Goal: Task Accomplishment & Management: Use online tool/utility

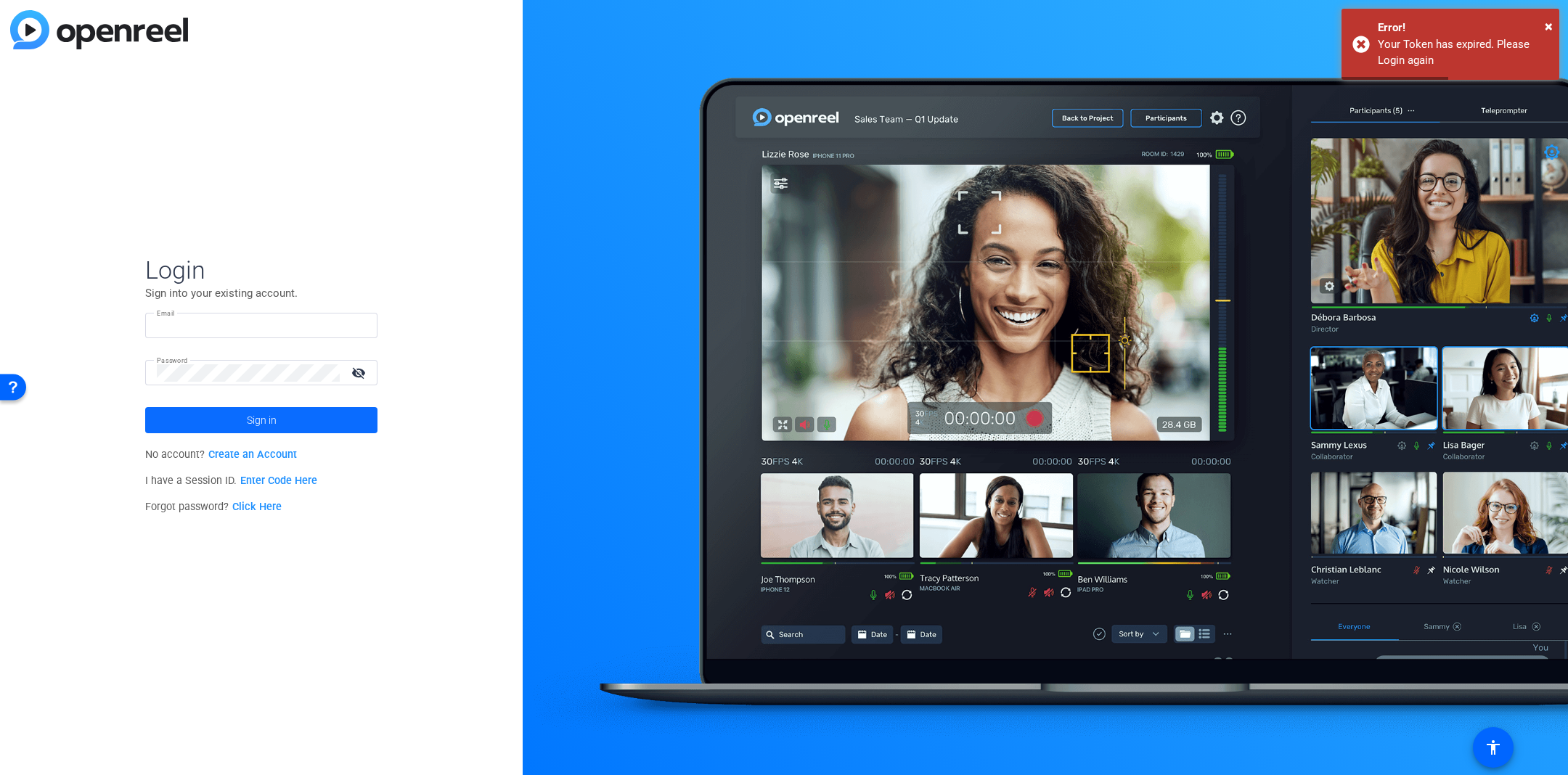
type input "[EMAIL_ADDRESS][DOMAIN_NAME]"
click at [263, 417] on span "Sign in" at bounding box center [261, 420] width 29 height 36
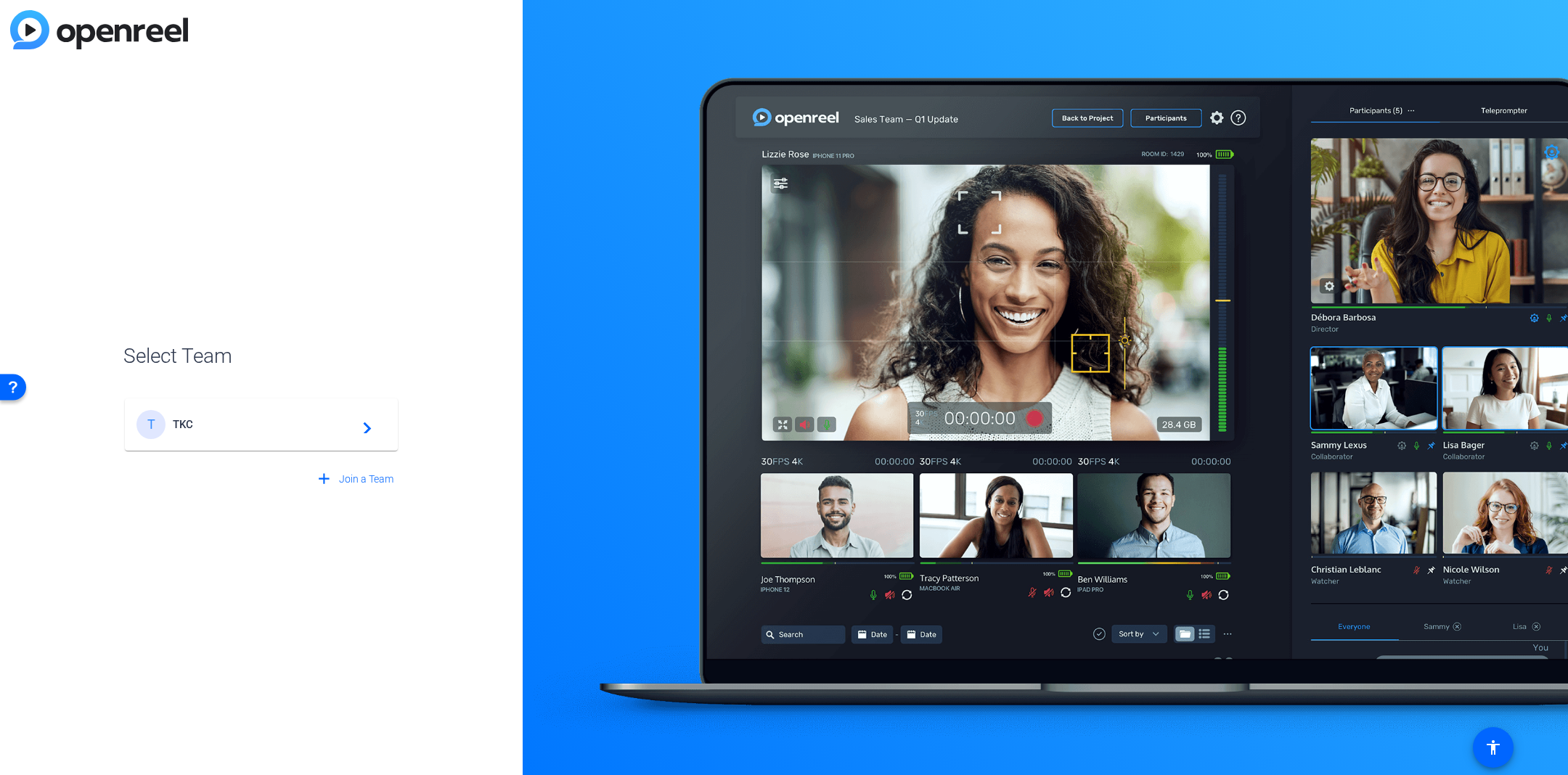
click at [258, 435] on div "T TKC navigate_next" at bounding box center [261, 424] width 250 height 29
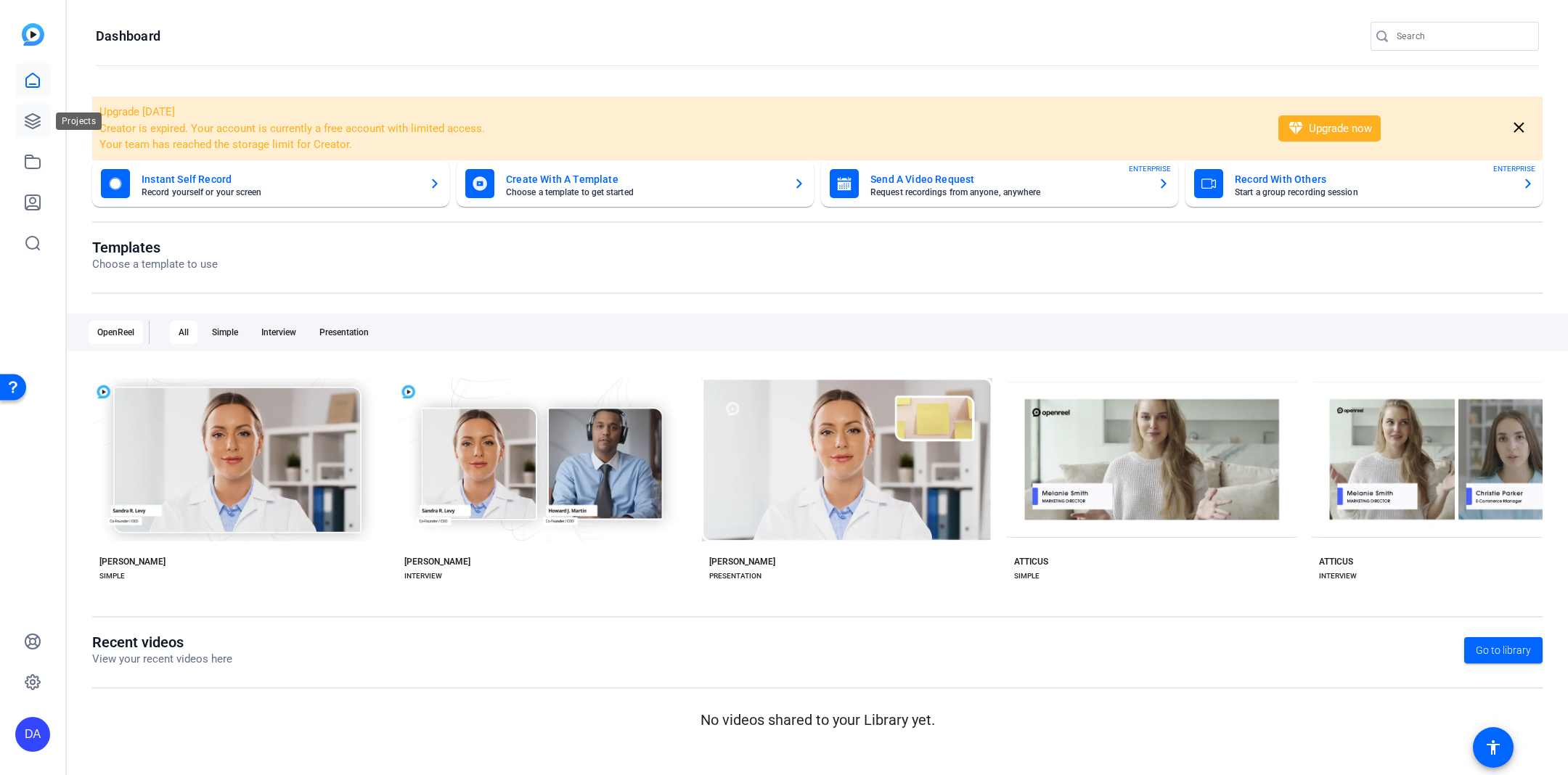
click at [42, 120] on link at bounding box center [32, 121] width 35 height 35
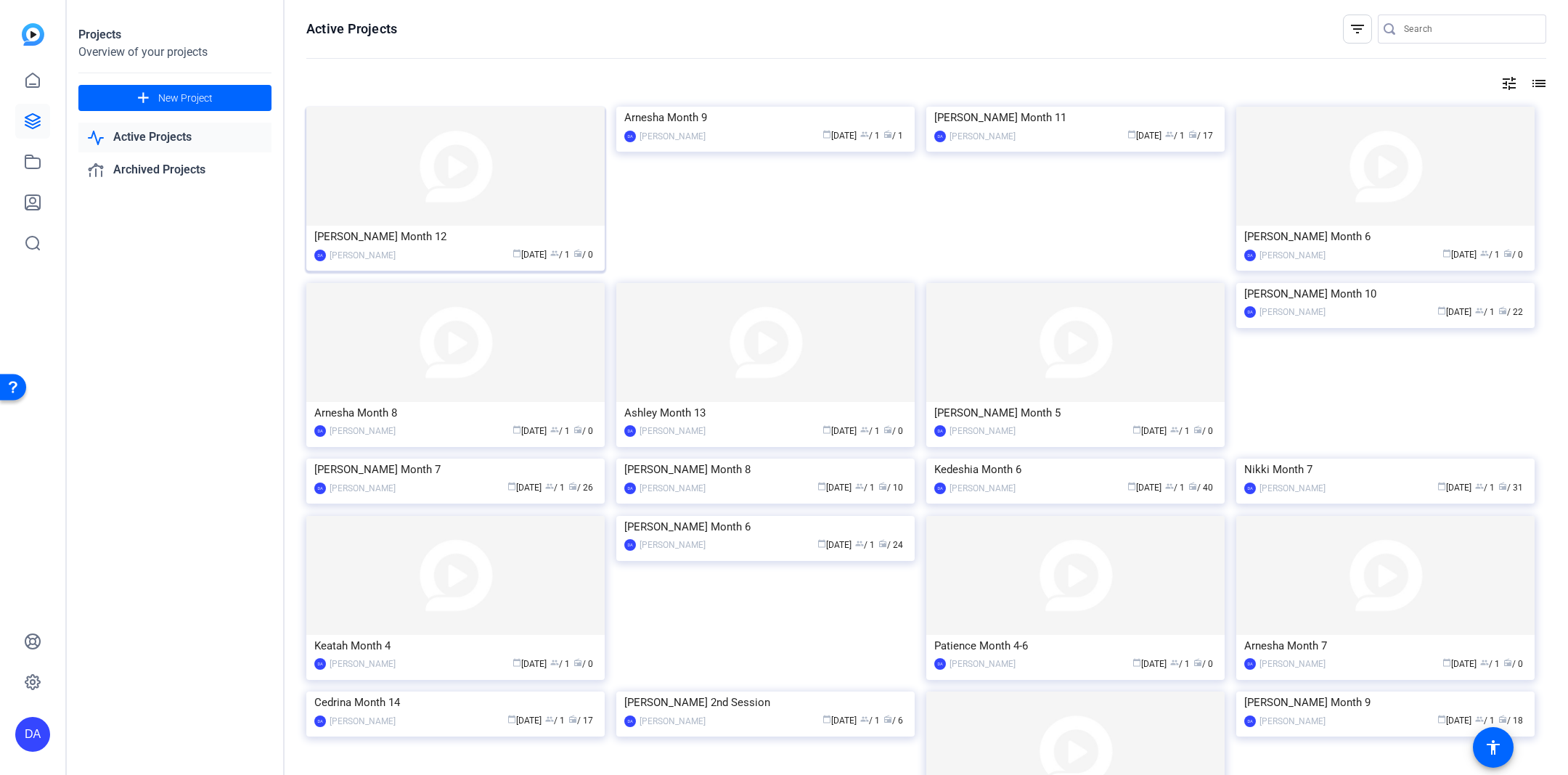
click at [495, 219] on img at bounding box center [455, 166] width 298 height 119
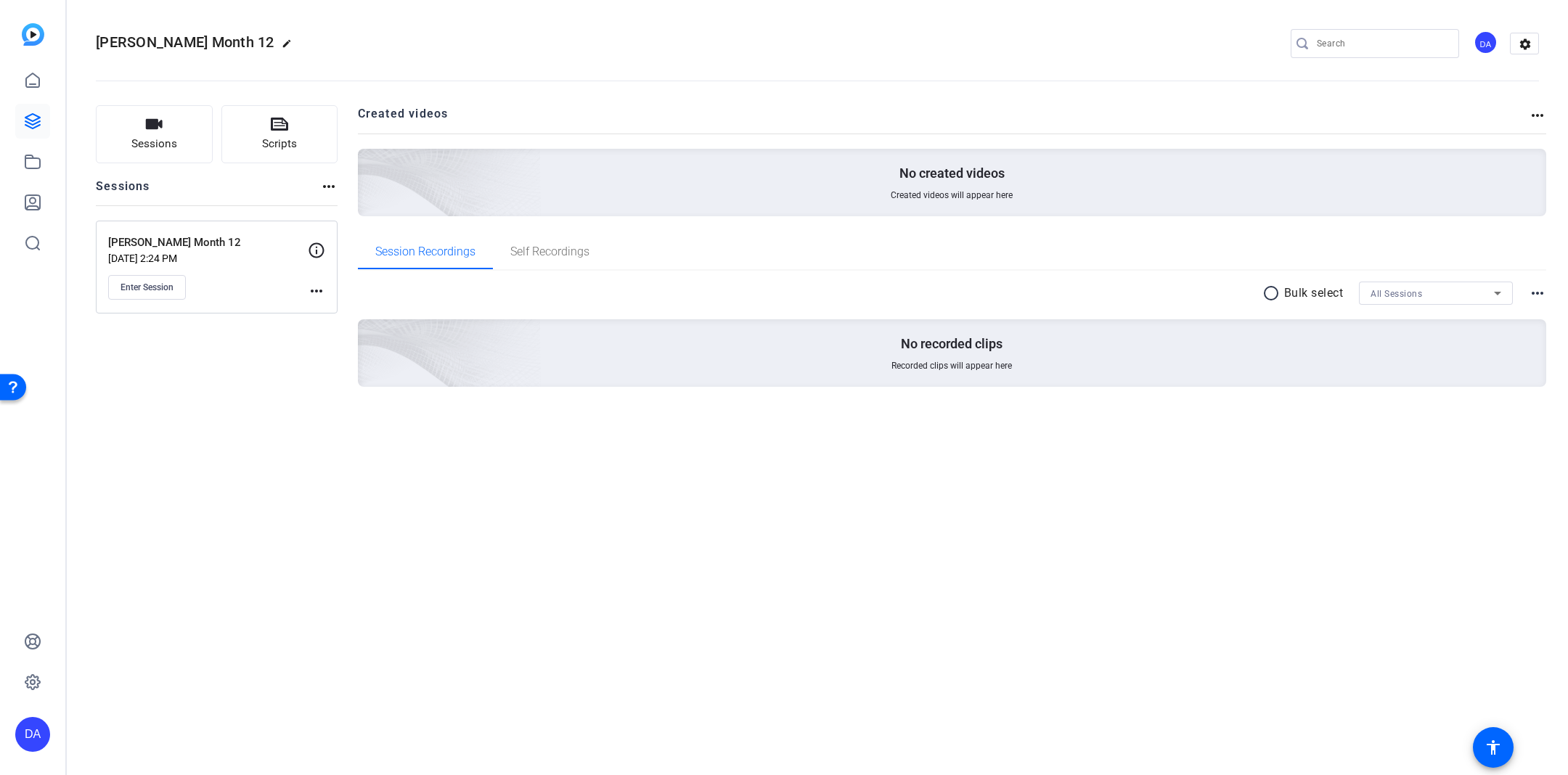
click at [170, 299] on div "[PERSON_NAME] Month 12 [DATE] 2:24 PM Enter Session more_horiz" at bounding box center [217, 267] width 242 height 93
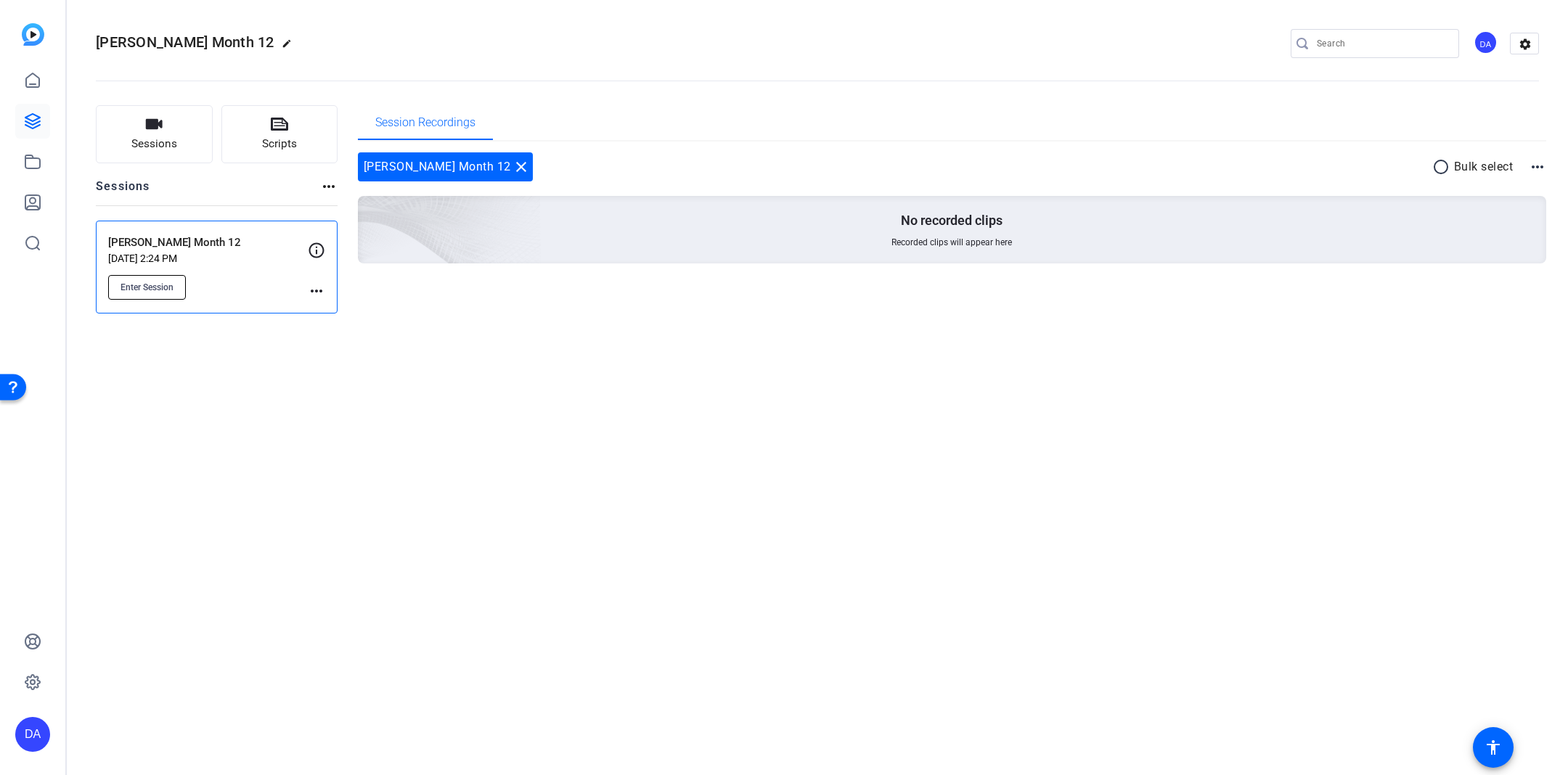
click at [172, 291] on span "Enter Session" at bounding box center [147, 287] width 53 height 11
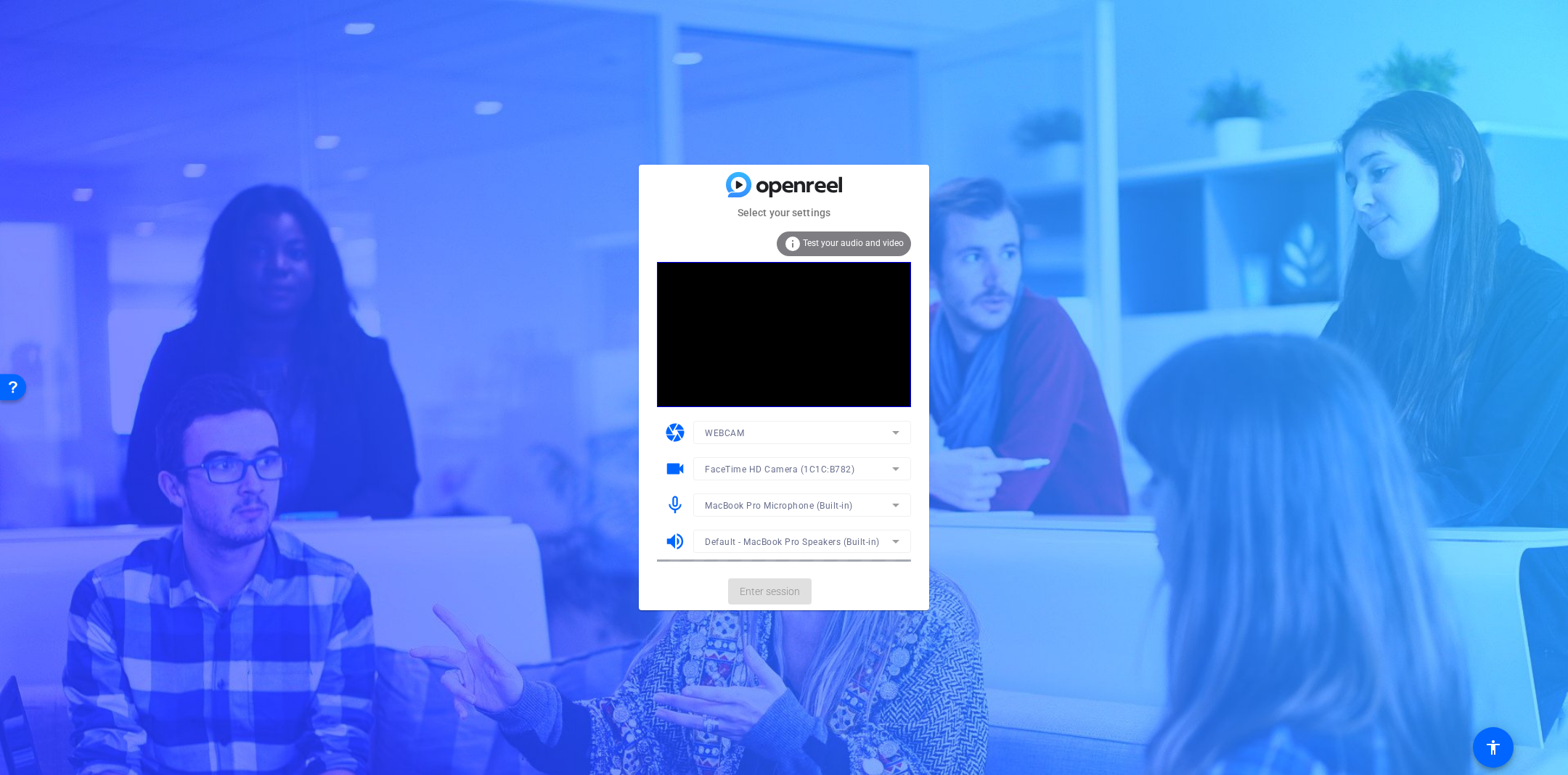
click at [758, 600] on mat-card-actions "Enter session" at bounding box center [783, 592] width 290 height 38
click at [1017, 422] on div "Select your settings info Test your audio and video camera WEBCAM videocam Face…" at bounding box center [784, 388] width 1568 height 775
click at [740, 591] on mat-card-actions "Enter session" at bounding box center [783, 592] width 290 height 38
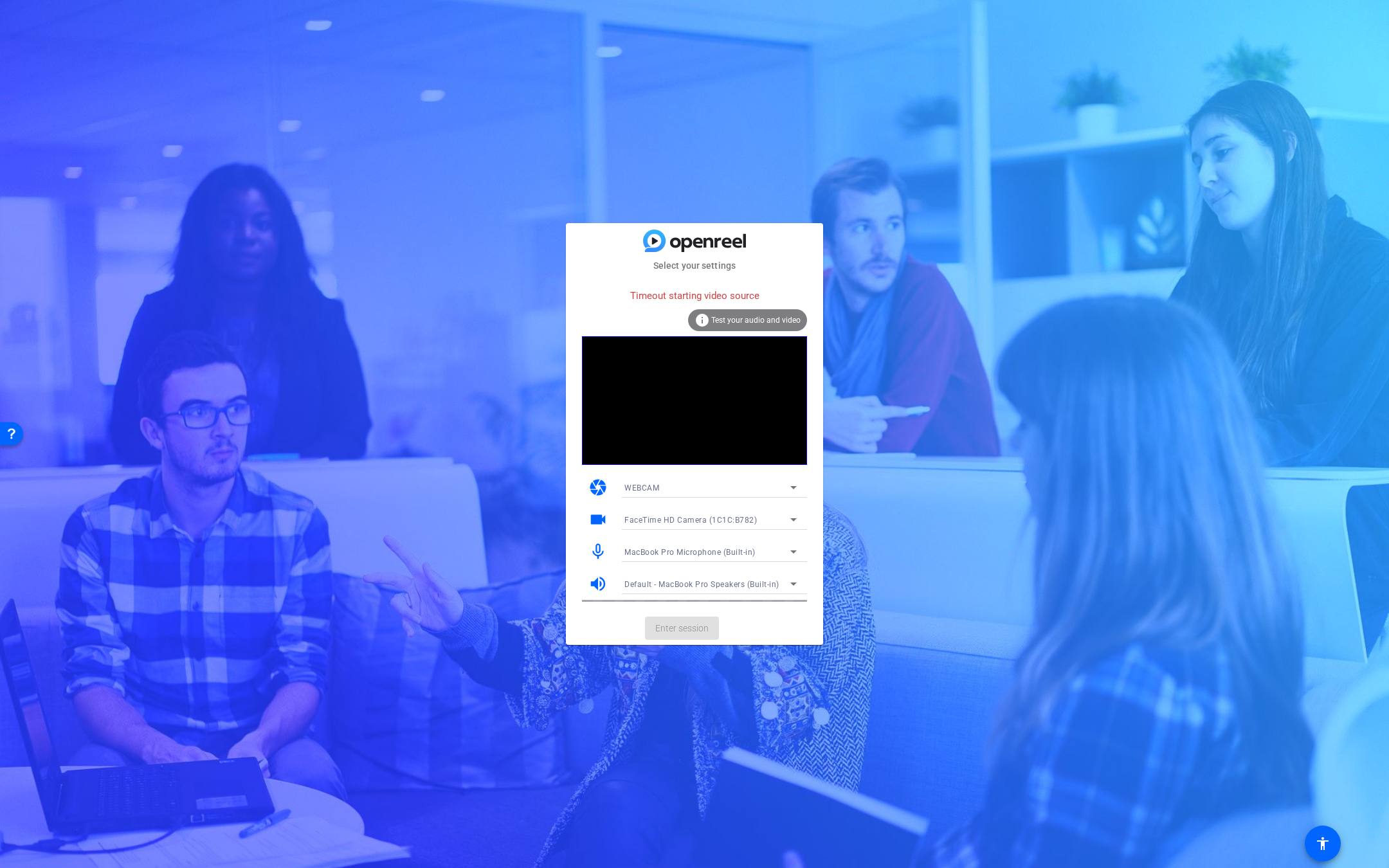
click at [679, 629] on mat-card-actions "Enter session" at bounding box center [694, 628] width 257 height 34
click at [1005, 483] on div "Select your settings Timeout starting video source info Test your audio and vid…" at bounding box center [694, 434] width 1389 height 868
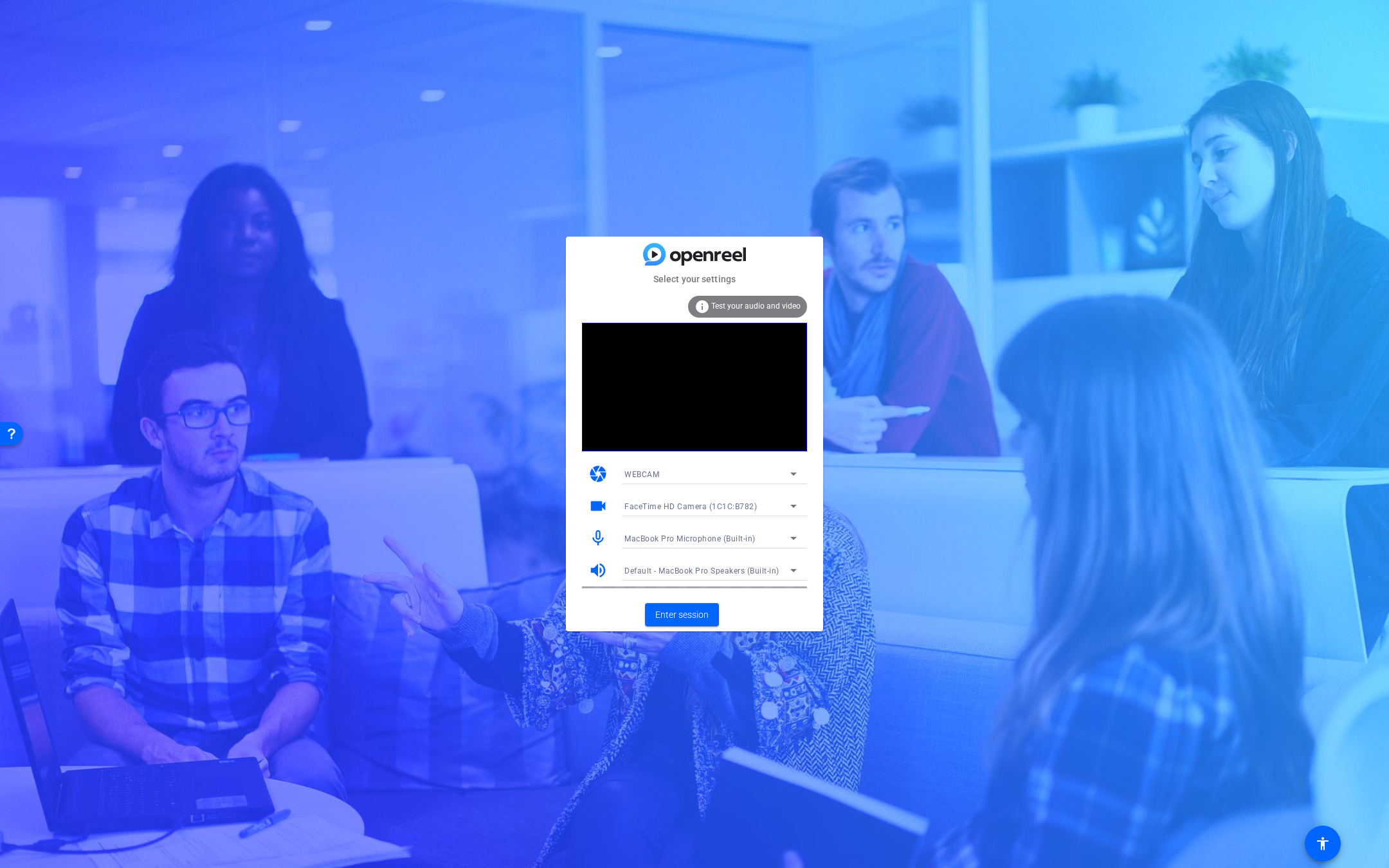
click at [719, 602] on mat-card-actions "Enter session" at bounding box center [694, 615] width 257 height 34
click at [703, 607] on span at bounding box center [682, 614] width 74 height 31
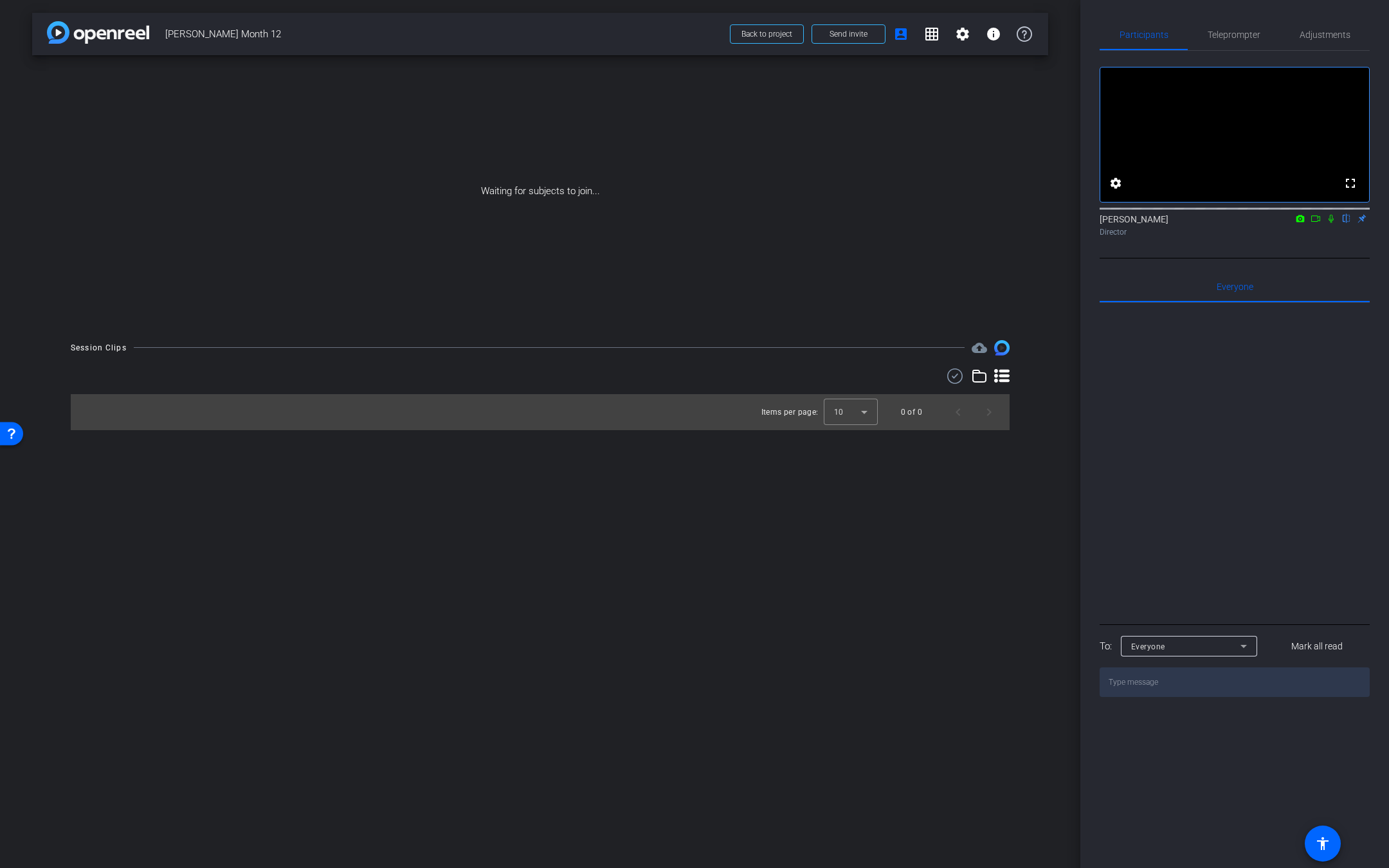
click at [1315, 223] on icon at bounding box center [1315, 219] width 10 height 9
click at [1346, 223] on icon at bounding box center [1346, 219] width 5 height 8
click at [1304, 38] on span "Adjustments" at bounding box center [1324, 34] width 51 height 9
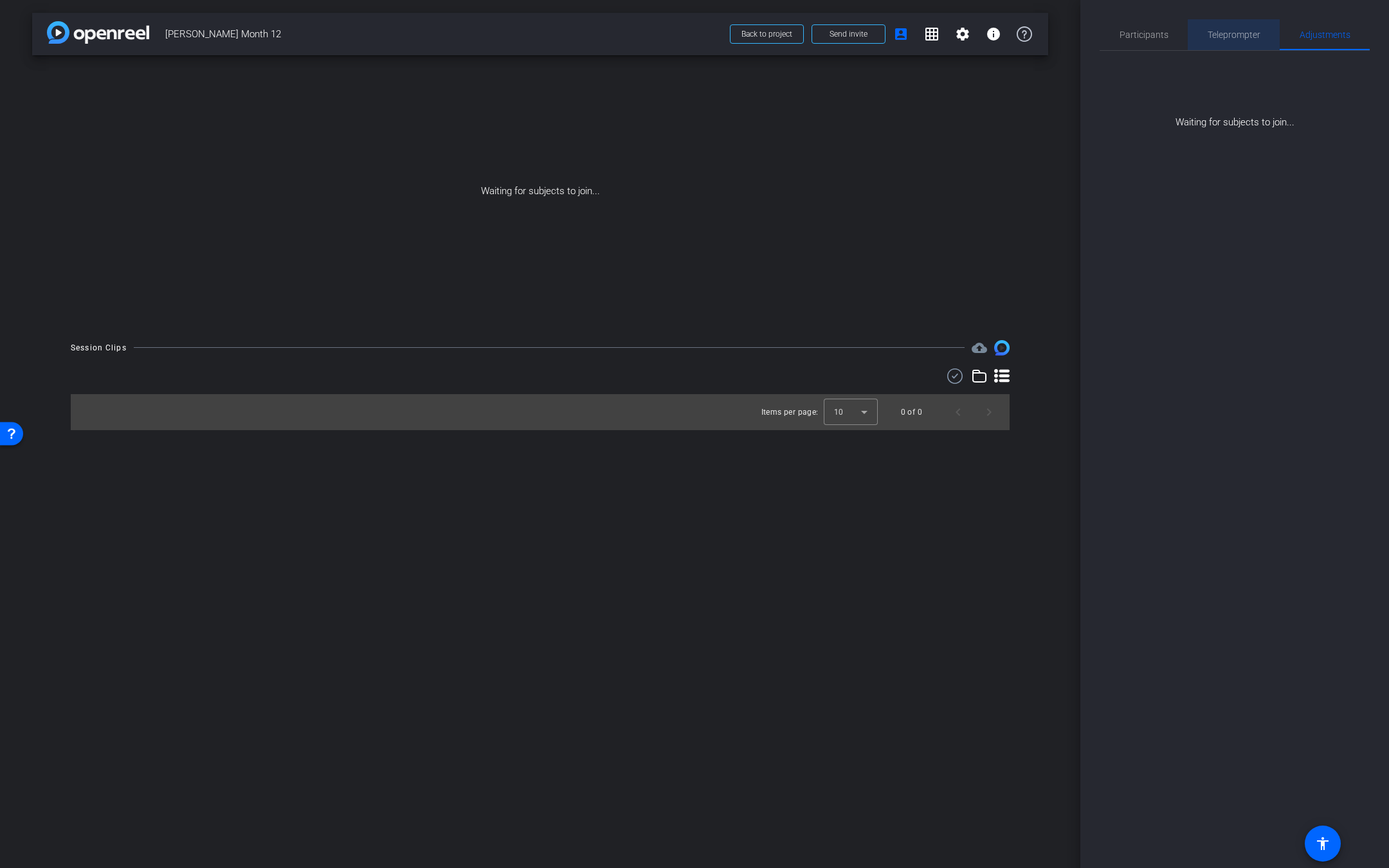
click at [1237, 38] on span "Teleprompter" at bounding box center [1233, 34] width 53 height 9
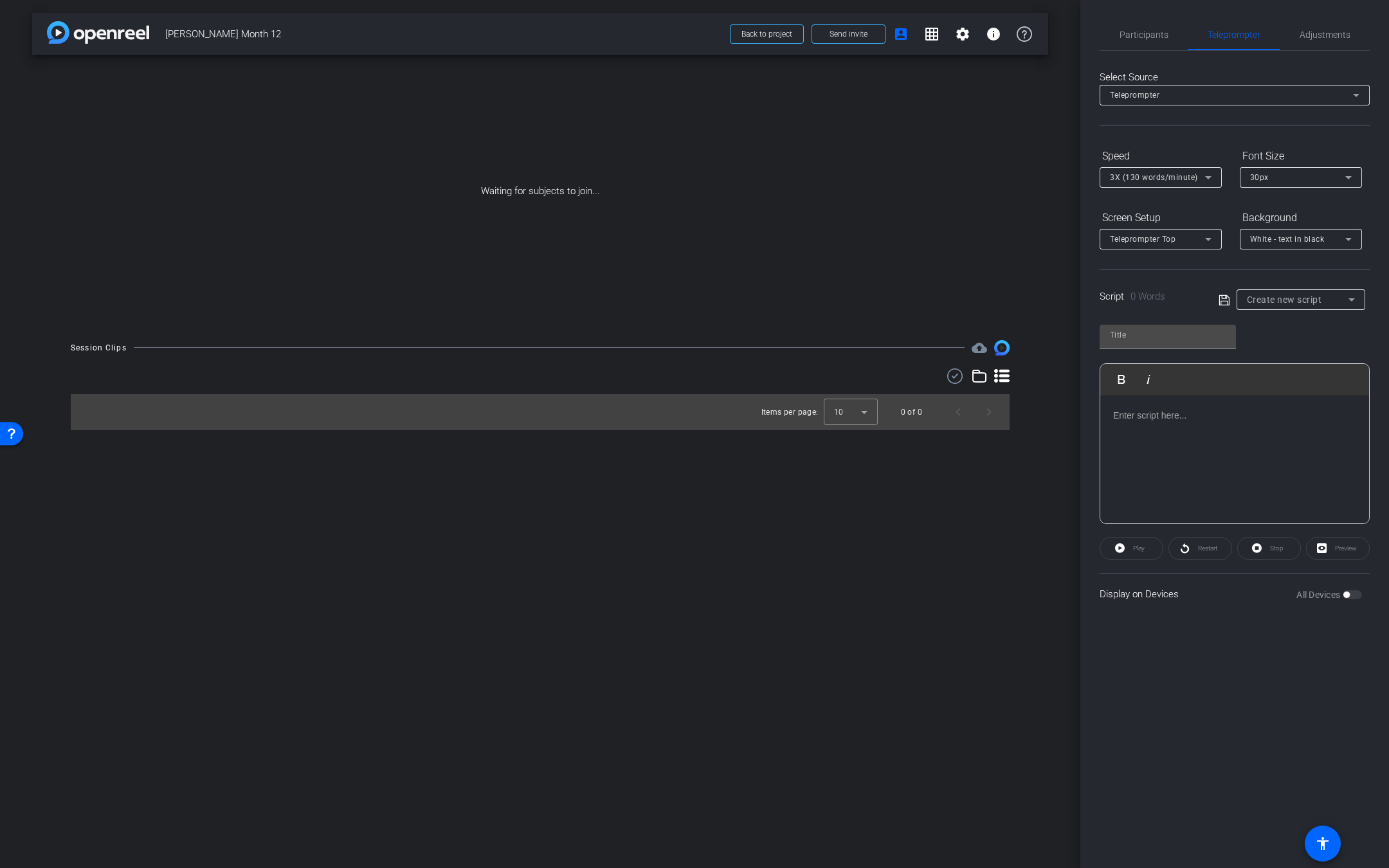
click at [1137, 433] on div at bounding box center [1234, 459] width 269 height 128
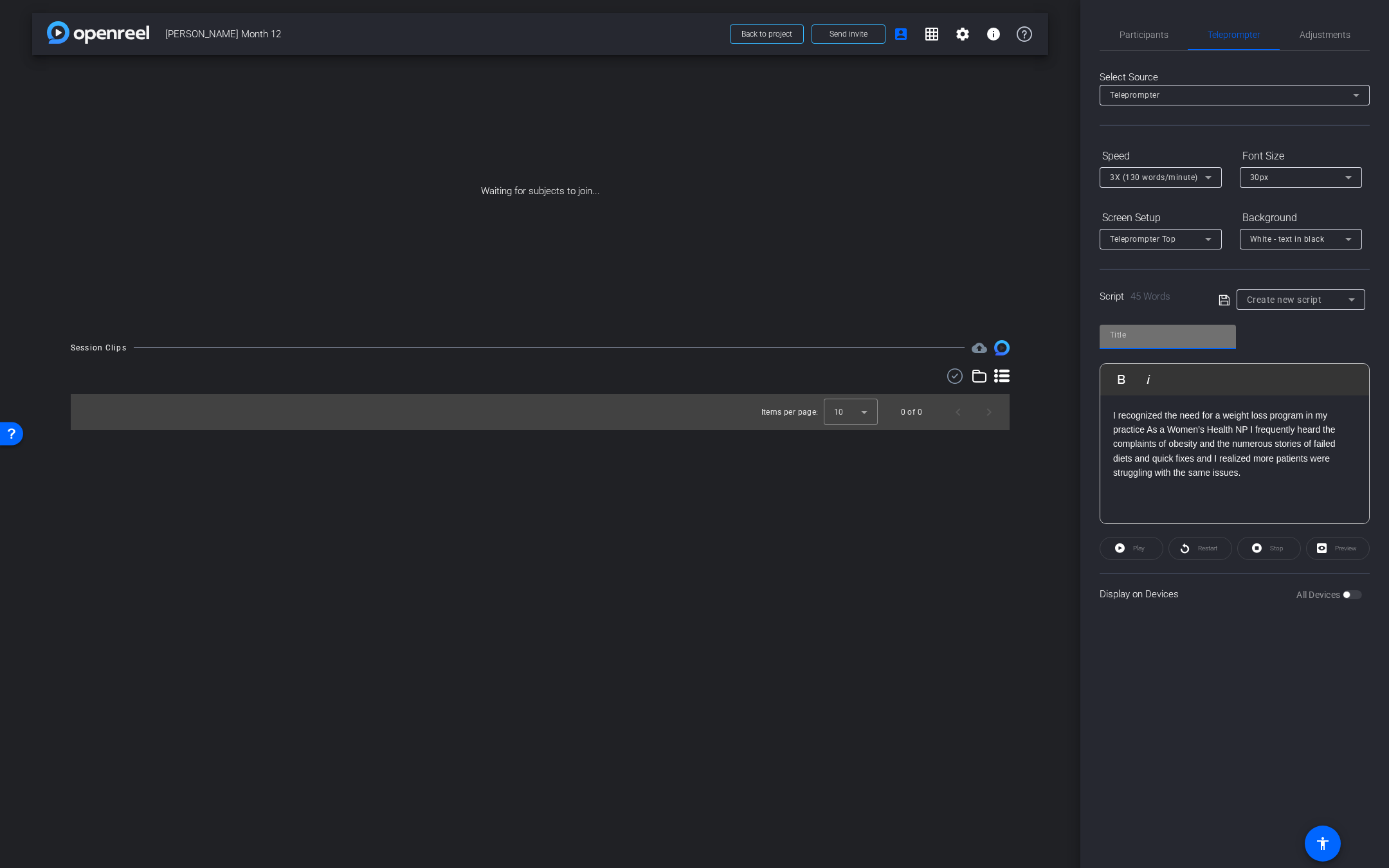
click at [1123, 338] on input "text" at bounding box center [1168, 335] width 116 height 15
type input "1"
click at [1230, 682] on div "Participants Teleprompter Adjustments Dontell Antonio Director Everyone 0 Mark …" at bounding box center [1234, 434] width 308 height 868
click at [1225, 300] on icon at bounding box center [1224, 300] width 12 height 15
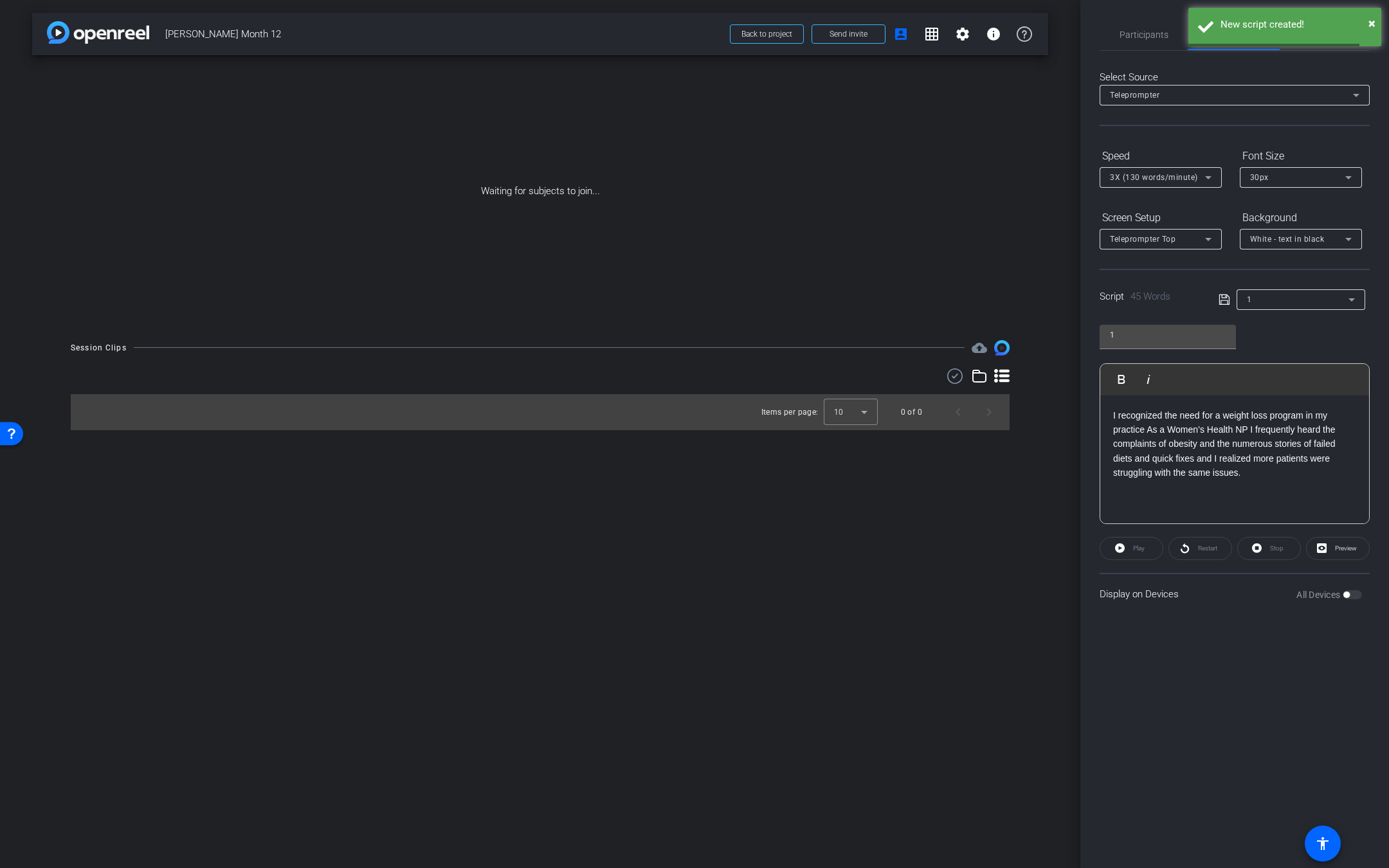
click at [1294, 307] on div "1" at bounding box center [1300, 299] width 108 height 21
click at [1287, 323] on span "Create new script" at bounding box center [1280, 324] width 68 height 15
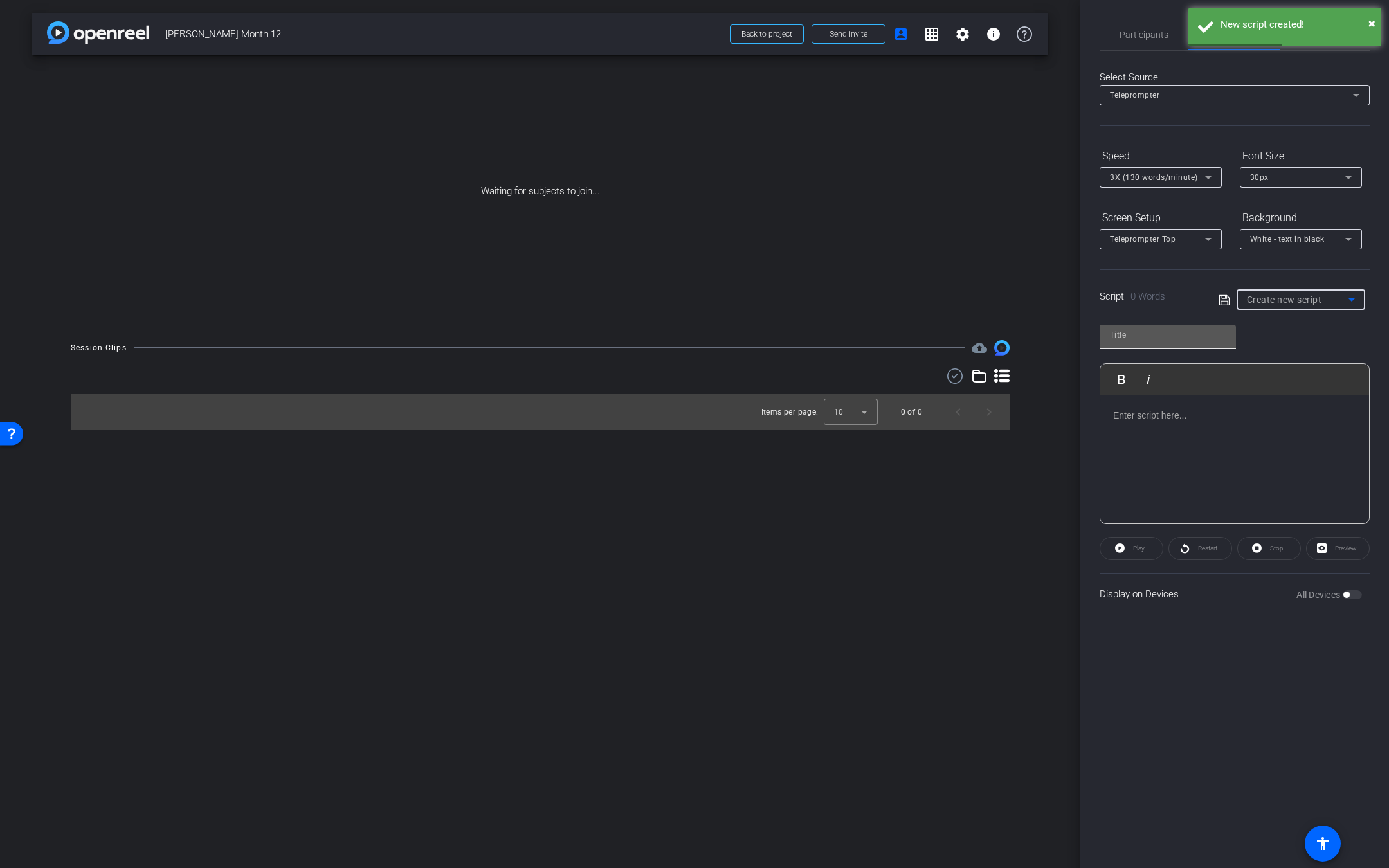
click at [1134, 337] on input "text" at bounding box center [1168, 335] width 116 height 15
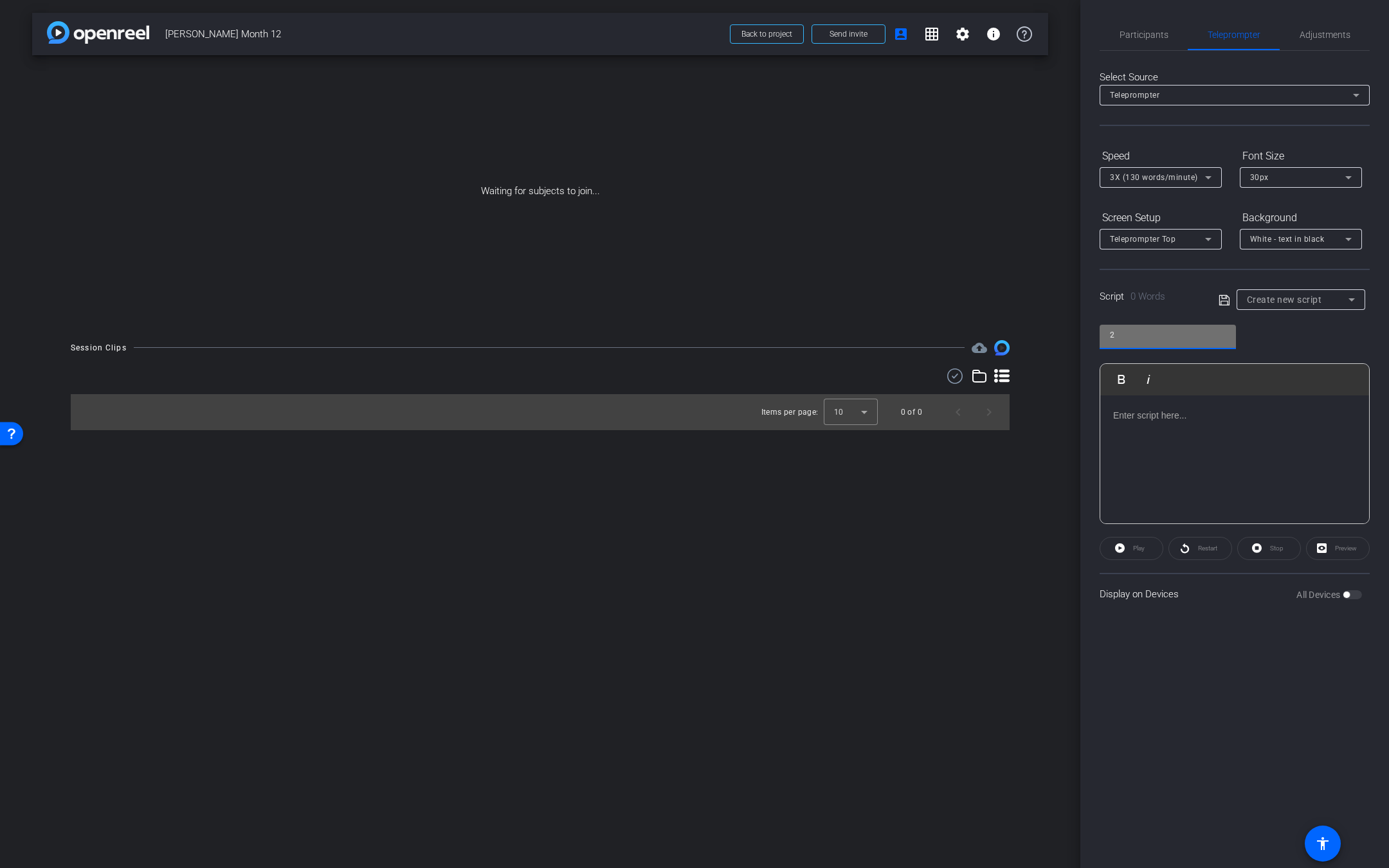
type input "2"
click at [1251, 411] on p at bounding box center [1234, 415] width 243 height 14
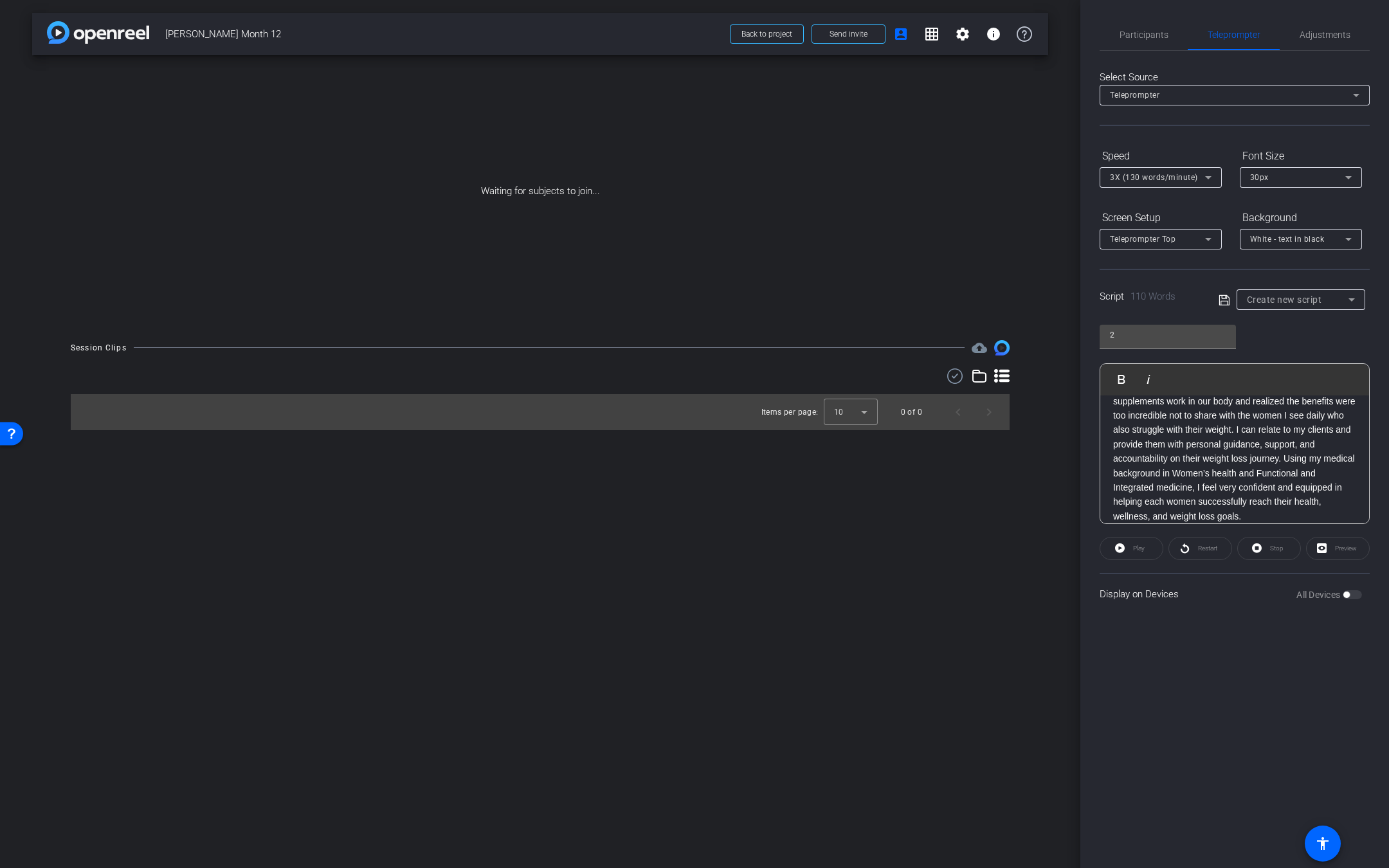
click at [1260, 623] on div "Participants Teleprompter Adjustments Dontell Antonio Director Everyone 0 Mark …" at bounding box center [1234, 434] width 308 height 868
click at [1223, 302] on icon at bounding box center [1224, 300] width 12 height 15
click at [1300, 302] on div "2" at bounding box center [1297, 299] width 101 height 16
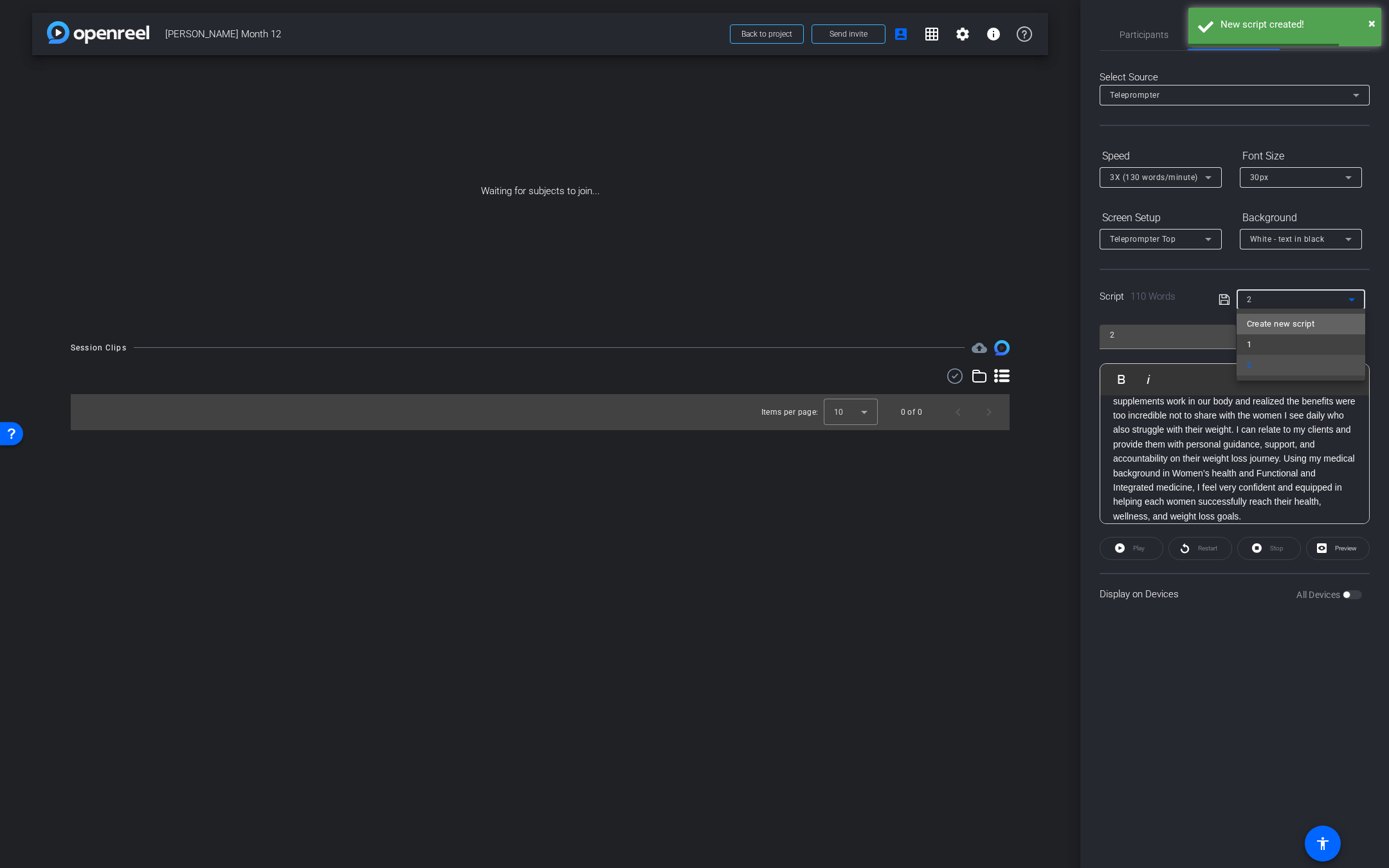
click at [1283, 328] on span "Create new script" at bounding box center [1280, 324] width 68 height 15
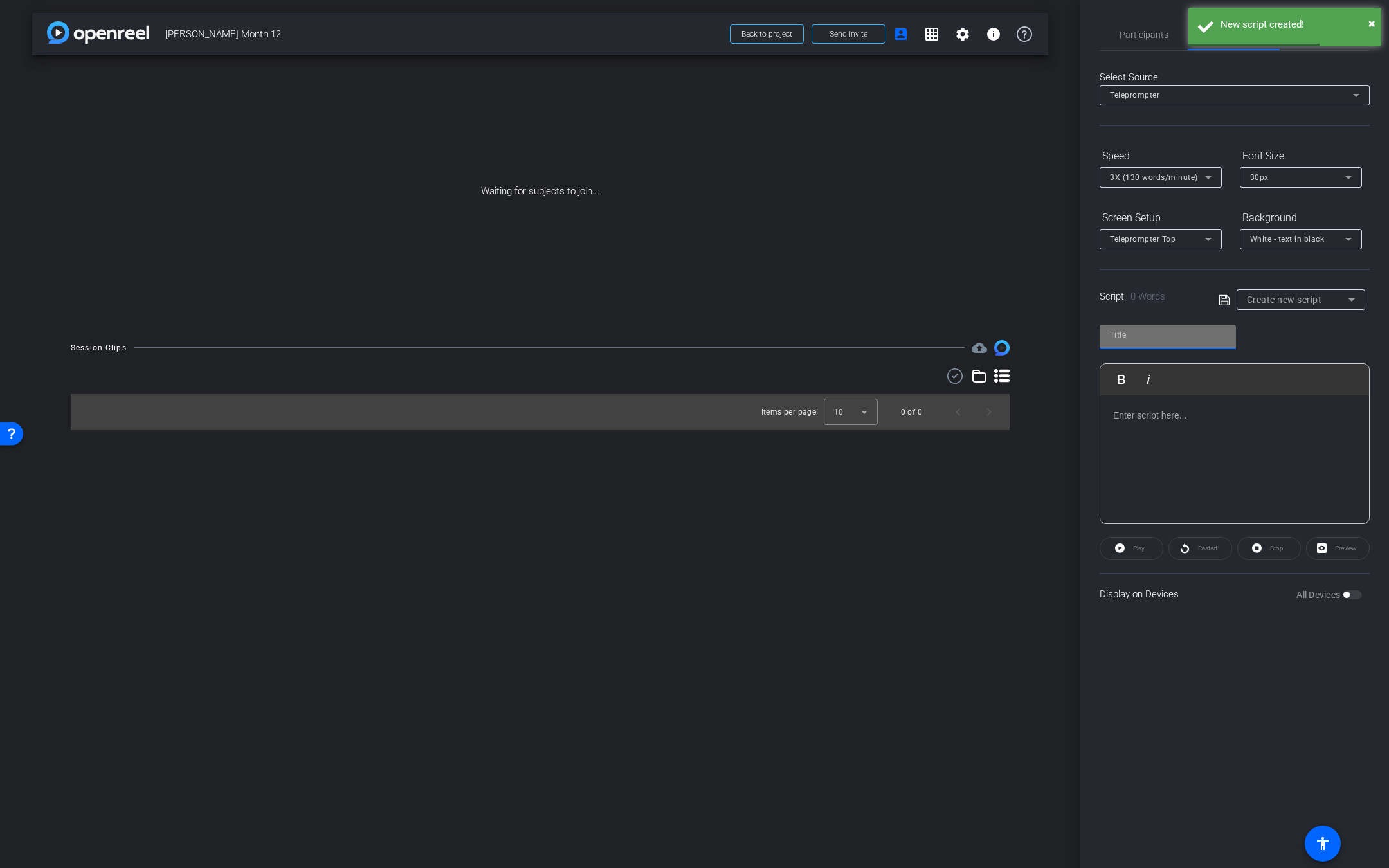
click at [1182, 340] on input "text" at bounding box center [1168, 335] width 116 height 15
type input "3"
click at [1201, 470] on div at bounding box center [1234, 459] width 269 height 128
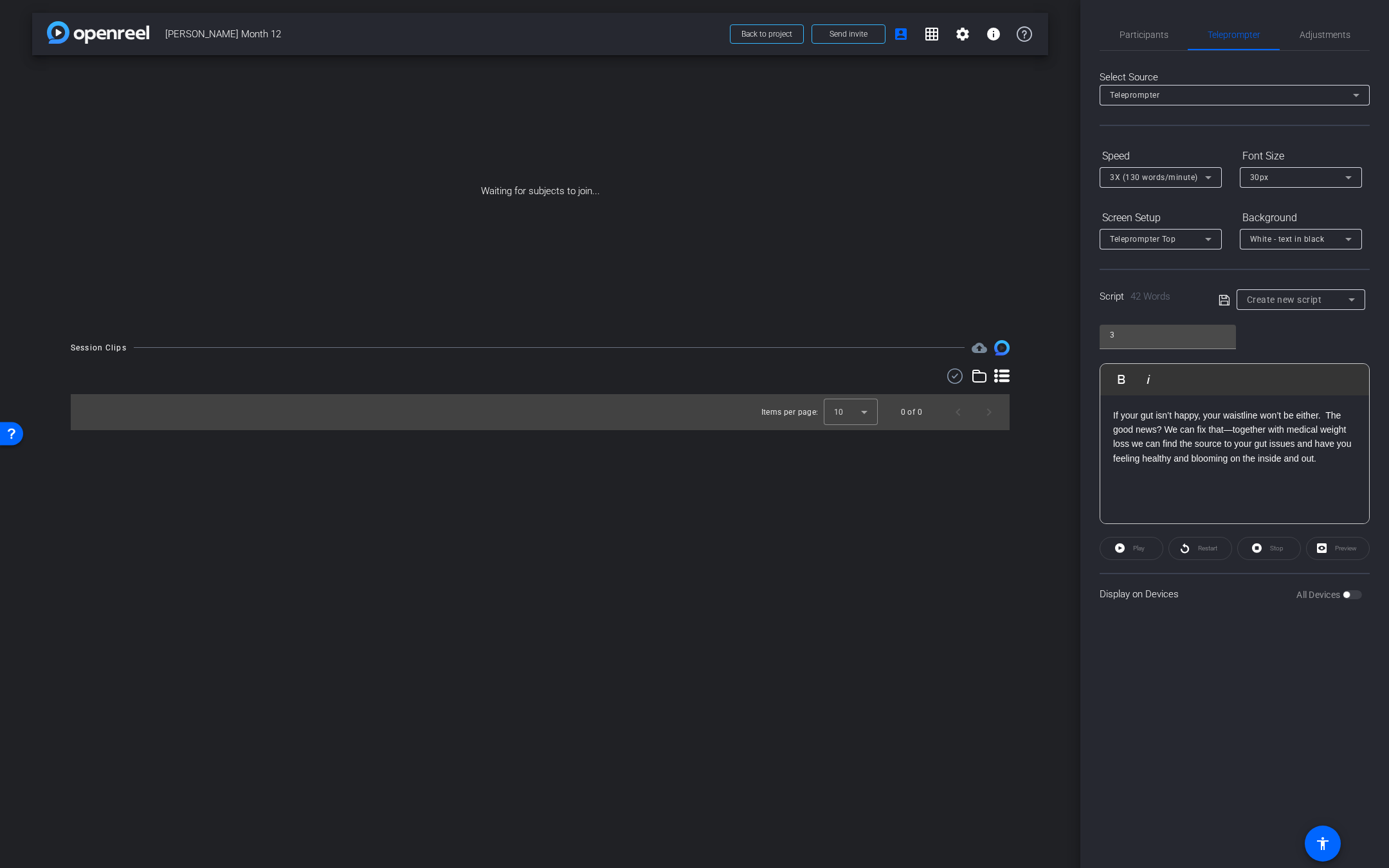
click at [1221, 300] on icon at bounding box center [1224, 300] width 12 height 15
click at [1288, 306] on div "3" at bounding box center [1297, 299] width 101 height 16
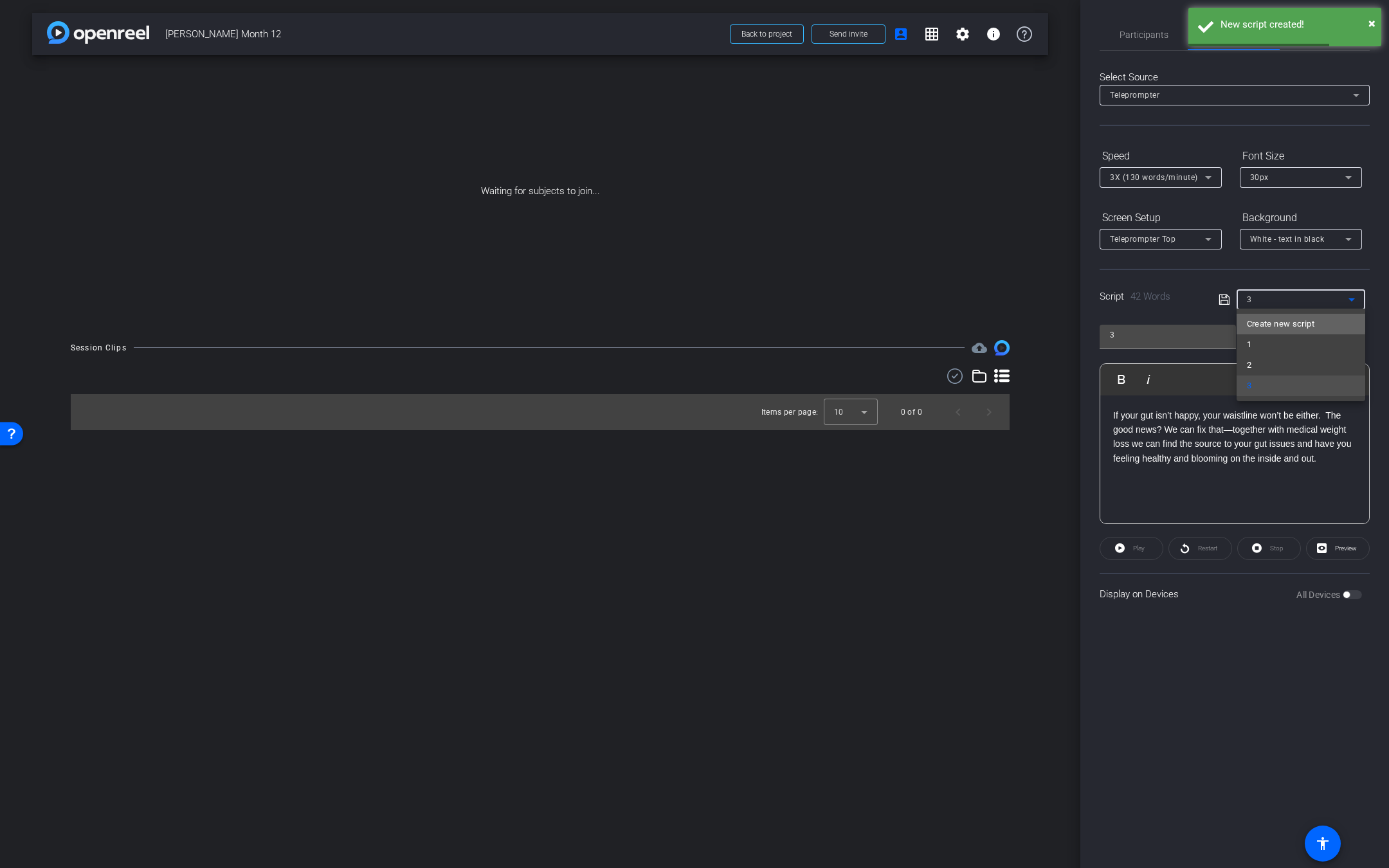
click at [1284, 318] on span "Create new script" at bounding box center [1280, 324] width 68 height 15
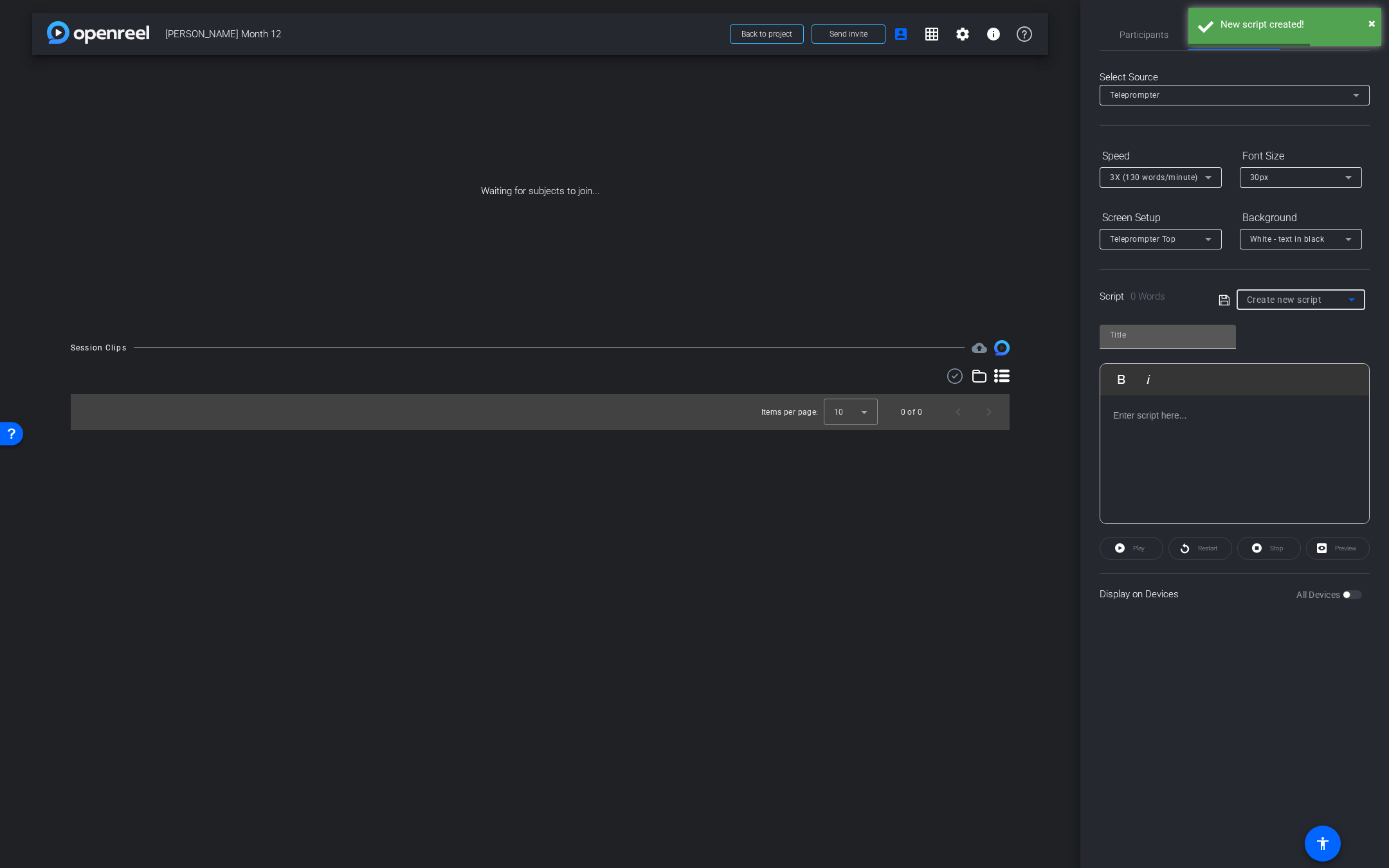
click at [1171, 333] on input "text" at bounding box center [1168, 335] width 116 height 15
type input "4"
click at [1152, 446] on div at bounding box center [1234, 459] width 269 height 128
click at [1180, 433] on div at bounding box center [1234, 459] width 269 height 128
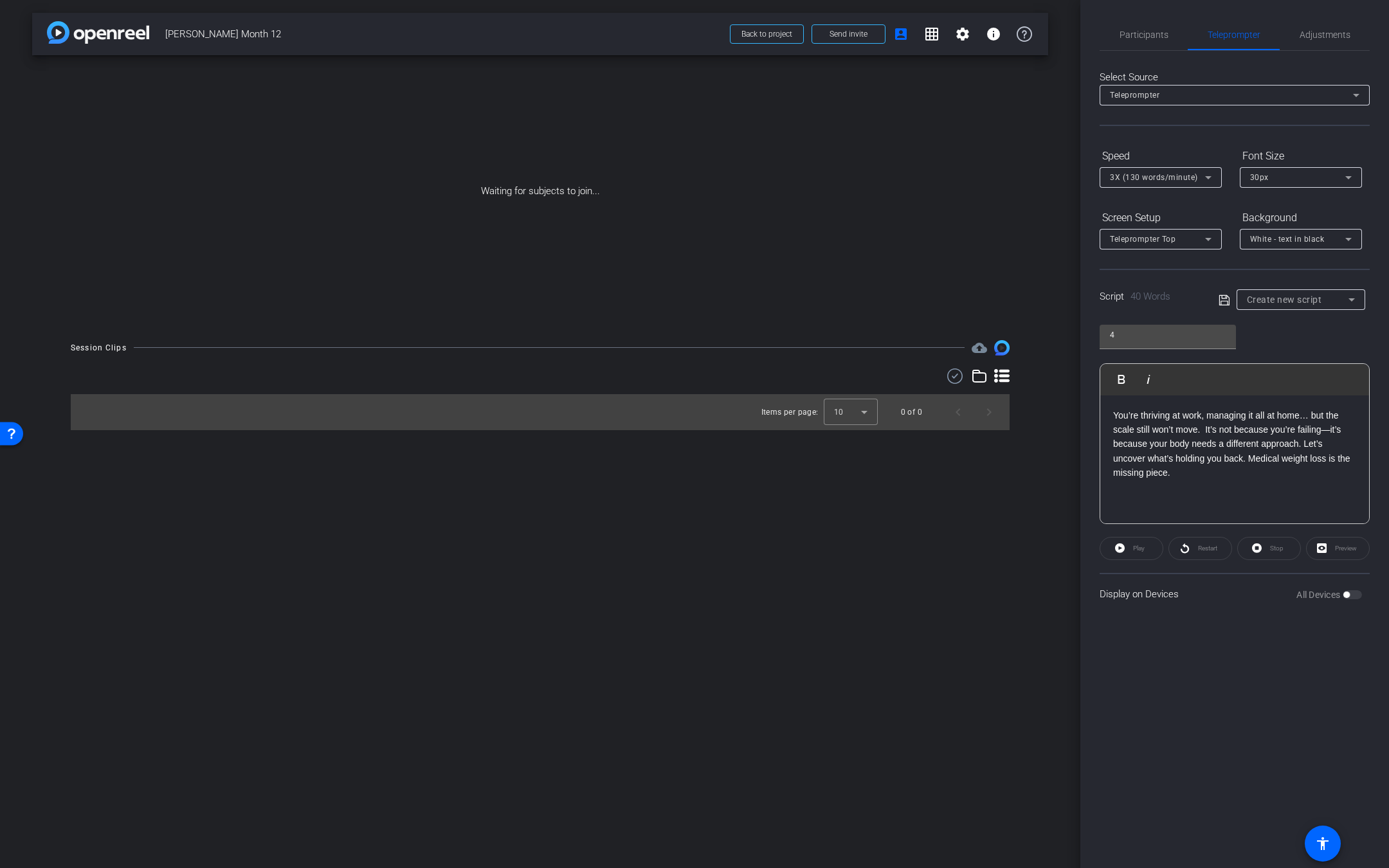
click at [1220, 296] on icon at bounding box center [1224, 300] width 12 height 15
click at [1297, 304] on div "4" at bounding box center [1297, 299] width 101 height 16
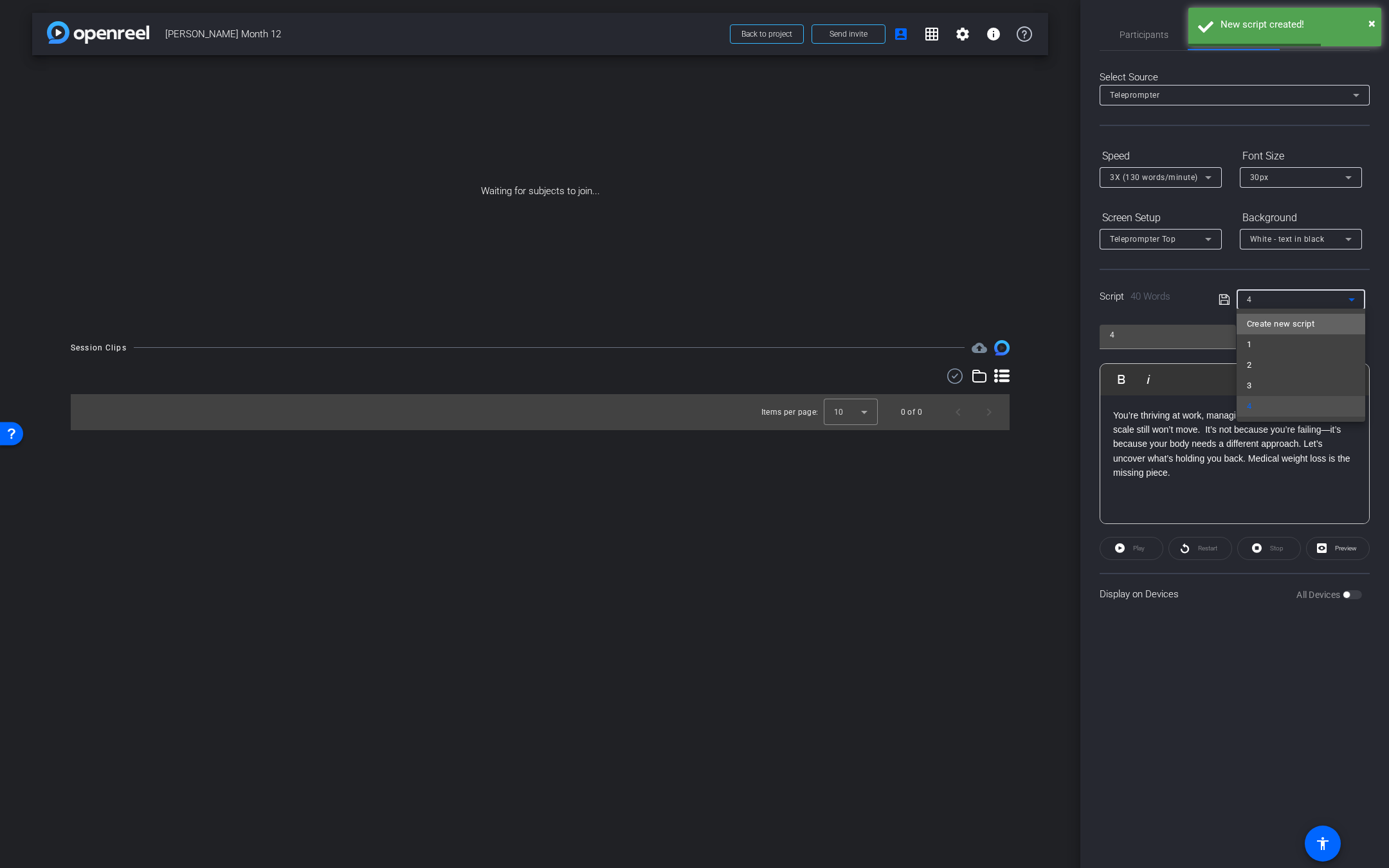
click at [1287, 328] on span "Create new script" at bounding box center [1280, 324] width 68 height 15
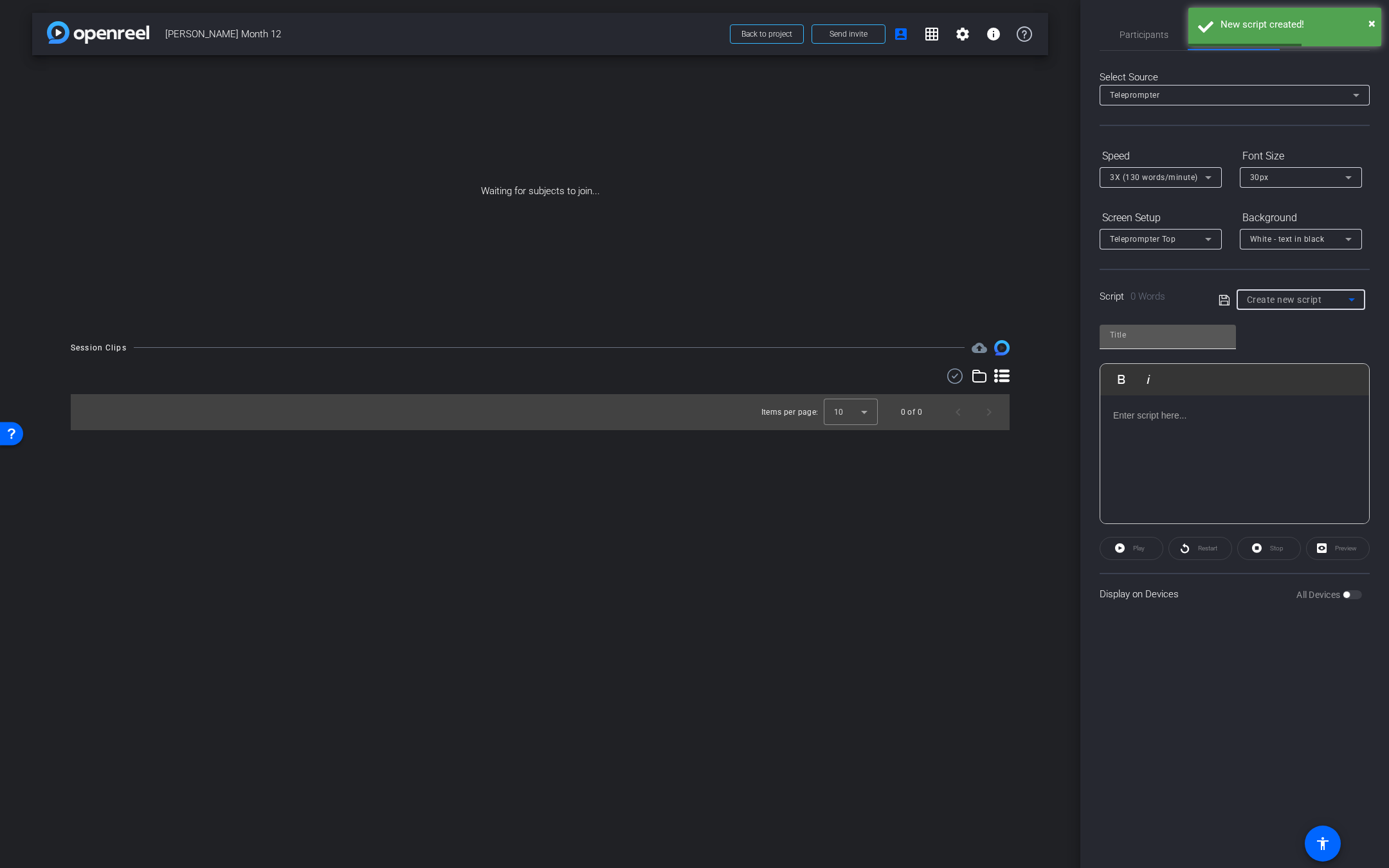
click at [1144, 329] on input "text" at bounding box center [1168, 335] width 116 height 15
click at [1118, 468] on div at bounding box center [1234, 459] width 269 height 128
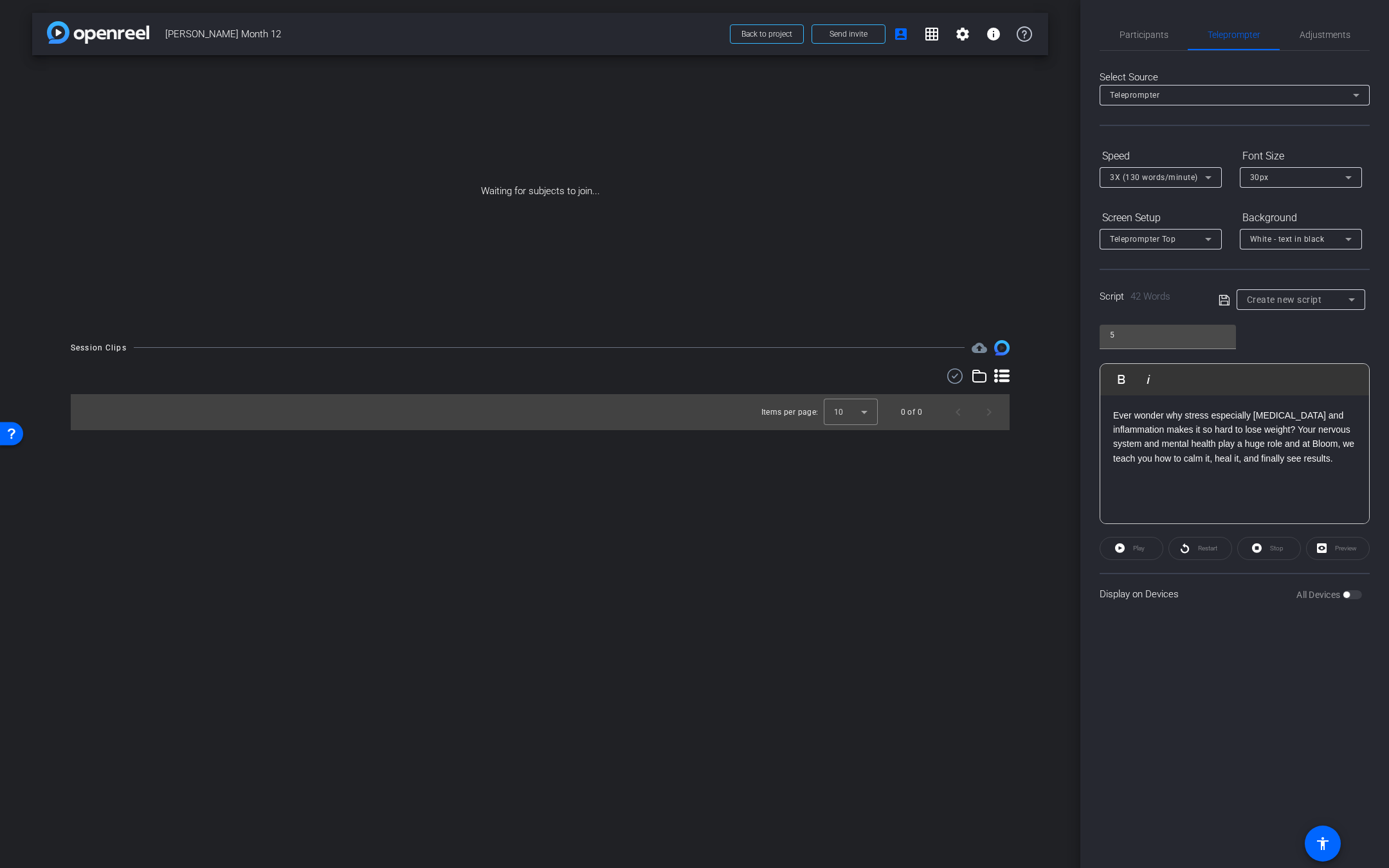
click at [1221, 301] on icon at bounding box center [1224, 300] width 12 height 15
click at [1269, 301] on div "5" at bounding box center [1297, 299] width 101 height 16
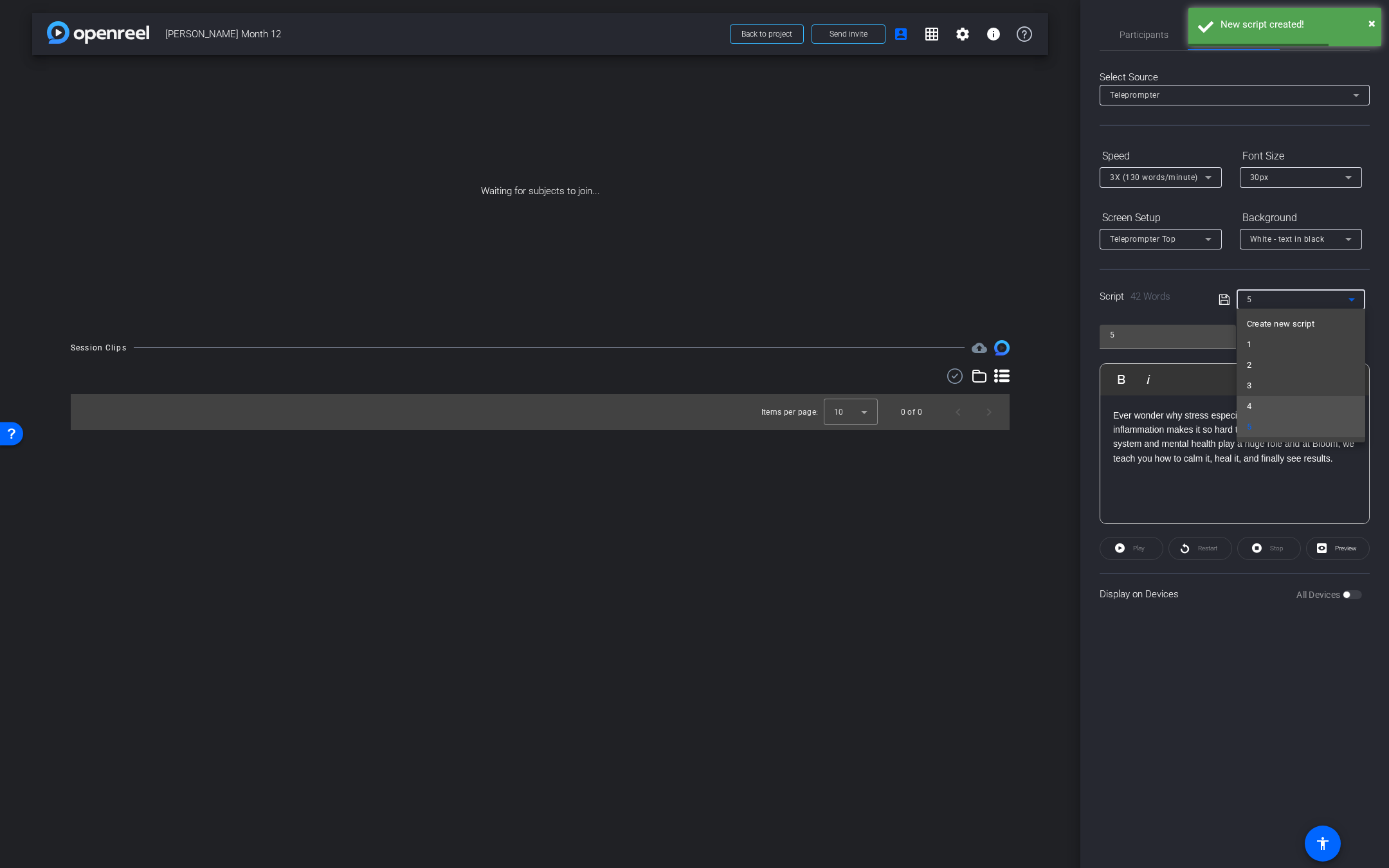
click at [1257, 403] on mat-option "4" at bounding box center [1300, 406] width 128 height 21
type input "4"
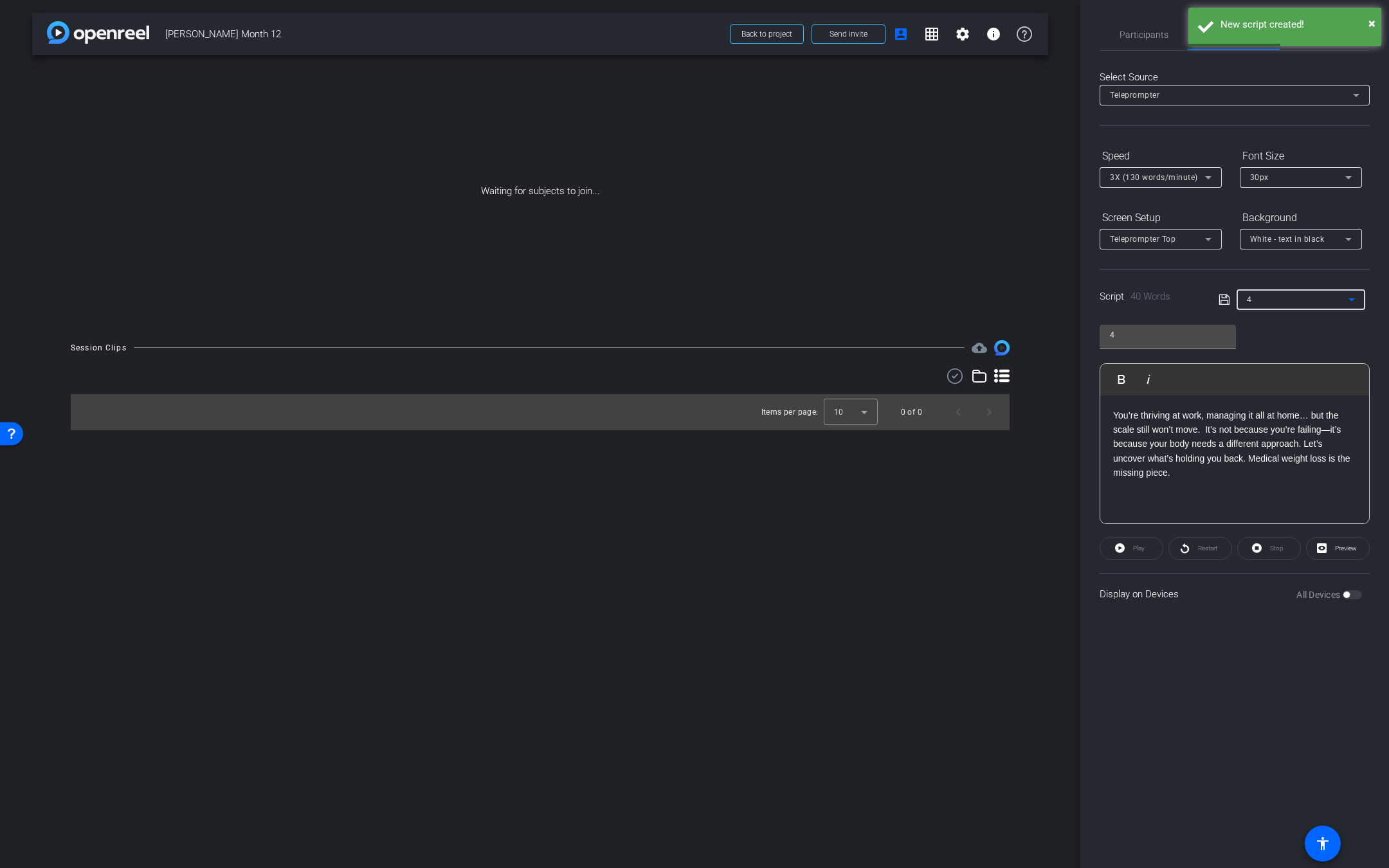
click at [1305, 302] on div "4" at bounding box center [1297, 299] width 101 height 16
click at [1293, 323] on span "Create new script" at bounding box center [1280, 324] width 68 height 15
click at [1125, 343] on div at bounding box center [1168, 335] width 116 height 21
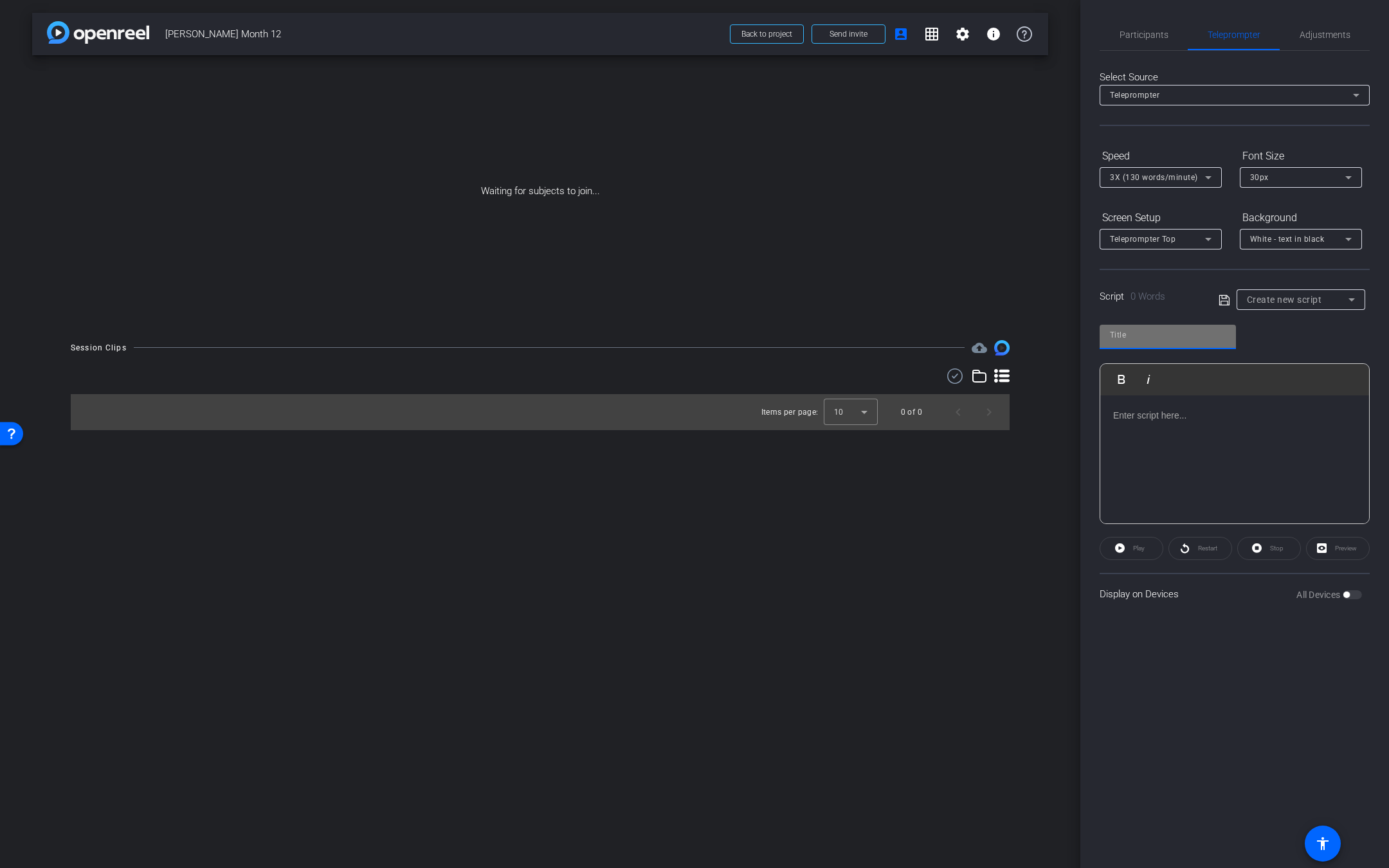
click at [1129, 340] on input "text" at bounding box center [1168, 335] width 116 height 15
type input "6"
click at [1237, 471] on div at bounding box center [1234, 459] width 269 height 128
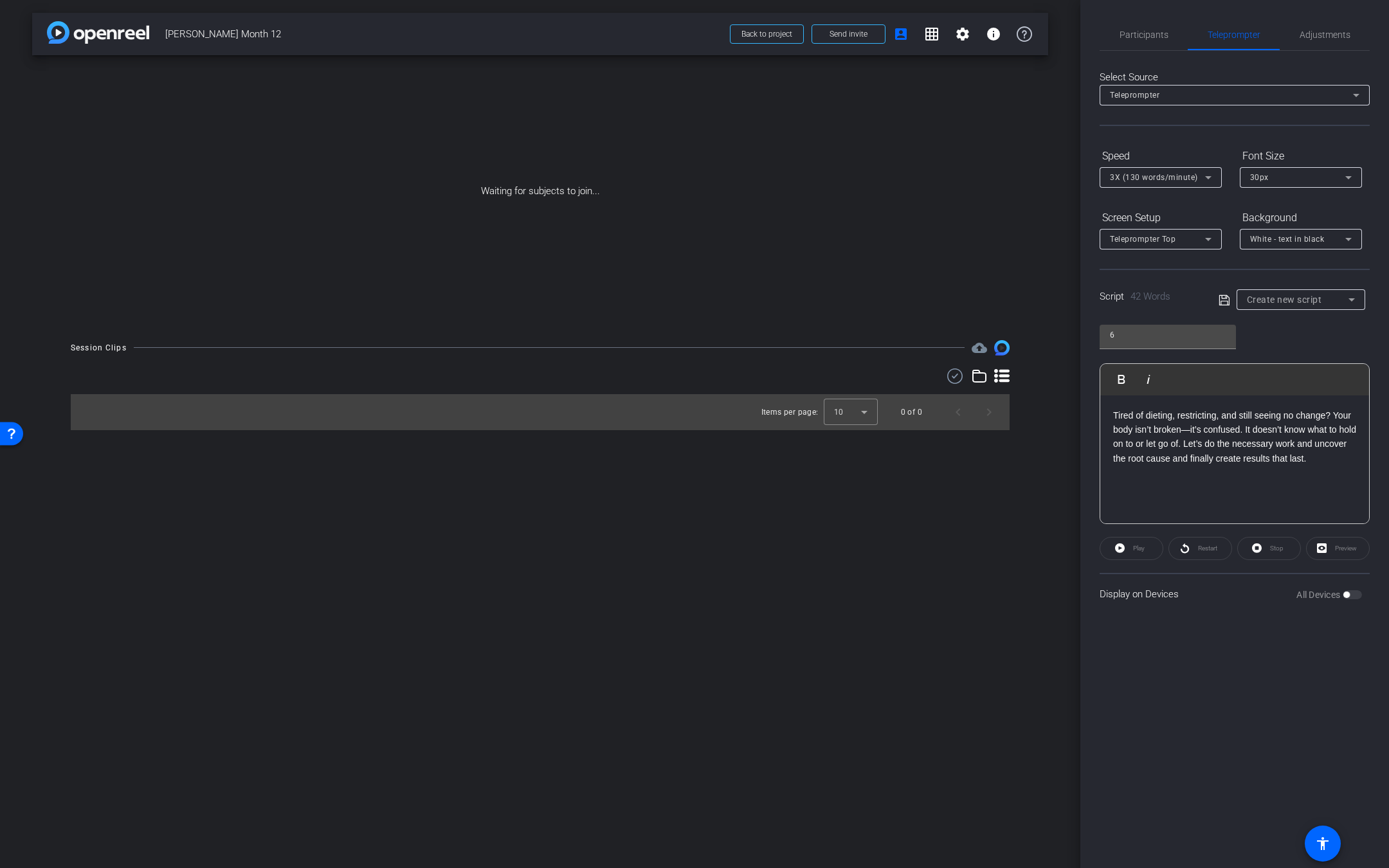
click at [1229, 297] on icon at bounding box center [1224, 300] width 12 height 15
click at [1306, 306] on div "6" at bounding box center [1297, 299] width 101 height 16
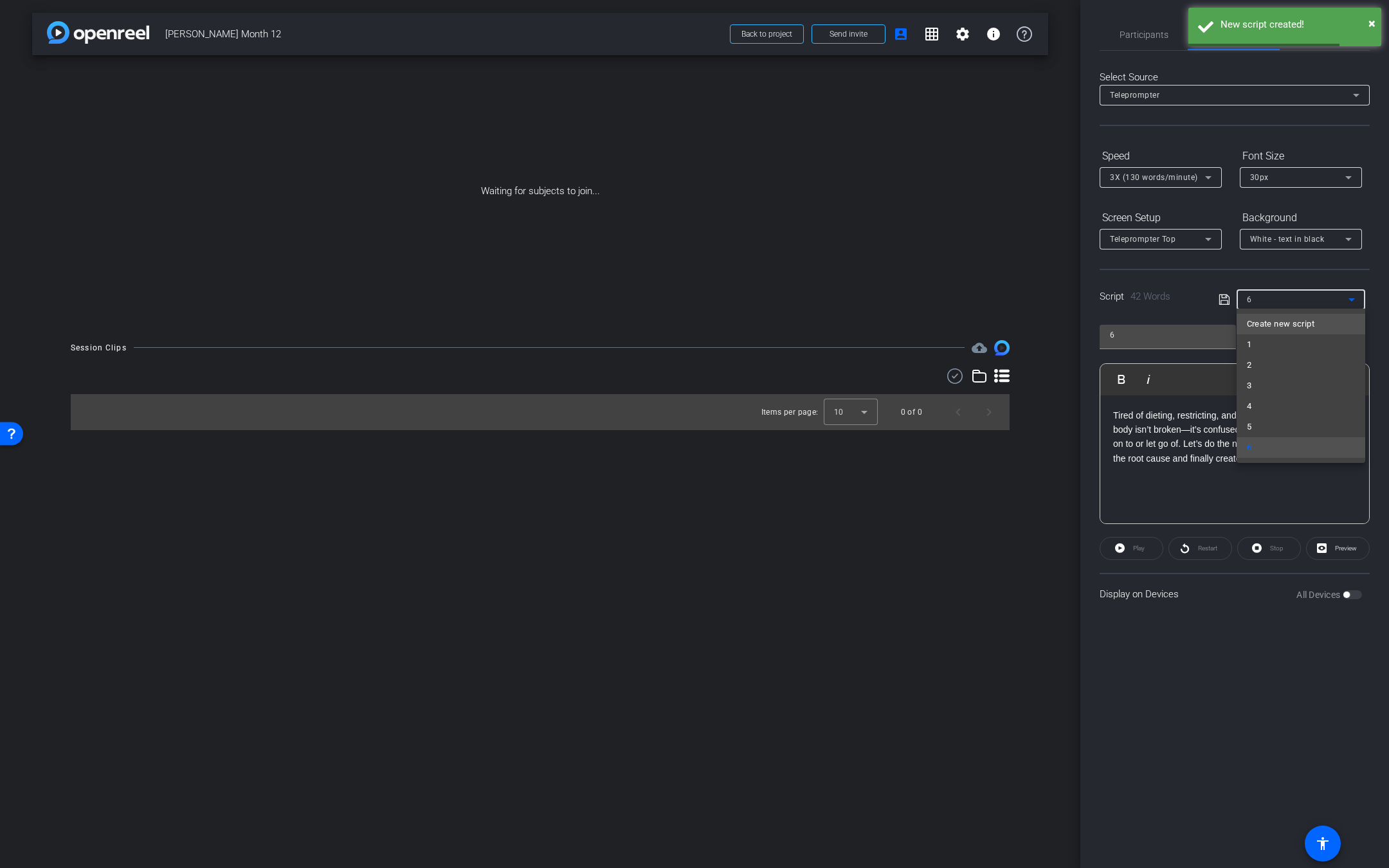
click at [1287, 326] on span "Create new script" at bounding box center [1280, 324] width 68 height 15
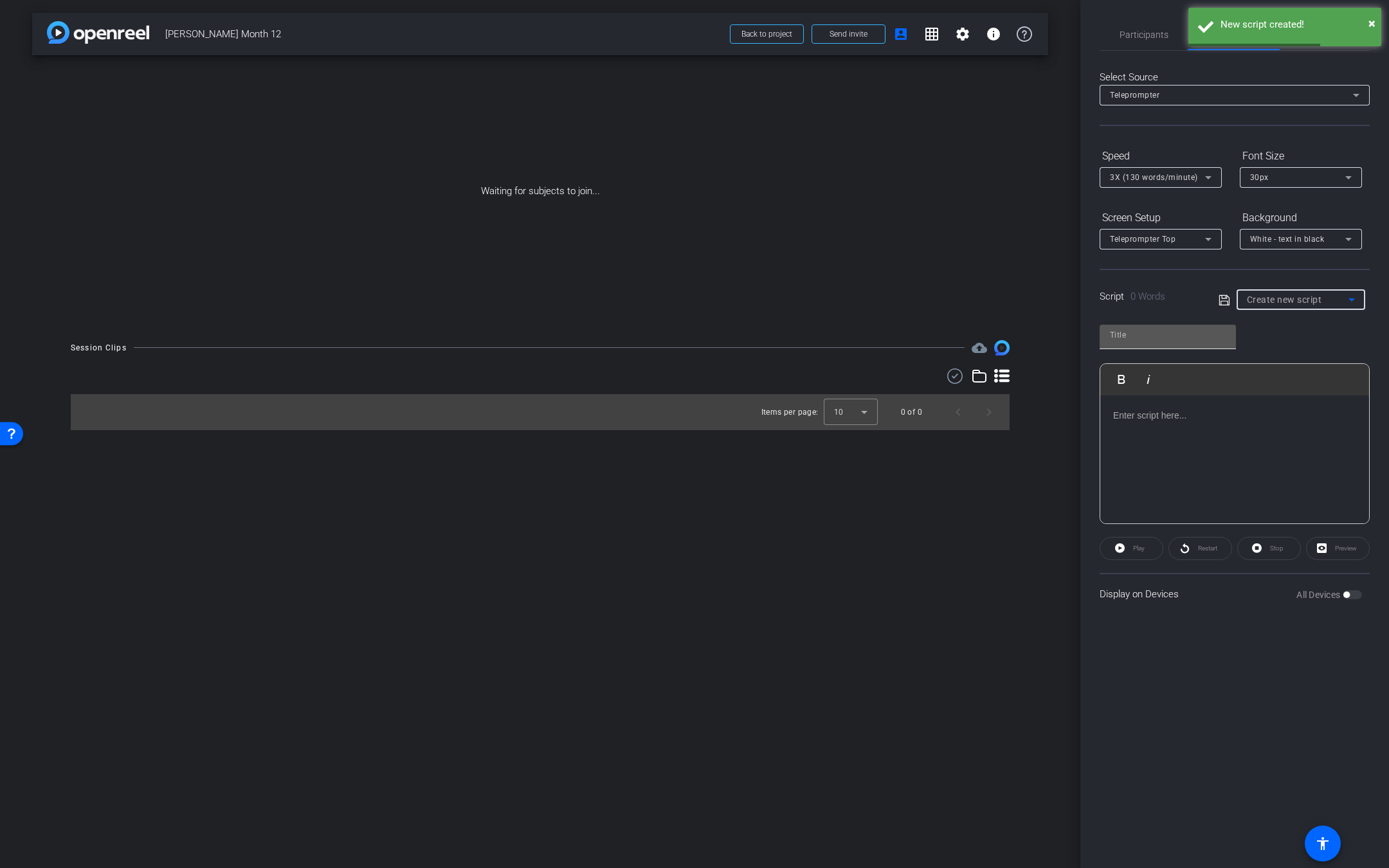
click at [1174, 333] on input "text" at bounding box center [1168, 335] width 116 height 15
type input "7"
click at [1154, 449] on div at bounding box center [1234, 459] width 269 height 128
click at [1225, 474] on div at bounding box center [1234, 459] width 269 height 128
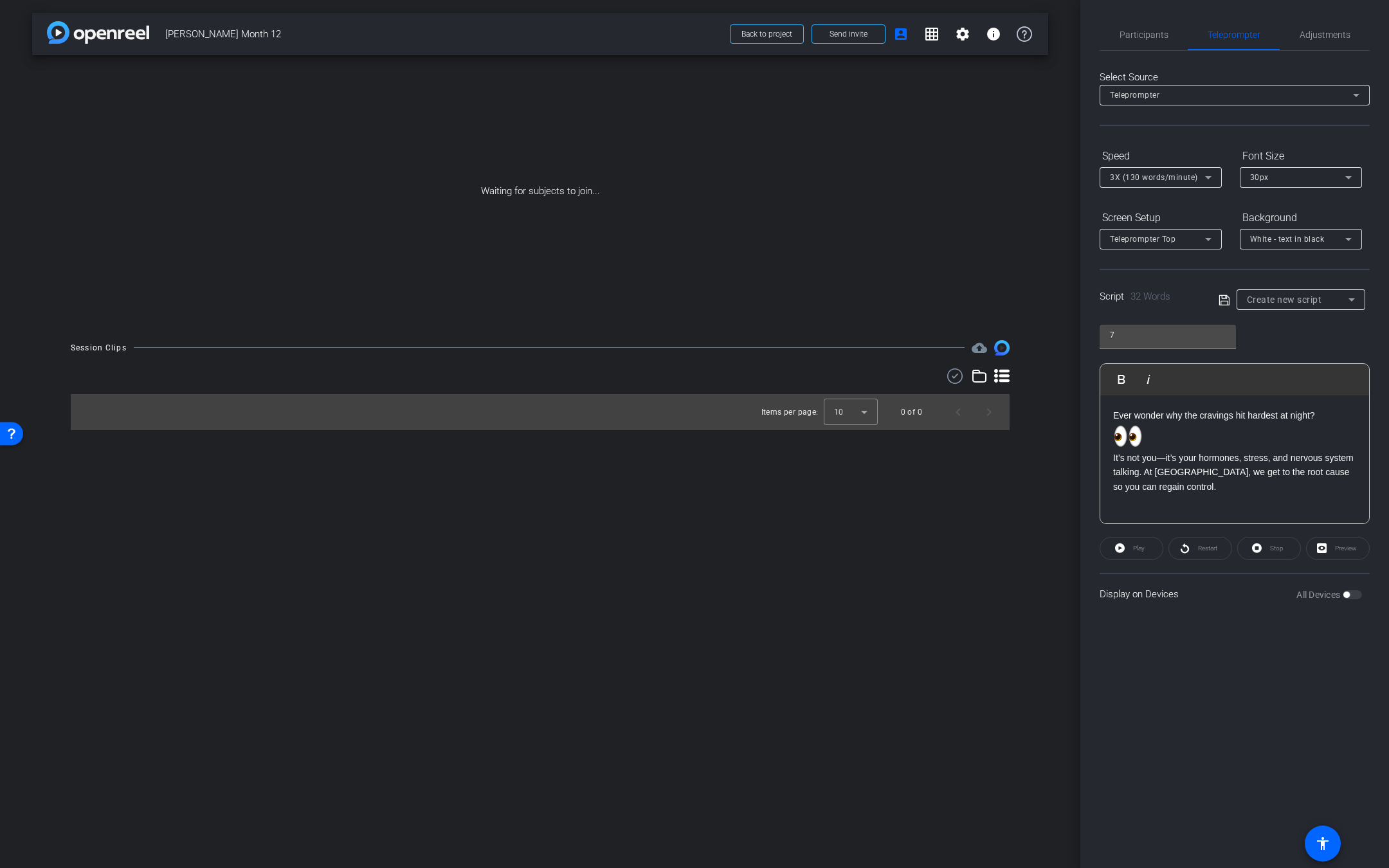
click at [1161, 438] on span at bounding box center [1234, 437] width 243 height 28
click at [1229, 299] on icon at bounding box center [1224, 300] width 12 height 15
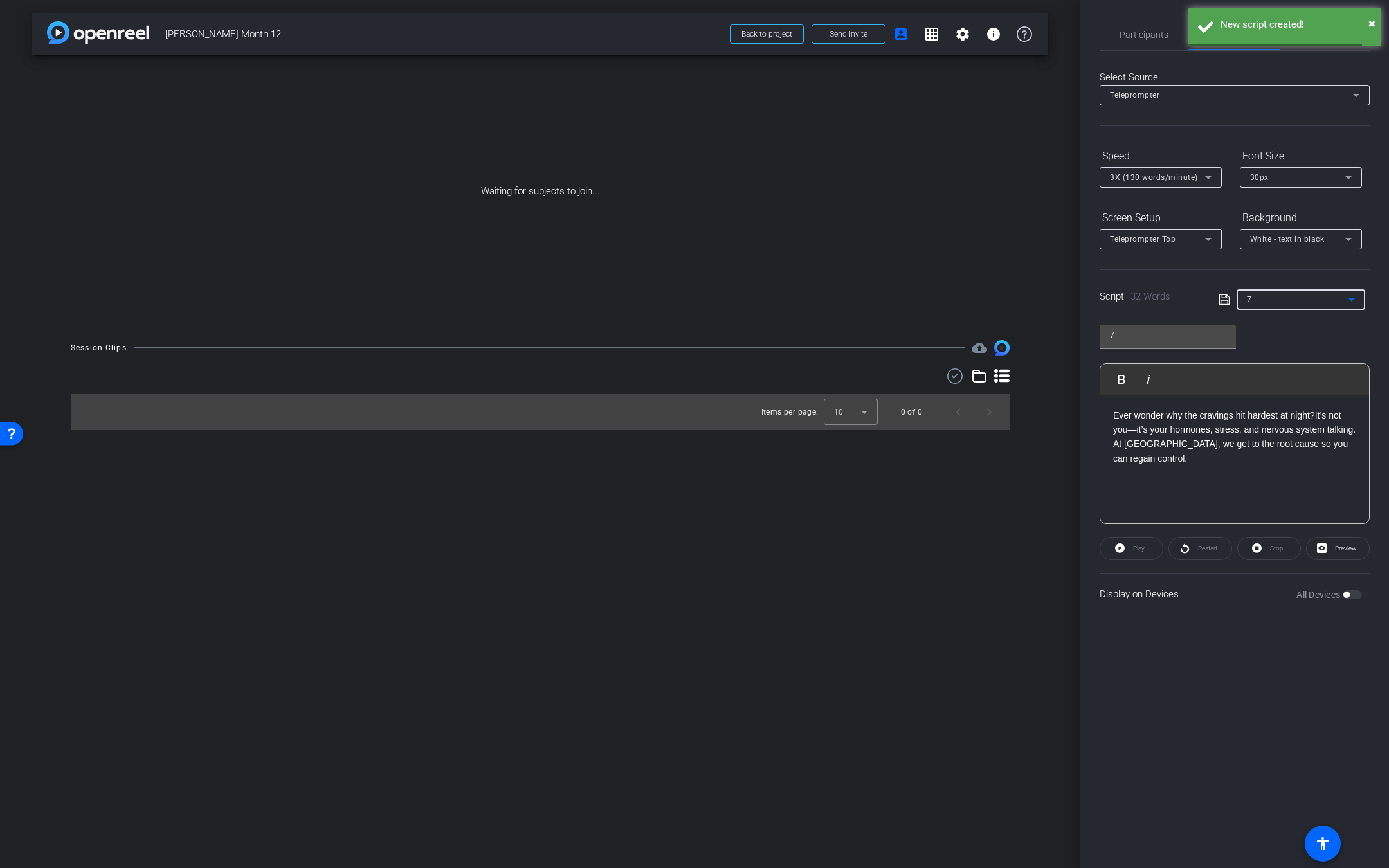
click at [1278, 303] on div "7" at bounding box center [1297, 299] width 101 height 16
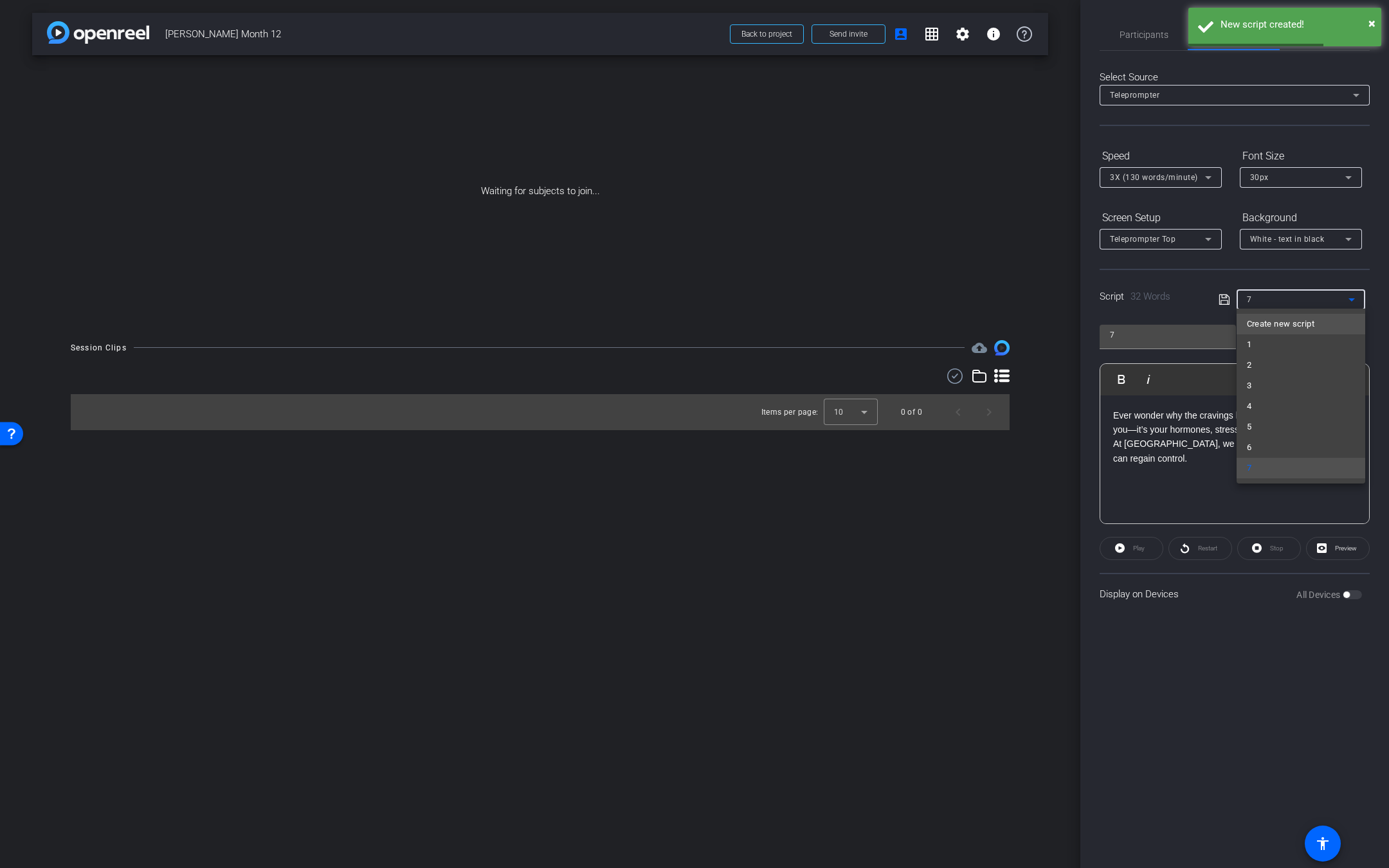
click at [1270, 325] on span "Create new script" at bounding box center [1280, 324] width 68 height 15
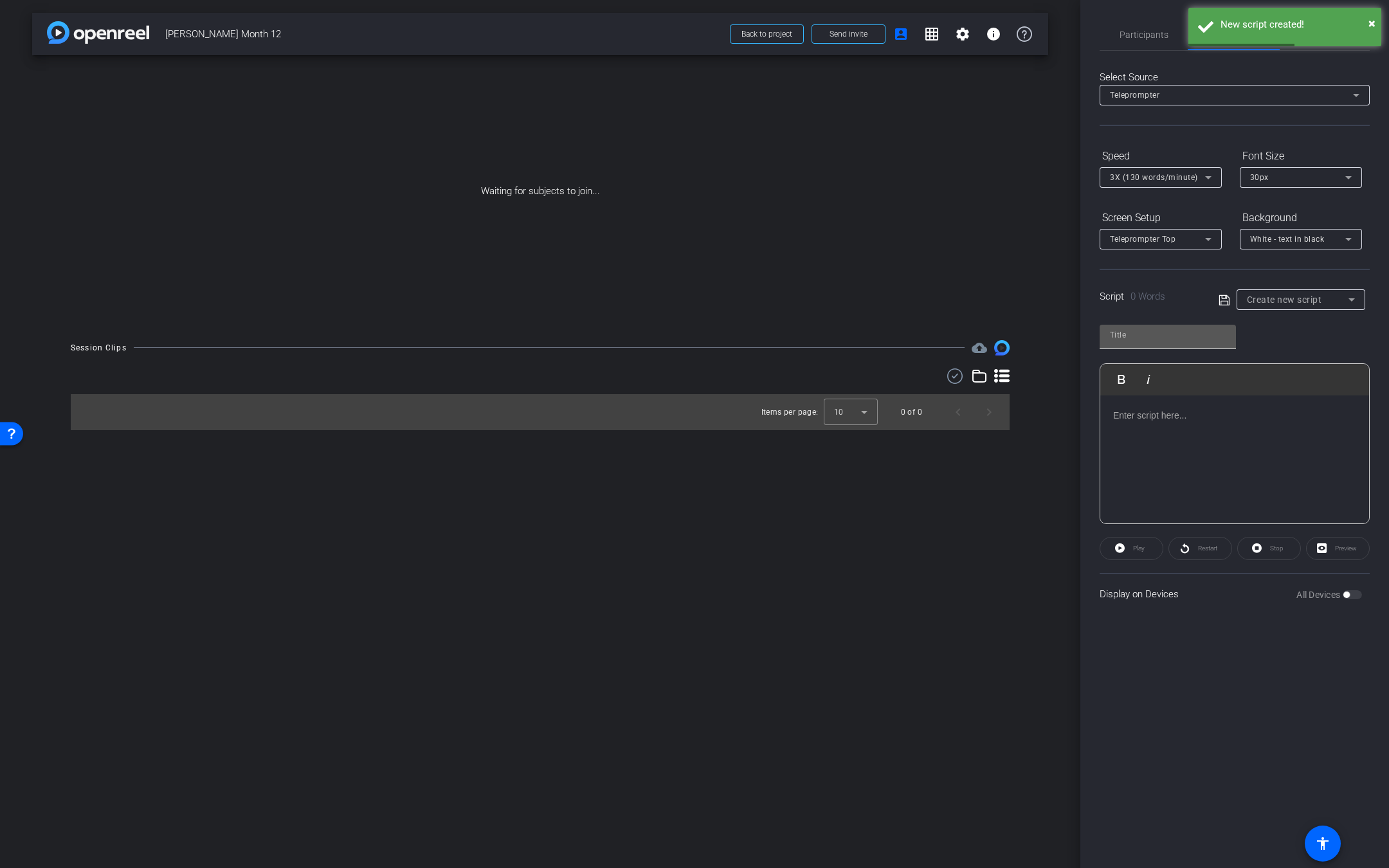
click at [1176, 325] on div at bounding box center [1168, 335] width 116 height 21
click at [1174, 334] on input "text" at bounding box center [1168, 335] width 116 height 15
type input "8"
click at [1157, 480] on div at bounding box center [1234, 459] width 269 height 128
click at [1170, 455] on div at bounding box center [1234, 459] width 269 height 128
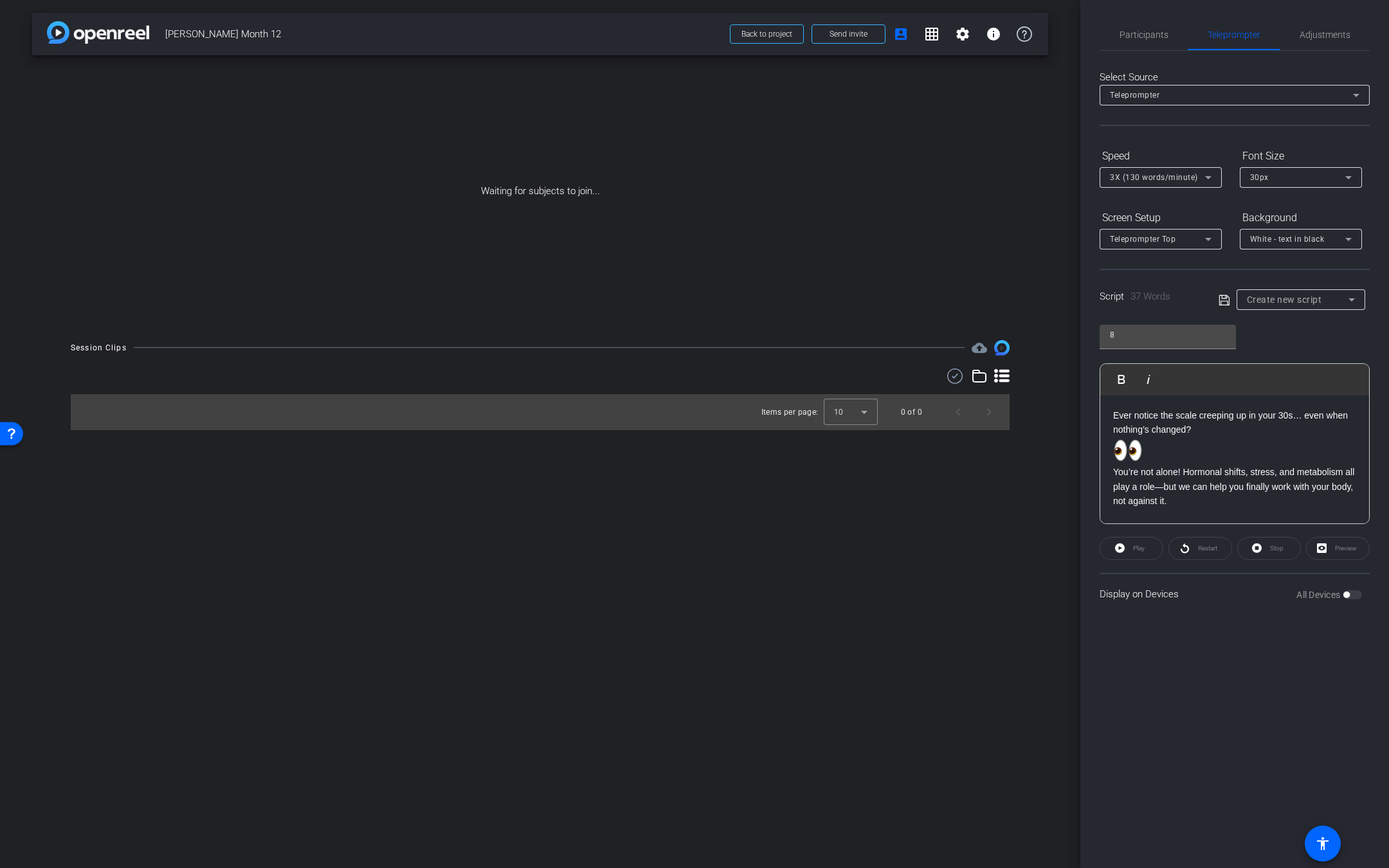
click at [1162, 441] on span at bounding box center [1234, 451] width 243 height 28
click at [1149, 449] on span at bounding box center [1234, 451] width 243 height 28
click at [1144, 455] on span at bounding box center [1234, 451] width 243 height 28
click at [1139, 463] on p "Ever notice the scale creeping up in your 30s… even when nothing’s changed? You…" at bounding box center [1234, 458] width 243 height 101
click at [1139, 452] on img at bounding box center [1127, 451] width 29 height 28
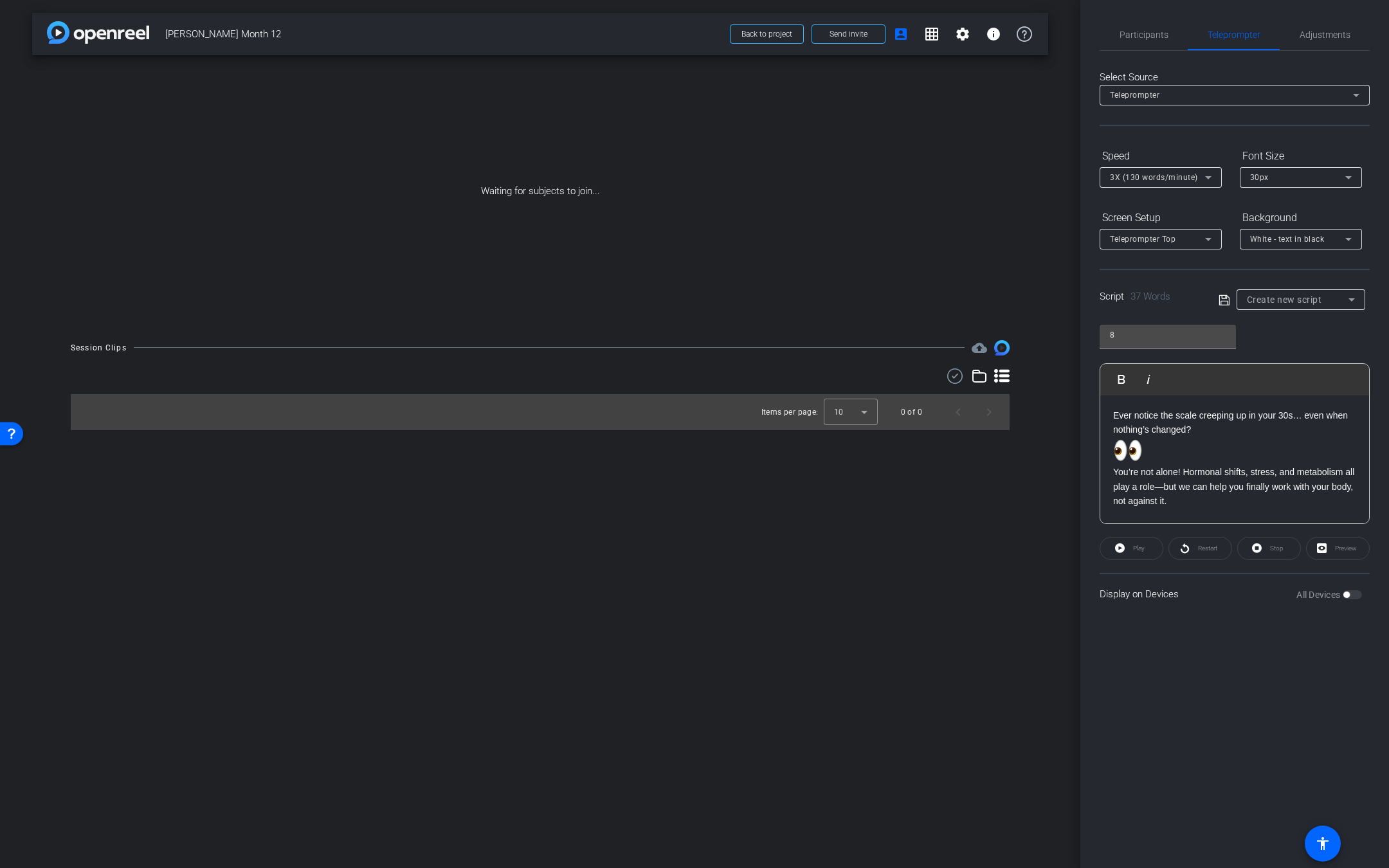
click at [1166, 451] on span at bounding box center [1234, 451] width 243 height 28
click at [1160, 466] on p "Ever notice the scale creeping up in your 30s… even when nothing’s changed? You…" at bounding box center [1234, 458] width 243 height 101
click at [1233, 296] on span at bounding box center [1226, 300] width 18 height 12
click at [1231, 296] on span at bounding box center [1226, 300] width 18 height 12
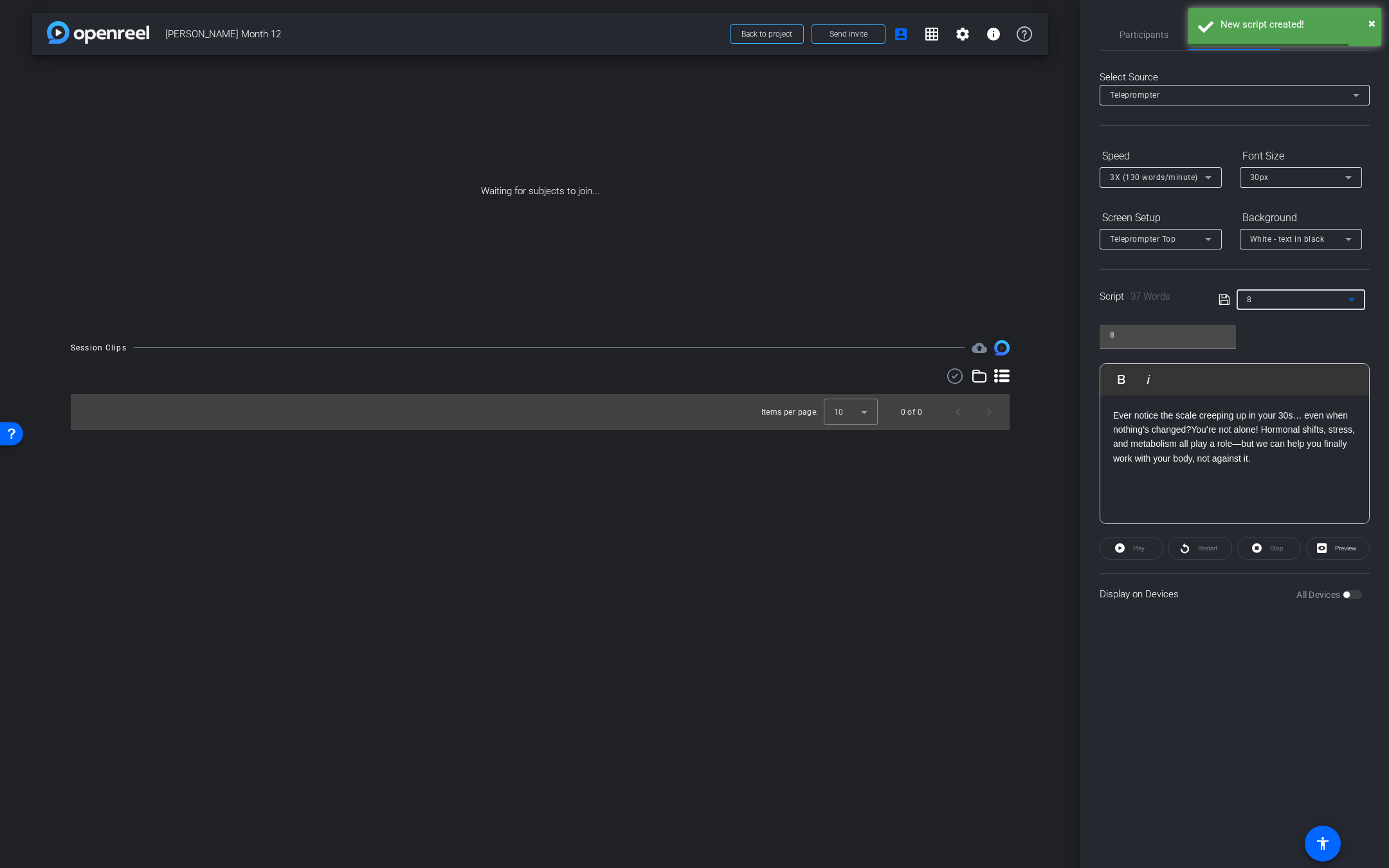
click at [1271, 306] on div "8" at bounding box center [1297, 299] width 101 height 16
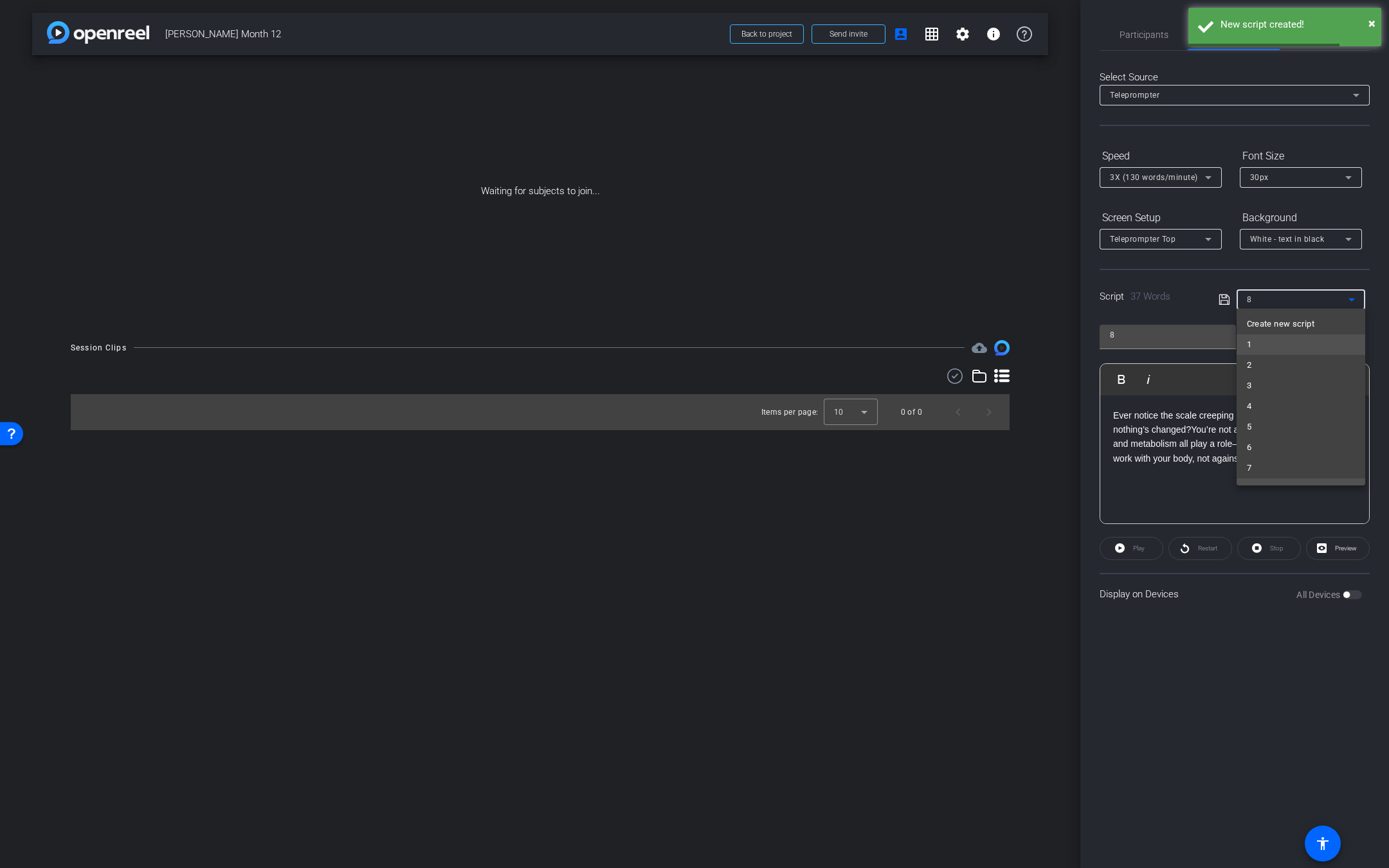
scroll to position [13, 0]
click at [1272, 315] on span "Create new script" at bounding box center [1280, 310] width 68 height 15
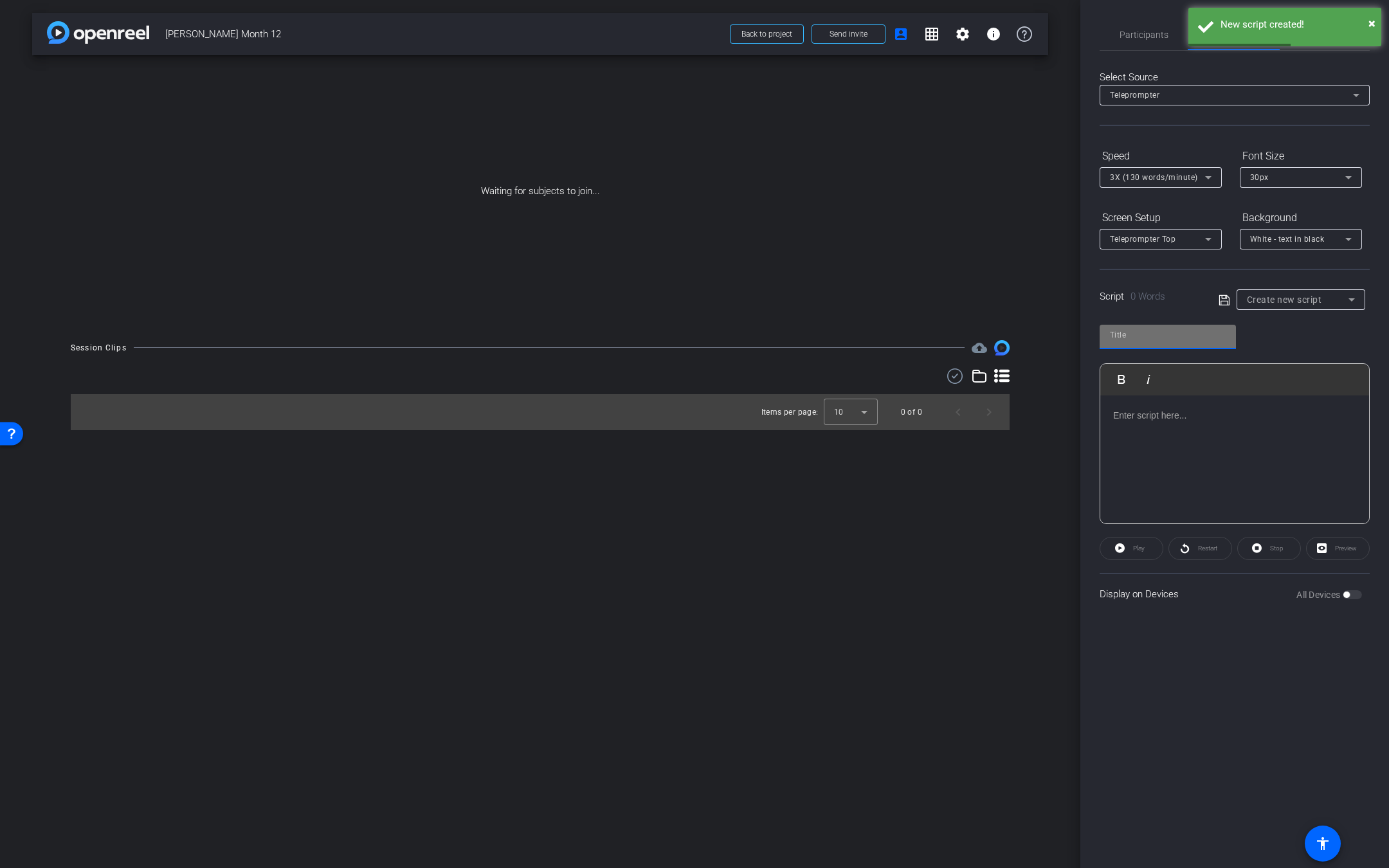
click at [1180, 330] on input "text" at bounding box center [1168, 335] width 116 height 15
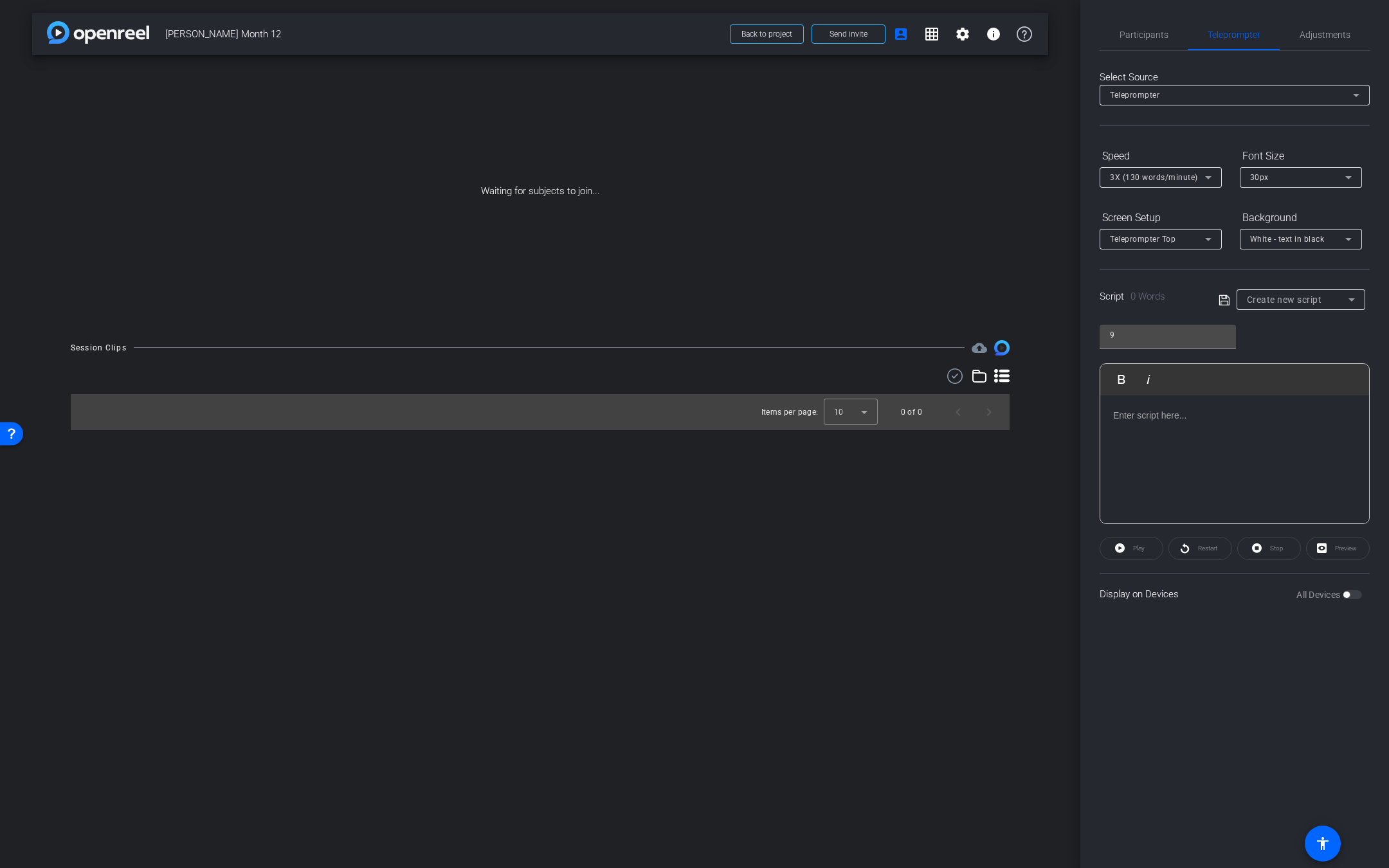
click at [1193, 485] on div at bounding box center [1234, 459] width 269 height 128
click at [1227, 293] on icon at bounding box center [1224, 300] width 12 height 15
click at [1268, 318] on div "9 Play Play from this location Play Selected Play and display the selected text…" at bounding box center [1234, 419] width 270 height 209
click at [1269, 311] on div at bounding box center [1300, 317] width 128 height 14
click at [1277, 299] on div "9" at bounding box center [1297, 299] width 101 height 16
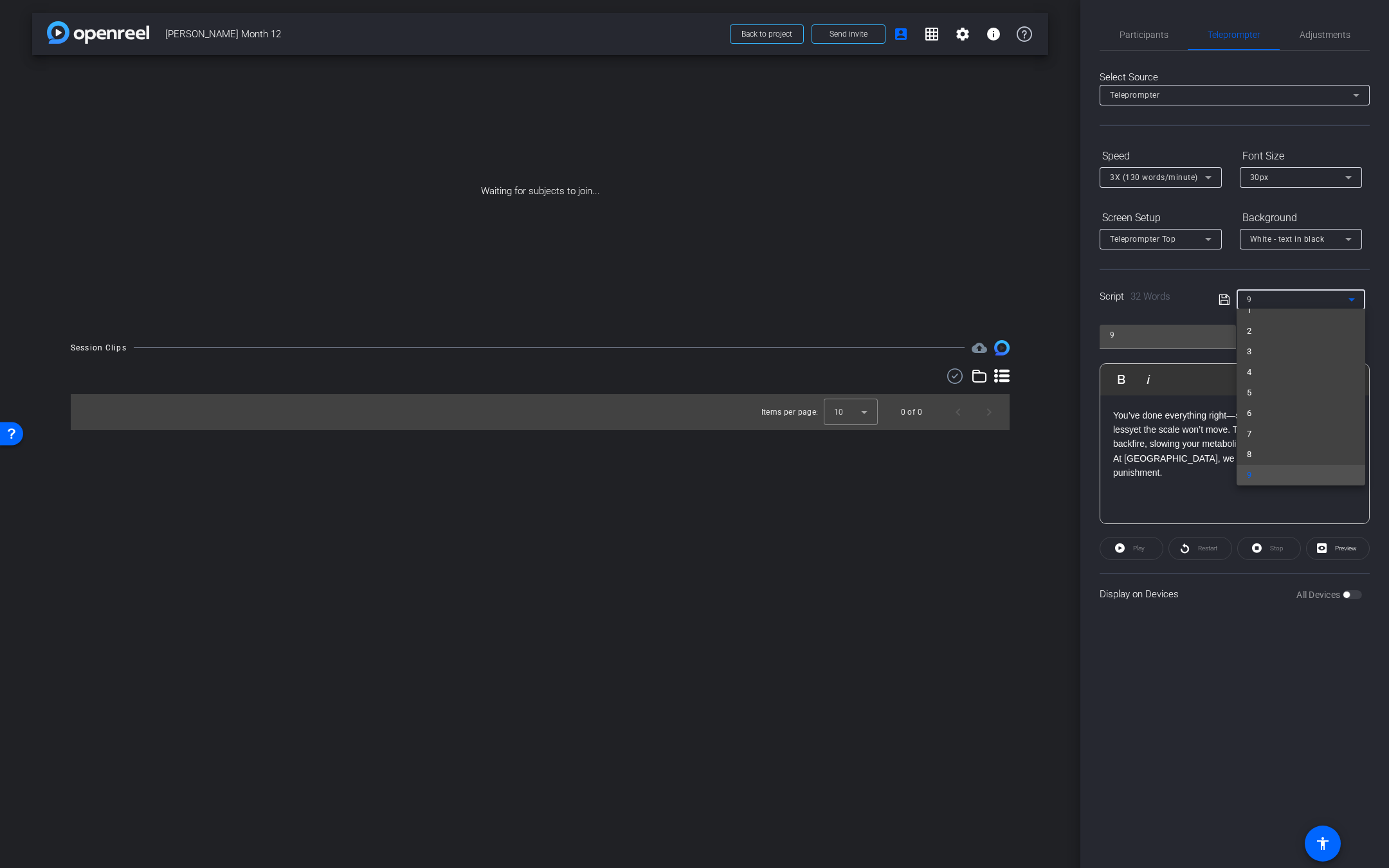
scroll to position [0, 0]
click at [878, 563] on div at bounding box center [694, 434] width 1389 height 868
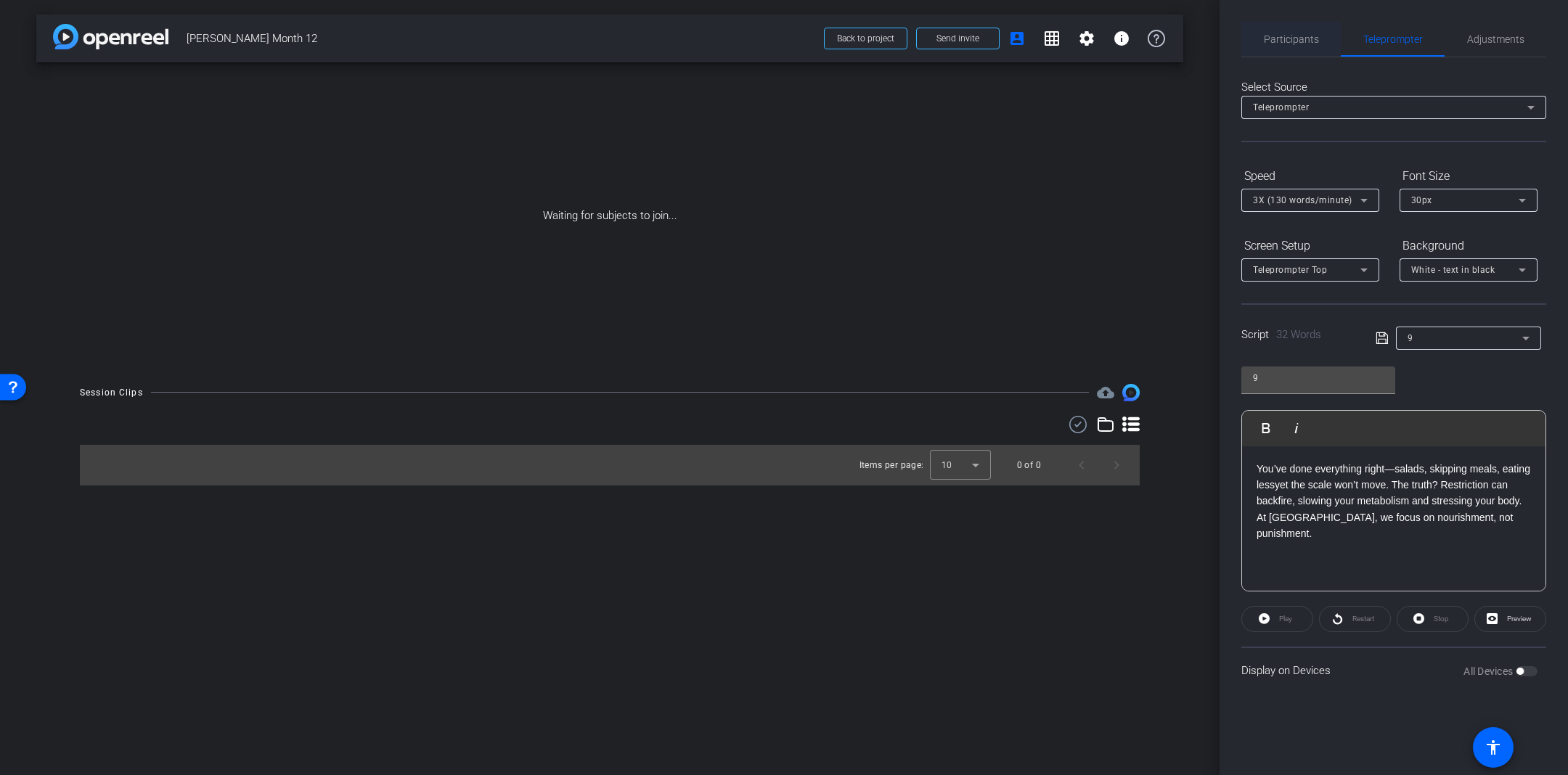
click at [1300, 42] on span "Participants" at bounding box center [1291, 39] width 55 height 10
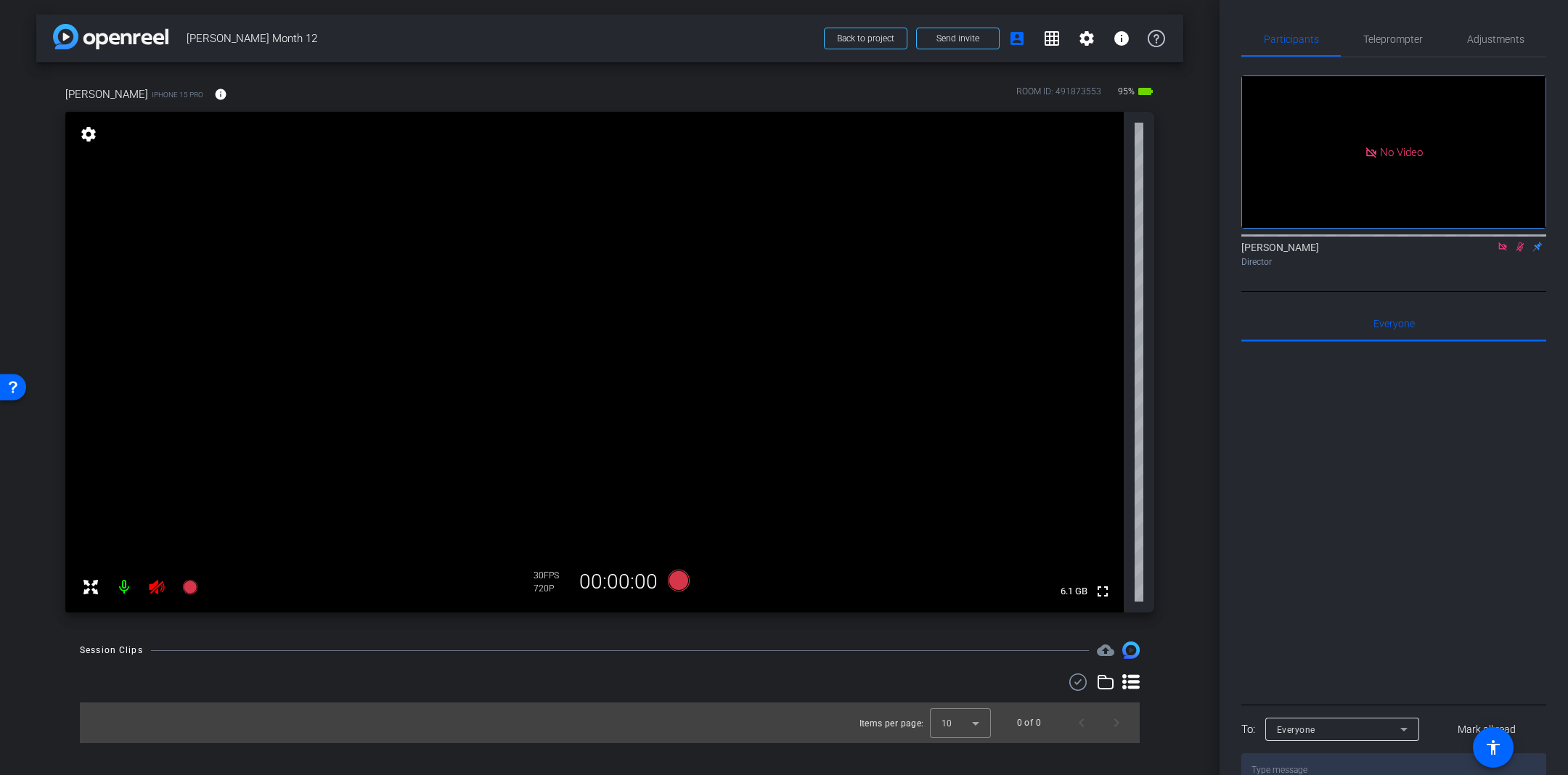
click at [1522, 242] on icon at bounding box center [1520, 247] width 11 height 10
click at [150, 591] on icon at bounding box center [157, 587] width 17 height 17
click at [1510, 28] on span "Adjustments" at bounding box center [1495, 39] width 58 height 35
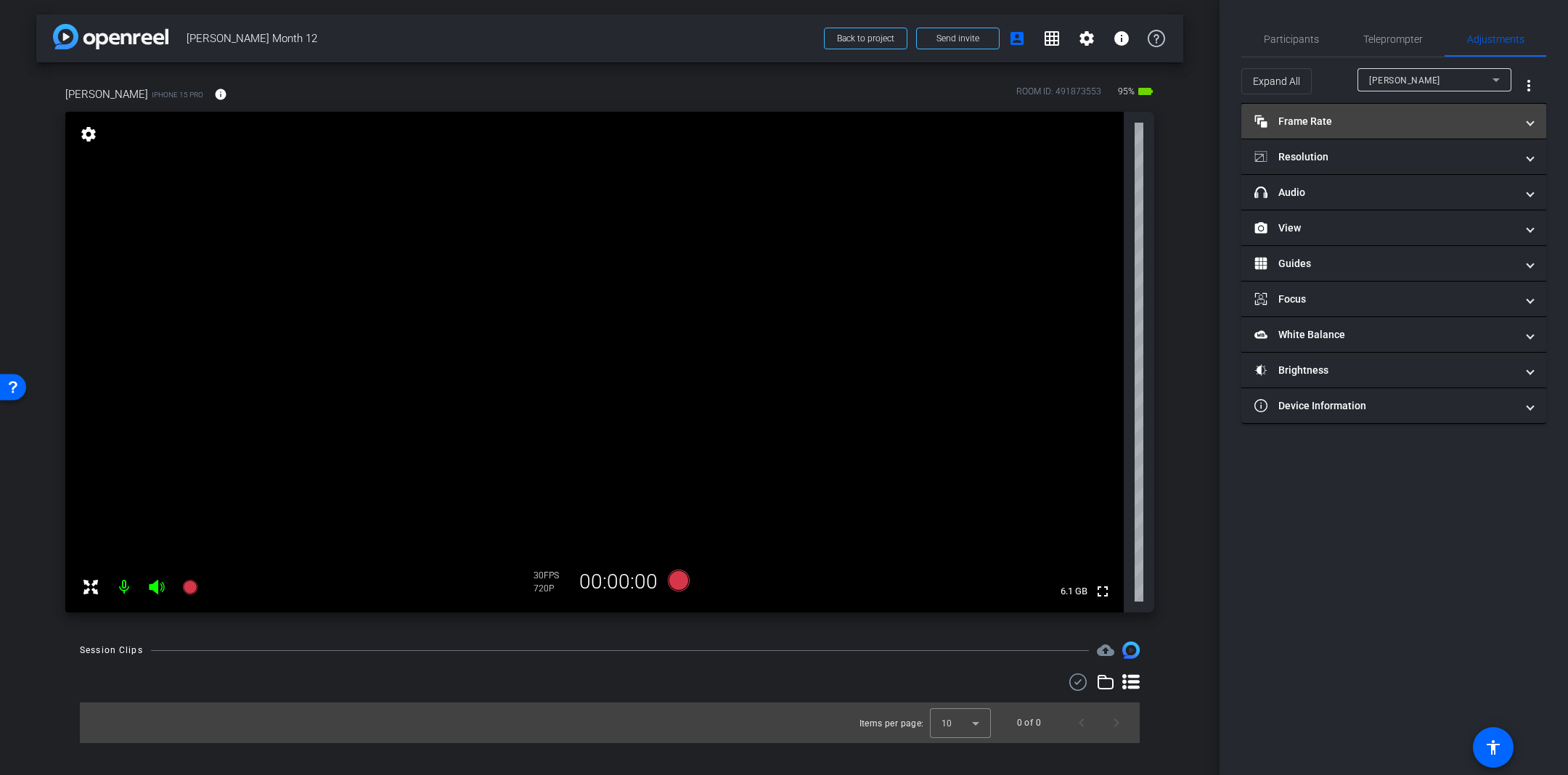
click at [1341, 132] on mat-expansion-panel-header "Frame Rate Frame Rate" at bounding box center [1393, 121] width 305 height 35
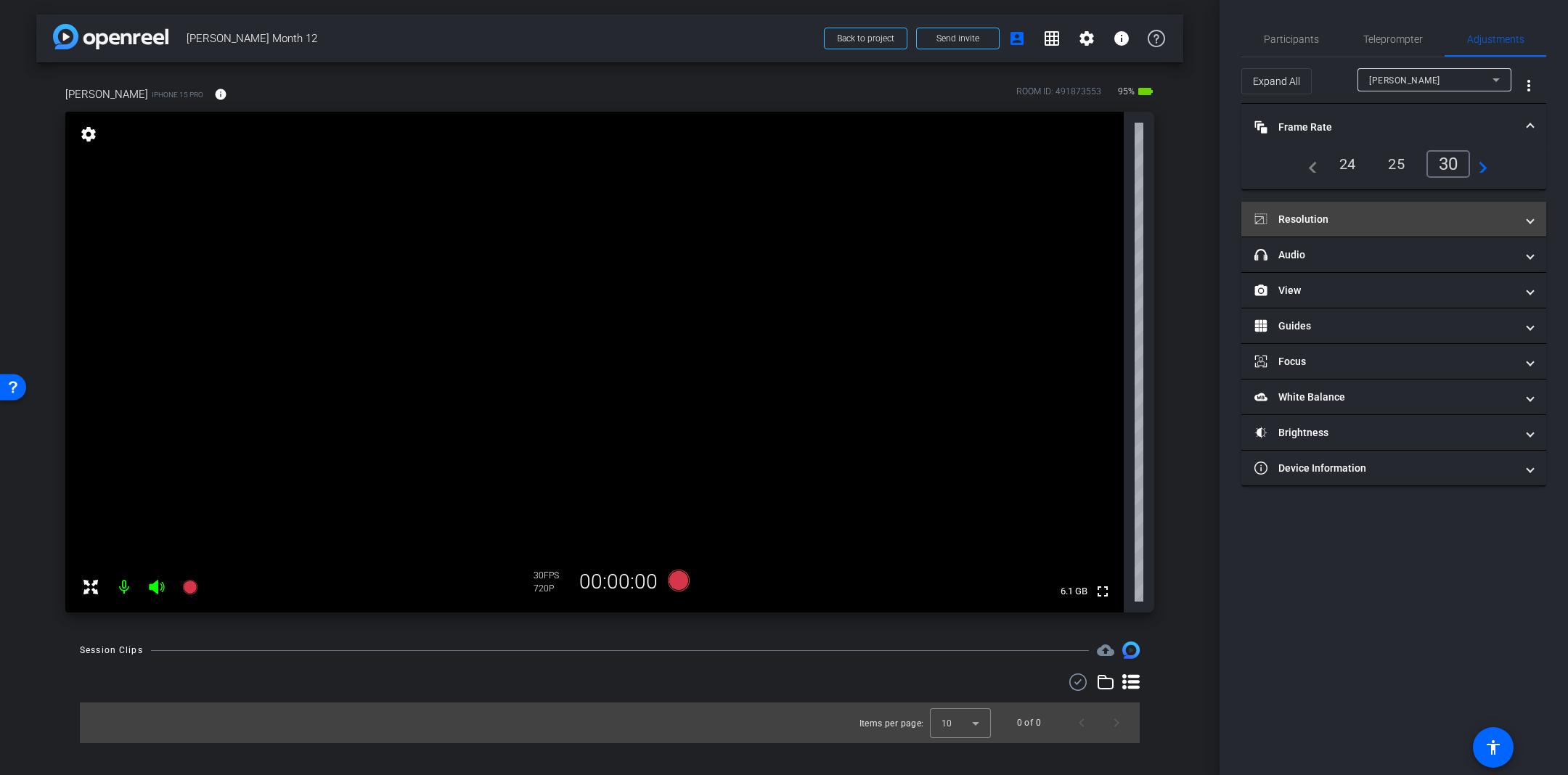
click at [1381, 214] on mat-panel-title "Resolution" at bounding box center [1385, 219] width 261 height 15
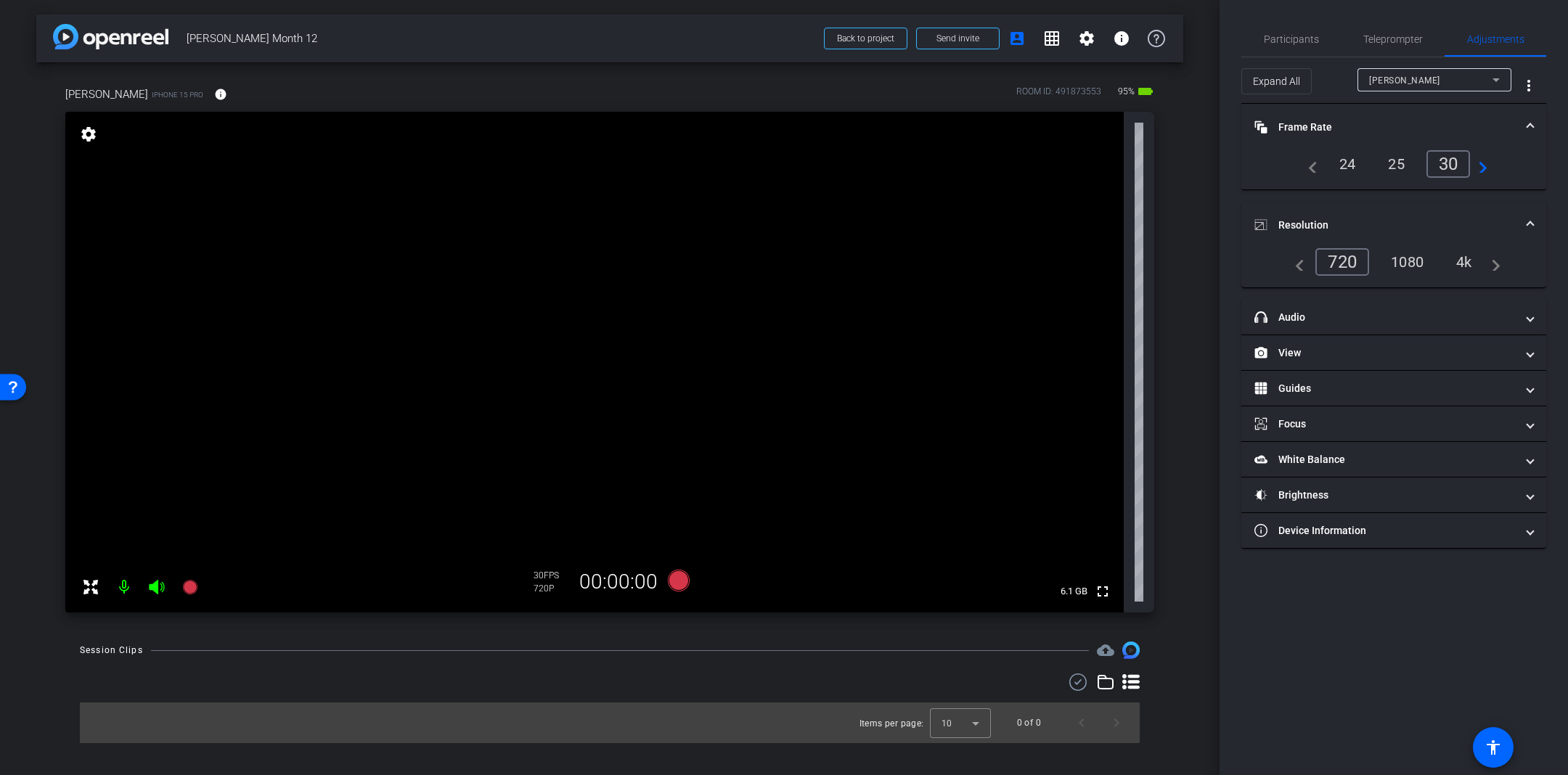
click at [1401, 264] on div "1080" at bounding box center [1407, 262] width 55 height 25
click at [1333, 323] on mat-expansion-panel-header "headphone icon Audio" at bounding box center [1393, 317] width 305 height 35
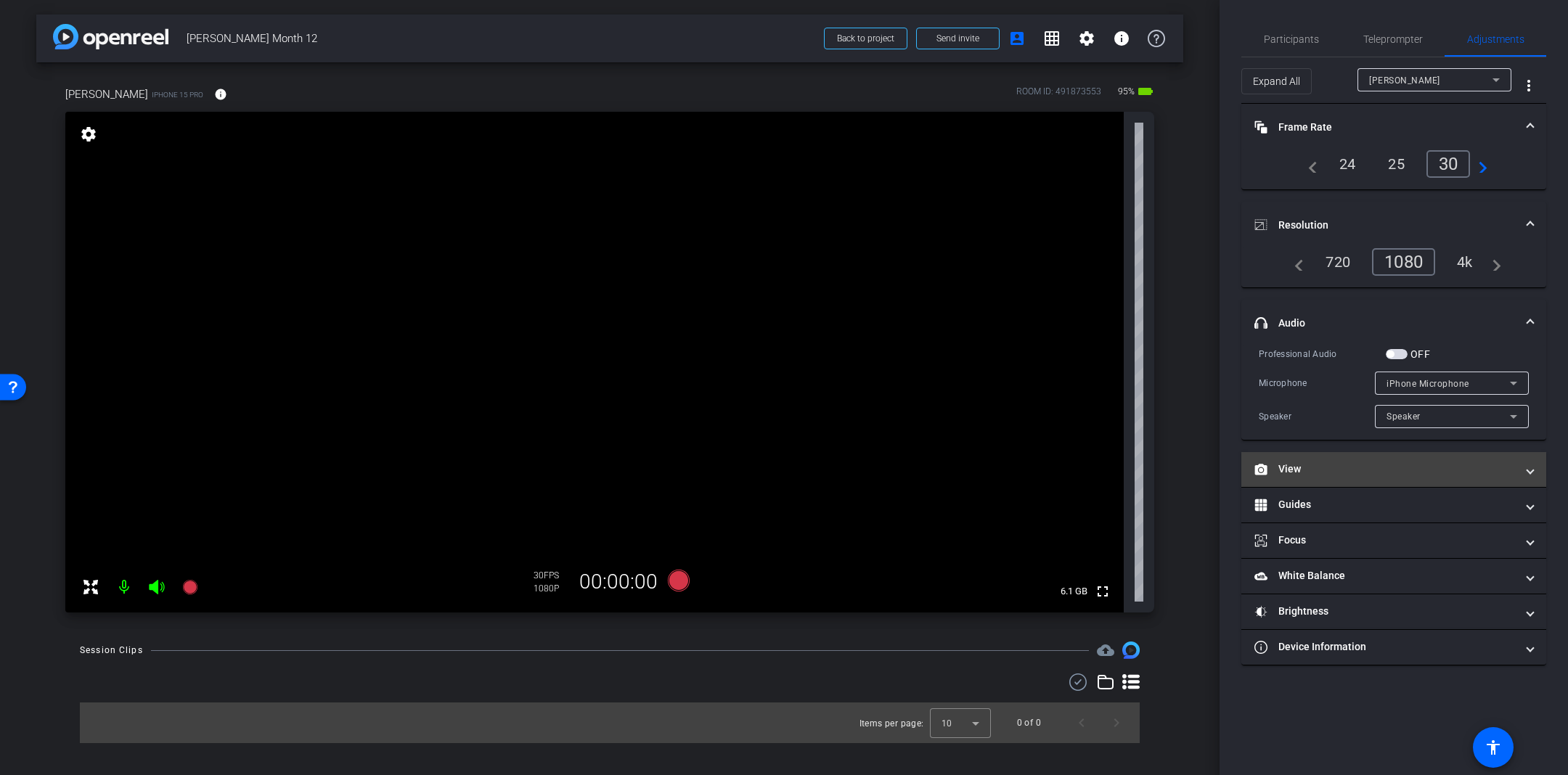
click at [1323, 465] on mat-panel-title "View" at bounding box center [1385, 469] width 261 height 15
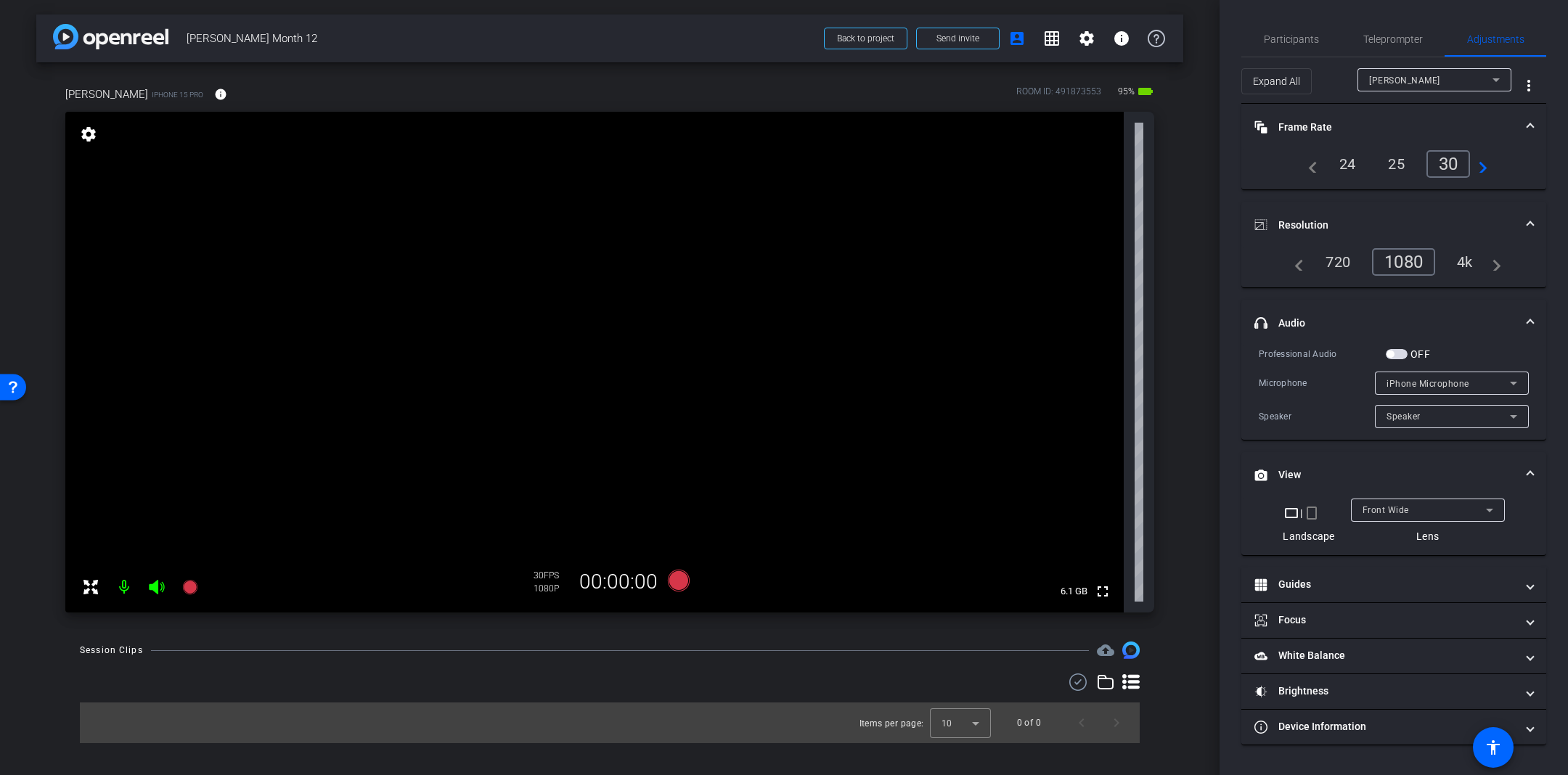
click at [1315, 509] on mat-icon "crop_portrait" at bounding box center [1312, 512] width 17 height 17
click at [1353, 582] on mat-panel-title "Guides" at bounding box center [1385, 584] width 261 height 15
click at [1430, 374] on div "iPhone Microphone" at bounding box center [1448, 383] width 123 height 18
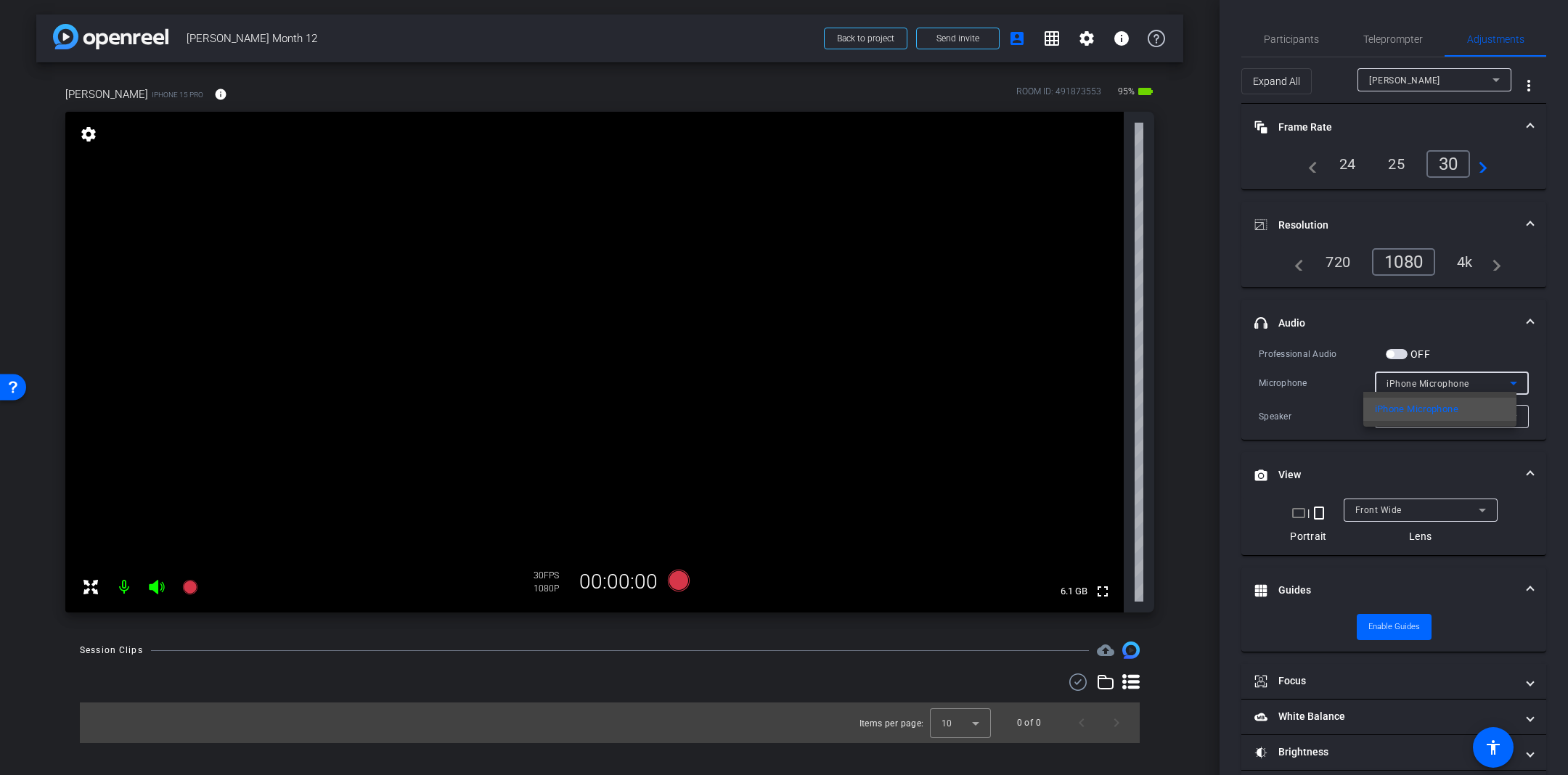
click at [1406, 353] on div at bounding box center [784, 388] width 1568 height 775
click at [1406, 353] on span "button" at bounding box center [1396, 353] width 22 height 10
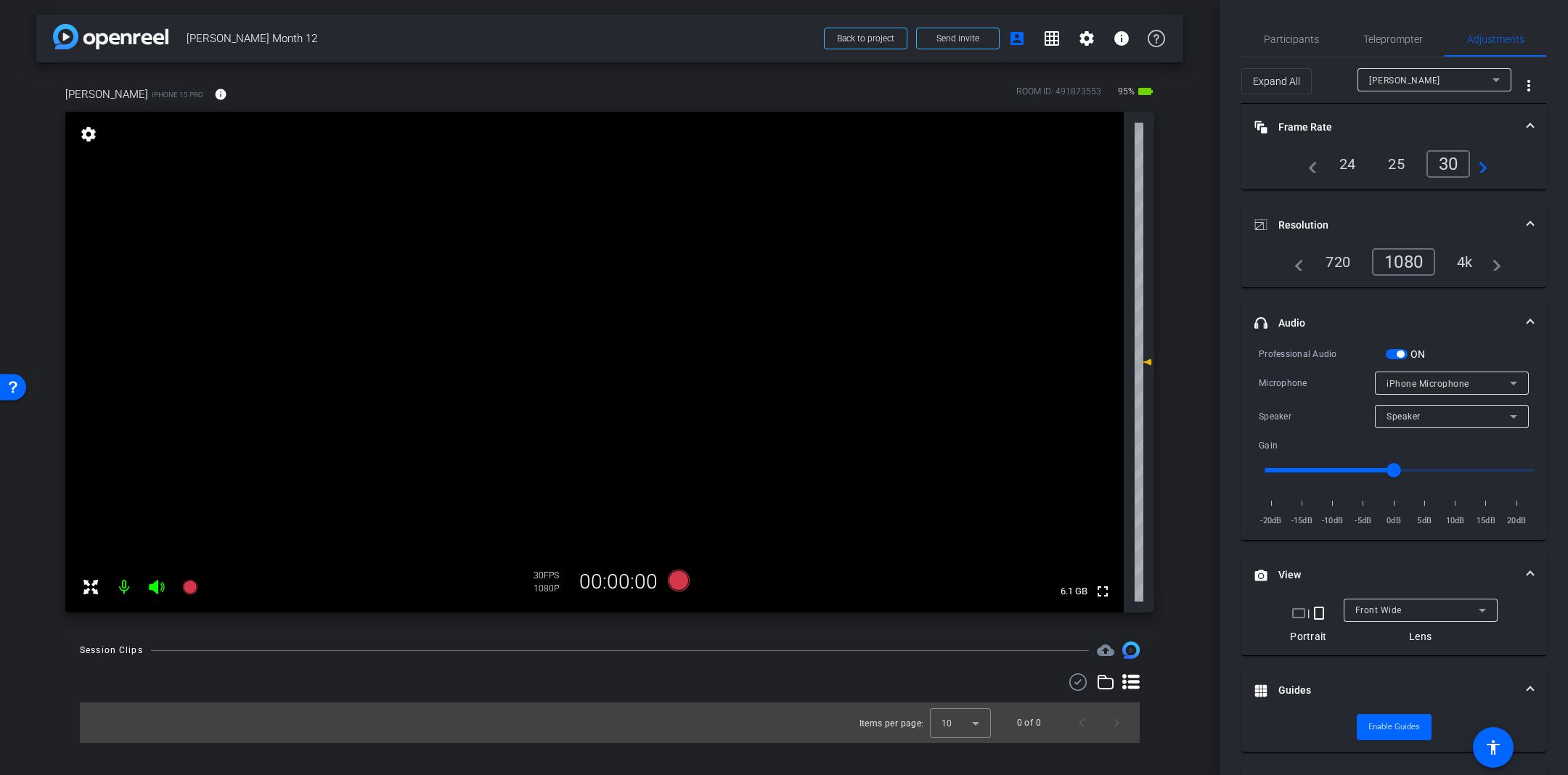
click at [1425, 382] on span "iPhone Microphone" at bounding box center [1427, 384] width 82 height 10
click at [1469, 334] on div at bounding box center [784, 388] width 1568 height 775
click at [1430, 379] on span "iPhone Microphone" at bounding box center [1427, 384] width 82 height 10
click at [1402, 429] on span "USBAudio1.0" at bounding box center [1402, 432] width 56 height 17
click at [1432, 316] on mat-panel-title "headphone icon Audio" at bounding box center [1385, 323] width 261 height 15
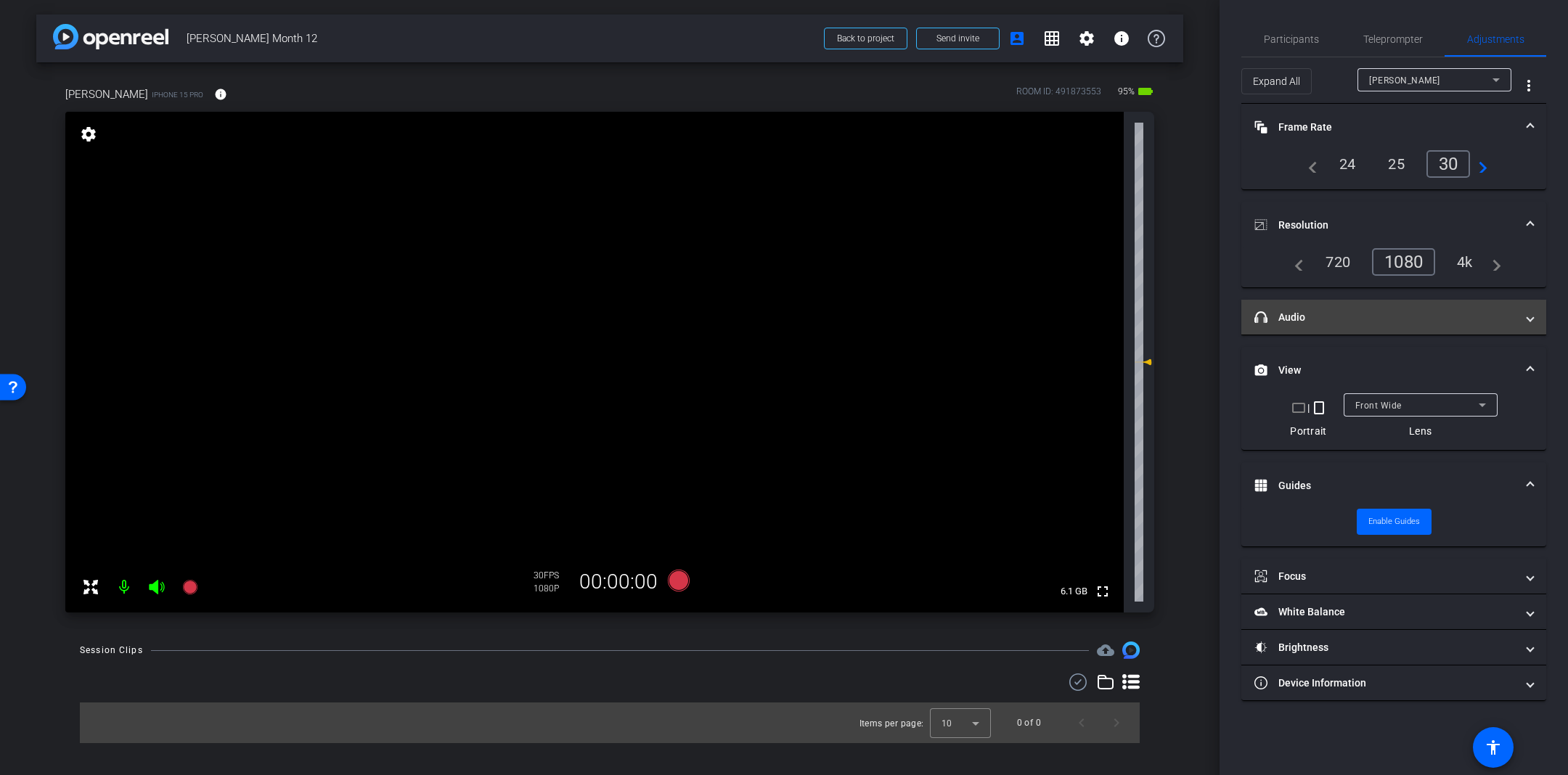
click at [1352, 318] on mat-panel-title "headphone icon Audio" at bounding box center [1385, 318] width 261 height 15
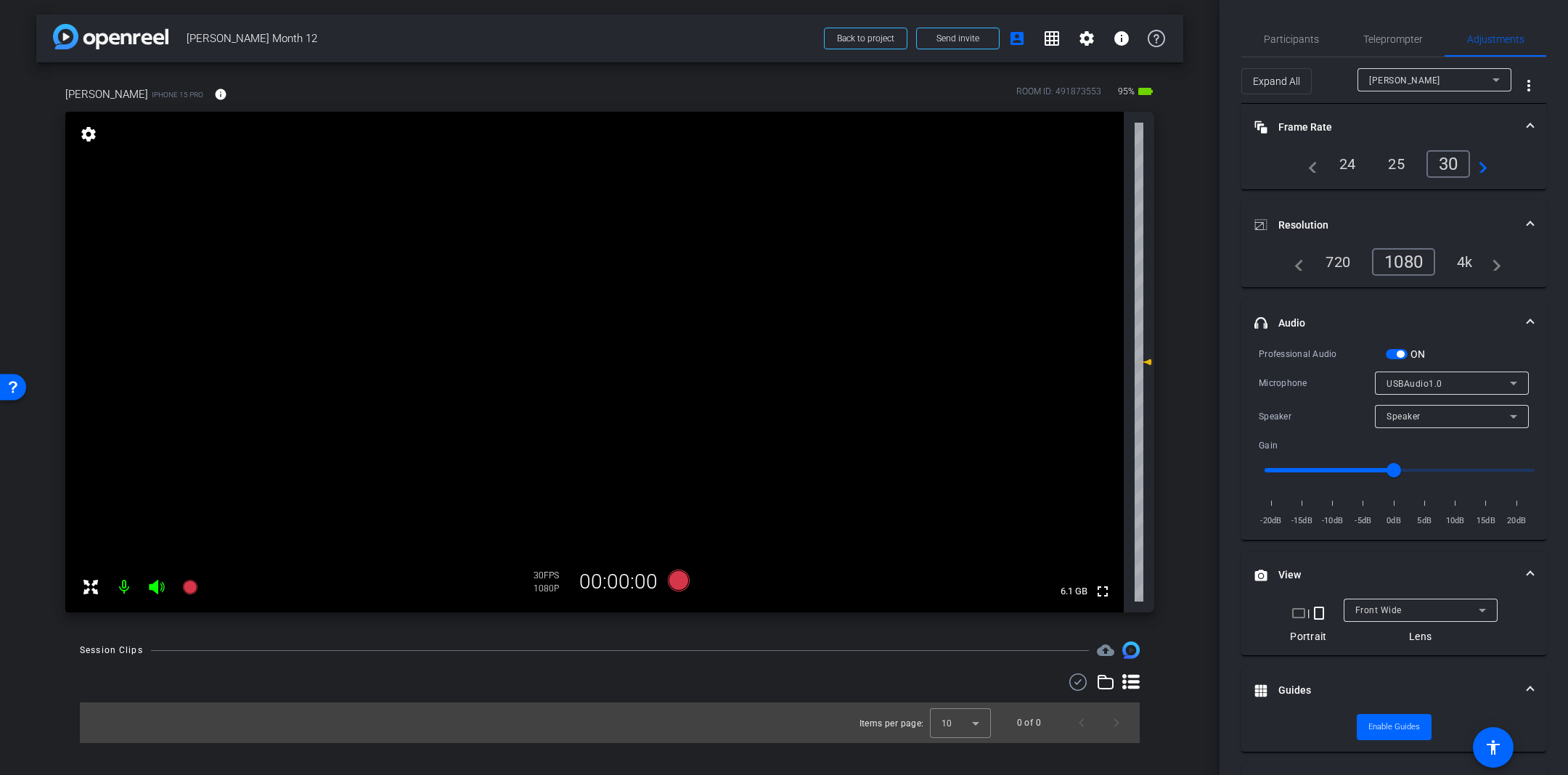
click at [1341, 316] on mat-panel-title "headphone icon Audio" at bounding box center [1385, 323] width 261 height 15
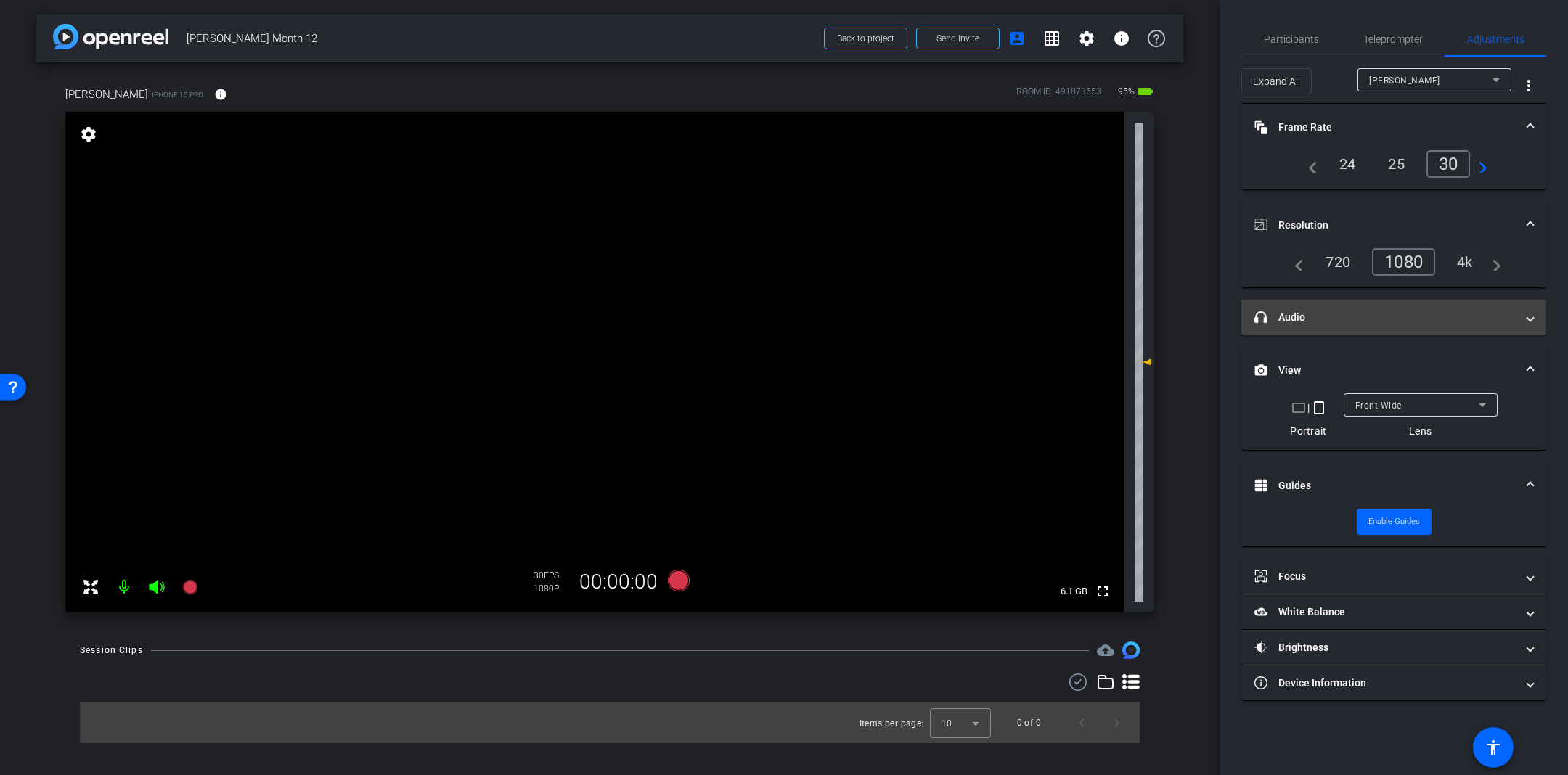
click at [1419, 311] on mat-panel-title "headphone icon Audio" at bounding box center [1385, 318] width 261 height 15
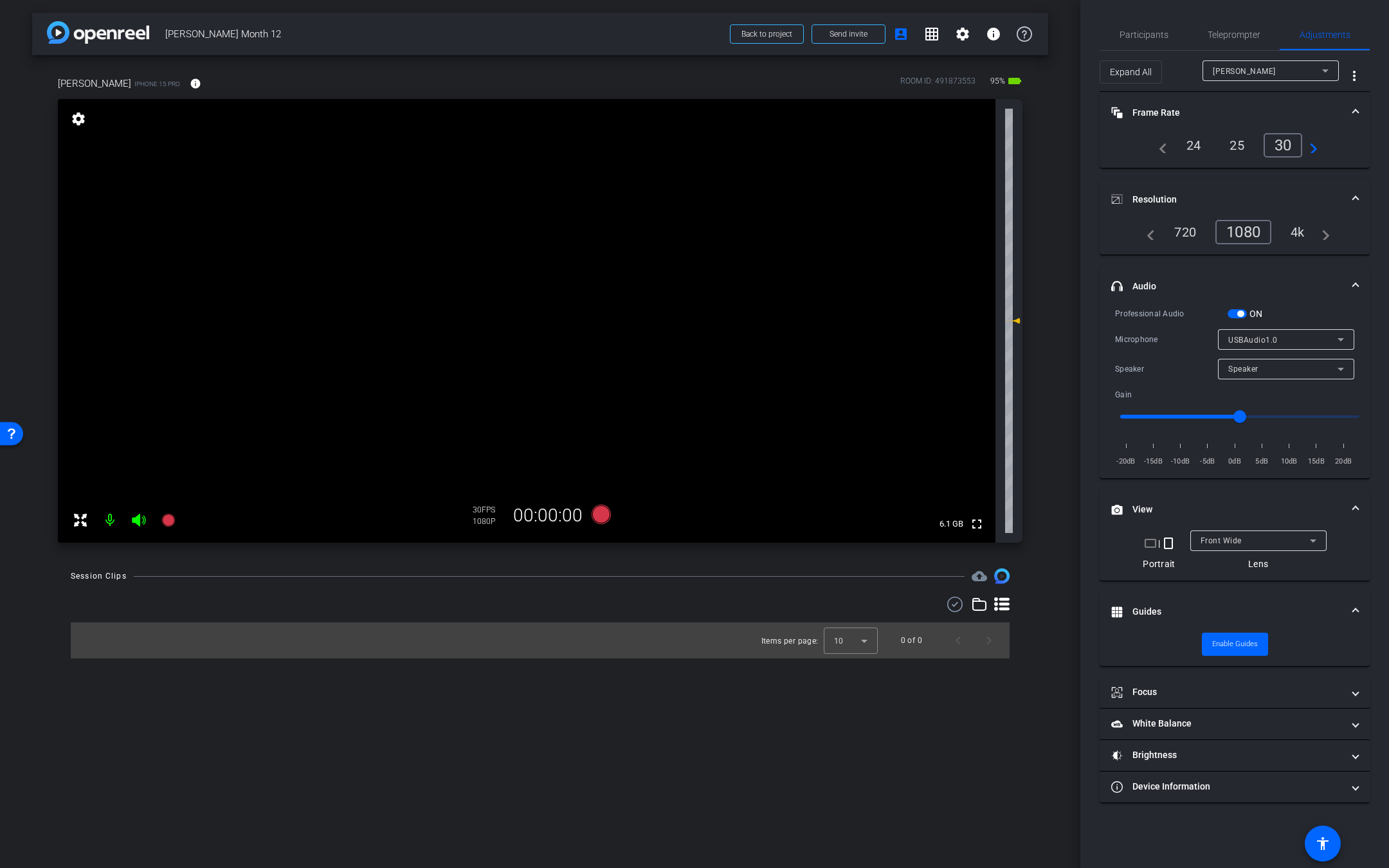
click at [1232, 317] on div "ON" at bounding box center [1245, 313] width 35 height 13
click at [1237, 313] on span "button" at bounding box center [1237, 313] width 19 height 9
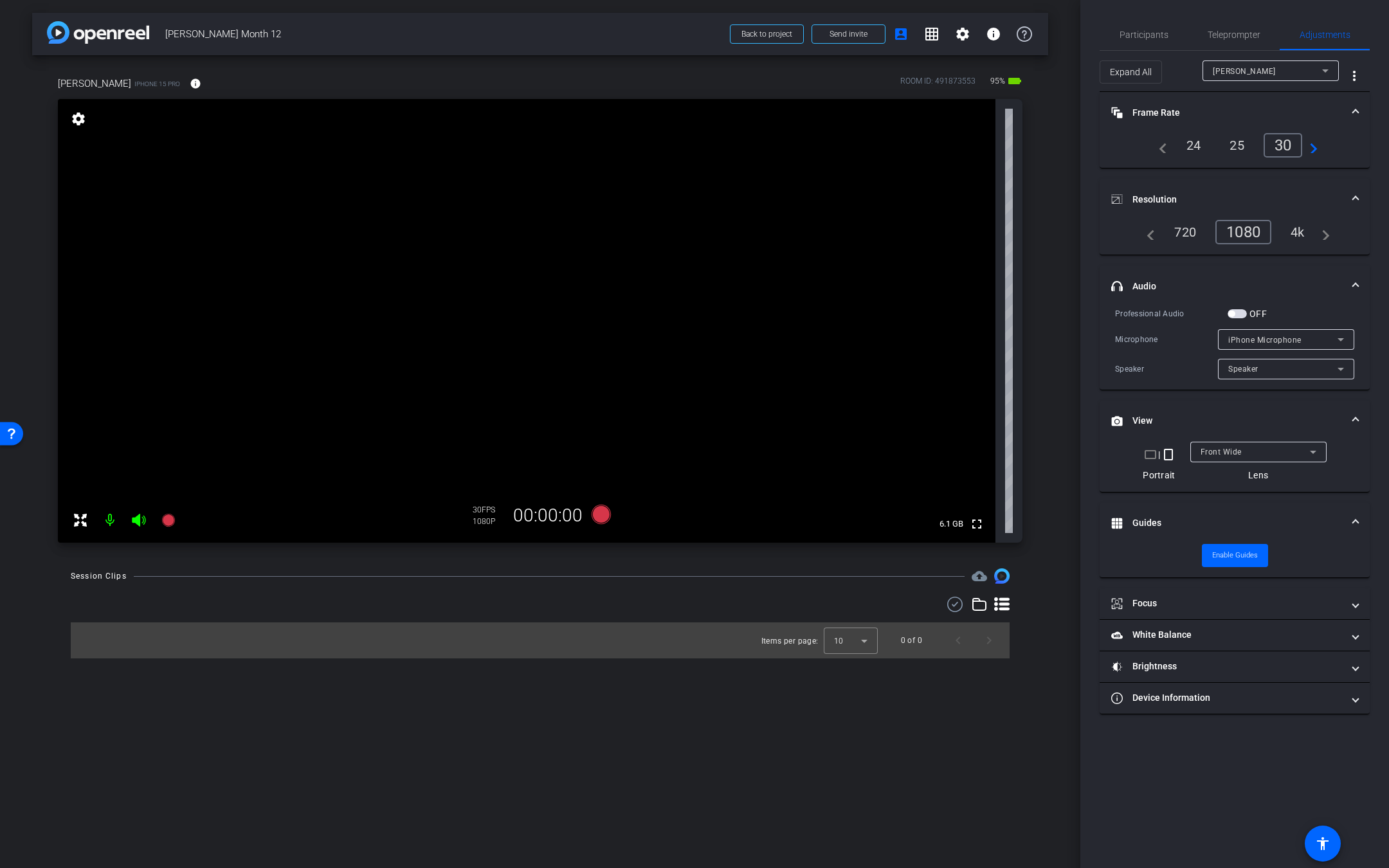
click at [1237, 314] on span "button" at bounding box center [1237, 313] width 19 height 9
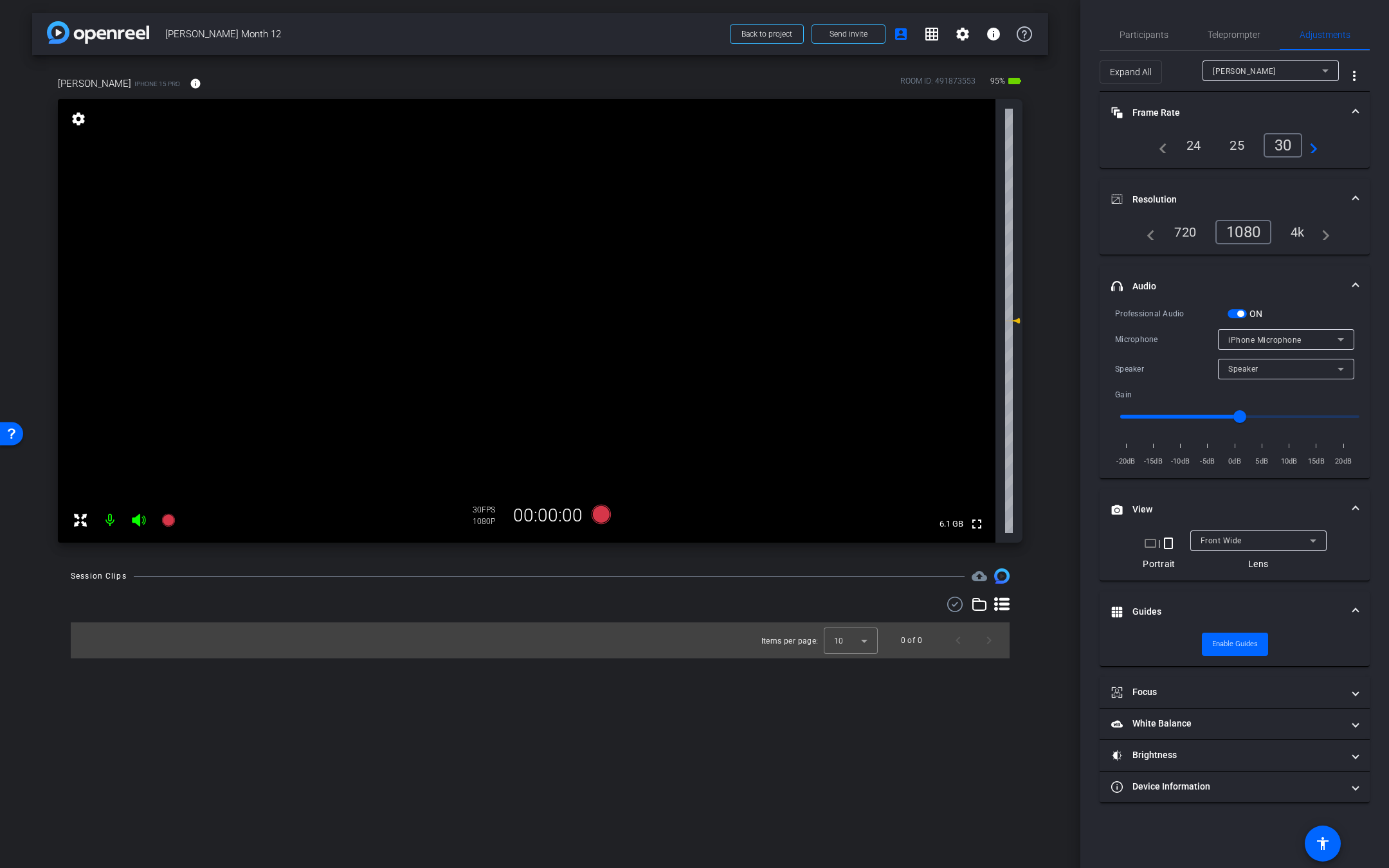
click at [1271, 336] on span "iPhone Microphone" at bounding box center [1264, 340] width 73 height 9
click at [1257, 385] on span "USBAudio1.0" at bounding box center [1252, 383] width 49 height 15
click at [1229, 38] on span "Teleprompter" at bounding box center [1233, 34] width 53 height 9
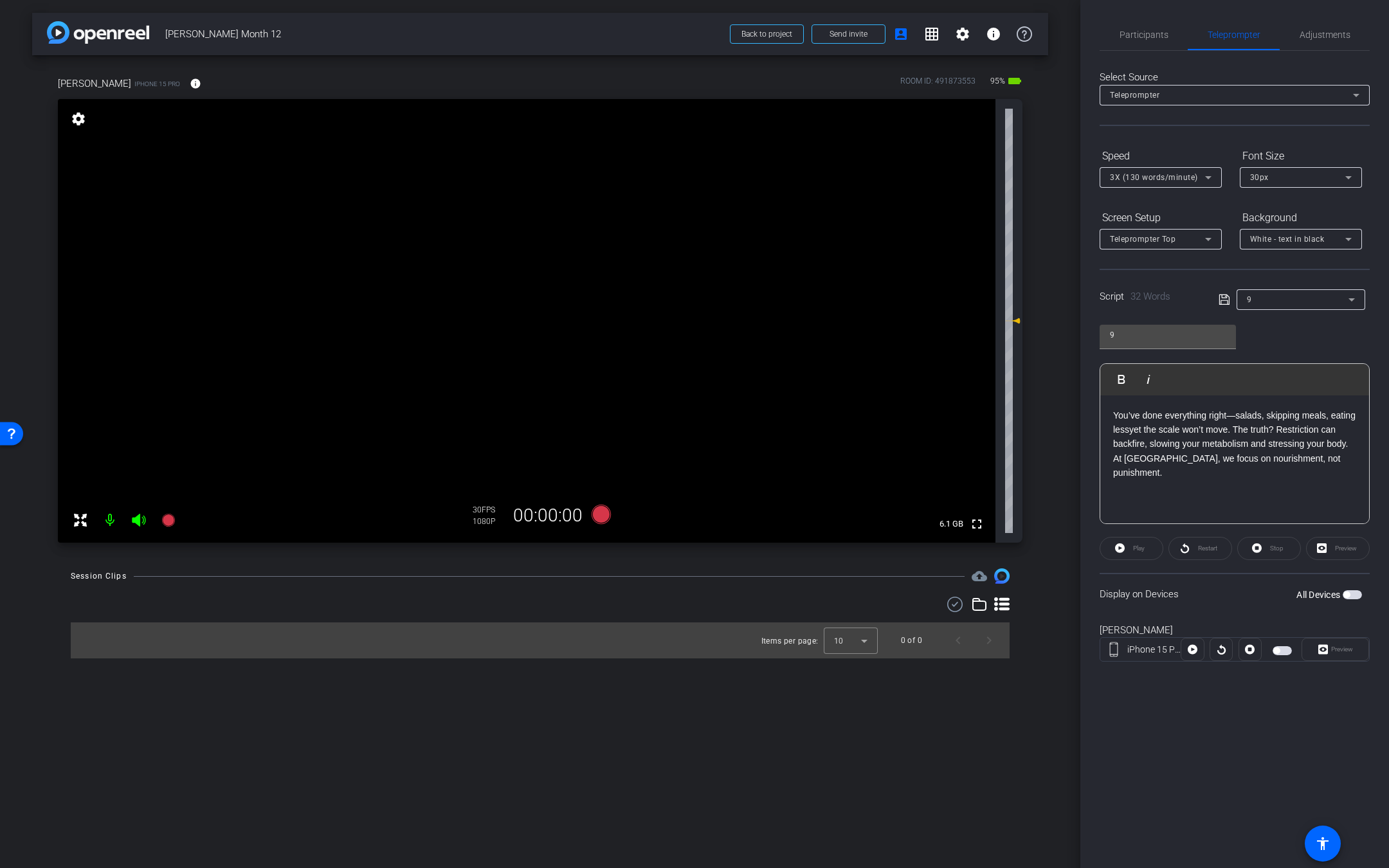
click at [1280, 298] on div "9" at bounding box center [1297, 299] width 101 height 16
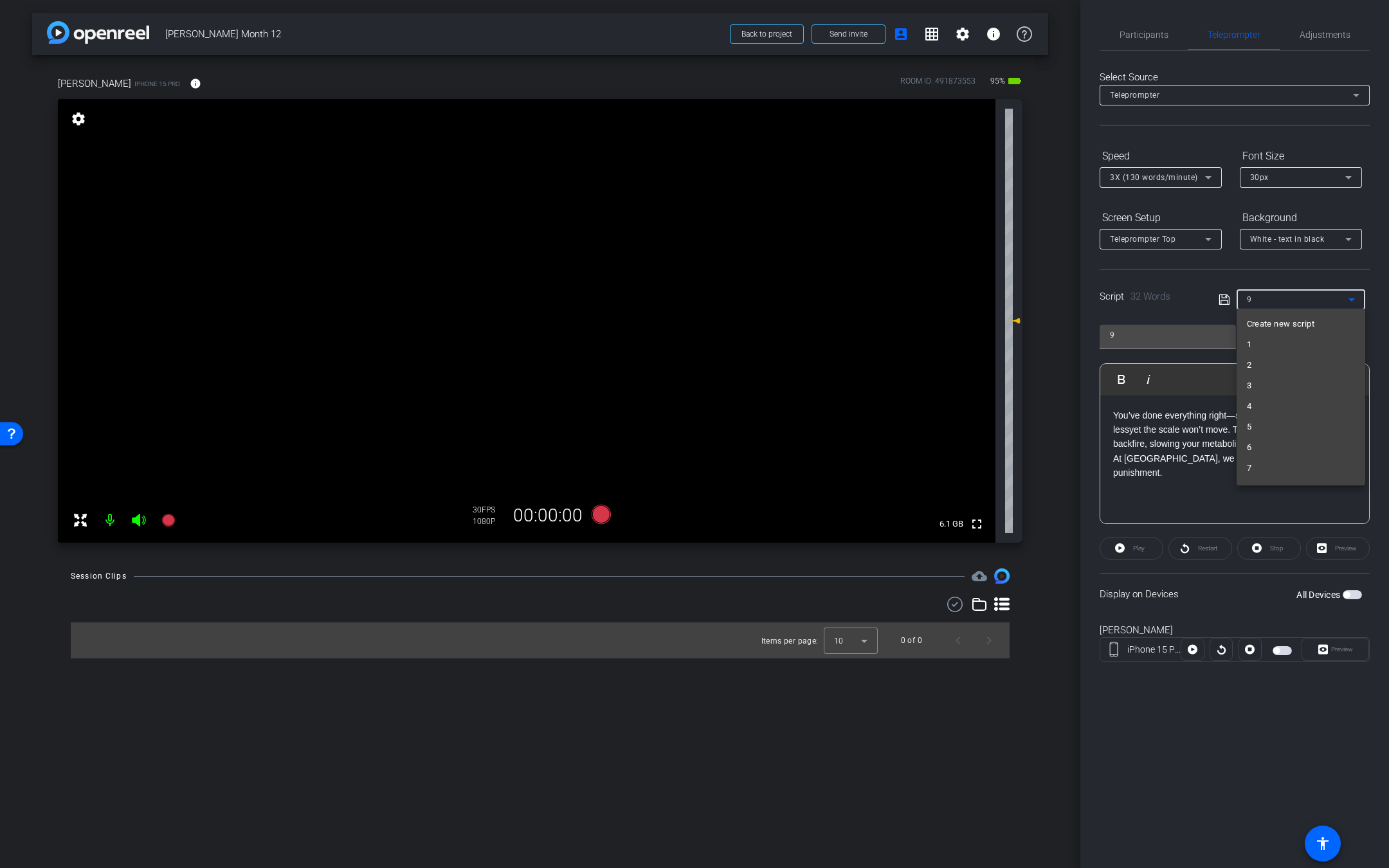
scroll to position [34, 0]
click at [1270, 313] on mat-option "1" at bounding box center [1300, 310] width 128 height 21
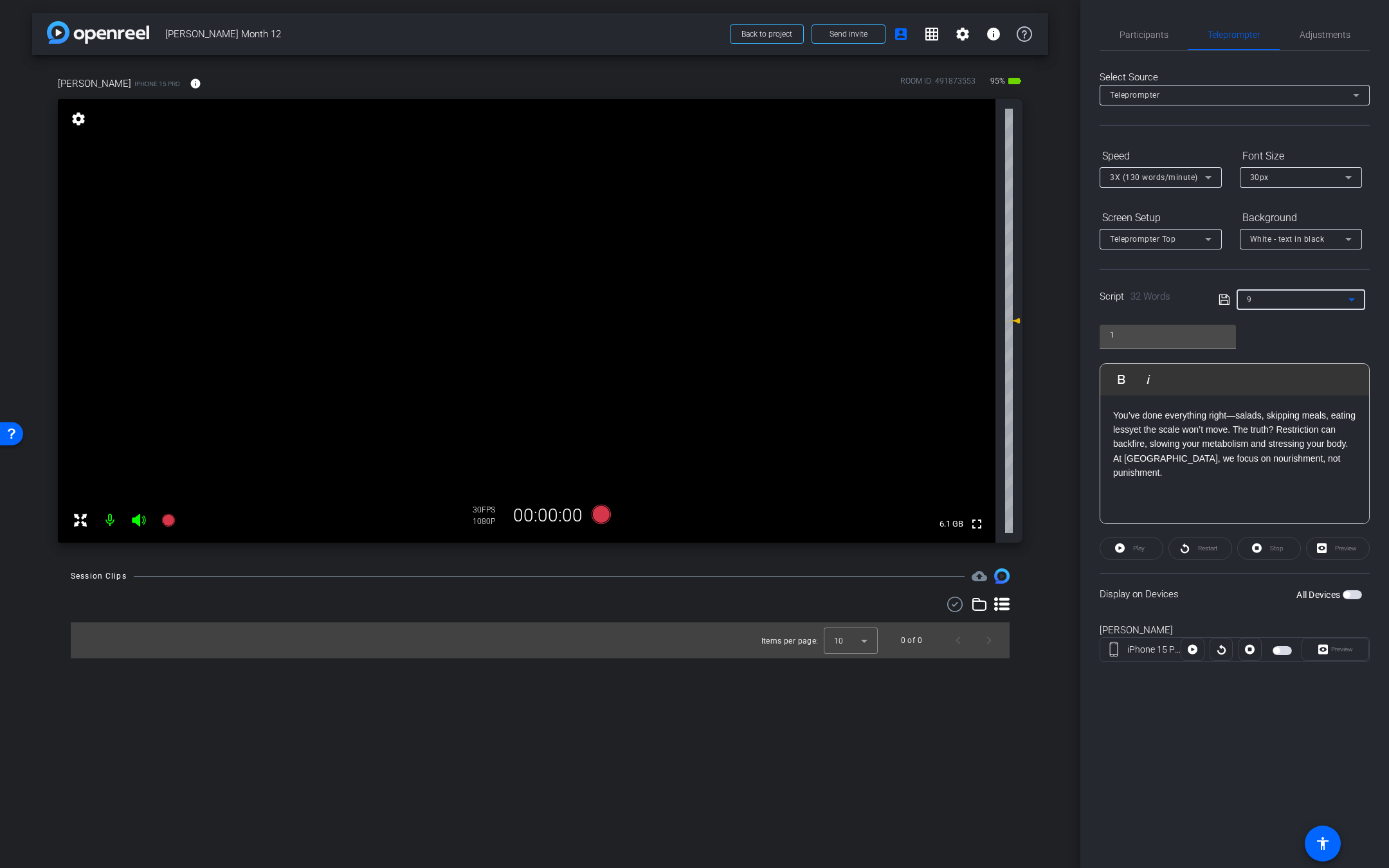
scroll to position [25, 0]
click at [1143, 39] on span "Participants" at bounding box center [1144, 34] width 49 height 9
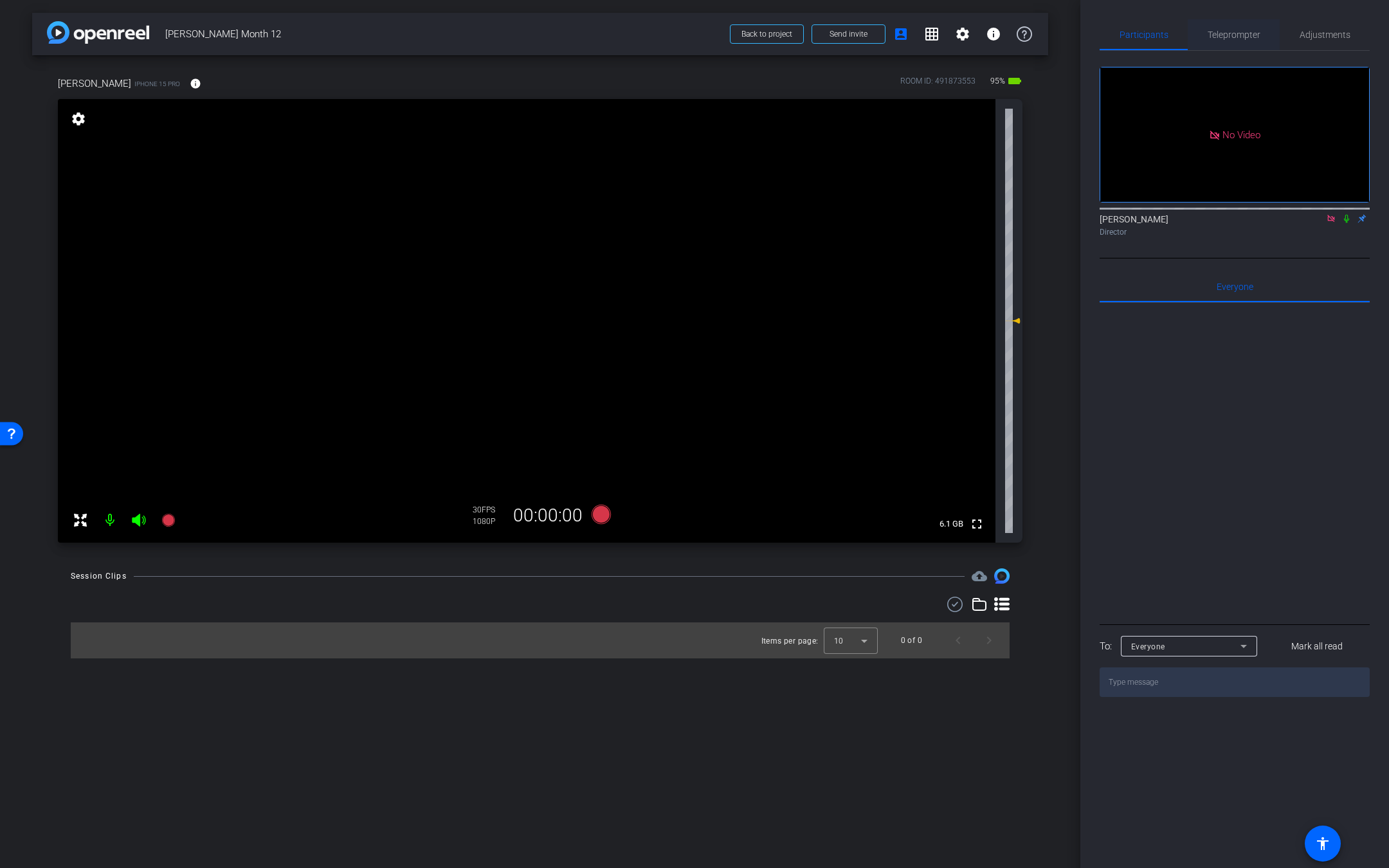
click at [1233, 34] on span "Teleprompter" at bounding box center [1233, 34] width 53 height 9
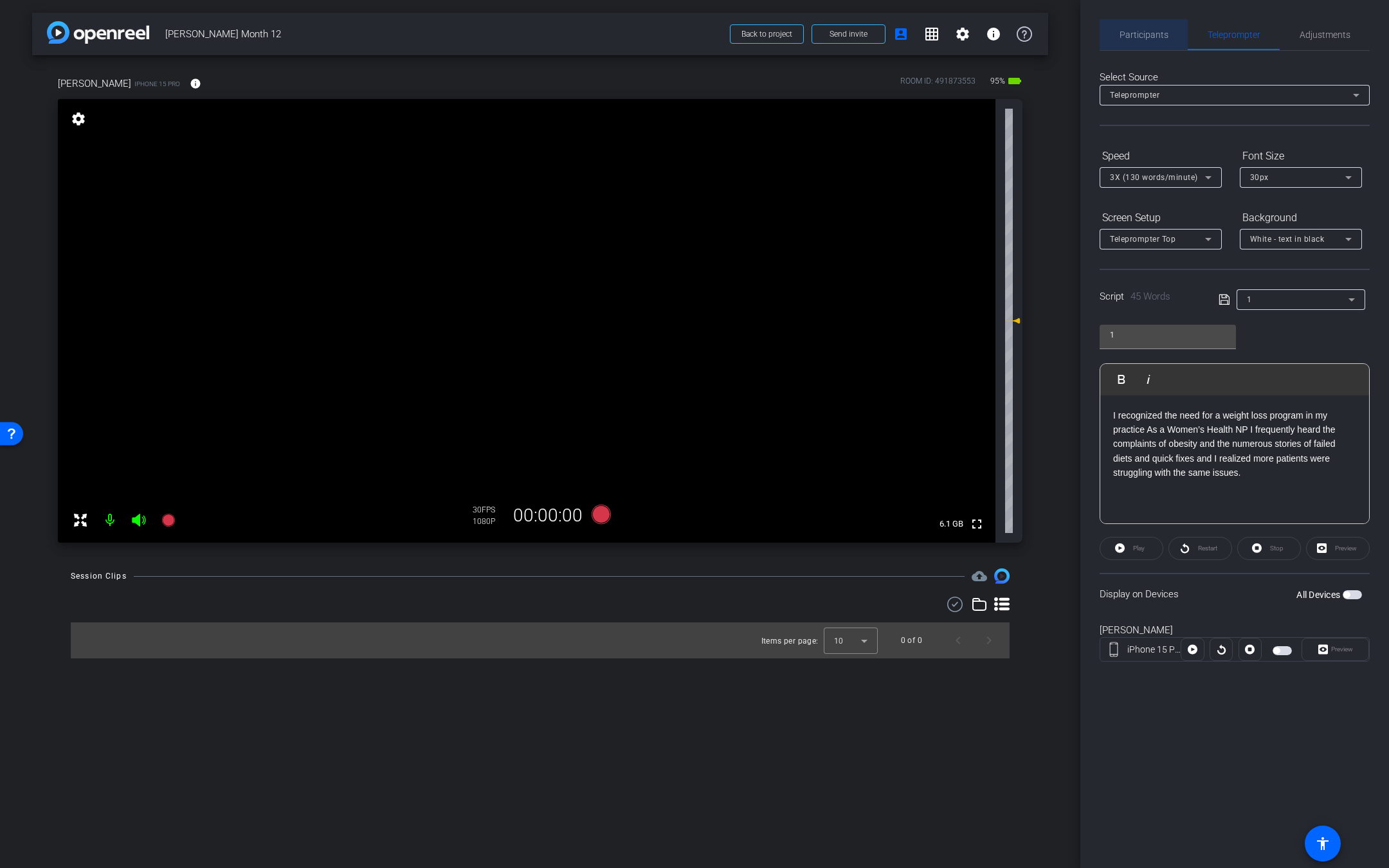
click at [1151, 37] on span "Participants" at bounding box center [1144, 34] width 49 height 9
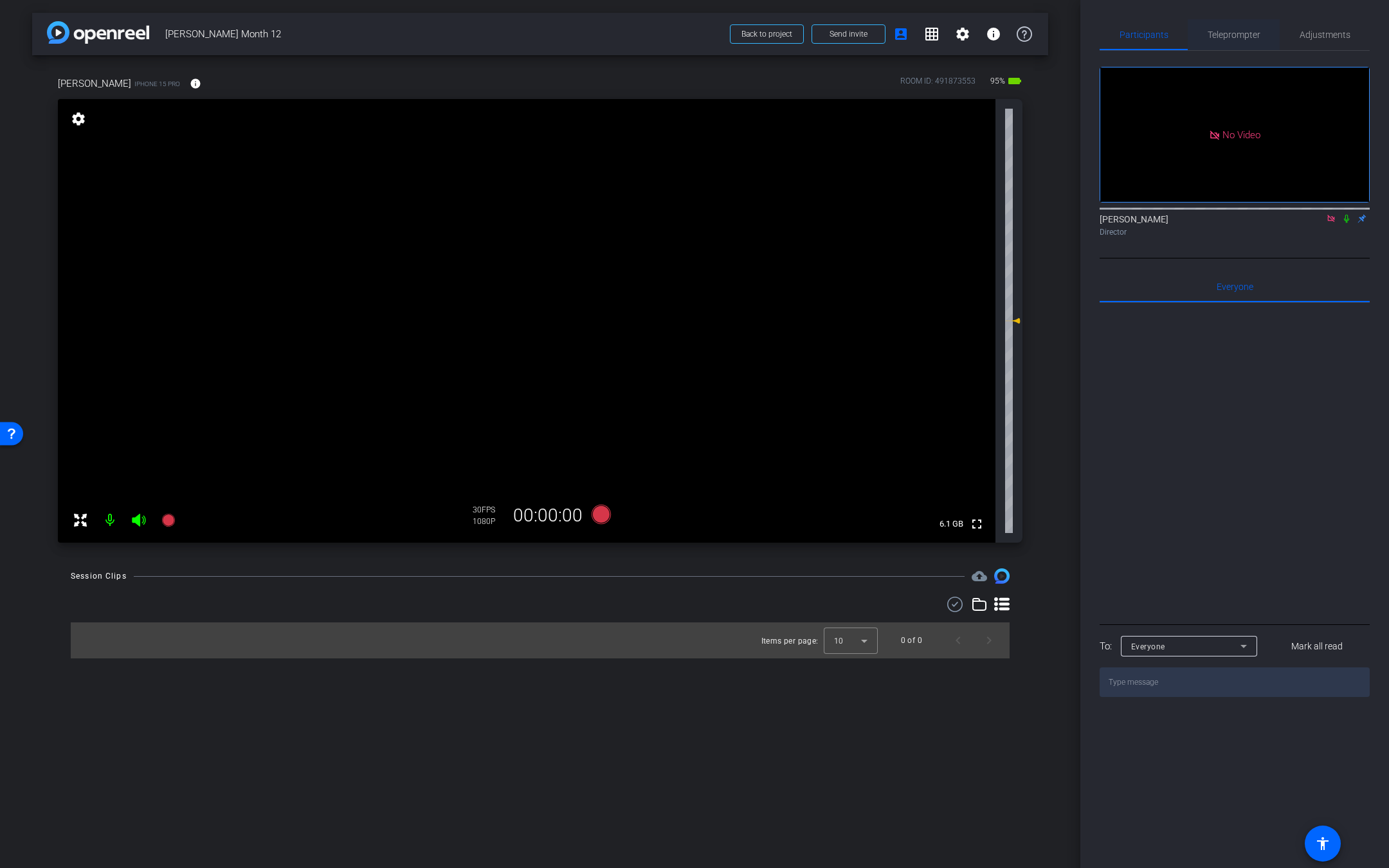
click at [1237, 35] on span "Teleprompter" at bounding box center [1233, 34] width 53 height 9
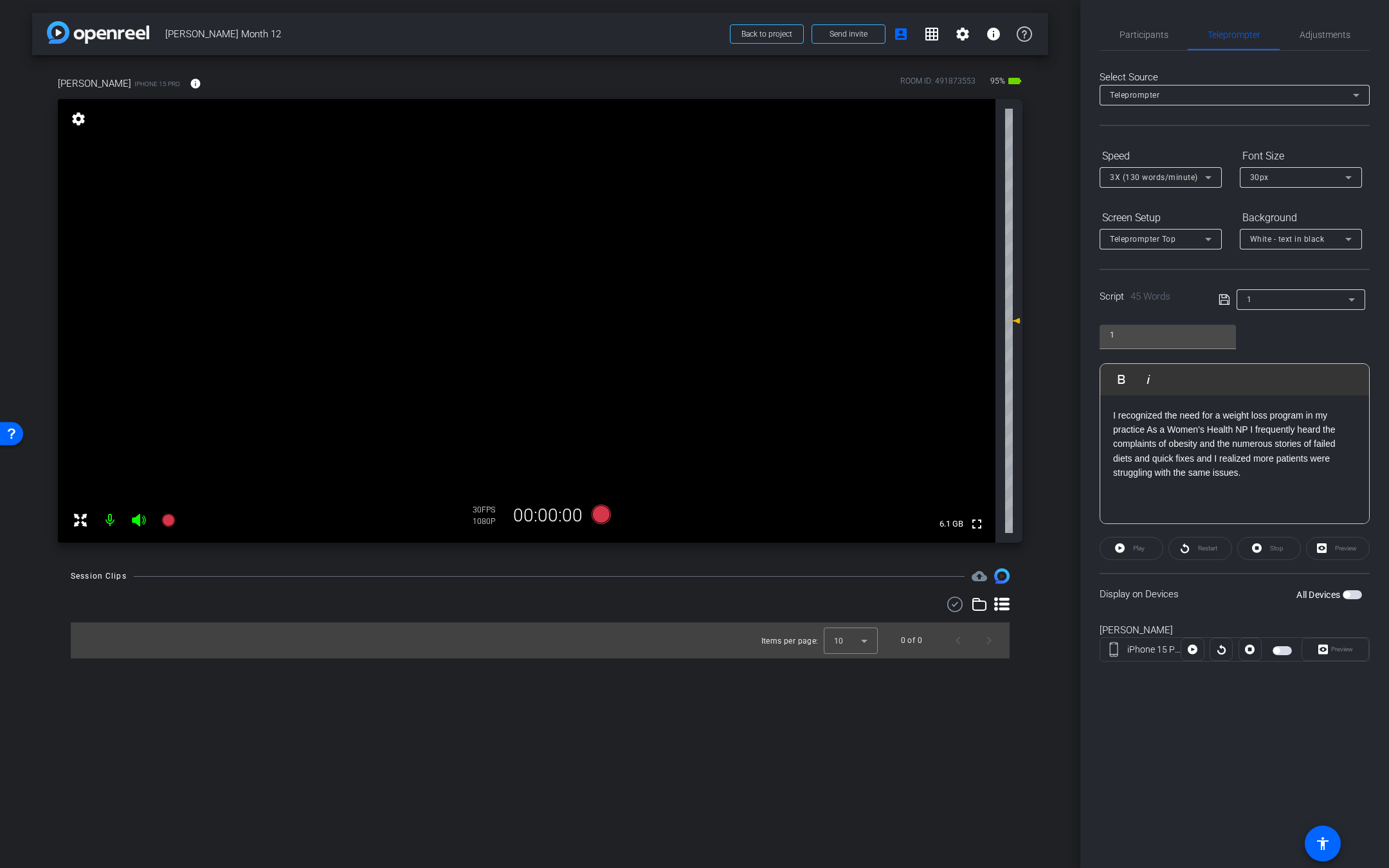
click at [1356, 596] on span "button" at bounding box center [1351, 595] width 19 height 9
click at [139, 521] on icon at bounding box center [138, 519] width 13 height 13
click at [168, 522] on icon at bounding box center [168, 519] width 13 height 13
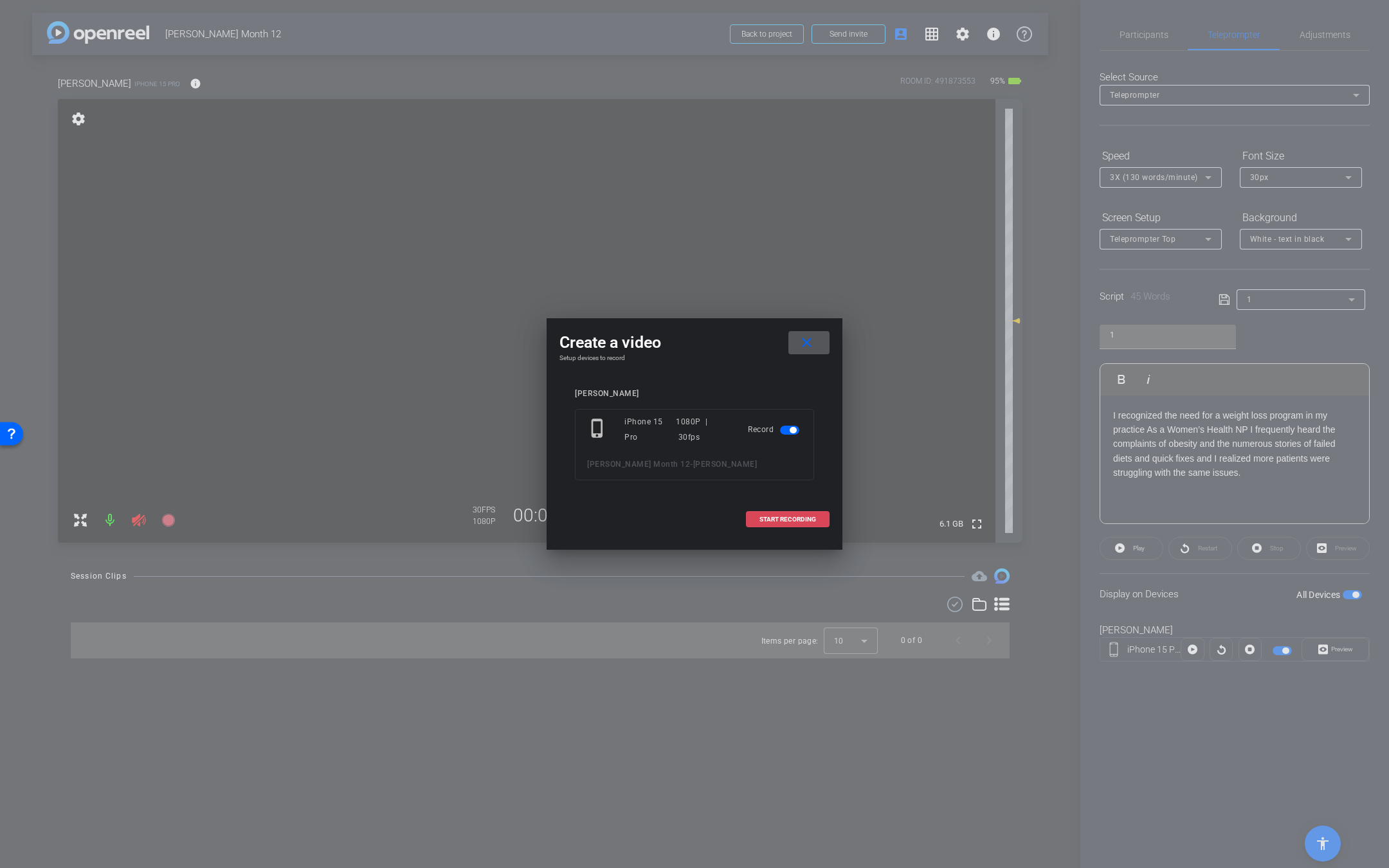
click at [808, 524] on span at bounding box center [787, 519] width 82 height 31
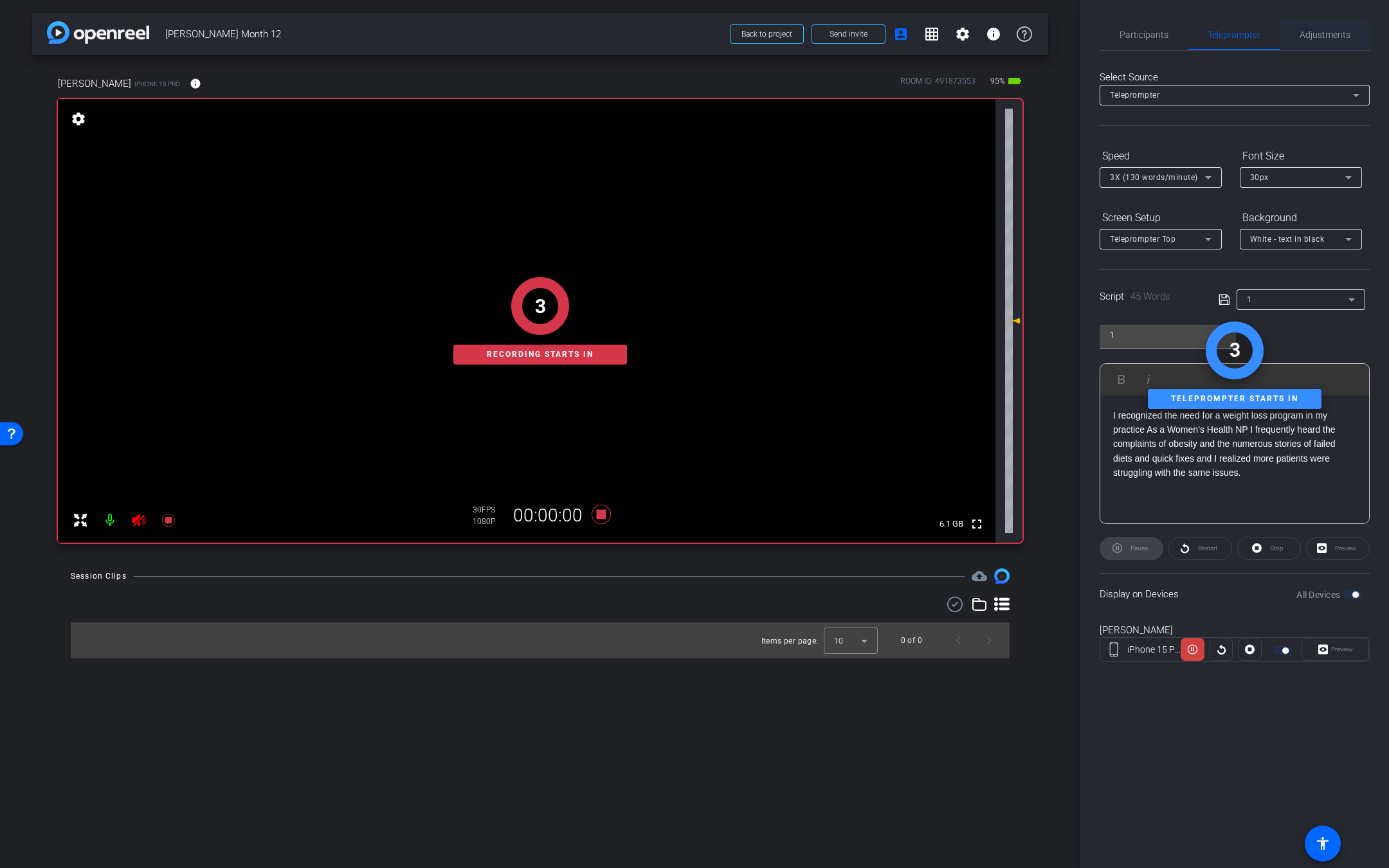
click at [1336, 34] on span "Adjustments" at bounding box center [1324, 34] width 51 height 9
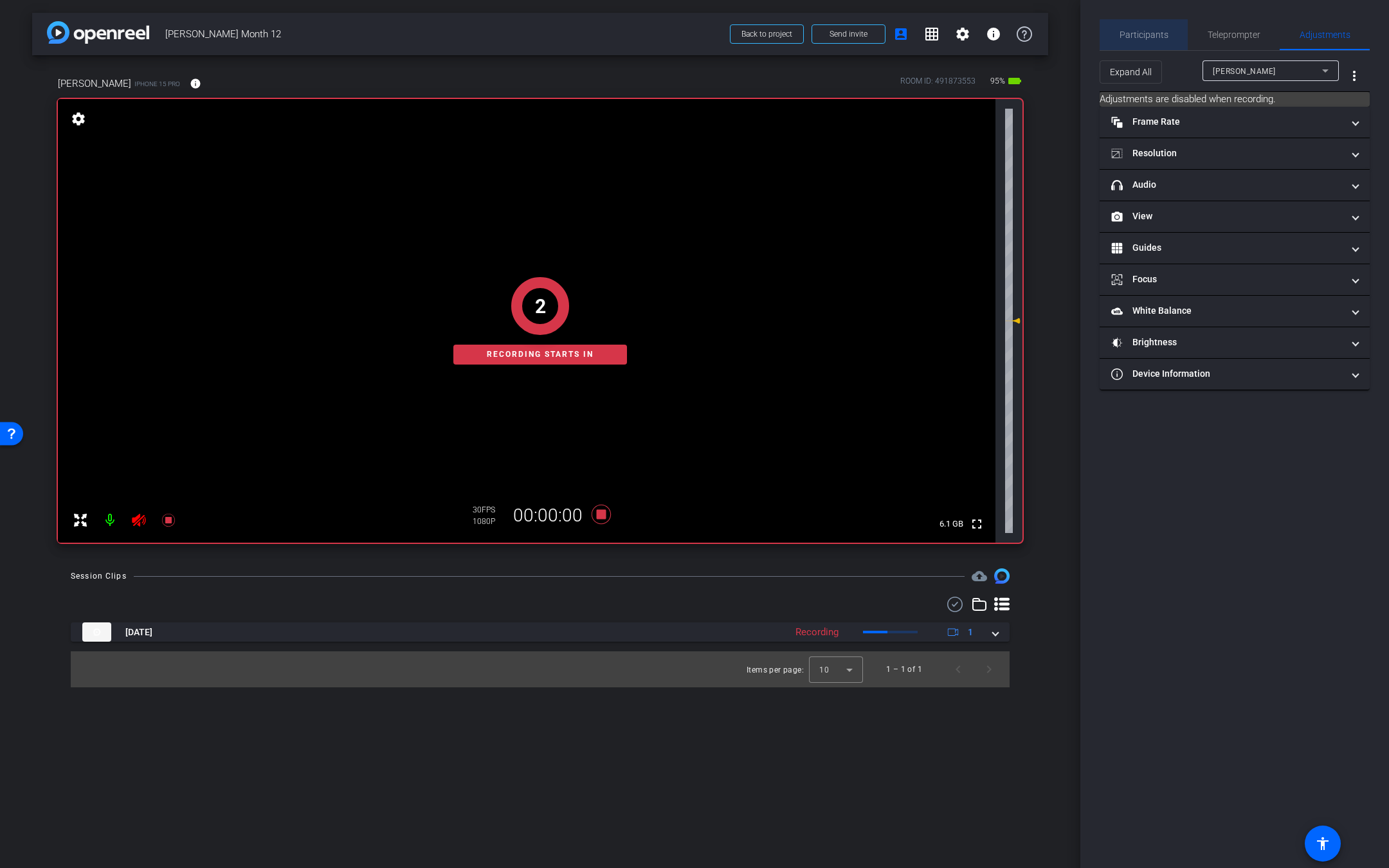
click at [1159, 39] on span "Participants" at bounding box center [1144, 34] width 49 height 31
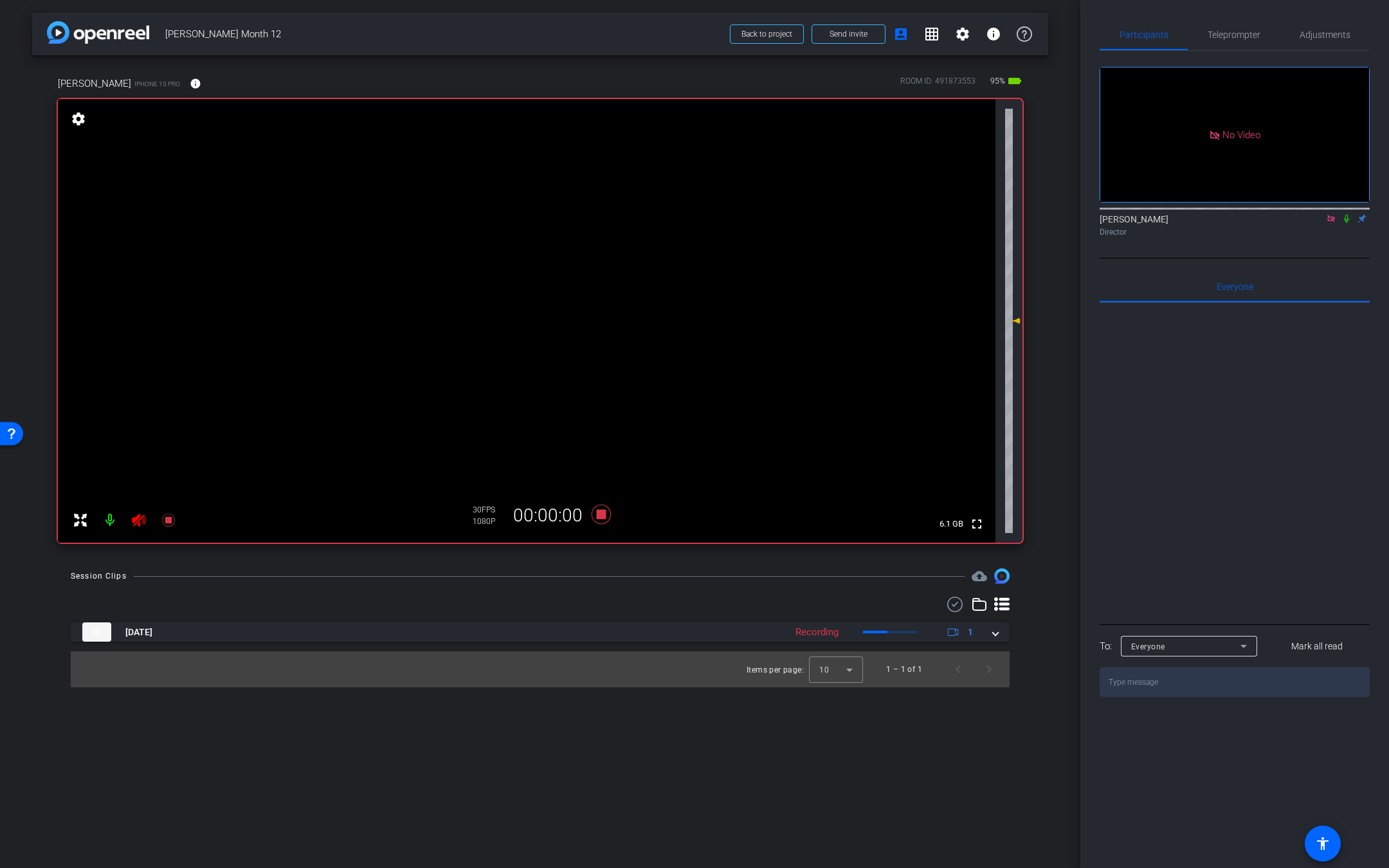
click at [1346, 214] on icon at bounding box center [1346, 219] width 5 height 8
click at [1244, 40] on span "Teleprompter" at bounding box center [1233, 34] width 53 height 31
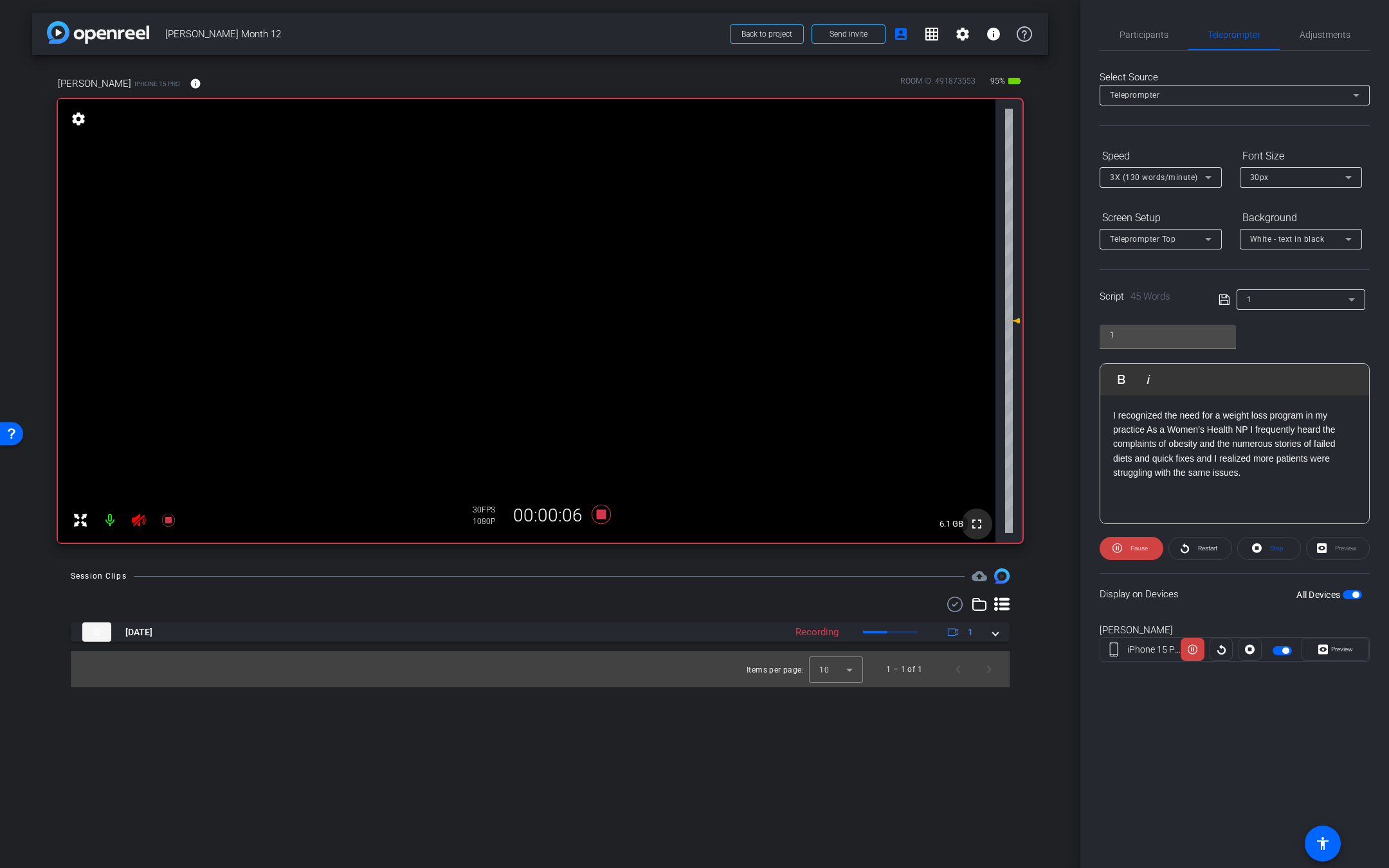
click at [978, 524] on mat-icon "fullscreen" at bounding box center [977, 524] width 15 height 15
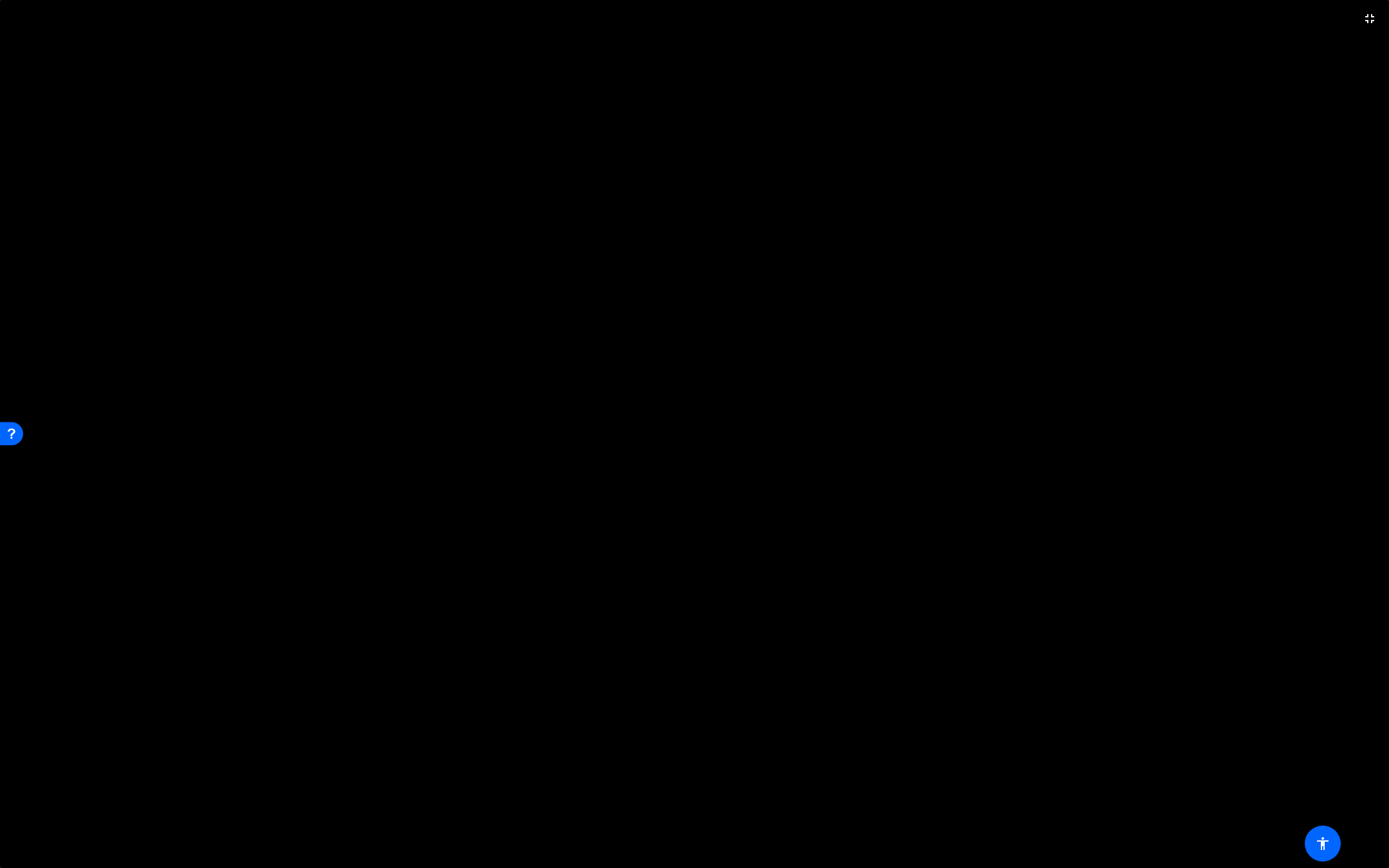
drag, startPoint x: 1367, startPoint y: 19, endPoint x: 1367, endPoint y: 772, distance: 753.0
click at [1367, 19] on mat-icon "fullscreen_exit" at bounding box center [1370, 18] width 15 height 15
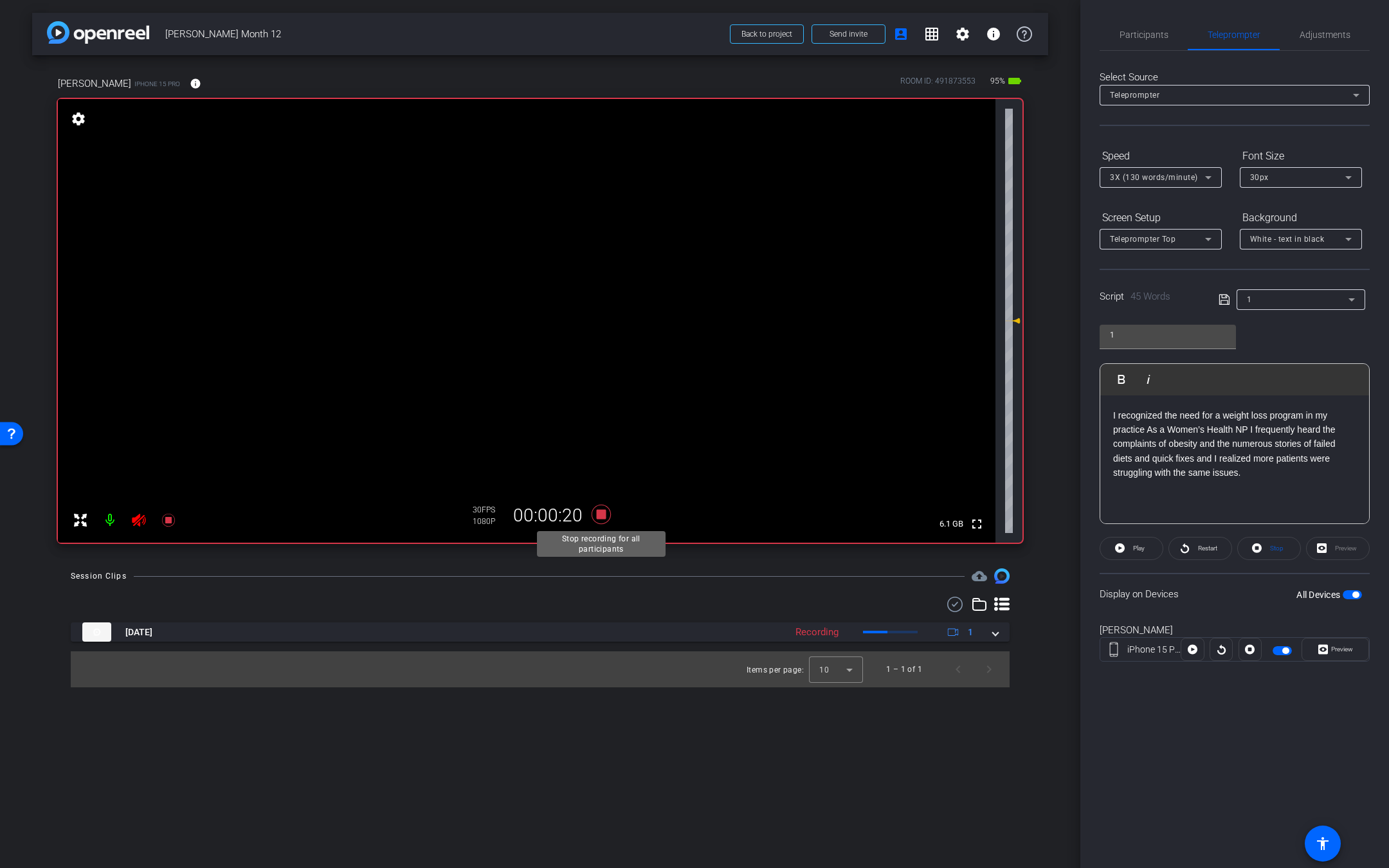
click at [602, 510] on icon at bounding box center [601, 514] width 19 height 19
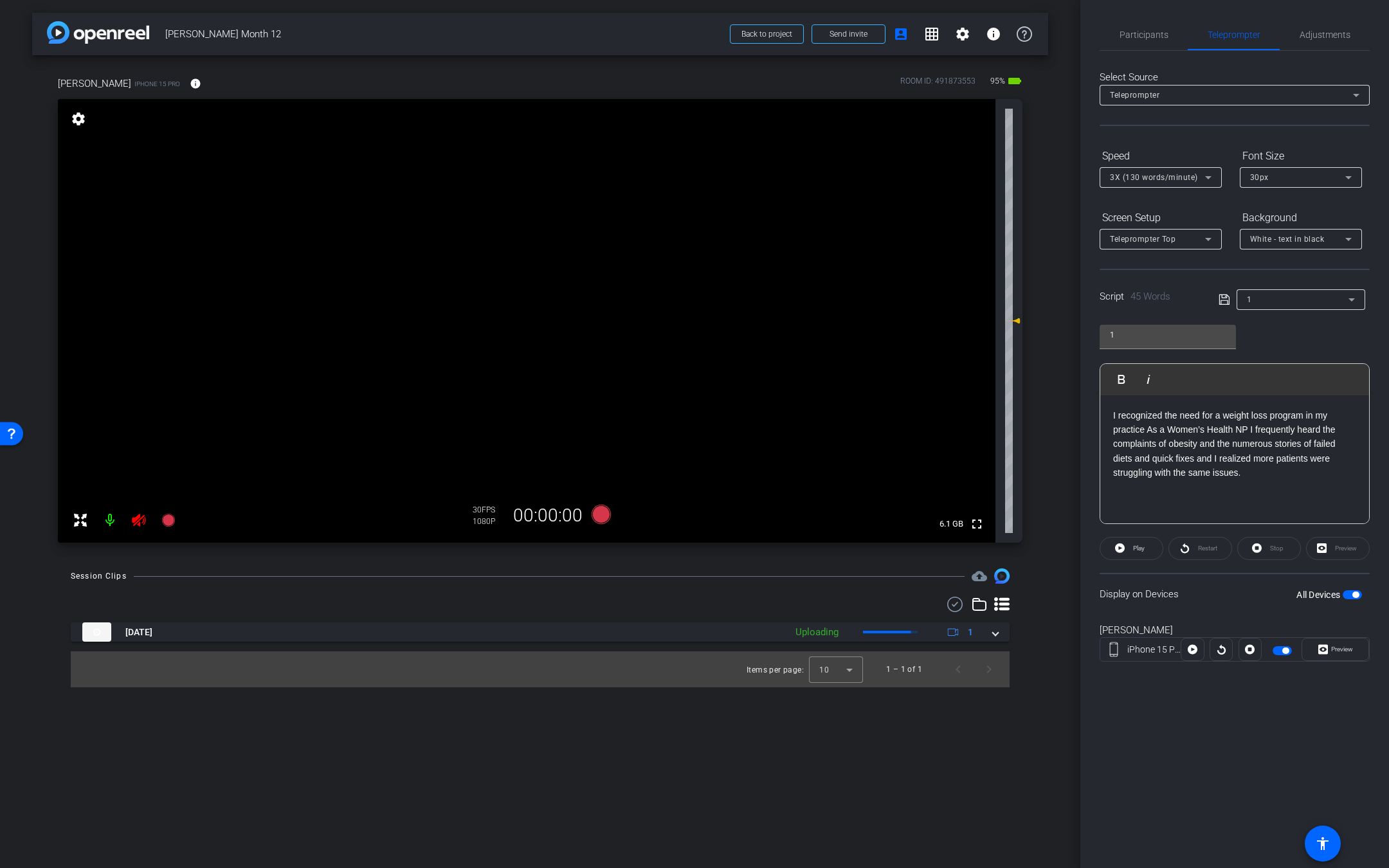
click at [138, 516] on icon at bounding box center [138, 519] width 13 height 13
click at [1154, 26] on span "Participants" at bounding box center [1144, 34] width 49 height 31
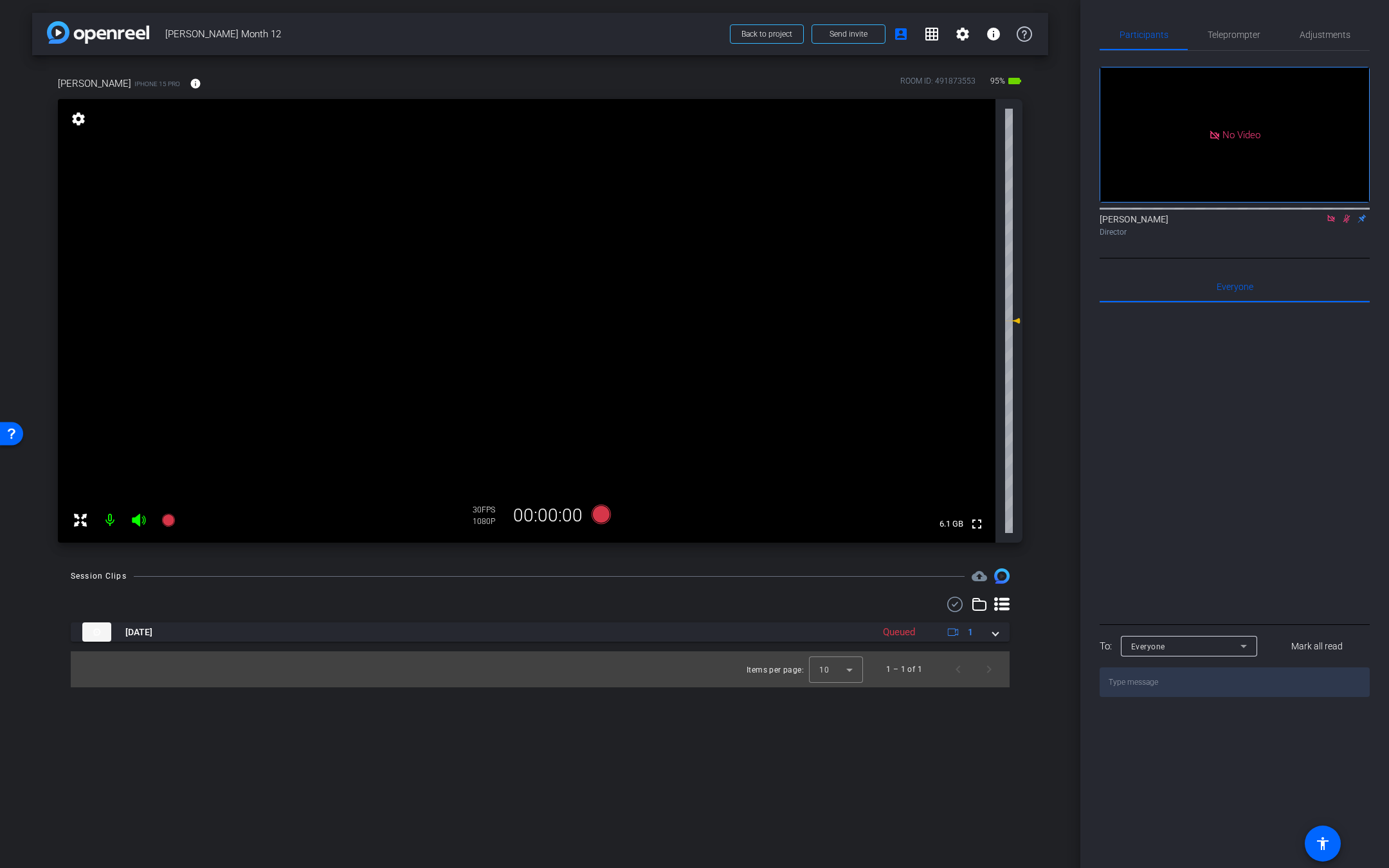
click at [1345, 214] on icon at bounding box center [1346, 219] width 10 height 9
click at [974, 529] on mat-icon "fullscreen" at bounding box center [977, 524] width 15 height 15
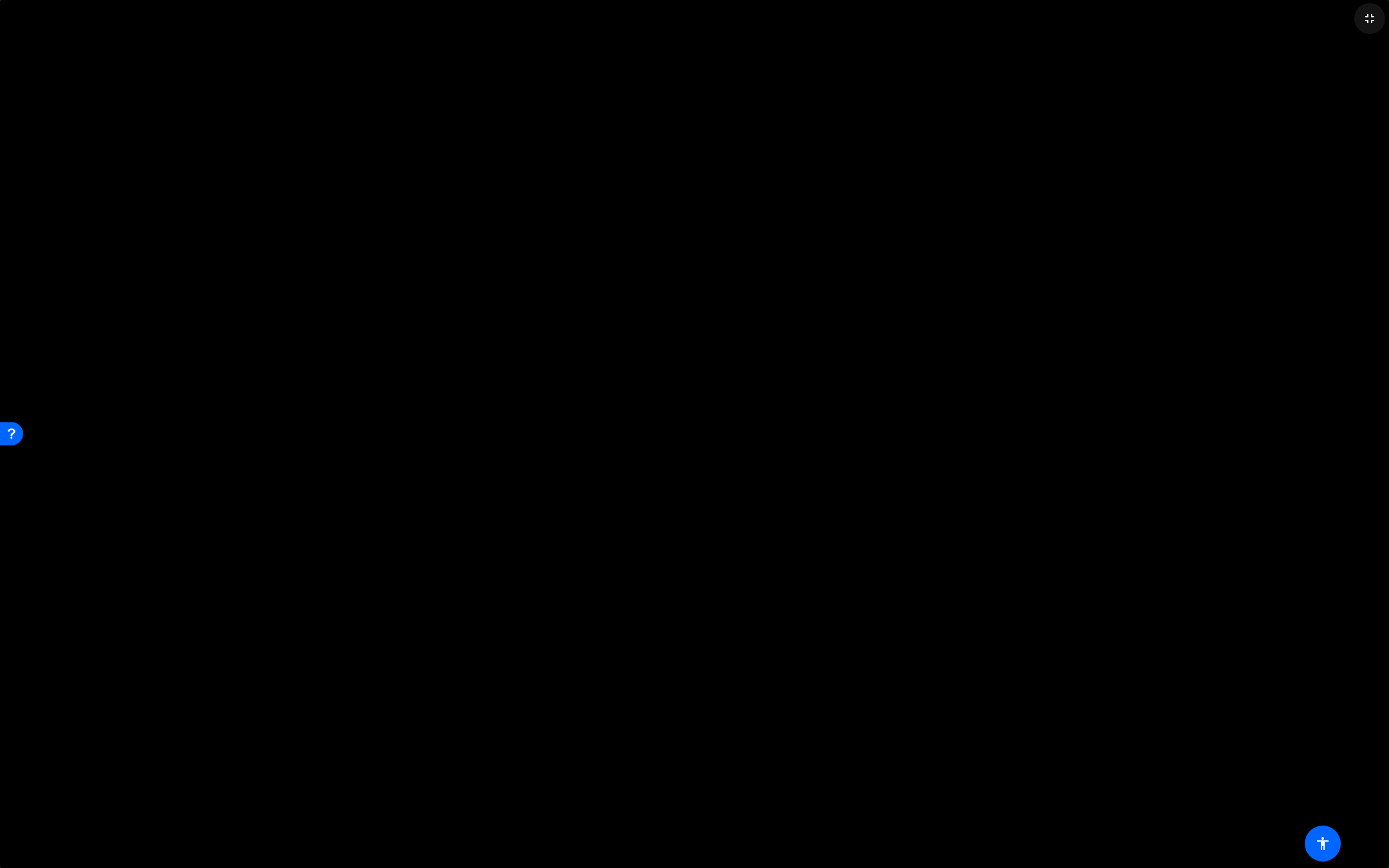
click at [1367, 23] on mat-icon "fullscreen_exit" at bounding box center [1370, 18] width 15 height 15
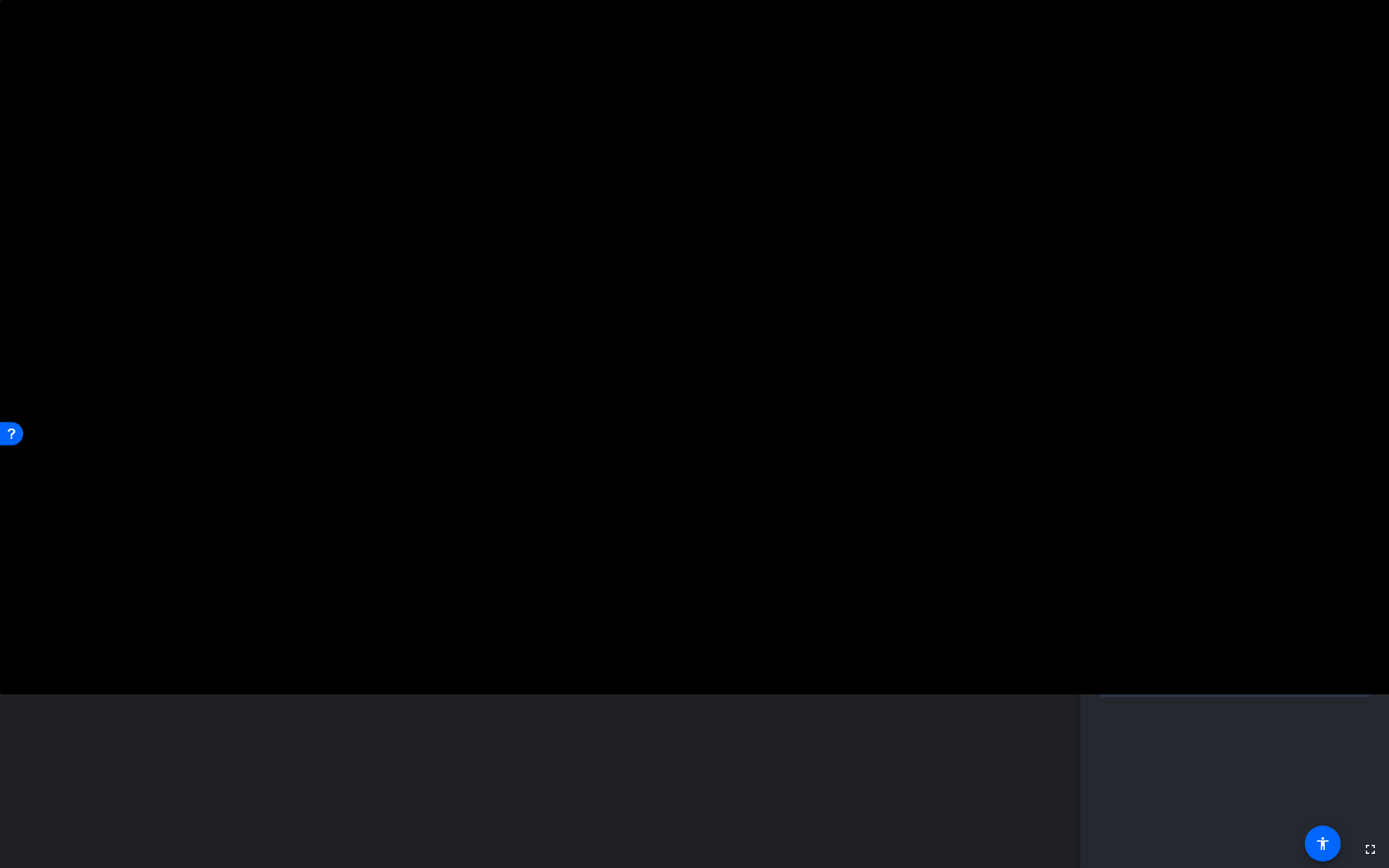
click at [132, 520] on icon at bounding box center [138, 519] width 13 height 13
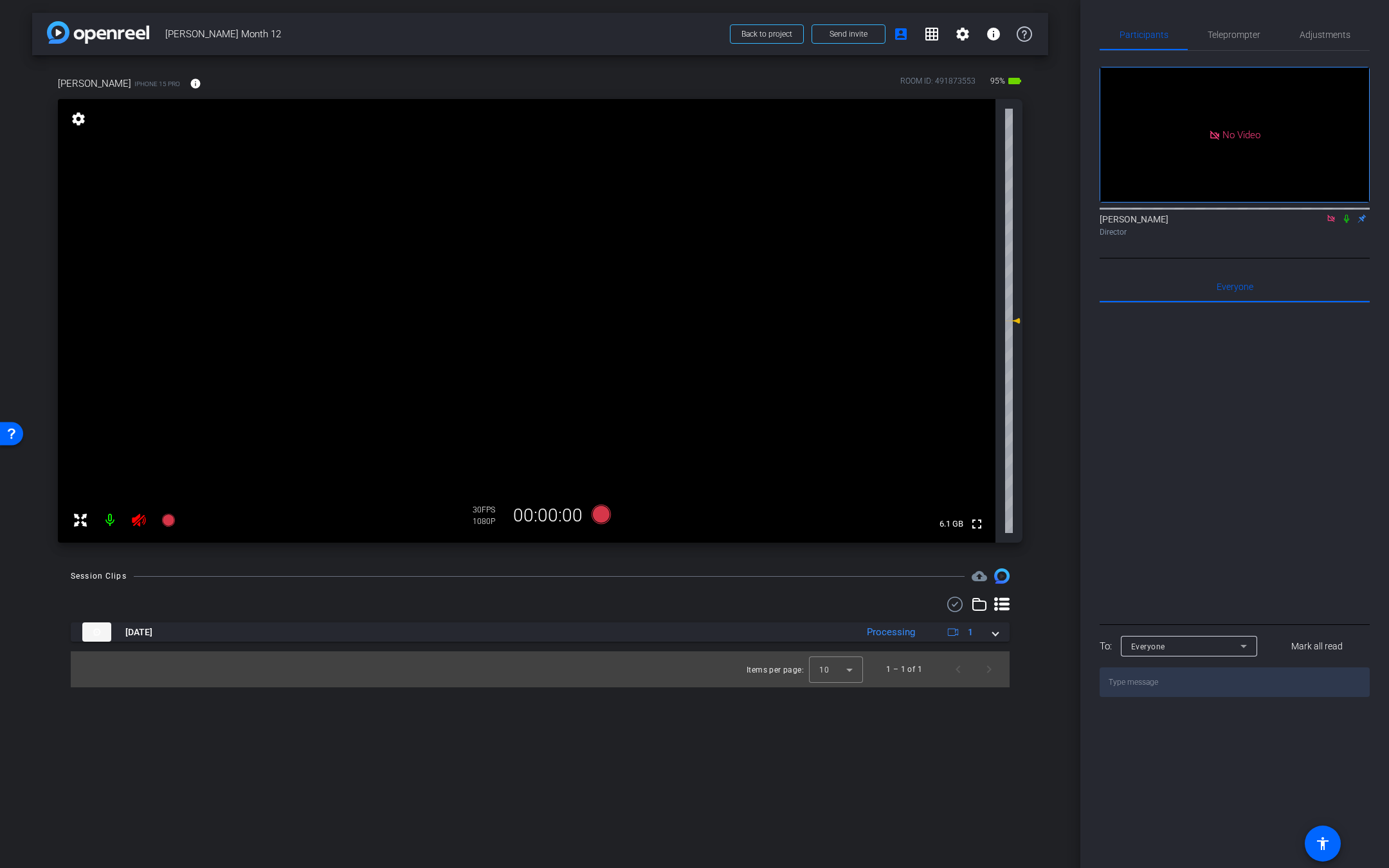
click at [1349, 214] on icon at bounding box center [1346, 219] width 10 height 9
click at [1345, 214] on icon at bounding box center [1346, 219] width 7 height 8
click at [140, 523] on icon at bounding box center [138, 519] width 13 height 13
click at [963, 44] on span at bounding box center [962, 34] width 31 height 31
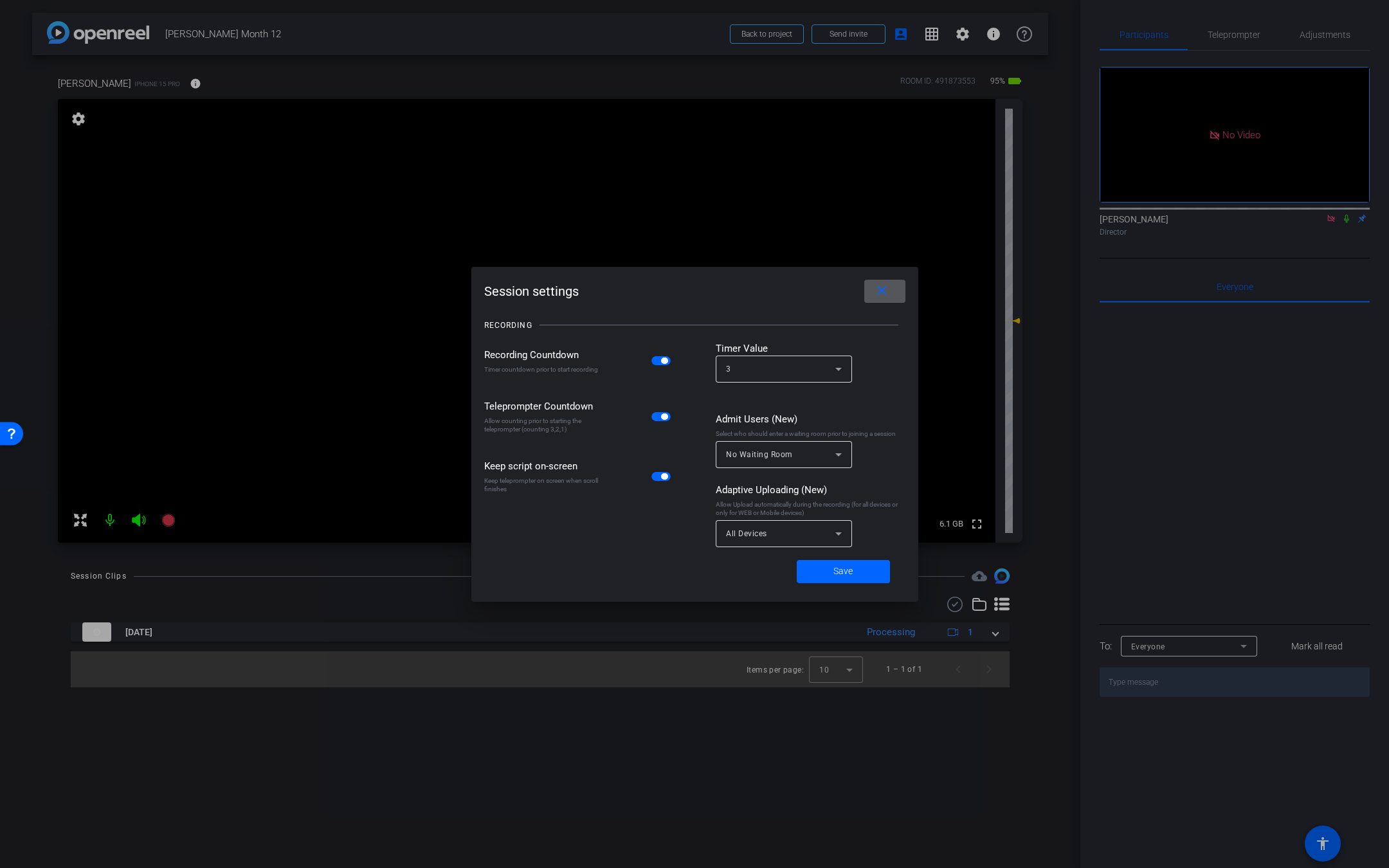
click at [795, 538] on div "All Devices" at bounding box center [780, 533] width 109 height 16
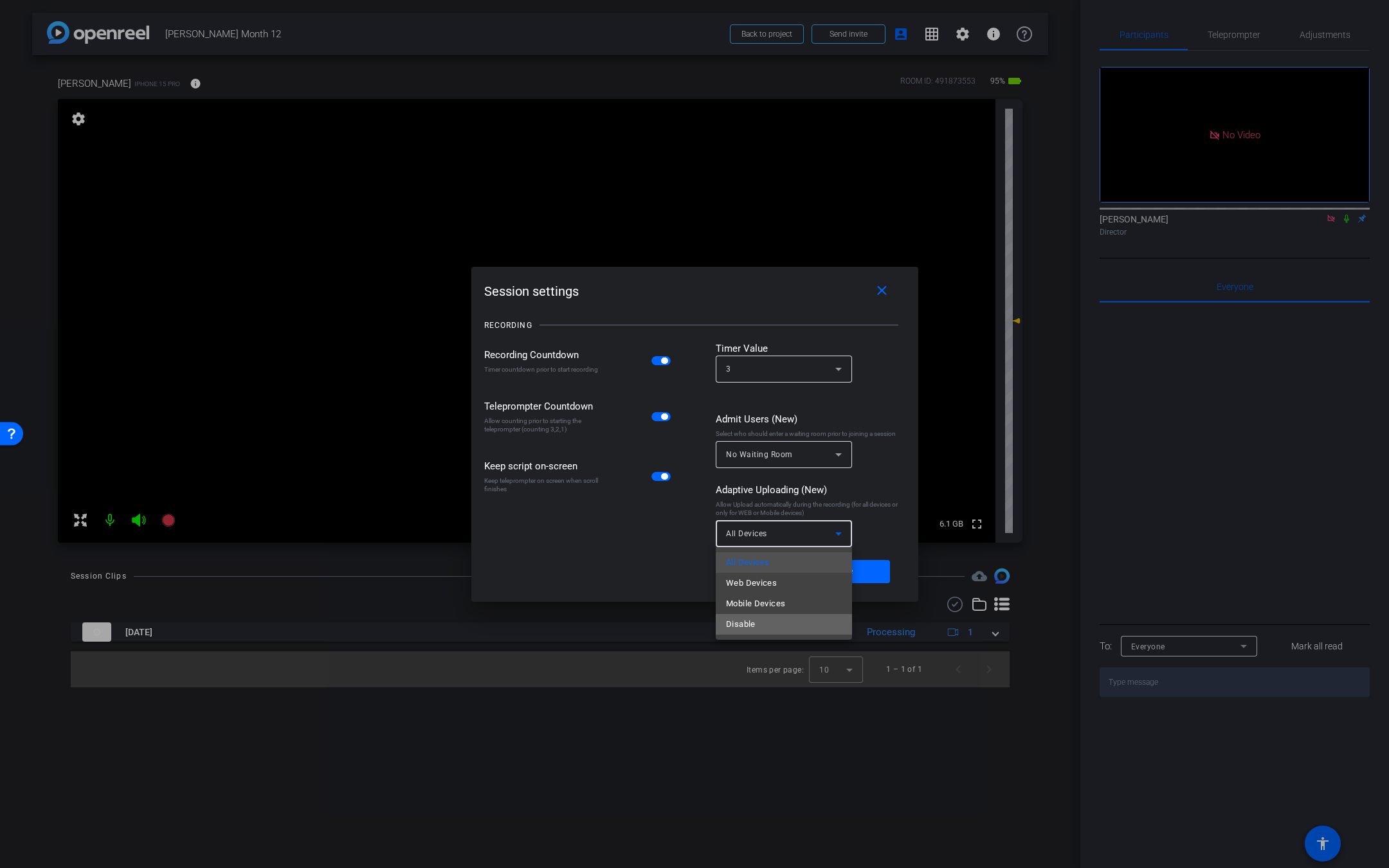
click at [767, 627] on mat-option "Disable" at bounding box center [783, 624] width 137 height 21
click at [841, 572] on span "Save" at bounding box center [843, 571] width 19 height 13
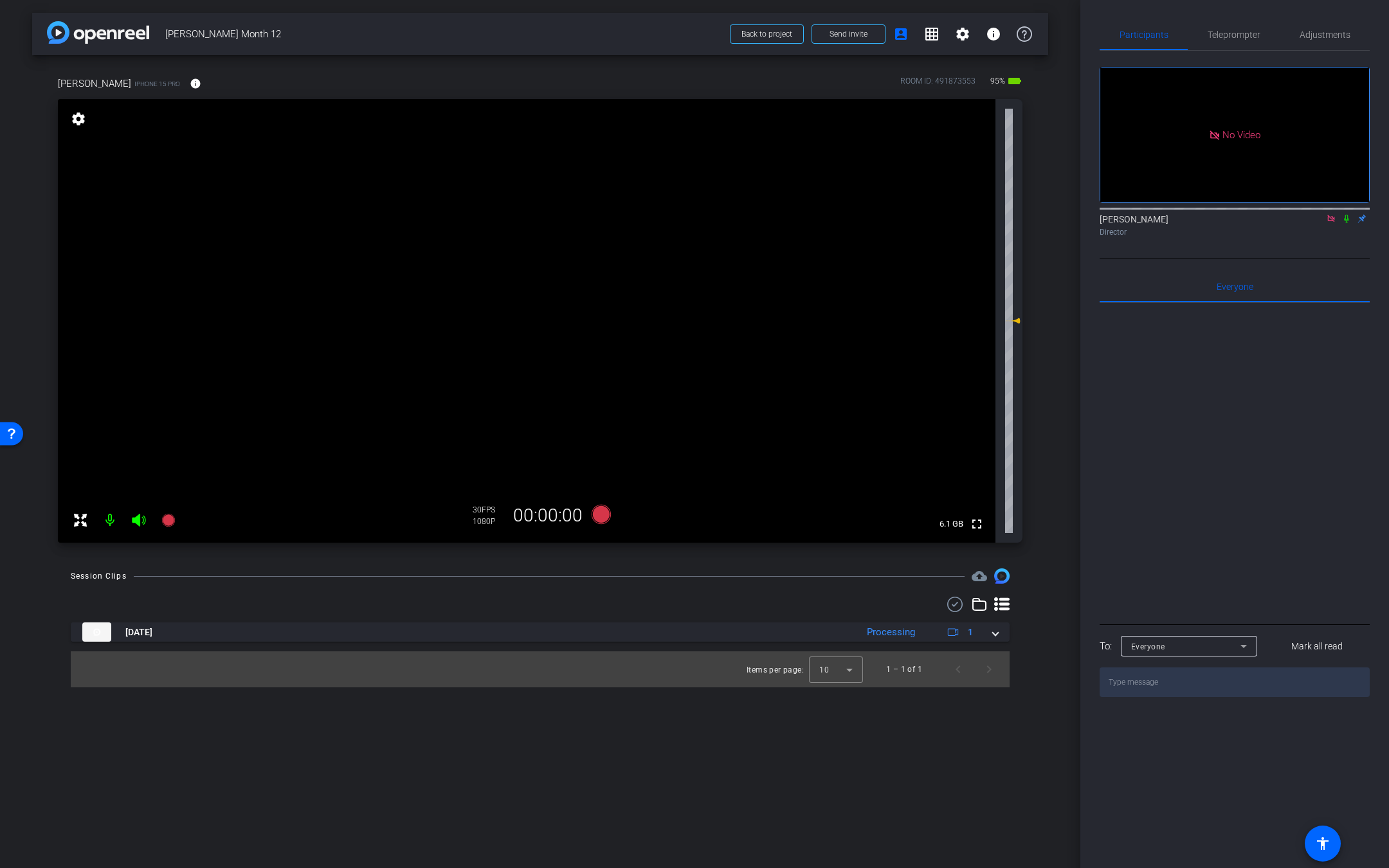
click at [1345, 214] on icon at bounding box center [1346, 219] width 10 height 9
click at [145, 509] on mat-icon at bounding box center [138, 520] width 26 height 26
click at [137, 517] on icon at bounding box center [138, 519] width 13 height 13
click at [1345, 214] on icon at bounding box center [1346, 219] width 10 height 9
click at [1253, 30] on span "Teleprompter" at bounding box center [1233, 34] width 53 height 9
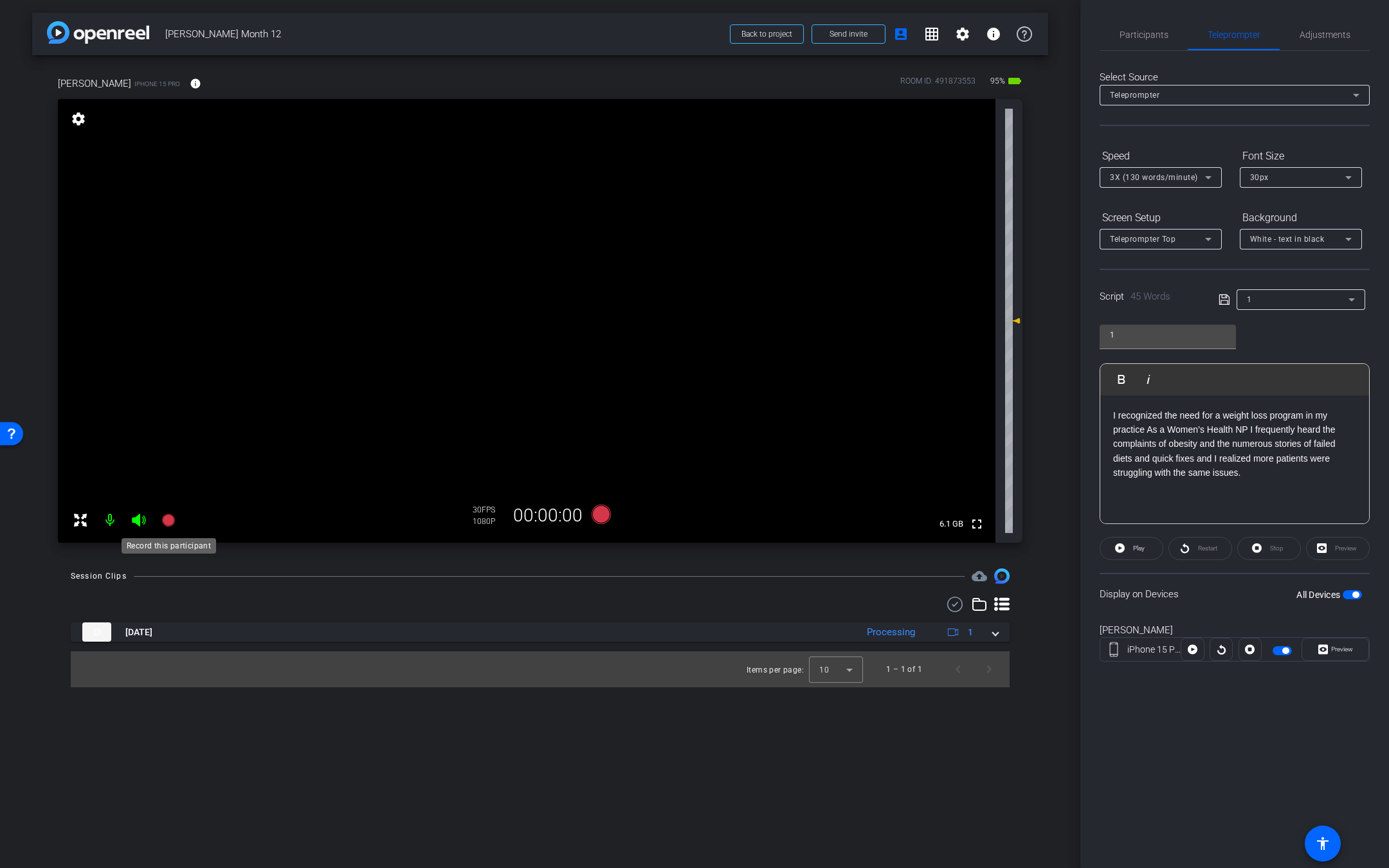
click at [170, 519] on icon at bounding box center [168, 519] width 13 height 13
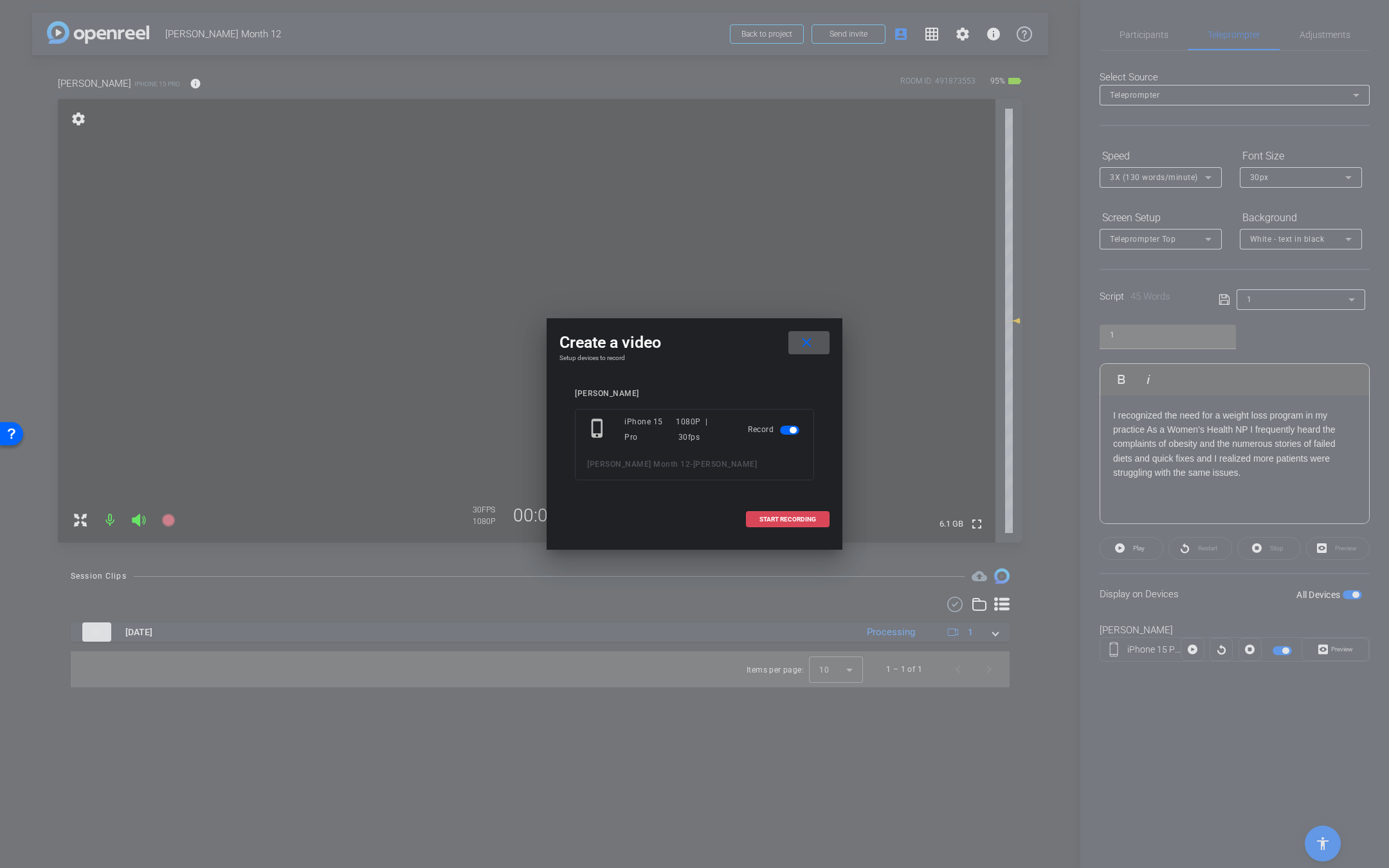
drag, startPoint x: 771, startPoint y: 521, endPoint x: 757, endPoint y: 521, distance: 14.0
click at [771, 521] on span "START RECORDING" at bounding box center [787, 519] width 57 height 7
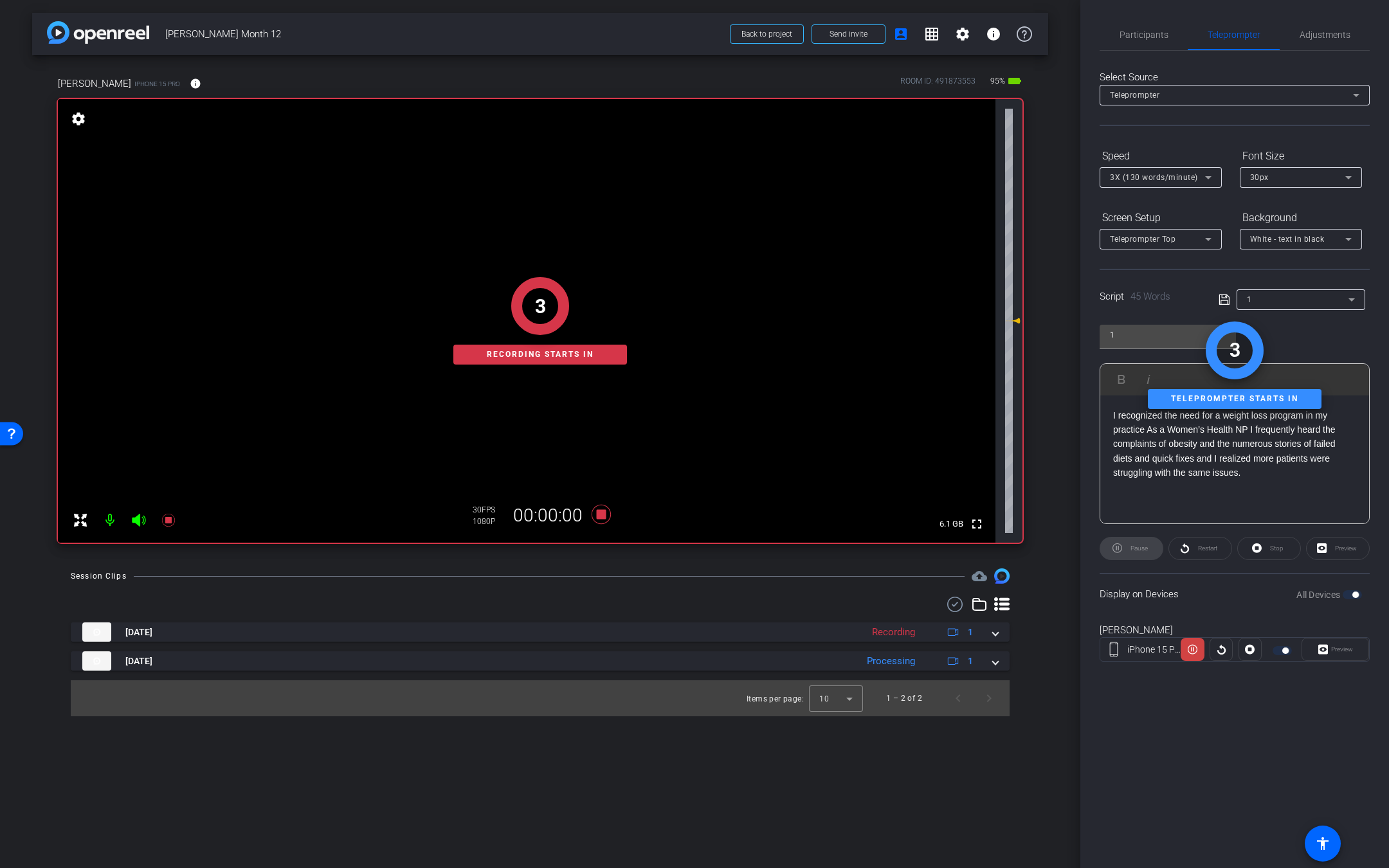
click at [142, 525] on icon at bounding box center [139, 520] width 15 height 15
click at [1146, 34] on span "Participants" at bounding box center [1144, 34] width 49 height 9
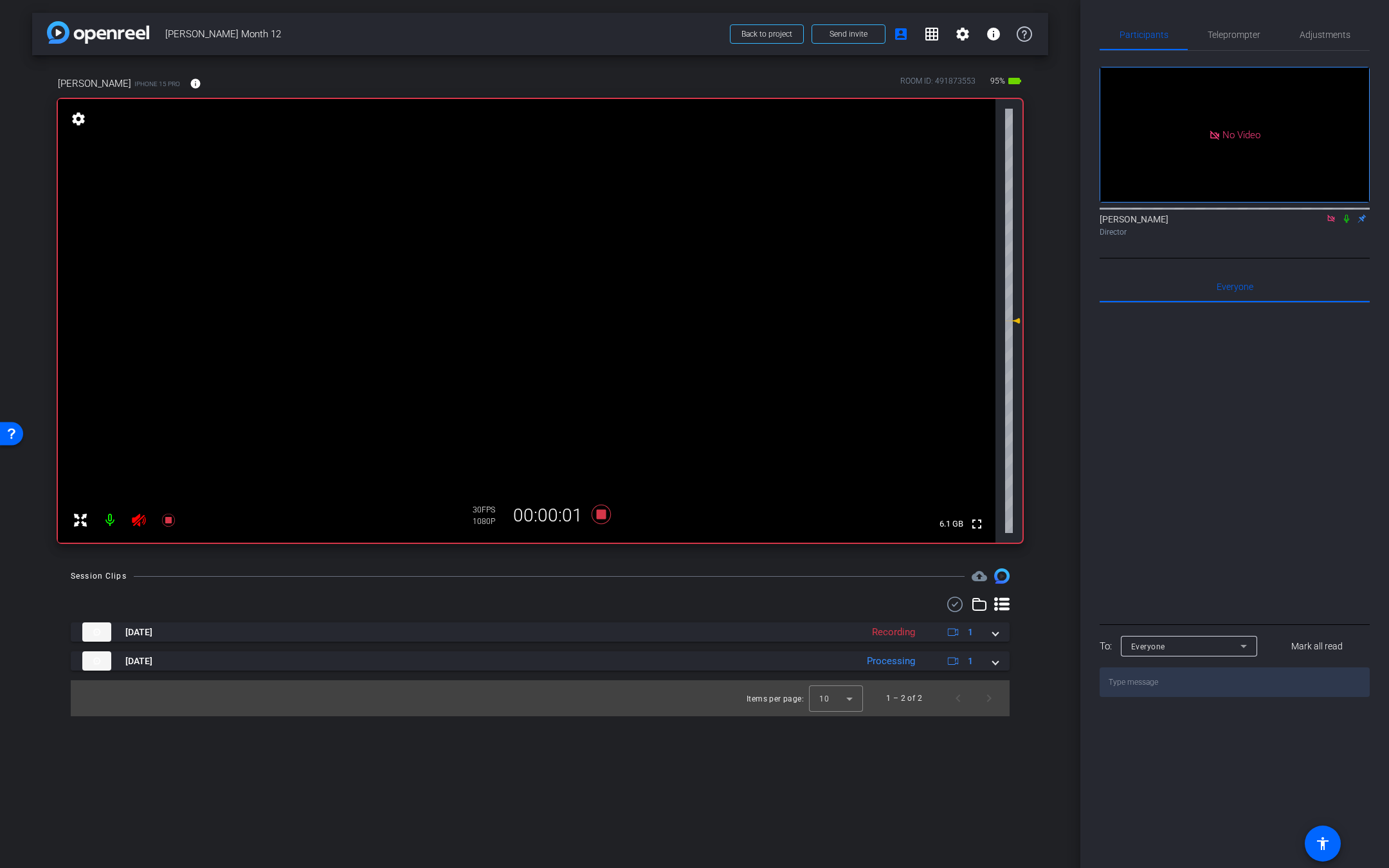
click at [1348, 213] on div "Dontell Antonio Director" at bounding box center [1234, 225] width 270 height 25
click at [1347, 214] on icon at bounding box center [1346, 219] width 5 height 8
click at [1222, 34] on span "Teleprompter" at bounding box center [1233, 34] width 53 height 9
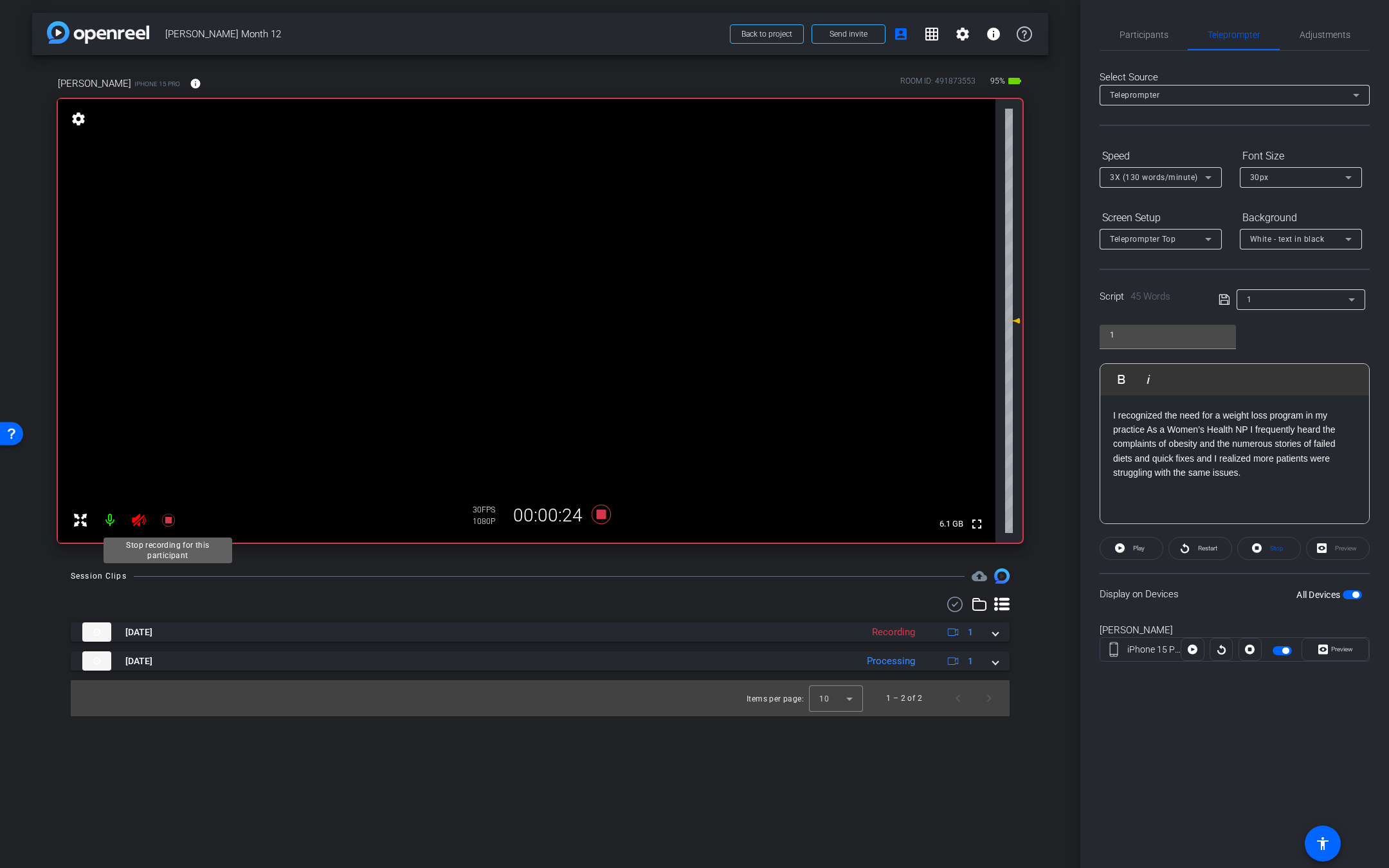
click at [170, 519] on icon at bounding box center [168, 520] width 15 height 15
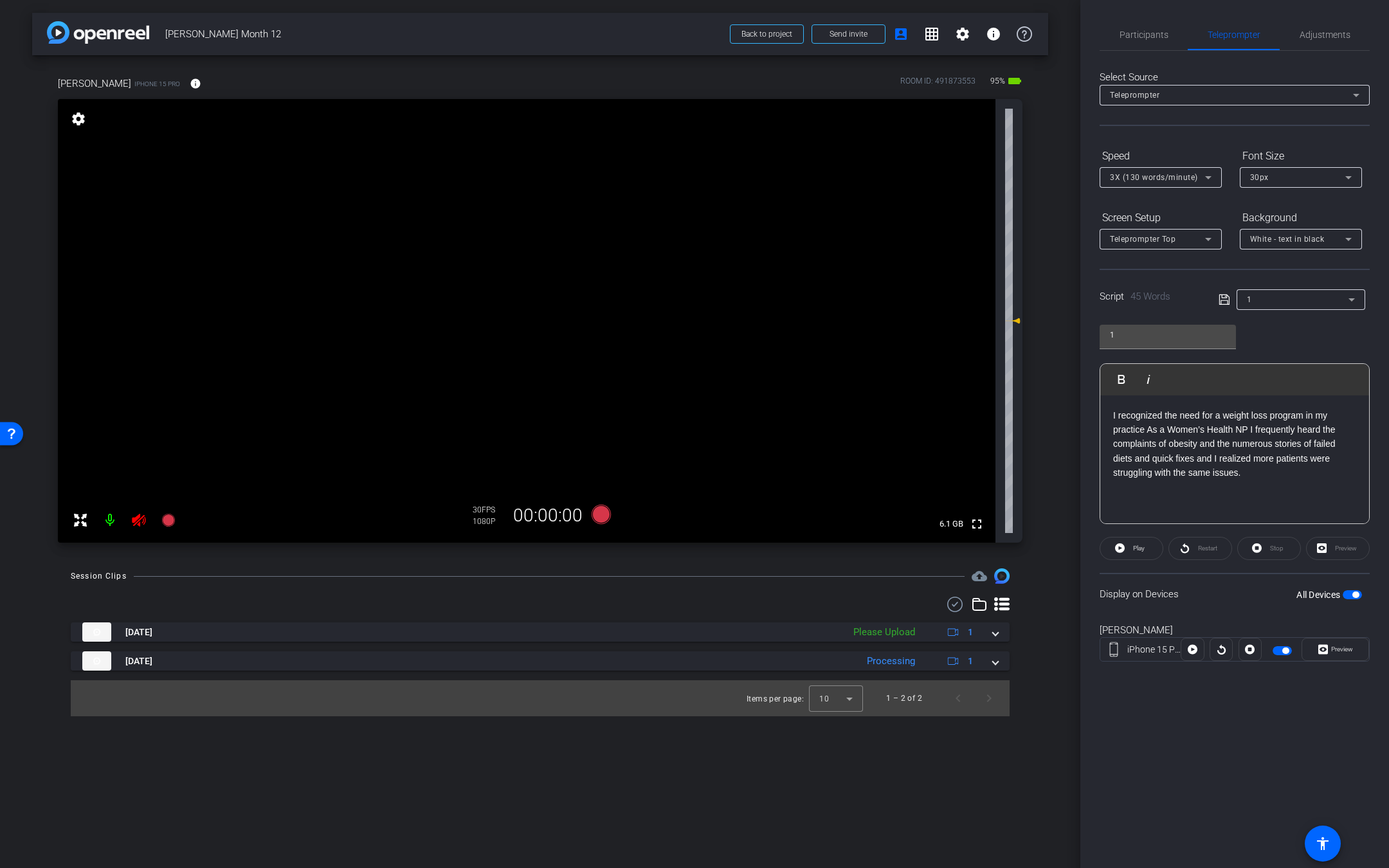
click at [141, 522] on icon at bounding box center [139, 520] width 15 height 15
click at [1159, 39] on span "Participants" at bounding box center [1144, 34] width 49 height 9
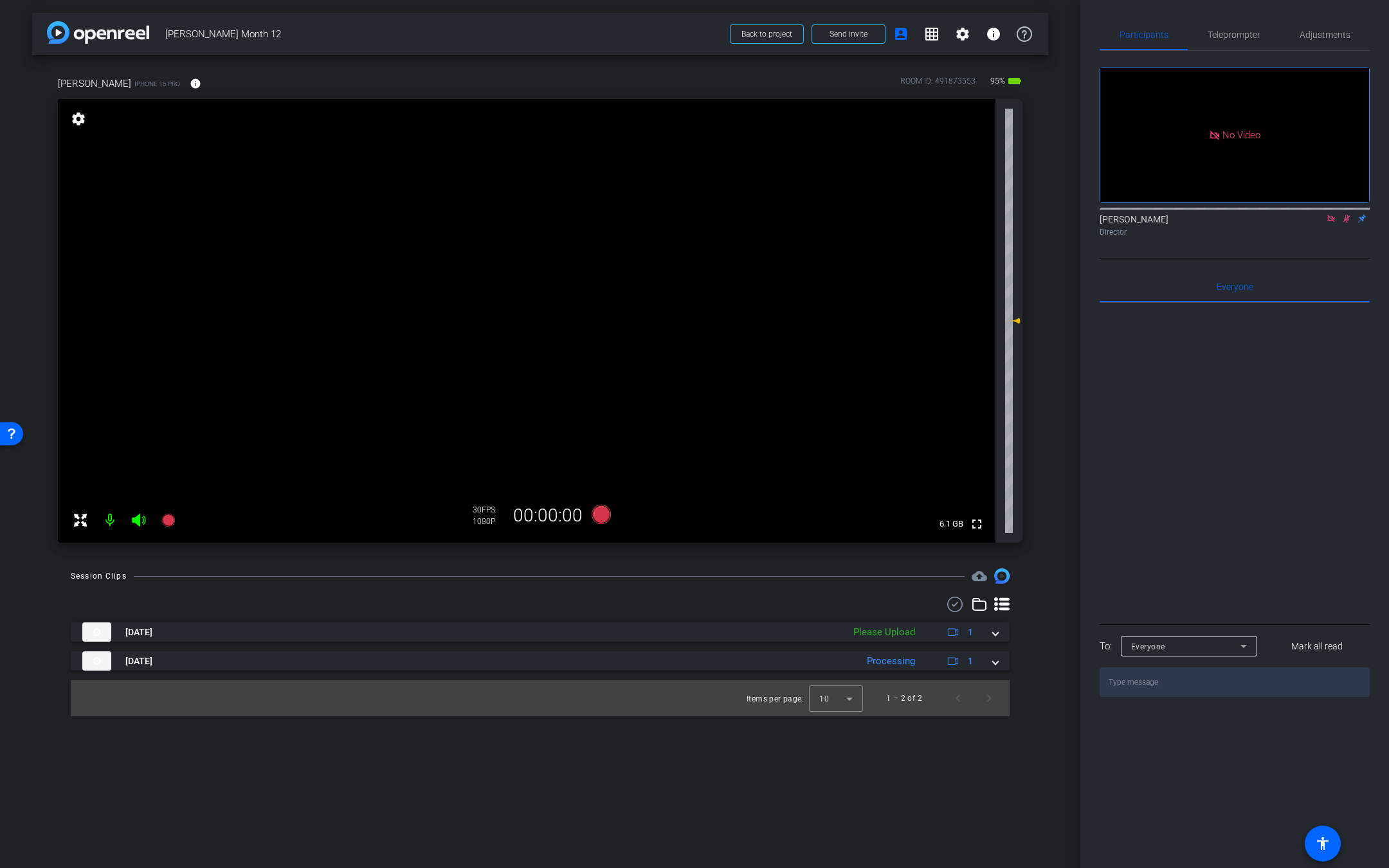
click at [1350, 213] on mat-icon at bounding box center [1346, 219] width 15 height 12
click at [164, 520] on icon at bounding box center [168, 519] width 13 height 13
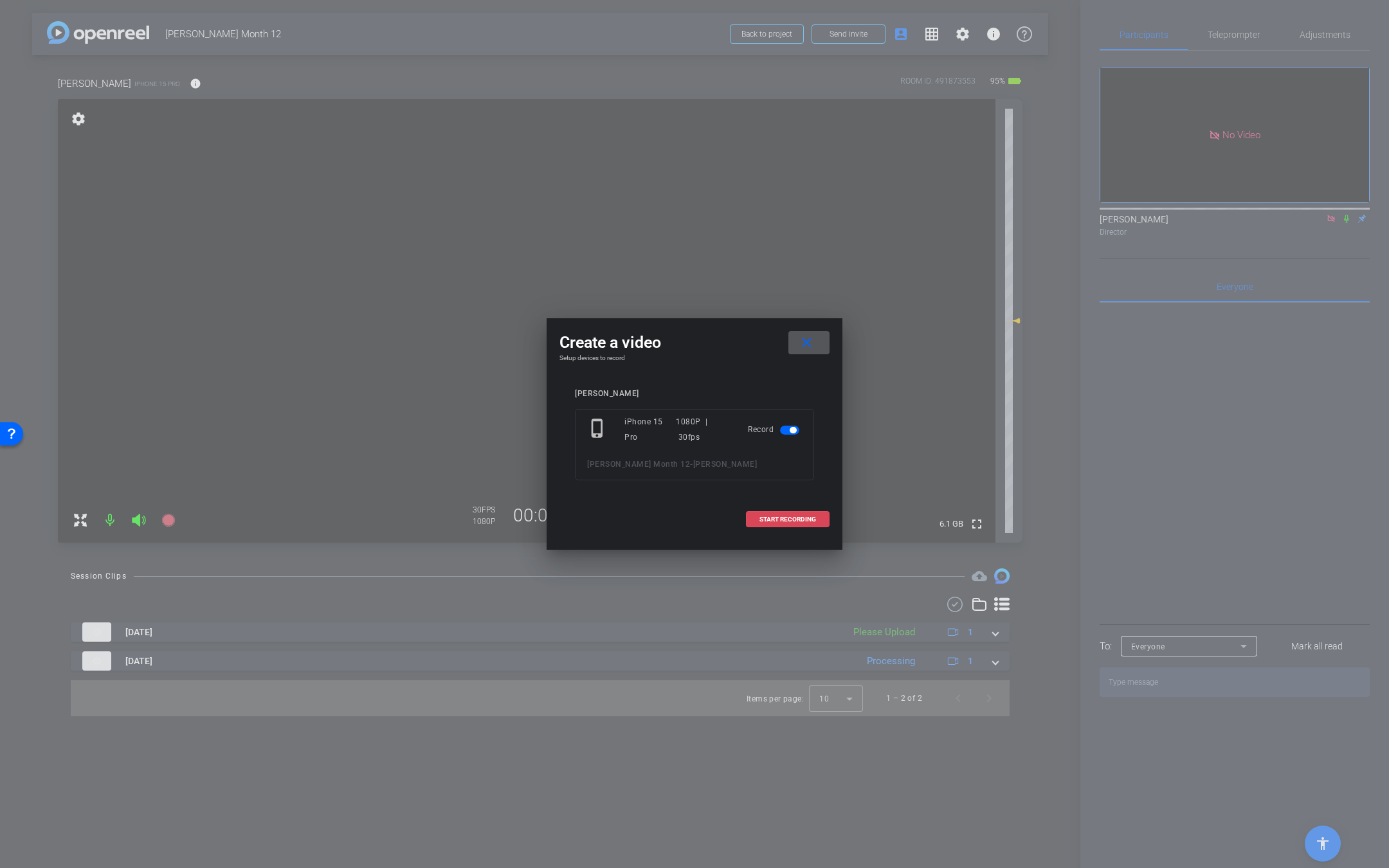
click at [764, 519] on span "START RECORDING" at bounding box center [787, 519] width 57 height 7
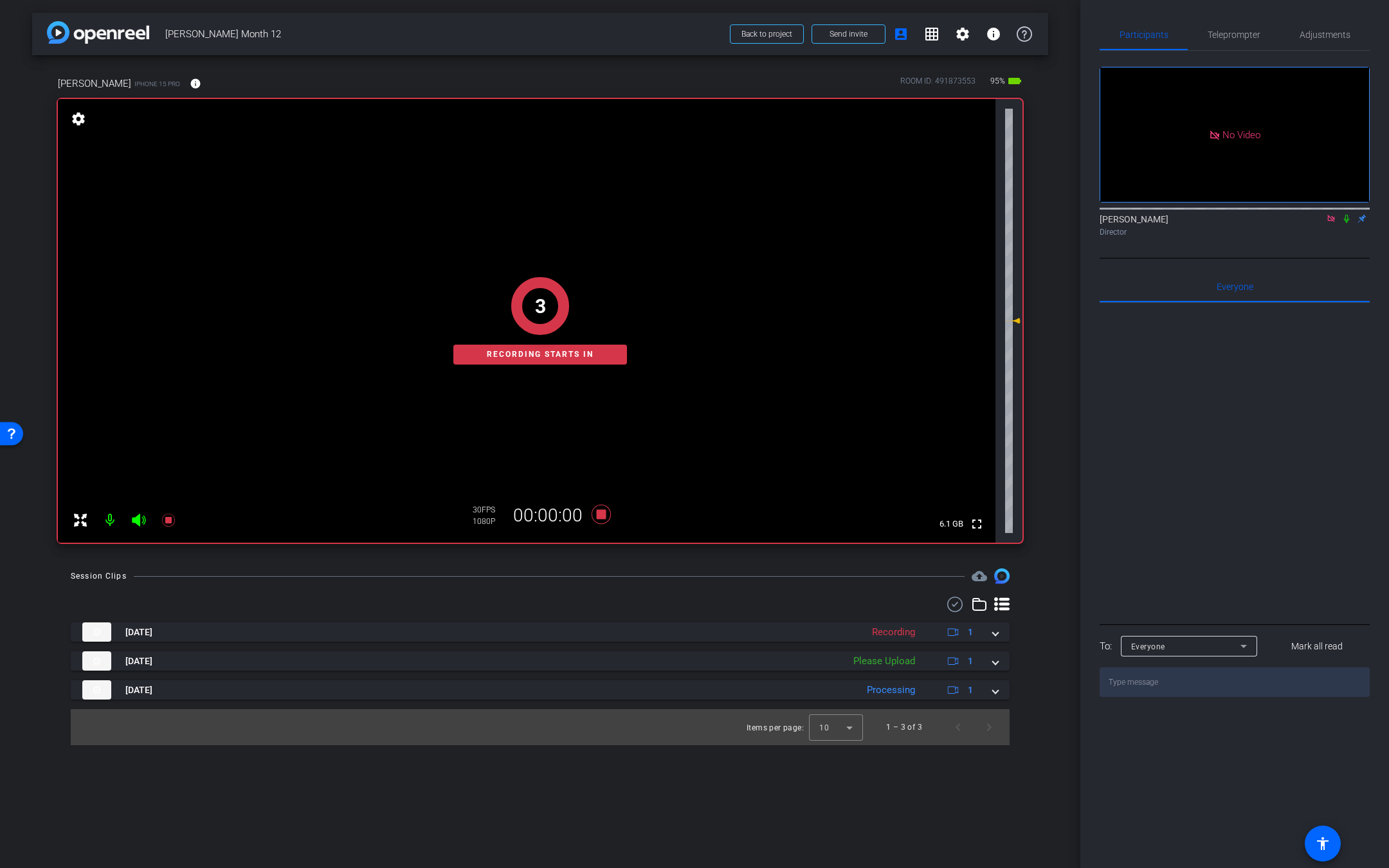
click at [1347, 213] on mat-icon at bounding box center [1346, 219] width 15 height 12
click at [133, 524] on icon at bounding box center [139, 520] width 15 height 15
click at [1238, 36] on span "Teleprompter" at bounding box center [1233, 34] width 53 height 9
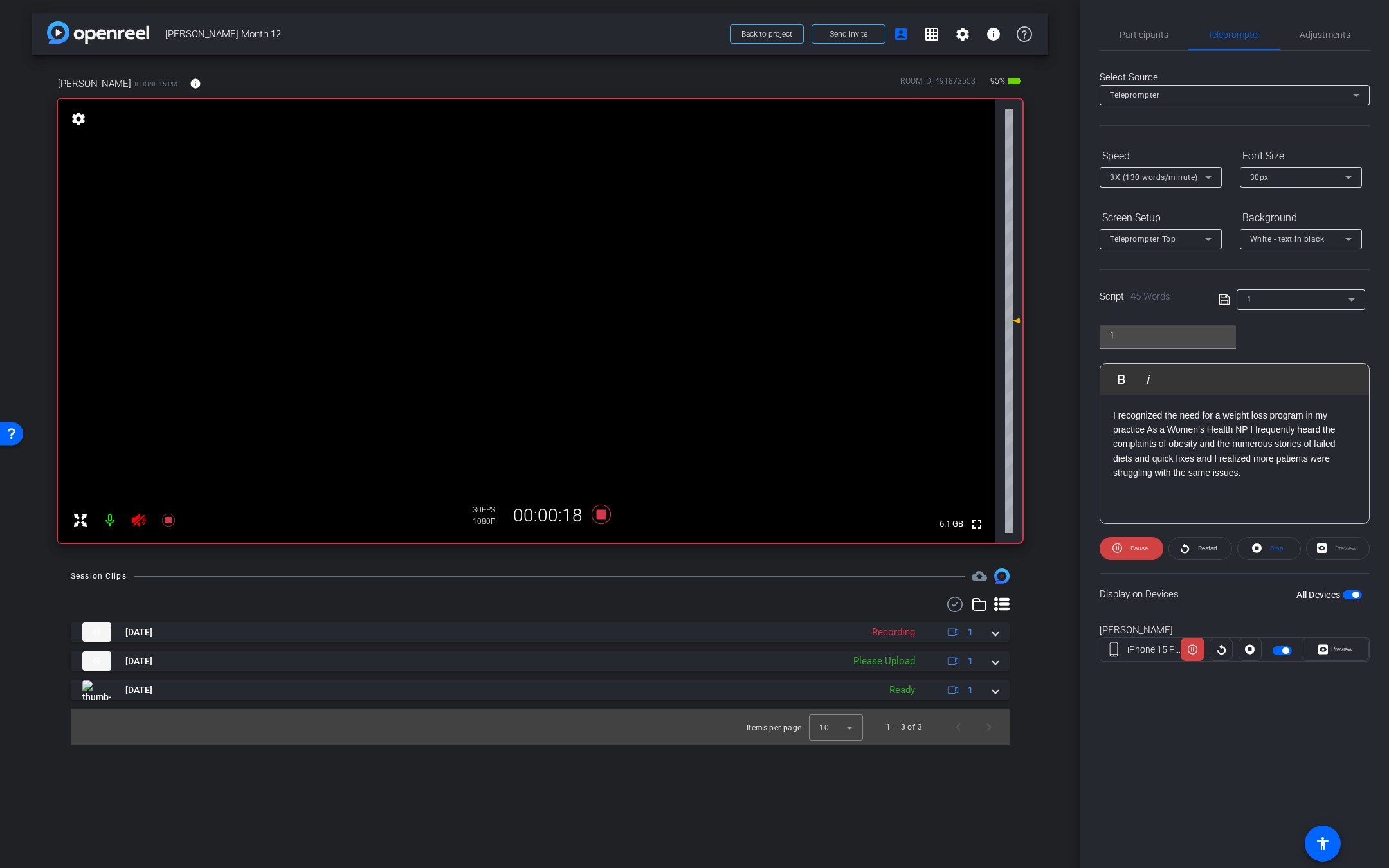
click at [140, 514] on icon at bounding box center [139, 520] width 15 height 15
click at [1159, 28] on span "Participants" at bounding box center [1144, 34] width 49 height 31
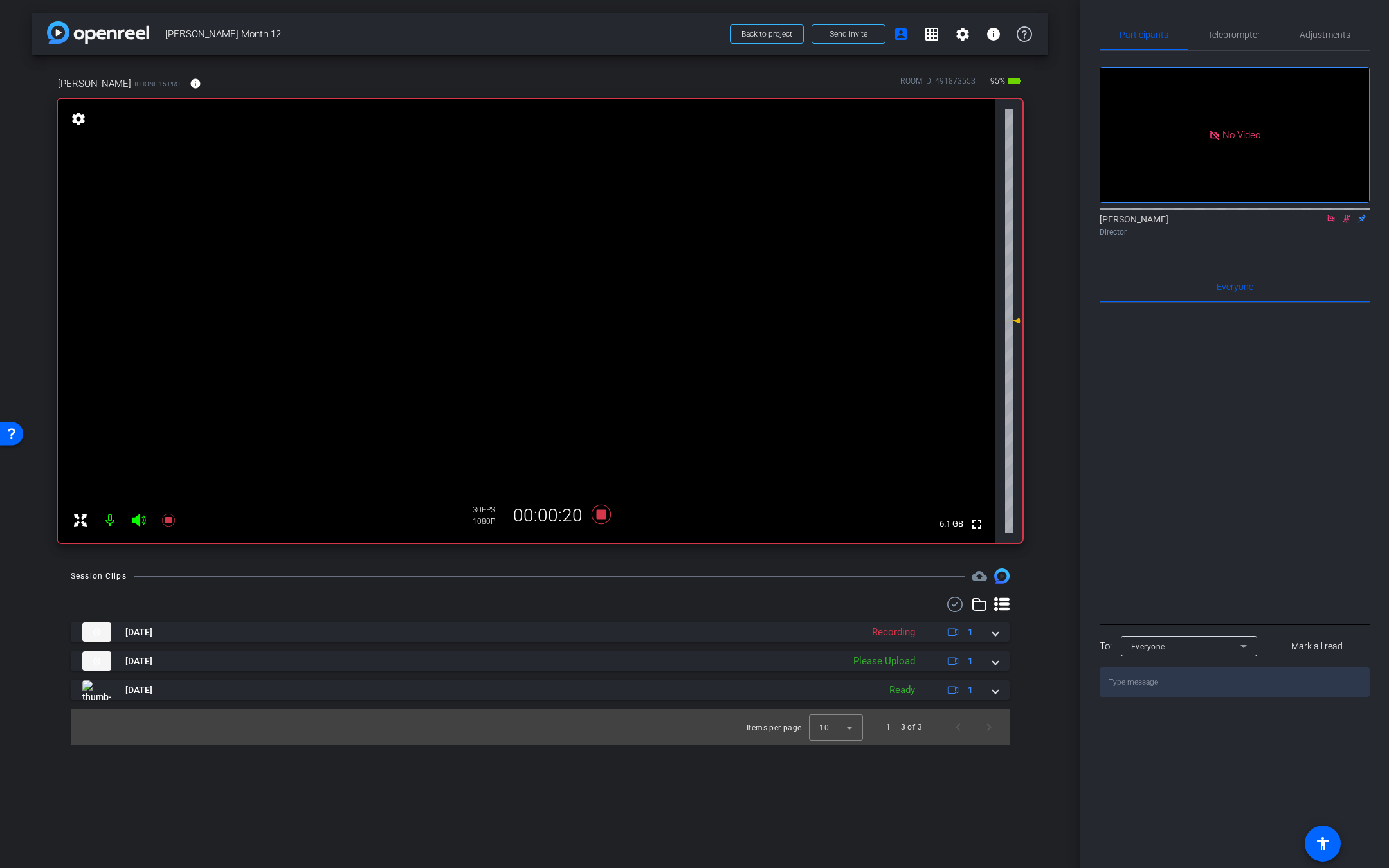
click at [1350, 214] on icon at bounding box center [1346, 219] width 10 height 9
click at [165, 523] on icon at bounding box center [168, 519] width 13 height 13
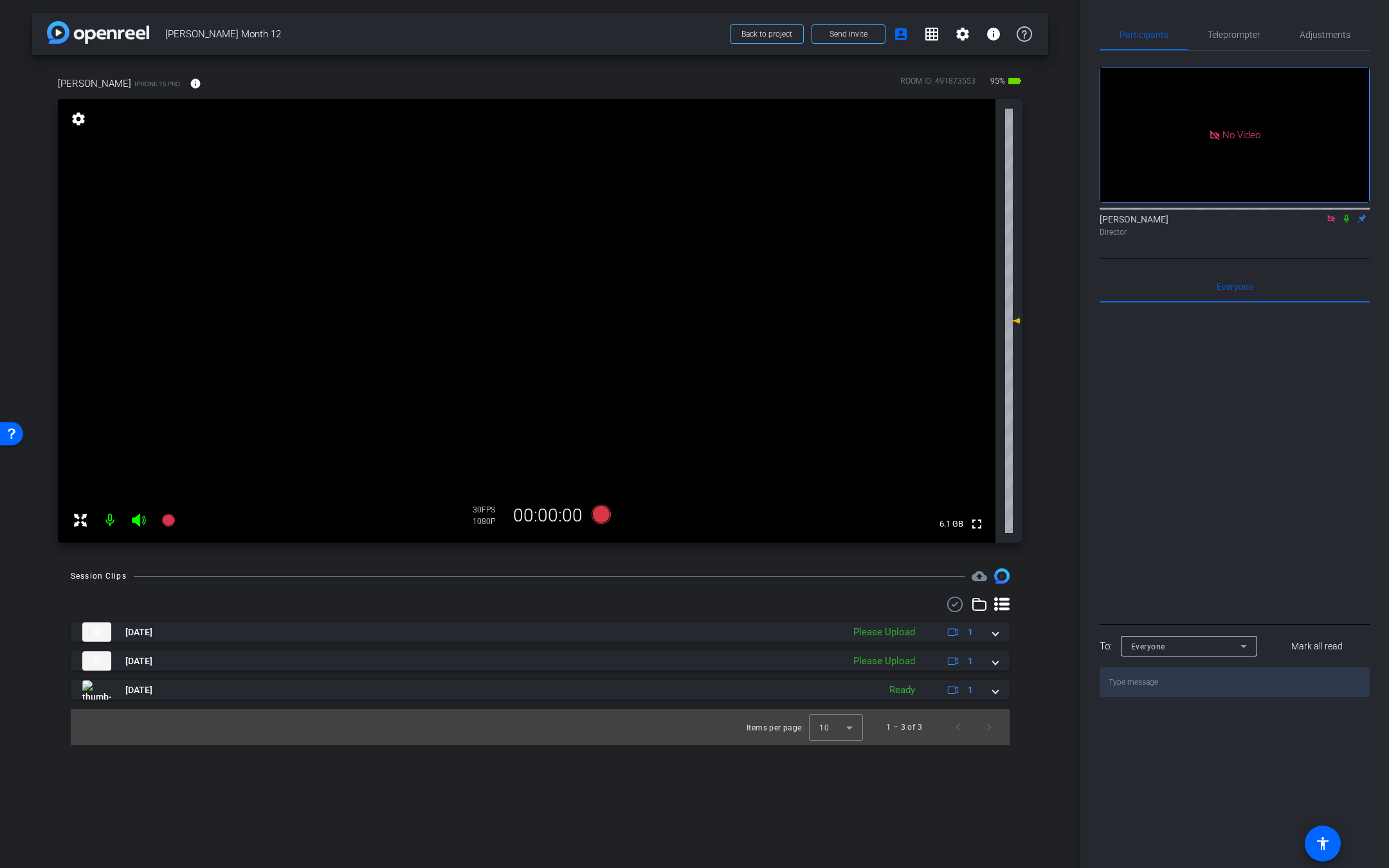
click at [143, 522] on icon at bounding box center [139, 520] width 15 height 15
click at [168, 522] on icon at bounding box center [168, 519] width 13 height 13
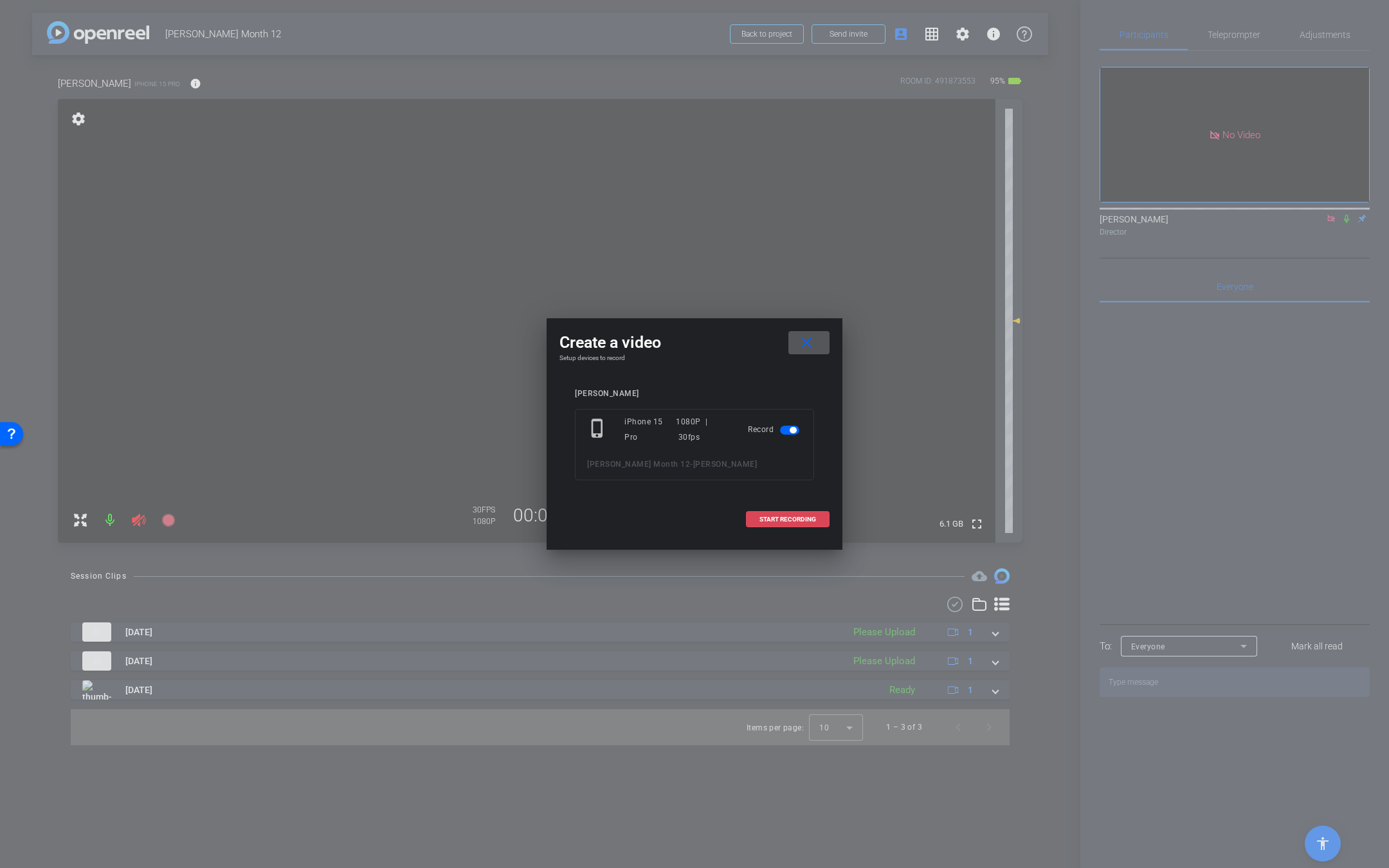
click at [792, 523] on span at bounding box center [787, 519] width 82 height 31
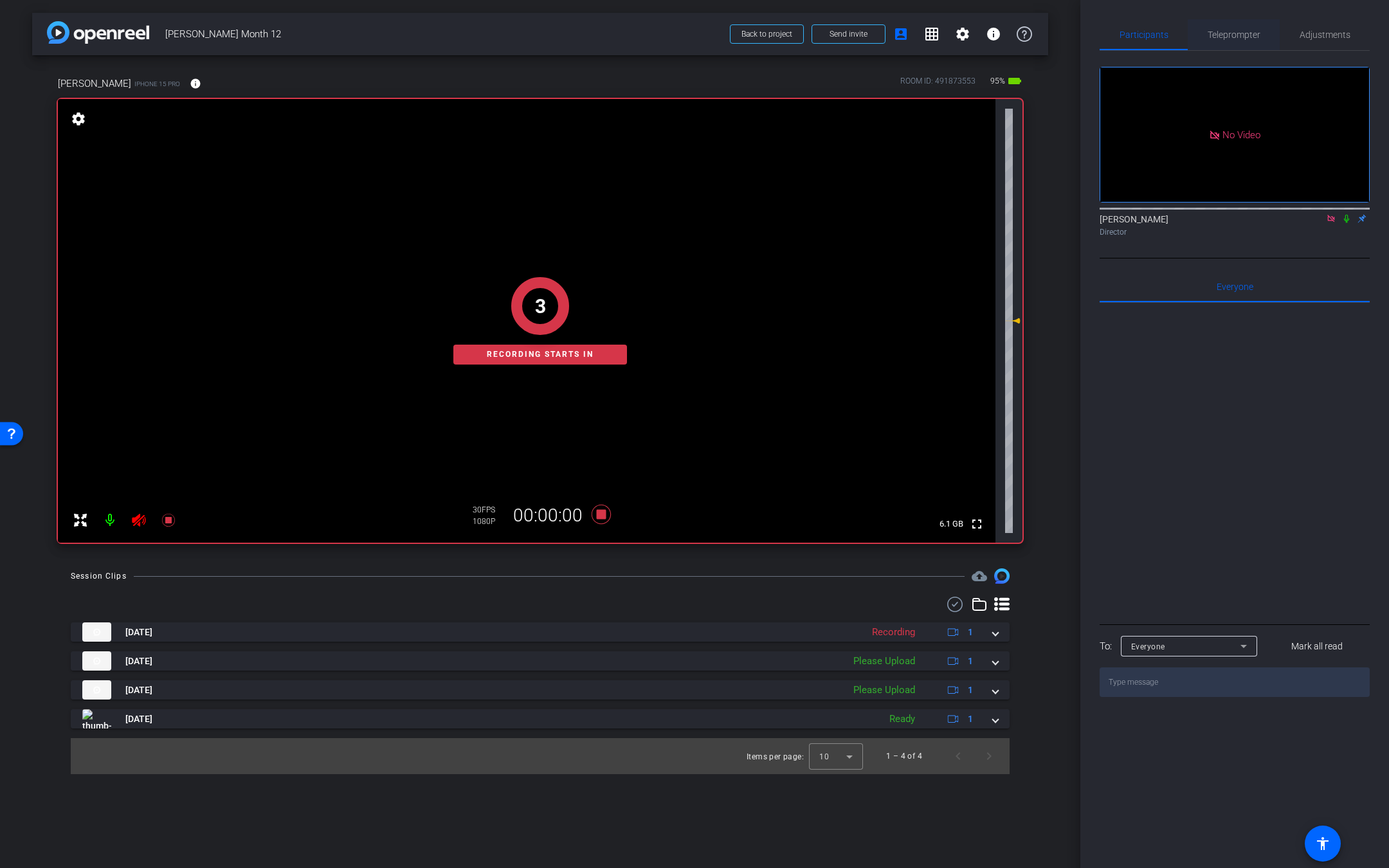
click at [1233, 45] on span "Teleprompter" at bounding box center [1233, 34] width 53 height 31
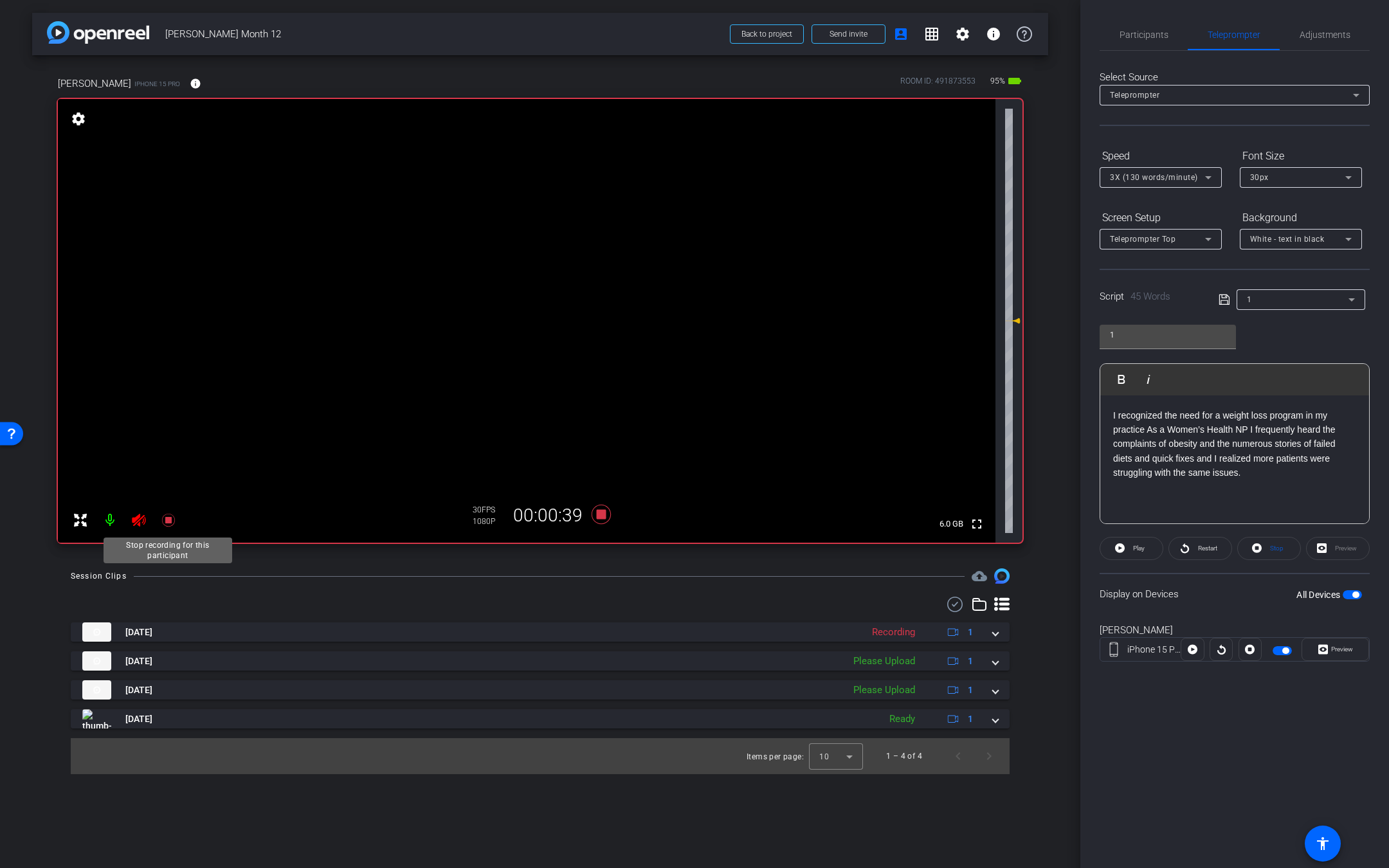
click at [175, 519] on icon at bounding box center [168, 520] width 15 height 15
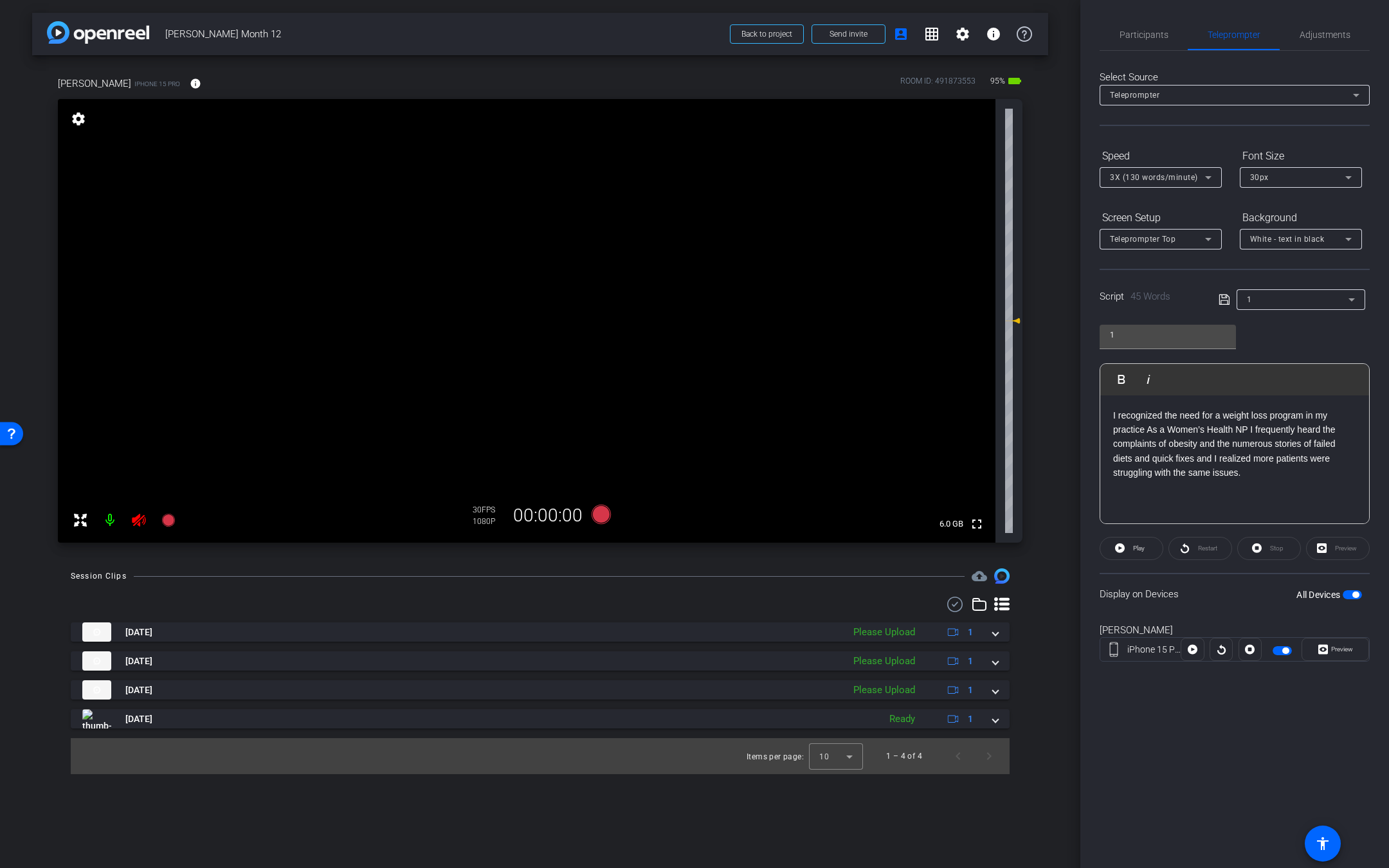
click at [130, 519] on mat-icon at bounding box center [138, 520] width 26 height 26
click at [1133, 49] on span "Participants" at bounding box center [1144, 34] width 49 height 31
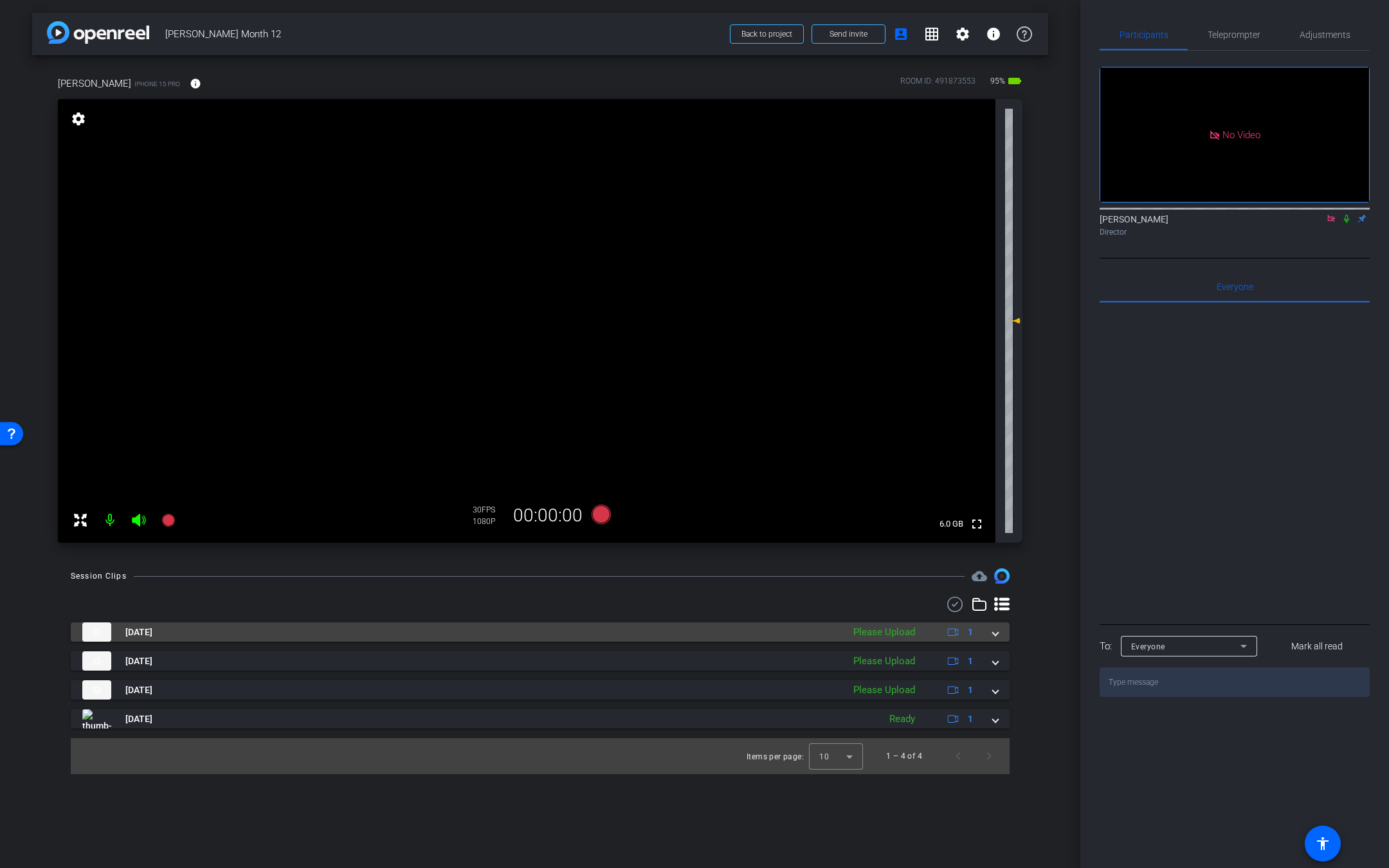
click at [991, 631] on div "Aug 30, 2025 Please Upload 1" at bounding box center [537, 632] width 911 height 19
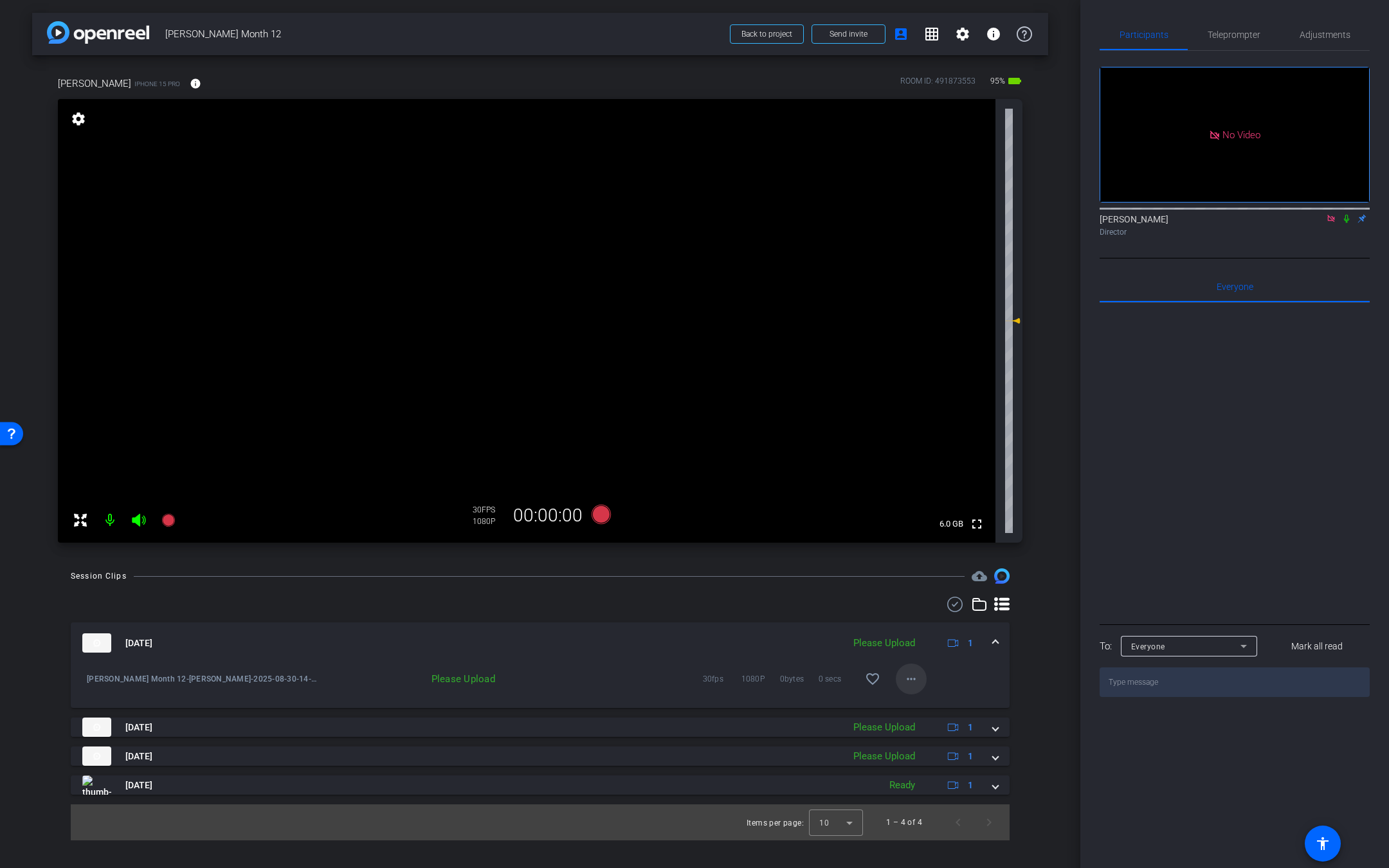
click at [913, 685] on mat-icon "more_horiz" at bounding box center [911, 679] width 15 height 15
click at [917, 704] on span "Upload" at bounding box center [931, 705] width 51 height 15
click at [1208, 38] on div "× Success! Transcription Completed" at bounding box center [1284, 32] width 193 height 49
click at [1221, 40] on span "Teleprompter" at bounding box center [1233, 34] width 53 height 31
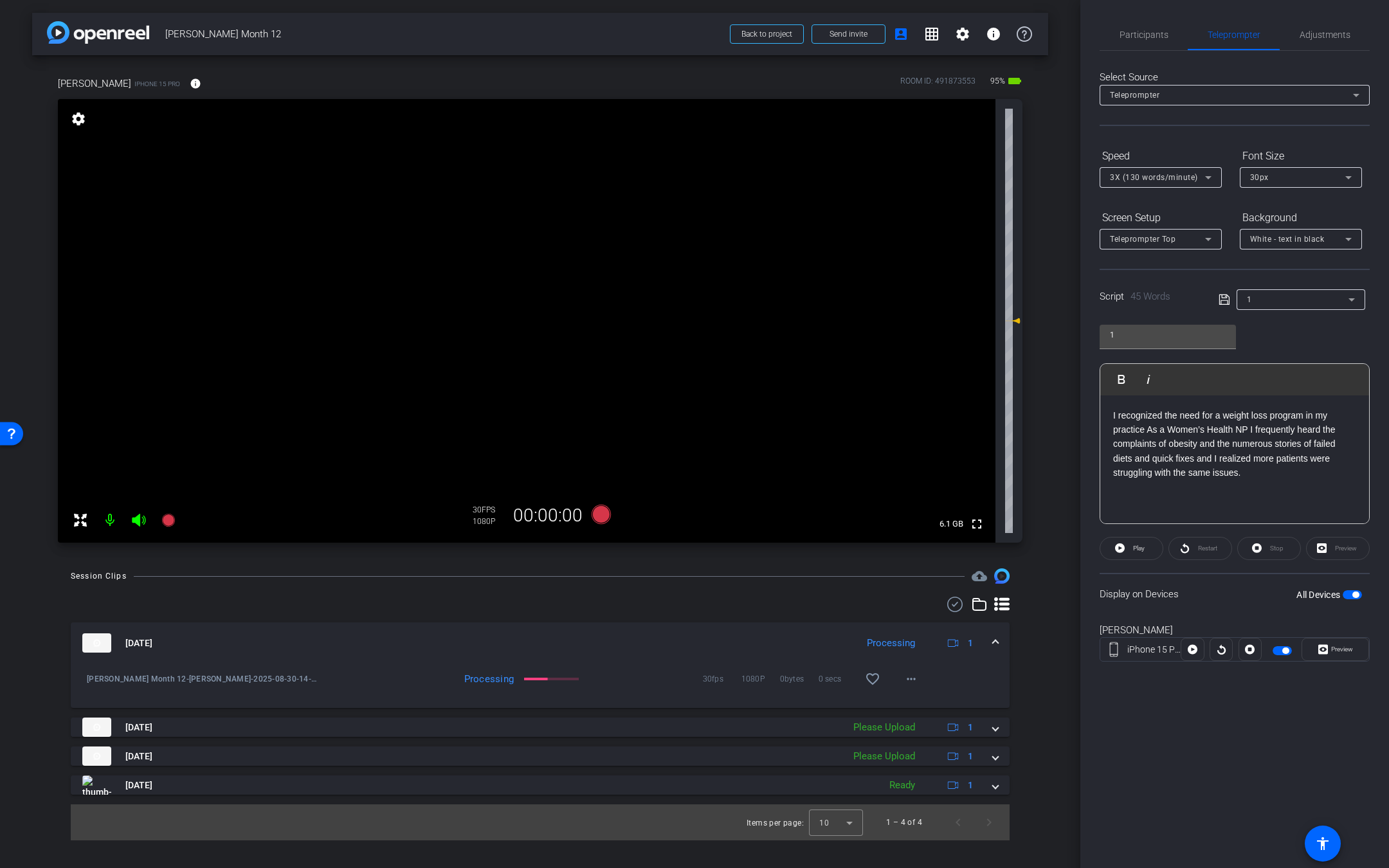
click at [141, 517] on icon at bounding box center [139, 520] width 15 height 15
click at [169, 528] on mat-icon at bounding box center [168, 520] width 26 height 26
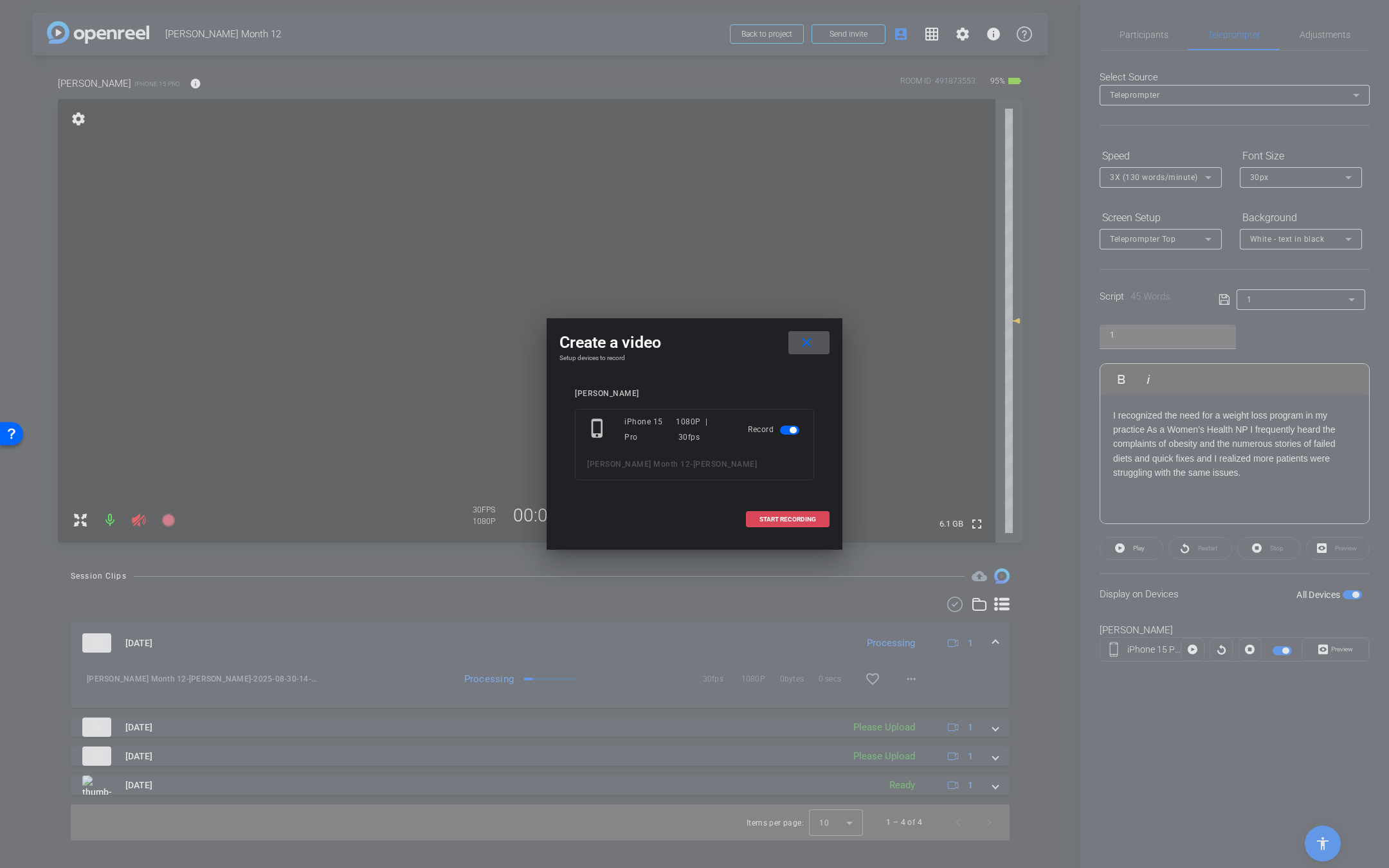
click at [765, 514] on span at bounding box center [787, 519] width 82 height 31
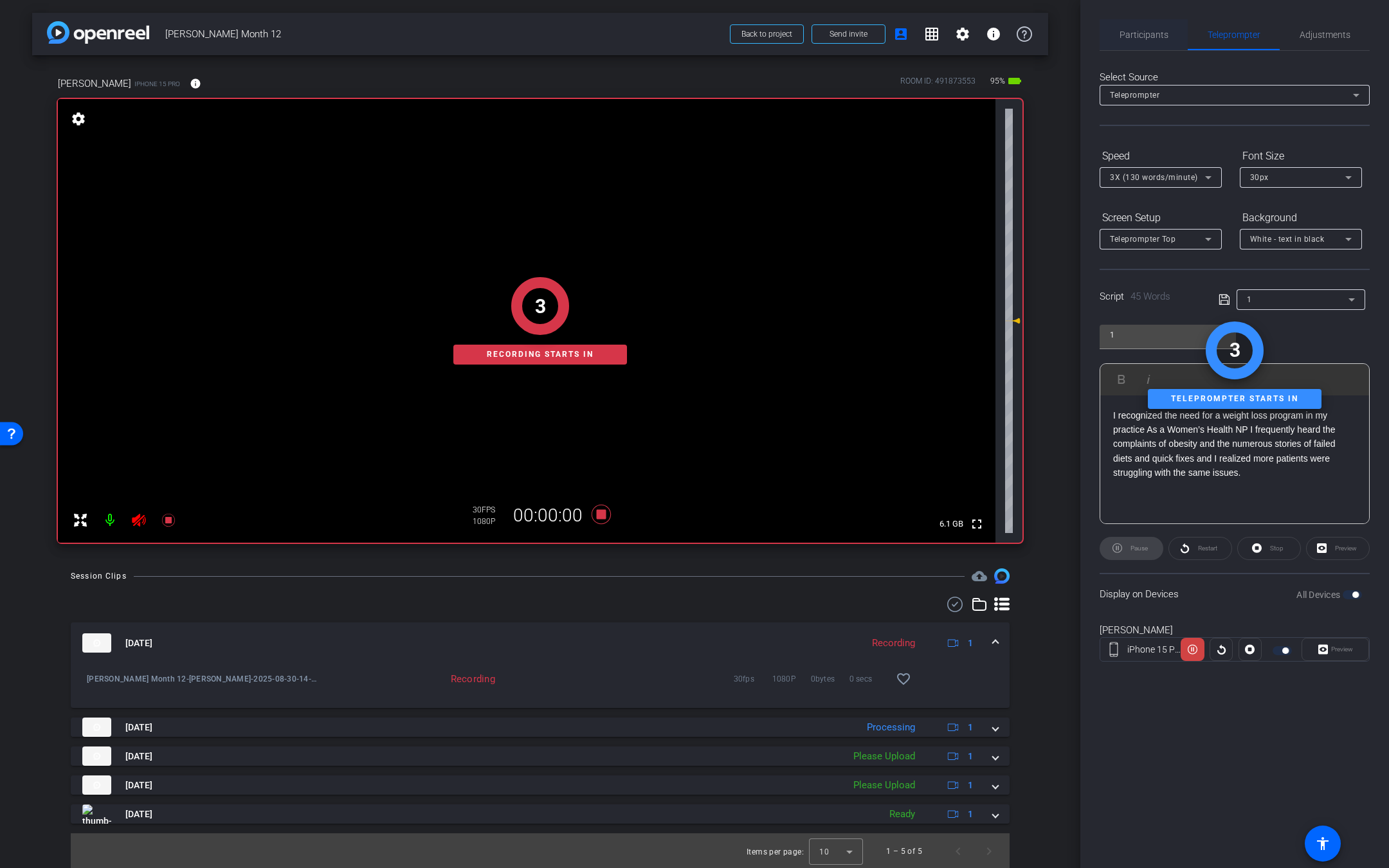
click at [1149, 44] on span "Participants" at bounding box center [1144, 34] width 49 height 31
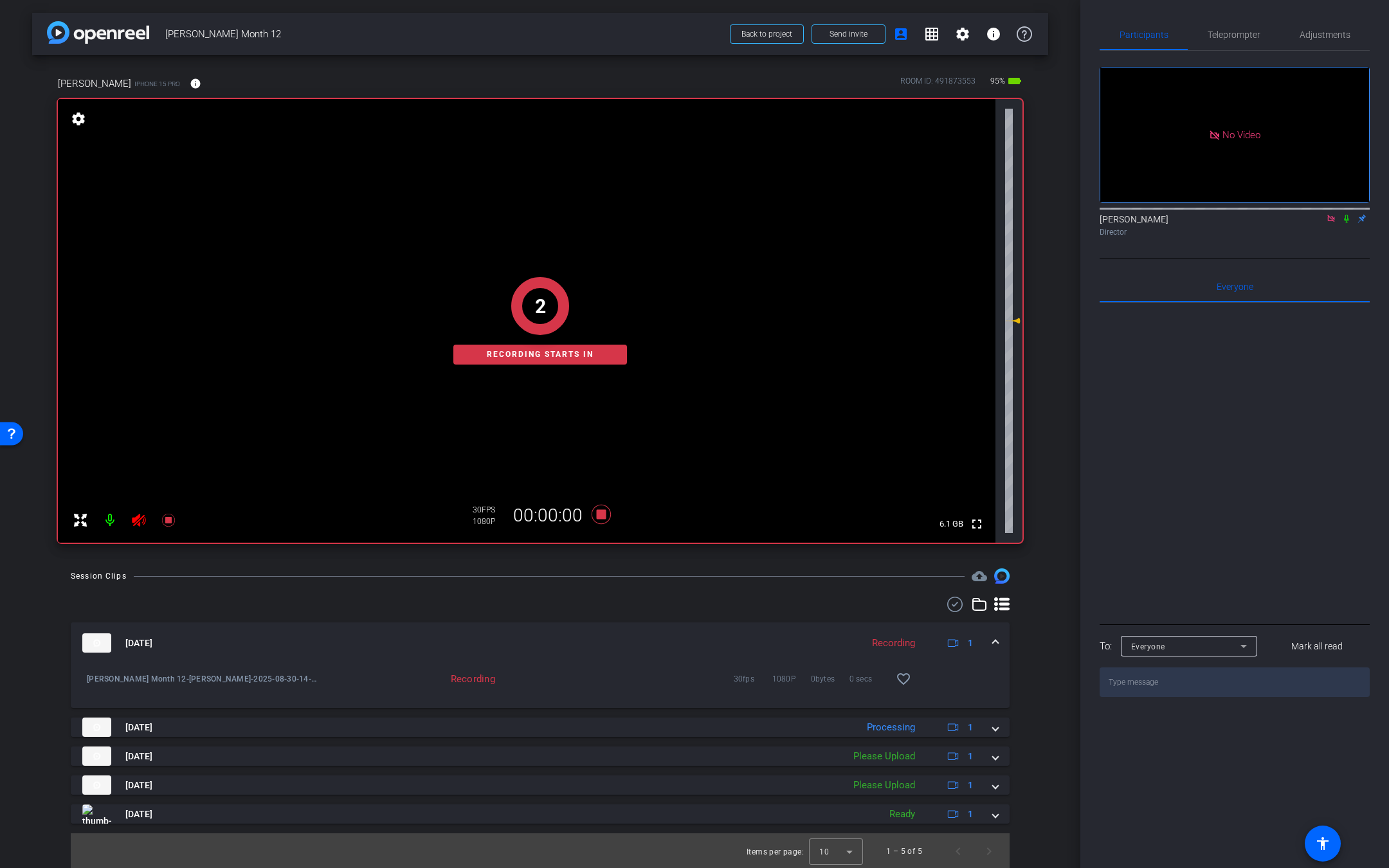
click at [1348, 214] on icon at bounding box center [1346, 219] width 10 height 9
click at [1226, 39] on span "Teleprompter" at bounding box center [1233, 34] width 53 height 9
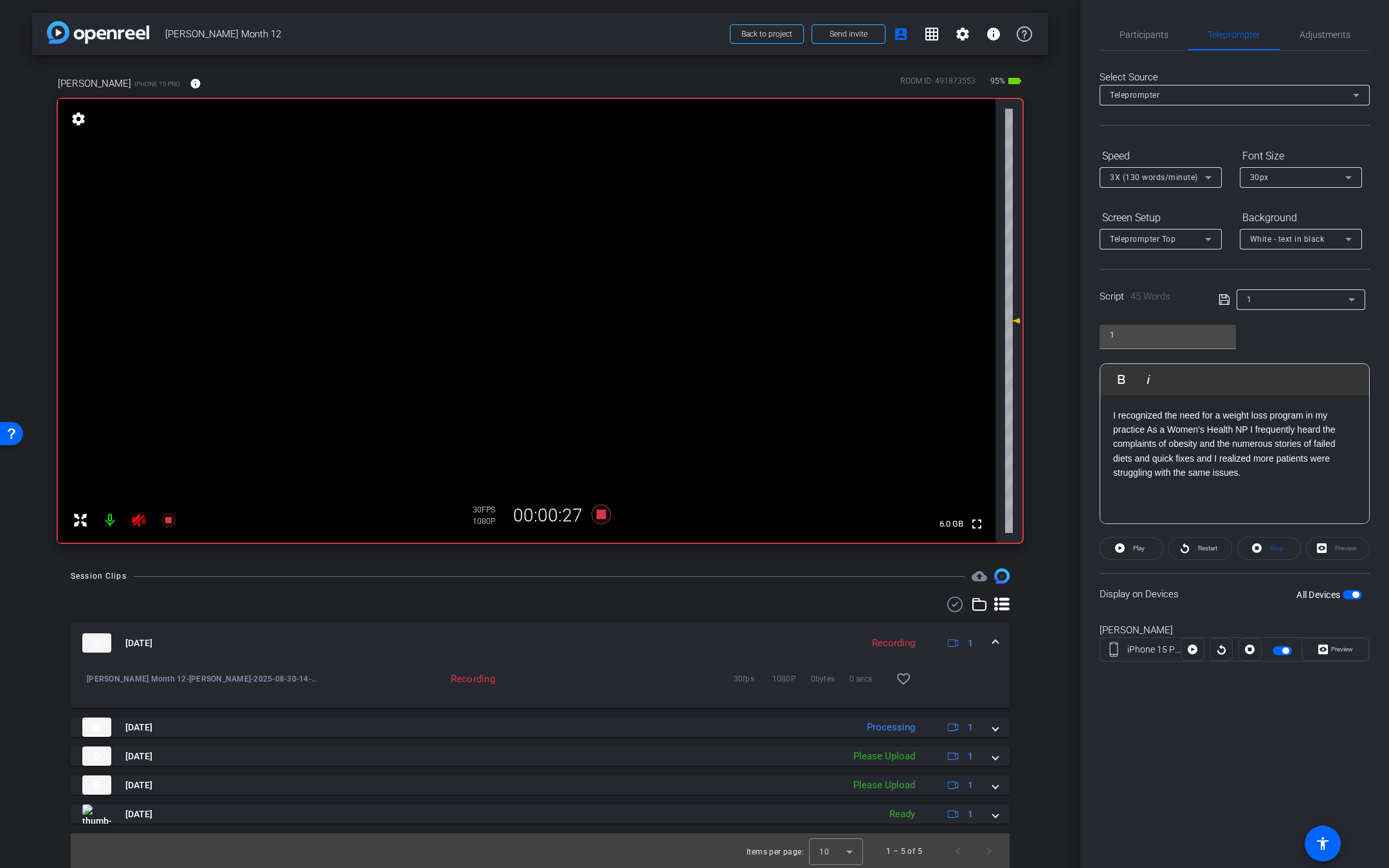
click at [170, 524] on icon at bounding box center [168, 520] width 15 height 15
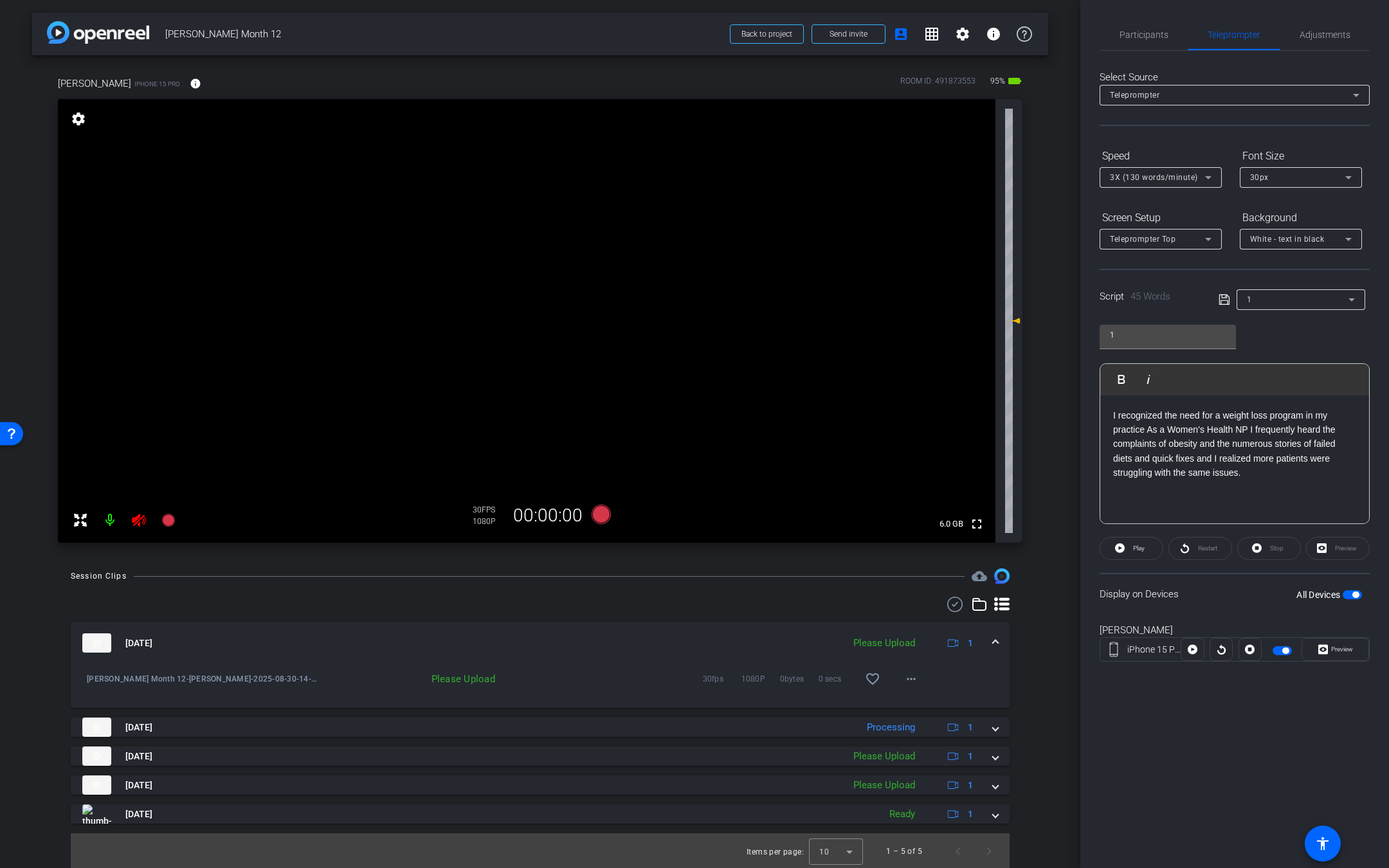
click at [142, 522] on icon at bounding box center [138, 519] width 13 height 13
click at [1153, 32] on span "Participants" at bounding box center [1144, 34] width 49 height 9
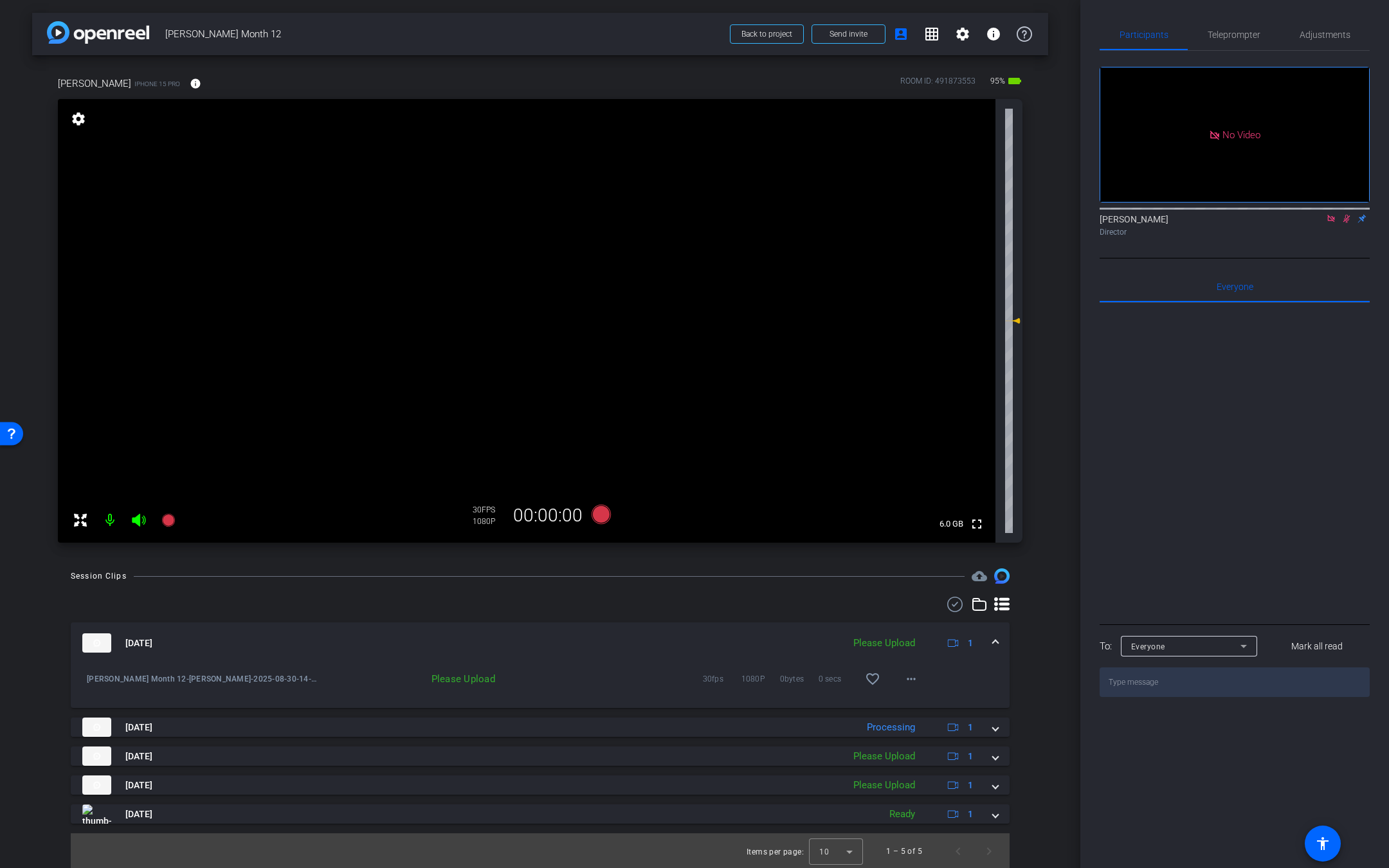
click at [1345, 214] on icon at bounding box center [1346, 219] width 7 height 8
click at [1241, 39] on span "Teleprompter" at bounding box center [1233, 34] width 53 height 9
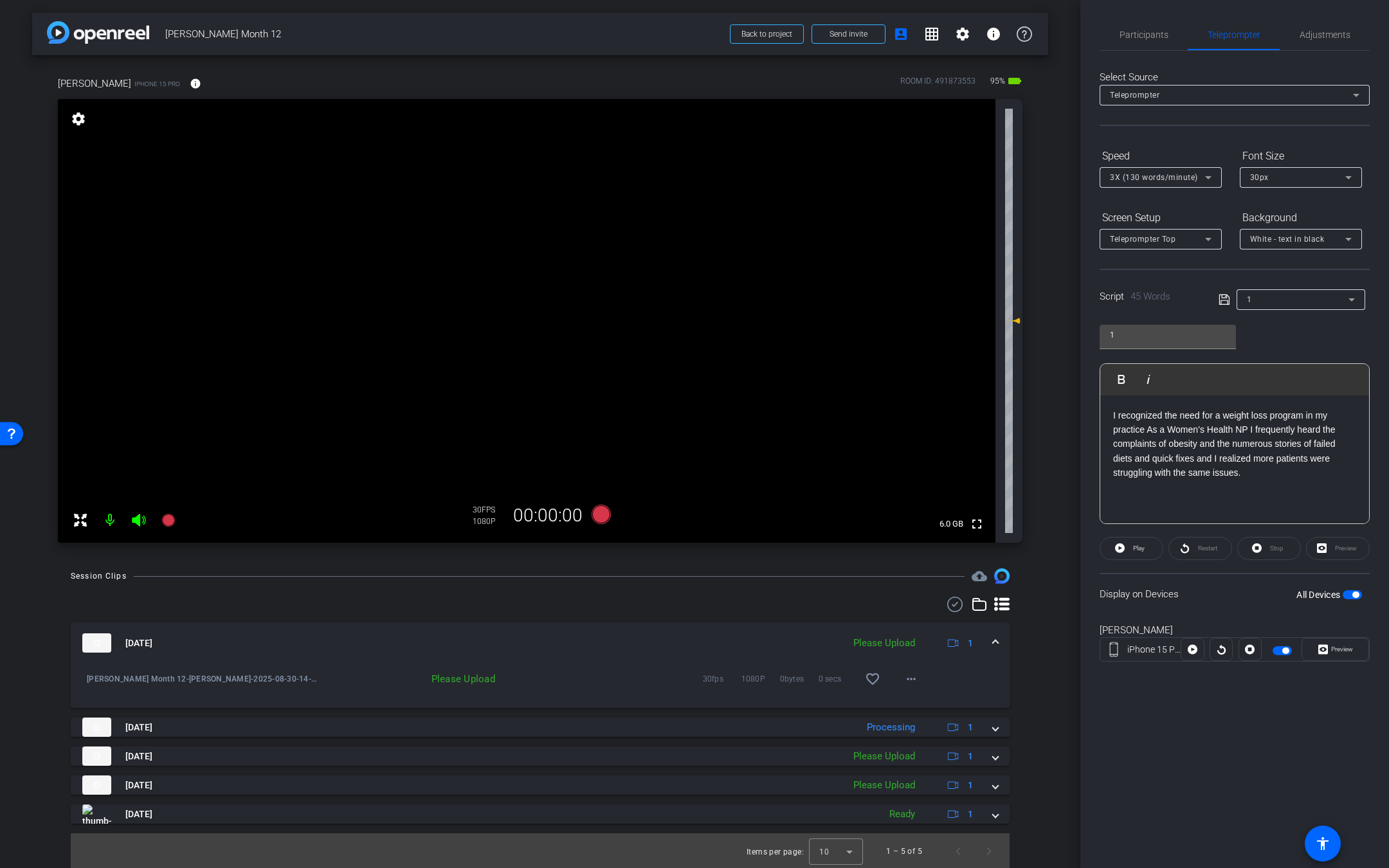
click at [140, 519] on icon at bounding box center [138, 519] width 13 height 13
click at [164, 519] on icon at bounding box center [168, 519] width 13 height 13
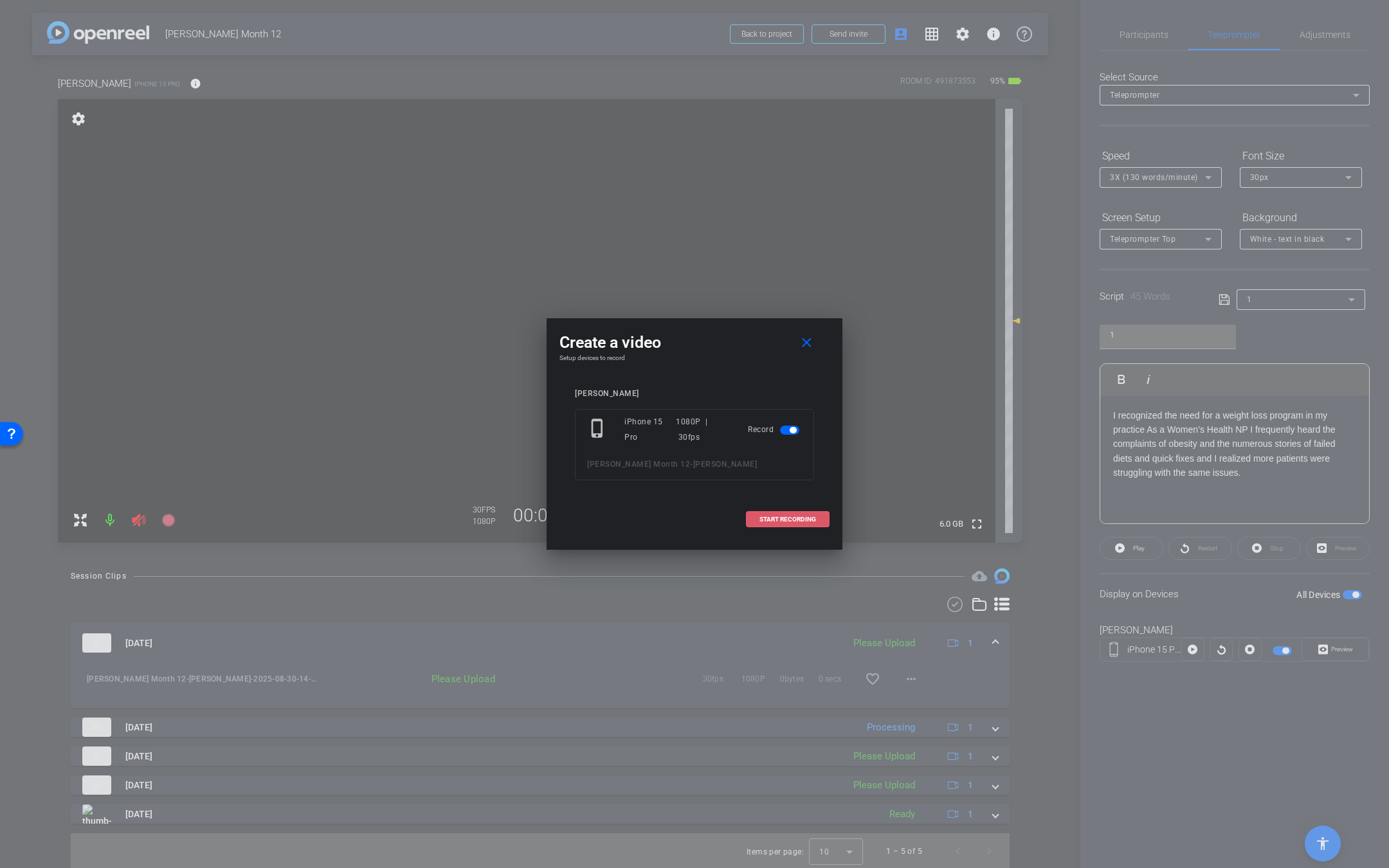
click at [795, 519] on span "START RECORDING" at bounding box center [787, 519] width 57 height 7
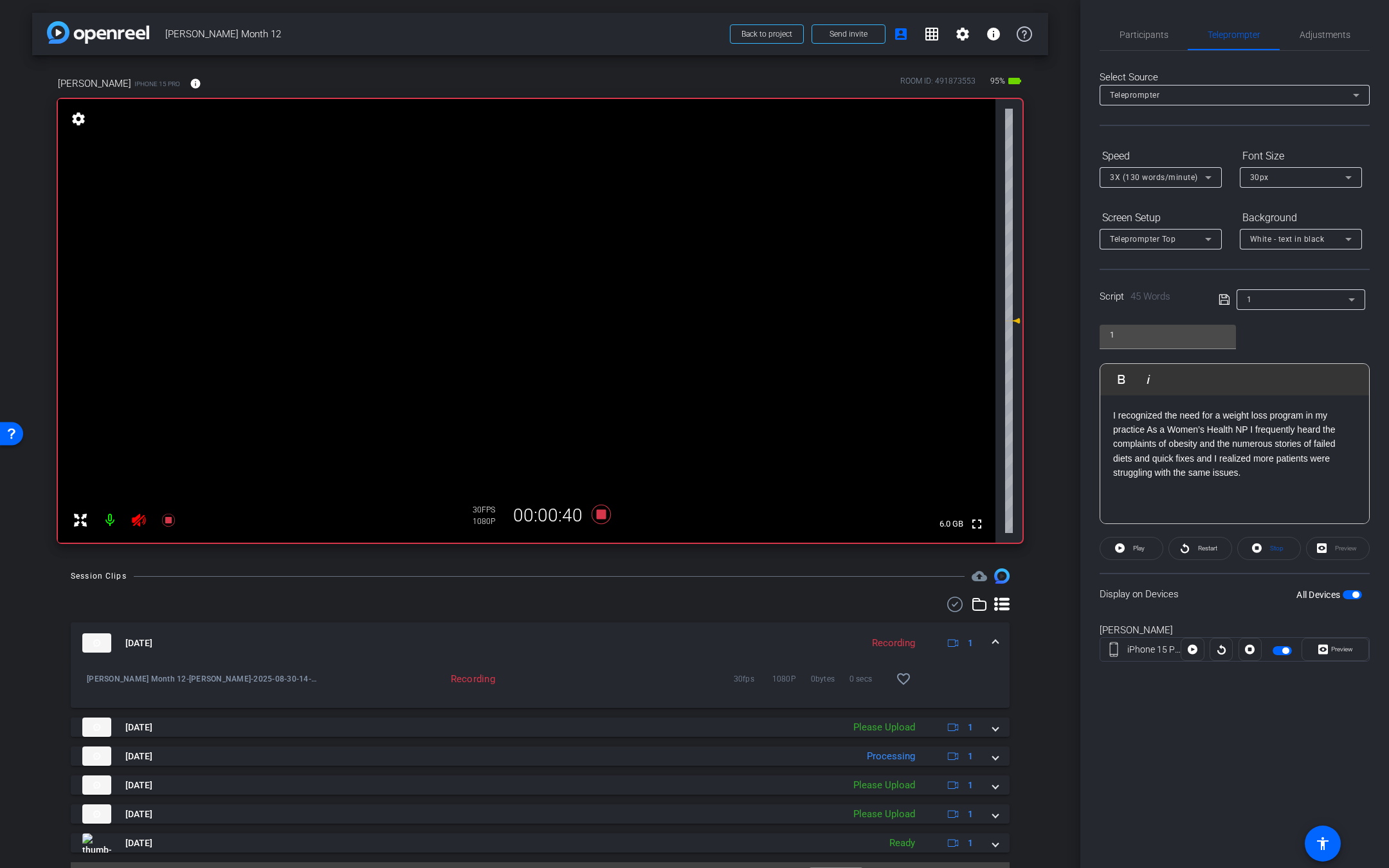
click at [137, 519] on icon at bounding box center [139, 520] width 15 height 15
click at [1145, 21] on span "Participants" at bounding box center [1144, 34] width 49 height 31
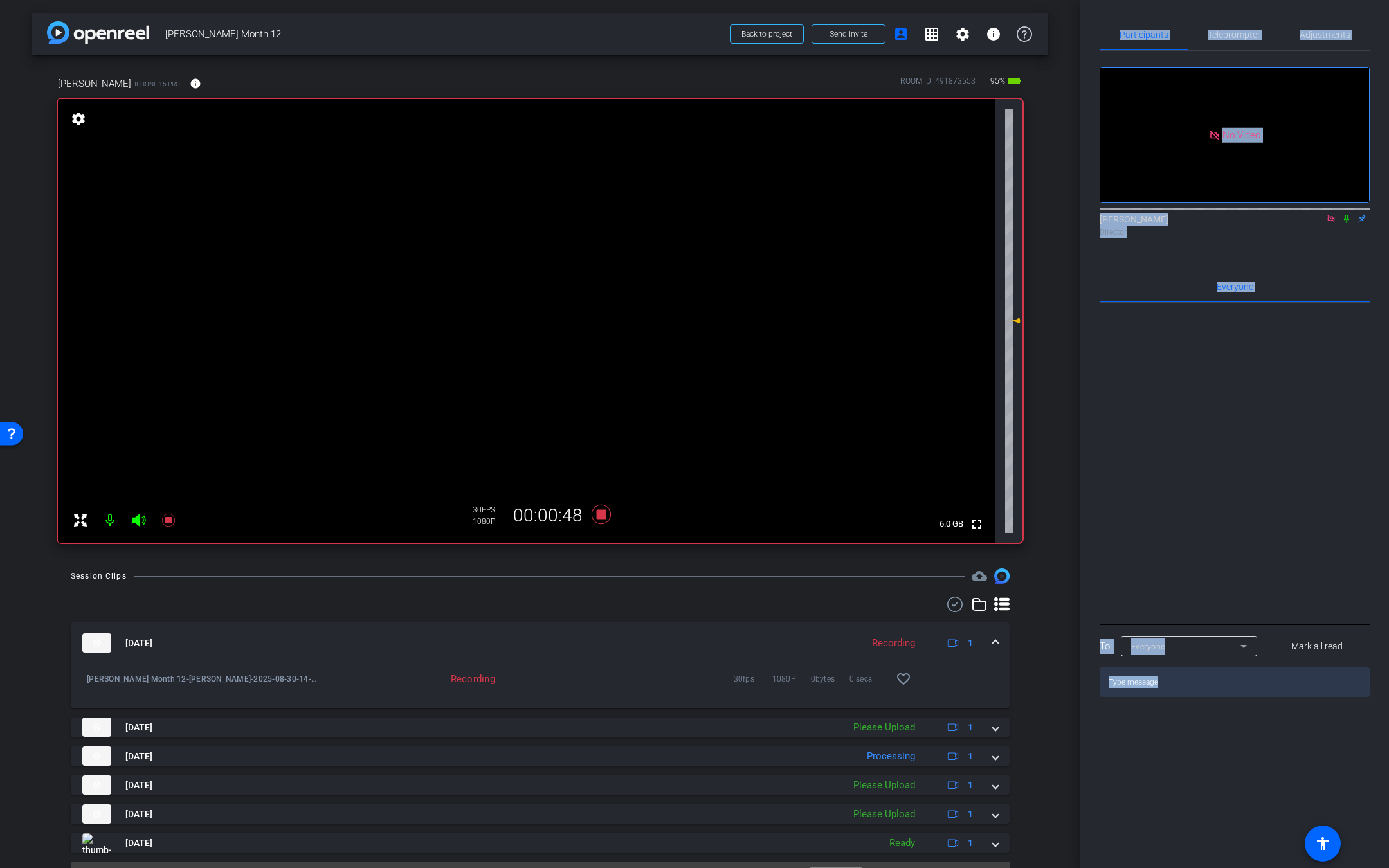
click at [140, 518] on icon at bounding box center [139, 520] width 15 height 15
click at [596, 508] on icon at bounding box center [601, 514] width 31 height 23
click at [134, 521] on icon at bounding box center [138, 519] width 13 height 13
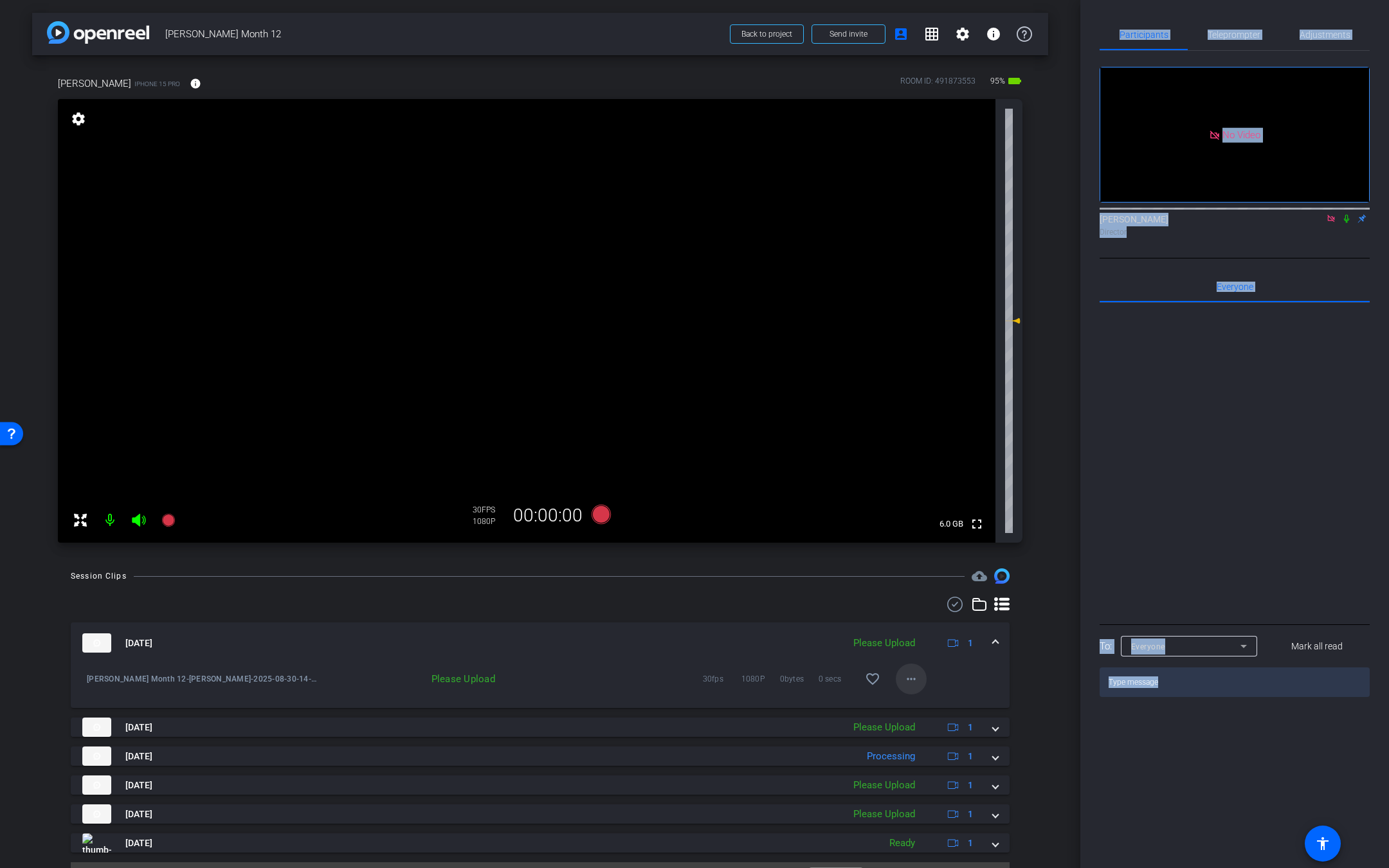
click at [903, 674] on mat-icon "more_horiz" at bounding box center [911, 679] width 15 height 15
click at [906, 701] on span "Upload" at bounding box center [921, 705] width 51 height 15
click at [1112, 16] on div "Participants Teleprompter Adjustments No Video Dontell Antonio Director Everyon…" at bounding box center [1234, 434] width 308 height 868
click at [1233, 31] on span "Teleprompter" at bounding box center [1233, 34] width 53 height 9
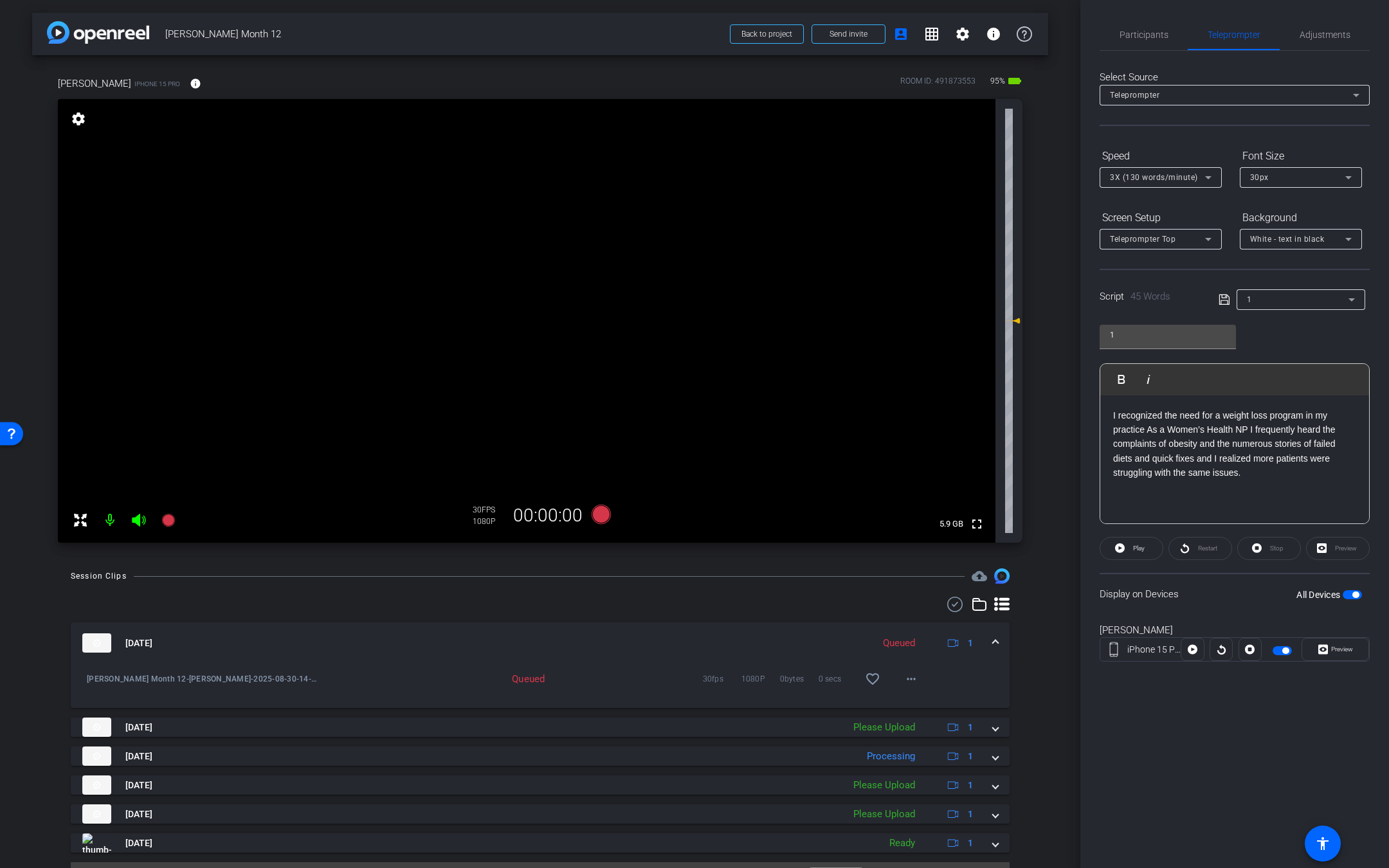
click at [1264, 293] on div "1" at bounding box center [1297, 299] width 101 height 16
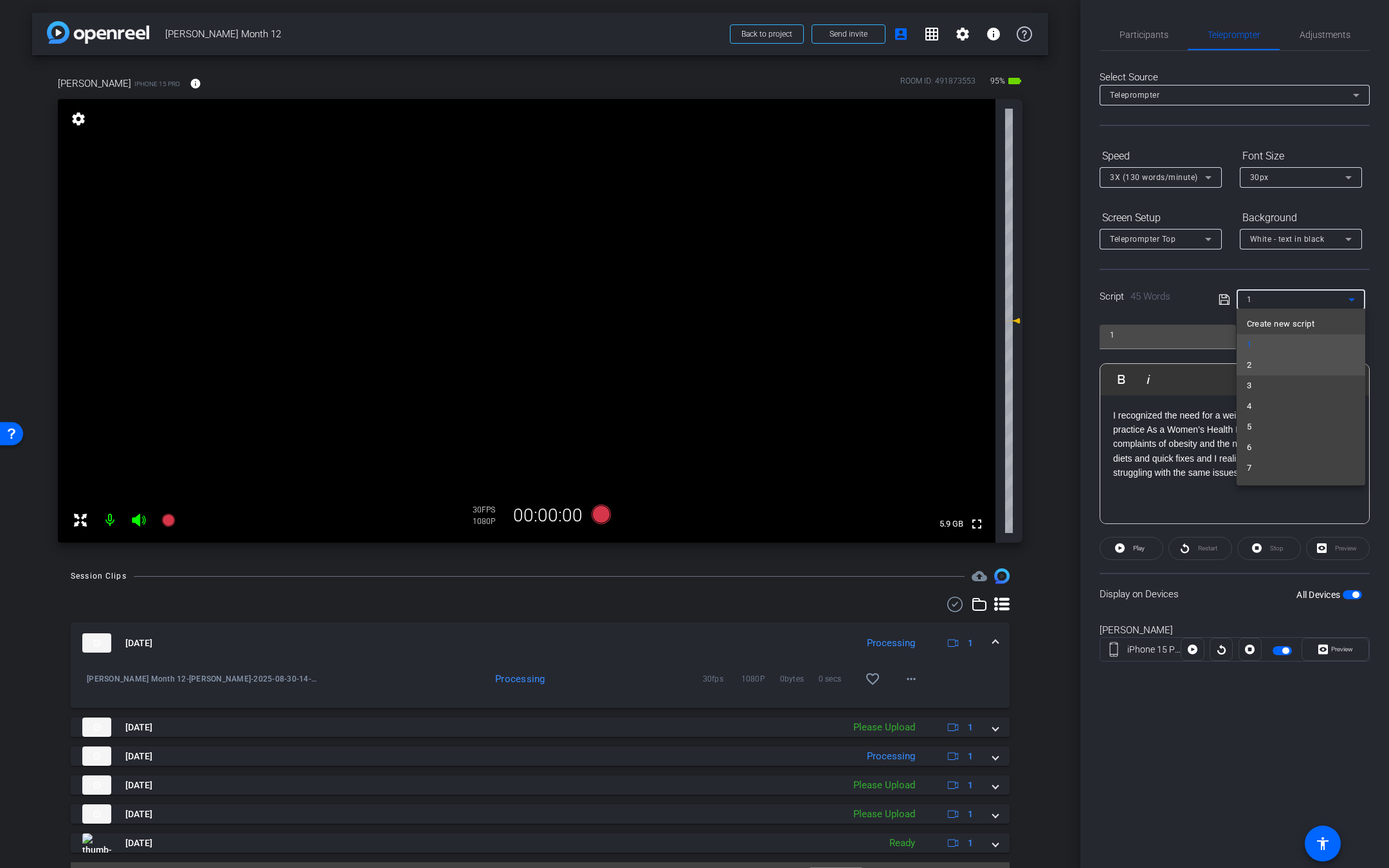
click at [1262, 370] on mat-option "2" at bounding box center [1300, 365] width 128 height 21
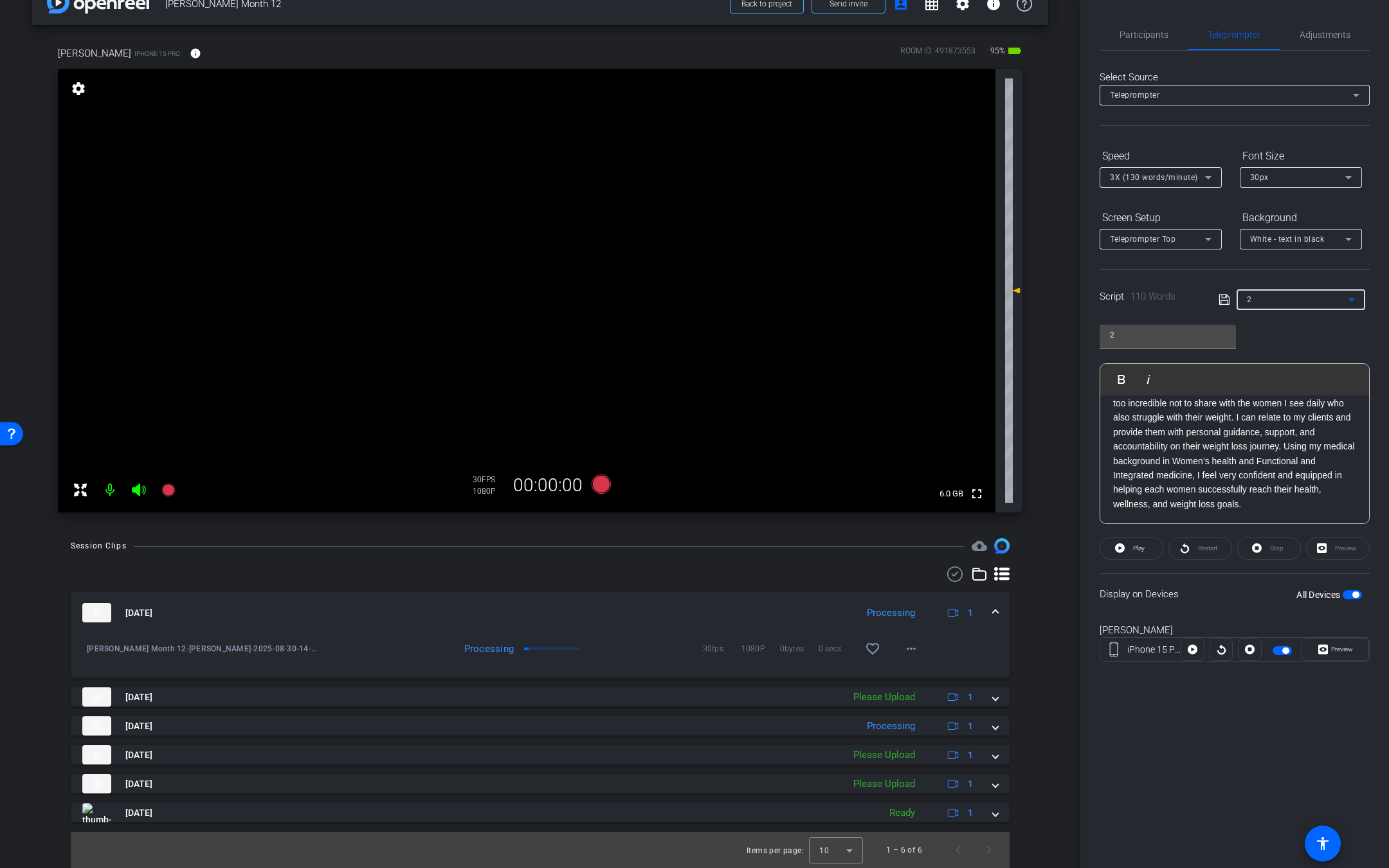
scroll to position [0, 0]
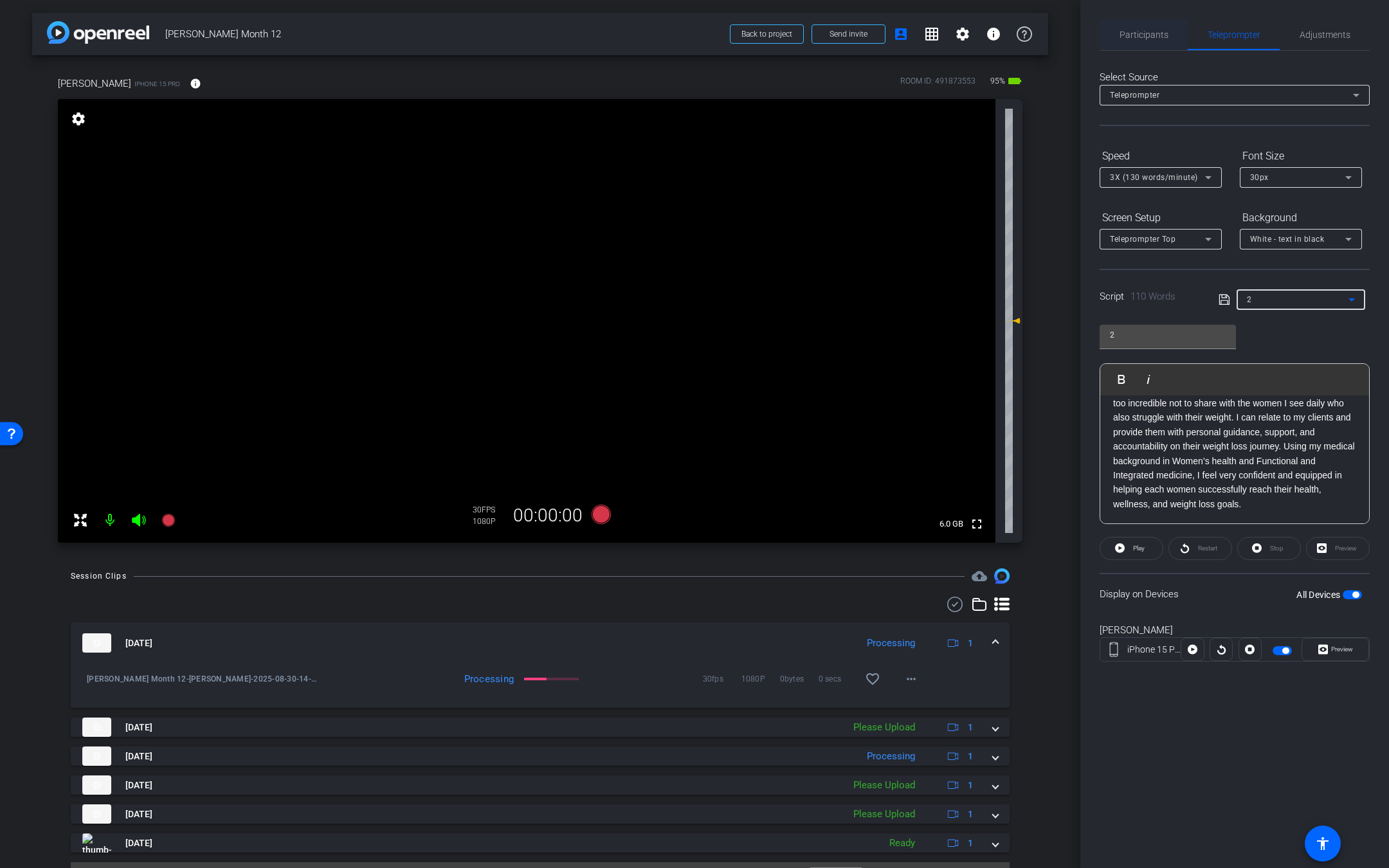
click at [1163, 40] on span "Participants" at bounding box center [1144, 34] width 49 height 31
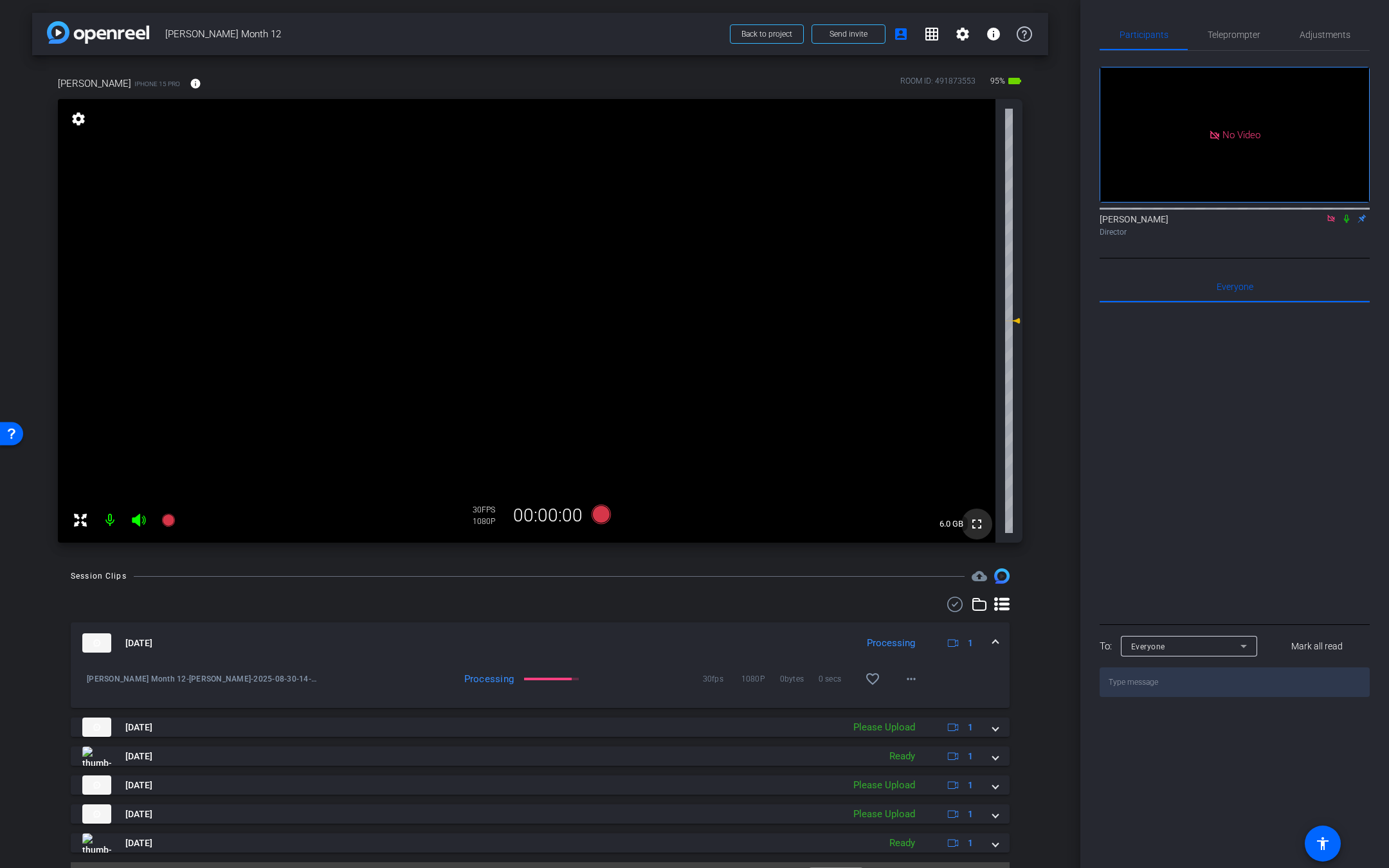
click at [969, 519] on mat-icon "fullscreen" at bounding box center [977, 524] width 15 height 15
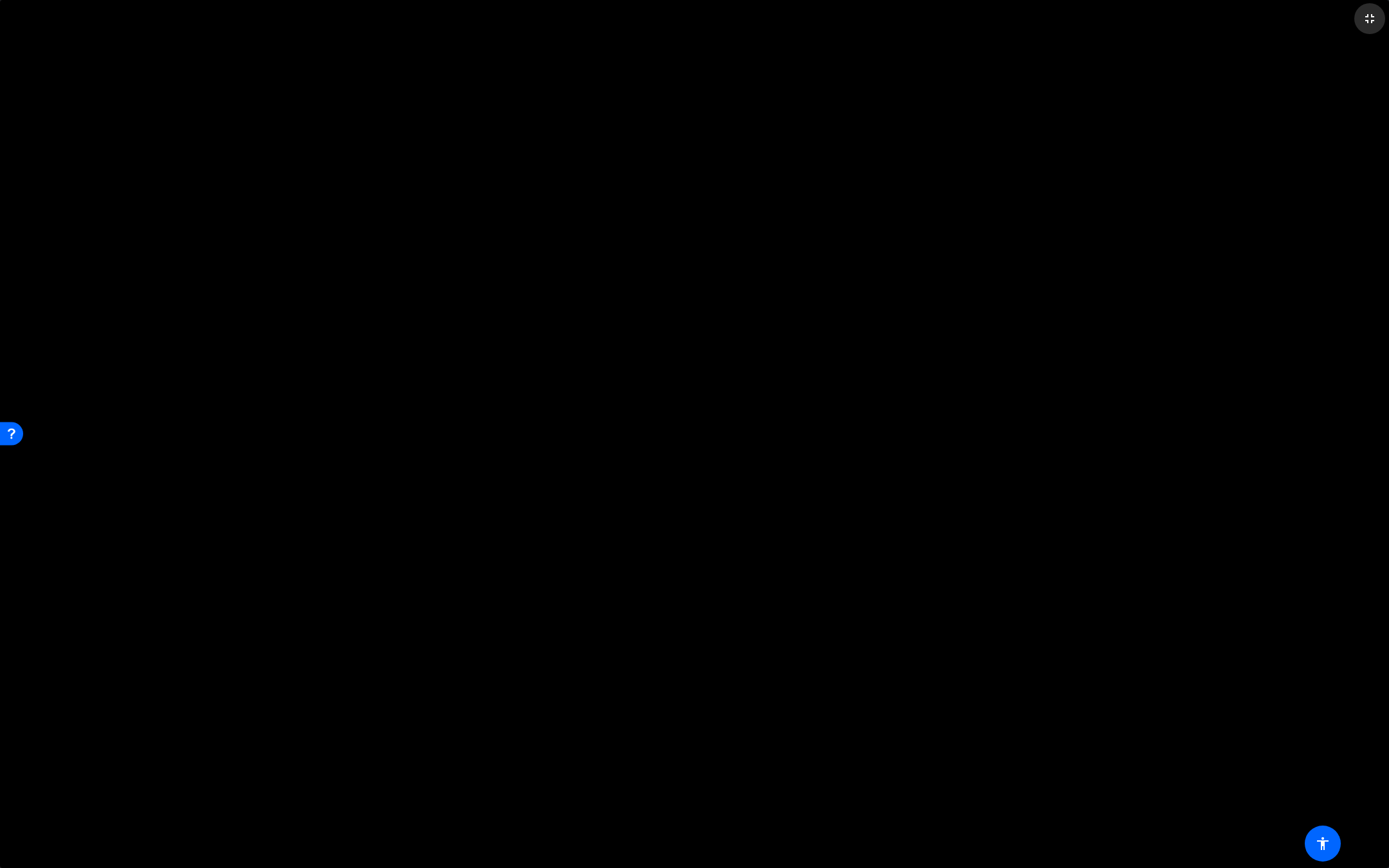
click at [1367, 26] on mat-icon "fullscreen_exit" at bounding box center [1370, 18] width 15 height 15
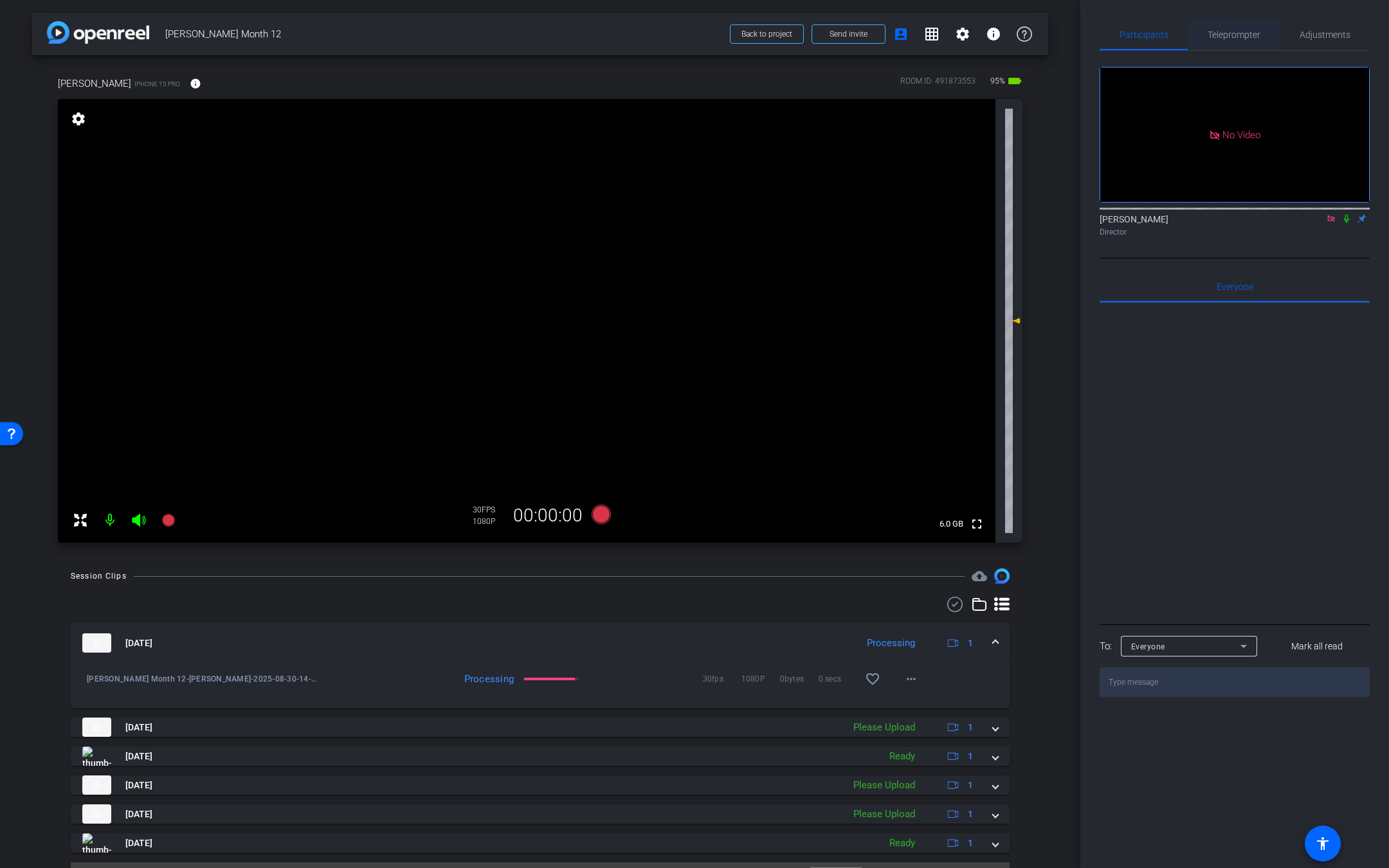
click at [1236, 32] on span "Teleprompter" at bounding box center [1233, 34] width 53 height 9
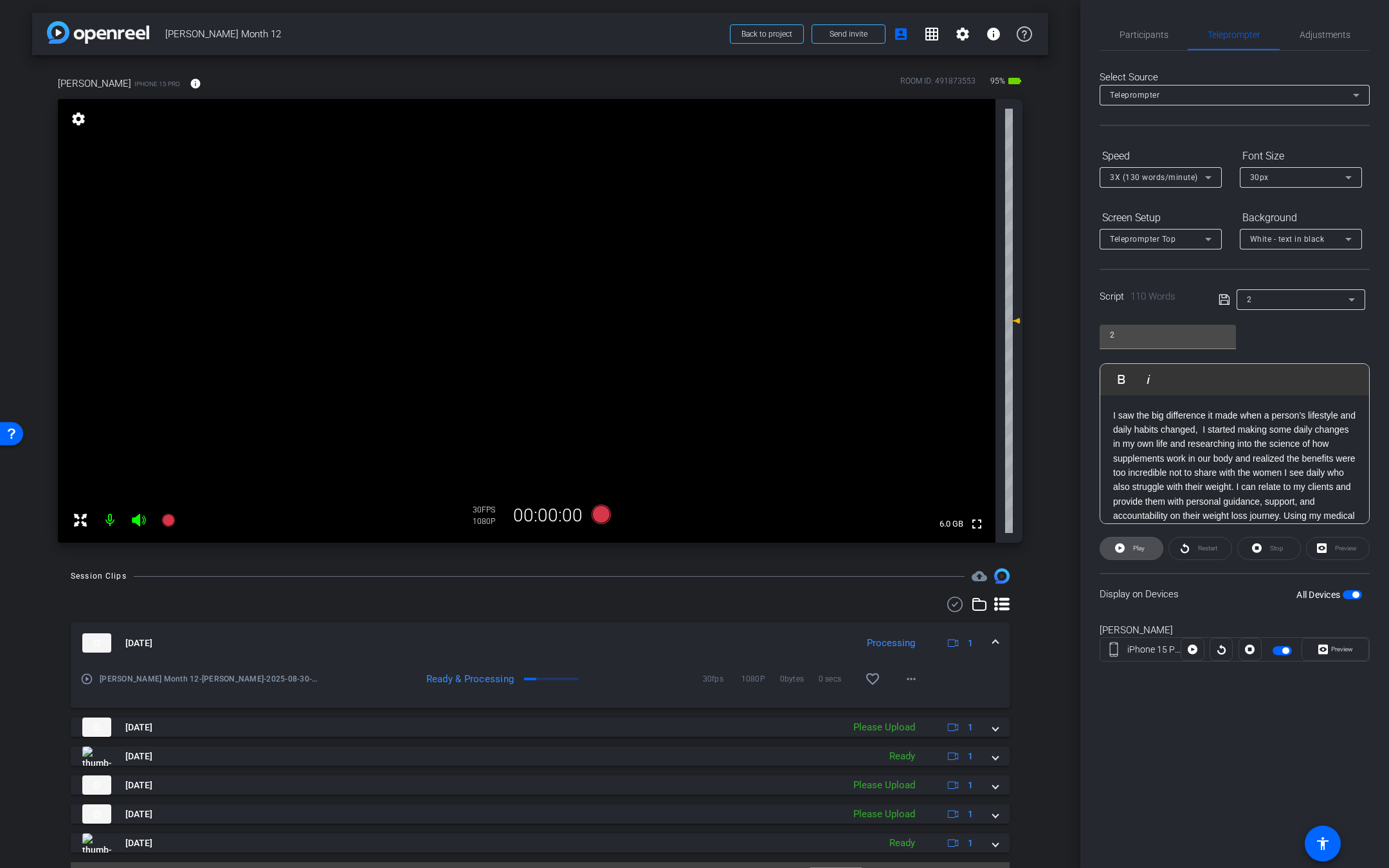
click at [1134, 550] on span "Play" at bounding box center [1139, 548] width 12 height 7
click at [1138, 545] on span "Pause" at bounding box center [1139, 548] width 18 height 7
click at [1116, 413] on b "I saw the big difference it made when a person’s lifestyle and daily habits cha…" at bounding box center [1233, 494] width 242 height 168
click at [1113, 413] on b "I saw the big difference it made when a person’s lifestyle and daily habits cha…" at bounding box center [1233, 494] width 242 height 168
click at [1271, 547] on span "Stop" at bounding box center [1277, 548] width 13 height 7
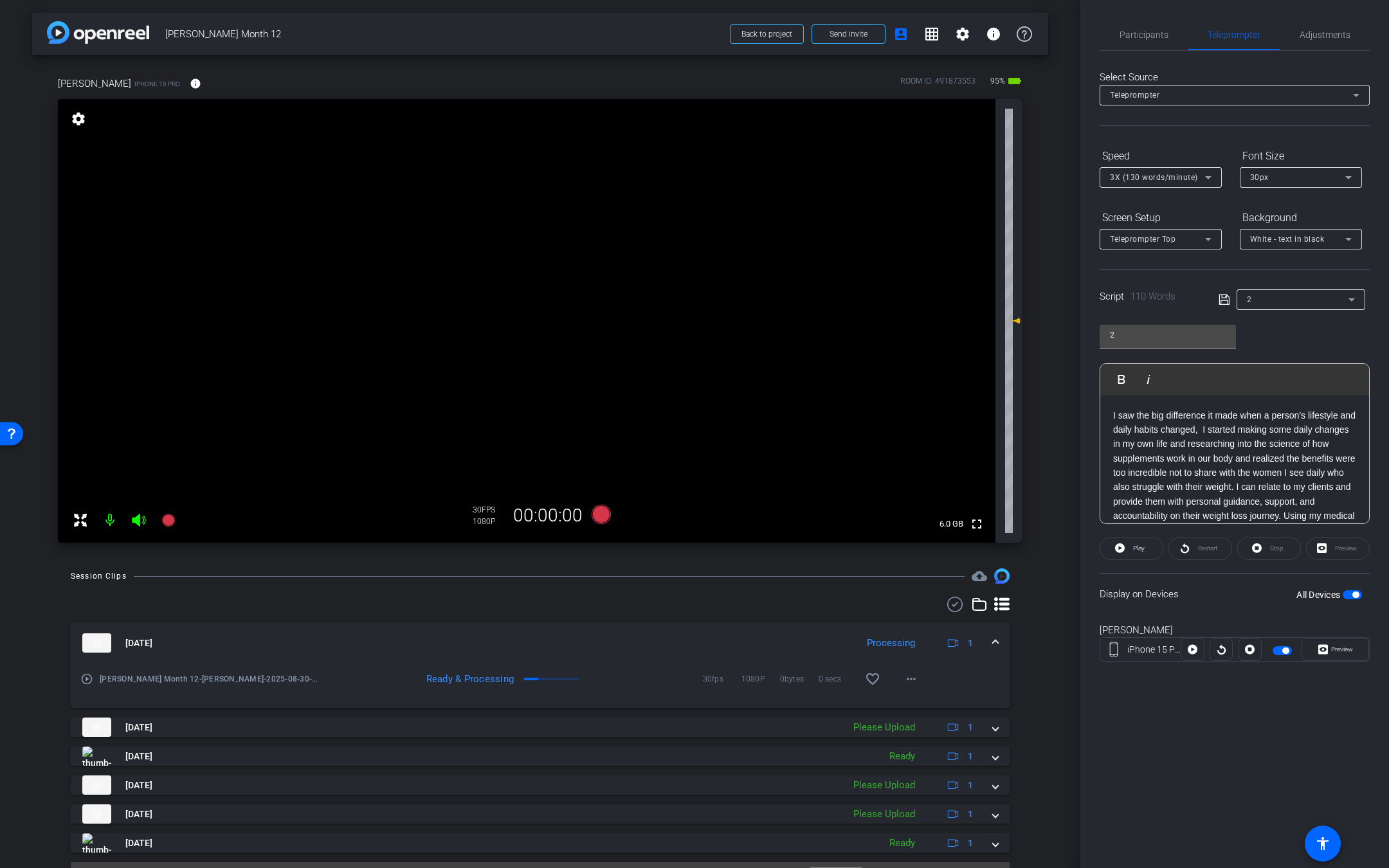
click at [134, 522] on icon at bounding box center [138, 519] width 13 height 13
click at [161, 522] on icon at bounding box center [168, 520] width 15 height 15
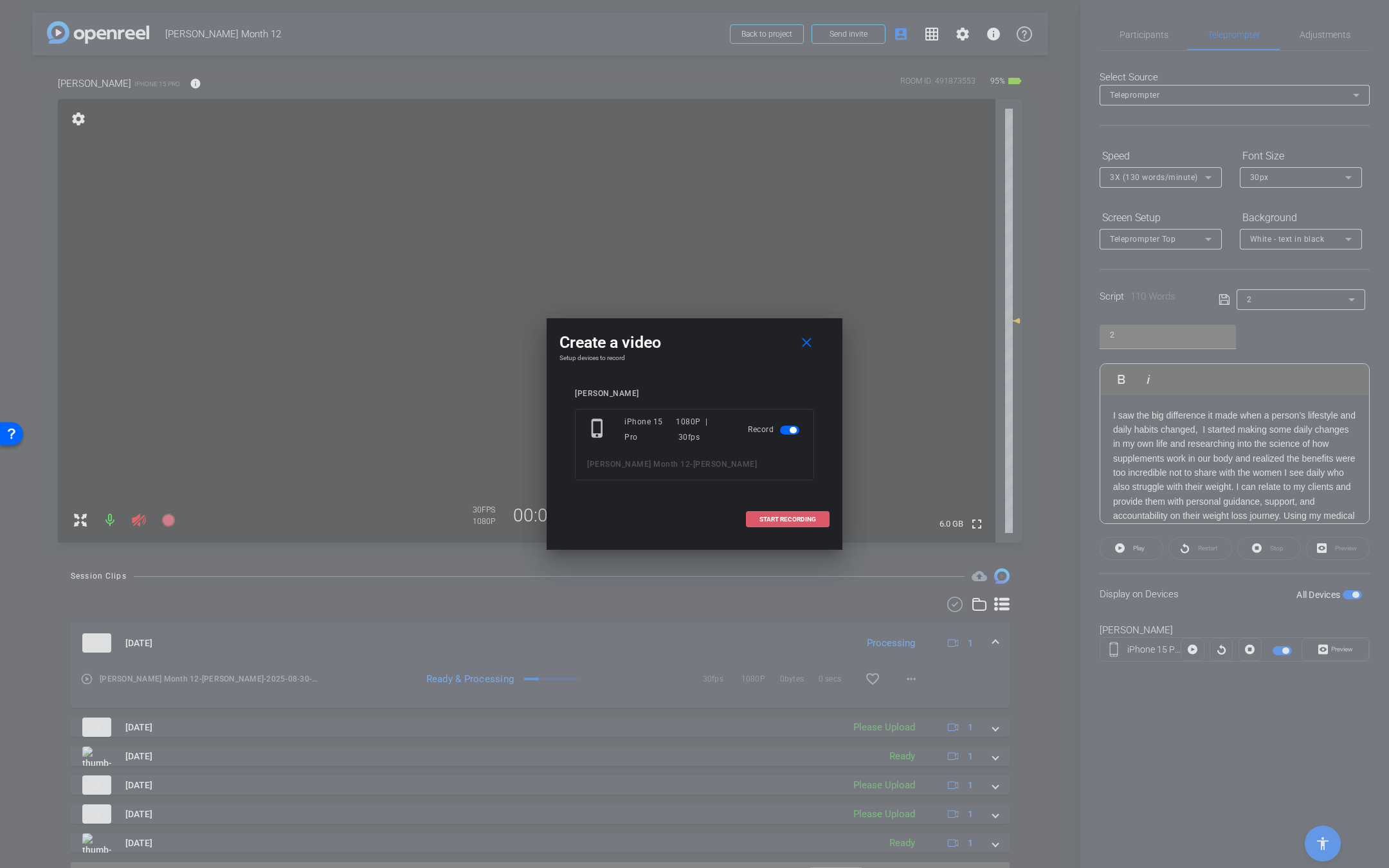
click at [819, 516] on span at bounding box center [787, 519] width 82 height 31
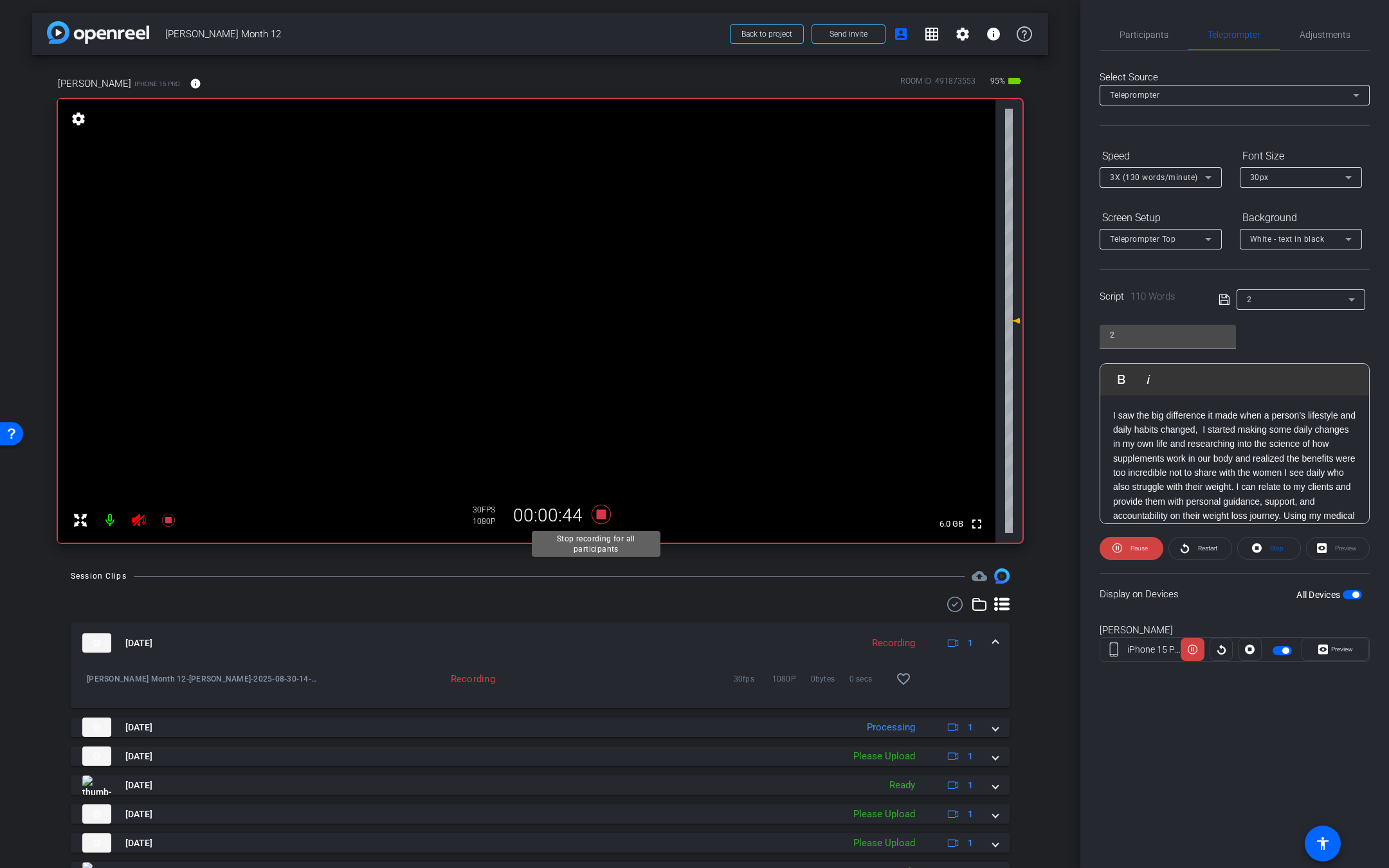
click at [602, 513] on icon at bounding box center [601, 514] width 31 height 23
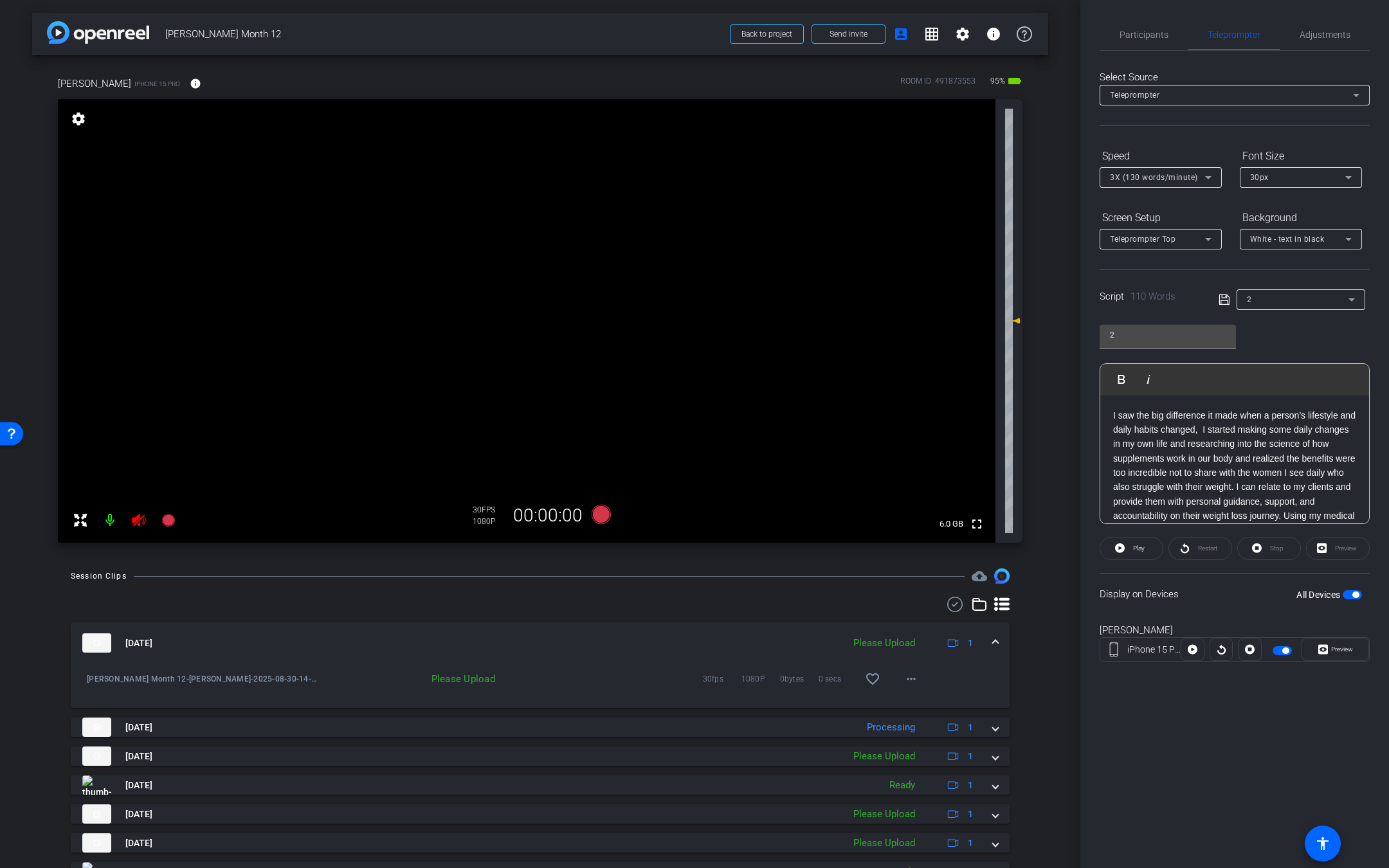
click at [142, 519] on icon at bounding box center [139, 520] width 15 height 15
click at [903, 679] on mat-icon "more_horiz" at bounding box center [911, 679] width 15 height 15
click at [901, 700] on span "Upload" at bounding box center [921, 705] width 51 height 15
click at [1264, 292] on div "2" at bounding box center [1297, 299] width 101 height 16
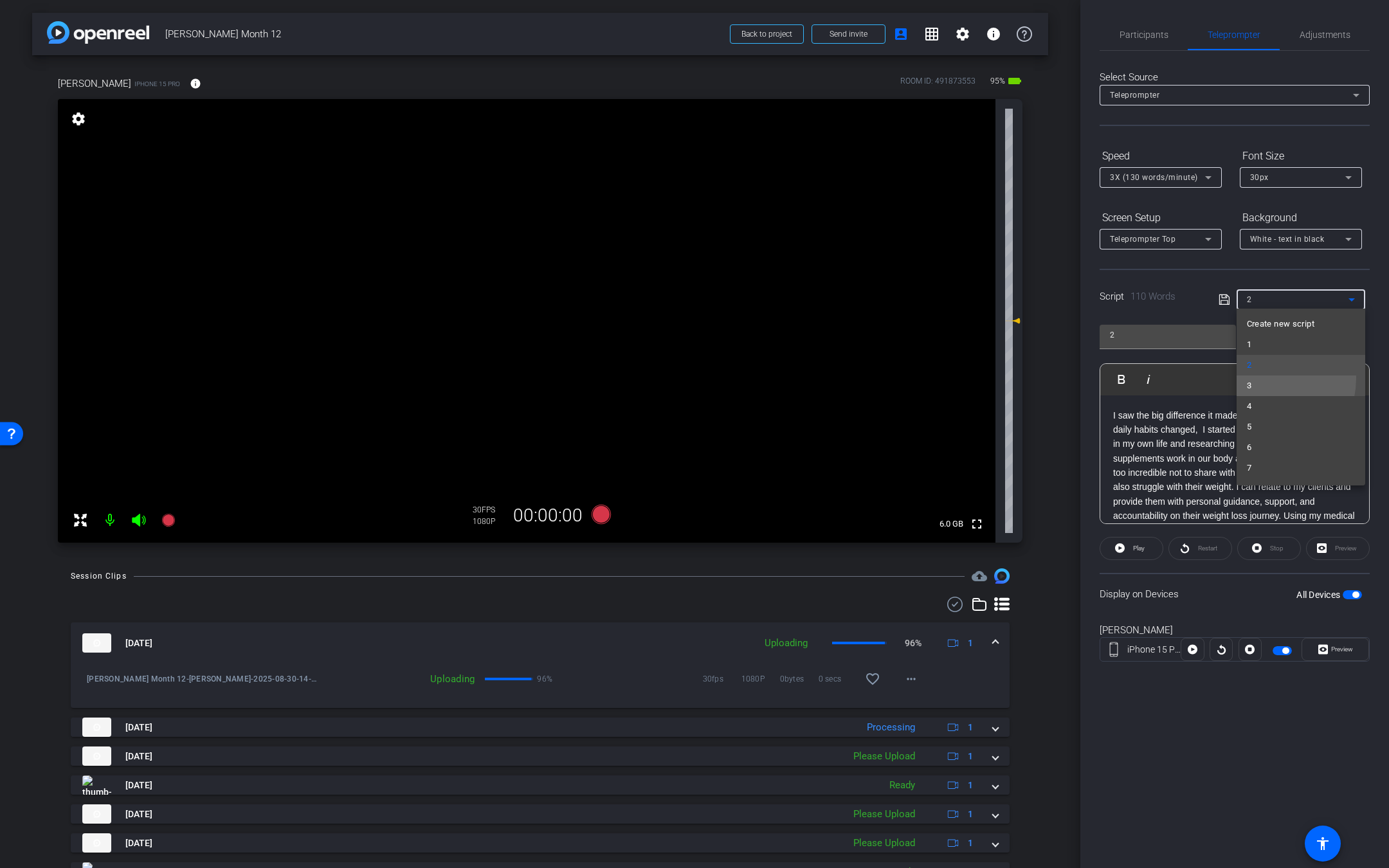
click at [1252, 378] on mat-option "3" at bounding box center [1300, 385] width 128 height 21
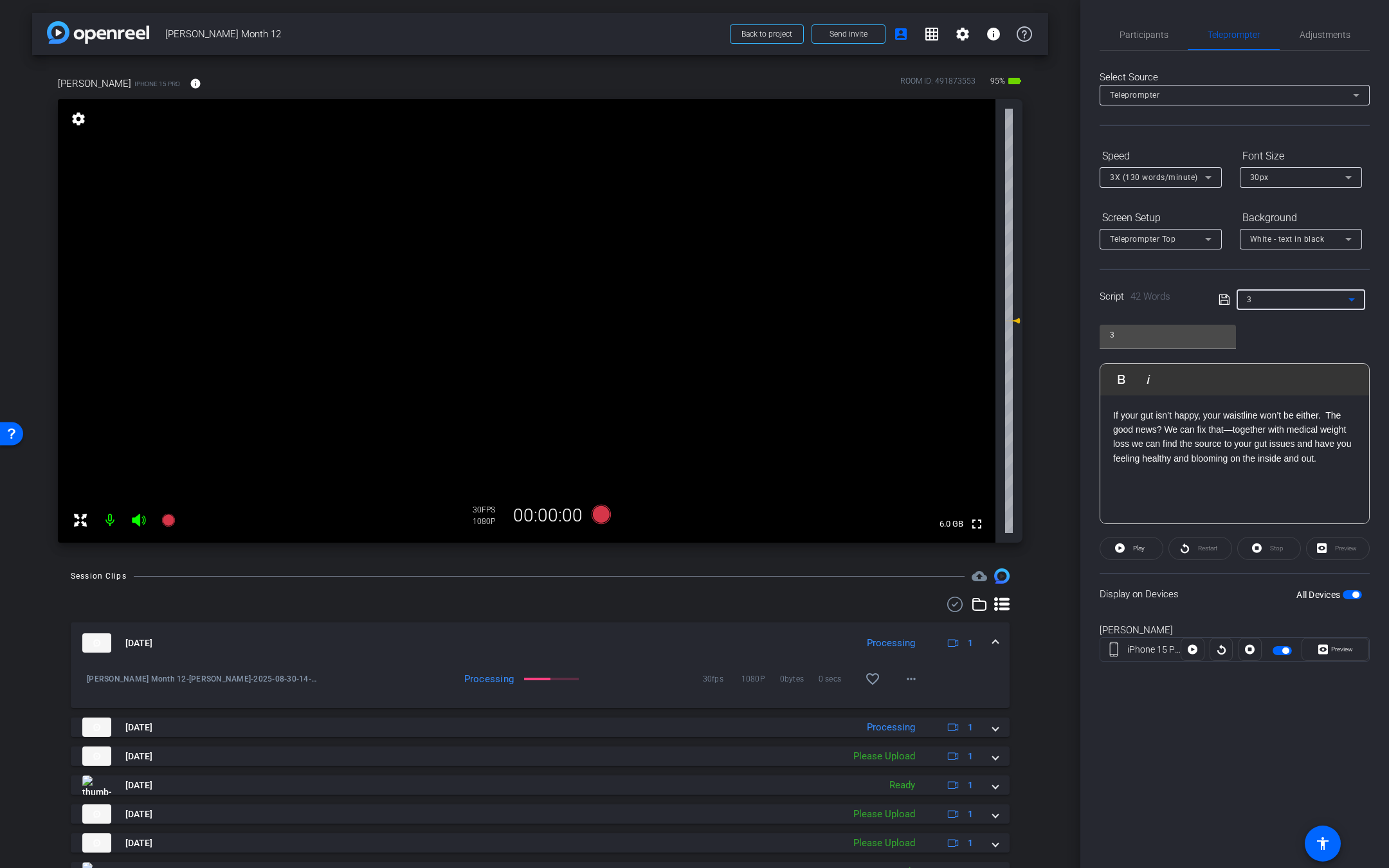
click at [146, 521] on icon at bounding box center [139, 520] width 15 height 15
click at [167, 516] on icon at bounding box center [168, 519] width 13 height 13
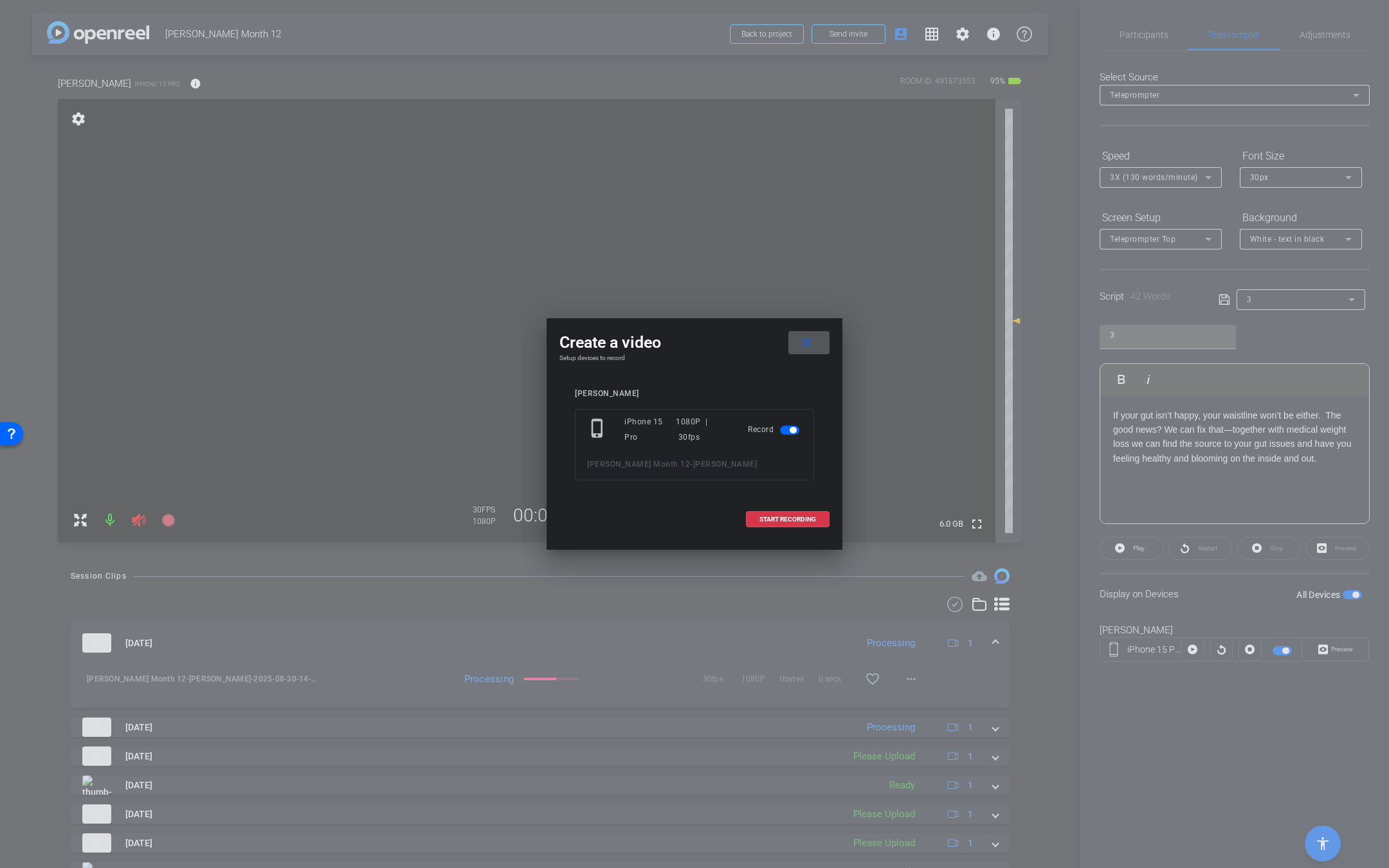
click at [804, 345] on mat-icon "close" at bounding box center [806, 343] width 16 height 16
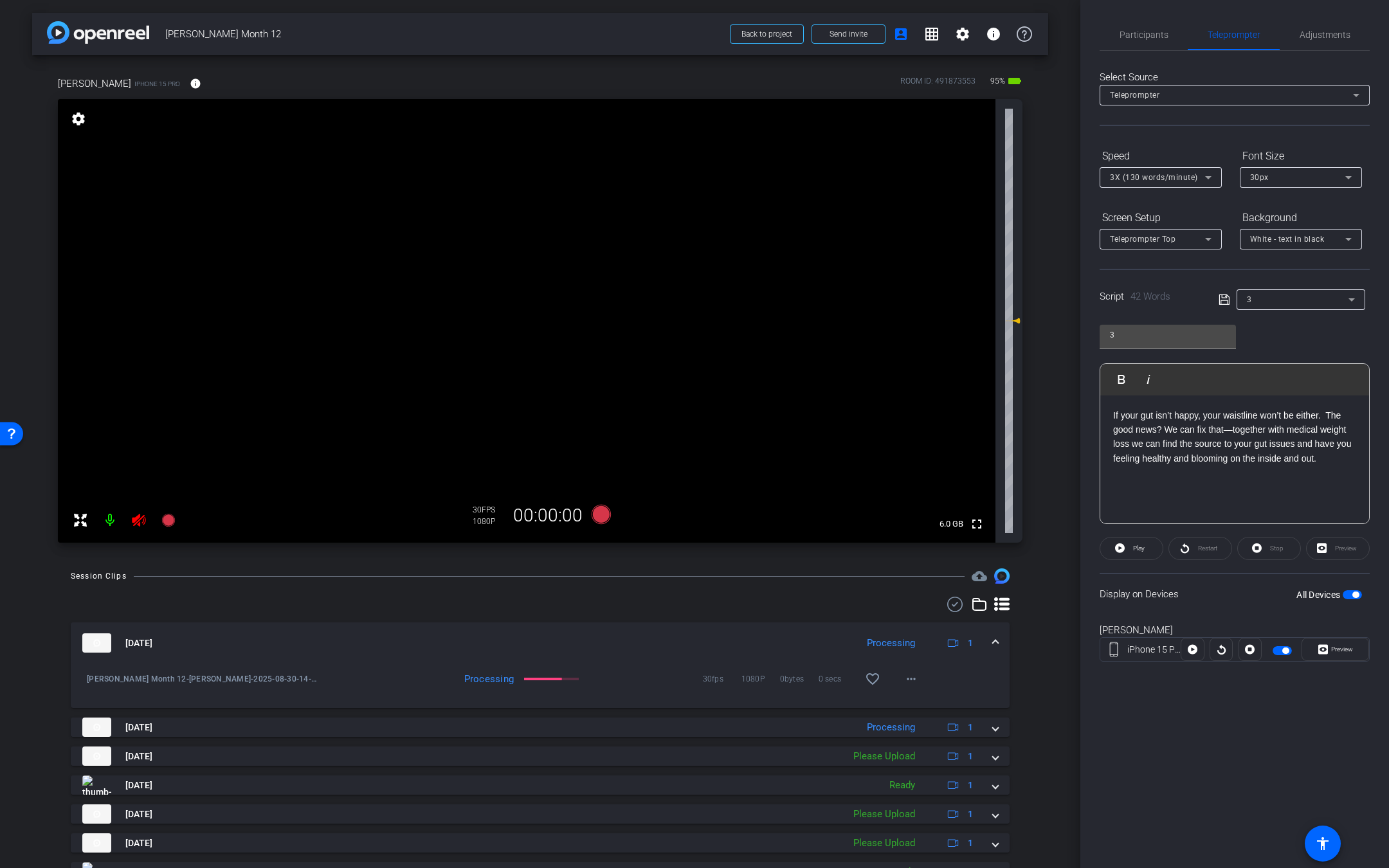
click at [140, 519] on icon at bounding box center [138, 519] width 13 height 13
click at [147, 521] on mat-icon at bounding box center [138, 520] width 26 height 26
click at [141, 521] on icon at bounding box center [139, 520] width 15 height 15
click at [594, 516] on icon at bounding box center [601, 514] width 19 height 19
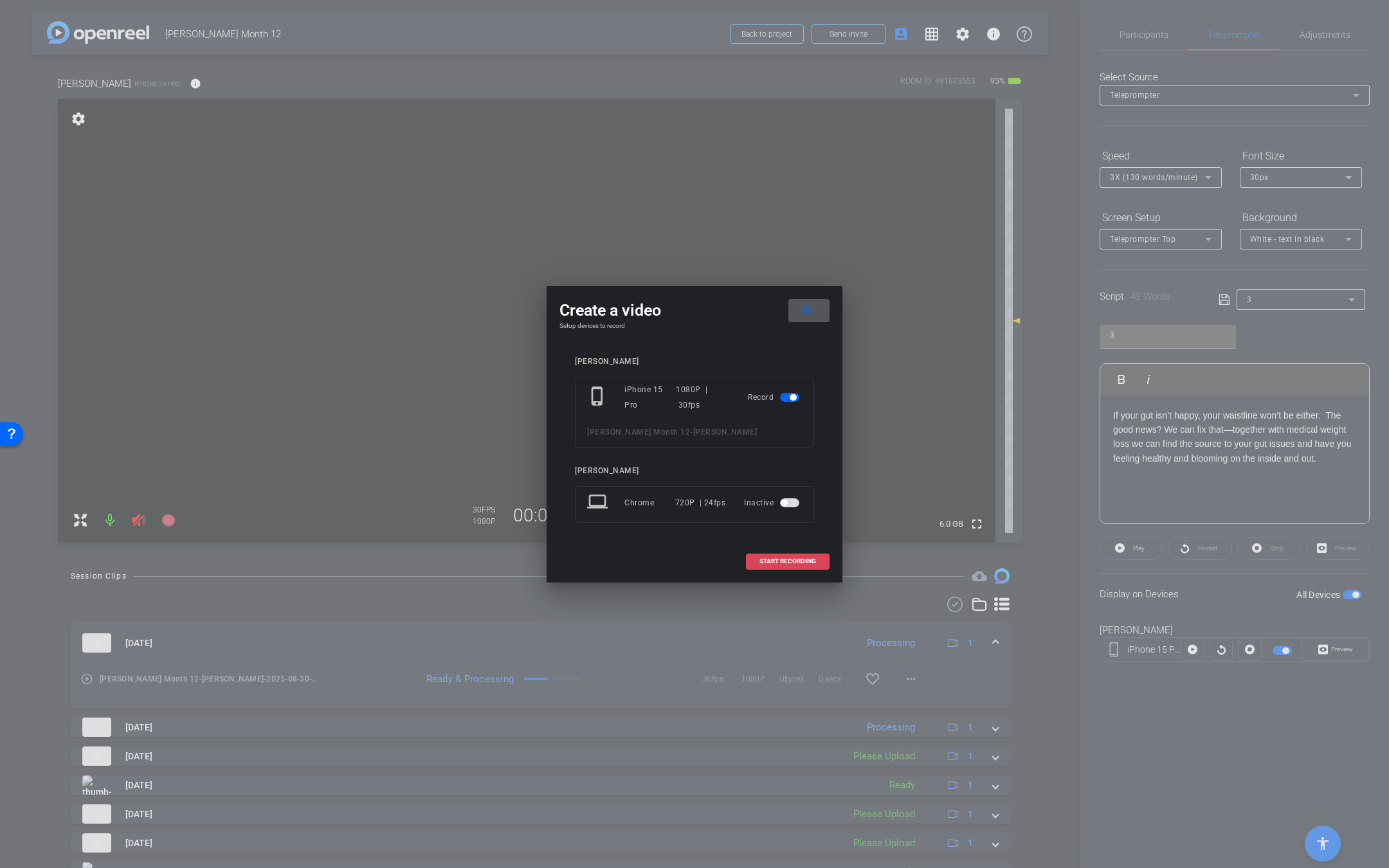
click at [785, 555] on span at bounding box center [787, 561] width 82 height 31
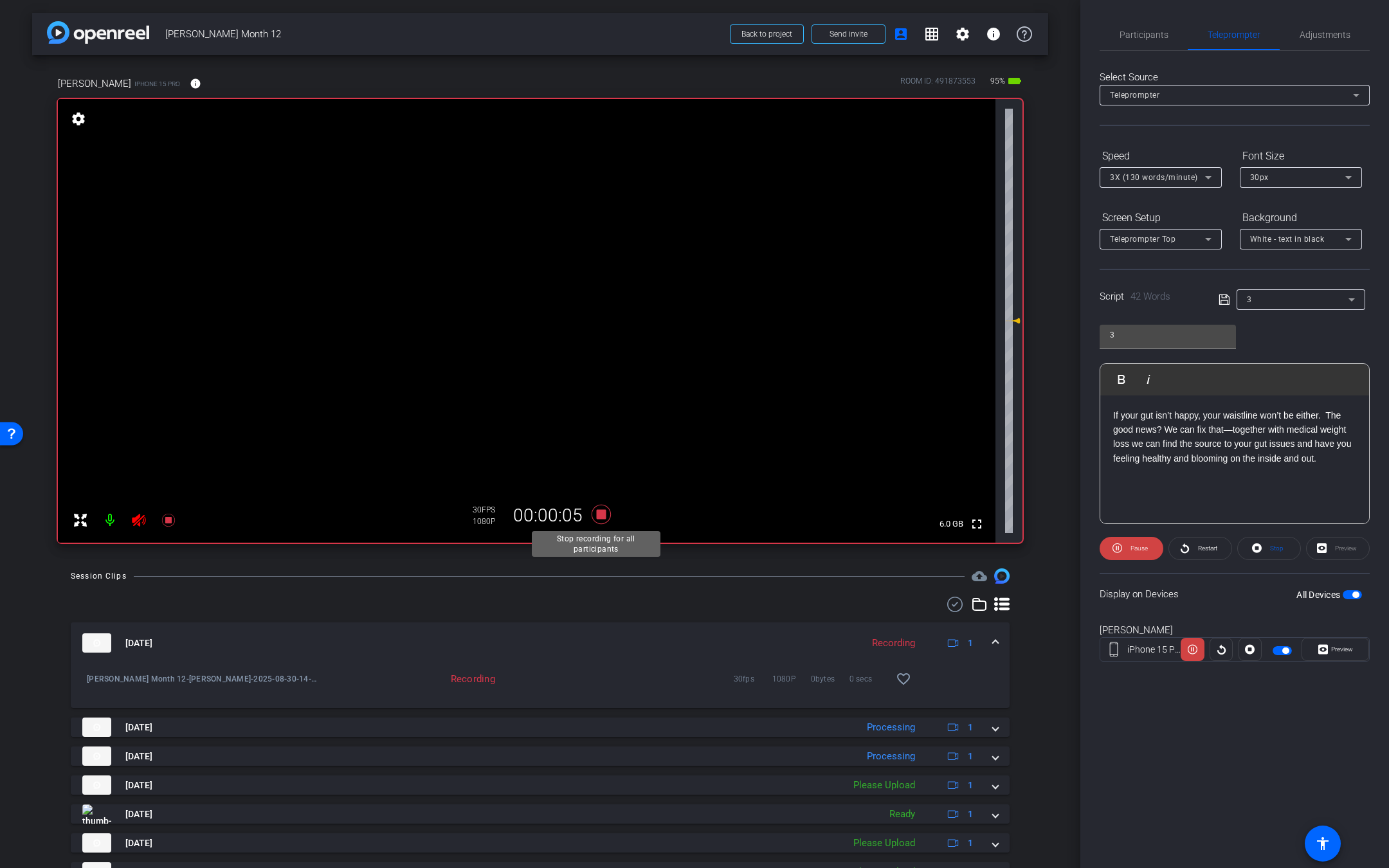
click at [602, 515] on icon at bounding box center [601, 514] width 31 height 23
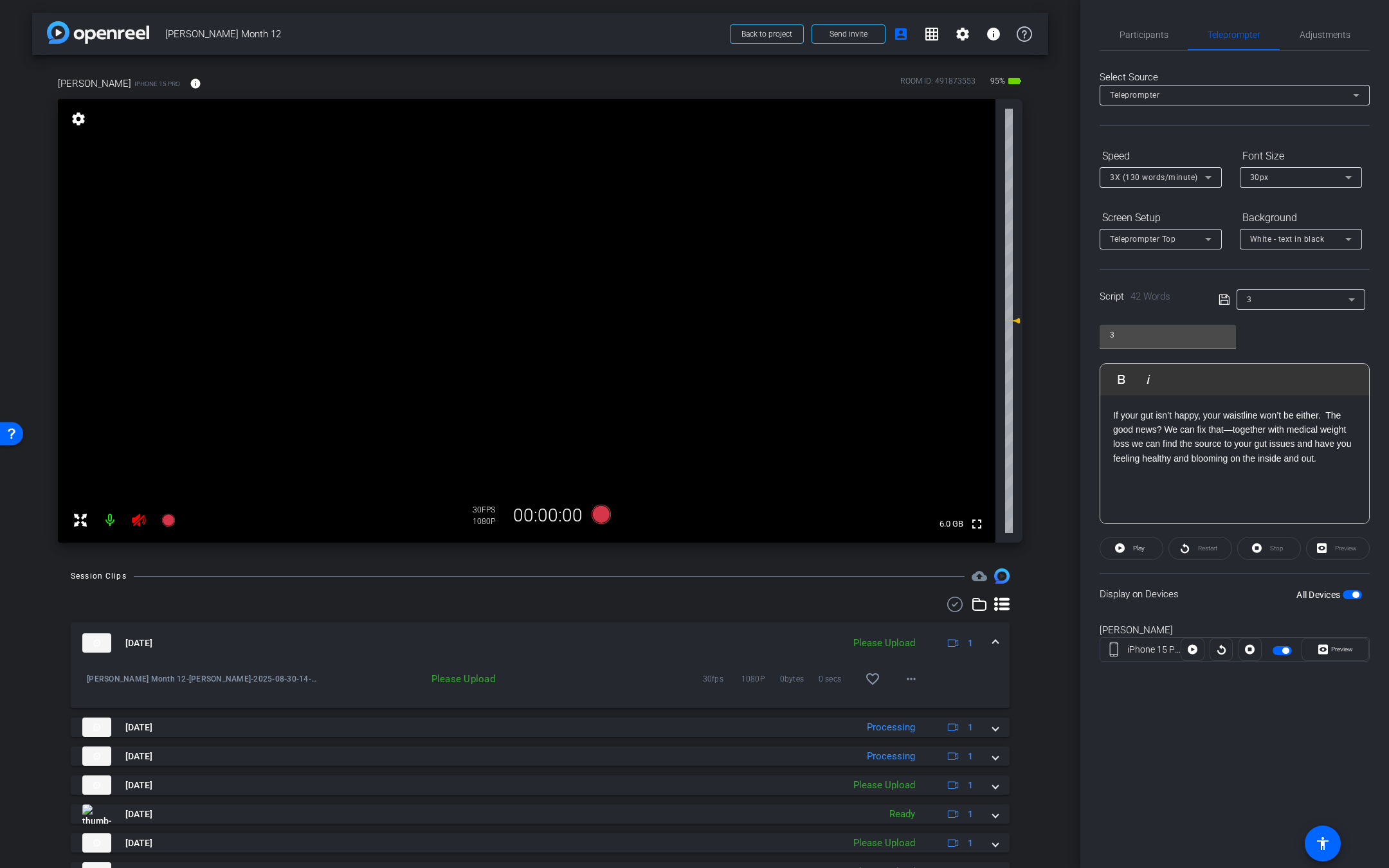
click at [141, 519] on icon at bounding box center [139, 520] width 15 height 15
click at [137, 524] on icon at bounding box center [139, 520] width 15 height 15
click at [164, 524] on icon at bounding box center [168, 519] width 13 height 13
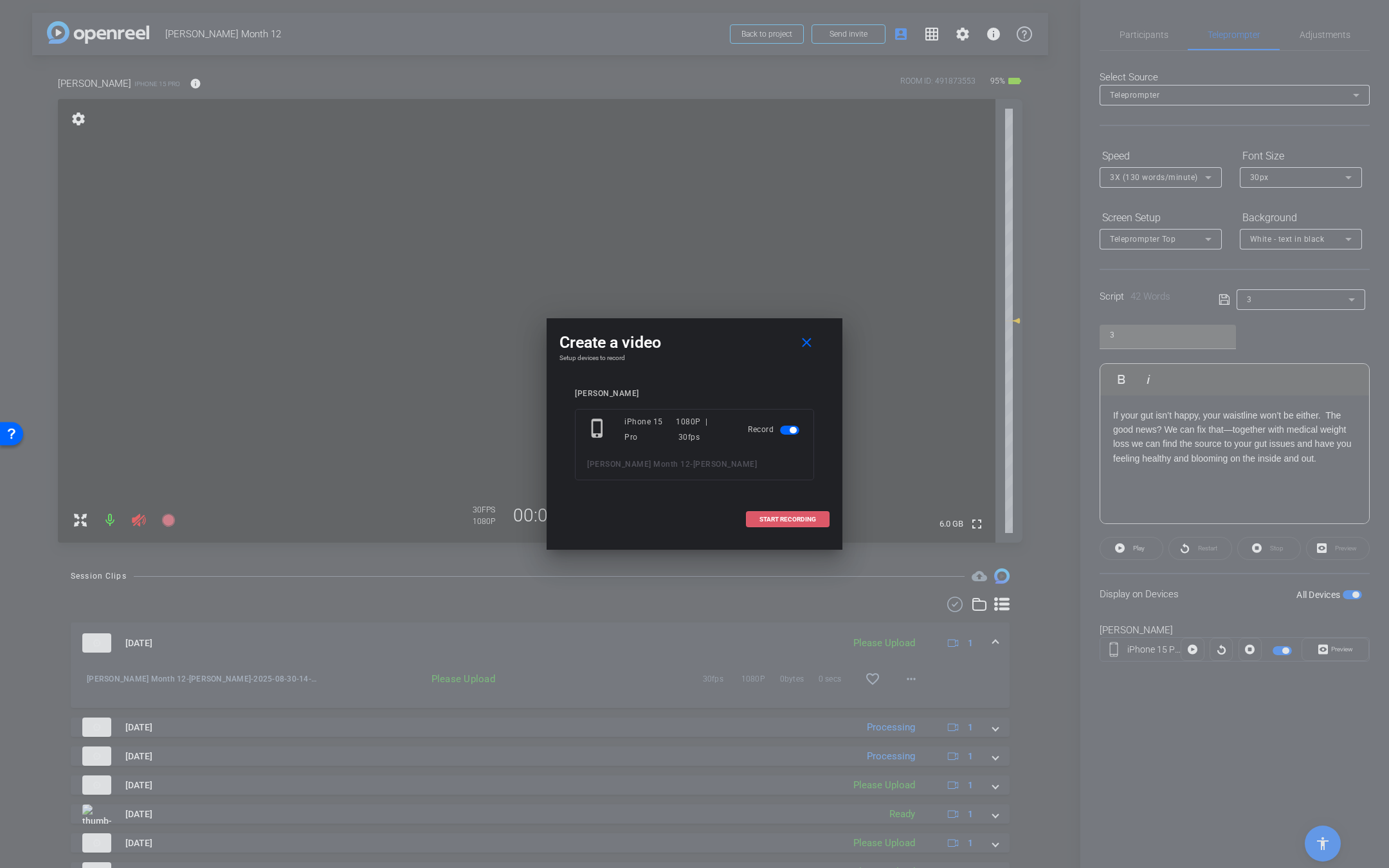
click at [806, 508] on span at bounding box center [787, 519] width 82 height 31
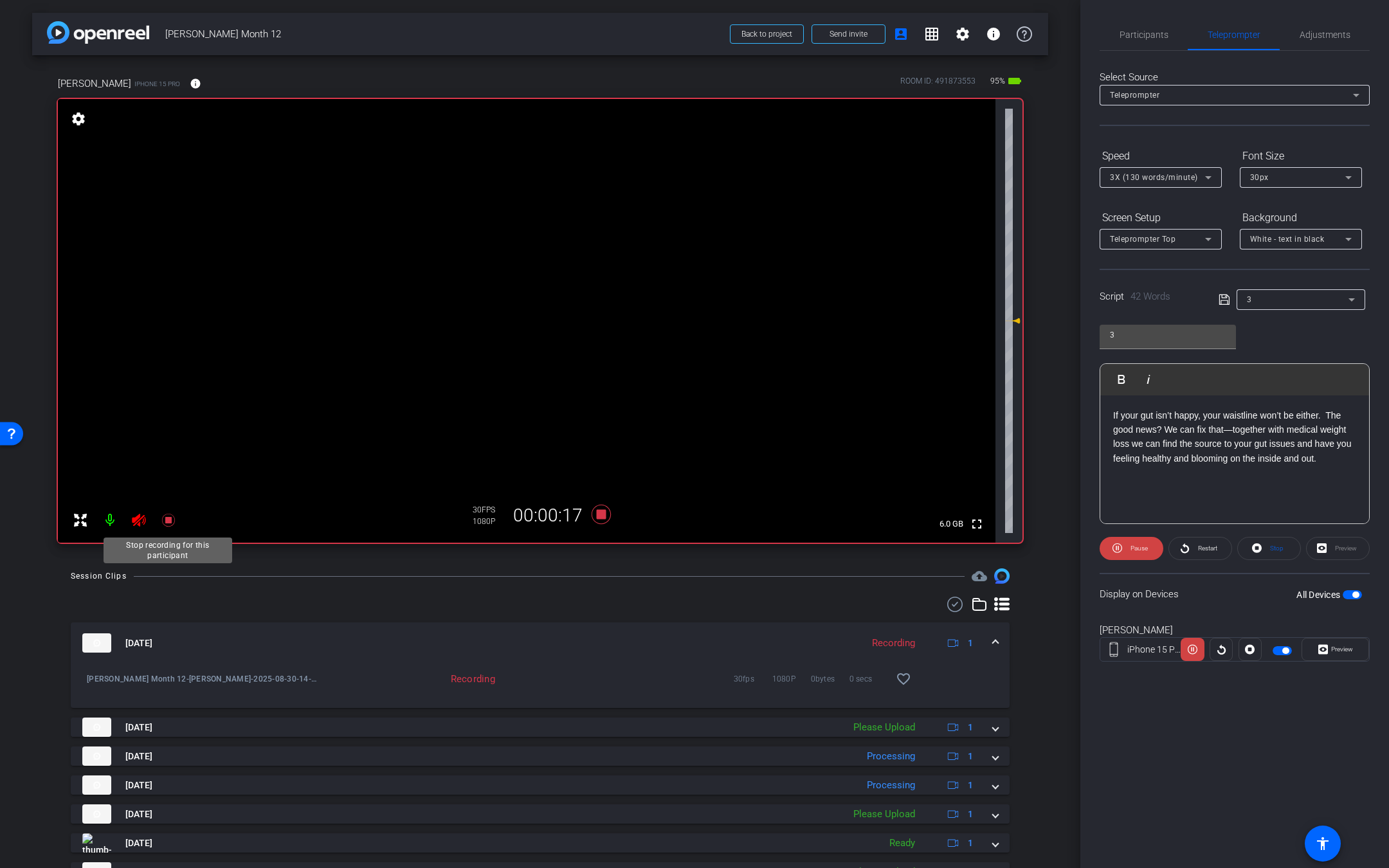
click at [173, 518] on icon at bounding box center [168, 520] width 15 height 15
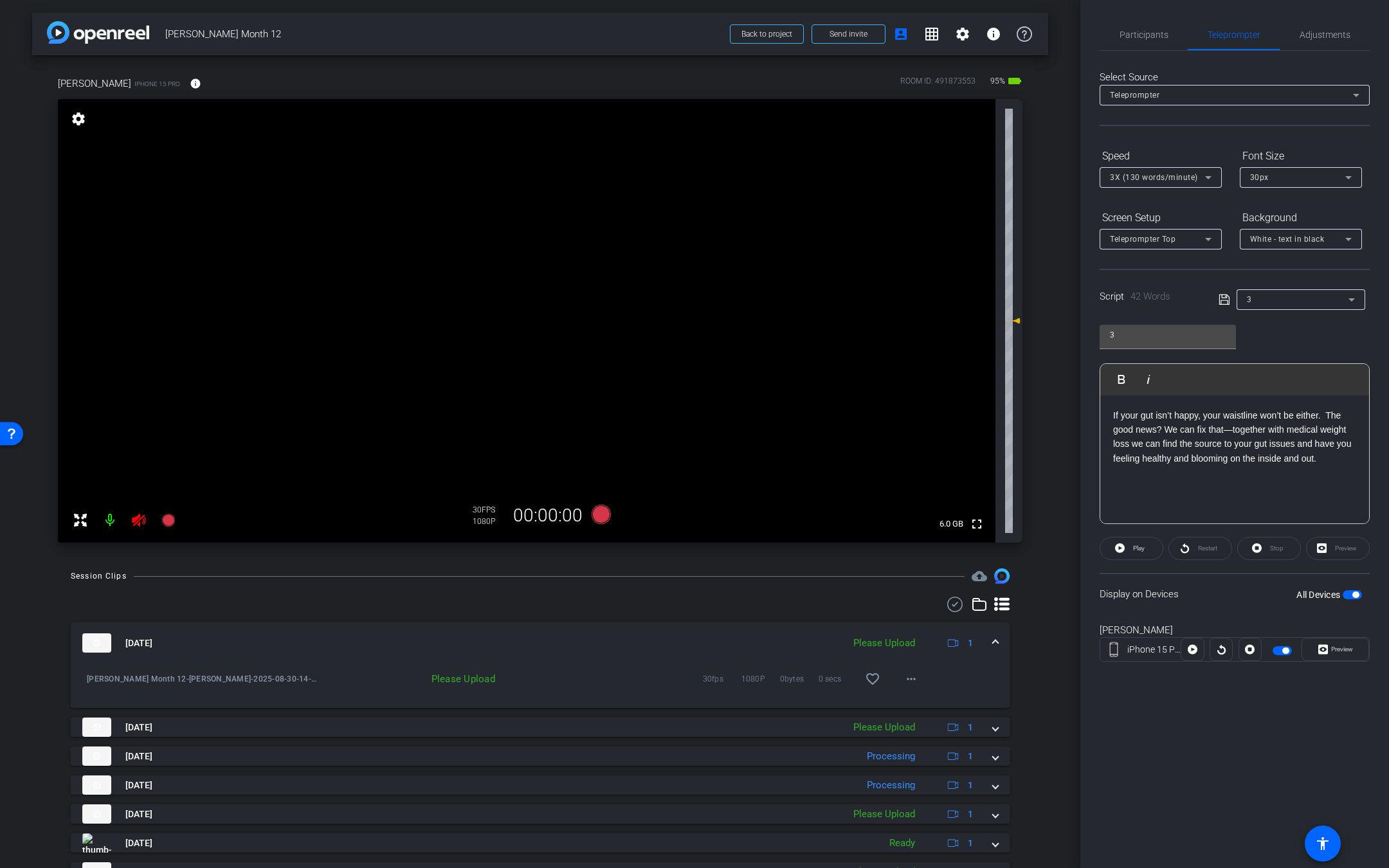
click at [132, 523] on icon at bounding box center [139, 520] width 15 height 15
click at [925, 35] on mat-icon "grid_on" at bounding box center [932, 34] width 15 height 15
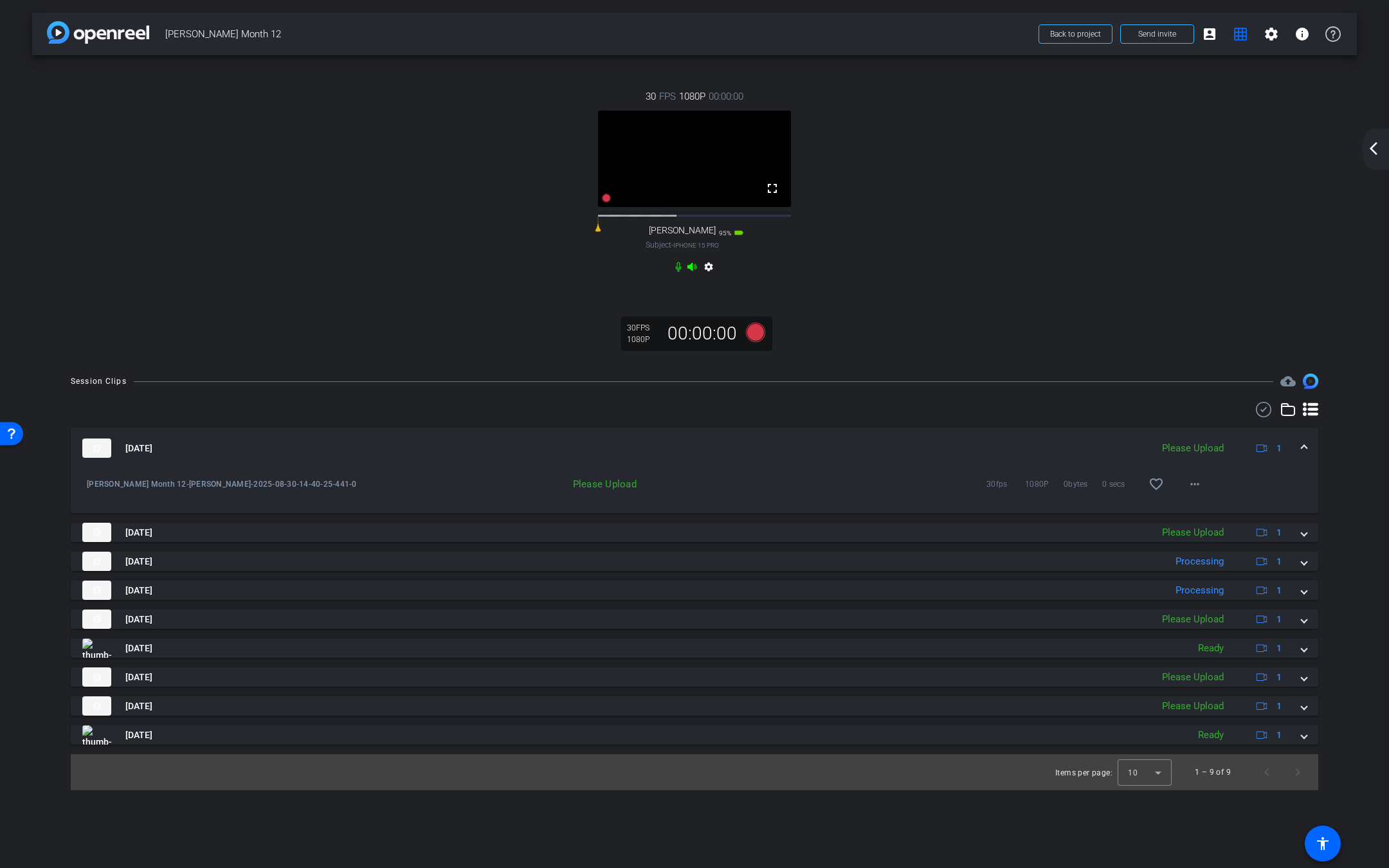
click at [1388, 138] on div "arrow_back_ios_new arrow_forward_ios" at bounding box center [1376, 148] width 27 height 41
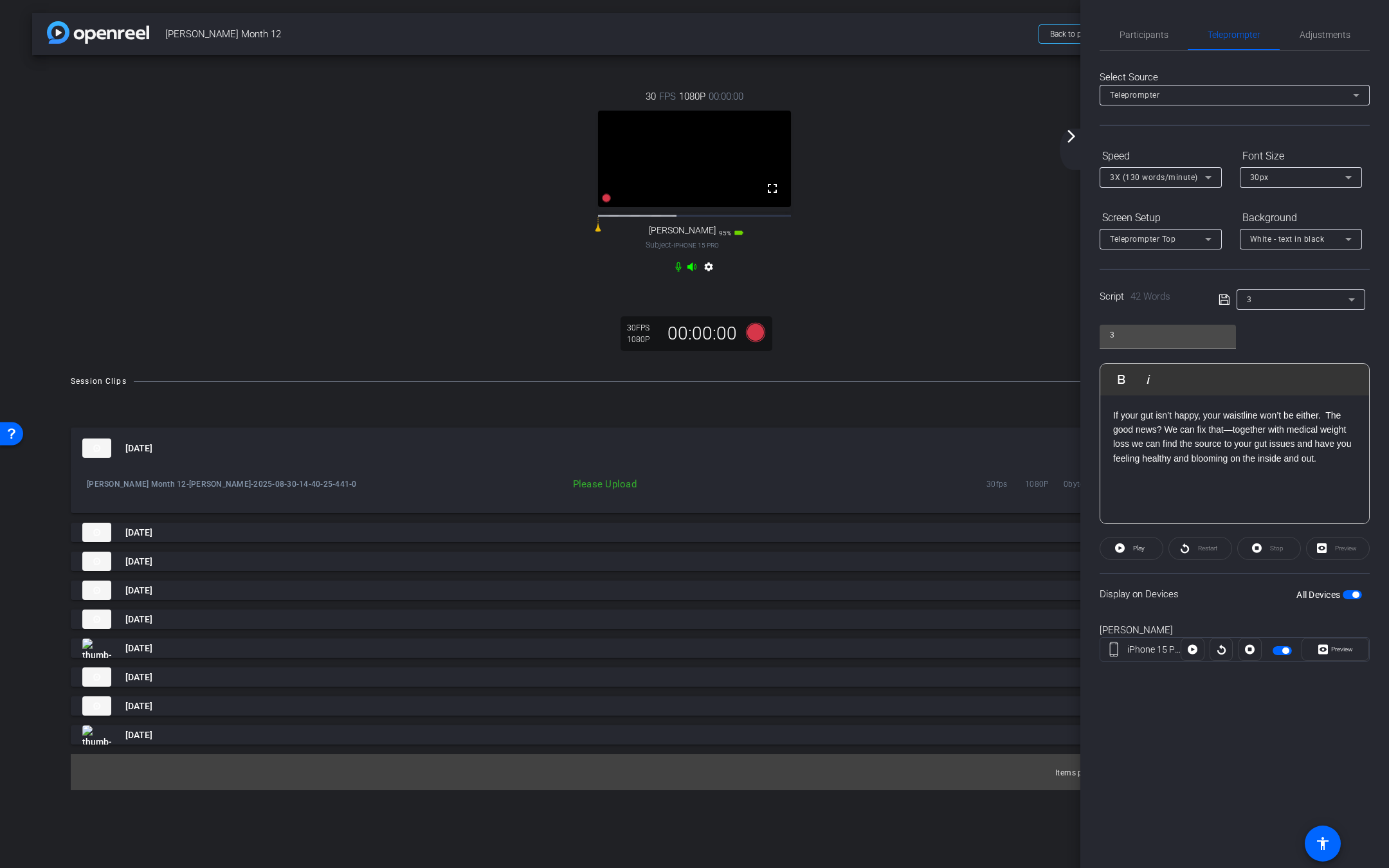
click at [1080, 147] on div "arrow_back_ios_new arrow_forward_ios" at bounding box center [1073, 148] width 27 height 41
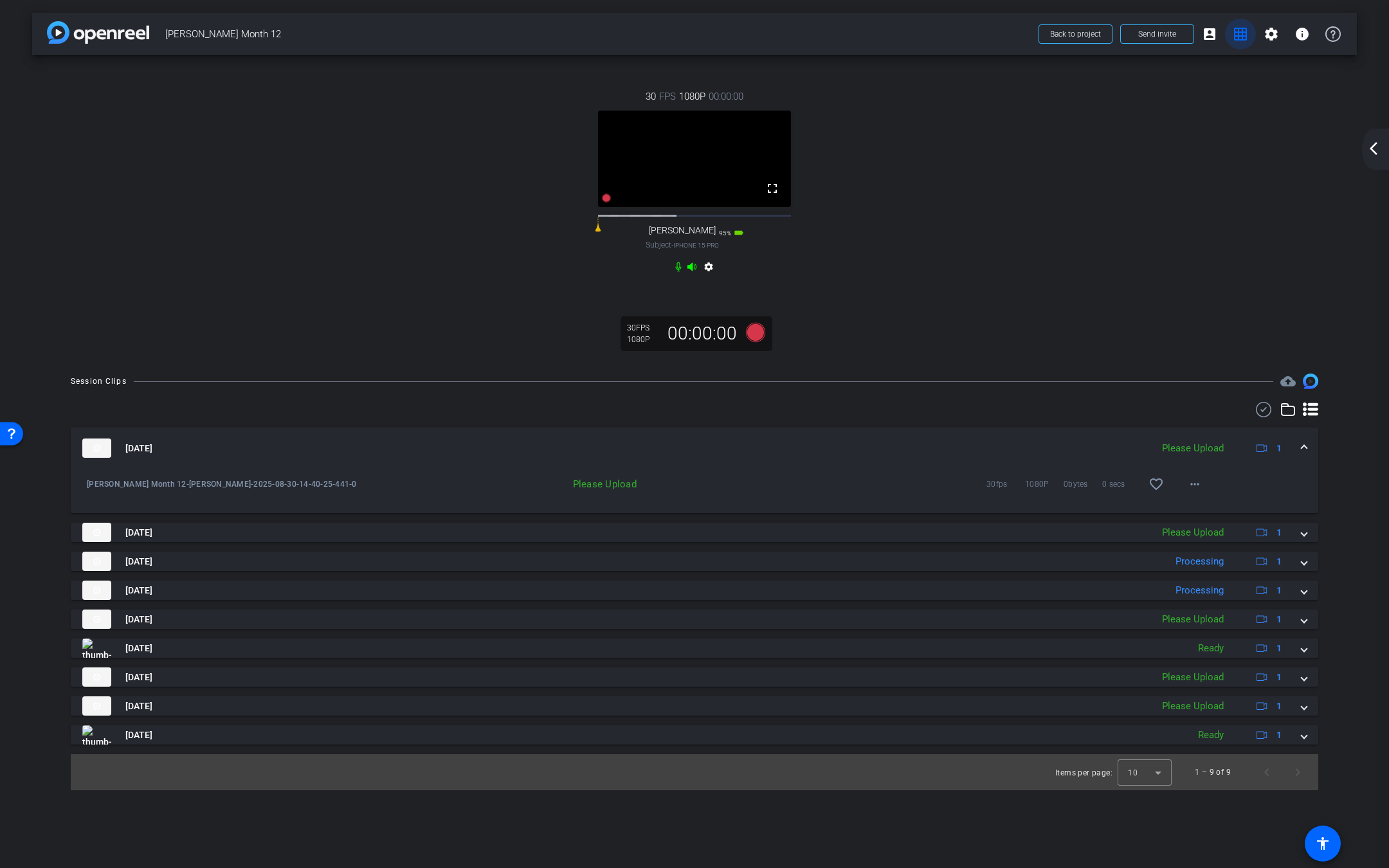
click at [1237, 34] on mat-icon "grid_on" at bounding box center [1240, 34] width 15 height 15
click at [1275, 37] on mat-icon "settings" at bounding box center [1271, 34] width 15 height 15
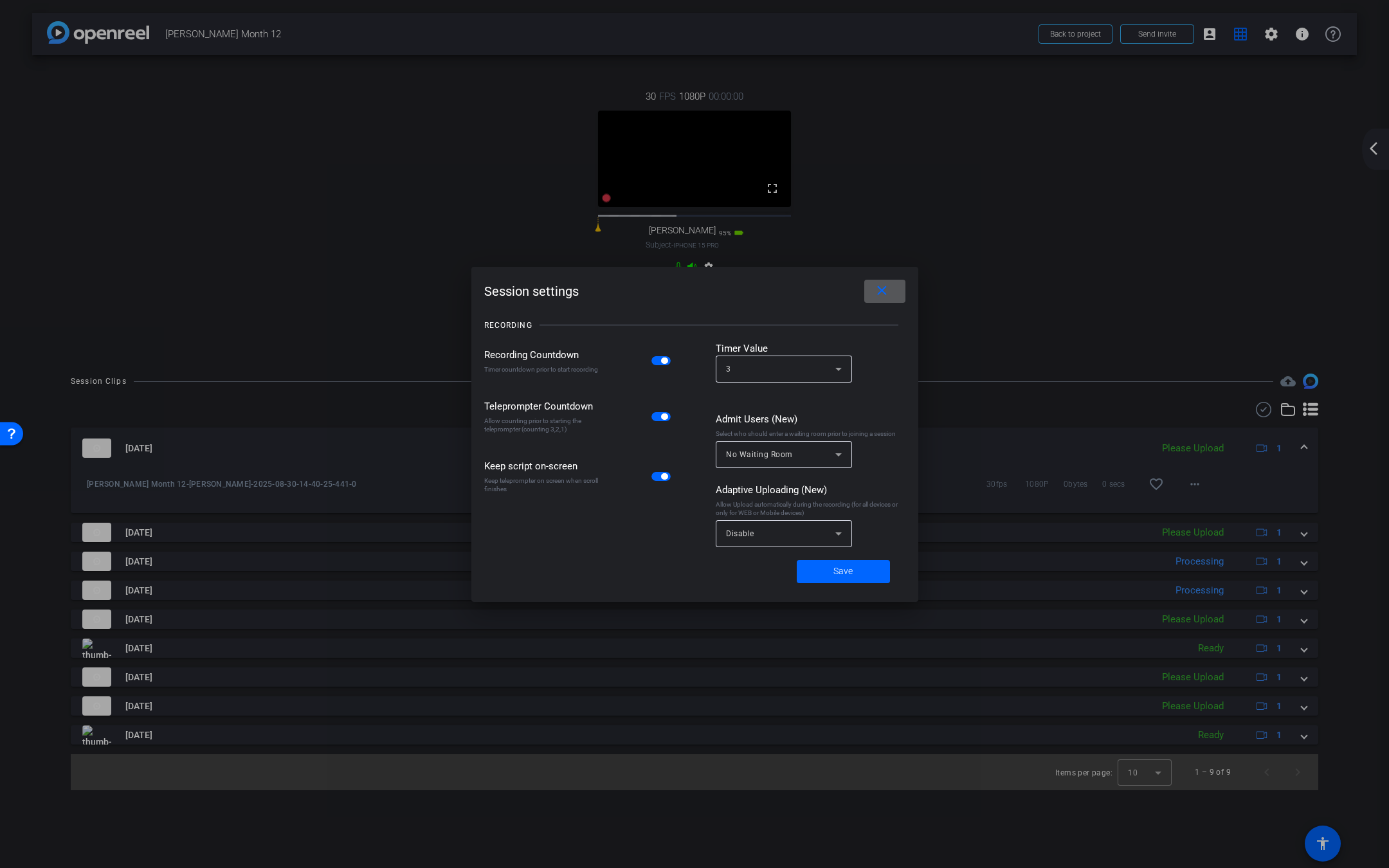
click at [886, 290] on mat-icon "close" at bounding box center [881, 291] width 16 height 16
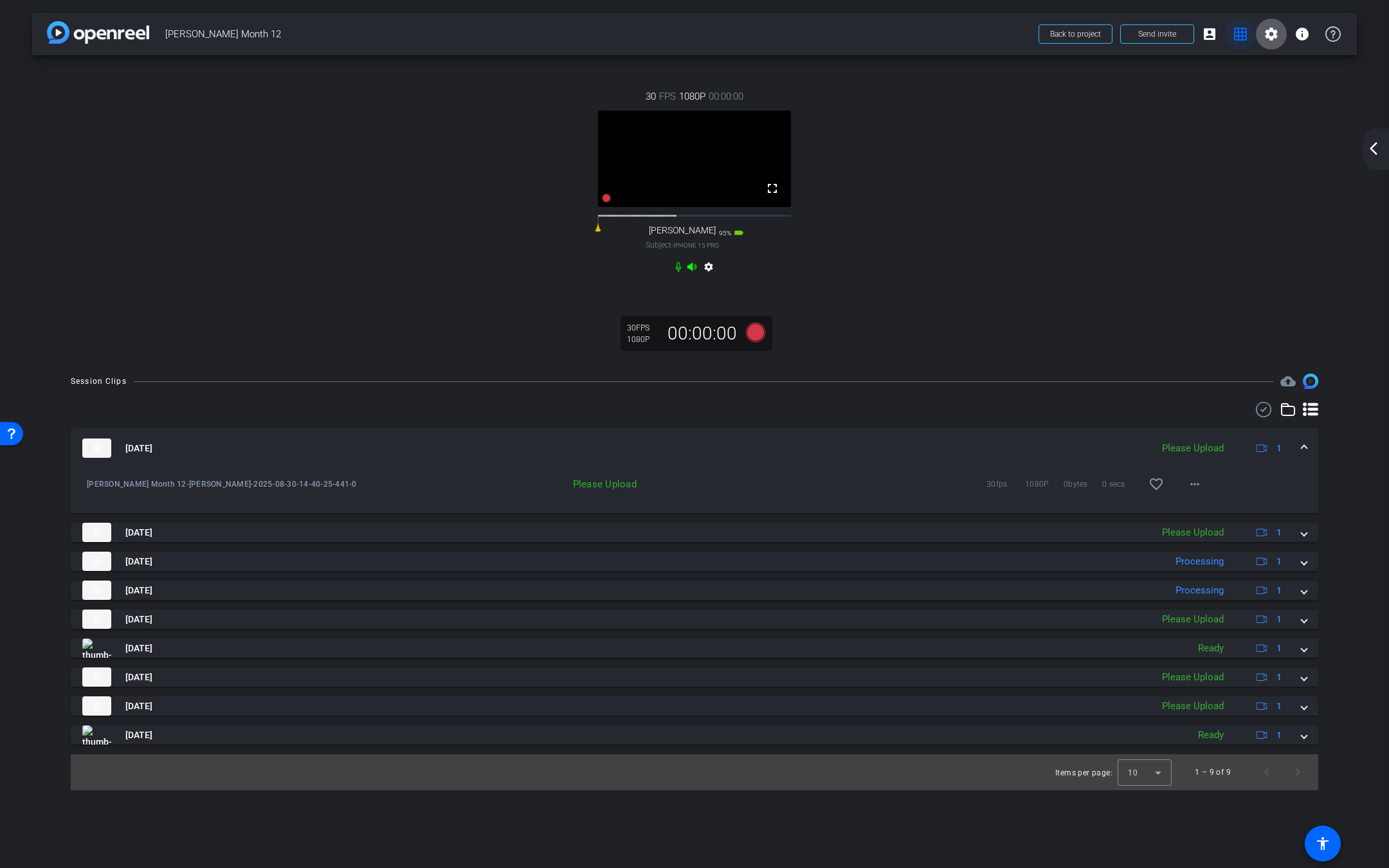
click at [1237, 40] on mat-icon "grid_on" at bounding box center [1240, 34] width 15 height 15
click at [1210, 39] on mat-icon "account_box" at bounding box center [1209, 34] width 15 height 15
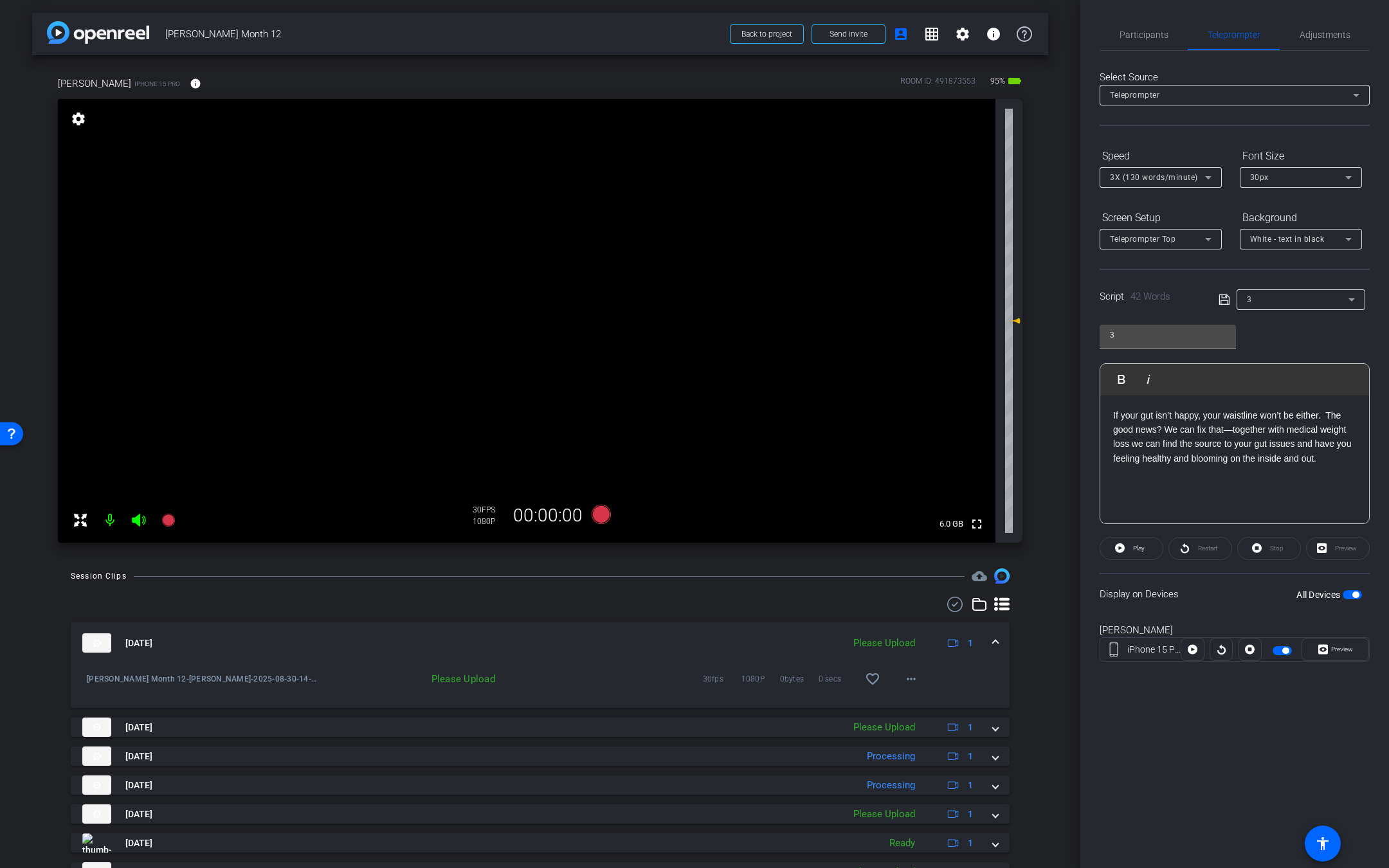
click at [80, 527] on icon at bounding box center [80, 520] width 15 height 15
click at [80, 524] on icon at bounding box center [80, 520] width 15 height 15
click at [1314, 39] on span "Adjustments" at bounding box center [1324, 34] width 51 height 9
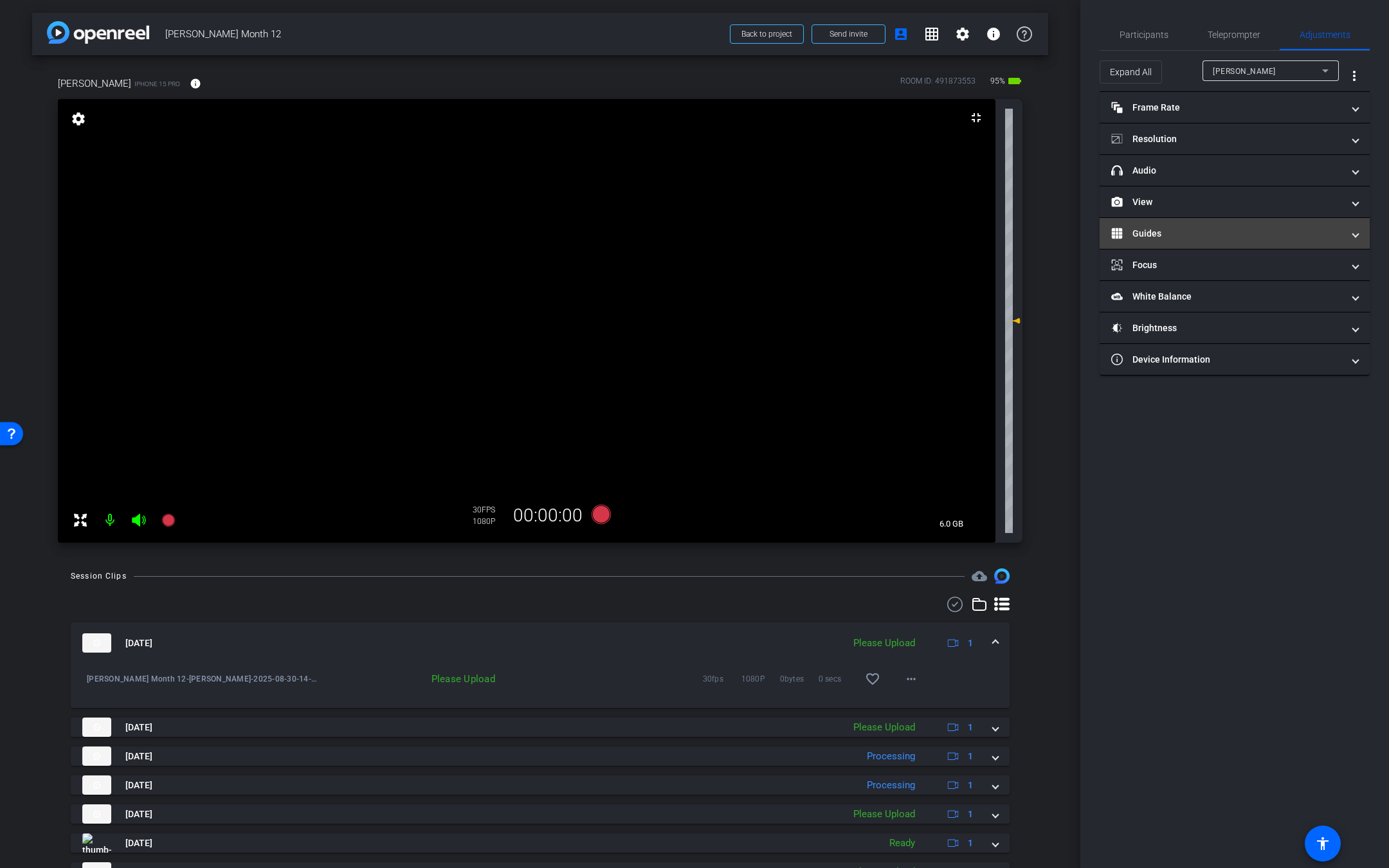
click at [1235, 232] on mat-panel-title "Guides" at bounding box center [1226, 234] width 231 height 13
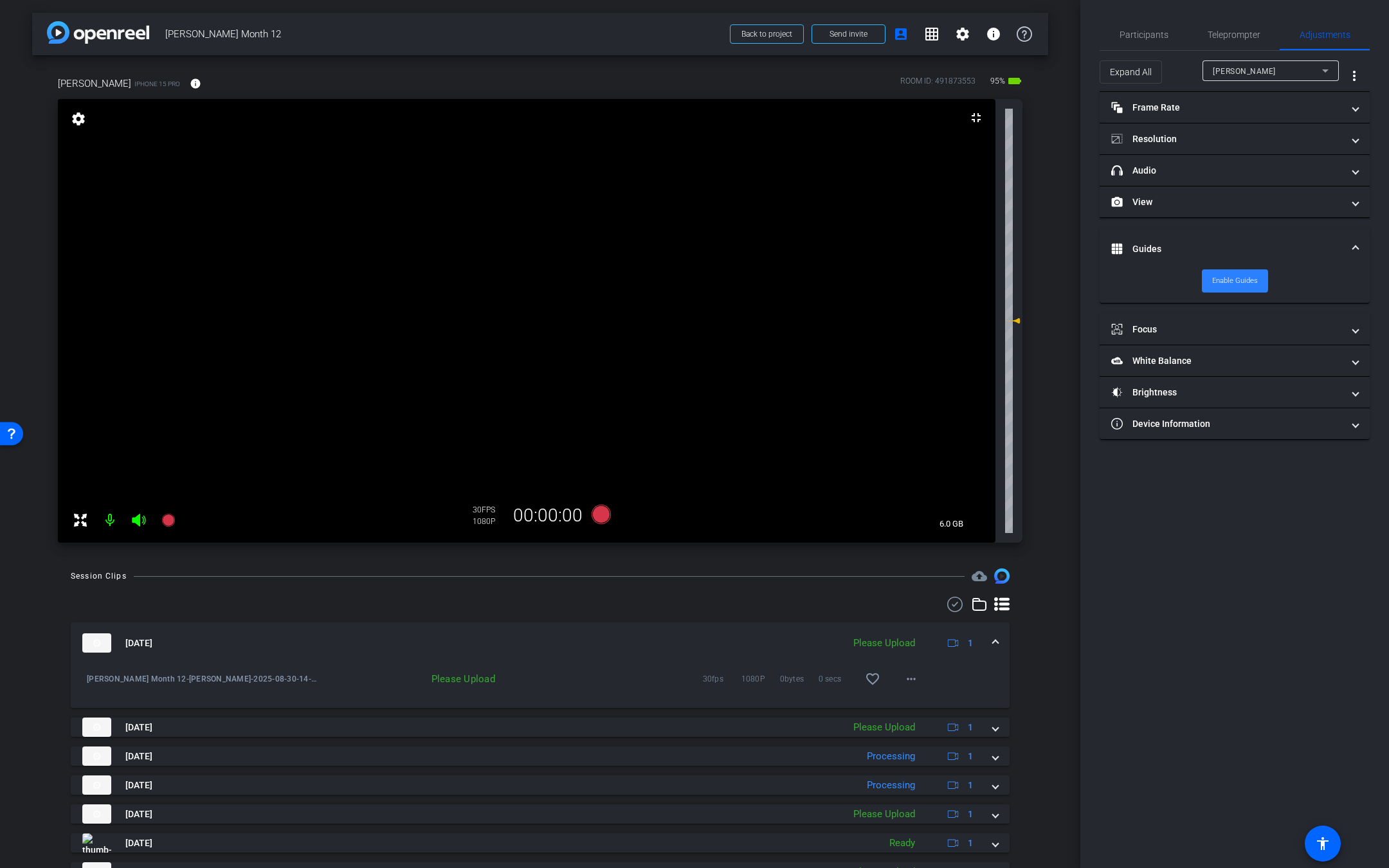
click at [1222, 280] on span "Enable Guides" at bounding box center [1235, 281] width 45 height 19
click at [1119, 30] on span "Participants" at bounding box center [1144, 34] width 49 height 9
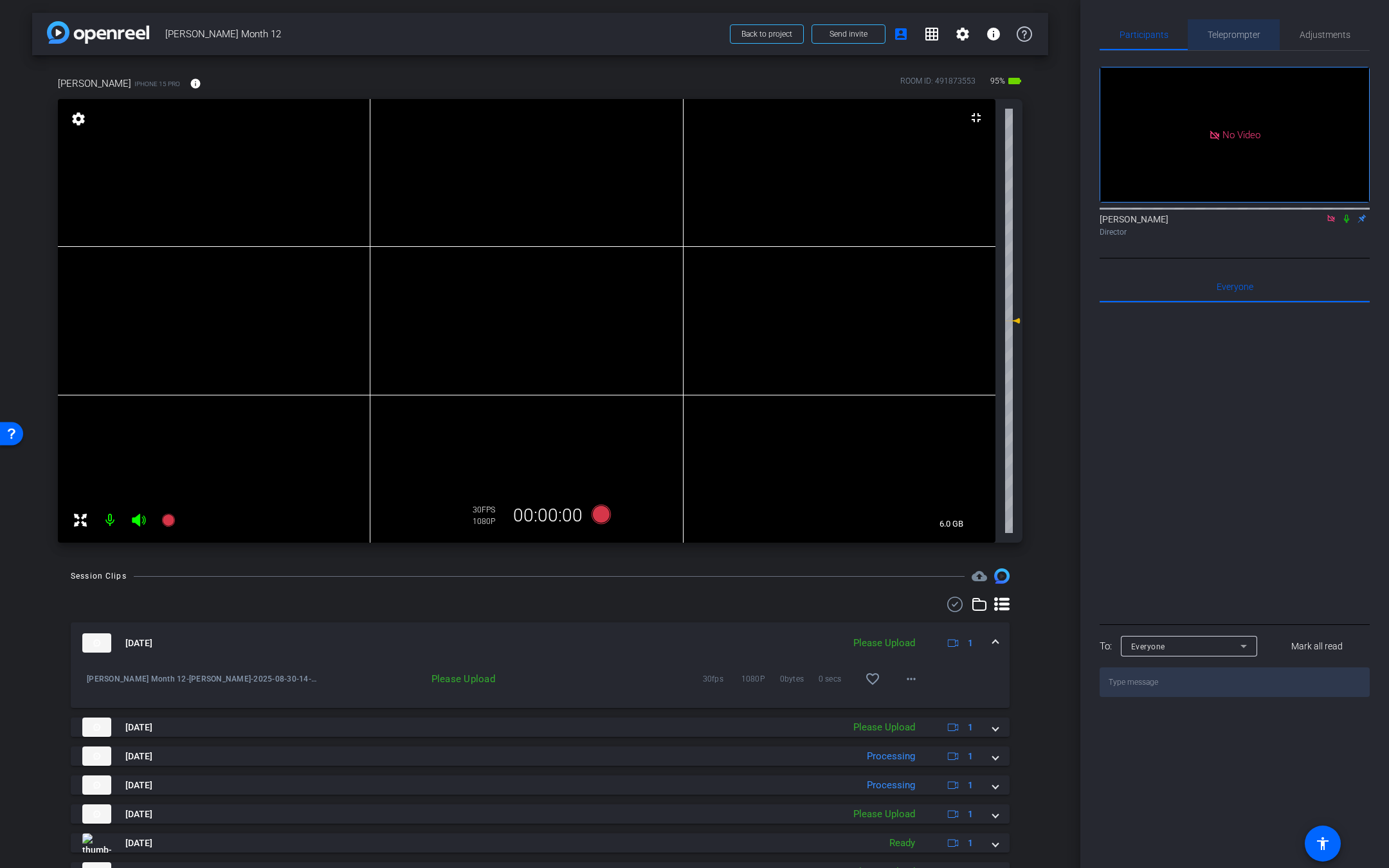
click at [1235, 32] on span "Teleprompter" at bounding box center [1233, 34] width 53 height 9
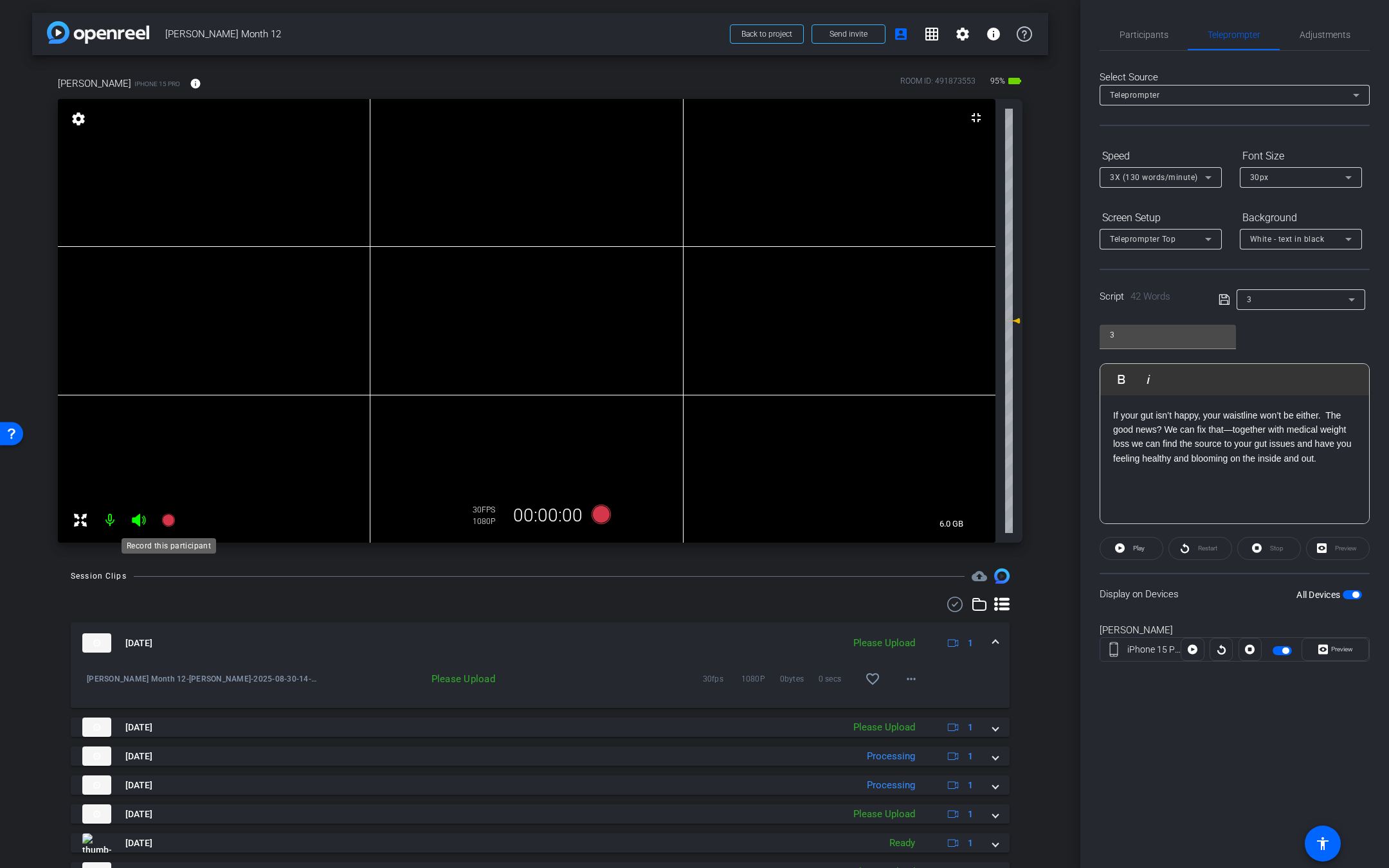
click at [170, 518] on icon at bounding box center [168, 519] width 13 height 13
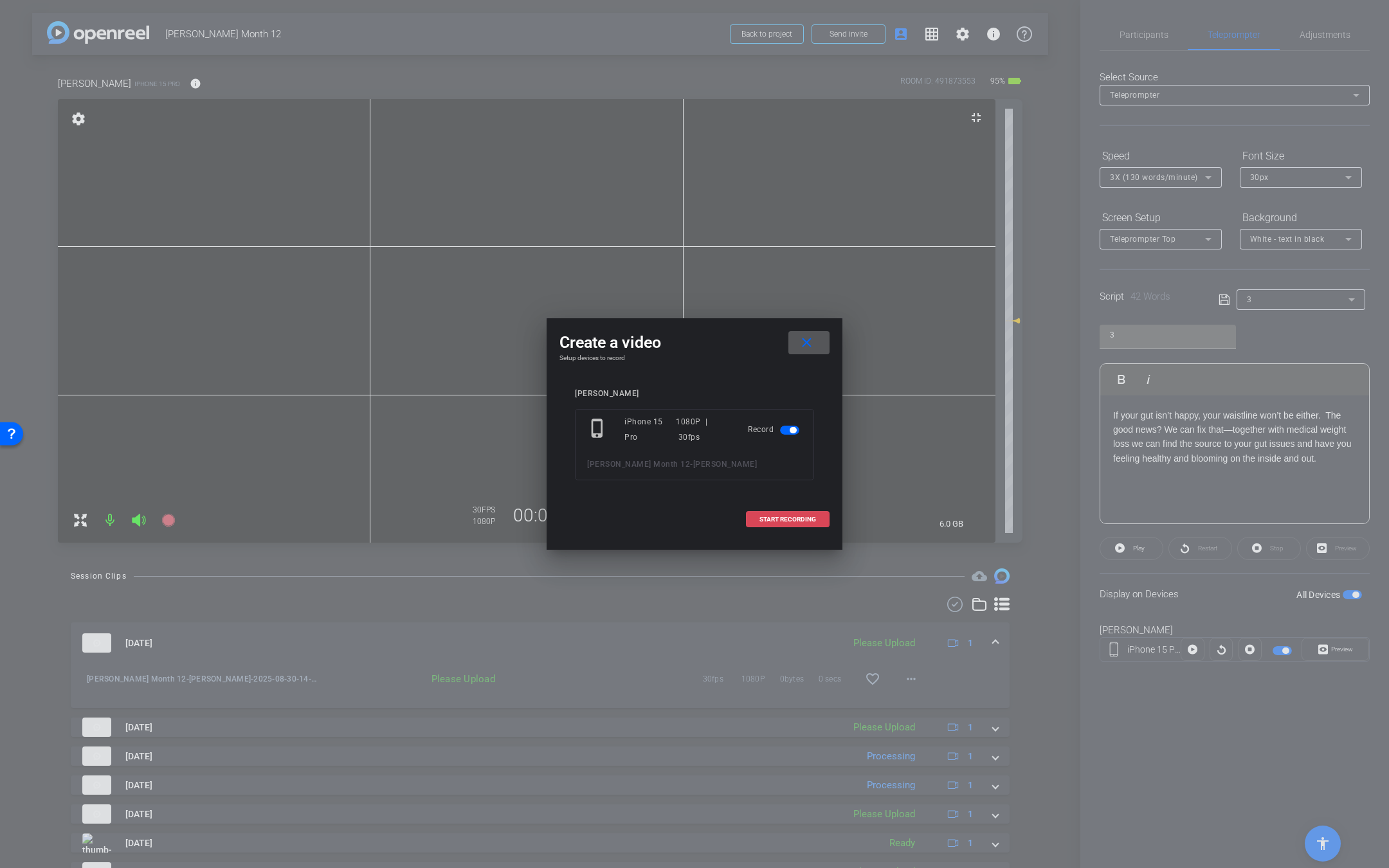
click at [812, 519] on span "START RECORDING" at bounding box center [787, 519] width 57 height 7
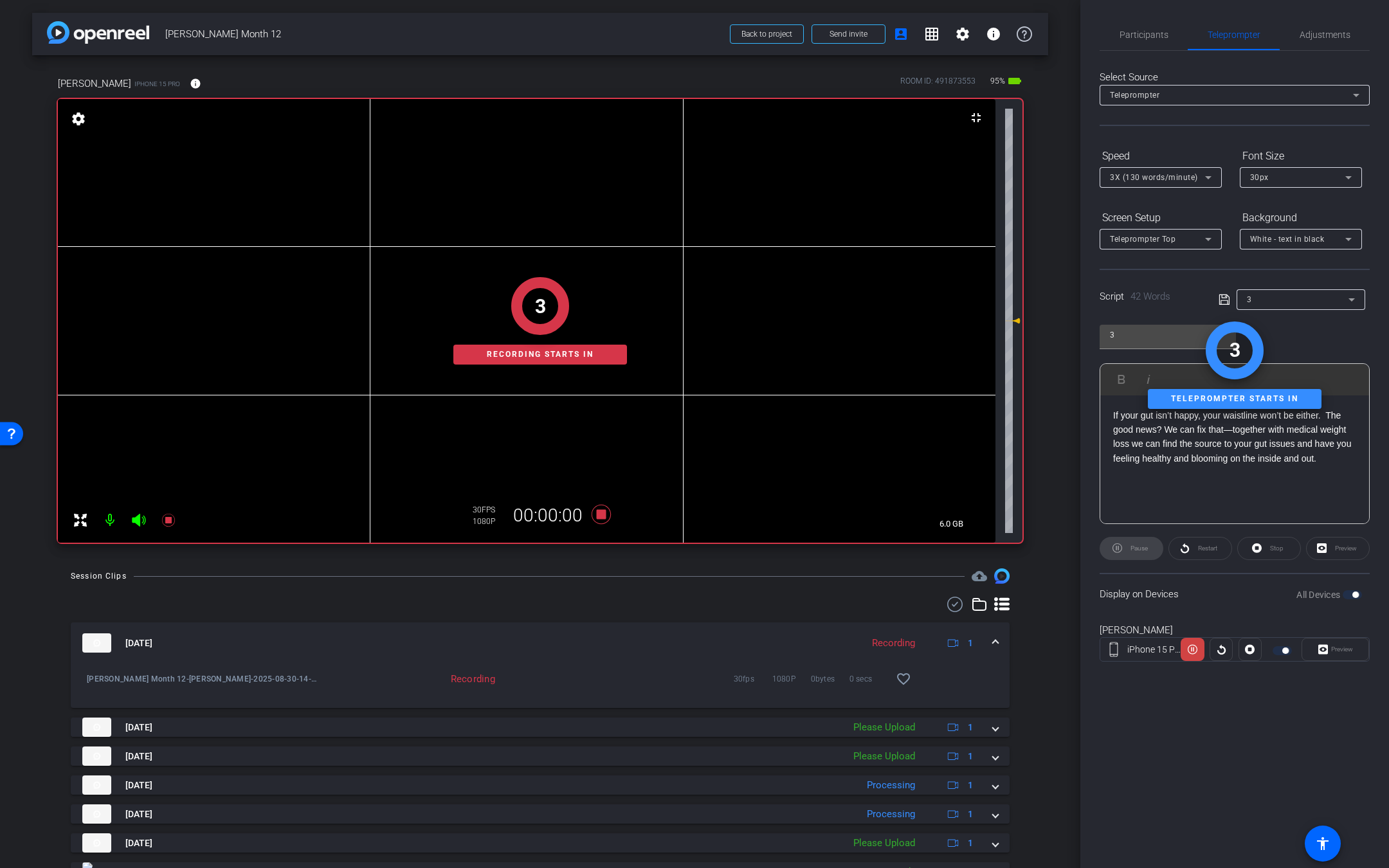
click at [144, 524] on icon at bounding box center [139, 520] width 15 height 15
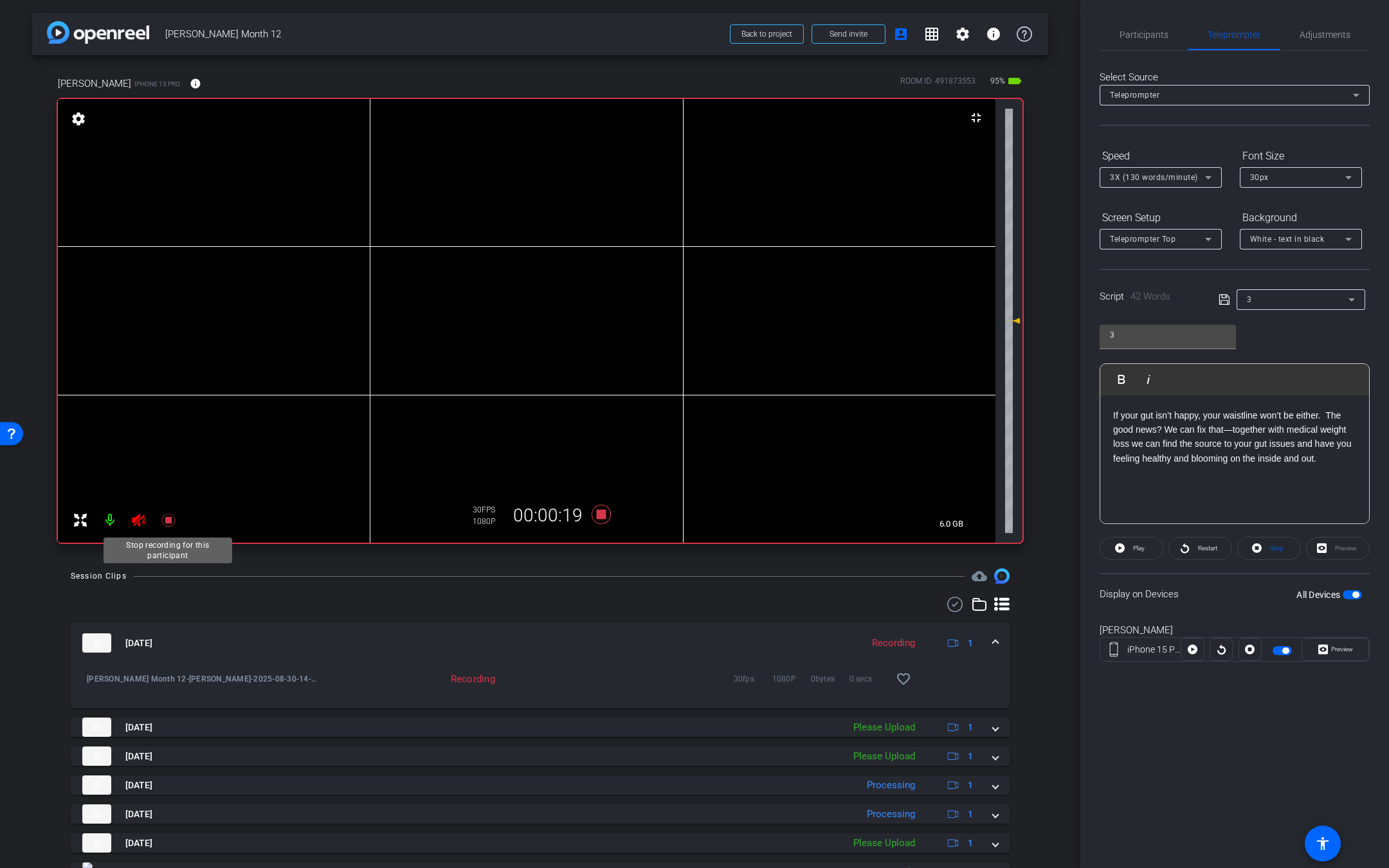
click at [163, 521] on icon at bounding box center [168, 520] width 15 height 15
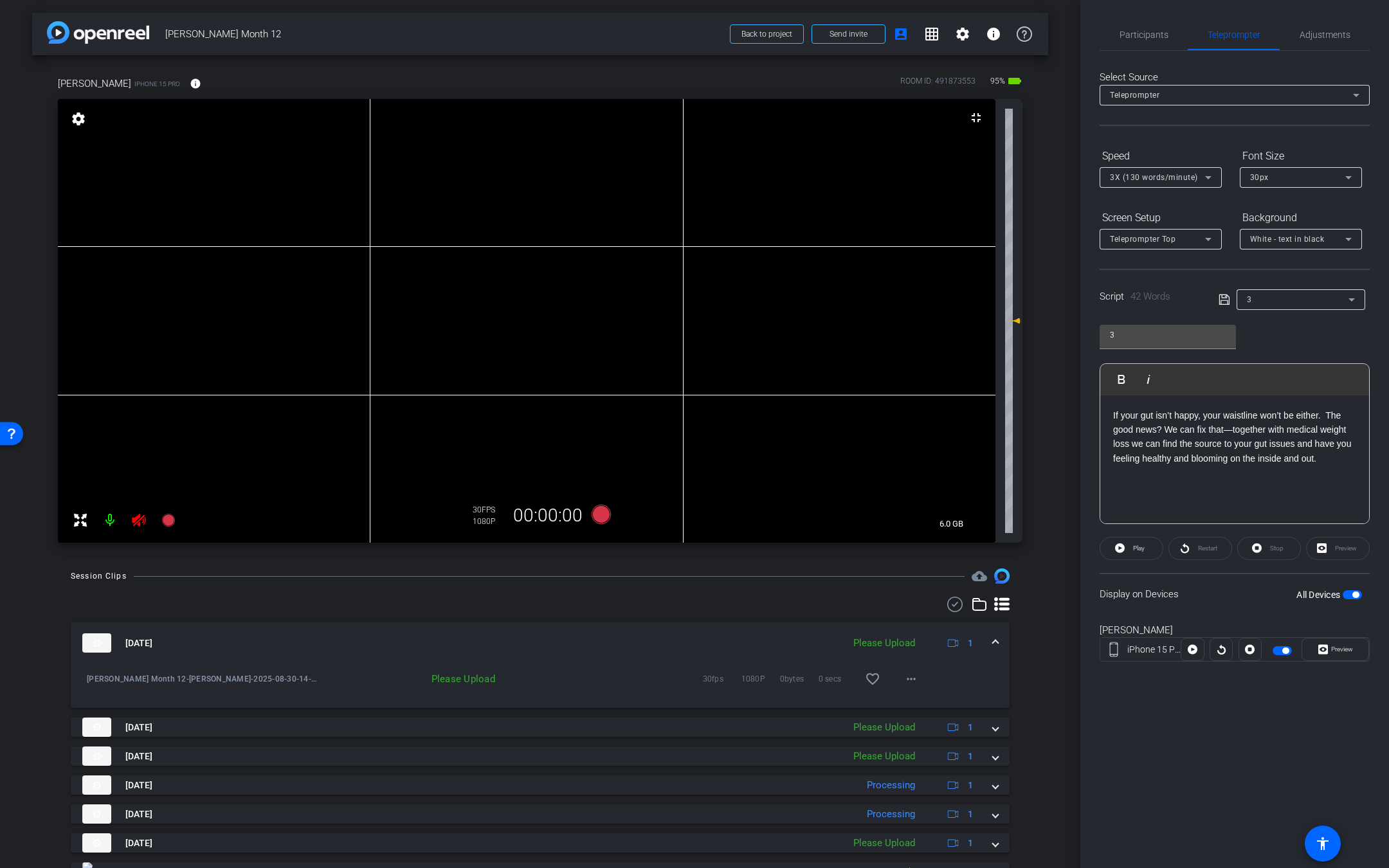
click at [137, 520] on icon at bounding box center [139, 520] width 15 height 15
click at [1312, 302] on div "3" at bounding box center [1297, 299] width 101 height 16
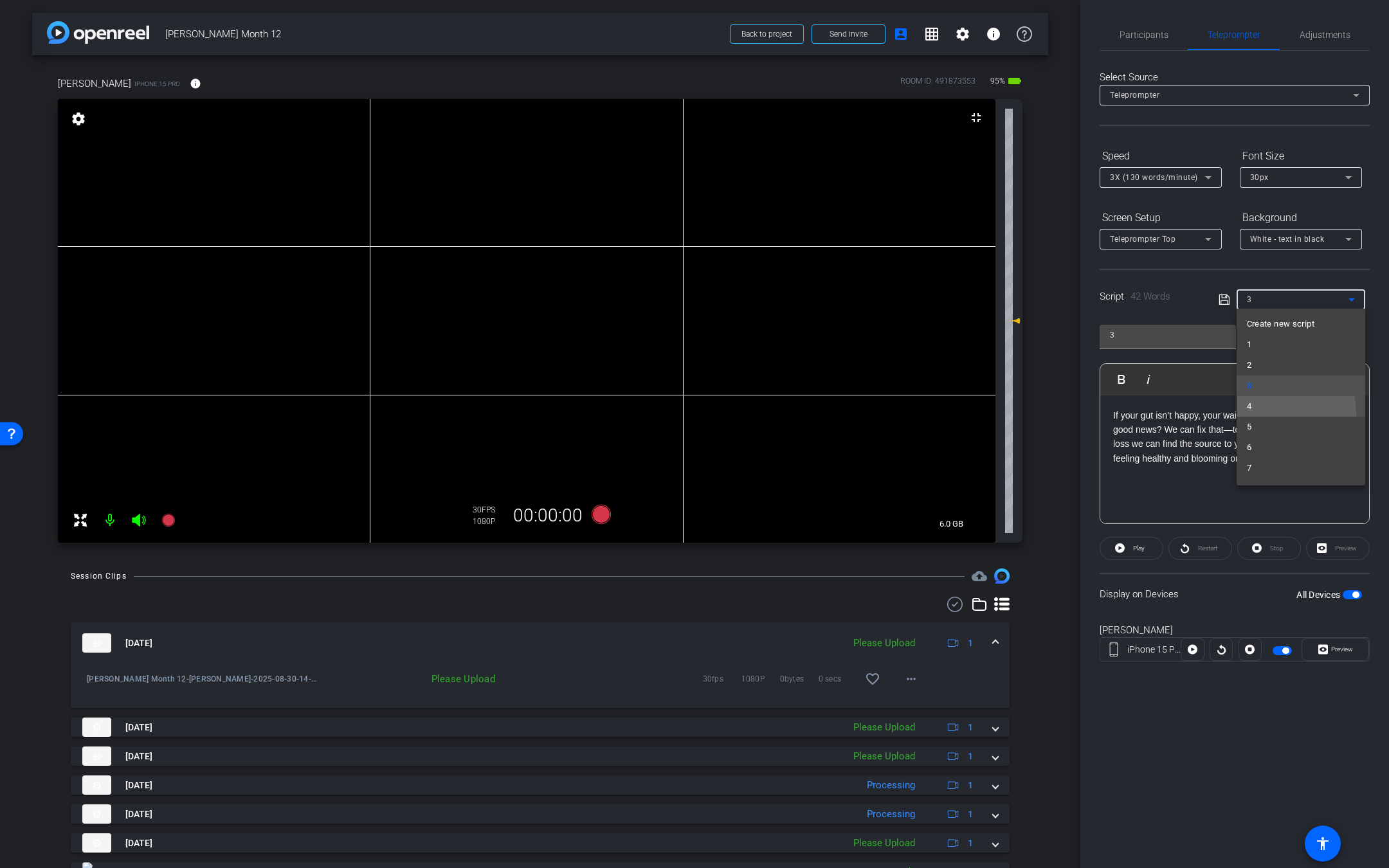
click at [1268, 413] on mat-option "4" at bounding box center [1300, 406] width 128 height 21
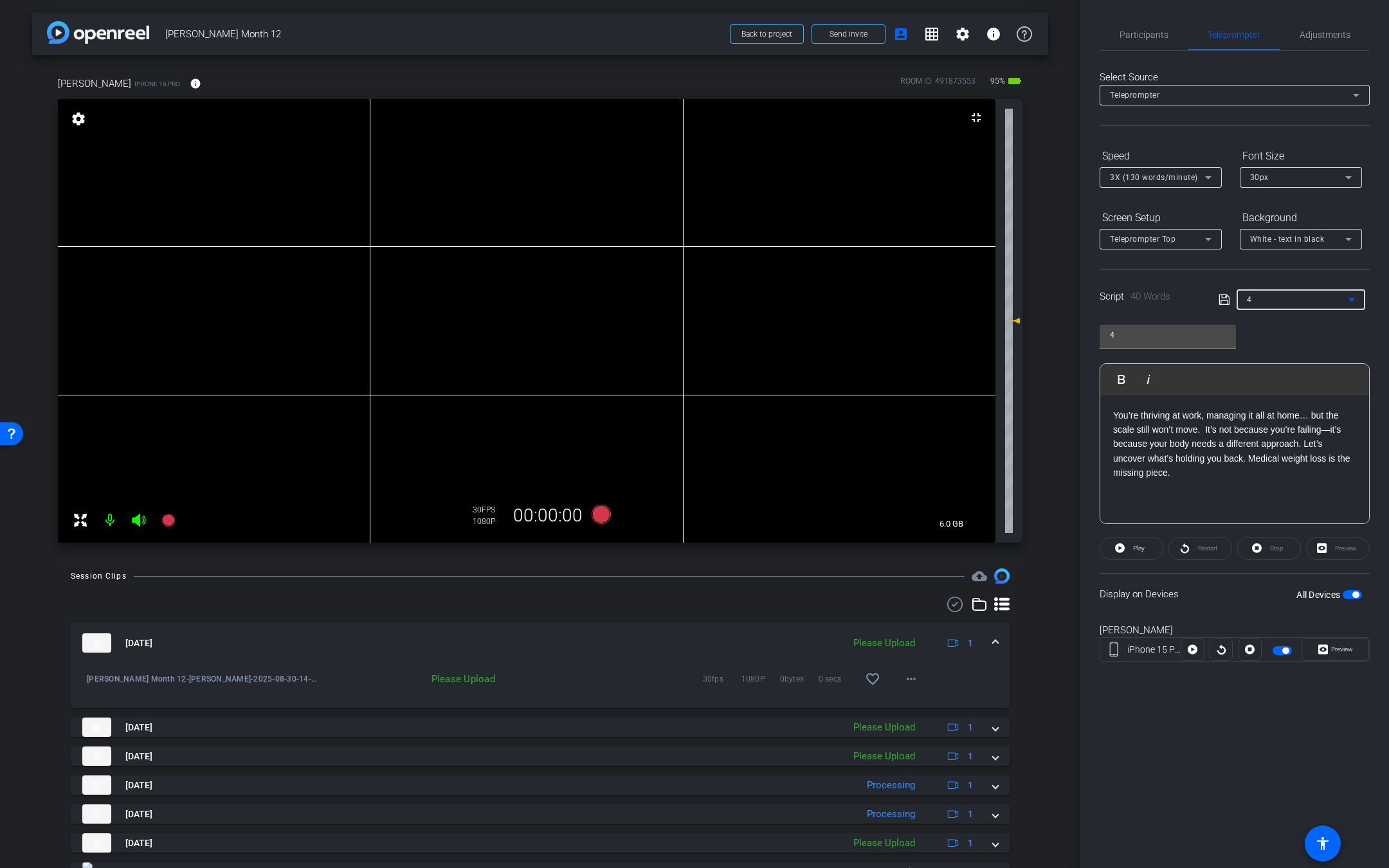
click at [132, 519] on icon at bounding box center [138, 519] width 13 height 13
click at [1157, 40] on span "Participants" at bounding box center [1144, 34] width 49 height 31
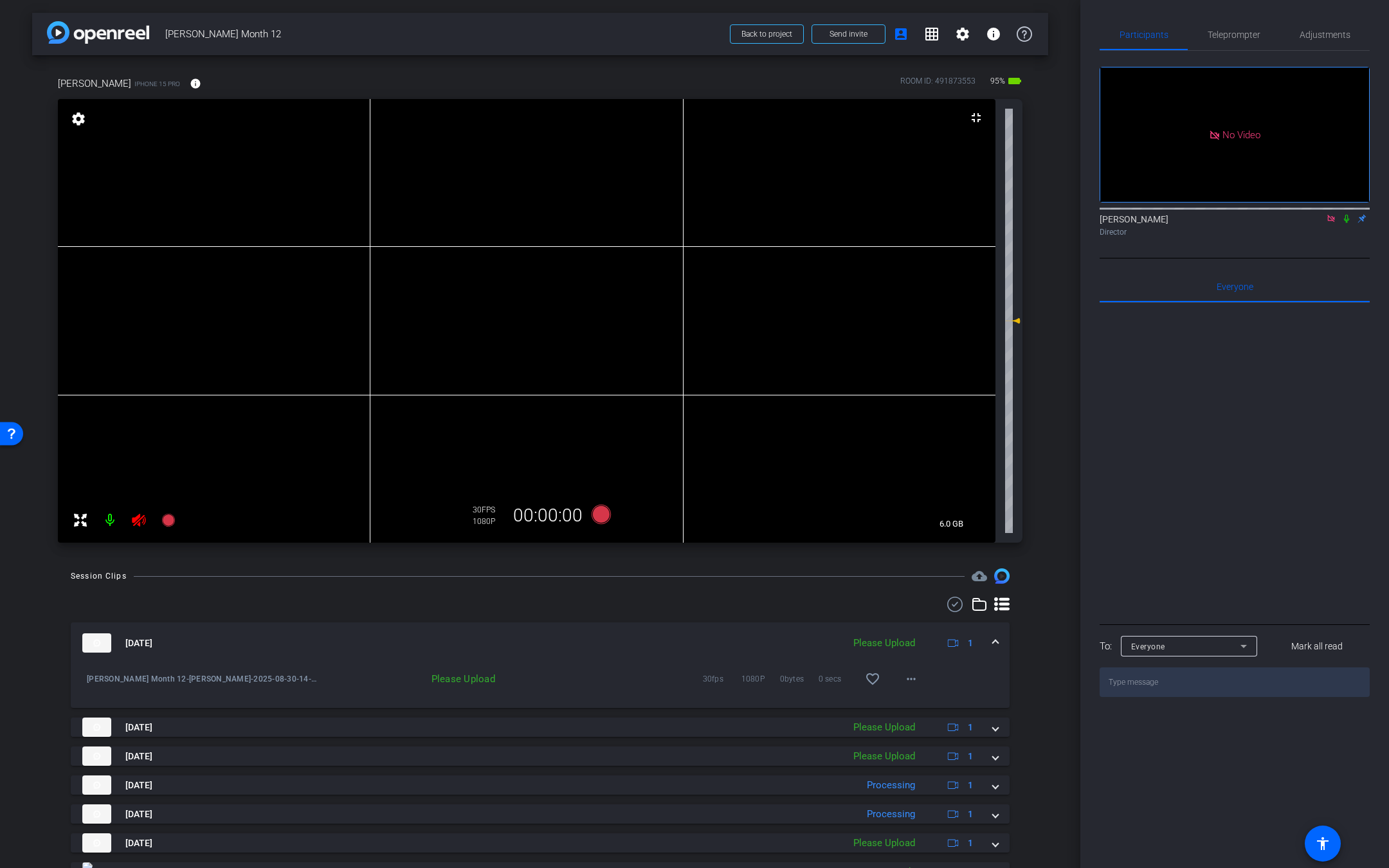
click at [1345, 226] on div "Director" at bounding box center [1234, 232] width 270 height 12
click at [1347, 214] on icon at bounding box center [1346, 219] width 10 height 9
click at [1255, 26] on span "Teleprompter" at bounding box center [1233, 34] width 53 height 31
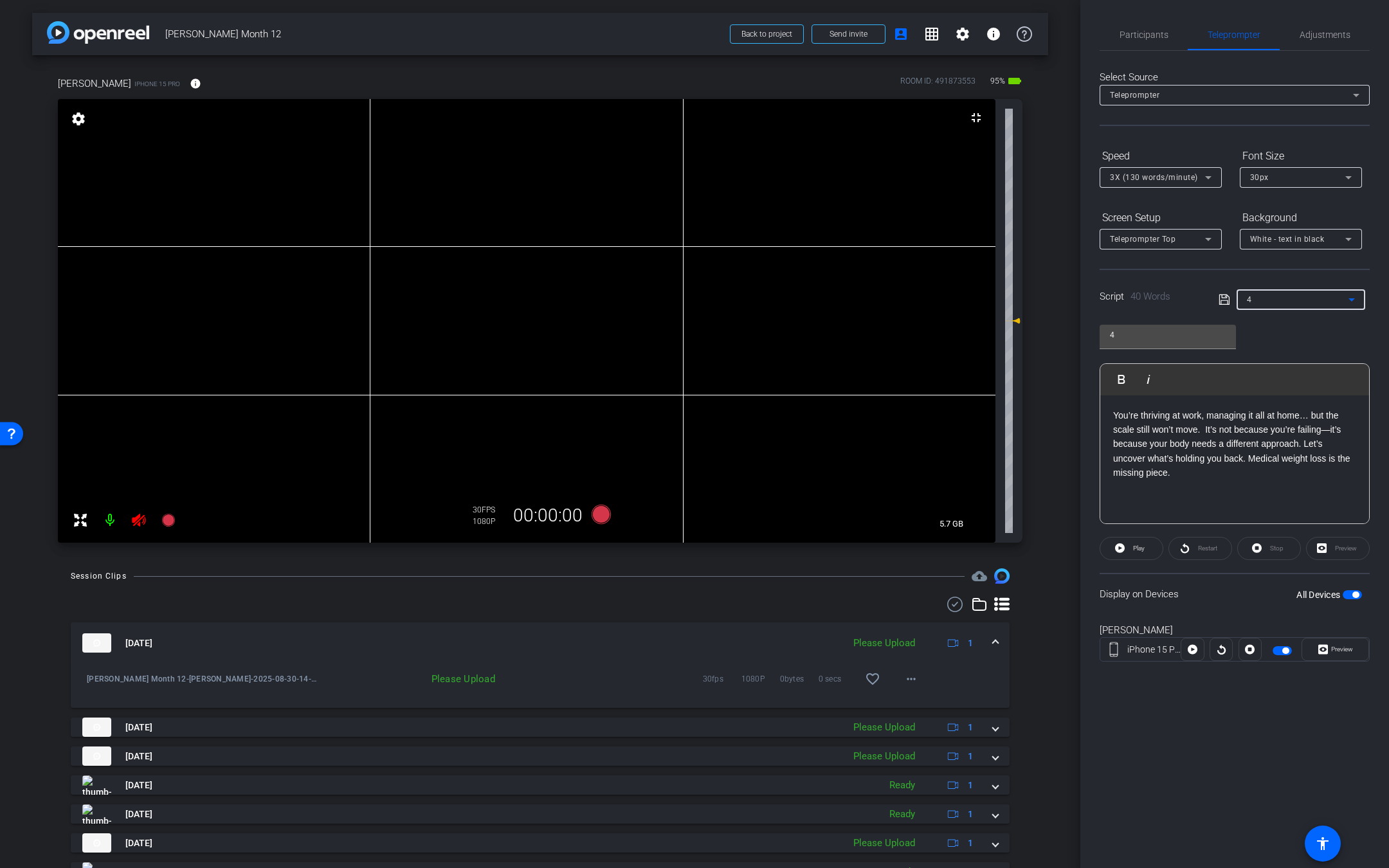
click at [1268, 292] on div "4" at bounding box center [1297, 299] width 101 height 16
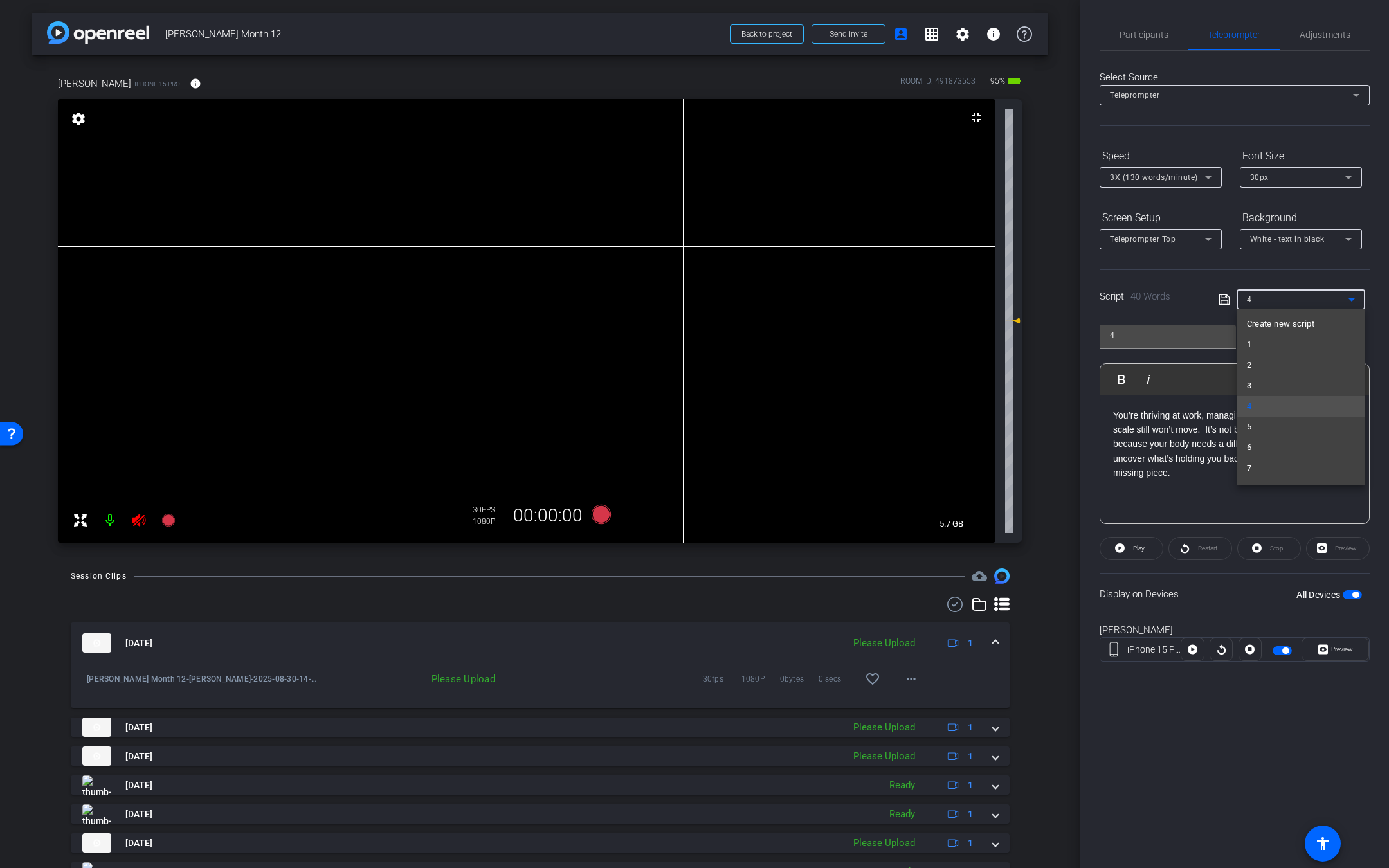
click at [1186, 365] on div at bounding box center [694, 434] width 1389 height 868
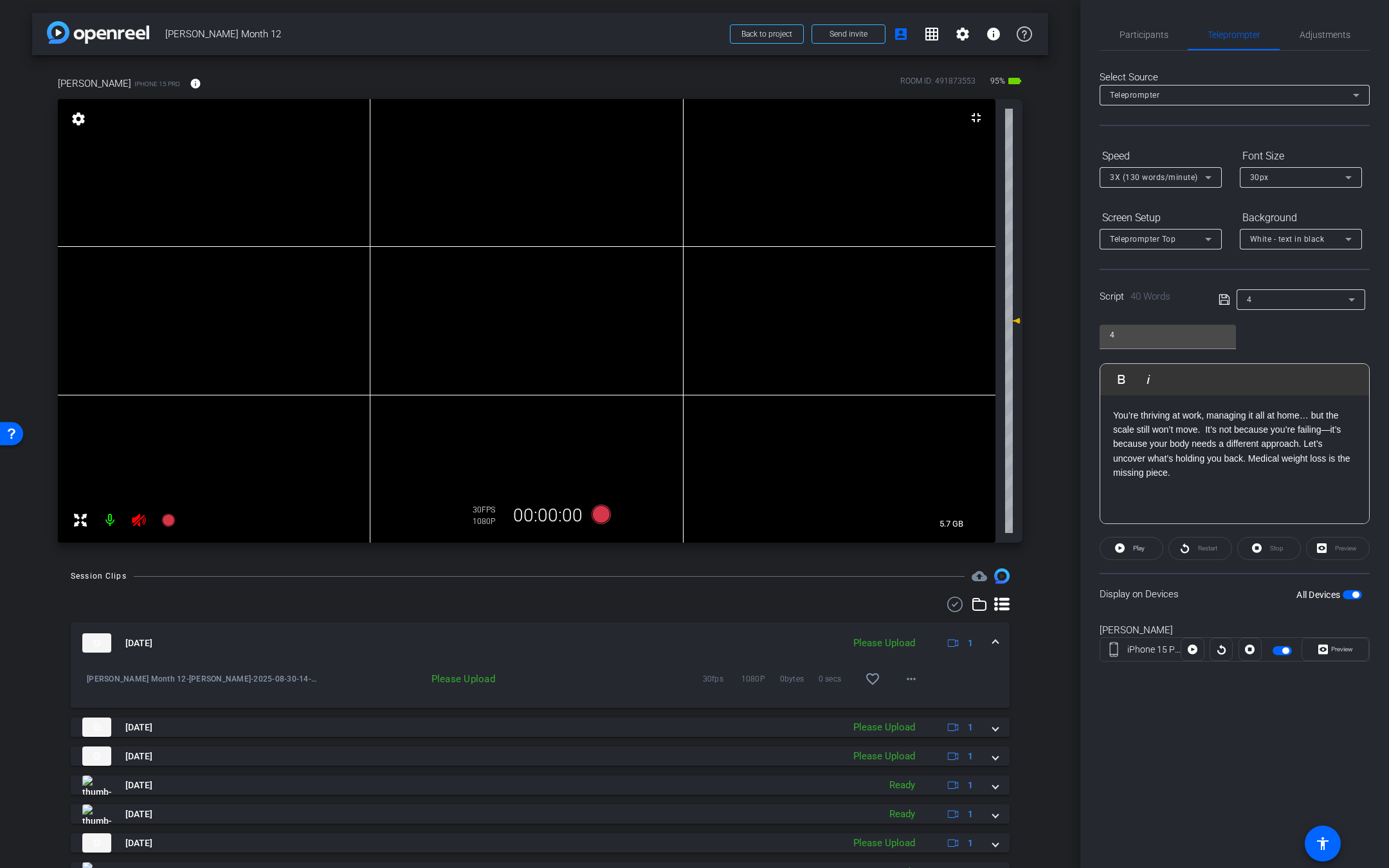
click at [140, 519] on icon at bounding box center [138, 519] width 13 height 13
click at [1147, 43] on span "Participants" at bounding box center [1144, 34] width 49 height 31
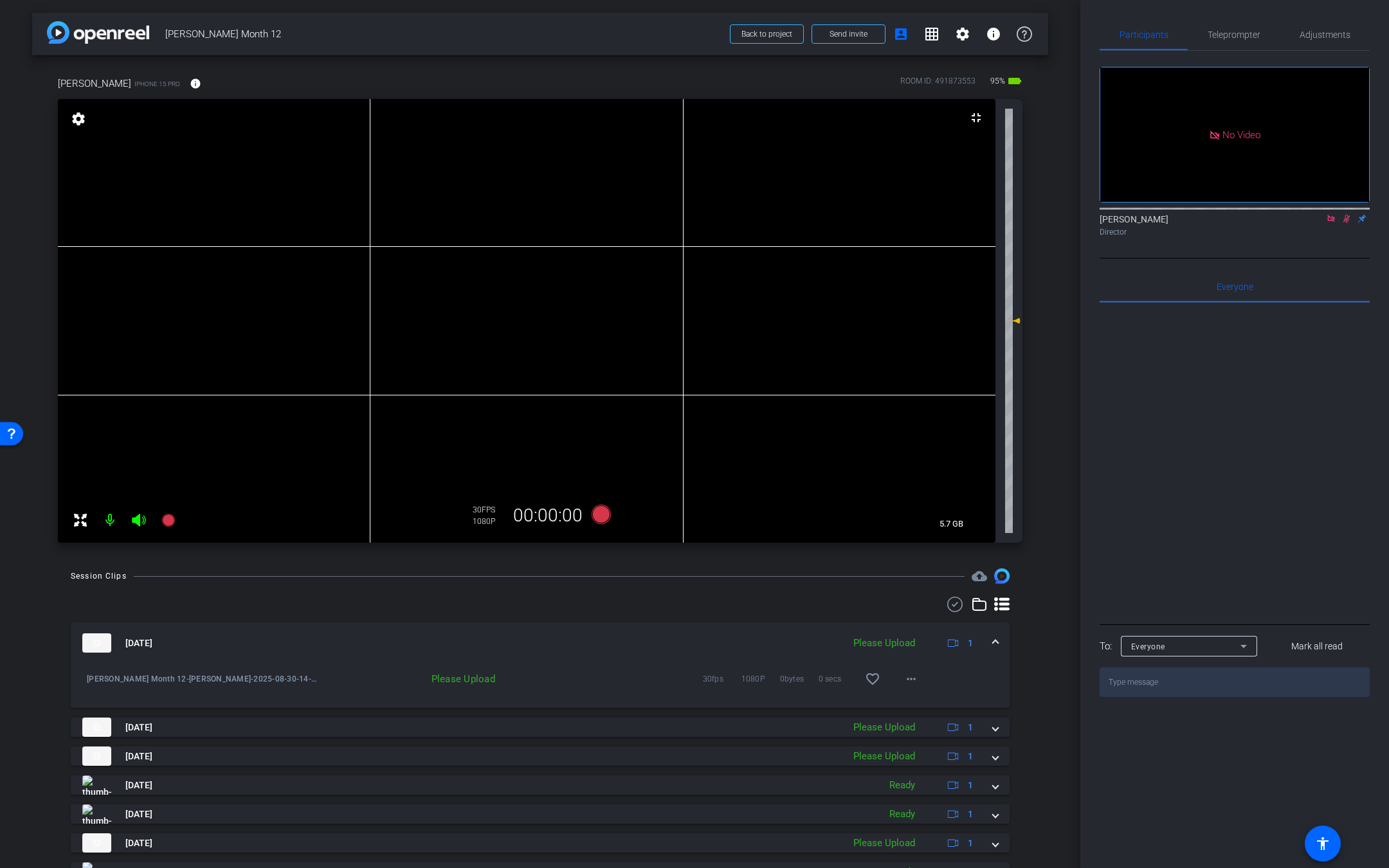
click at [1351, 213] on mat-icon at bounding box center [1346, 219] width 15 height 12
click at [1235, 40] on span "Teleprompter" at bounding box center [1233, 34] width 53 height 31
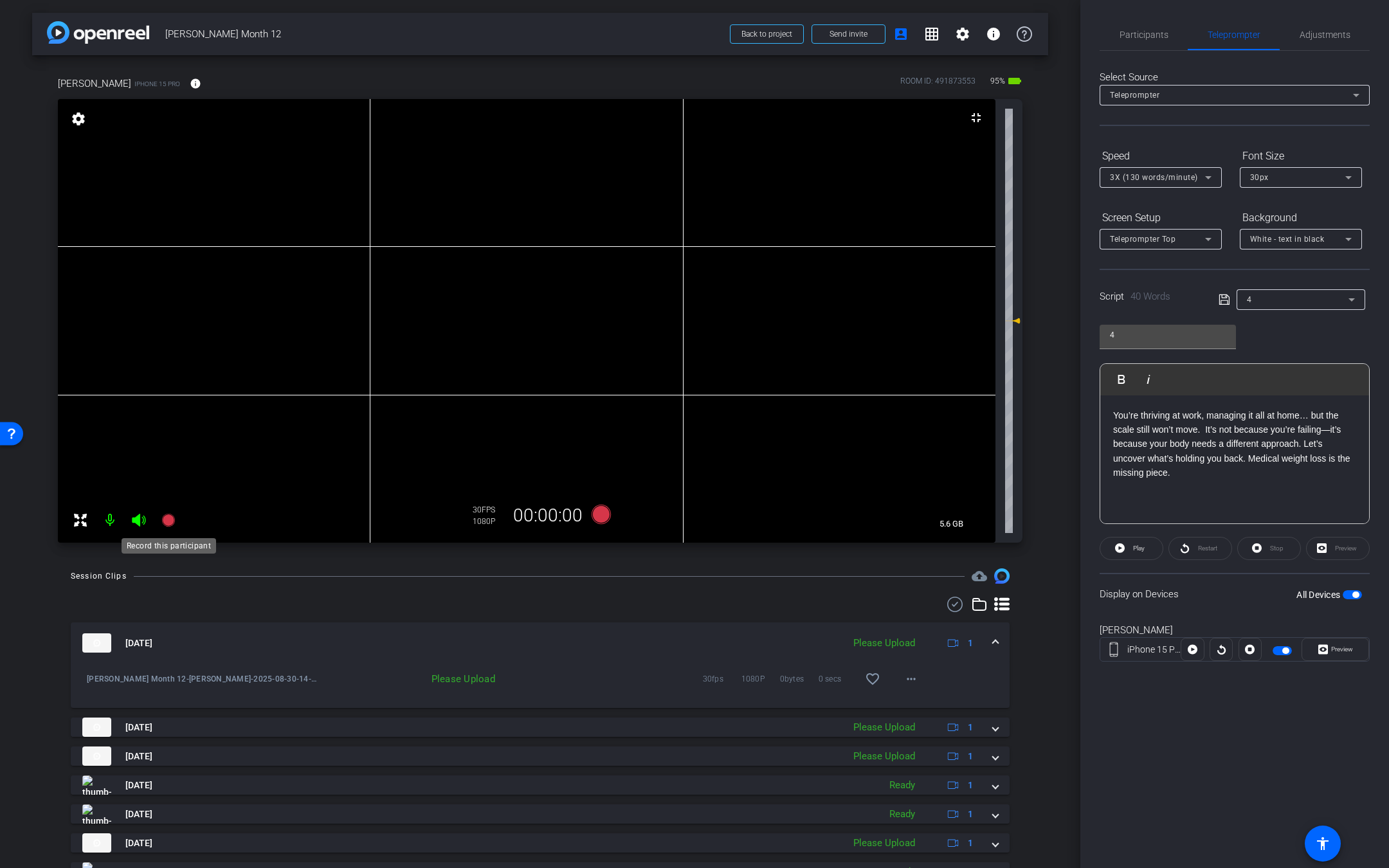
click at [168, 520] on icon at bounding box center [168, 519] width 13 height 13
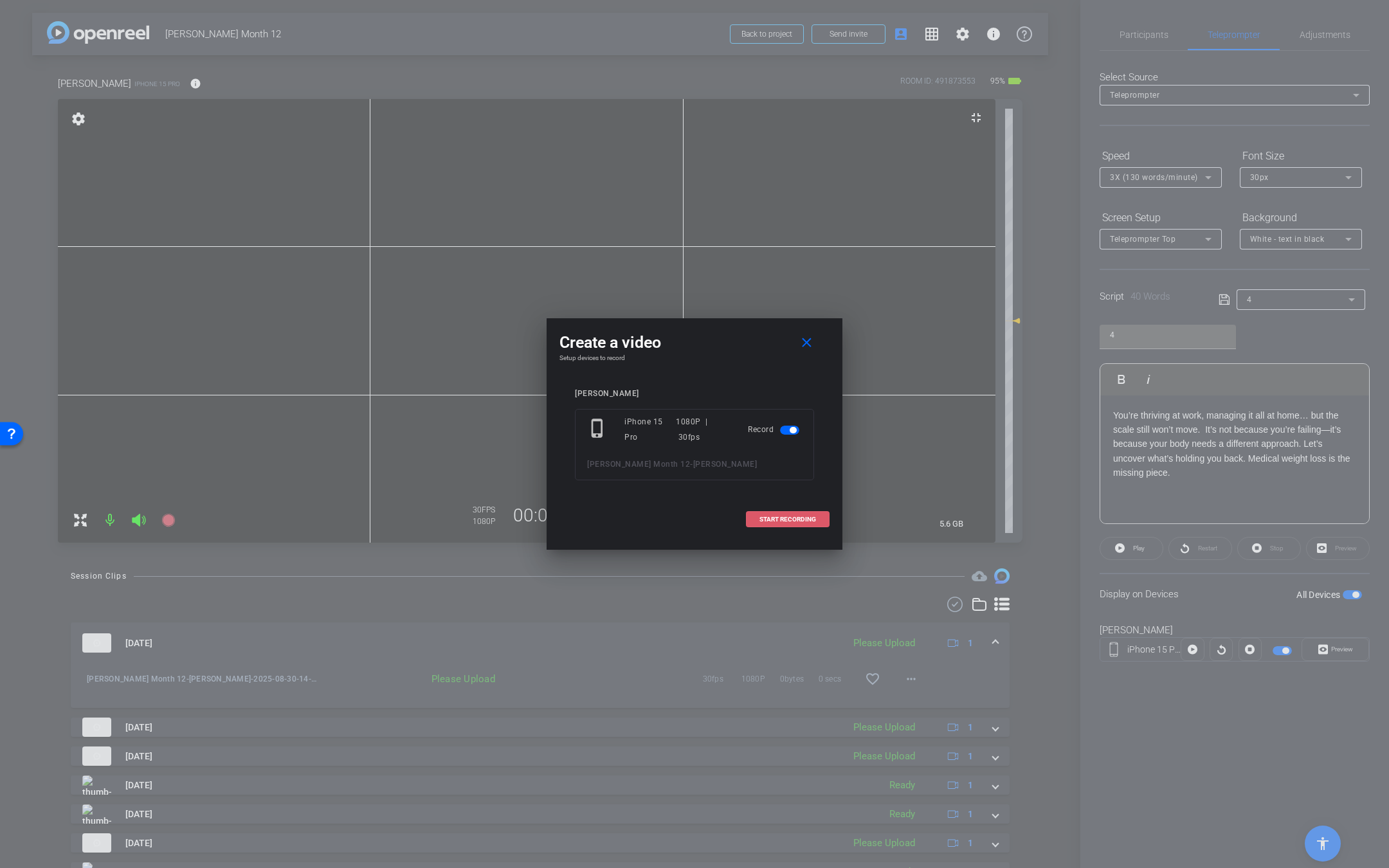
click at [768, 512] on span at bounding box center [787, 519] width 82 height 31
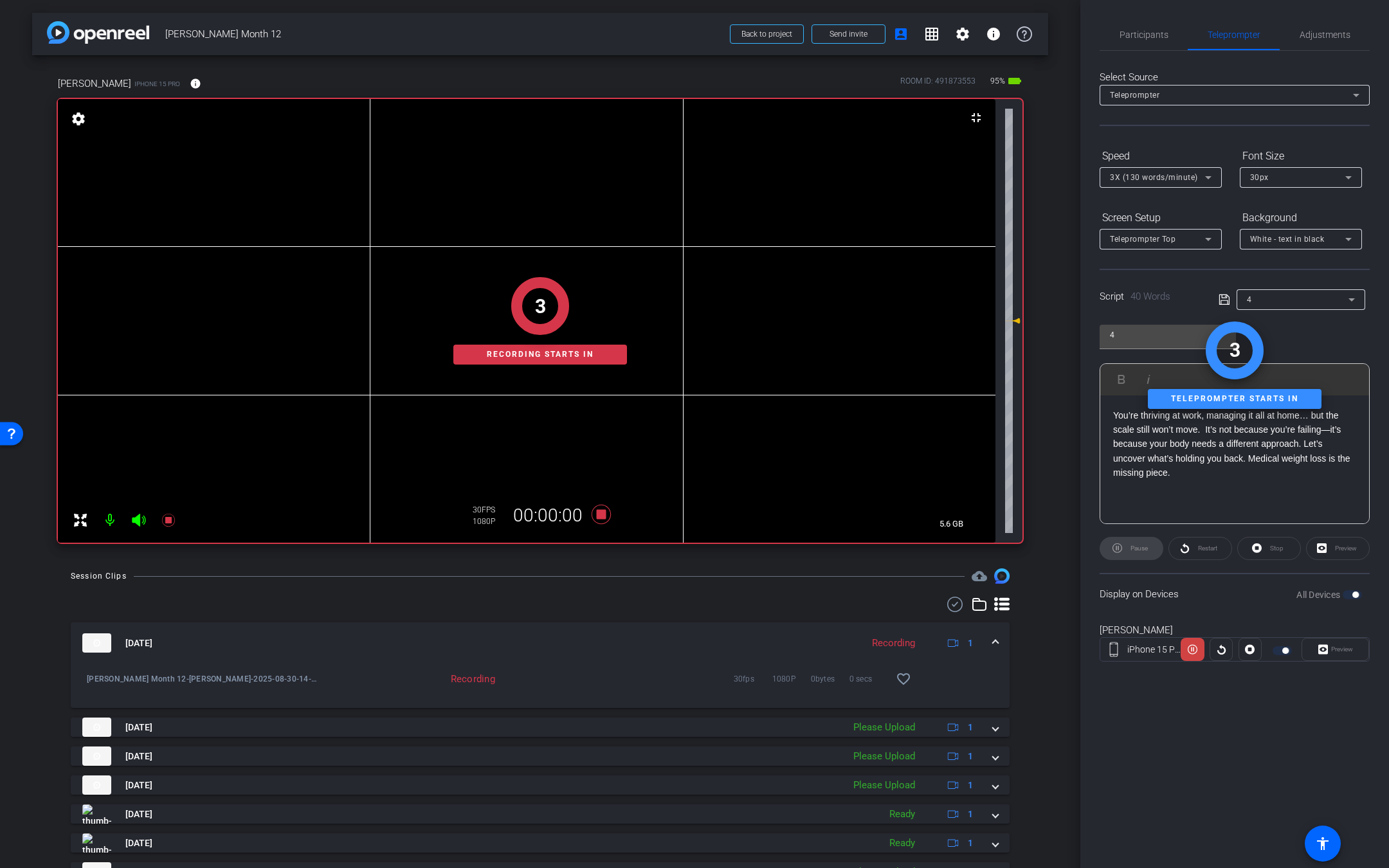
click at [138, 524] on icon at bounding box center [138, 519] width 13 height 13
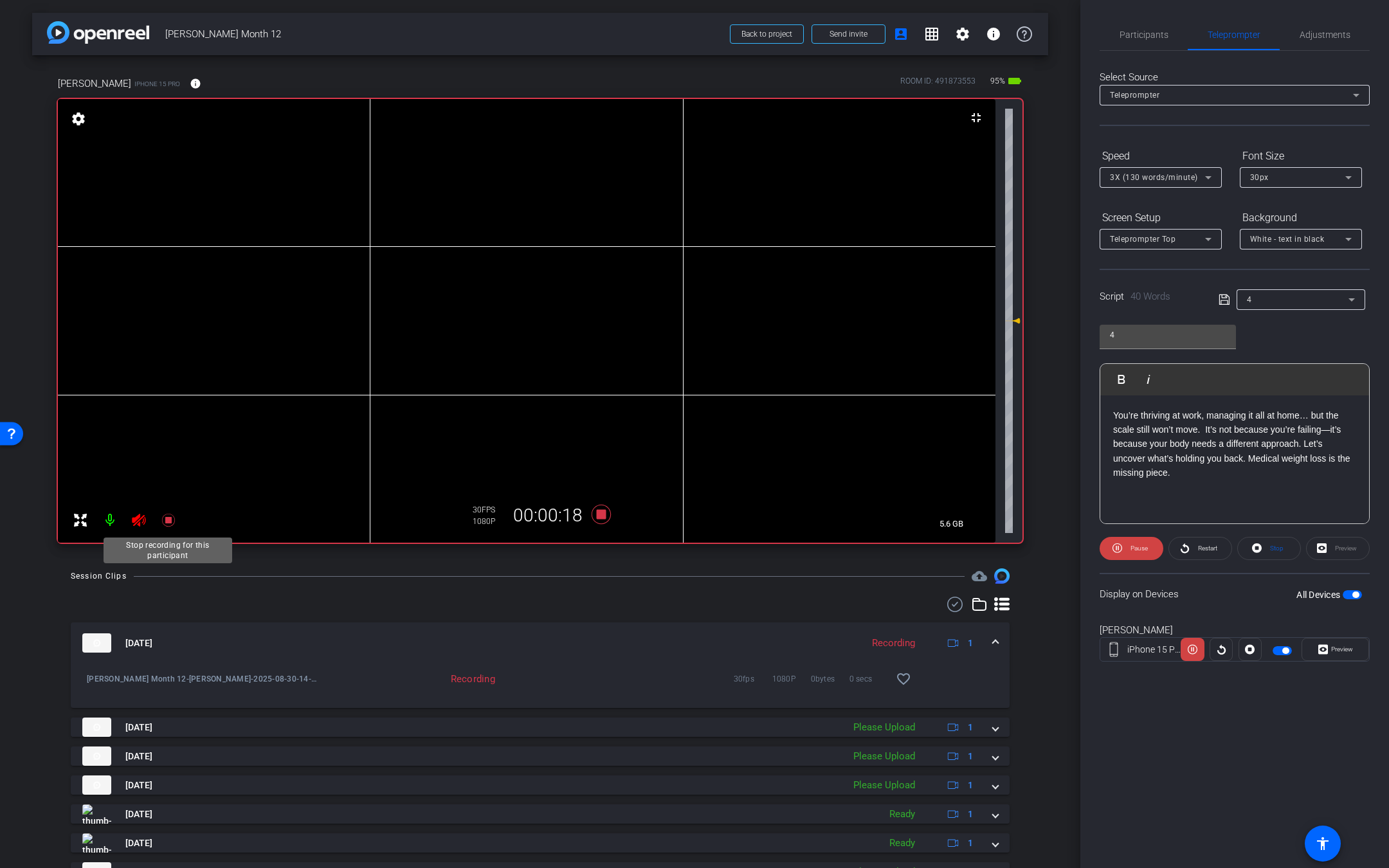
click at [166, 522] on icon at bounding box center [168, 519] width 13 height 13
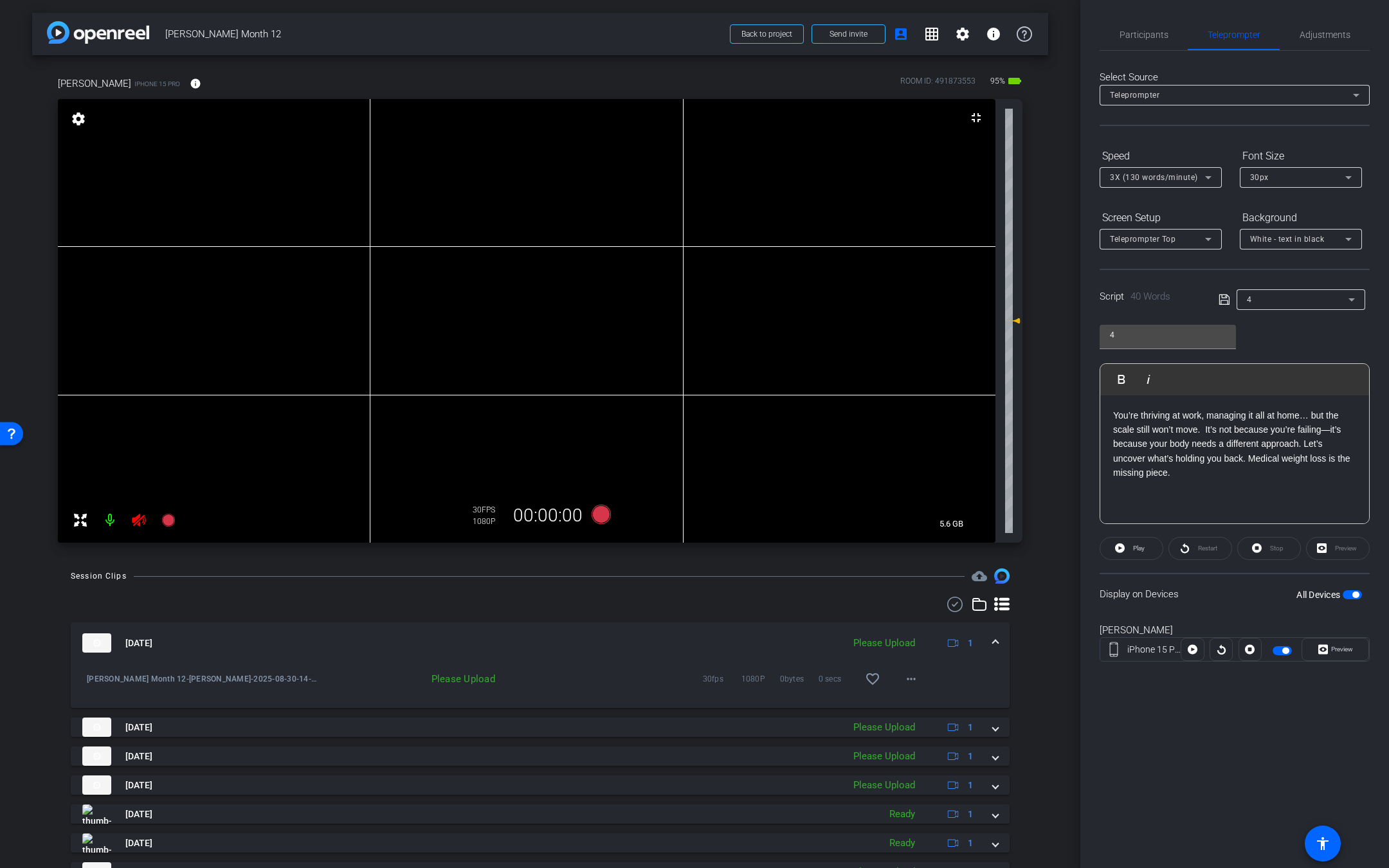
click at [137, 522] on icon at bounding box center [138, 519] width 13 height 13
click at [903, 679] on mat-icon "more_horiz" at bounding box center [911, 679] width 15 height 15
click at [908, 705] on span "Upload" at bounding box center [921, 705] width 51 height 15
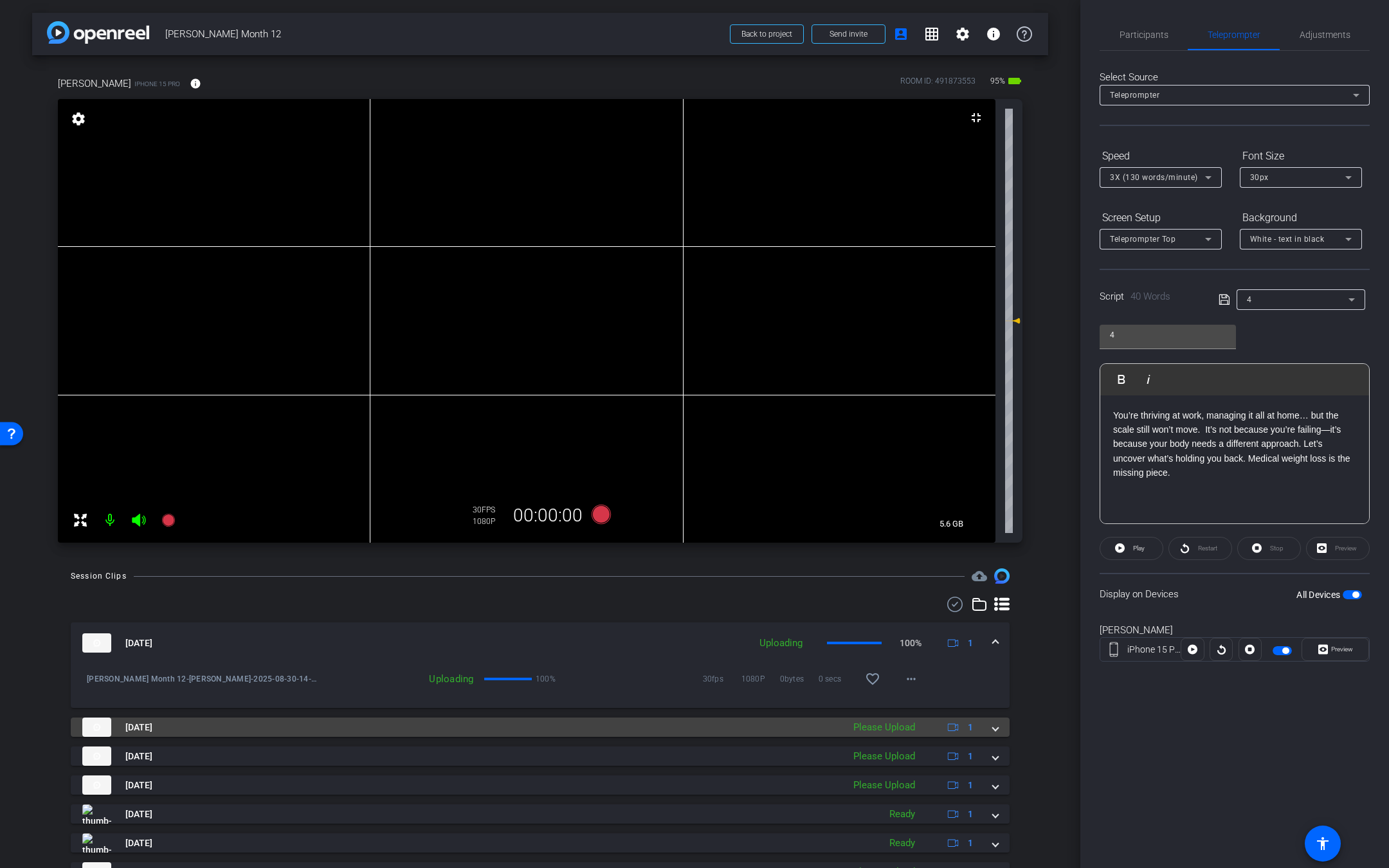
click at [980, 726] on div "Aug 30, 2025 Please Upload 1" at bounding box center [537, 726] width 911 height 19
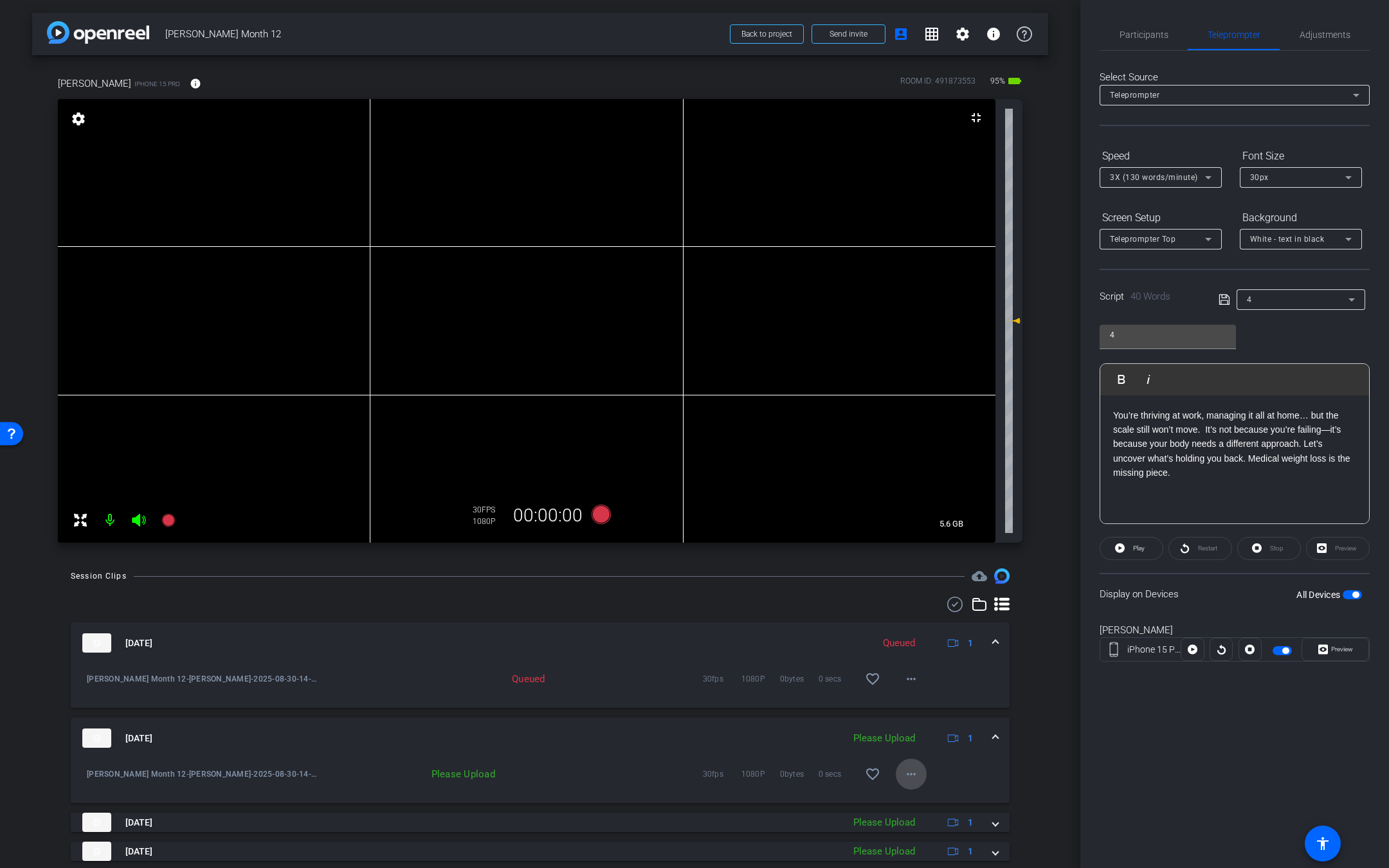
click at [903, 776] on mat-icon "more_horiz" at bounding box center [911, 774] width 15 height 15
click at [912, 800] on span "Upload" at bounding box center [921, 801] width 51 height 15
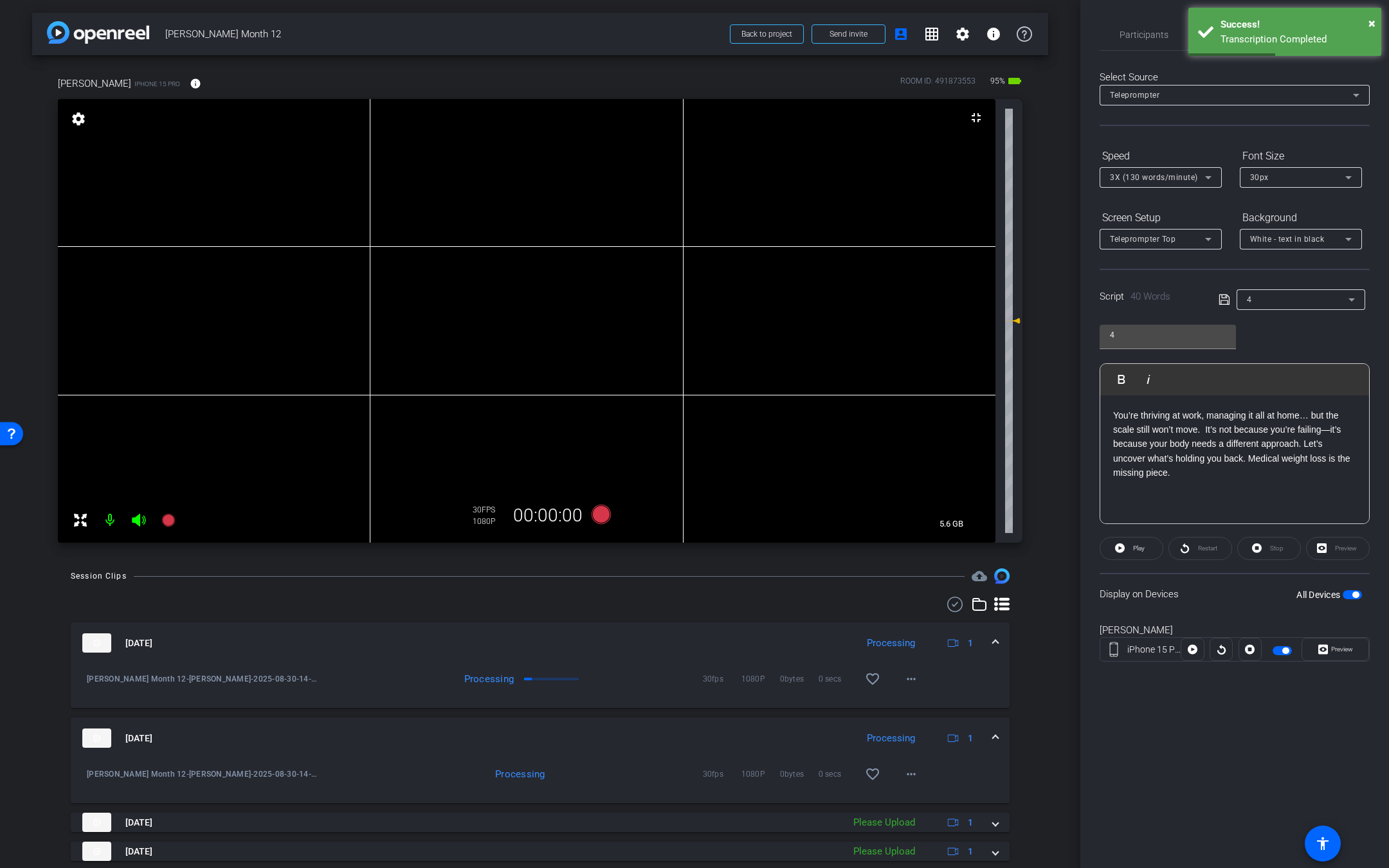
click at [142, 524] on icon at bounding box center [139, 520] width 15 height 15
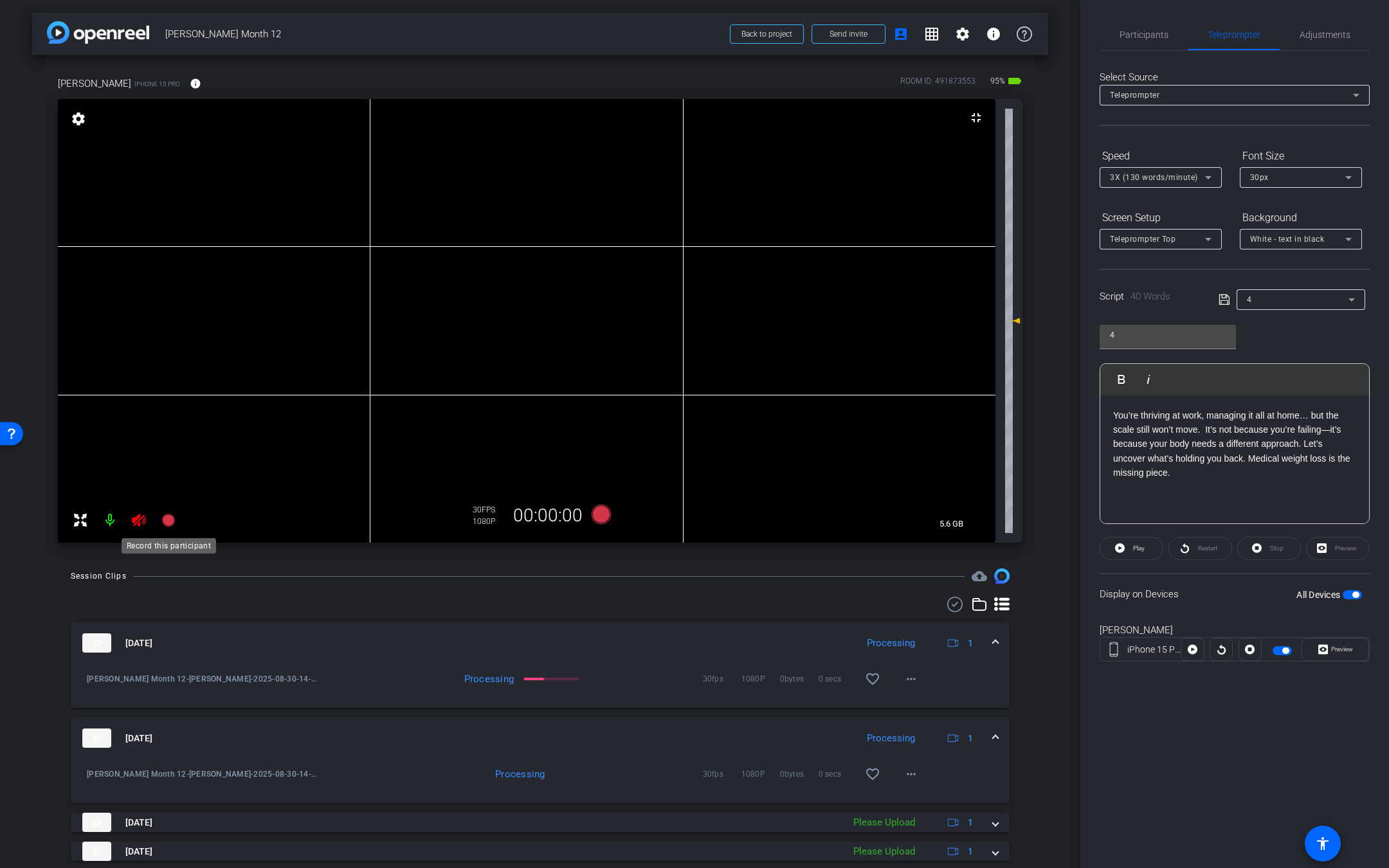
click at [169, 519] on icon at bounding box center [168, 519] width 13 height 13
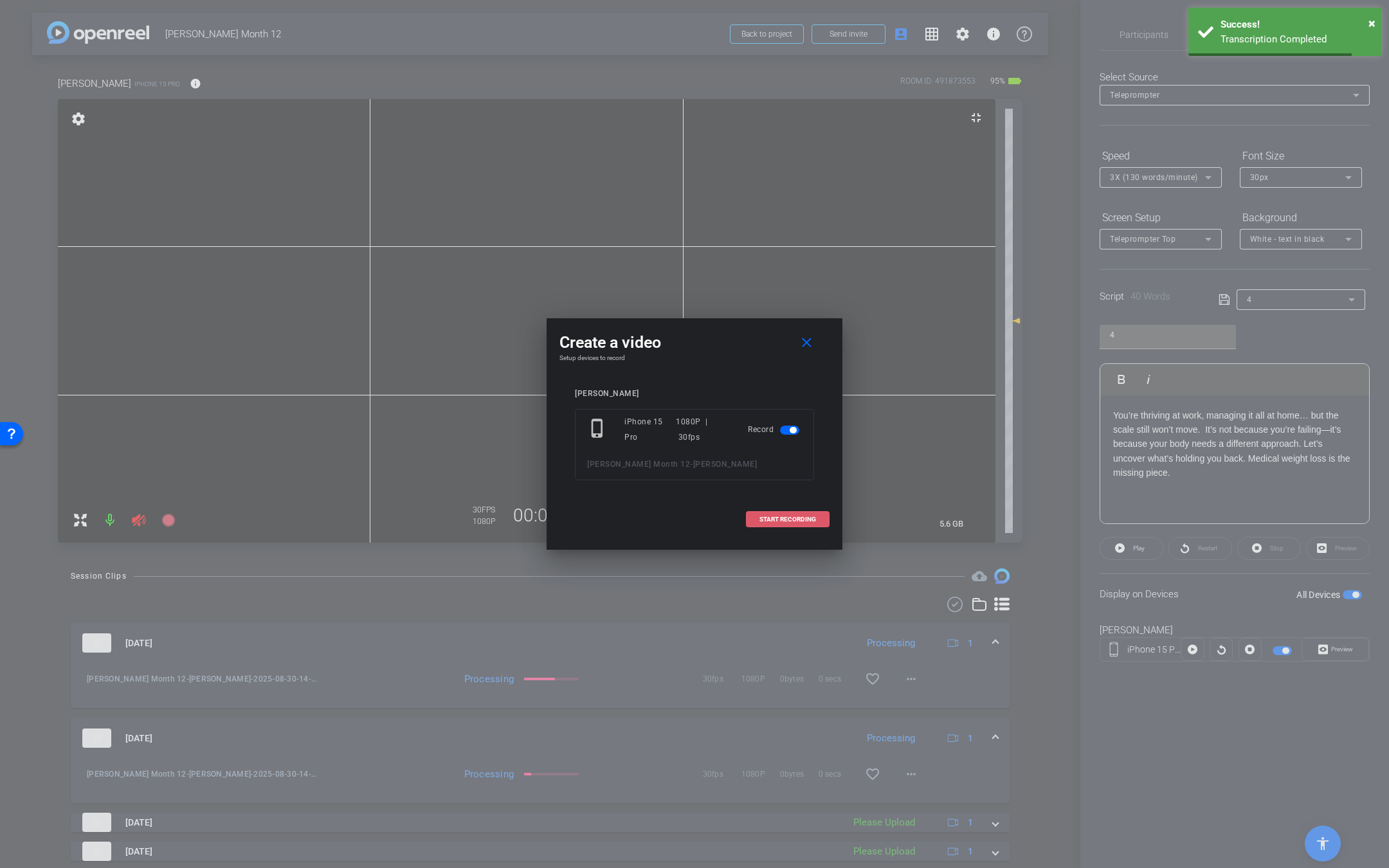
click at [746, 519] on span at bounding box center [787, 519] width 82 height 31
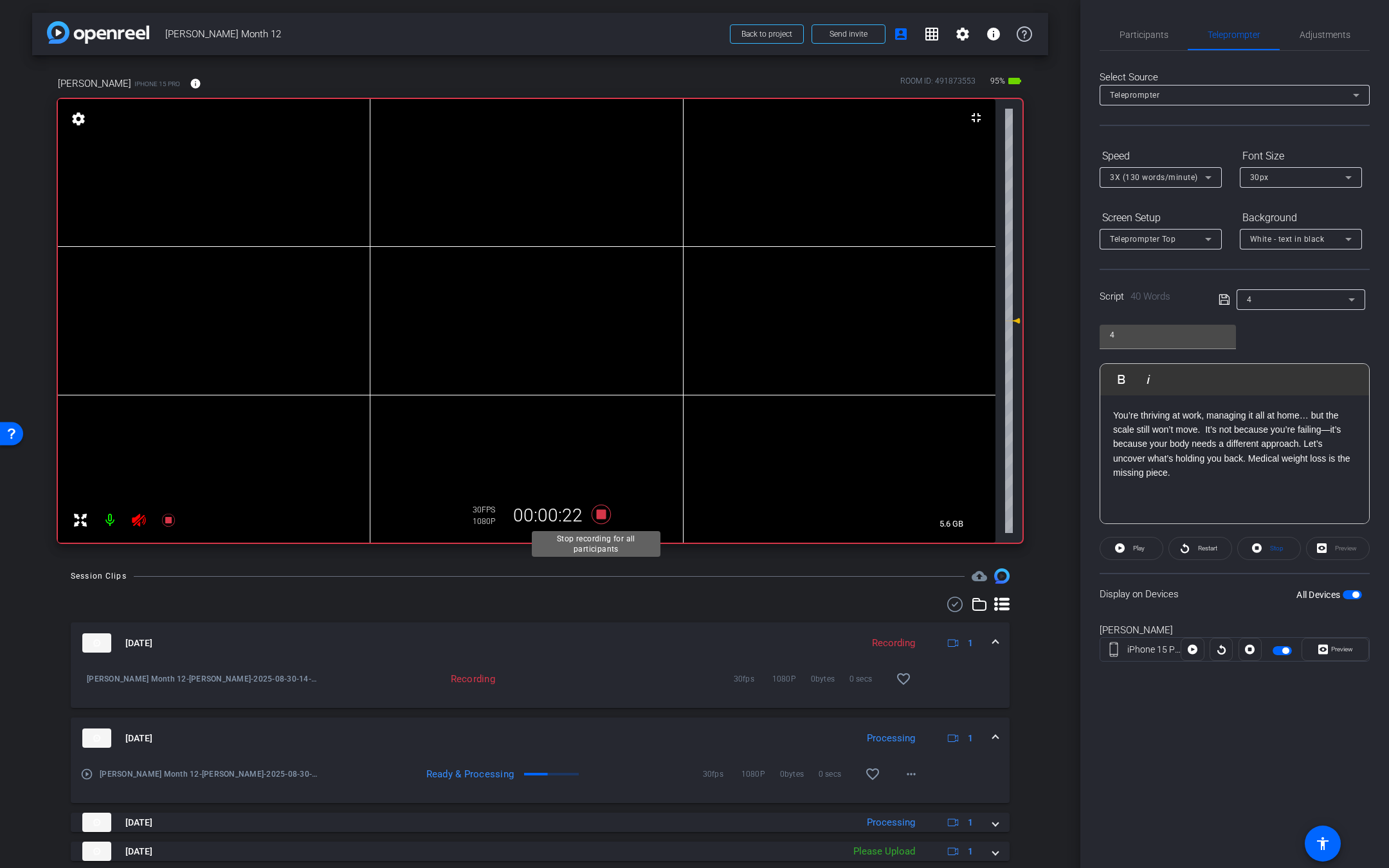
click at [596, 516] on icon at bounding box center [601, 514] width 19 height 19
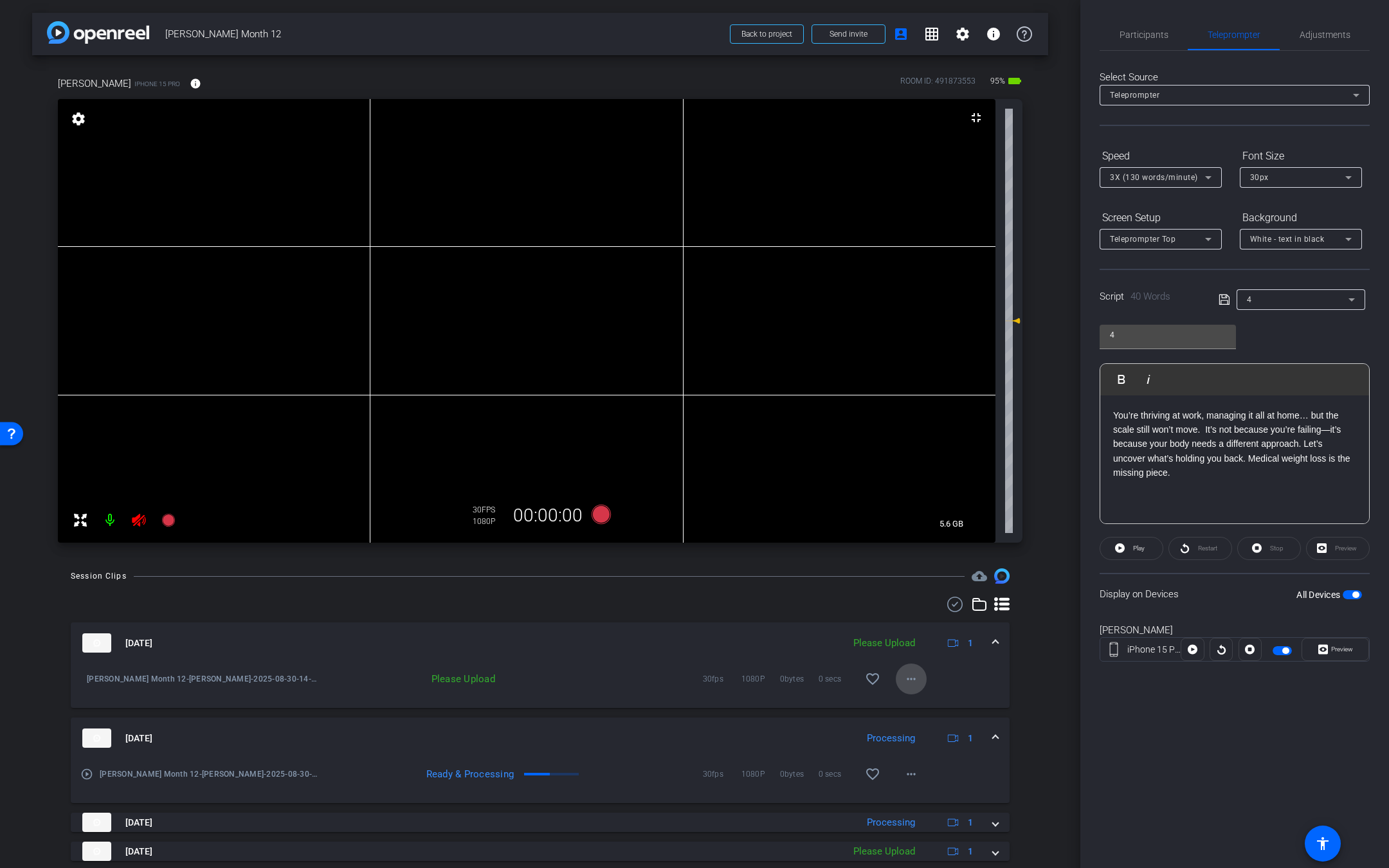
click at [905, 676] on mat-icon "more_horiz" at bounding box center [911, 679] width 15 height 15
click at [142, 519] on div at bounding box center [694, 434] width 1389 height 868
click at [142, 522] on icon at bounding box center [139, 520] width 15 height 15
click at [140, 524] on icon at bounding box center [138, 519] width 13 height 13
click at [164, 528] on mat-icon at bounding box center [168, 520] width 26 height 26
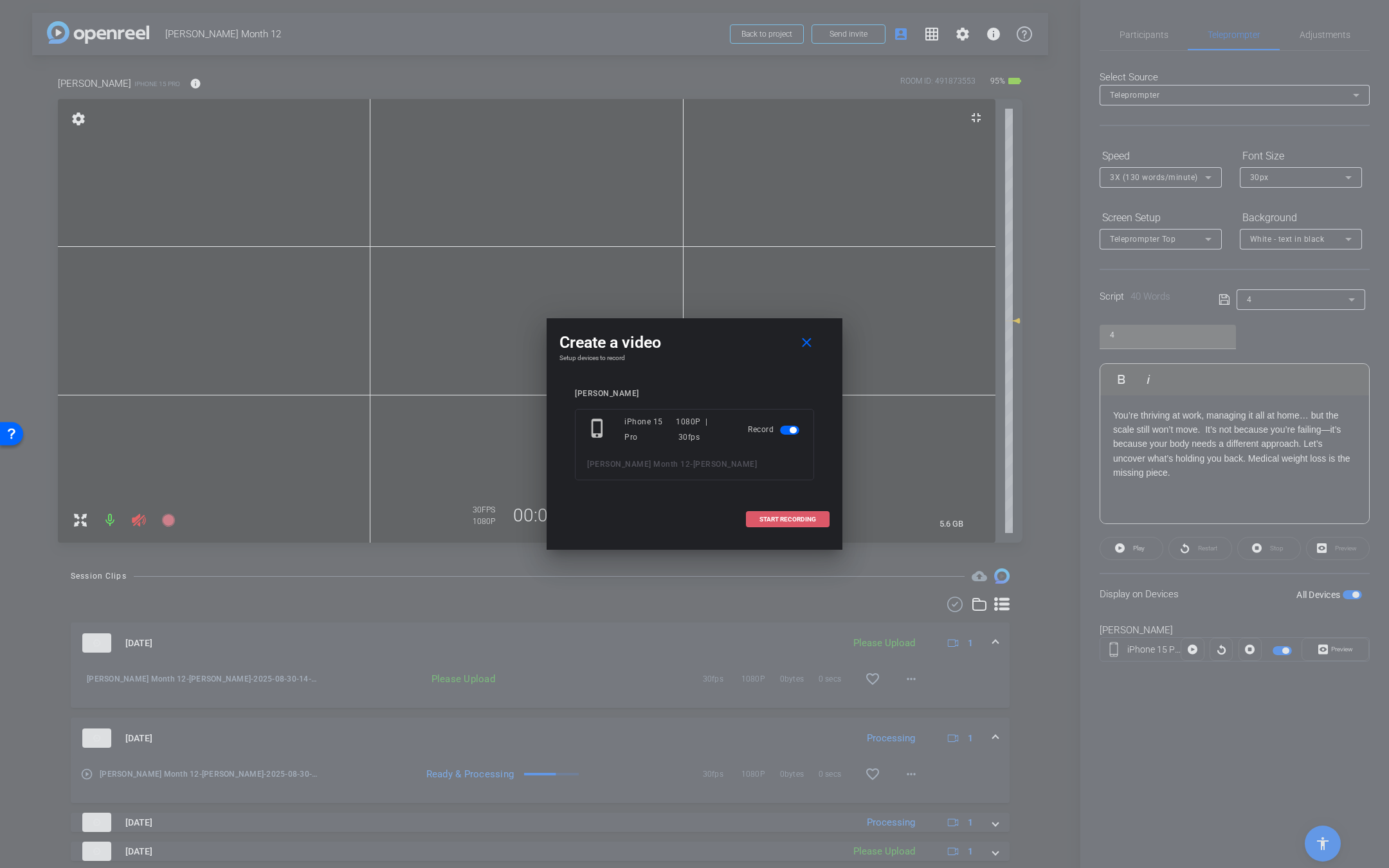
click at [812, 522] on span at bounding box center [787, 519] width 82 height 31
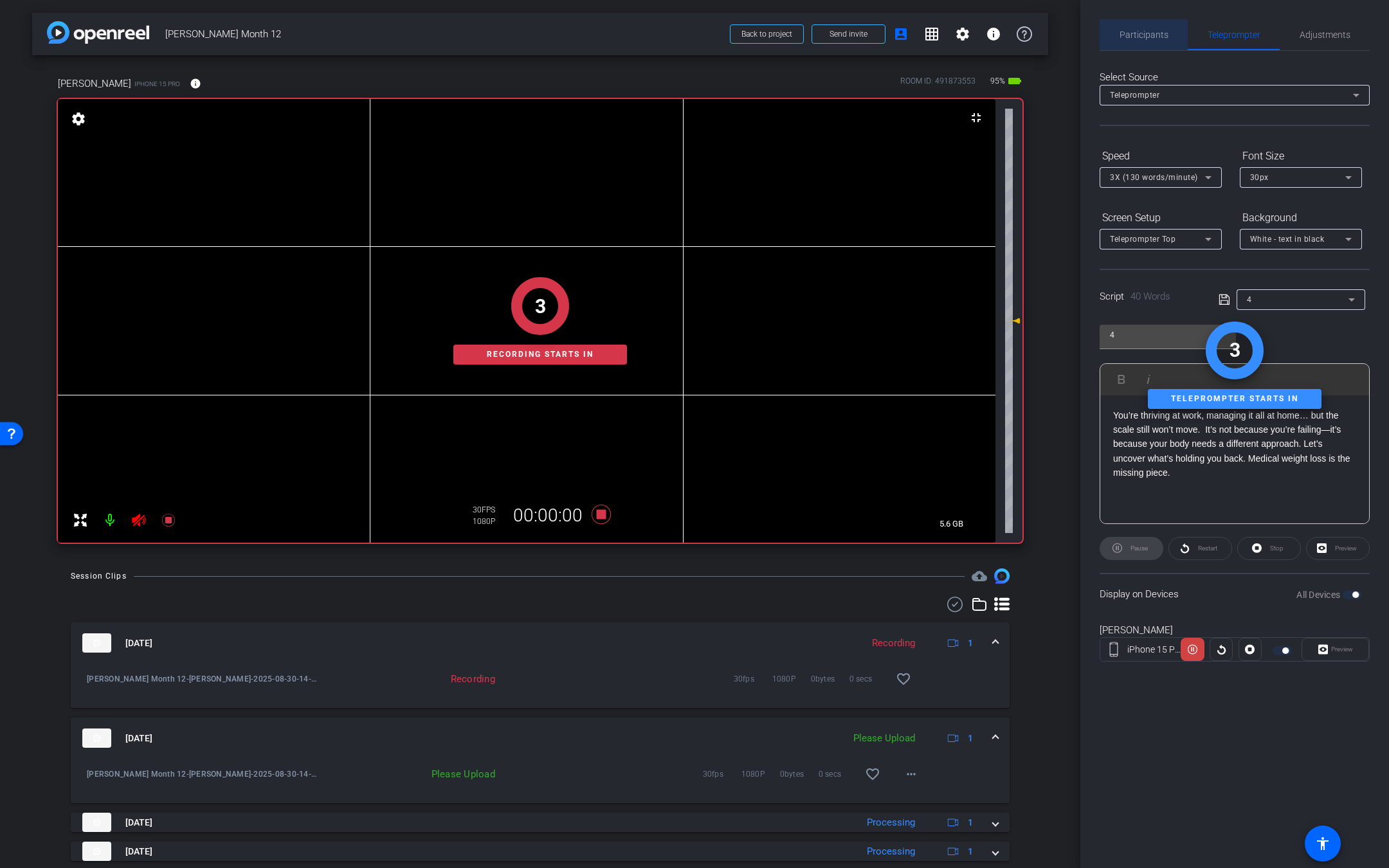
click at [1148, 31] on span "Participants" at bounding box center [1144, 34] width 49 height 9
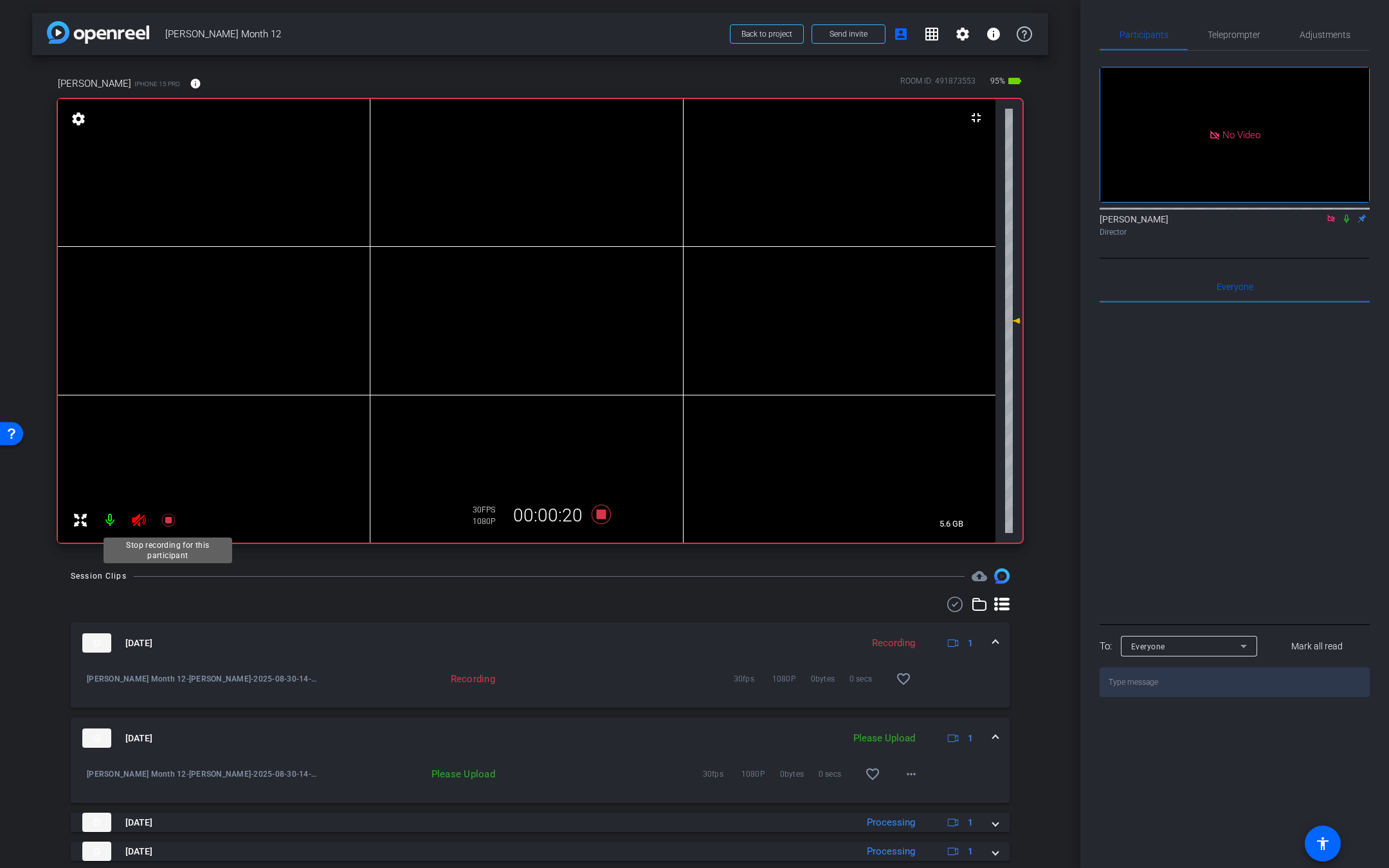
click at [161, 524] on icon at bounding box center [168, 520] width 15 height 15
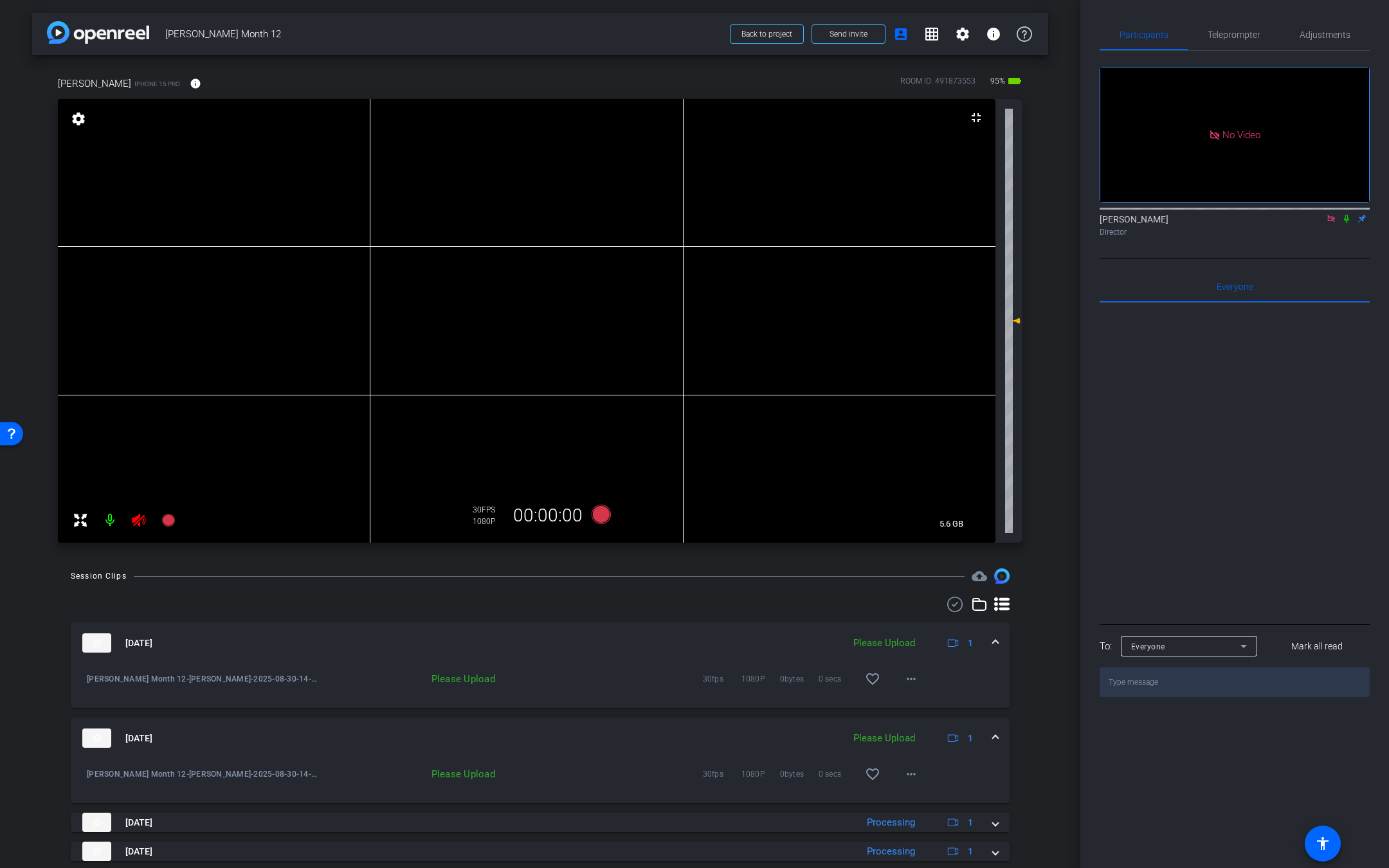
click at [132, 519] on icon at bounding box center [139, 520] width 15 height 15
click at [908, 674] on mat-icon "more_horiz" at bounding box center [911, 679] width 15 height 15
click at [1030, 579] on div at bounding box center [694, 434] width 1389 height 868
click at [140, 518] on icon at bounding box center [138, 519] width 13 height 13
click at [178, 521] on mat-icon at bounding box center [168, 520] width 26 height 26
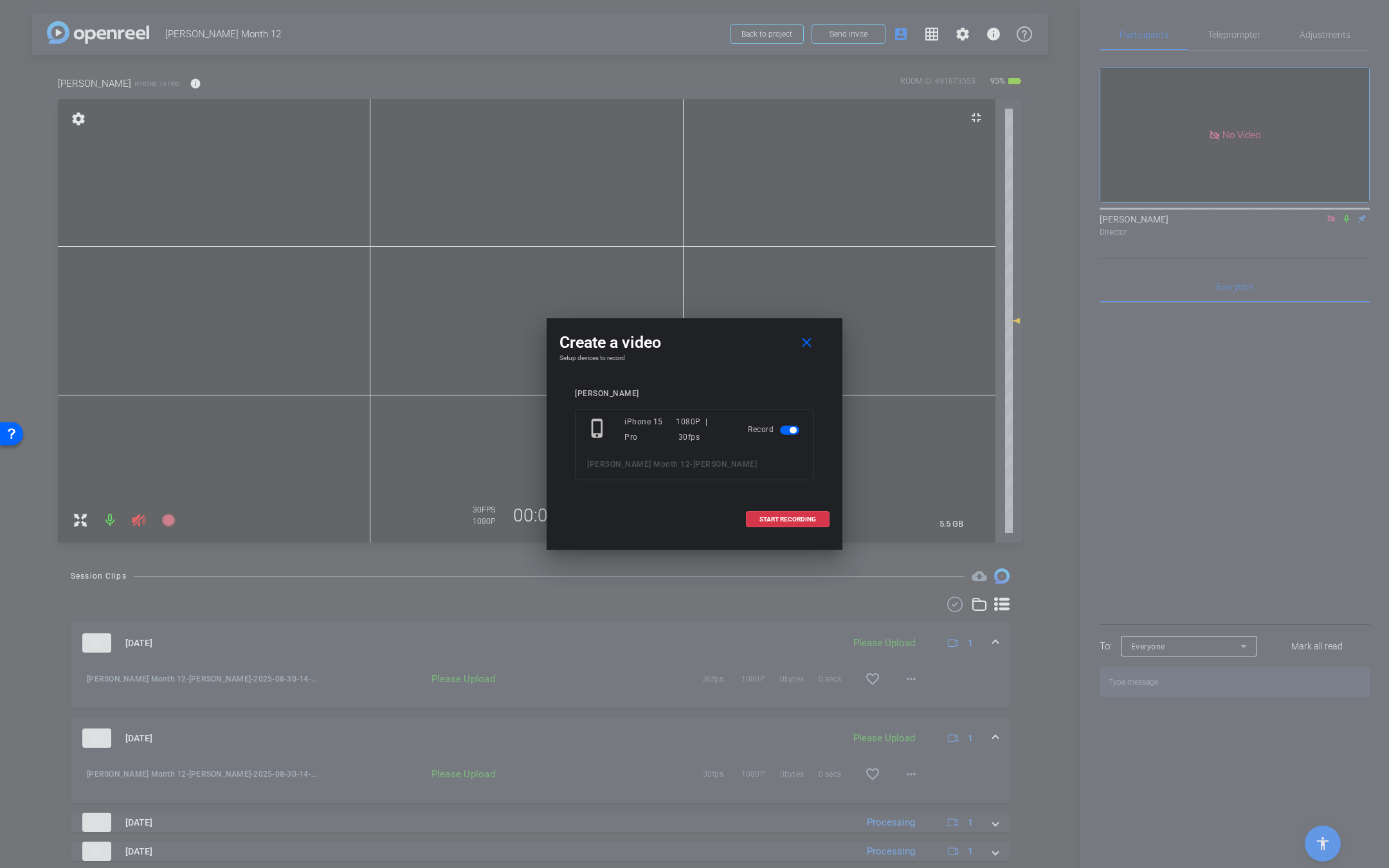
click at [148, 496] on div at bounding box center [694, 434] width 1389 height 868
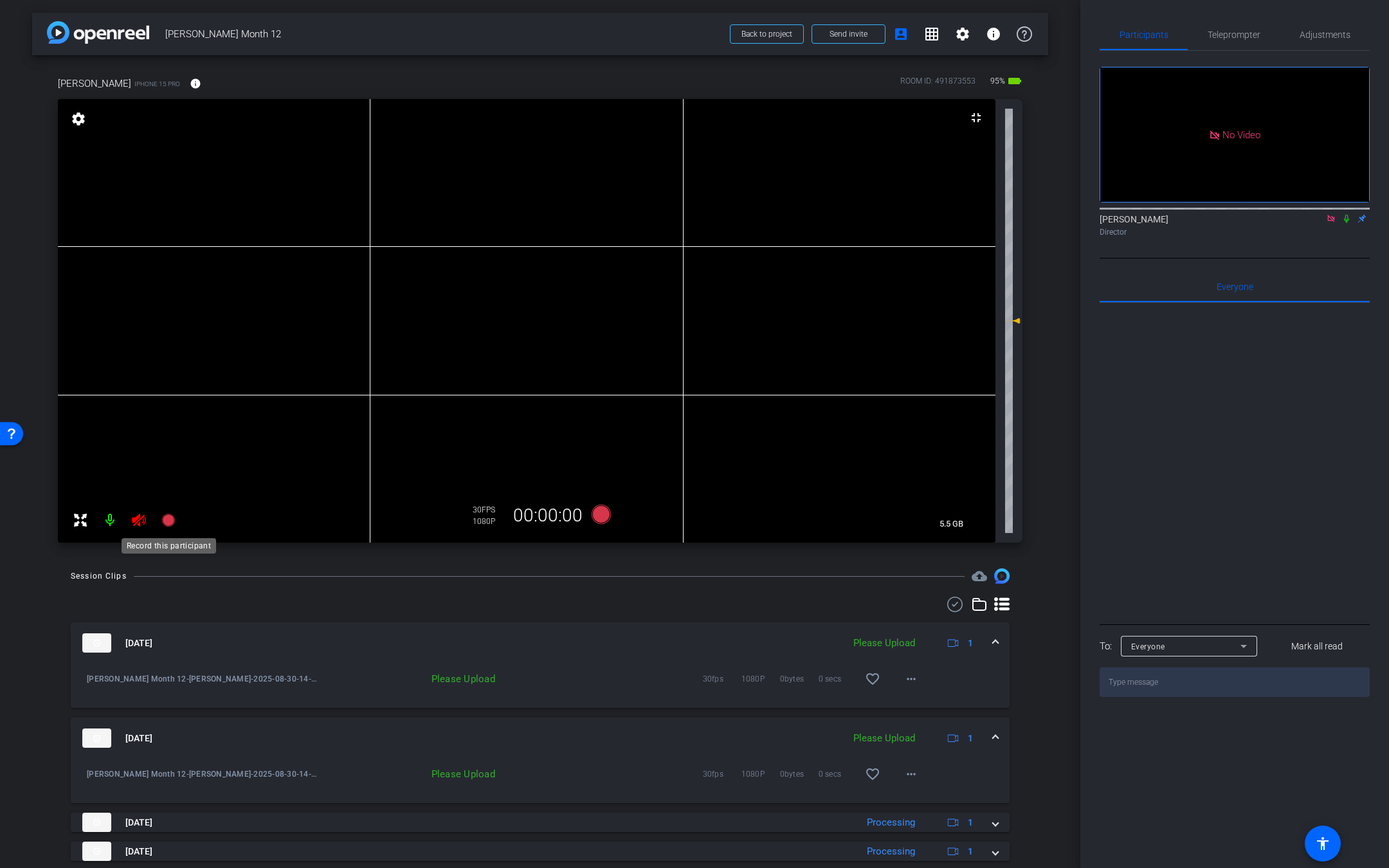
click at [173, 519] on icon at bounding box center [168, 519] width 13 height 13
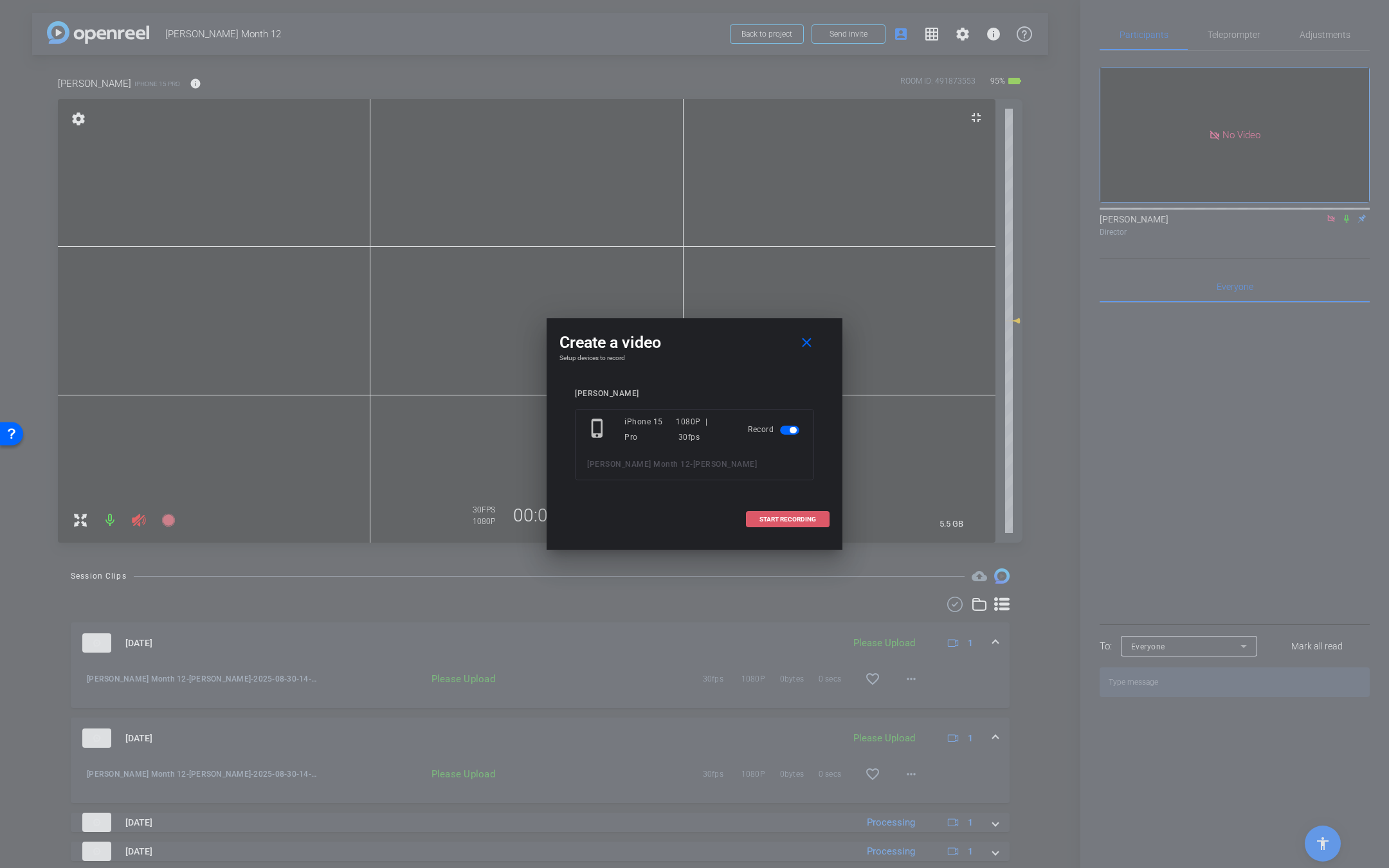
click at [813, 513] on span at bounding box center [787, 519] width 82 height 31
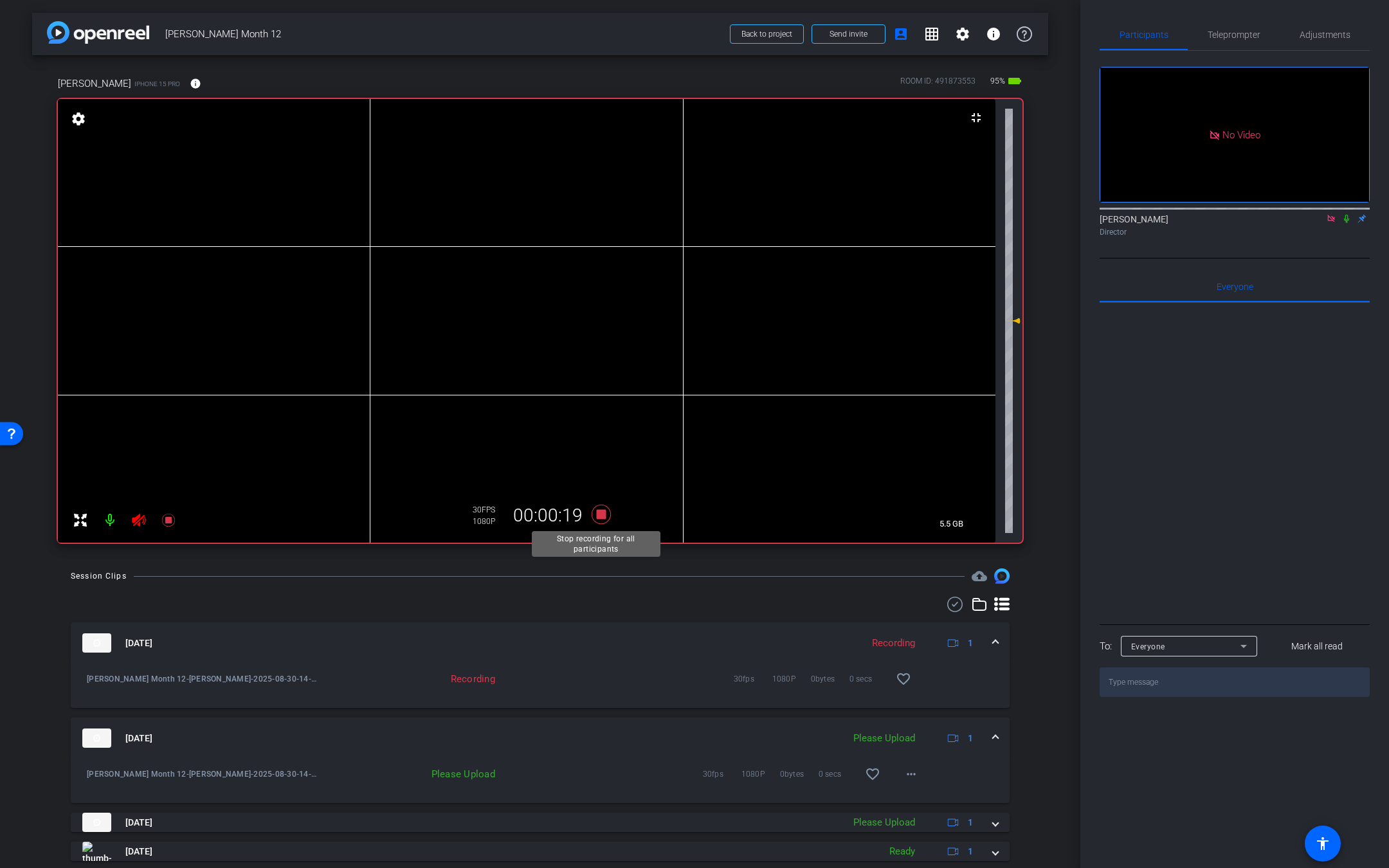
click at [596, 518] on icon at bounding box center [601, 514] width 19 height 19
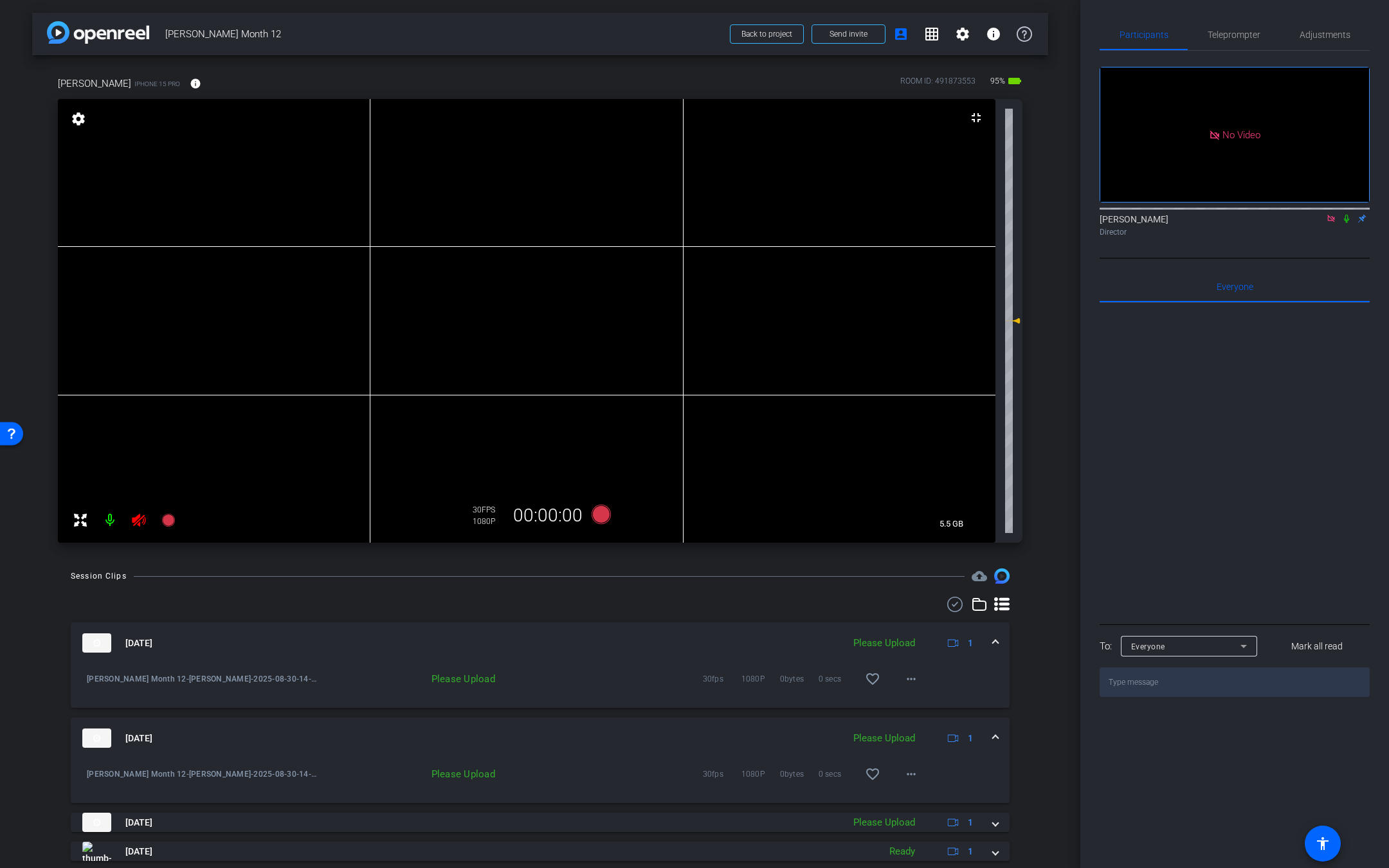
click at [138, 515] on icon at bounding box center [138, 519] width 13 height 13
click at [903, 677] on mat-icon "more_horiz" at bounding box center [911, 679] width 15 height 15
click at [908, 708] on span "Upload" at bounding box center [921, 705] width 51 height 15
click at [1234, 38] on span "Teleprompter" at bounding box center [1233, 34] width 53 height 9
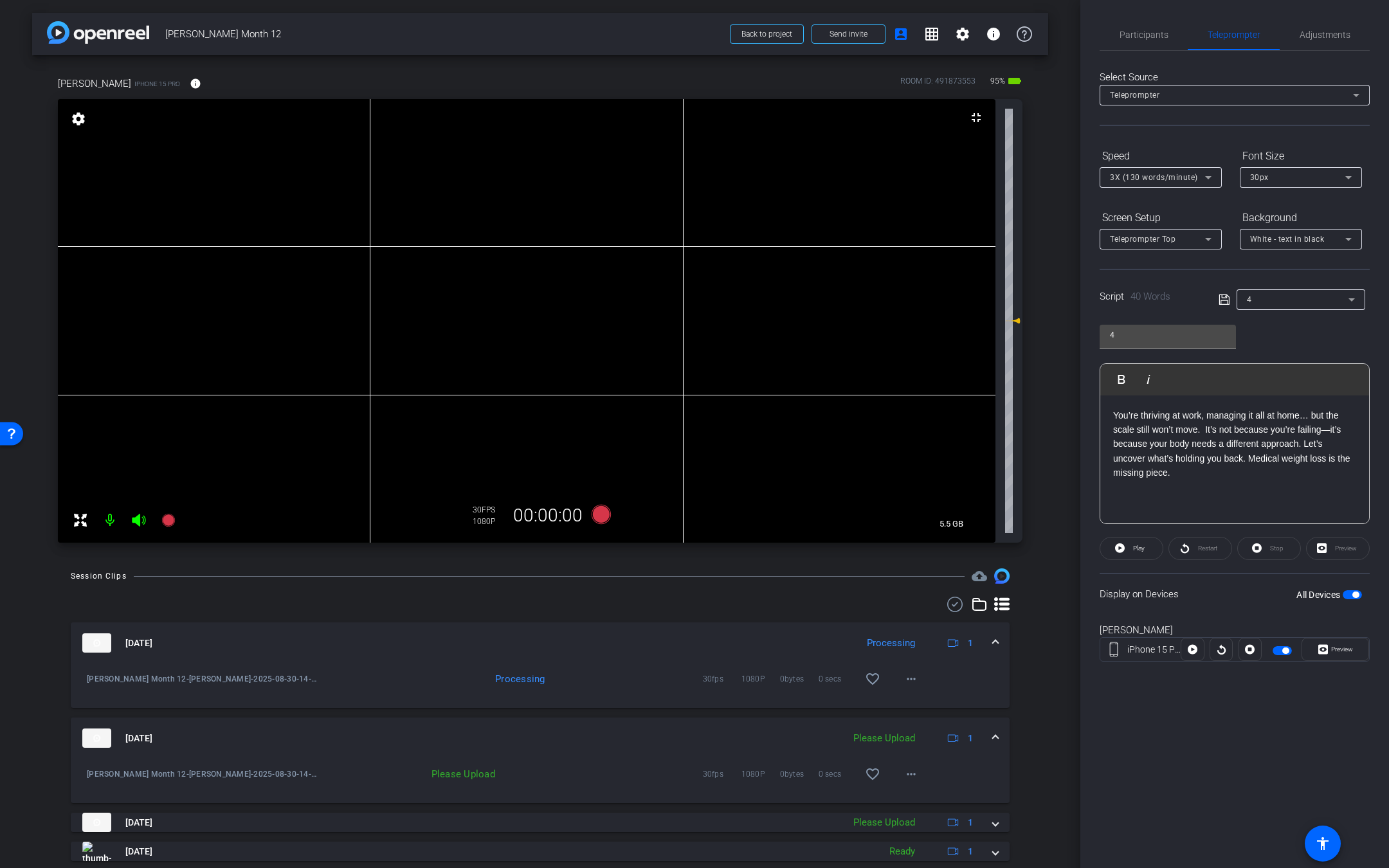
click at [1262, 294] on div "4" at bounding box center [1297, 299] width 101 height 16
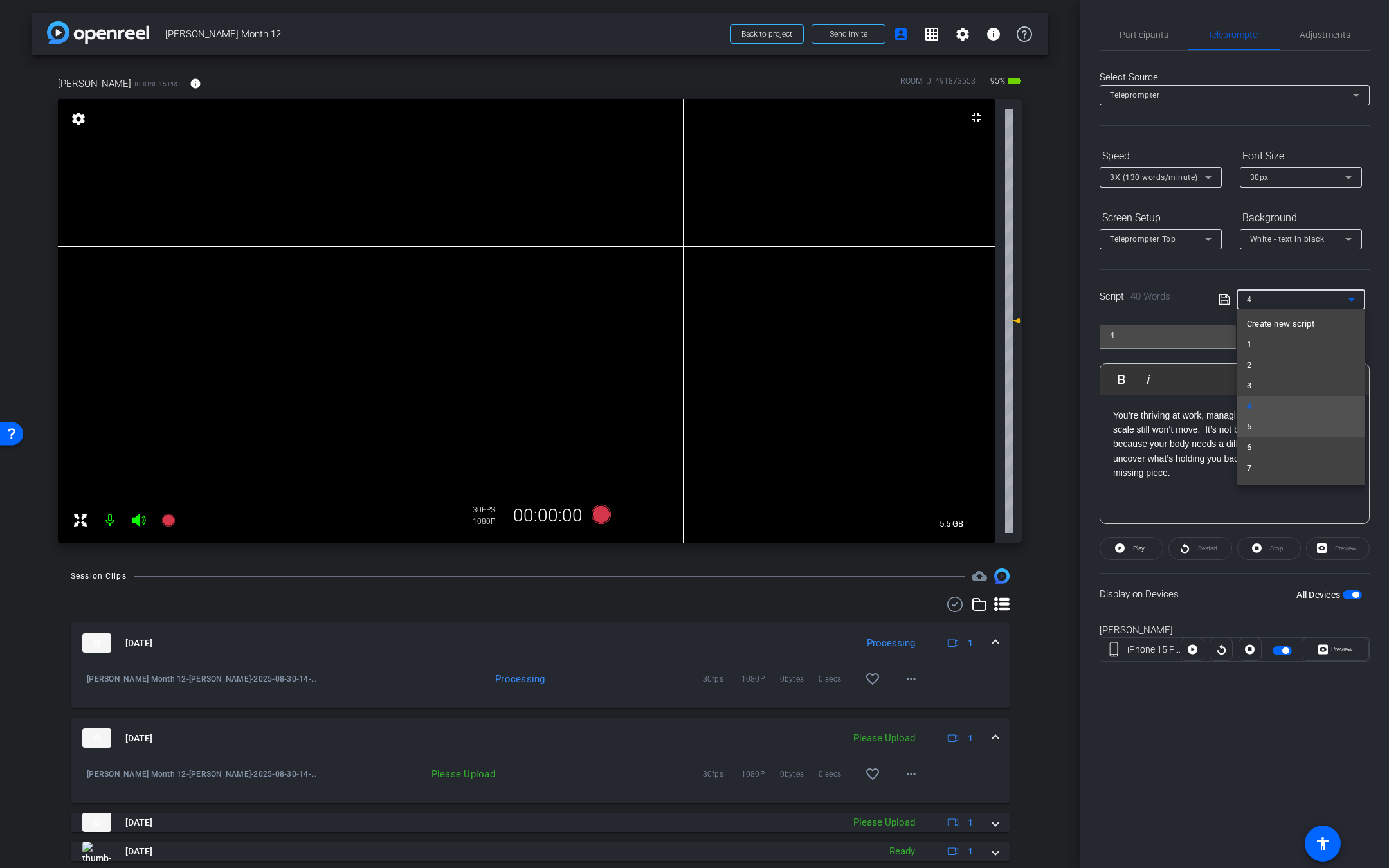
click at [1261, 427] on mat-option "5" at bounding box center [1300, 426] width 128 height 21
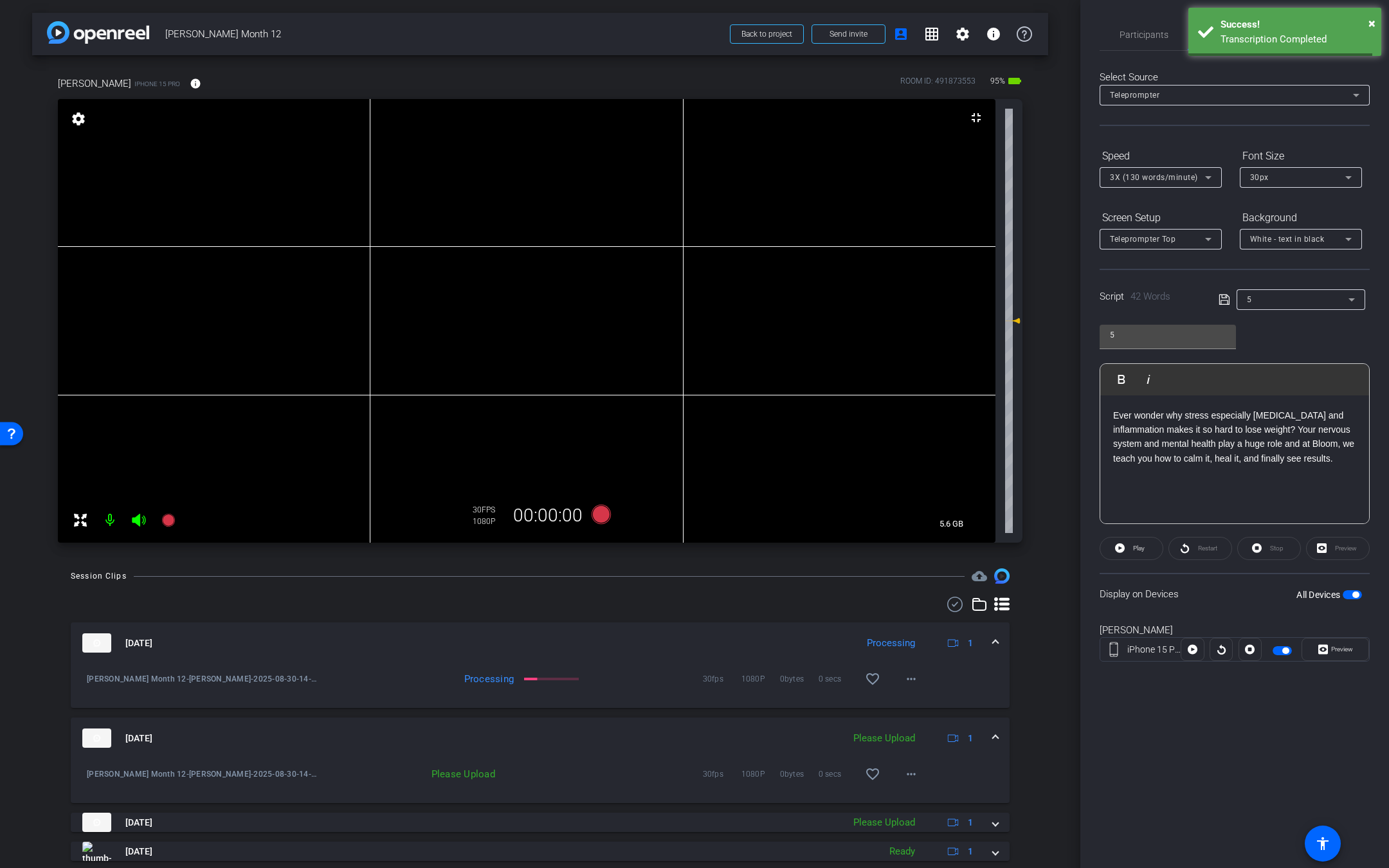
click at [140, 516] on icon at bounding box center [139, 520] width 15 height 15
click at [146, 511] on mat-icon at bounding box center [138, 520] width 26 height 26
click at [142, 521] on icon at bounding box center [139, 520] width 15 height 15
click at [143, 521] on icon at bounding box center [139, 520] width 15 height 15
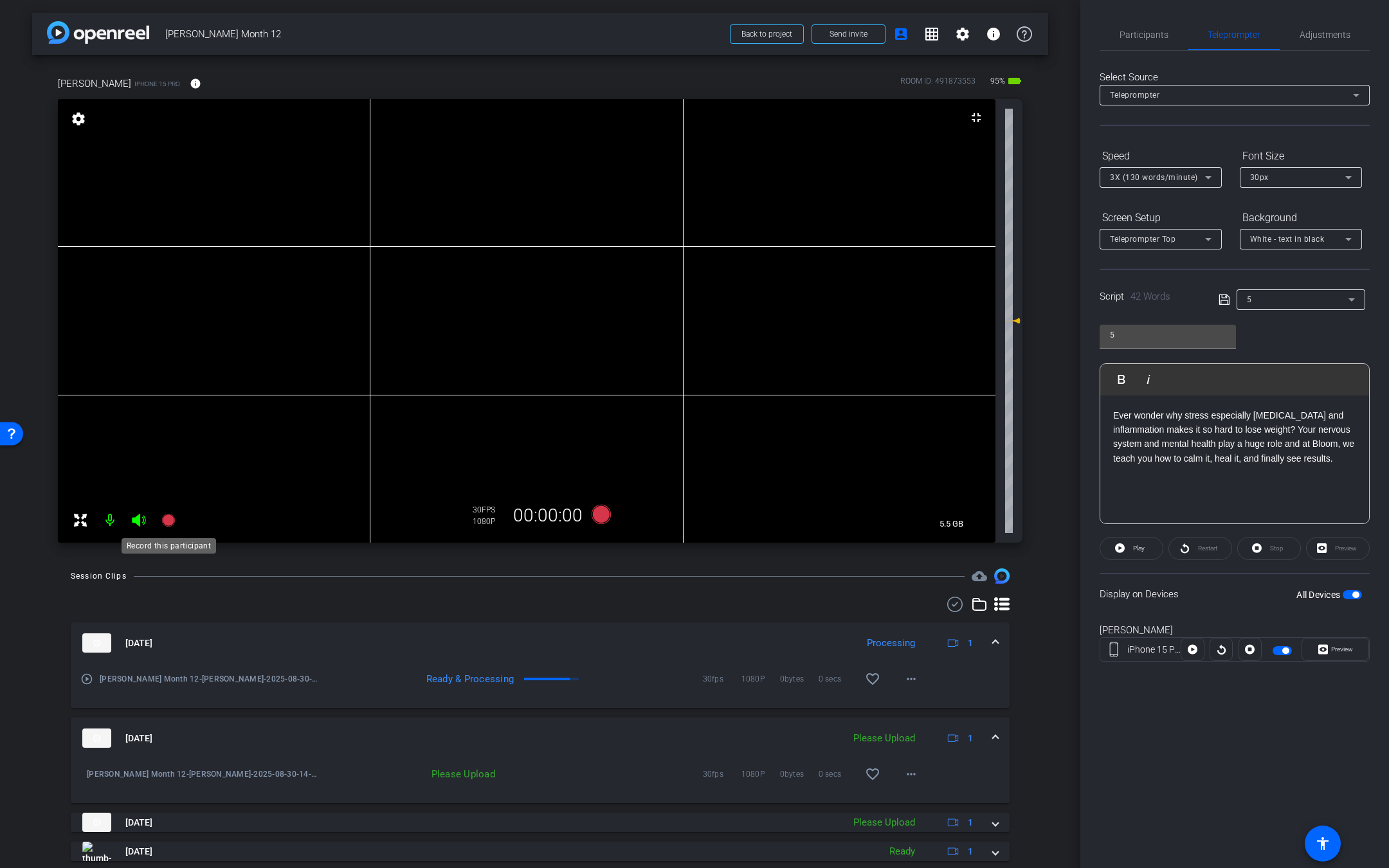
click at [164, 521] on icon at bounding box center [168, 519] width 13 height 13
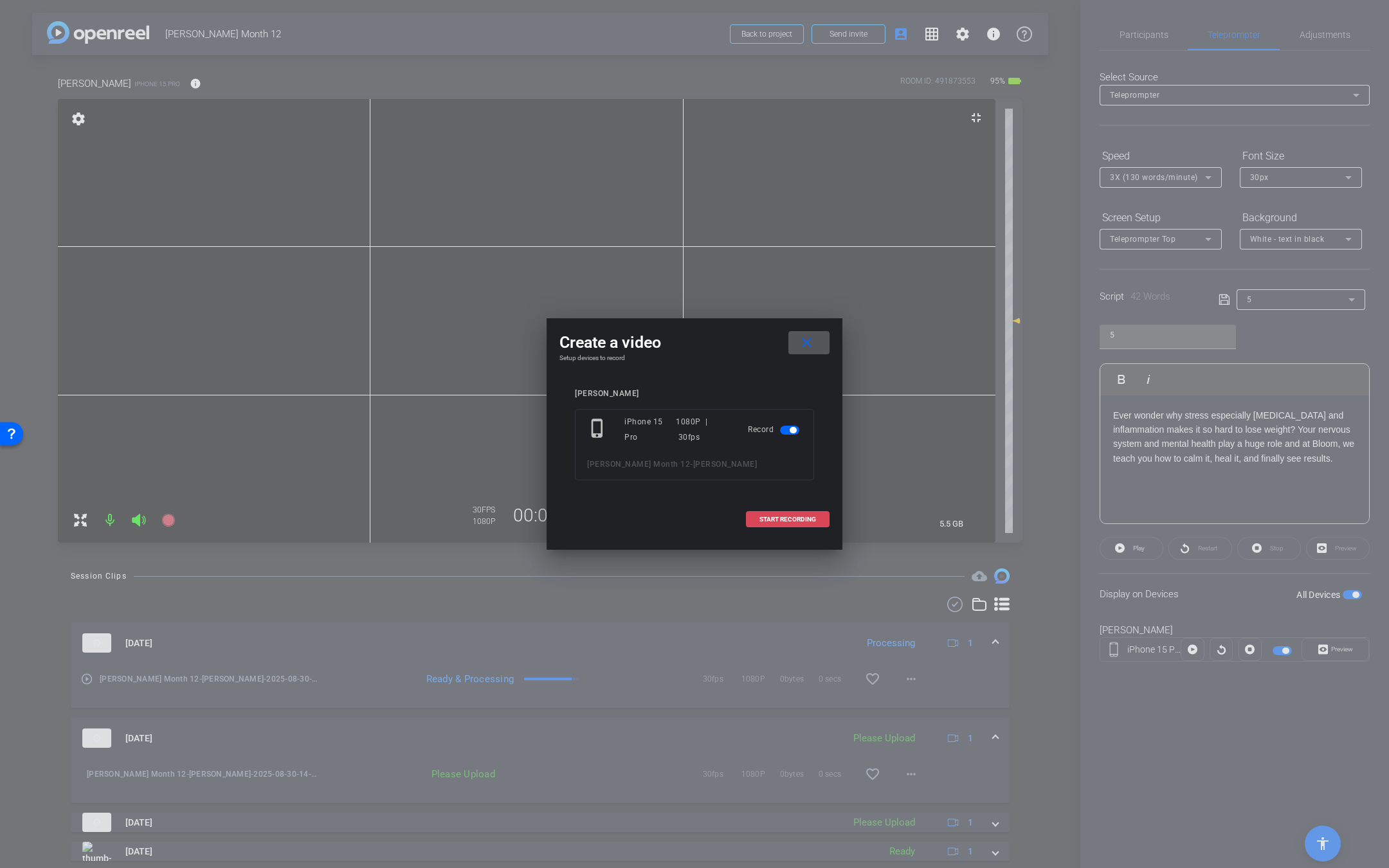
click at [810, 509] on span at bounding box center [787, 519] width 82 height 31
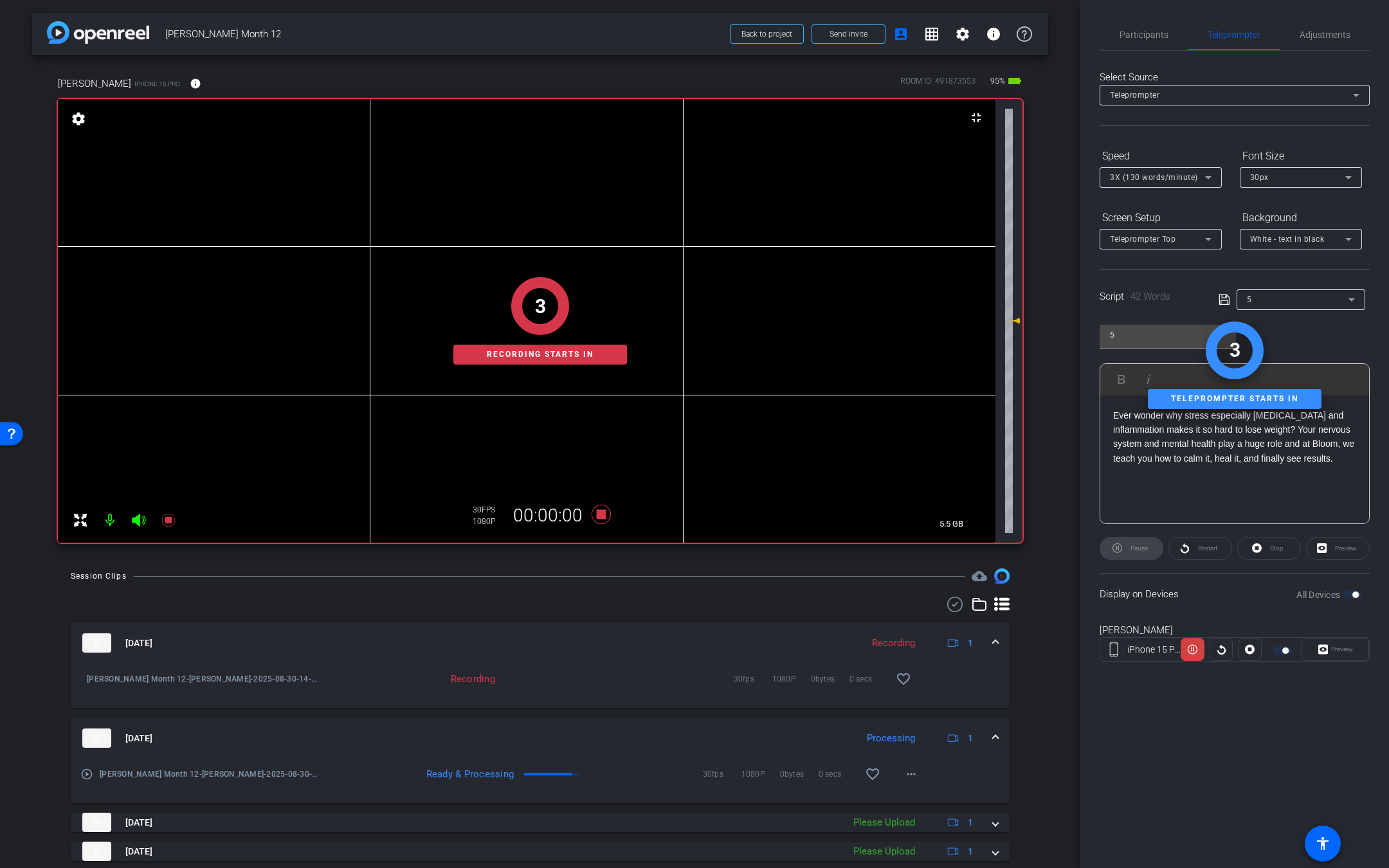
click at [133, 523] on icon at bounding box center [139, 520] width 15 height 15
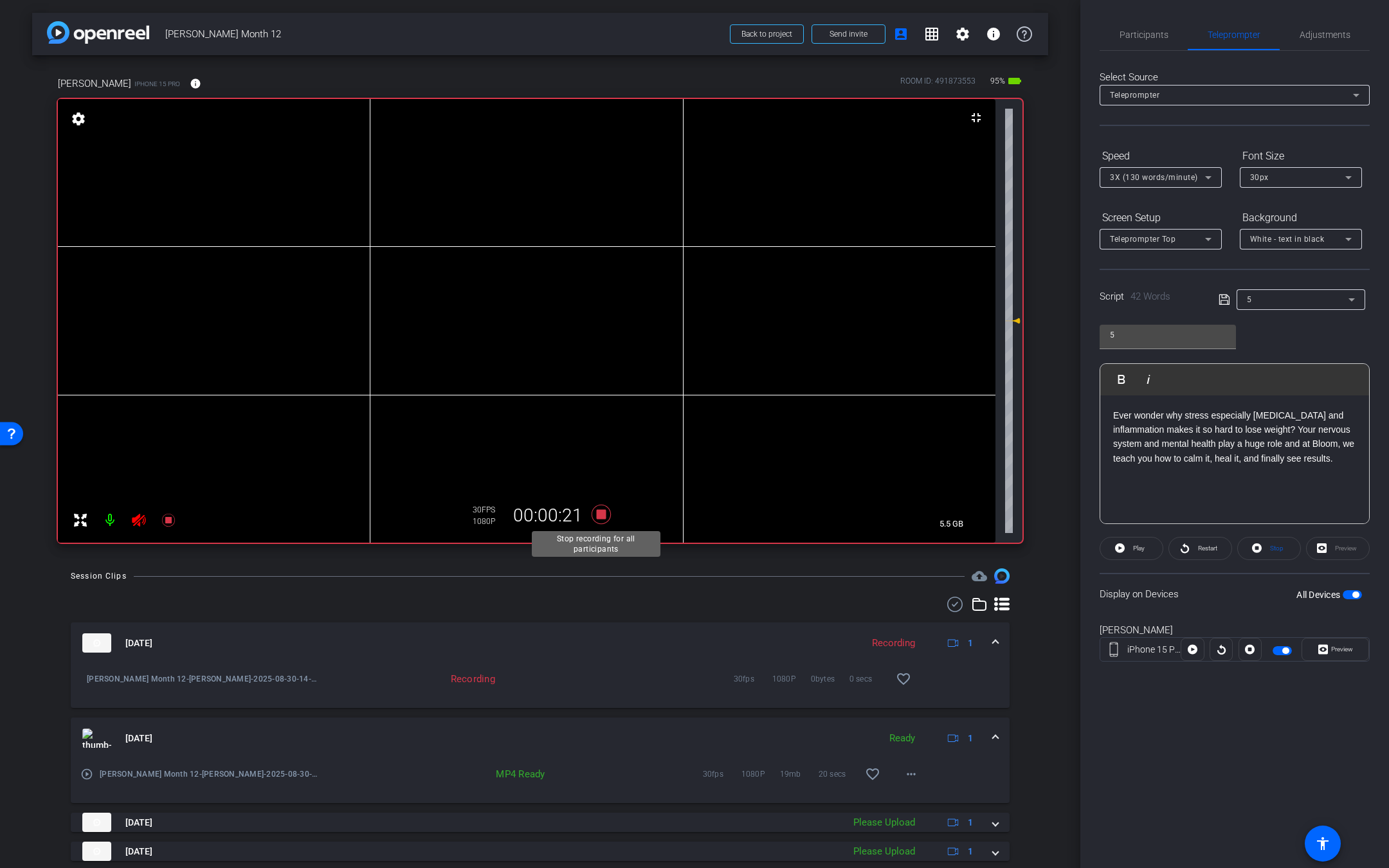
click at [599, 510] on icon at bounding box center [601, 514] width 19 height 19
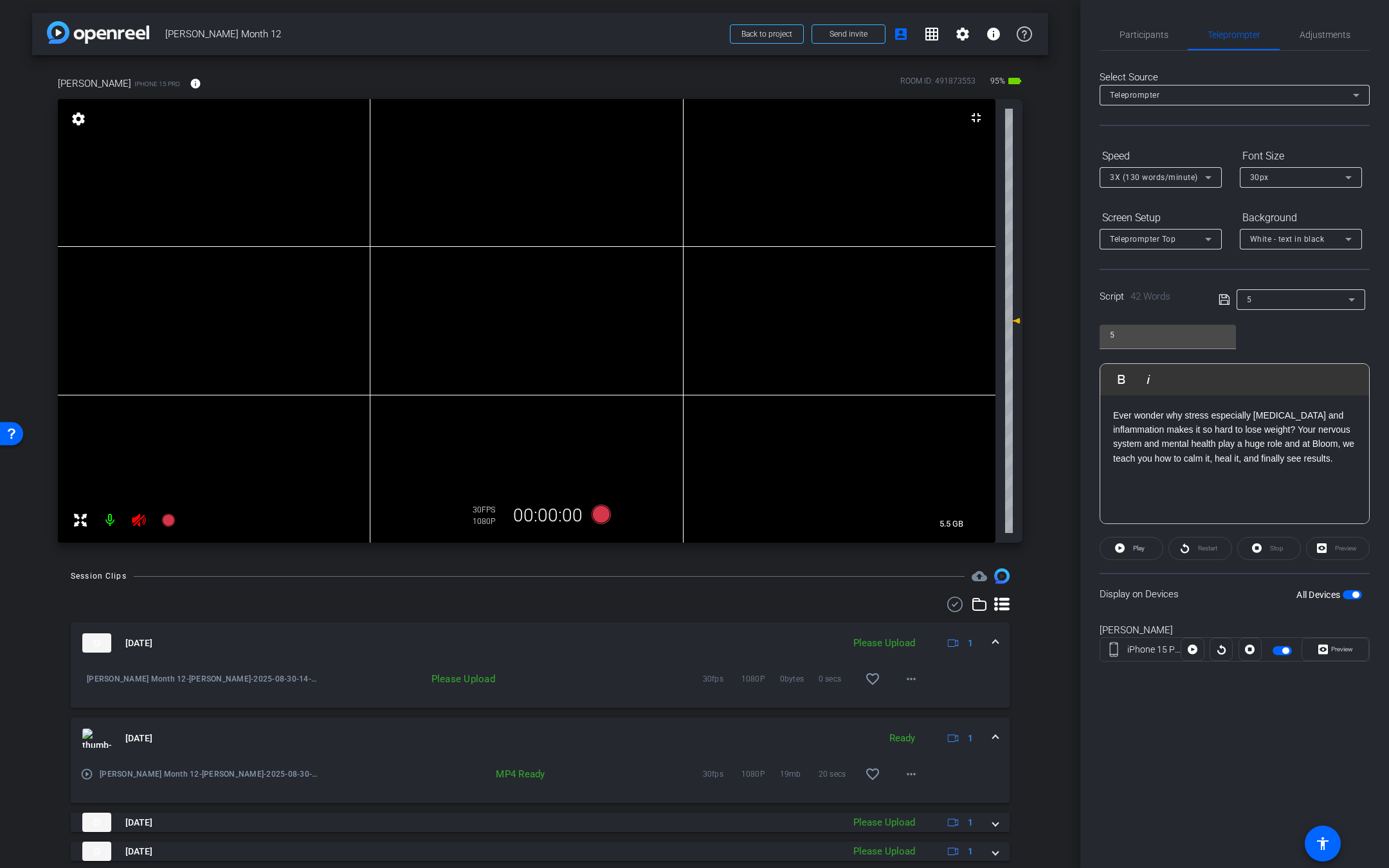
click at [130, 513] on mat-icon at bounding box center [138, 520] width 26 height 26
click at [906, 682] on mat-icon "more_horiz" at bounding box center [911, 679] width 15 height 15
click at [906, 709] on span "Upload" at bounding box center [921, 705] width 51 height 15
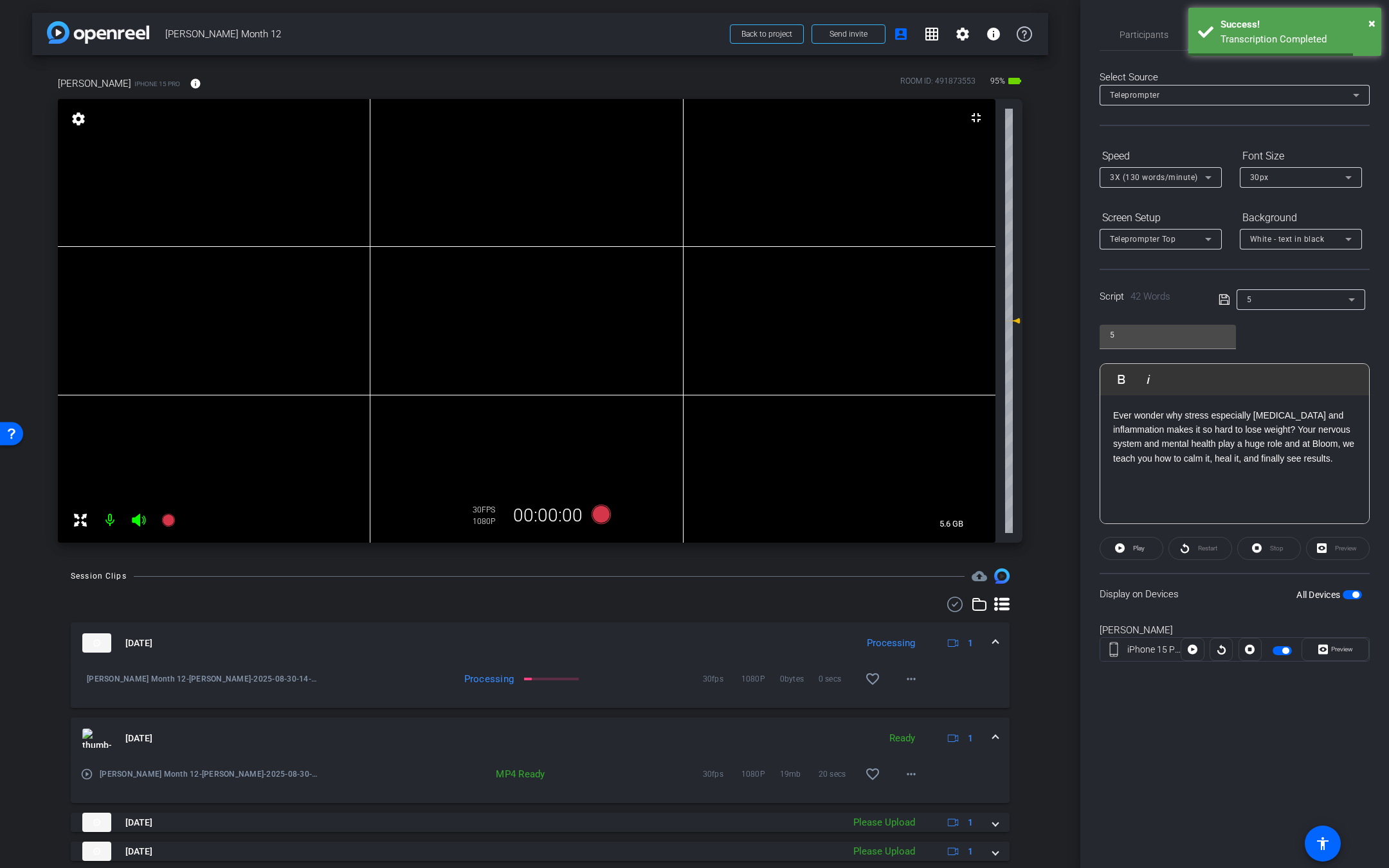
click at [142, 523] on icon at bounding box center [138, 519] width 13 height 13
click at [176, 521] on mat-icon at bounding box center [168, 520] width 26 height 26
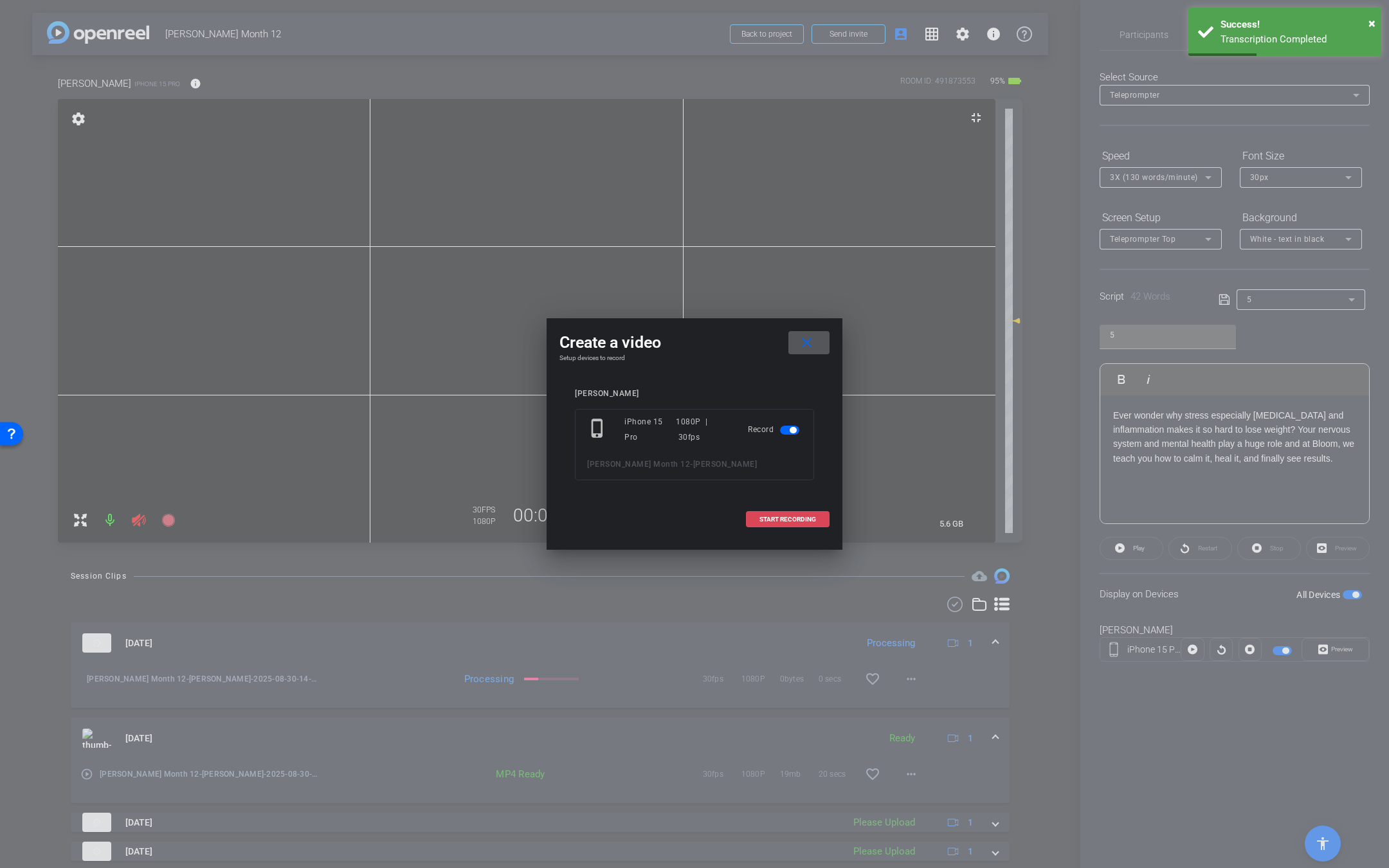
click at [792, 522] on span "START RECORDING" at bounding box center [787, 519] width 57 height 7
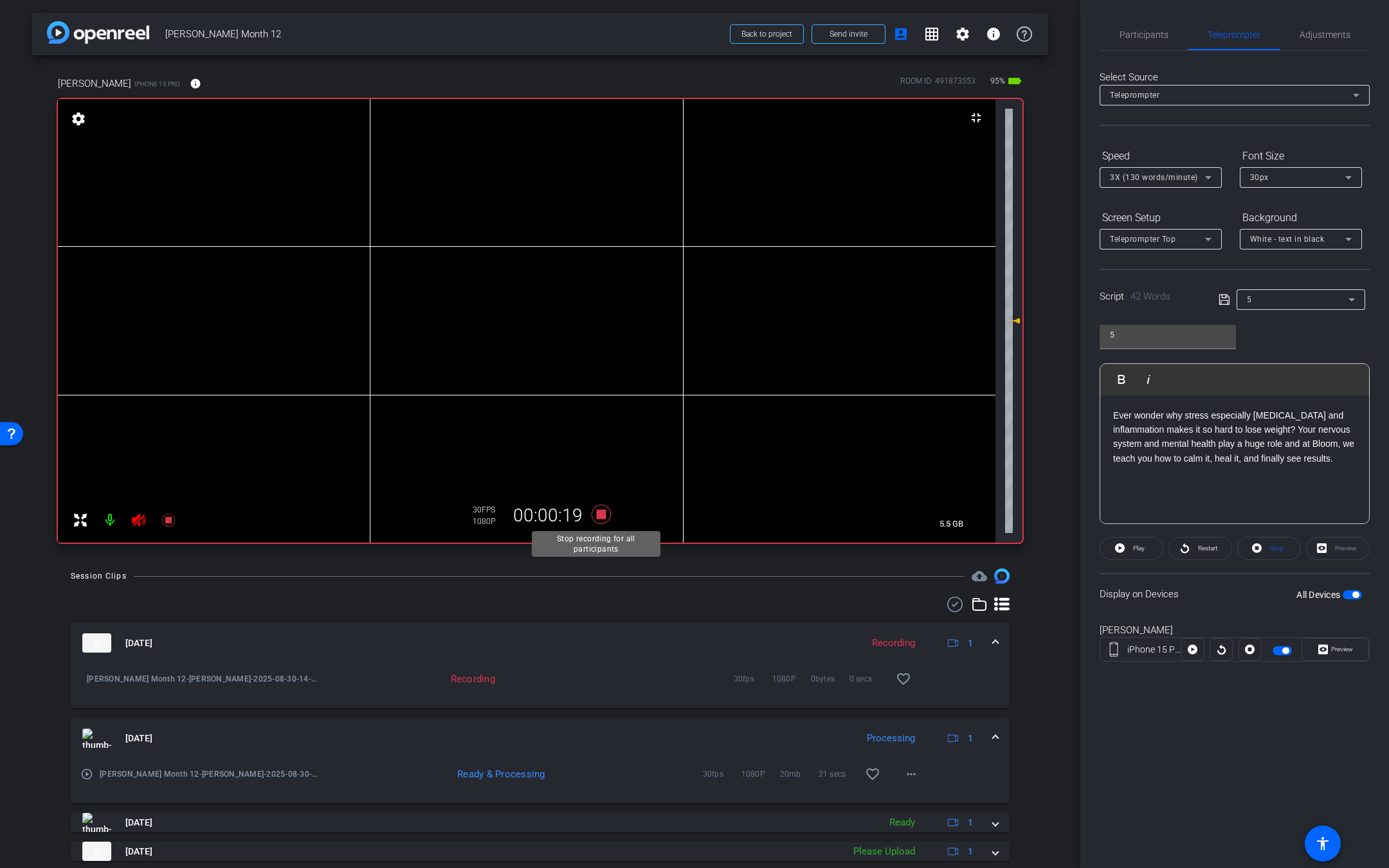
click at [603, 512] on icon at bounding box center [601, 514] width 31 height 23
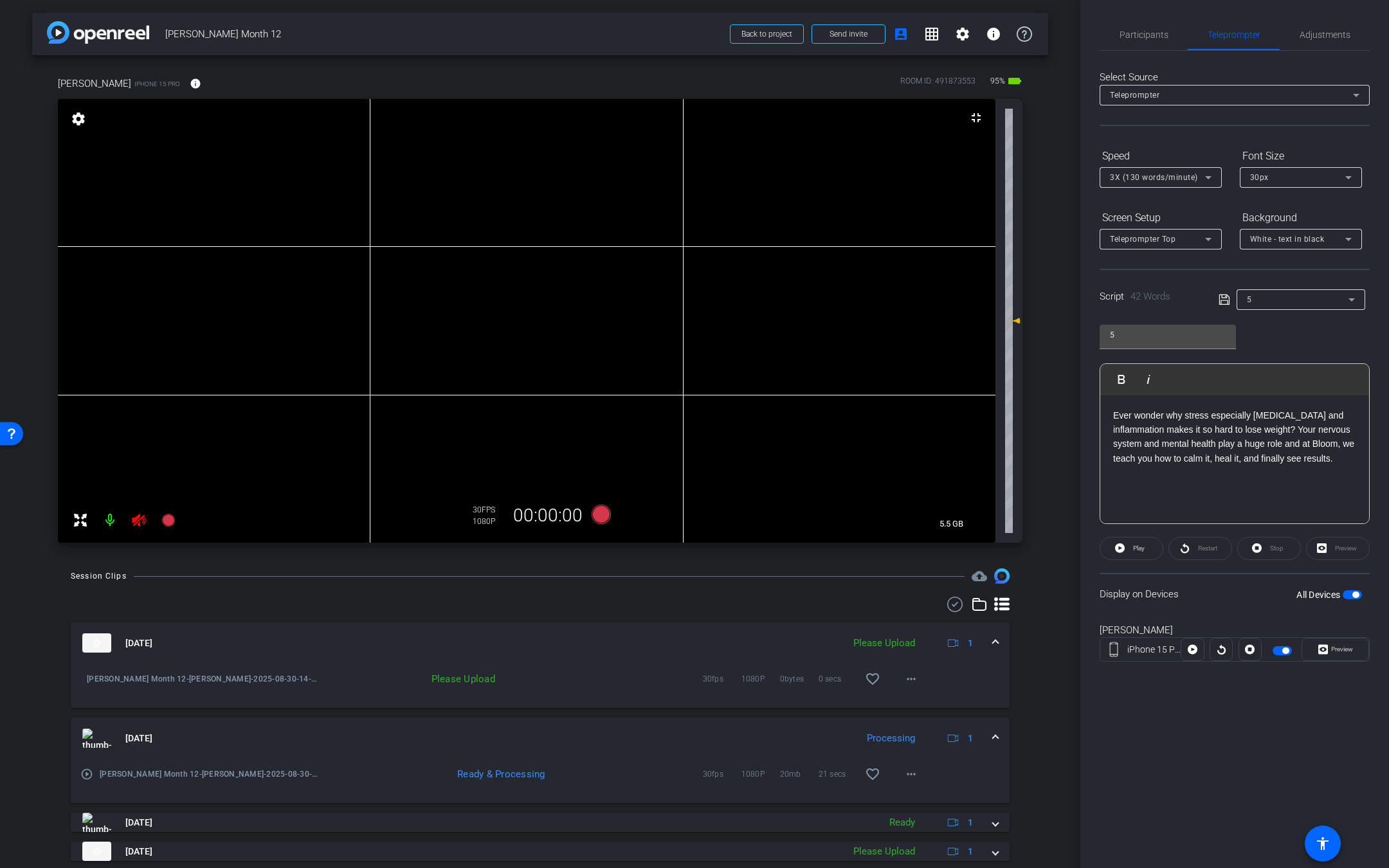
click at [143, 523] on icon at bounding box center [139, 520] width 15 height 15
click at [906, 682] on mat-icon "more_horiz" at bounding box center [911, 679] width 15 height 15
click at [906, 700] on span "Upload" at bounding box center [921, 705] width 51 height 15
click at [1285, 292] on div "5" at bounding box center [1297, 299] width 101 height 16
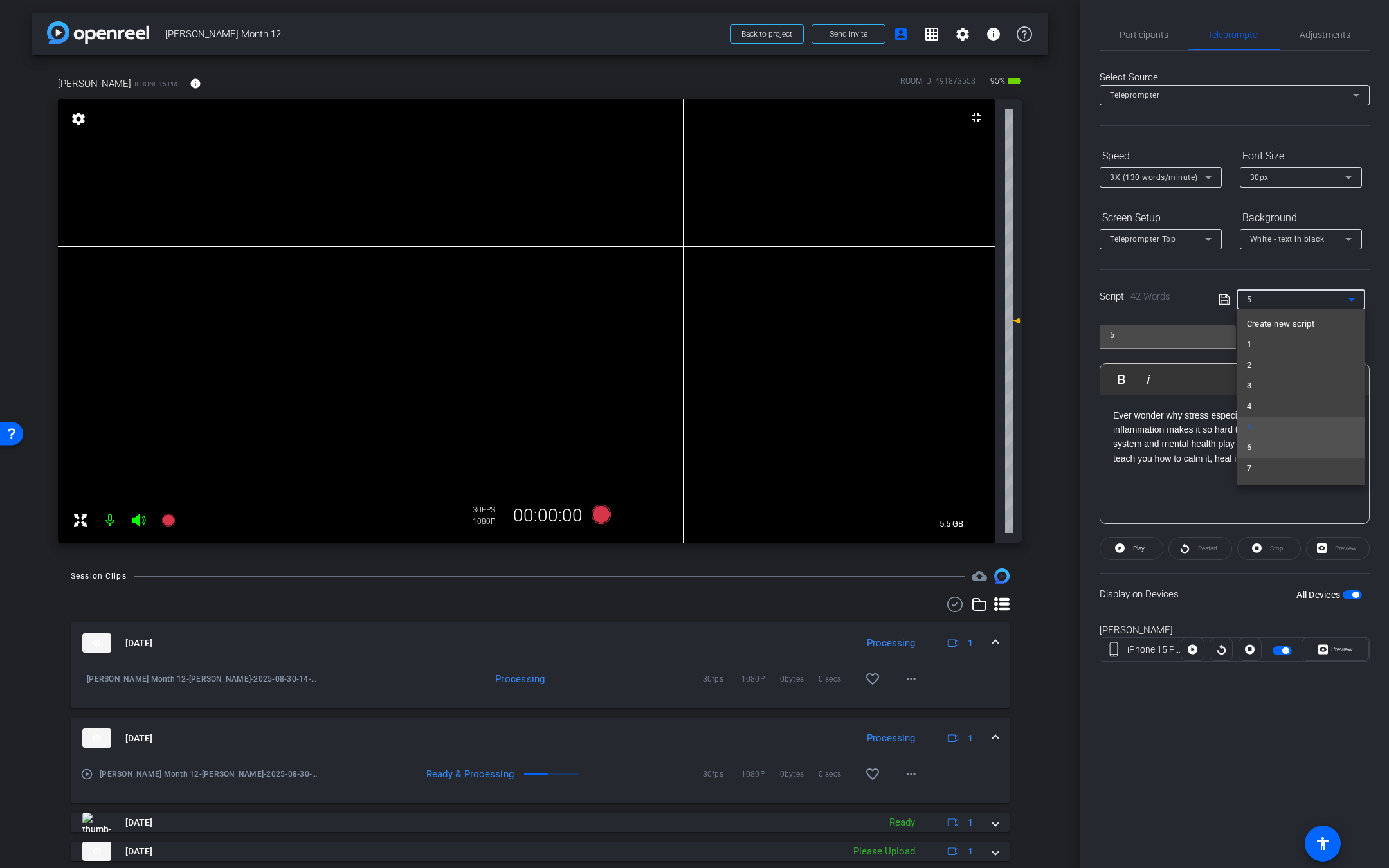
click at [1266, 454] on mat-option "6" at bounding box center [1300, 447] width 128 height 21
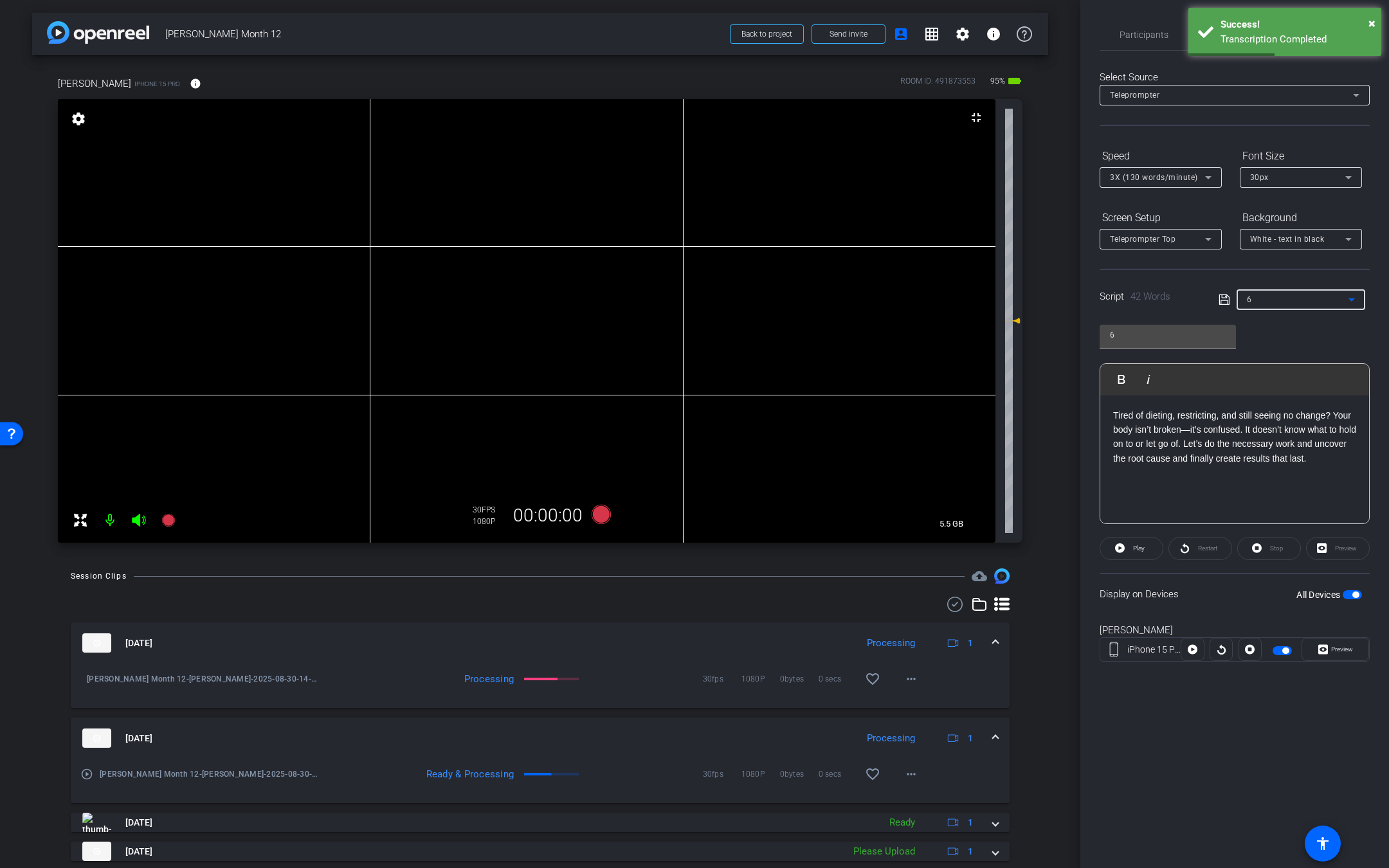
click at [1268, 302] on div "6" at bounding box center [1297, 299] width 101 height 16
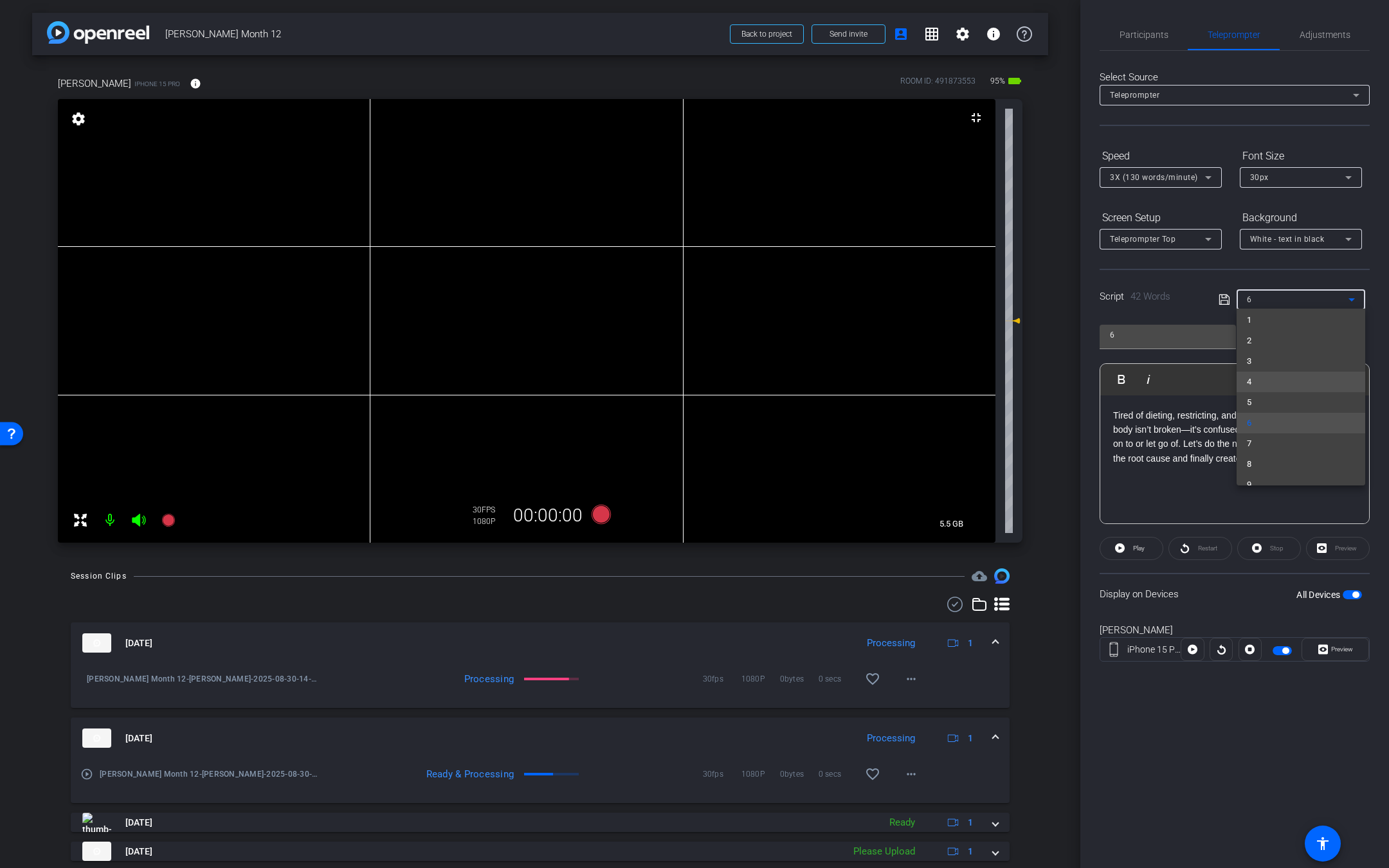
scroll to position [25, 0]
drag, startPoint x: 1073, startPoint y: 457, endPoint x: 1066, endPoint y: 705, distance: 248.1
click at [1066, 705] on div at bounding box center [694, 434] width 1389 height 868
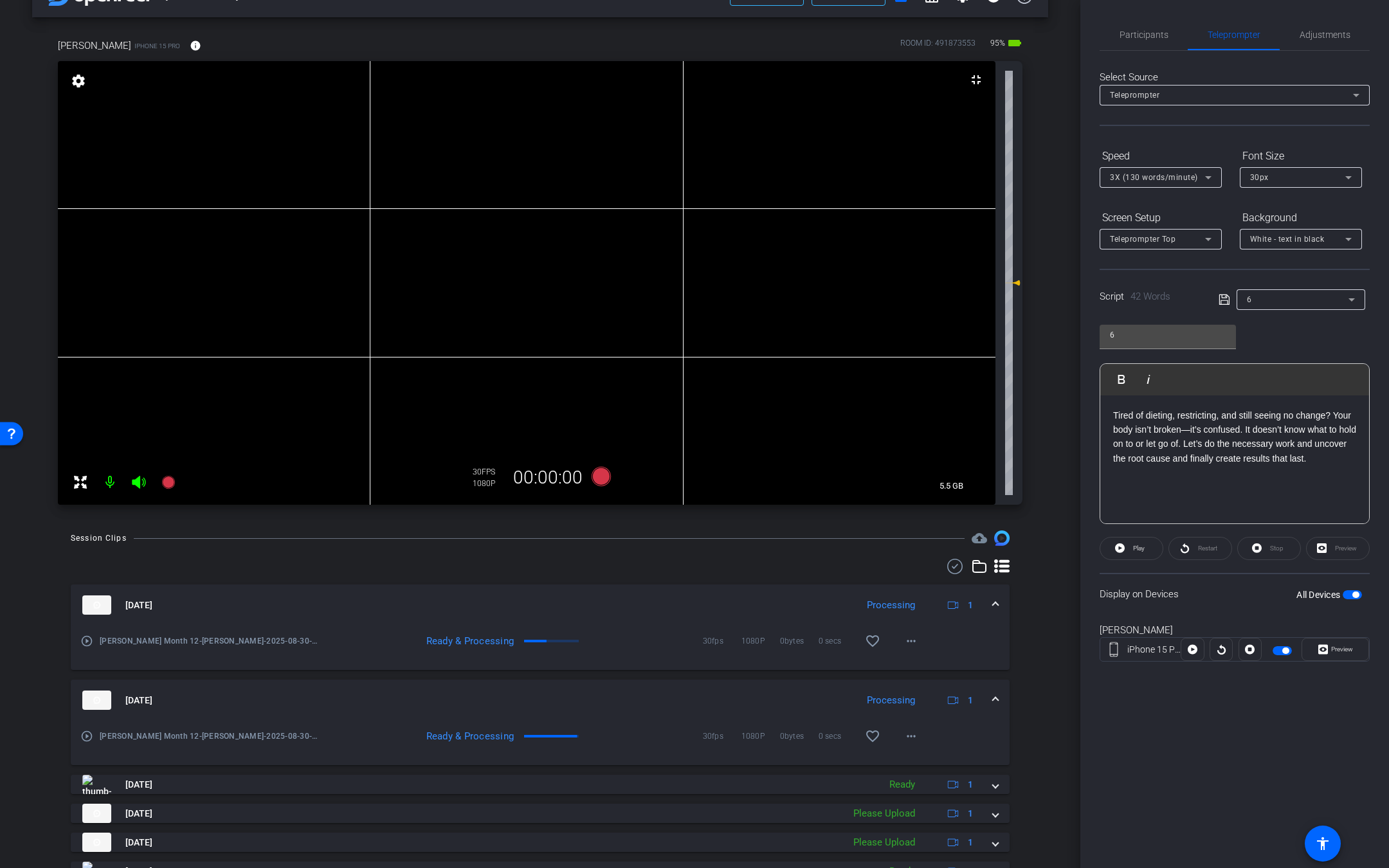
scroll to position [44, 0]
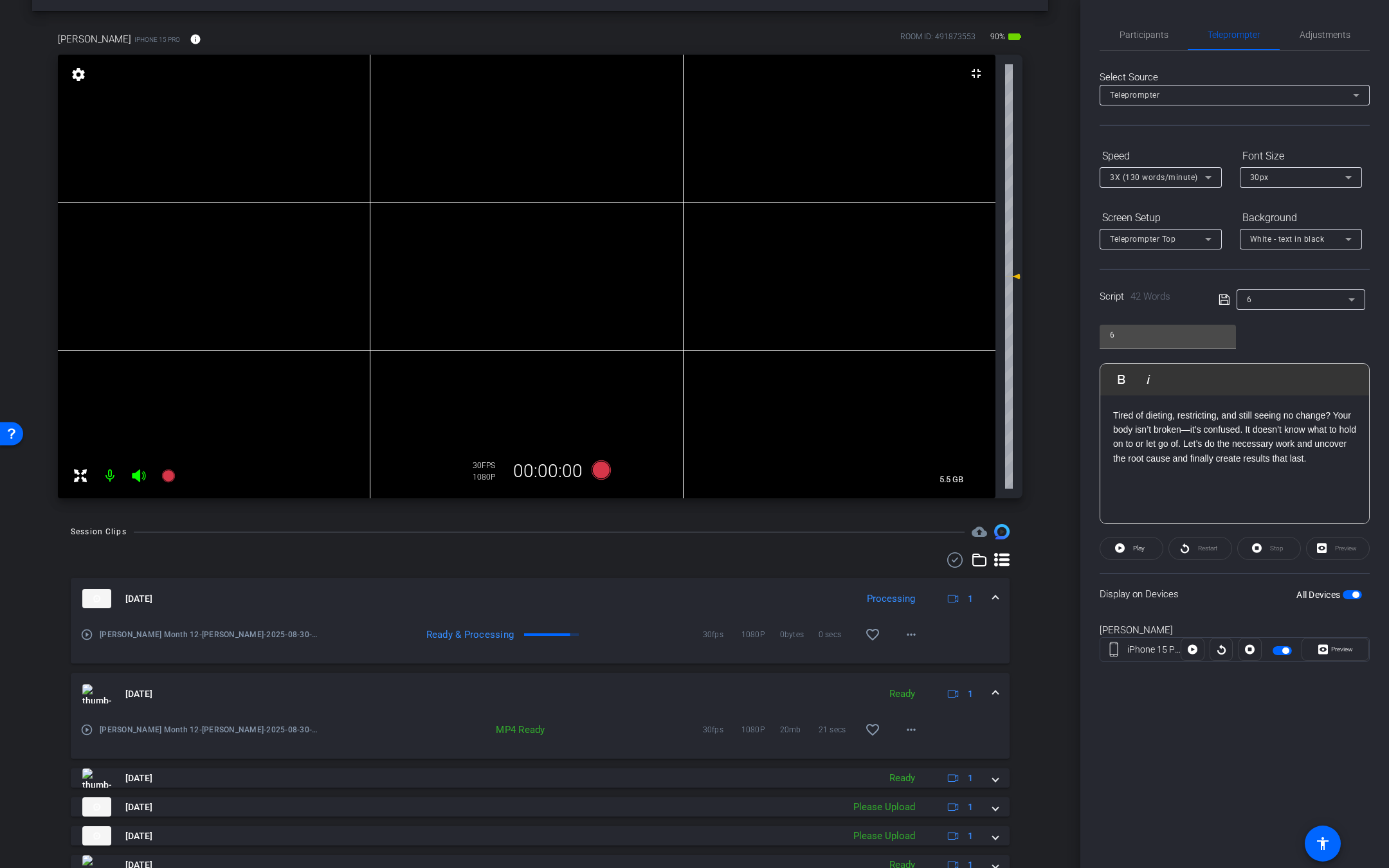
click at [137, 475] on icon at bounding box center [138, 475] width 13 height 13
click at [157, 473] on mat-icon at bounding box center [168, 476] width 26 height 26
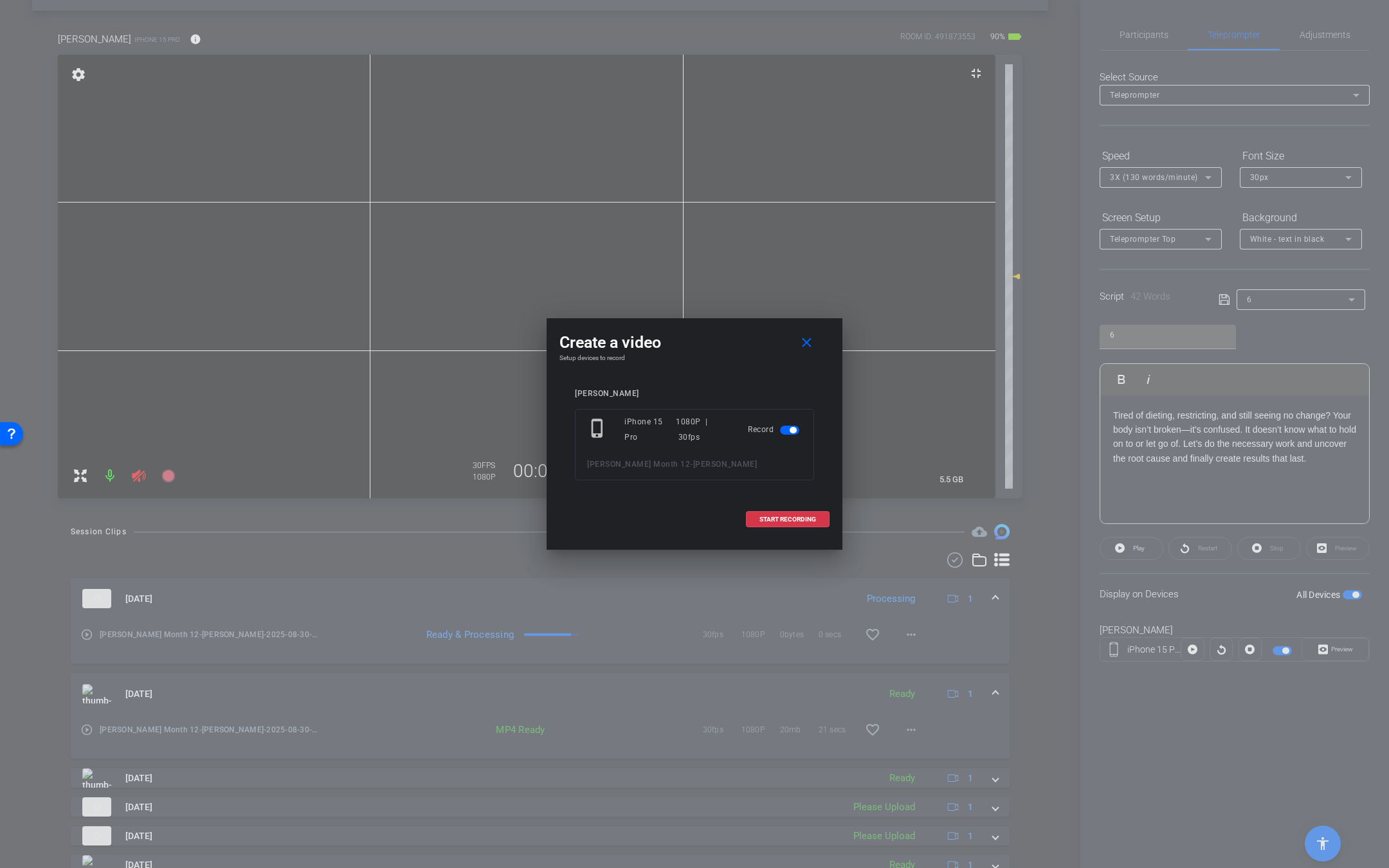
click at [770, 535] on div "Create a video close Setup devices to record Tiffany Reynolds phone_iphone iPho…" at bounding box center [694, 429] width 296 height 222
click at [770, 529] on span at bounding box center [787, 519] width 82 height 31
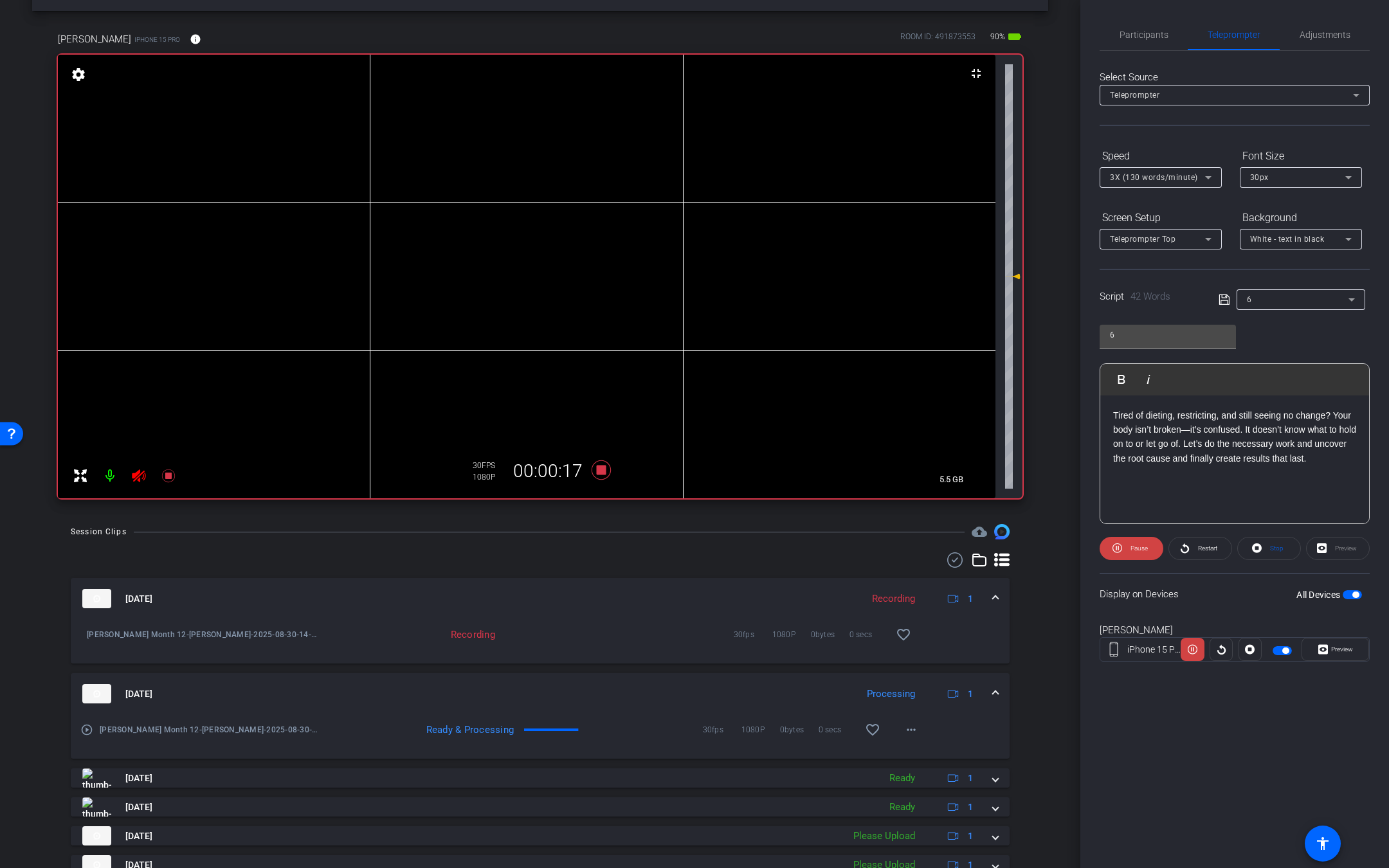
click at [140, 475] on icon at bounding box center [139, 476] width 15 height 15
click at [144, 477] on icon at bounding box center [138, 475] width 13 height 13
drag, startPoint x: 1346, startPoint y: 458, endPoint x: 1338, endPoint y: 457, distance: 8.1
click at [1338, 457] on p "Tired of dieting, restricting, and still seeing no change? Your body isn’t brok…" at bounding box center [1234, 437] width 243 height 58
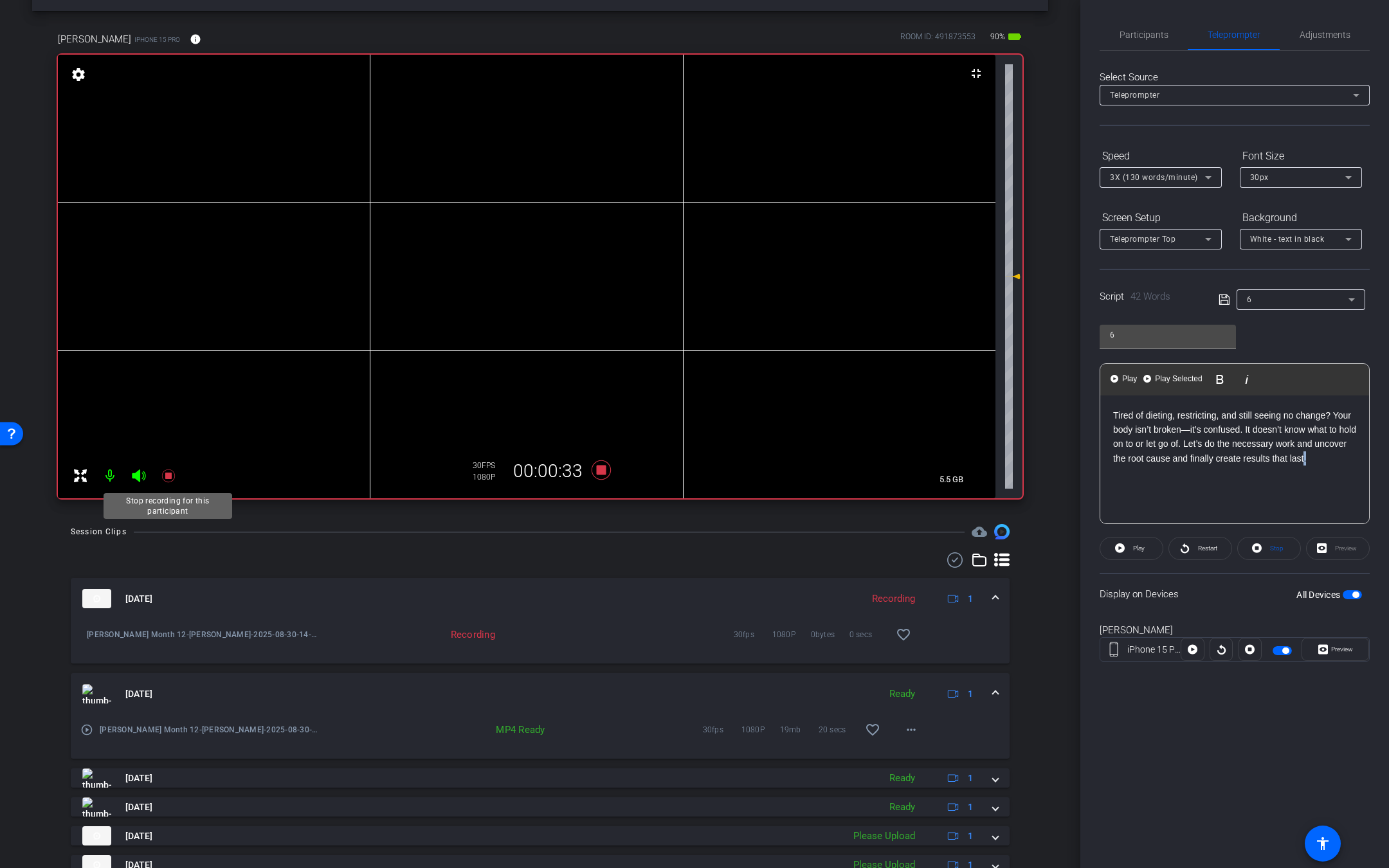
click at [168, 478] on icon at bounding box center [168, 475] width 13 height 13
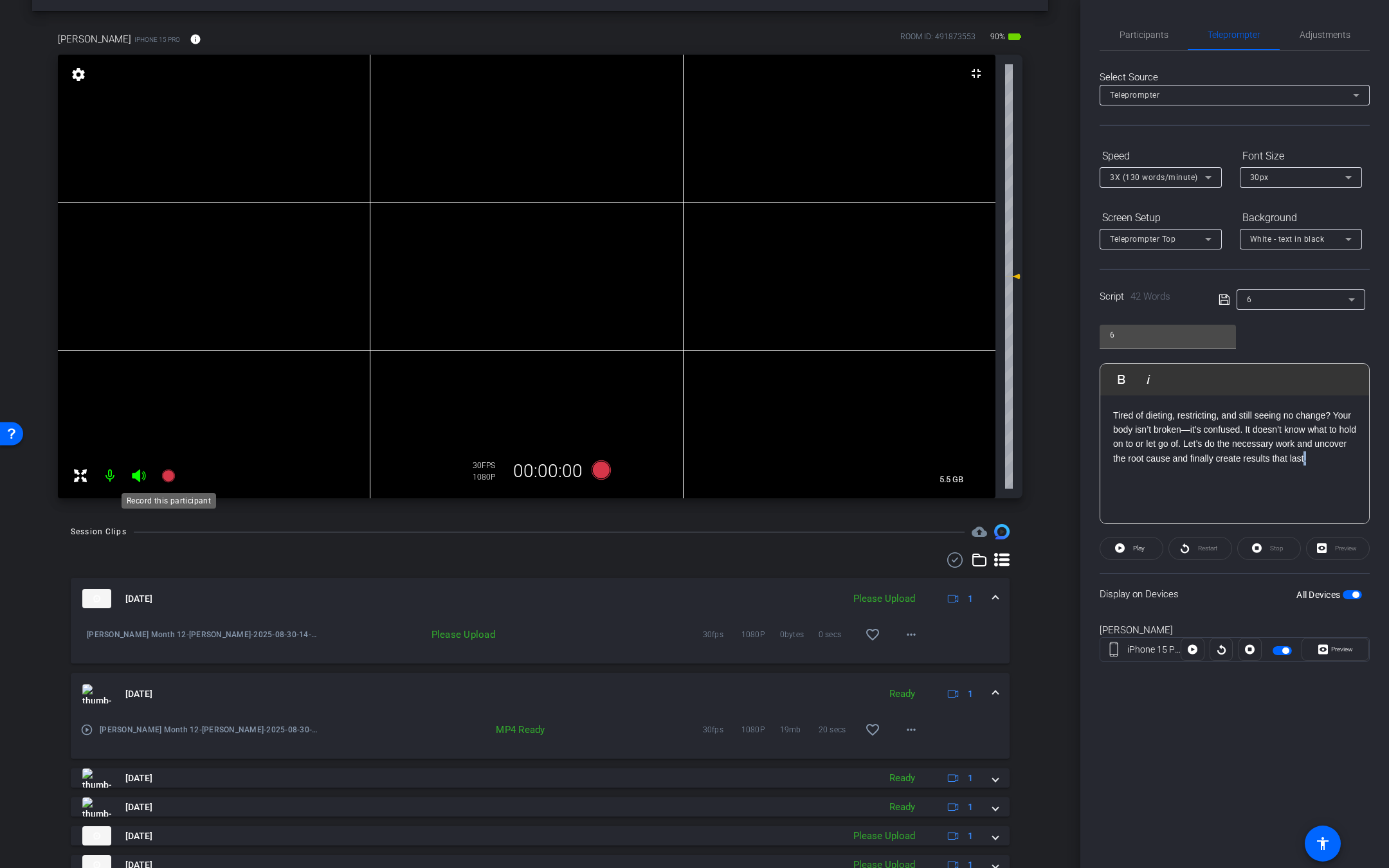
click at [172, 475] on icon at bounding box center [168, 475] width 13 height 13
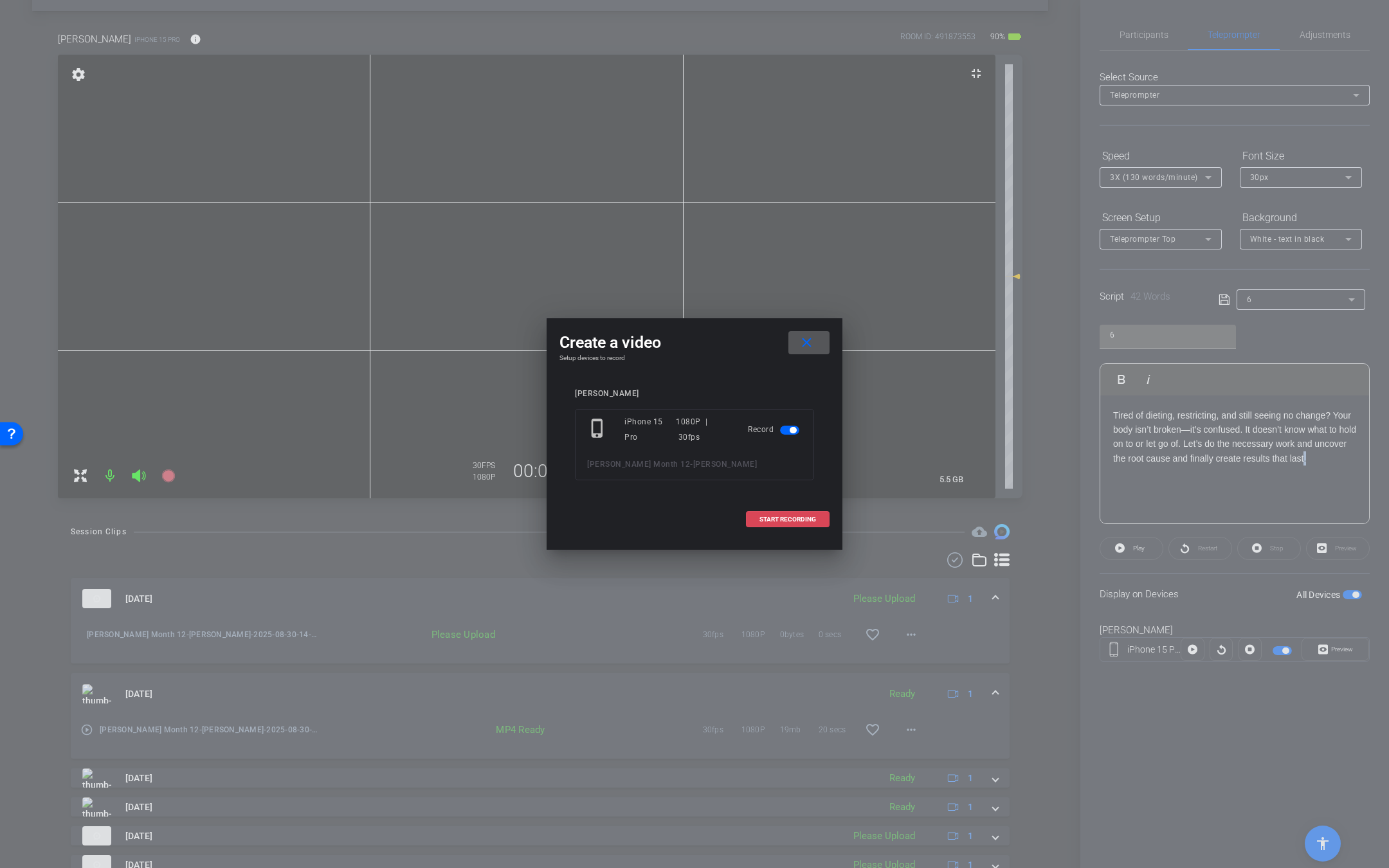
click at [782, 520] on span "START RECORDING" at bounding box center [787, 519] width 57 height 7
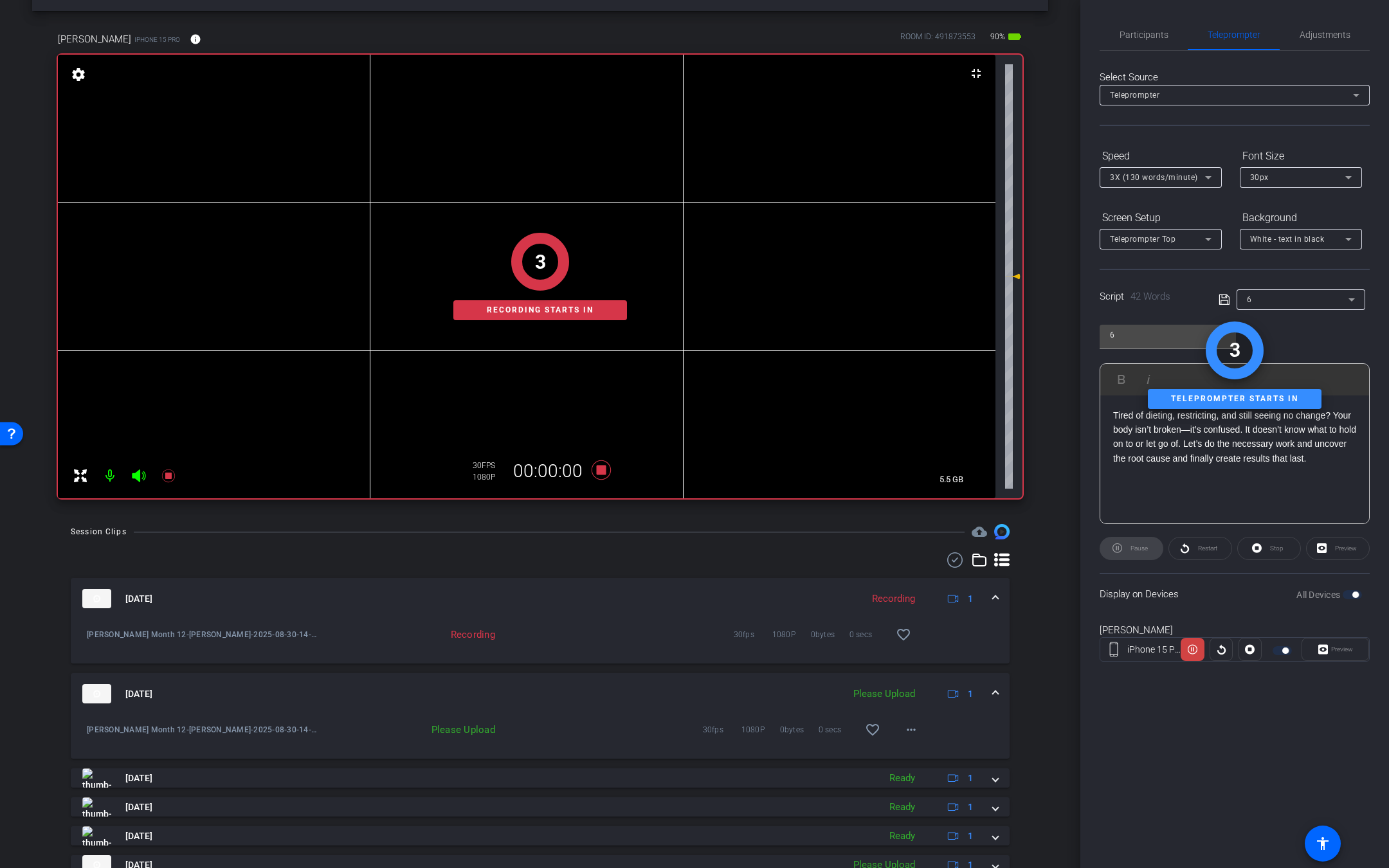
click at [142, 477] on icon at bounding box center [139, 476] width 15 height 15
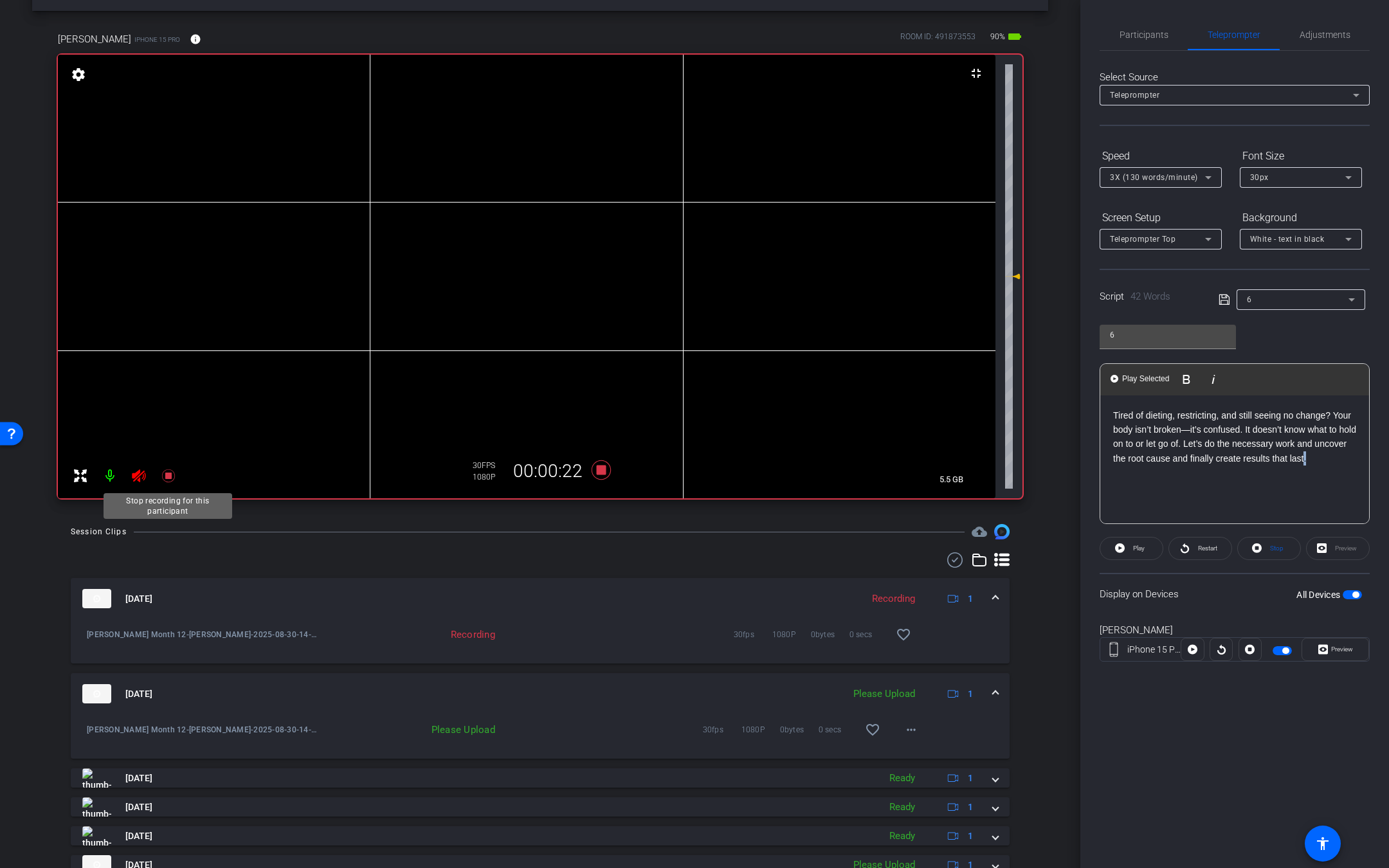
click at [171, 483] on mat-icon at bounding box center [168, 476] width 26 height 26
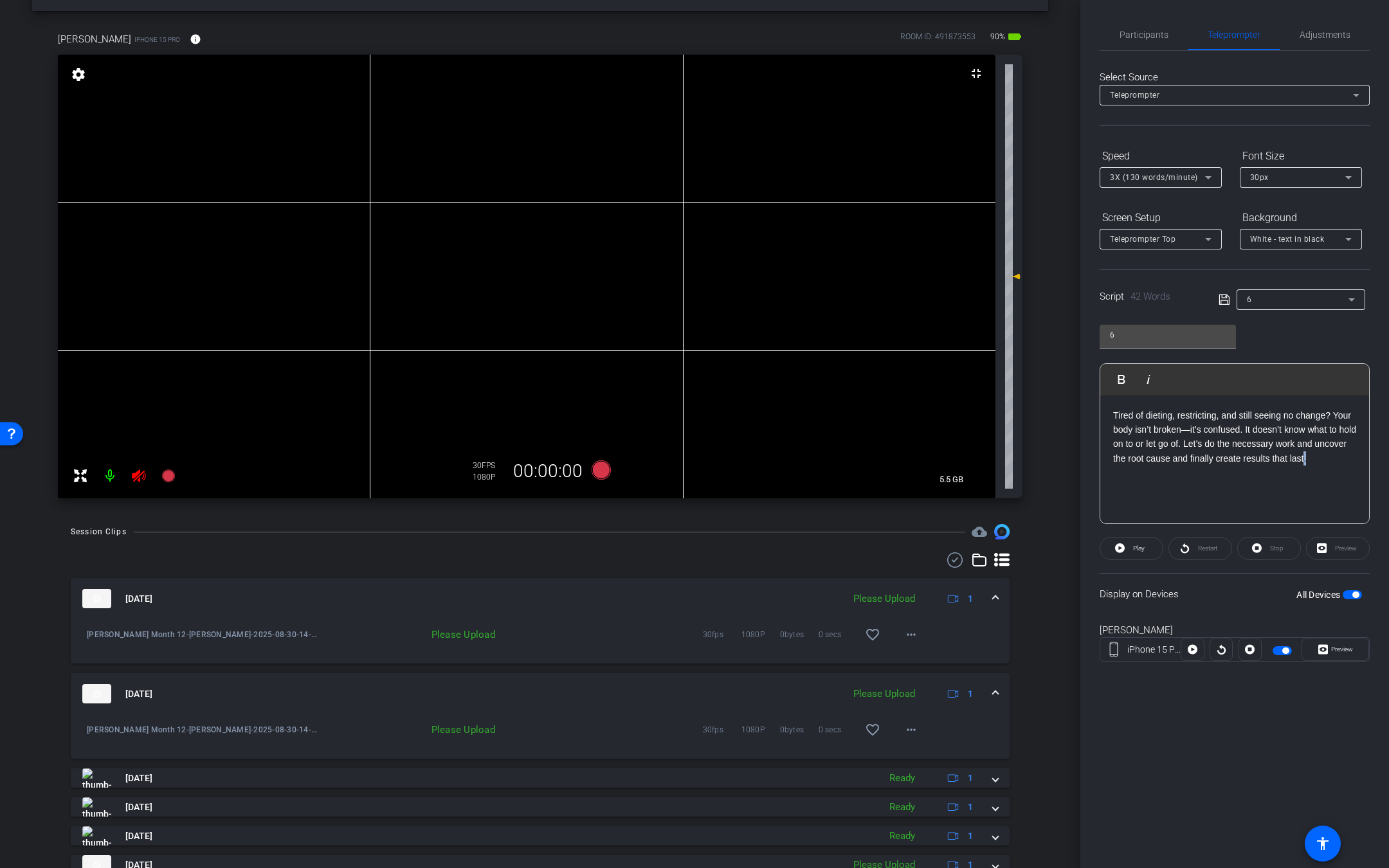
click at [149, 473] on mat-icon at bounding box center [138, 476] width 26 height 26
click at [142, 474] on icon at bounding box center [139, 476] width 15 height 15
click at [906, 631] on mat-icon "more_horiz" at bounding box center [911, 634] width 15 height 15
click at [911, 659] on span "Upload" at bounding box center [921, 661] width 51 height 15
click at [139, 475] on icon at bounding box center [138, 475] width 13 height 13
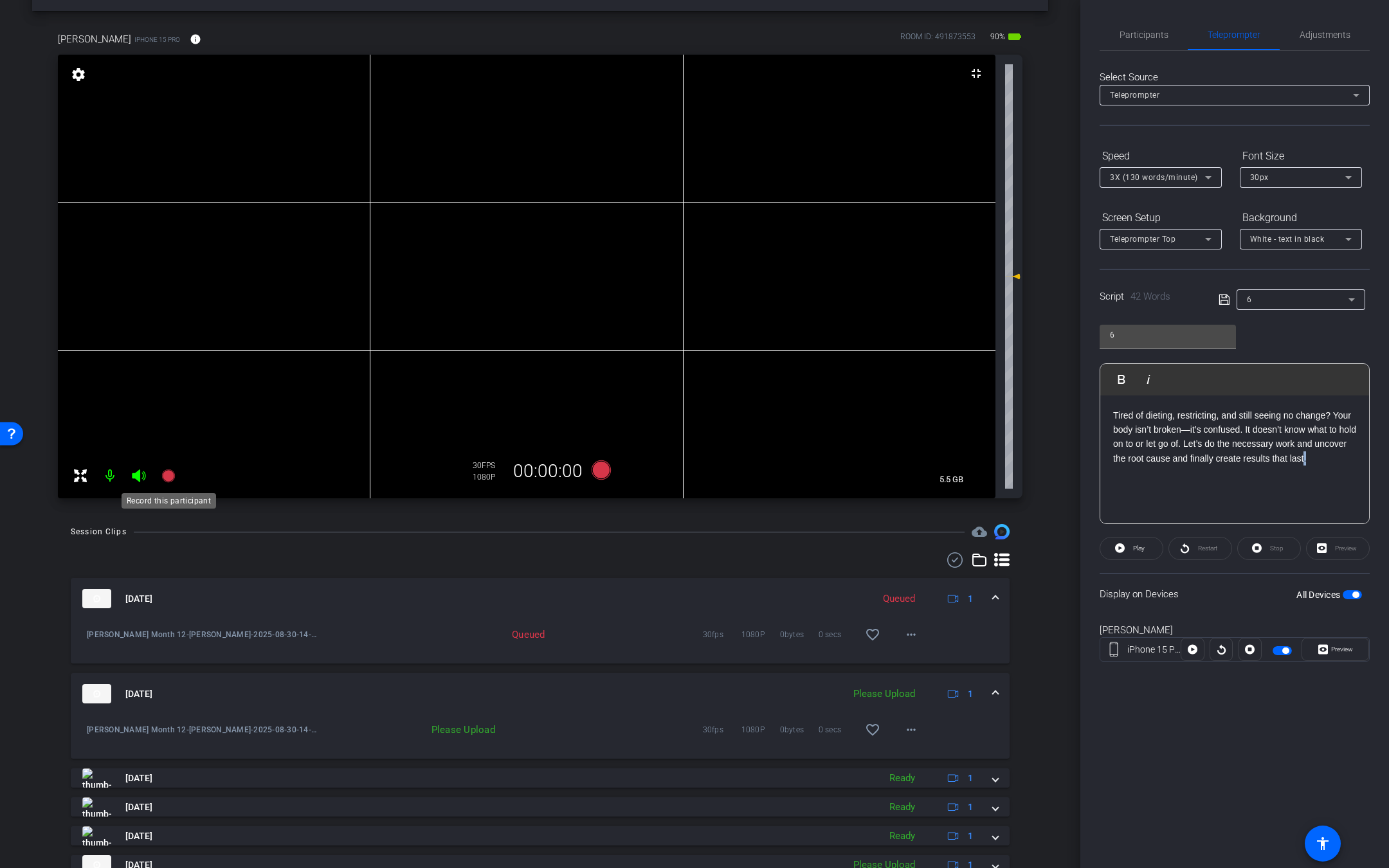
click at [164, 475] on icon at bounding box center [168, 475] width 13 height 13
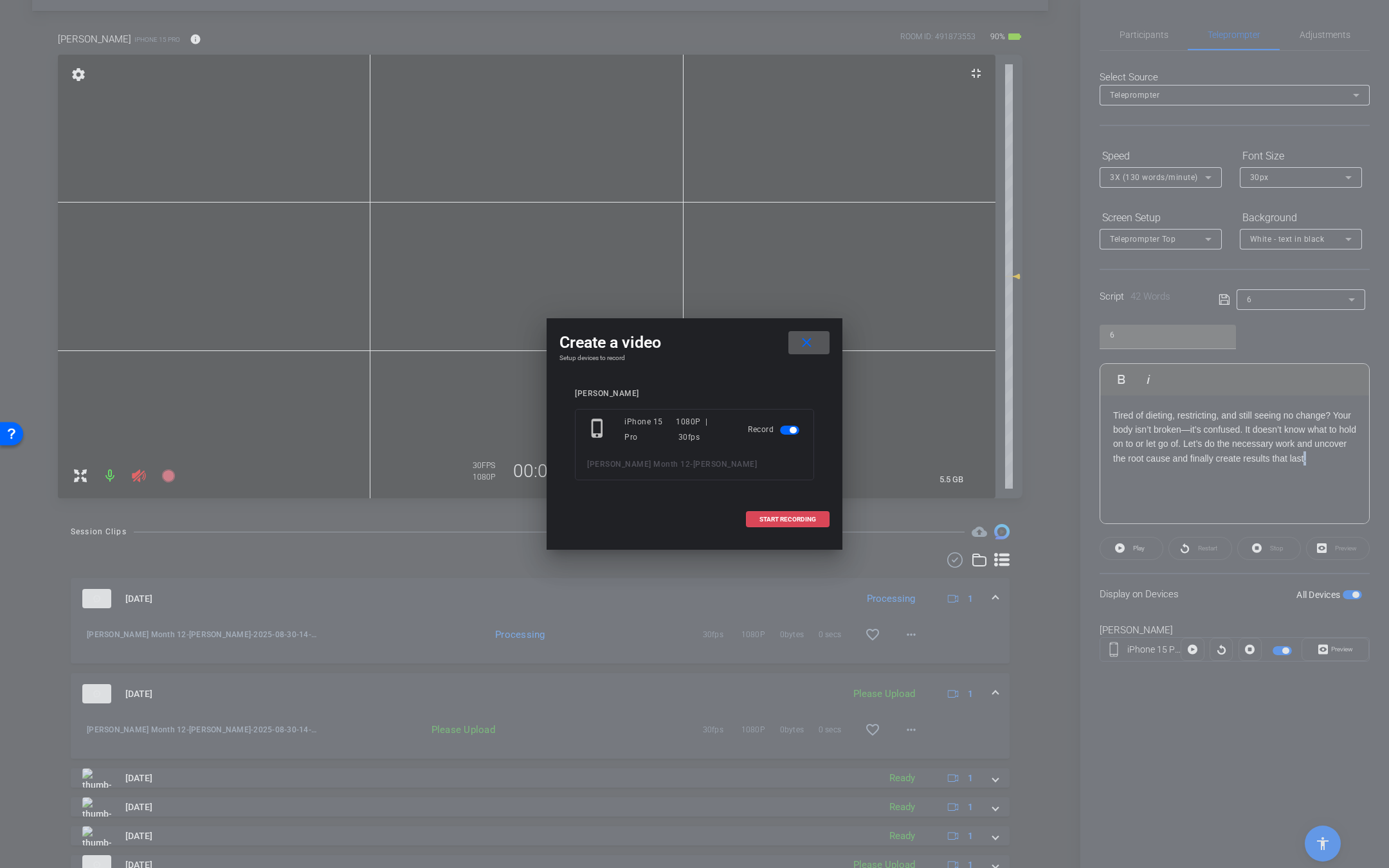
click at [808, 511] on span at bounding box center [787, 519] width 82 height 31
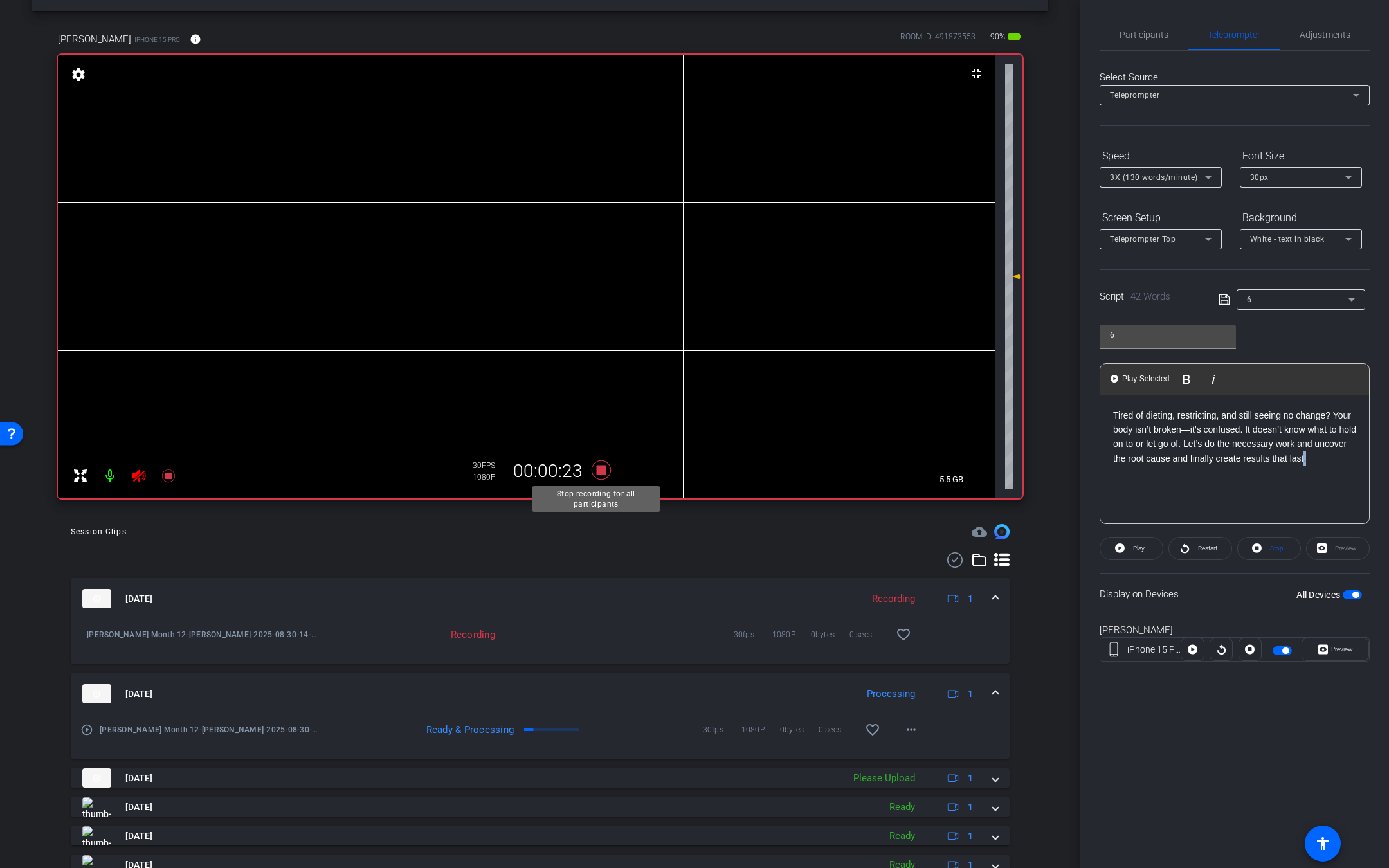
click at [600, 462] on icon at bounding box center [601, 470] width 31 height 23
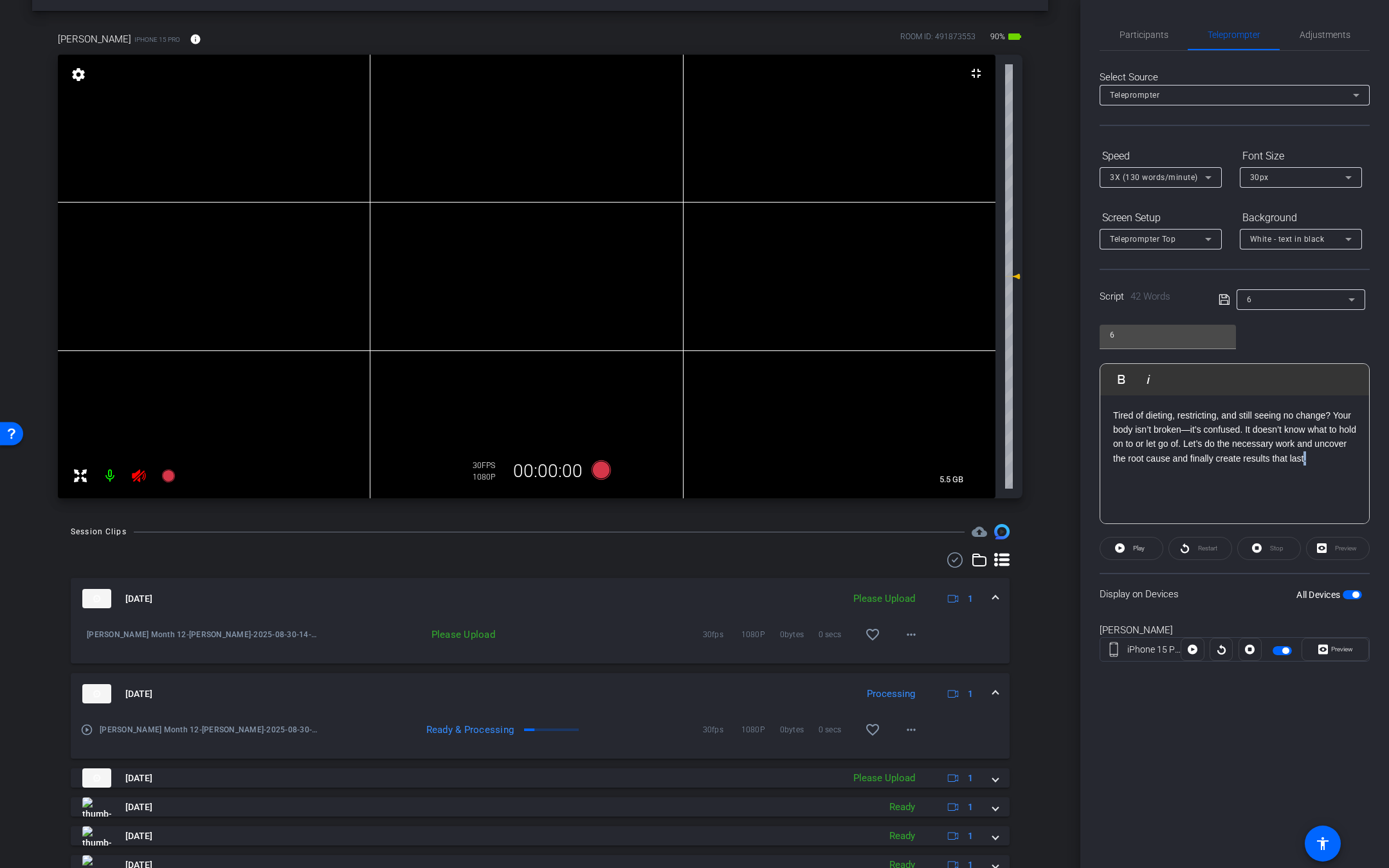
click at [140, 481] on icon at bounding box center [138, 475] width 13 height 13
click at [168, 477] on icon at bounding box center [168, 475] width 13 height 13
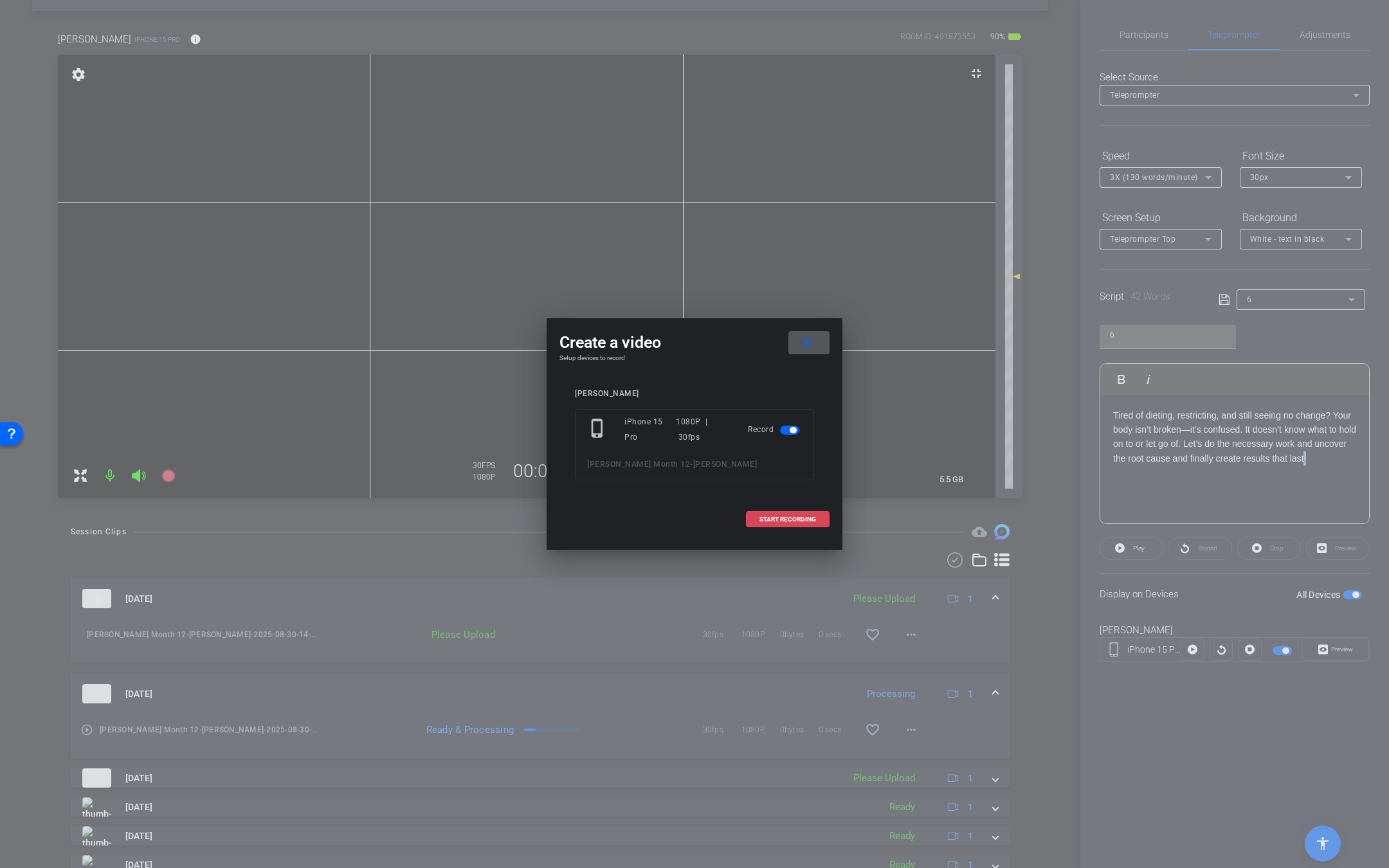
click at [822, 519] on span at bounding box center [787, 519] width 82 height 31
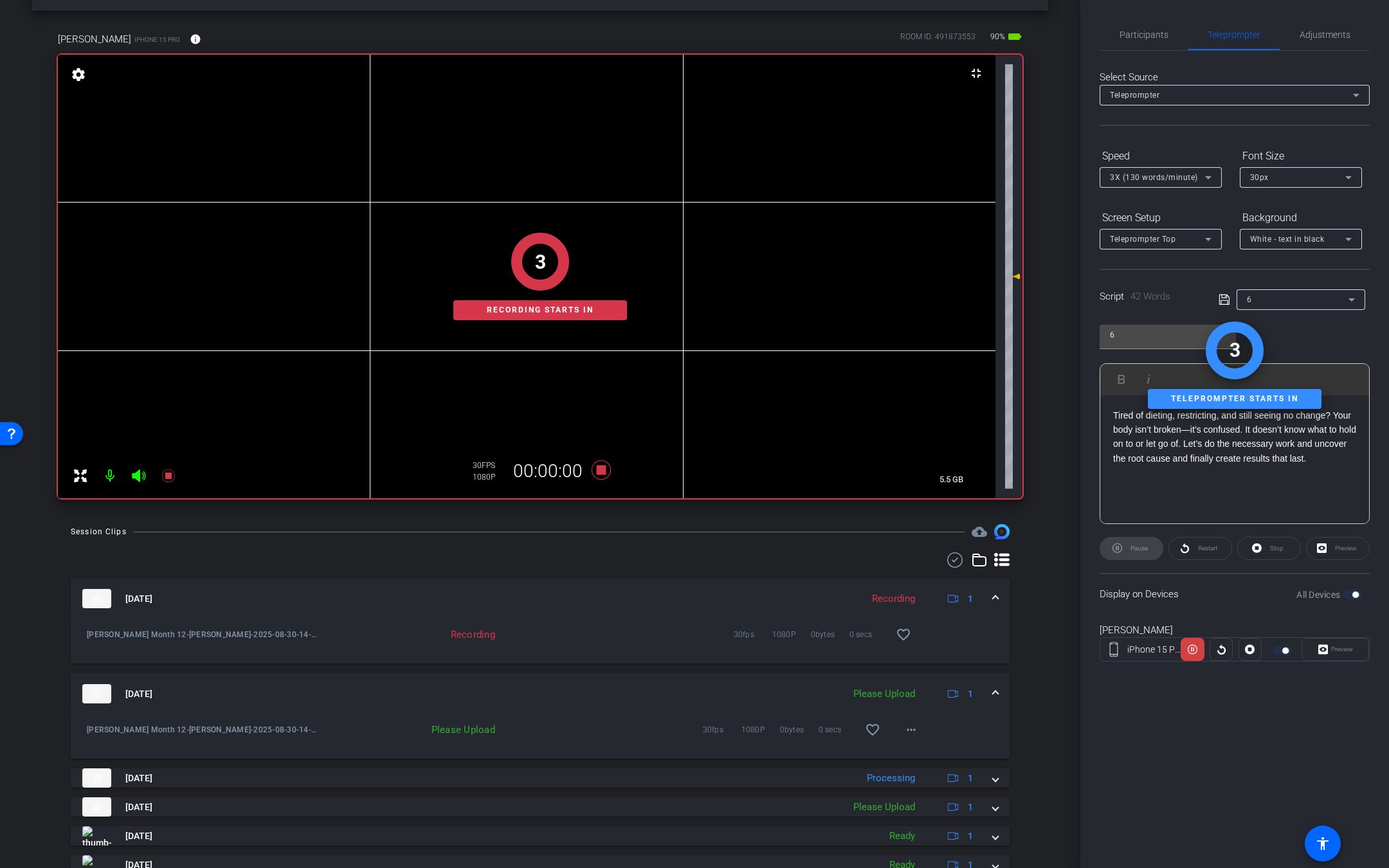
click at [136, 477] on icon at bounding box center [138, 475] width 13 height 13
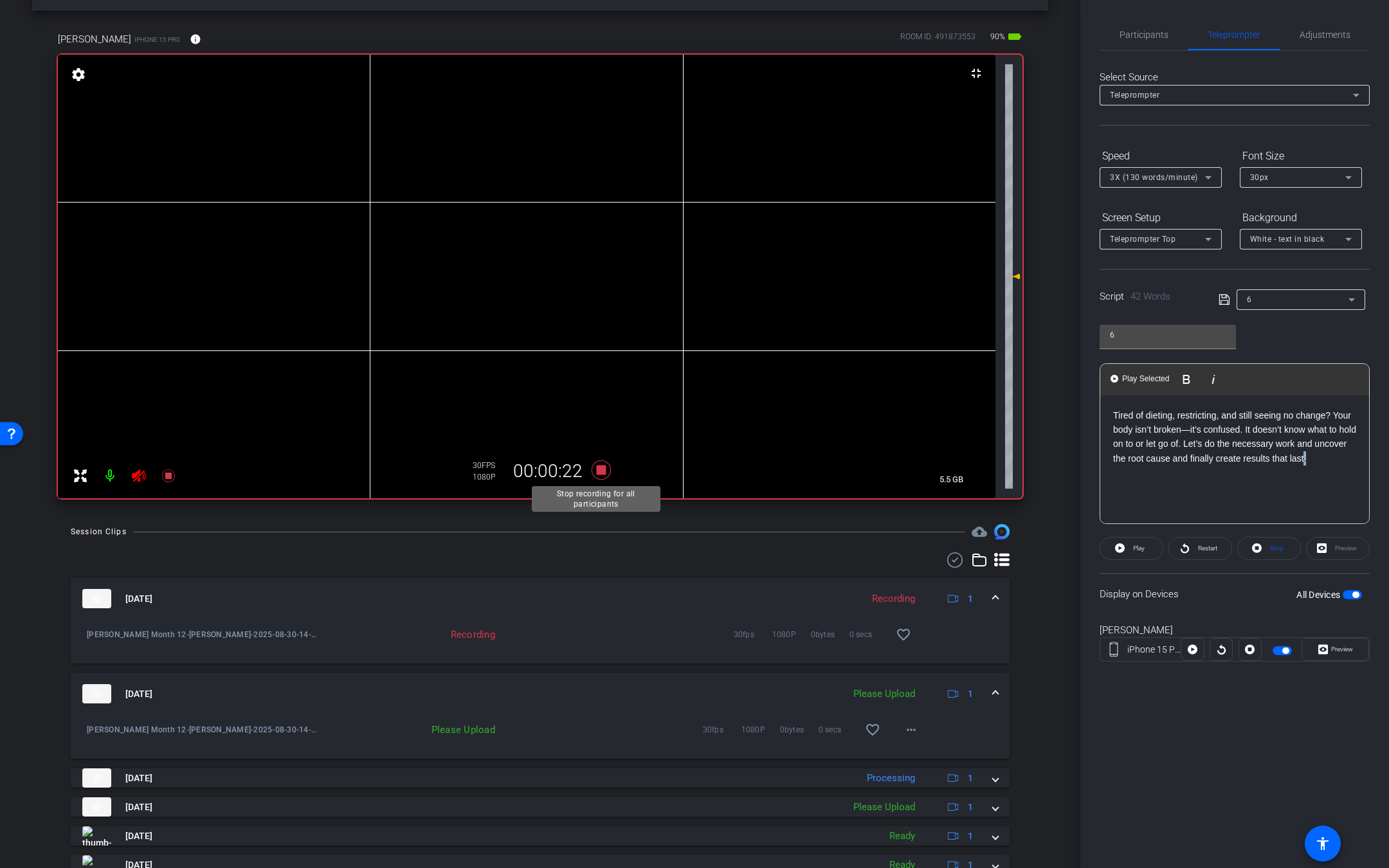
click at [591, 478] on icon at bounding box center [601, 470] width 31 height 23
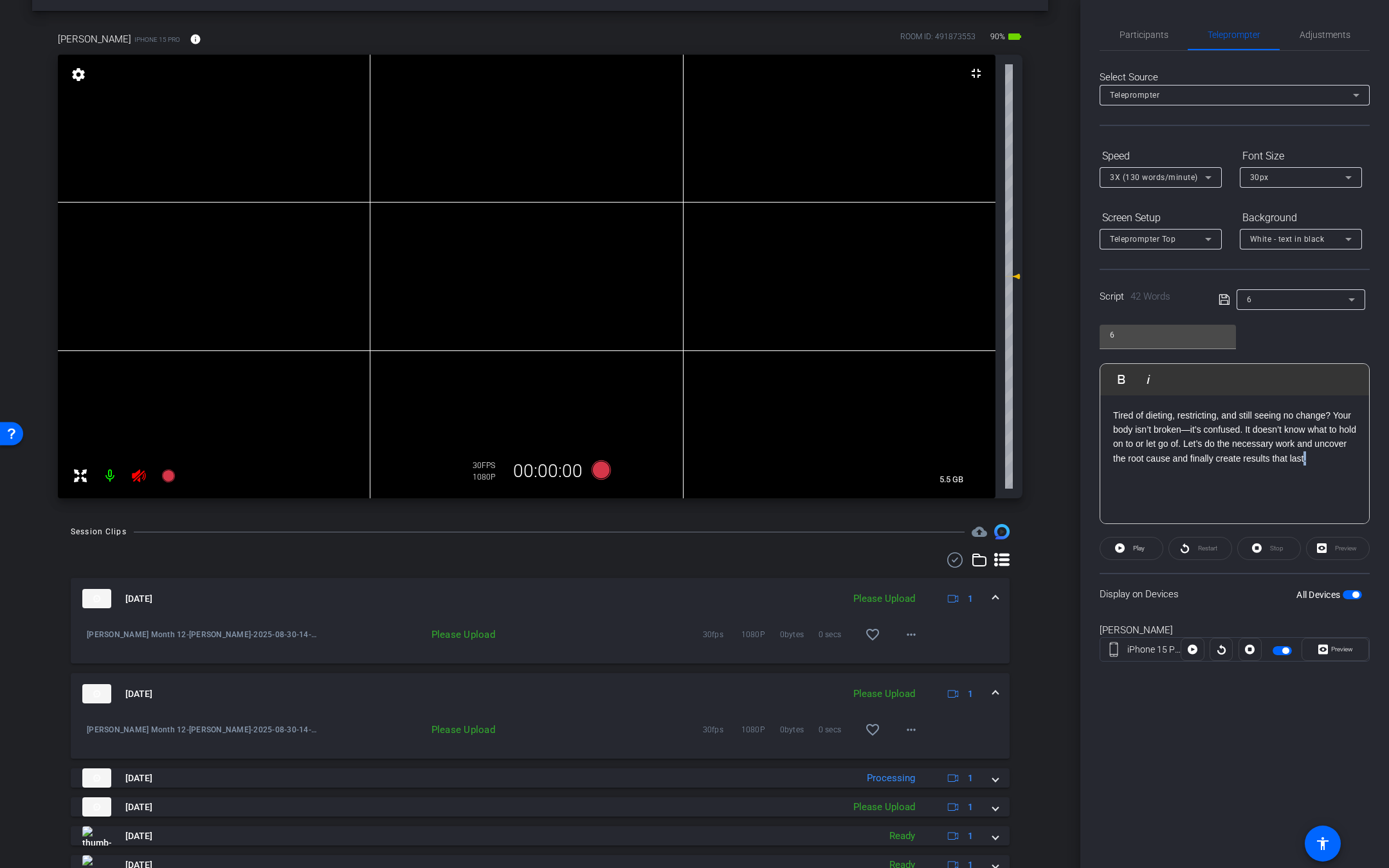
click at [132, 478] on icon at bounding box center [139, 476] width 15 height 15
click at [896, 638] on span at bounding box center [911, 634] width 31 height 31
click at [929, 660] on span "Upload" at bounding box center [921, 661] width 51 height 15
click at [1269, 300] on div "6" at bounding box center [1297, 299] width 101 height 16
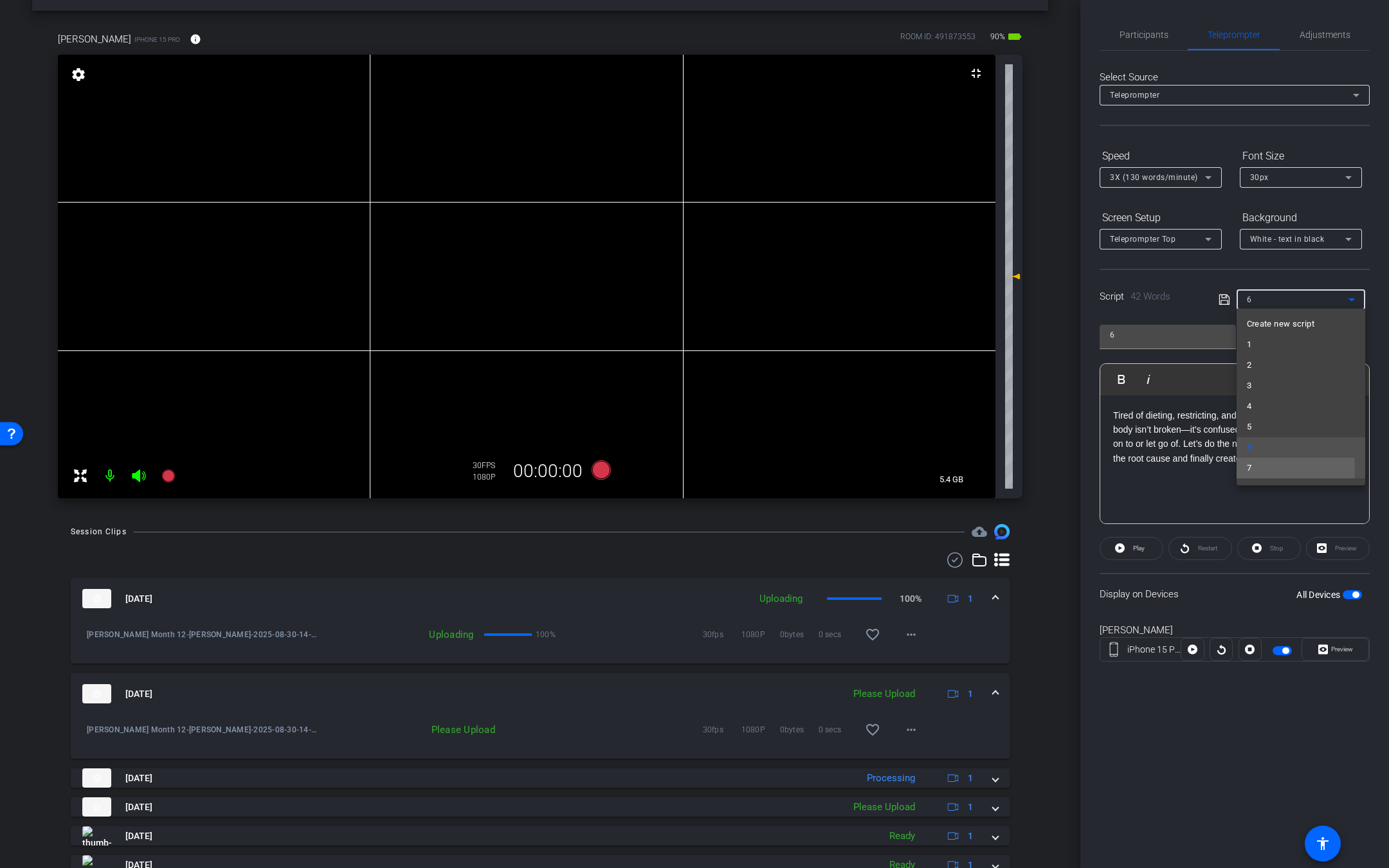
click at [1251, 470] on span "7" at bounding box center [1248, 468] width 4 height 15
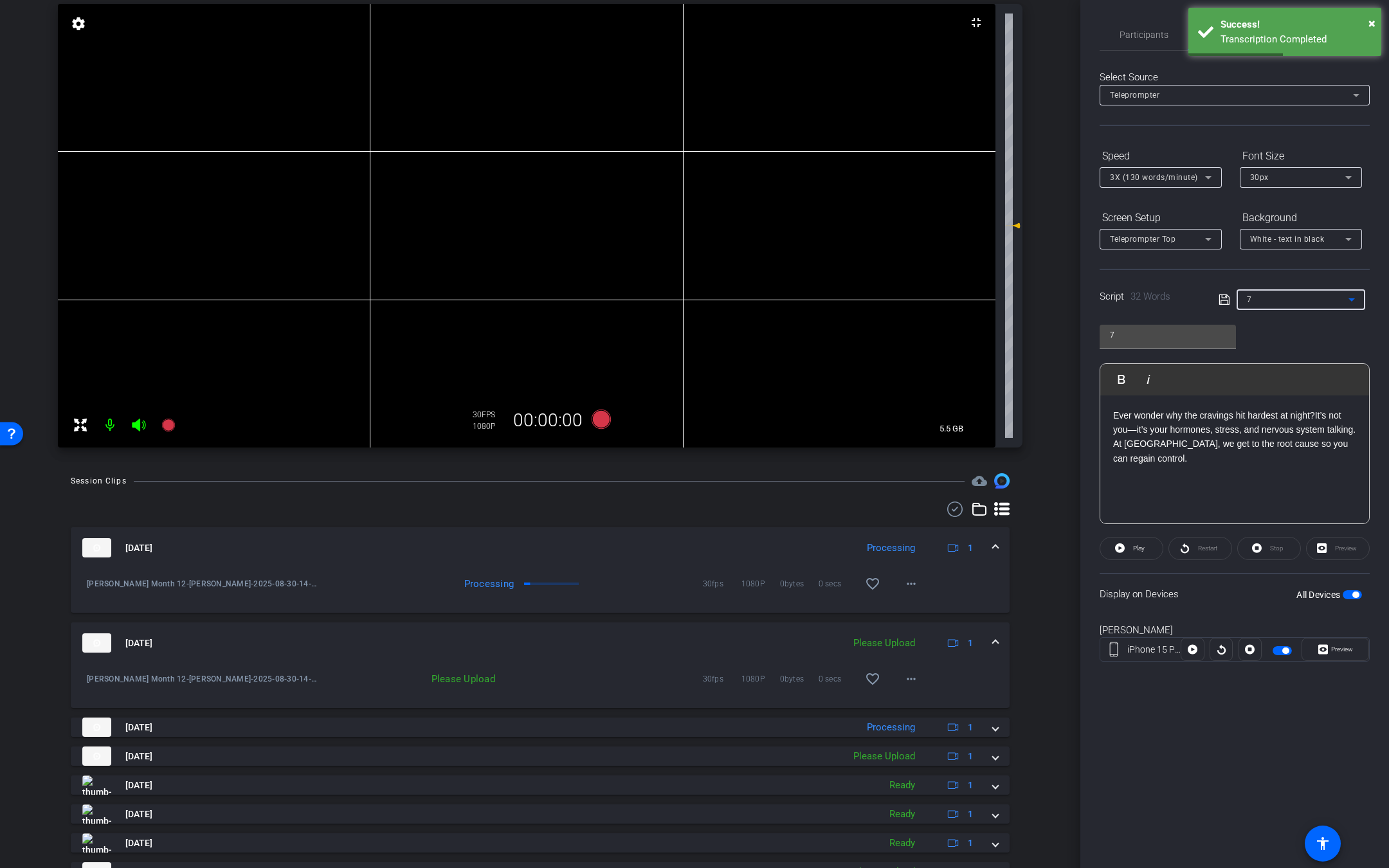
scroll to position [92, 0]
click at [1267, 305] on div "7" at bounding box center [1297, 299] width 101 height 16
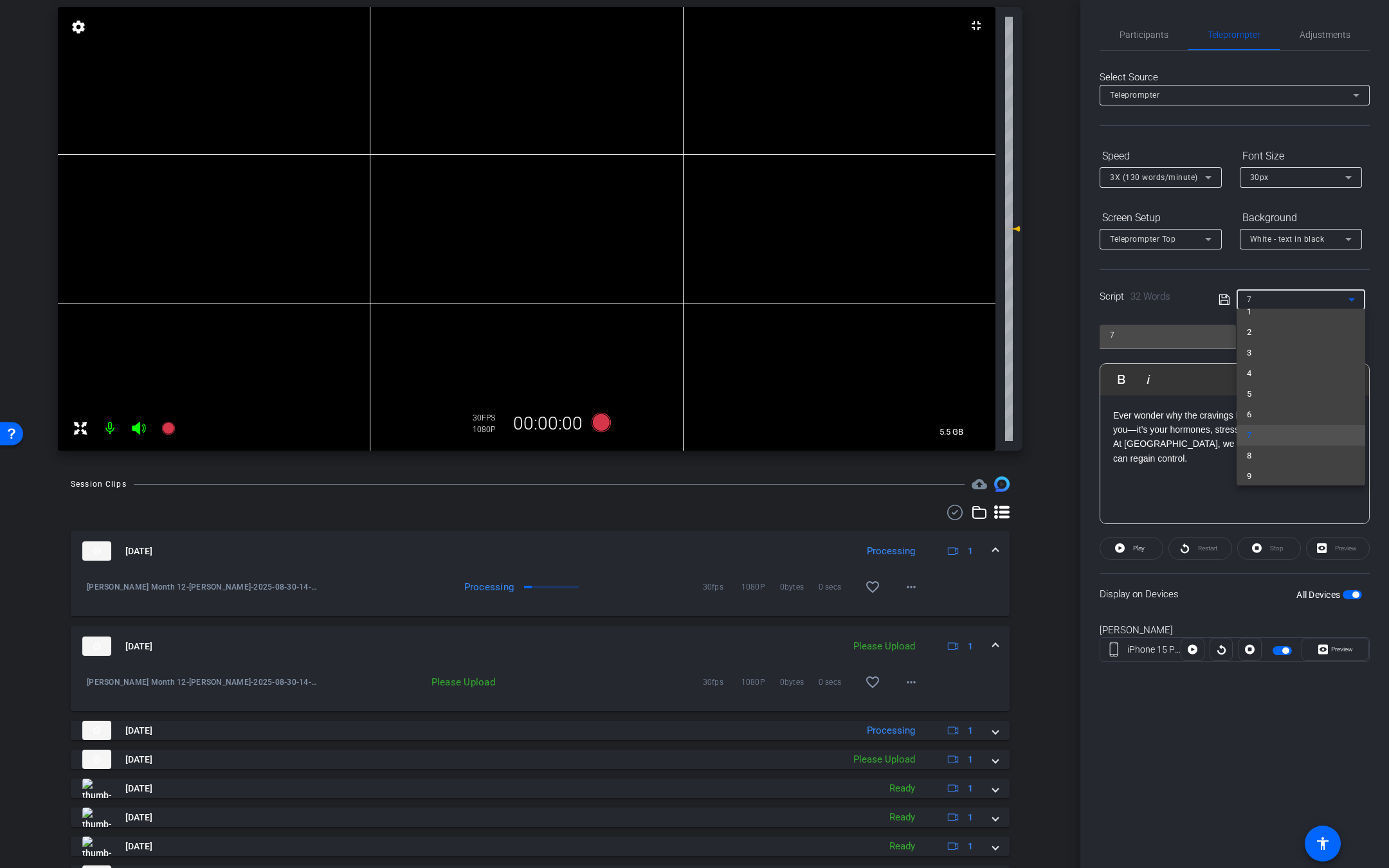
scroll to position [39, 0]
click at [140, 431] on div at bounding box center [694, 434] width 1389 height 868
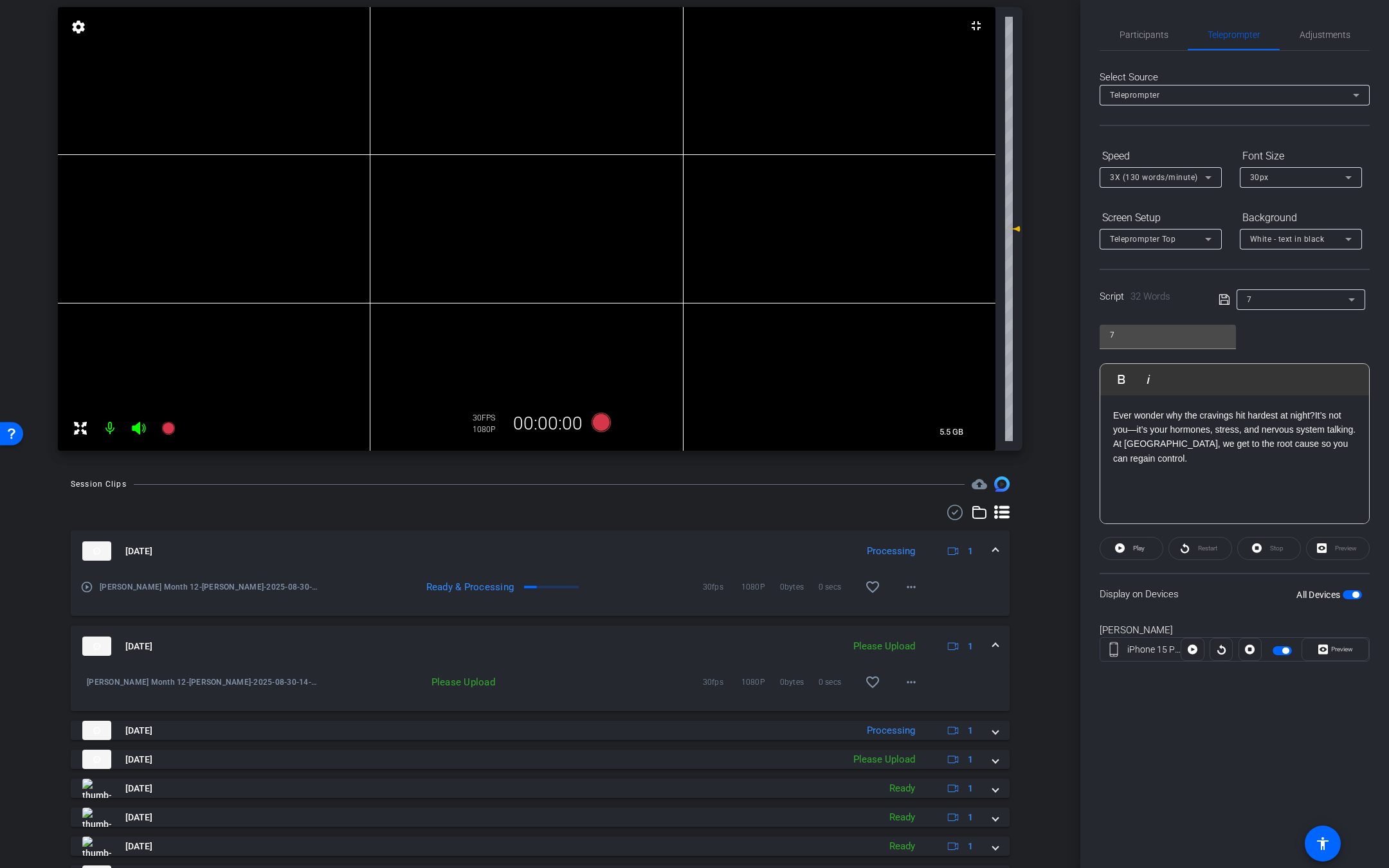
click at [140, 431] on icon at bounding box center [139, 428] width 15 height 15
click at [137, 426] on icon at bounding box center [138, 427] width 13 height 13
click at [134, 431] on icon at bounding box center [139, 428] width 15 height 15
click at [170, 430] on icon at bounding box center [168, 427] width 13 height 13
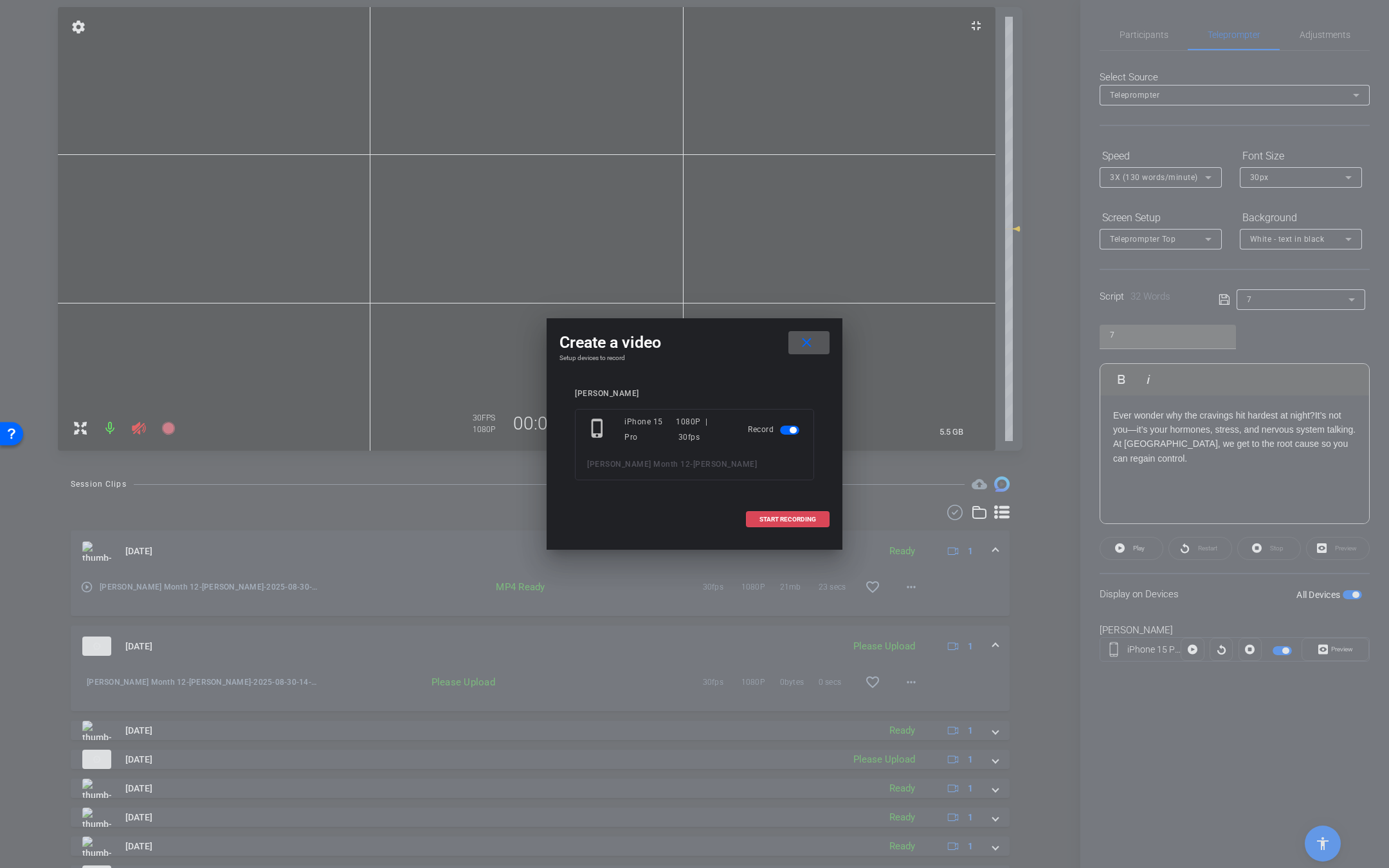
click at [788, 516] on span "START RECORDING" at bounding box center [787, 519] width 57 height 7
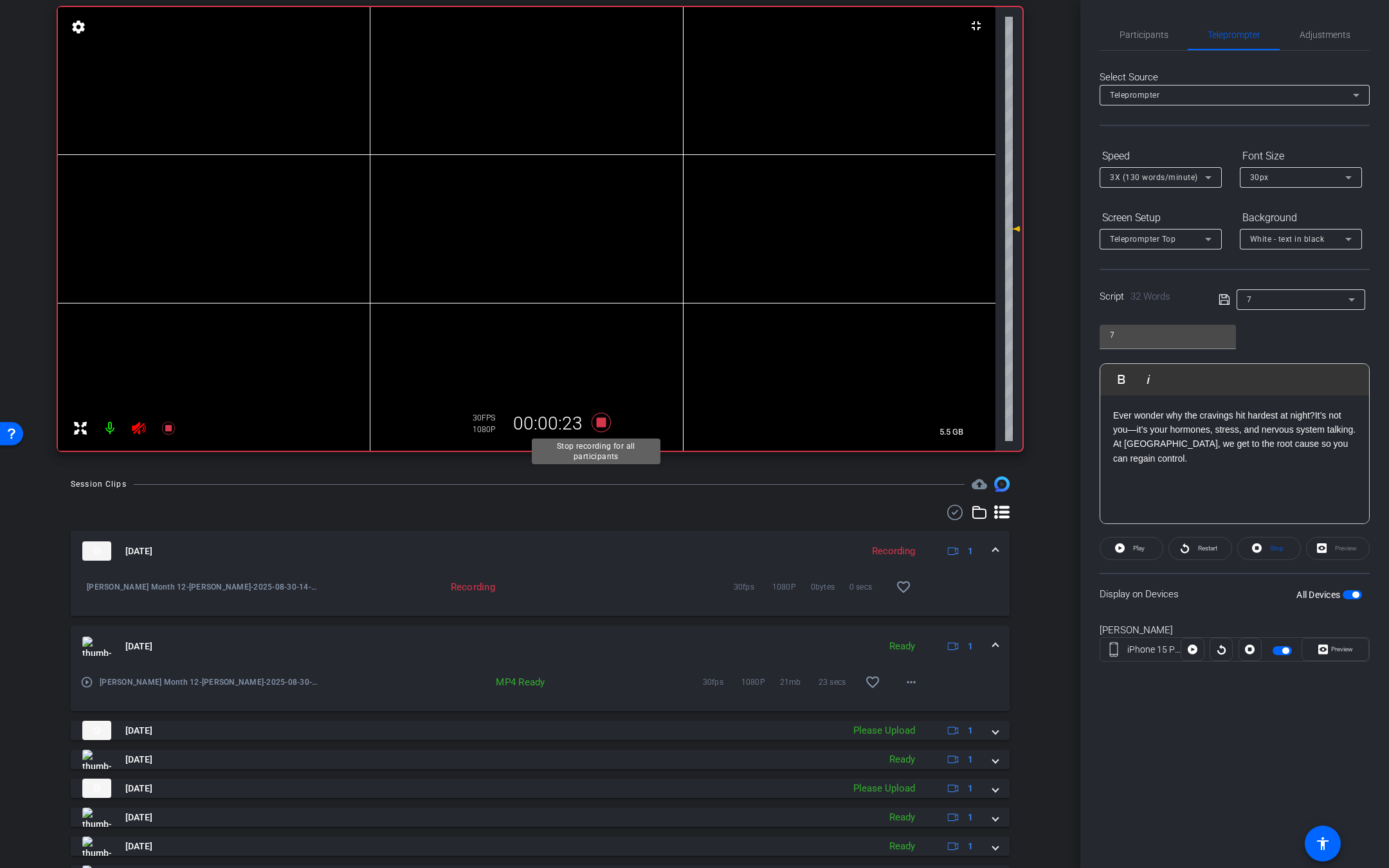
click at [599, 421] on icon at bounding box center [601, 422] width 19 height 19
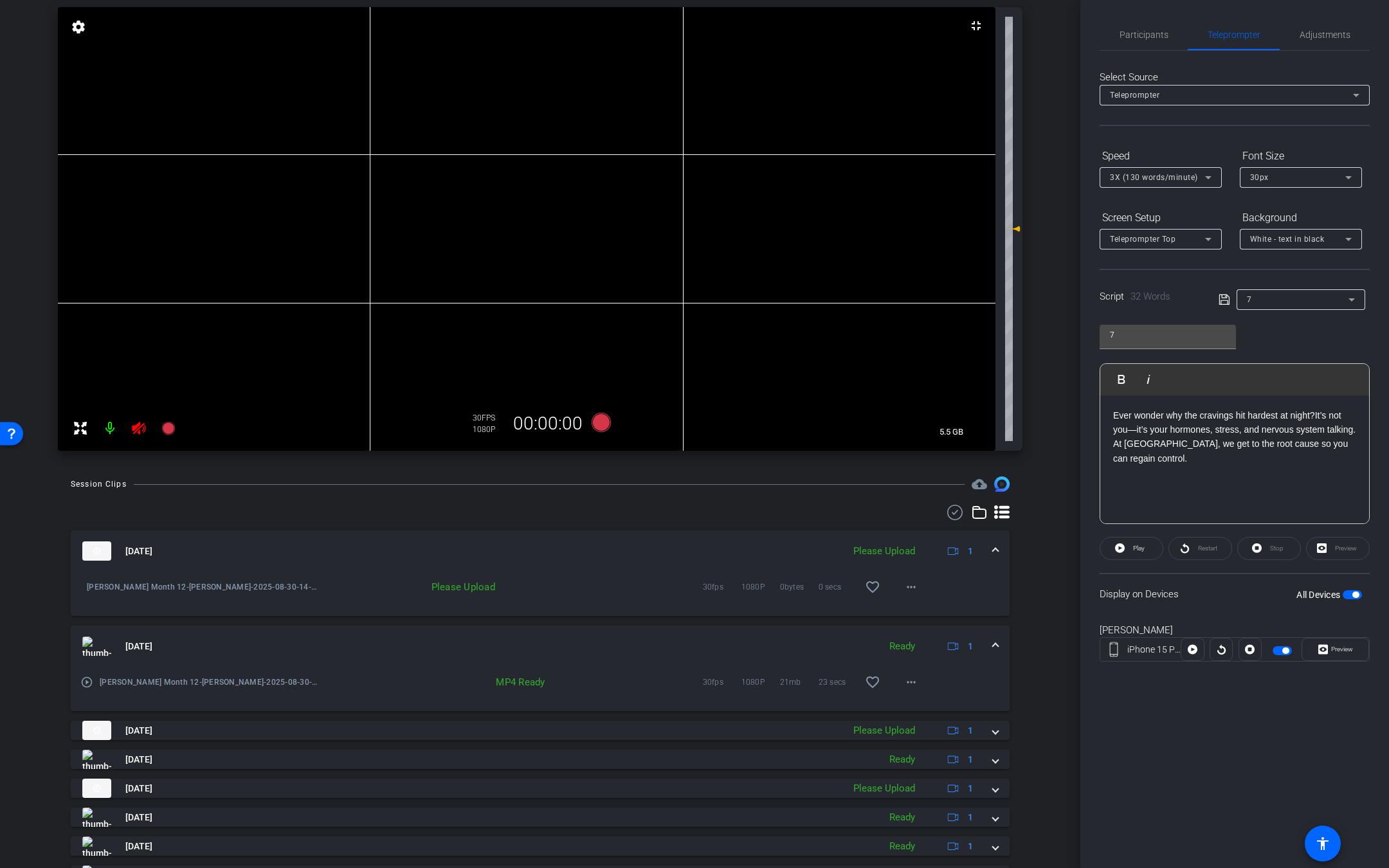
click at [140, 428] on icon at bounding box center [138, 427] width 13 height 13
click at [134, 430] on icon at bounding box center [138, 427] width 13 height 13
click at [168, 426] on icon at bounding box center [168, 427] width 13 height 13
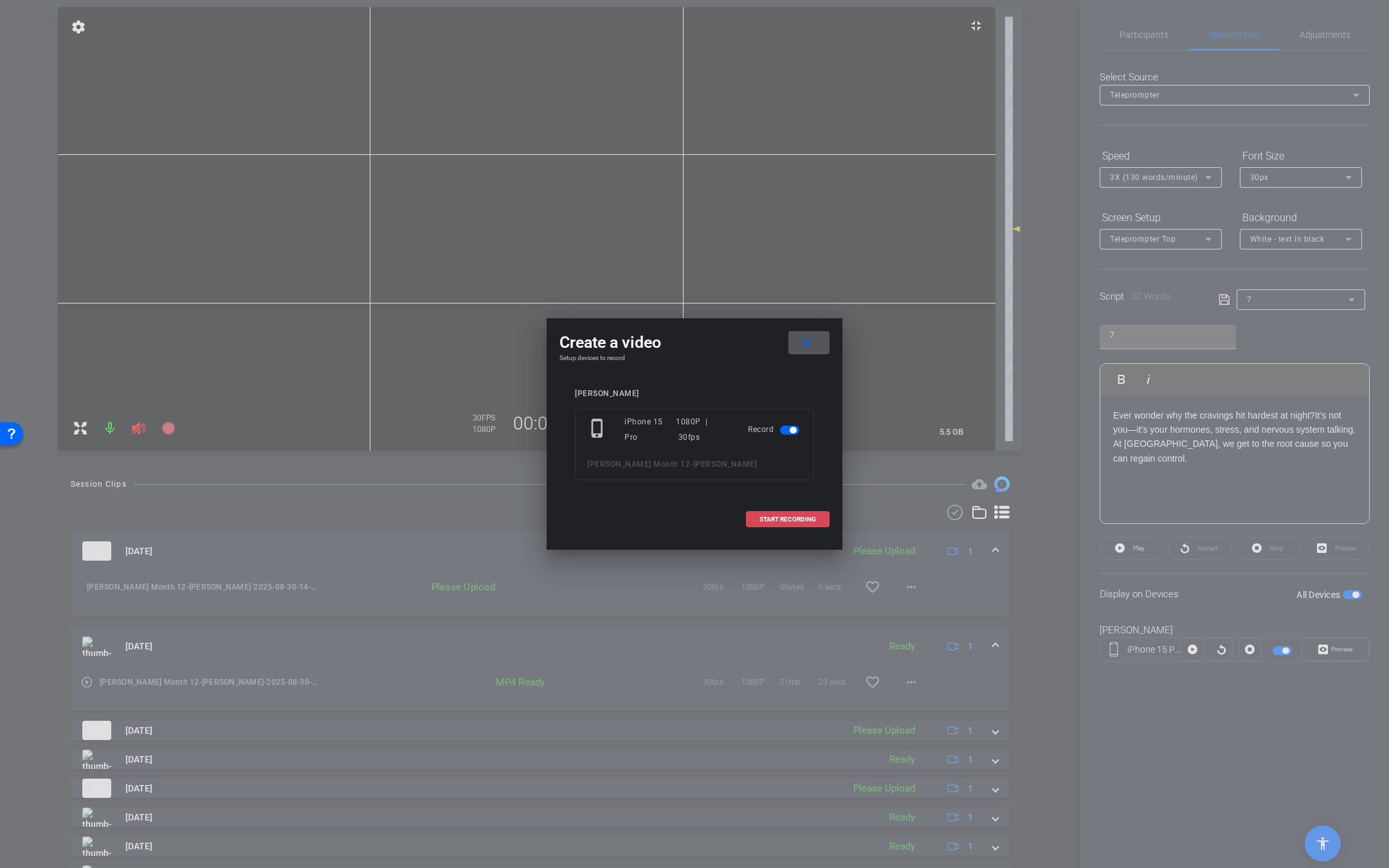
click at [783, 532] on span at bounding box center [787, 519] width 82 height 31
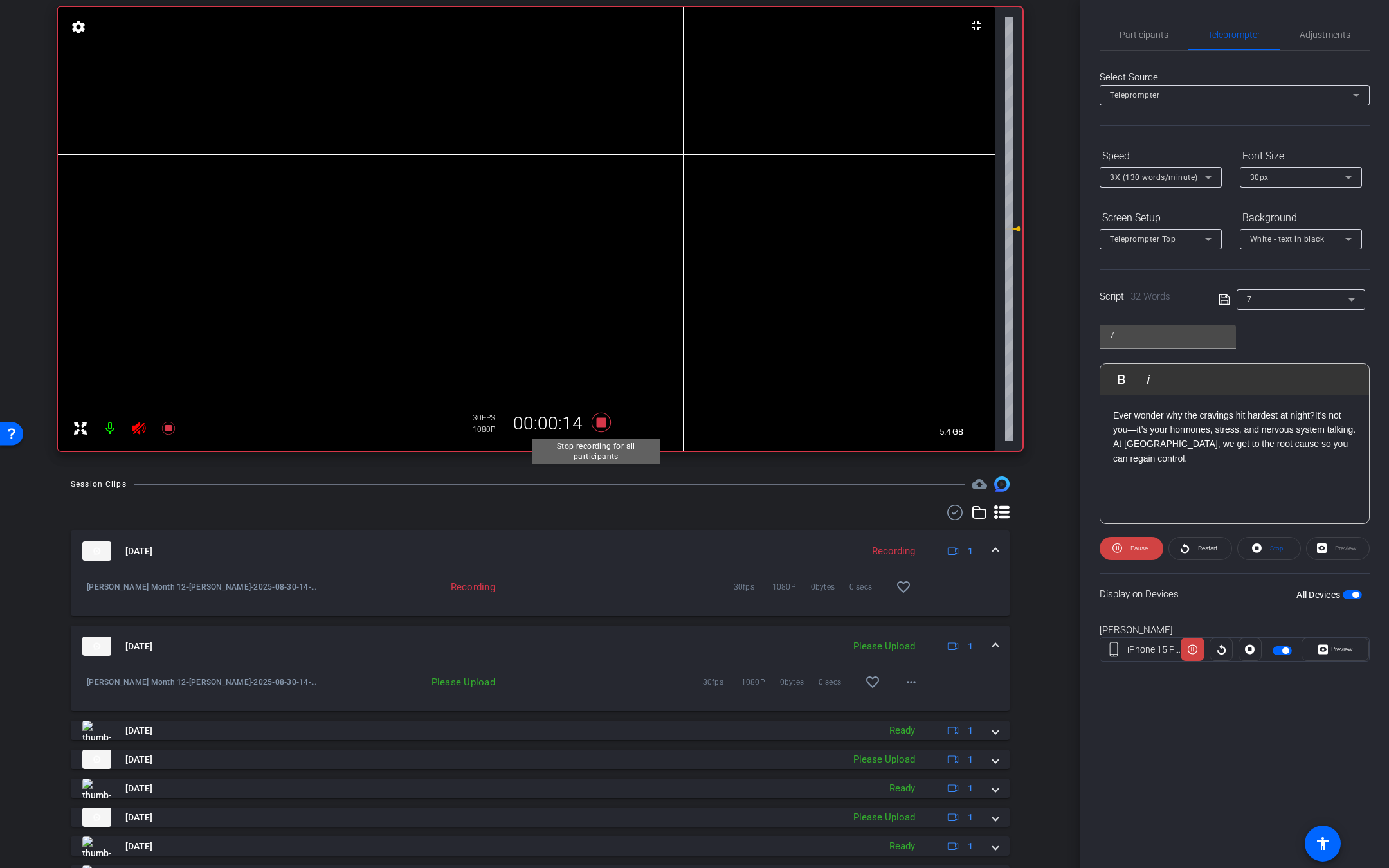
click at [593, 424] on icon at bounding box center [601, 422] width 19 height 19
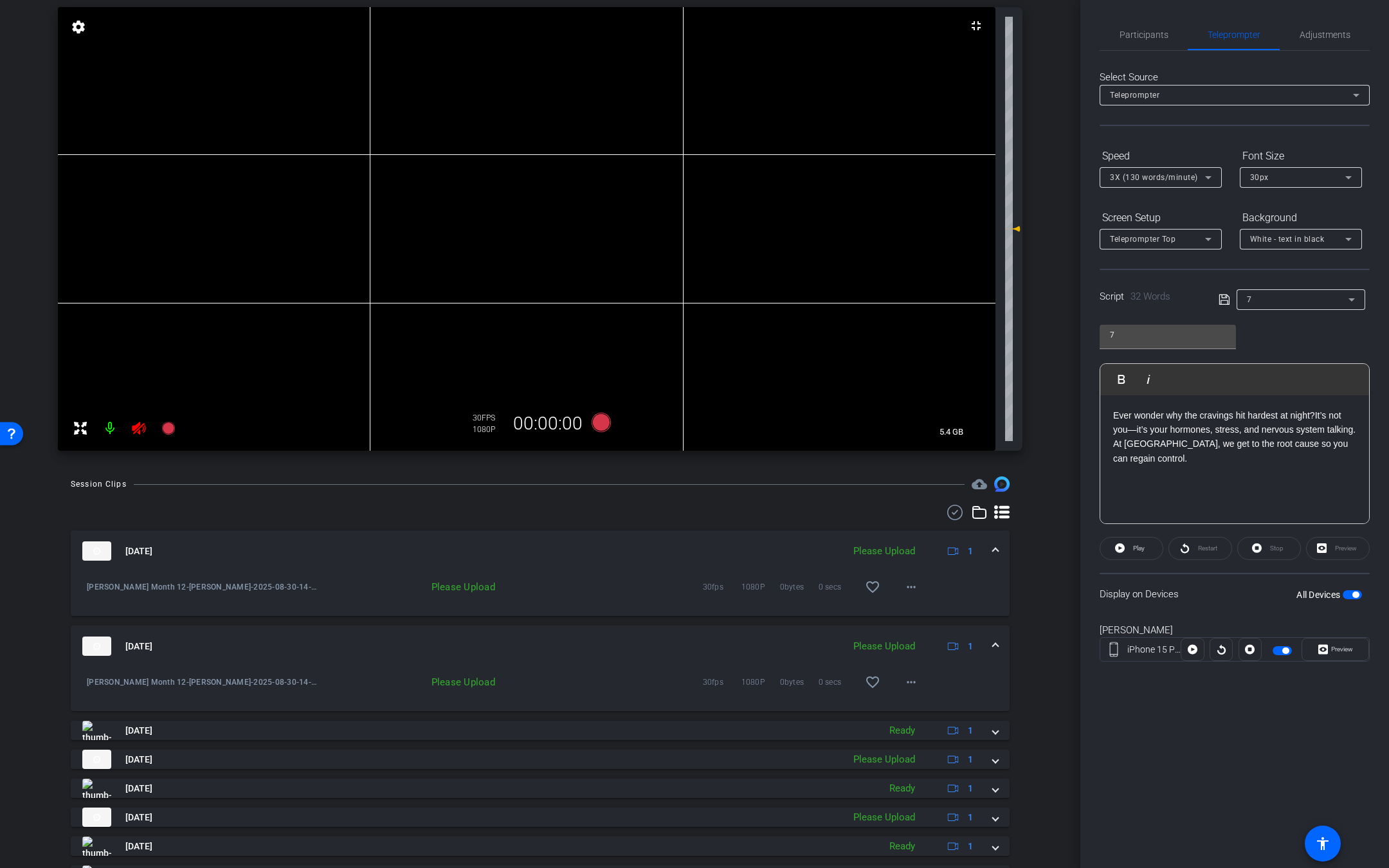
click at [140, 433] on icon at bounding box center [138, 427] width 13 height 13
click at [903, 583] on mat-icon "more_horiz" at bounding box center [911, 586] width 15 height 15
click at [915, 613] on span "Upload" at bounding box center [921, 614] width 51 height 15
click at [1284, 293] on div "7" at bounding box center [1297, 299] width 101 height 16
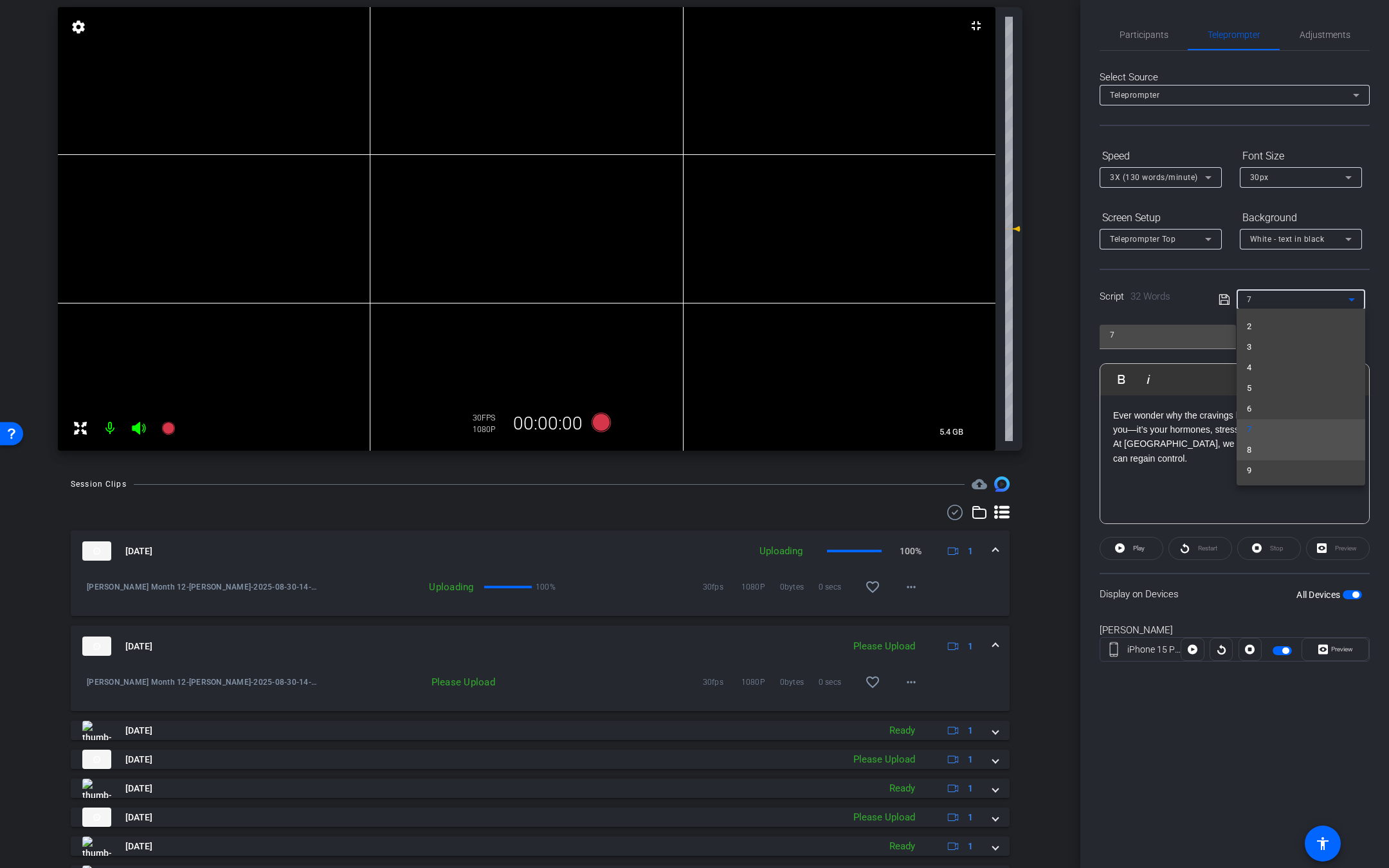
click at [1286, 449] on mat-option "8" at bounding box center [1300, 450] width 128 height 21
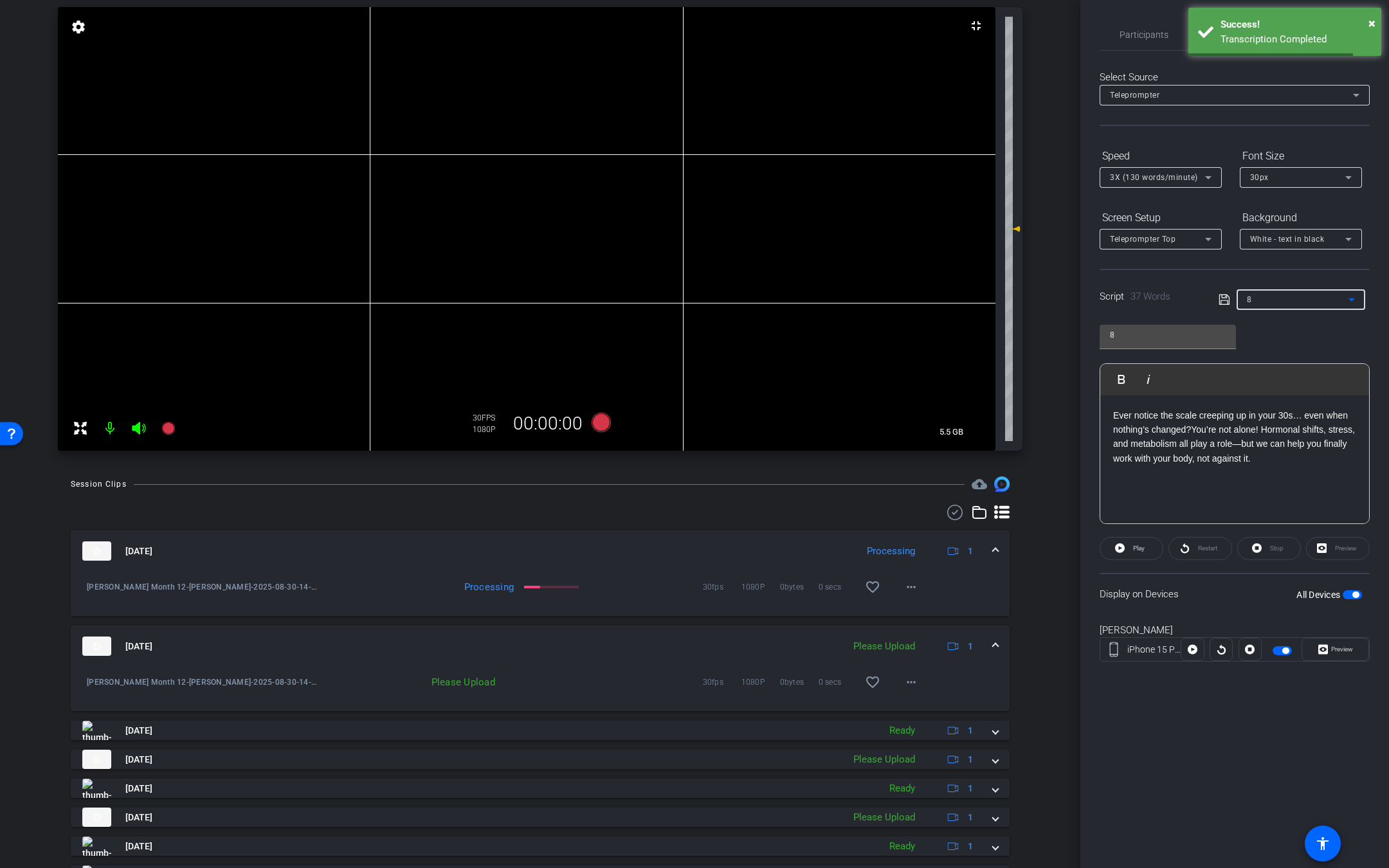
click at [132, 429] on icon at bounding box center [138, 427] width 13 height 13
click at [132, 426] on icon at bounding box center [138, 427] width 13 height 13
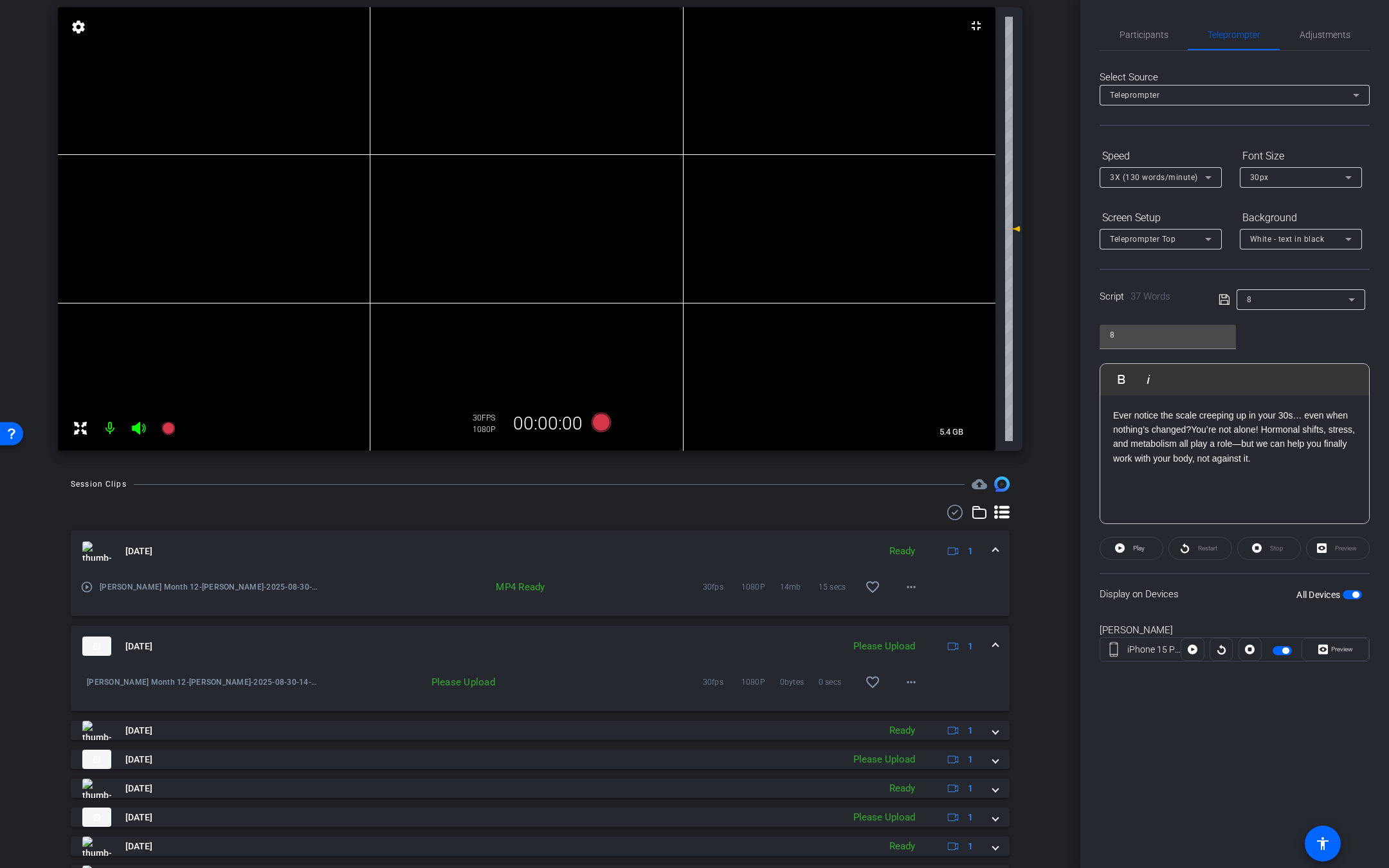
click at [140, 430] on icon at bounding box center [138, 427] width 13 height 13
click at [170, 436] on mat-icon at bounding box center [168, 428] width 26 height 26
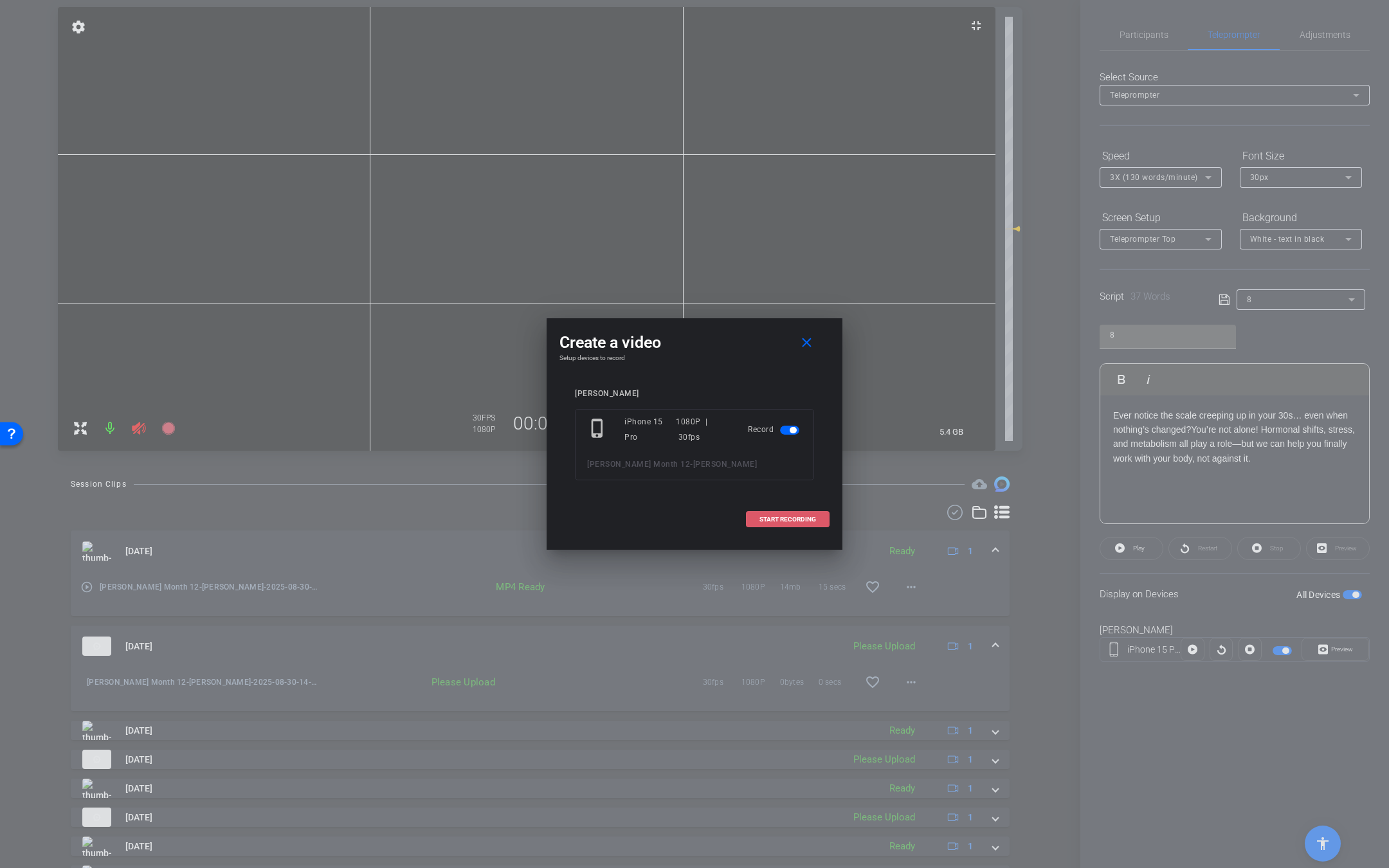
click at [761, 524] on span at bounding box center [787, 519] width 82 height 31
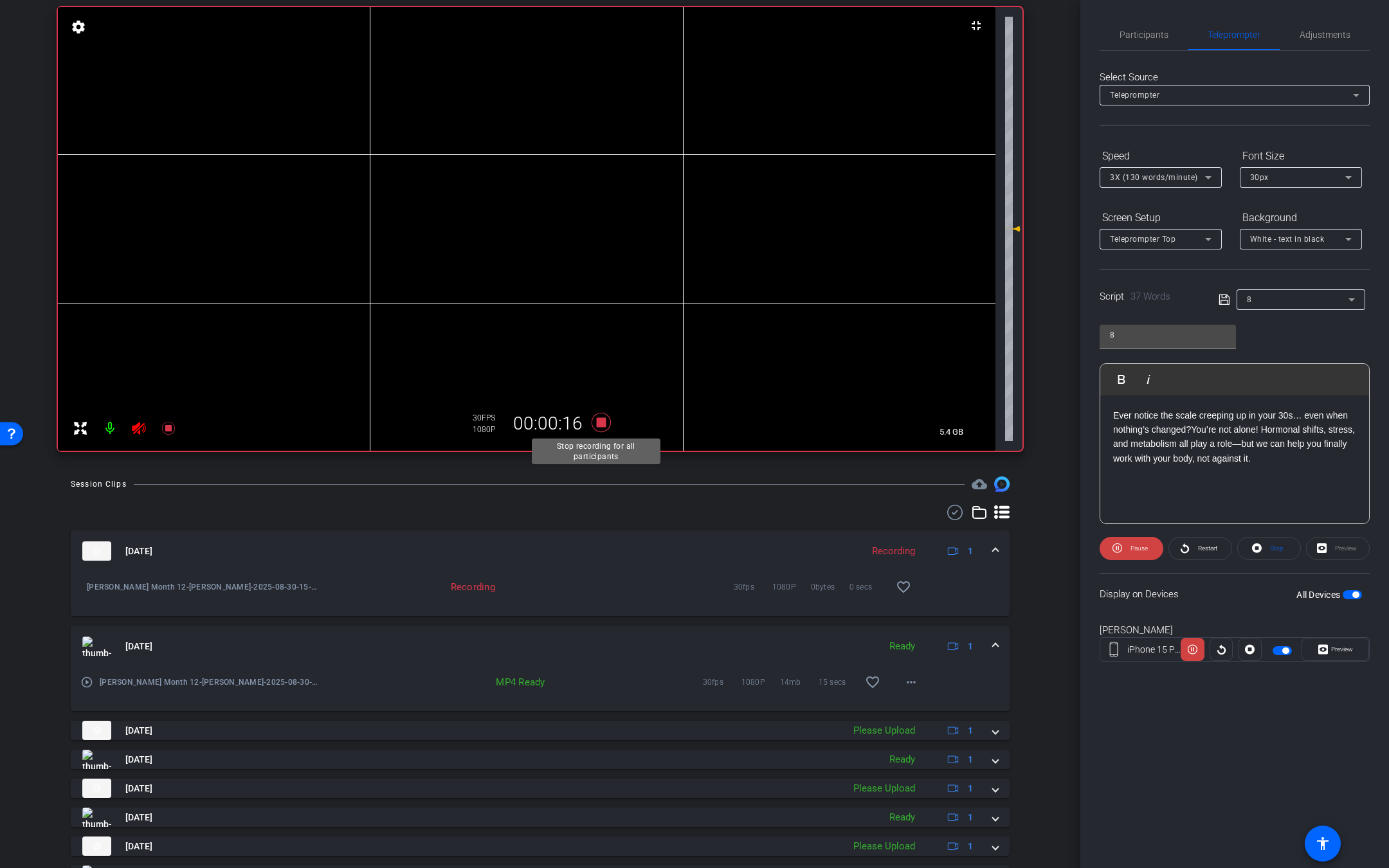
click at [602, 421] on icon at bounding box center [601, 422] width 31 height 23
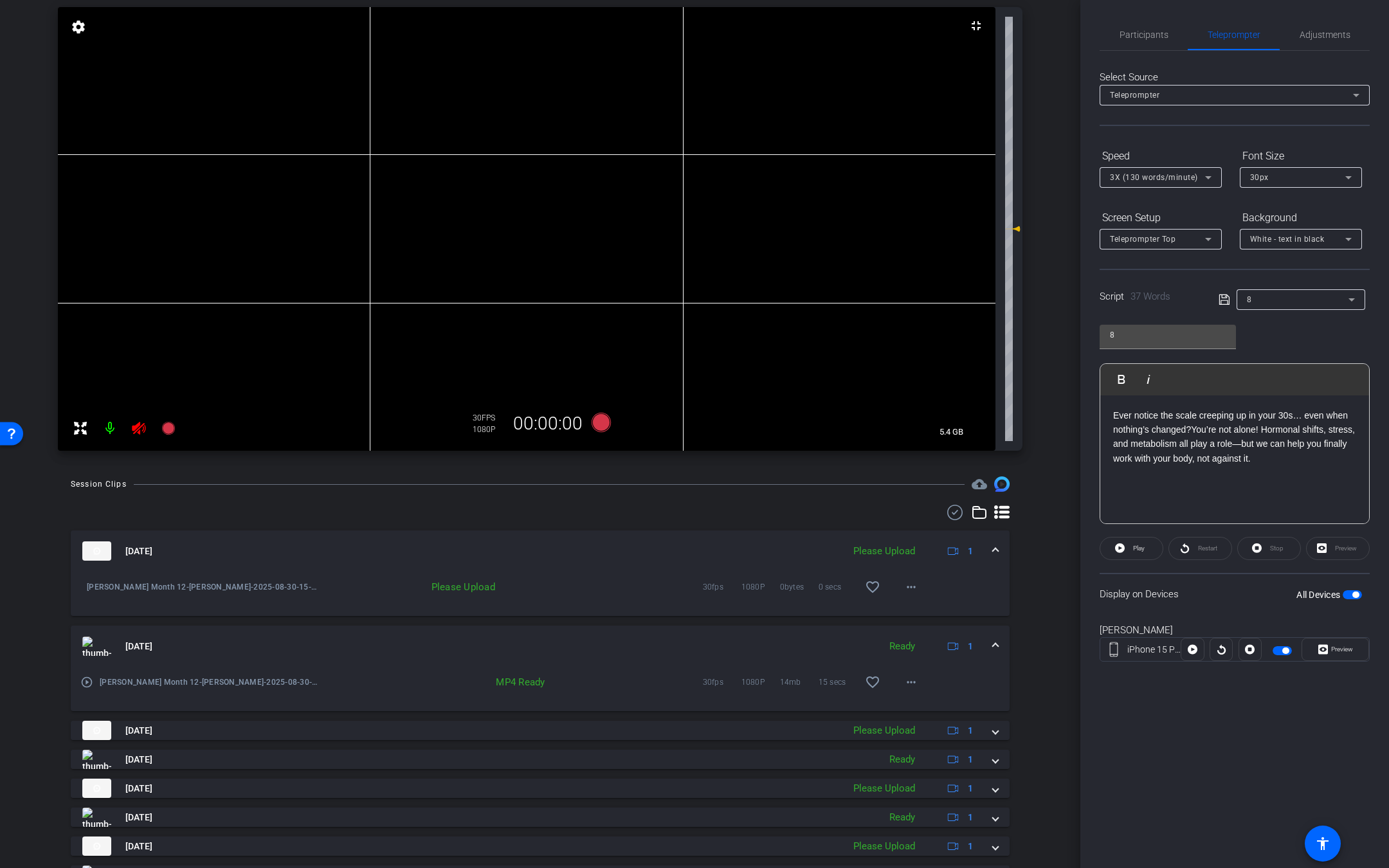
click at [145, 426] on icon at bounding box center [138, 427] width 13 height 13
click at [903, 590] on mat-icon "more_horiz" at bounding box center [911, 586] width 15 height 15
click at [903, 605] on div "Upload Archive clip Delete clip" at bounding box center [922, 629] width 72 height 54
click at [169, 425] on icon at bounding box center [168, 427] width 13 height 13
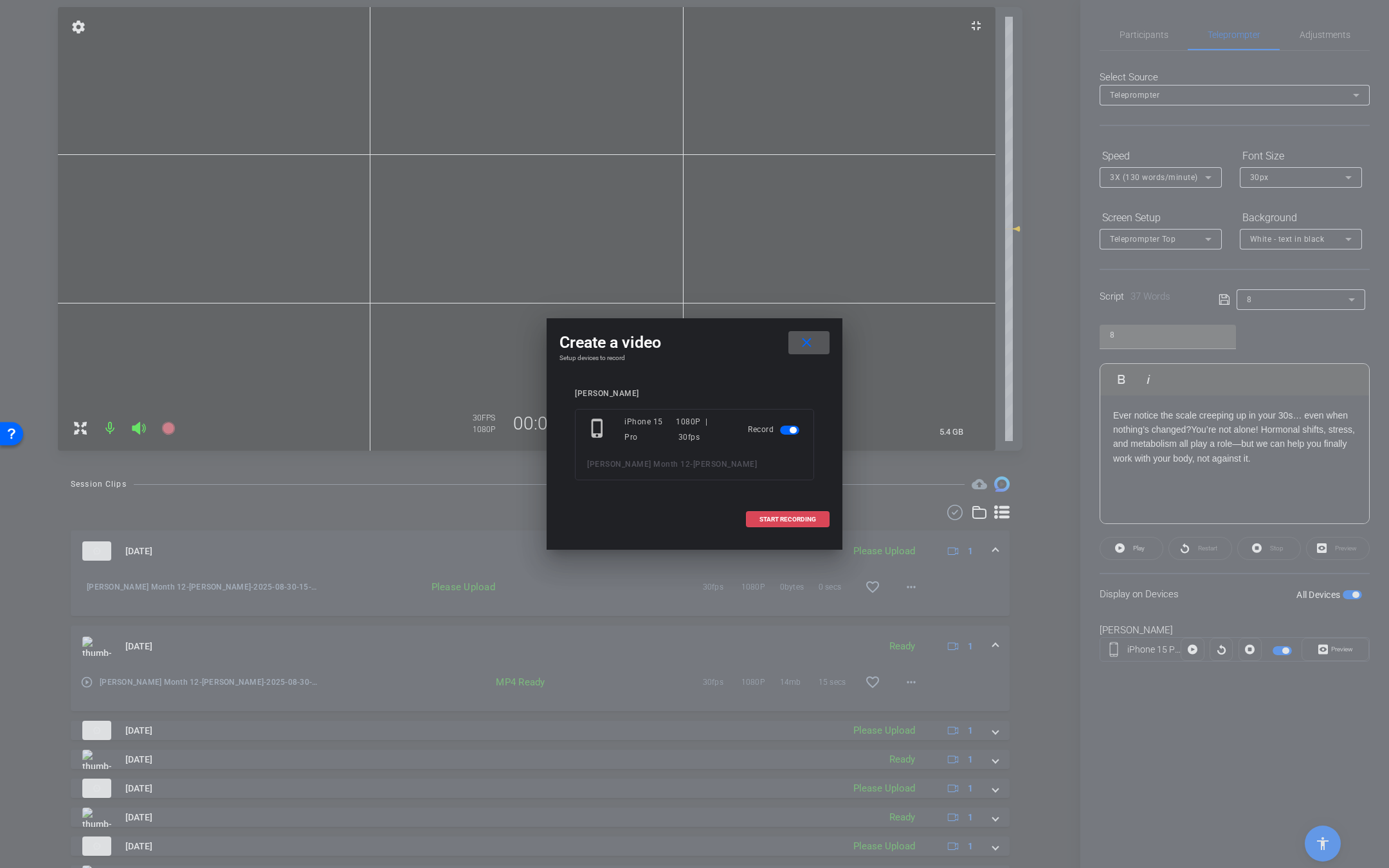
click at [776, 526] on span at bounding box center [787, 519] width 82 height 31
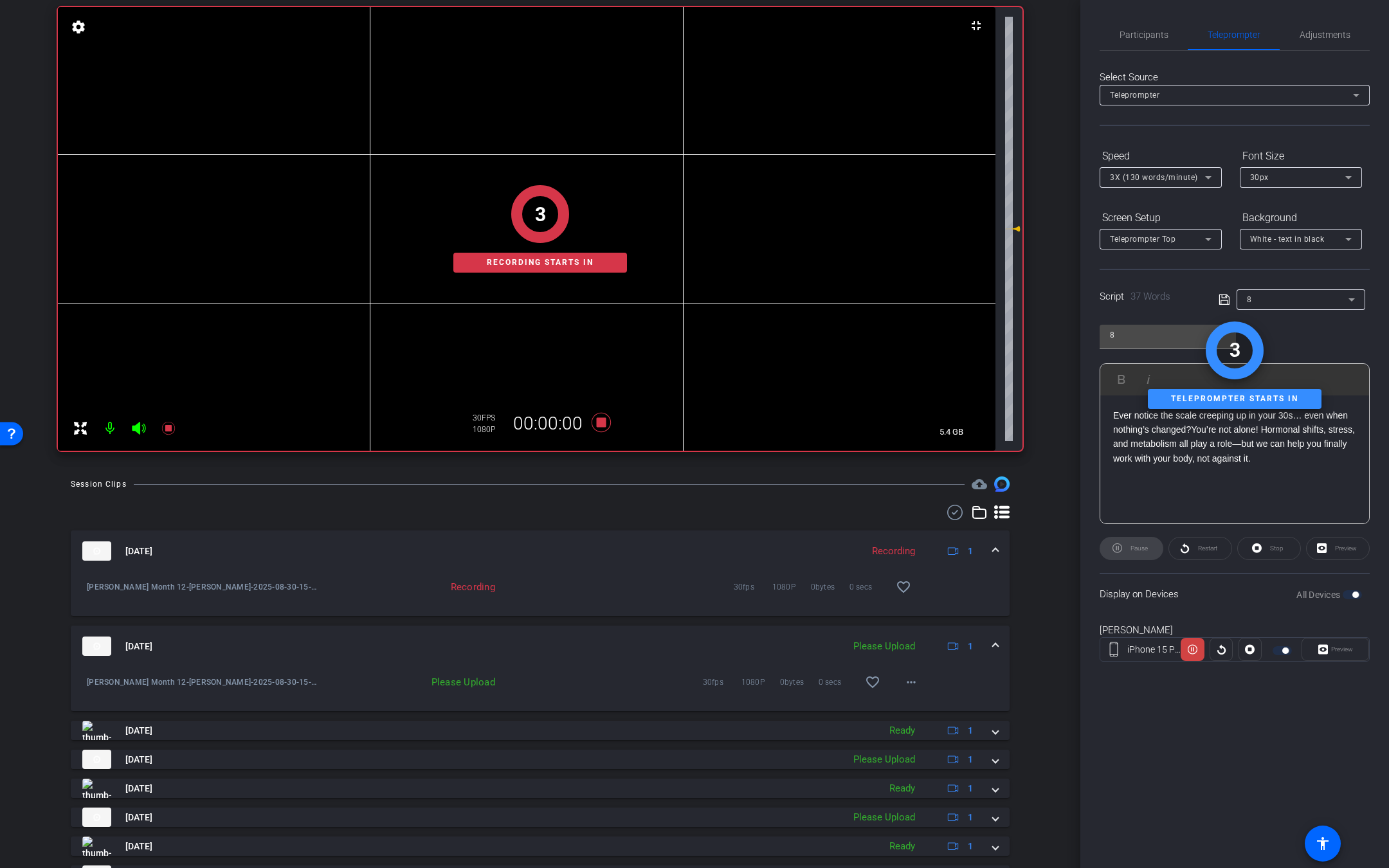
click at [142, 426] on icon at bounding box center [138, 427] width 13 height 13
click at [903, 682] on mat-icon "more_horiz" at bounding box center [911, 682] width 15 height 15
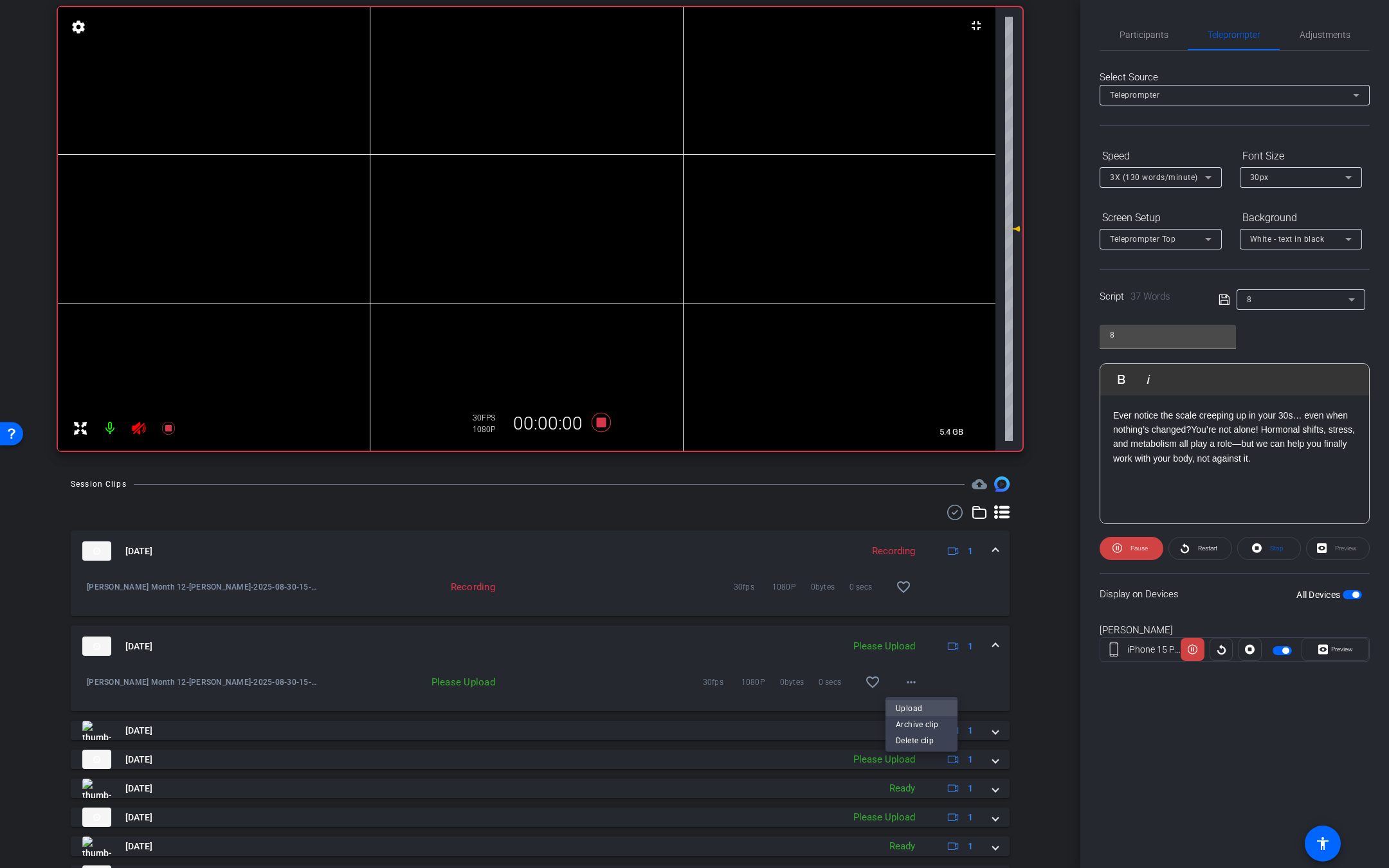
click at [903, 706] on span "Upload" at bounding box center [921, 709] width 51 height 15
click at [173, 431] on icon at bounding box center [168, 428] width 15 height 15
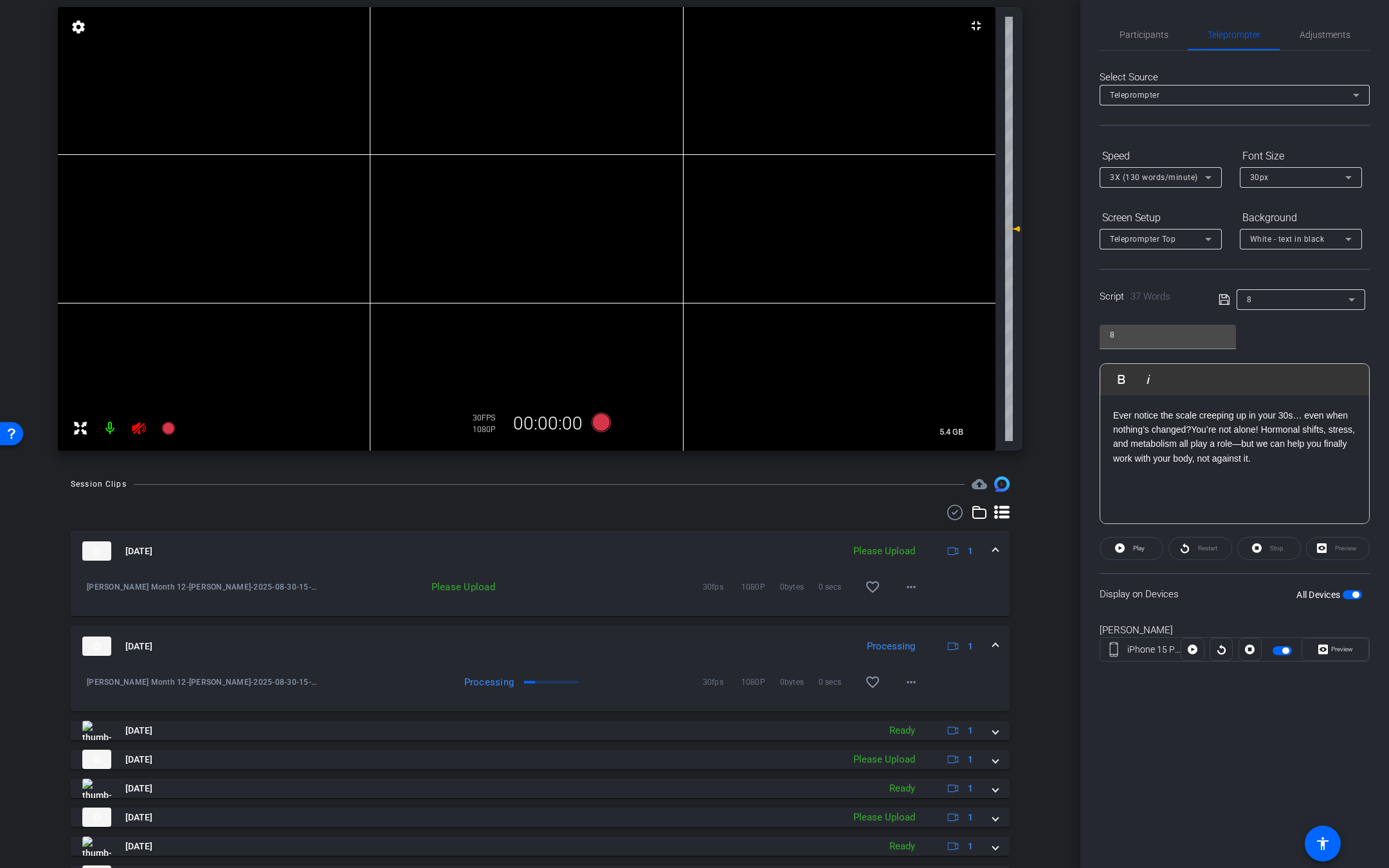
click at [134, 431] on icon at bounding box center [138, 427] width 13 height 13
click at [911, 587] on span at bounding box center [911, 586] width 31 height 31
click at [911, 621] on span "Upload" at bounding box center [921, 614] width 51 height 15
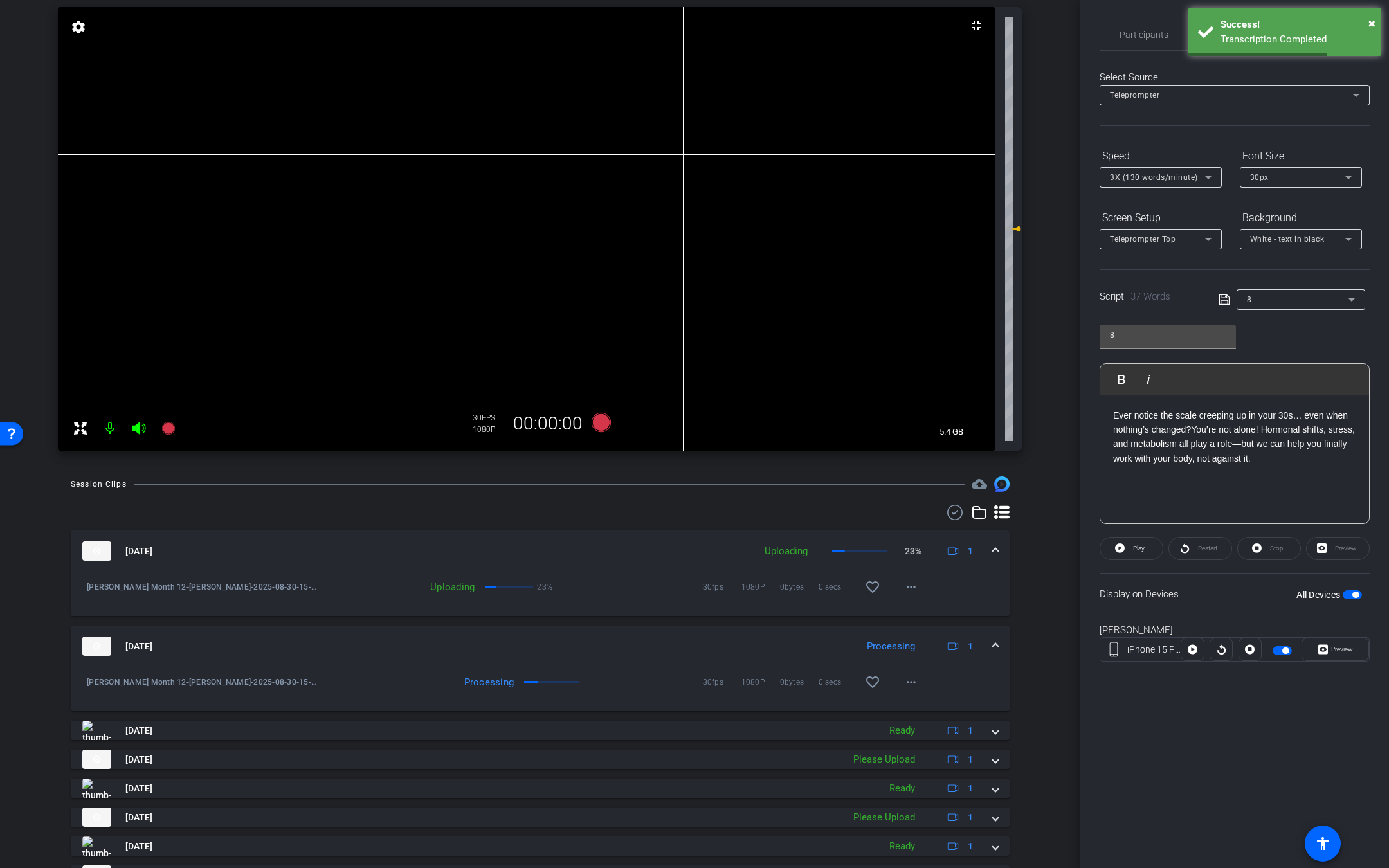
click at [1261, 295] on div "8" at bounding box center [1297, 299] width 101 height 16
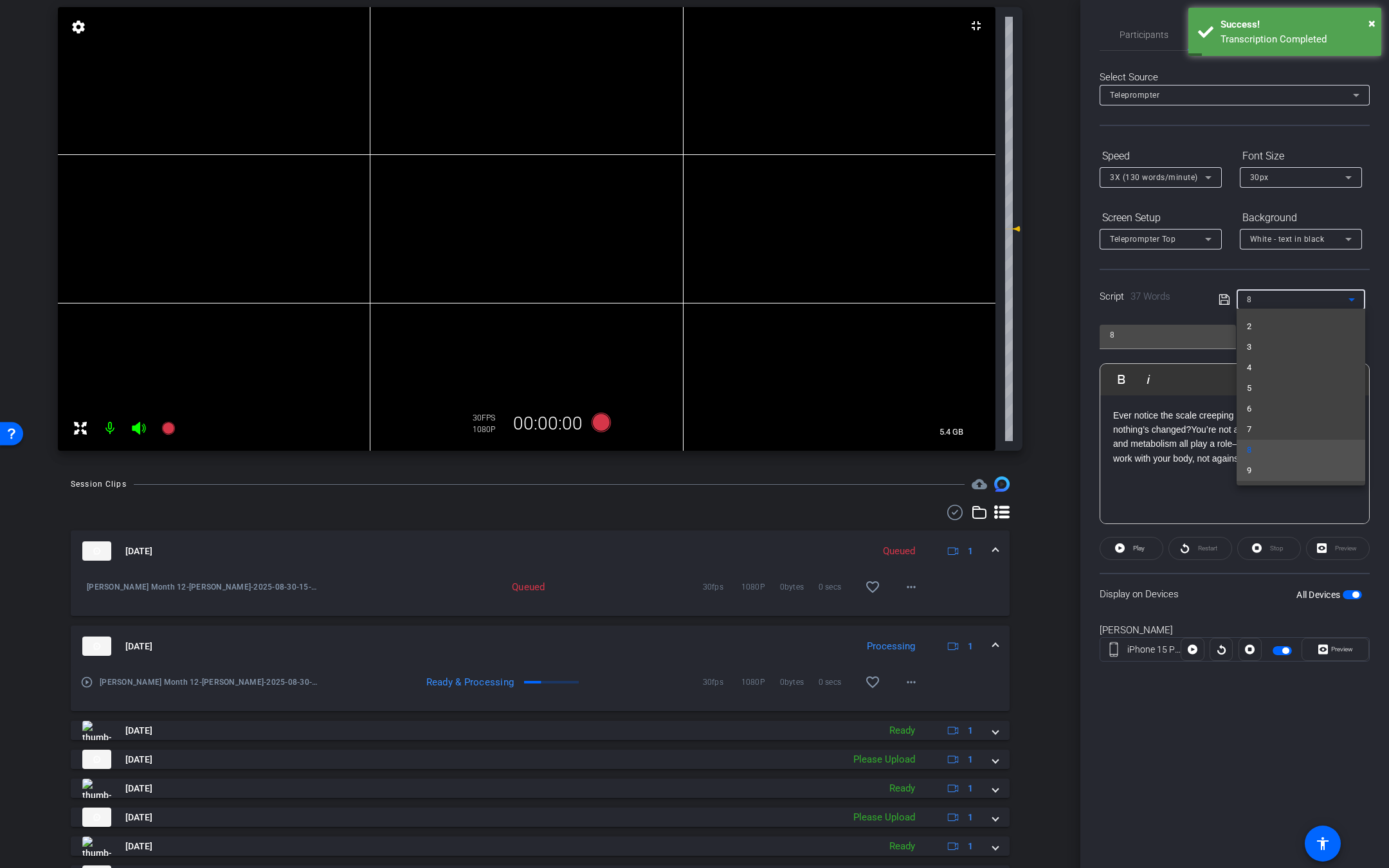
click at [1270, 473] on mat-option "9" at bounding box center [1300, 471] width 128 height 21
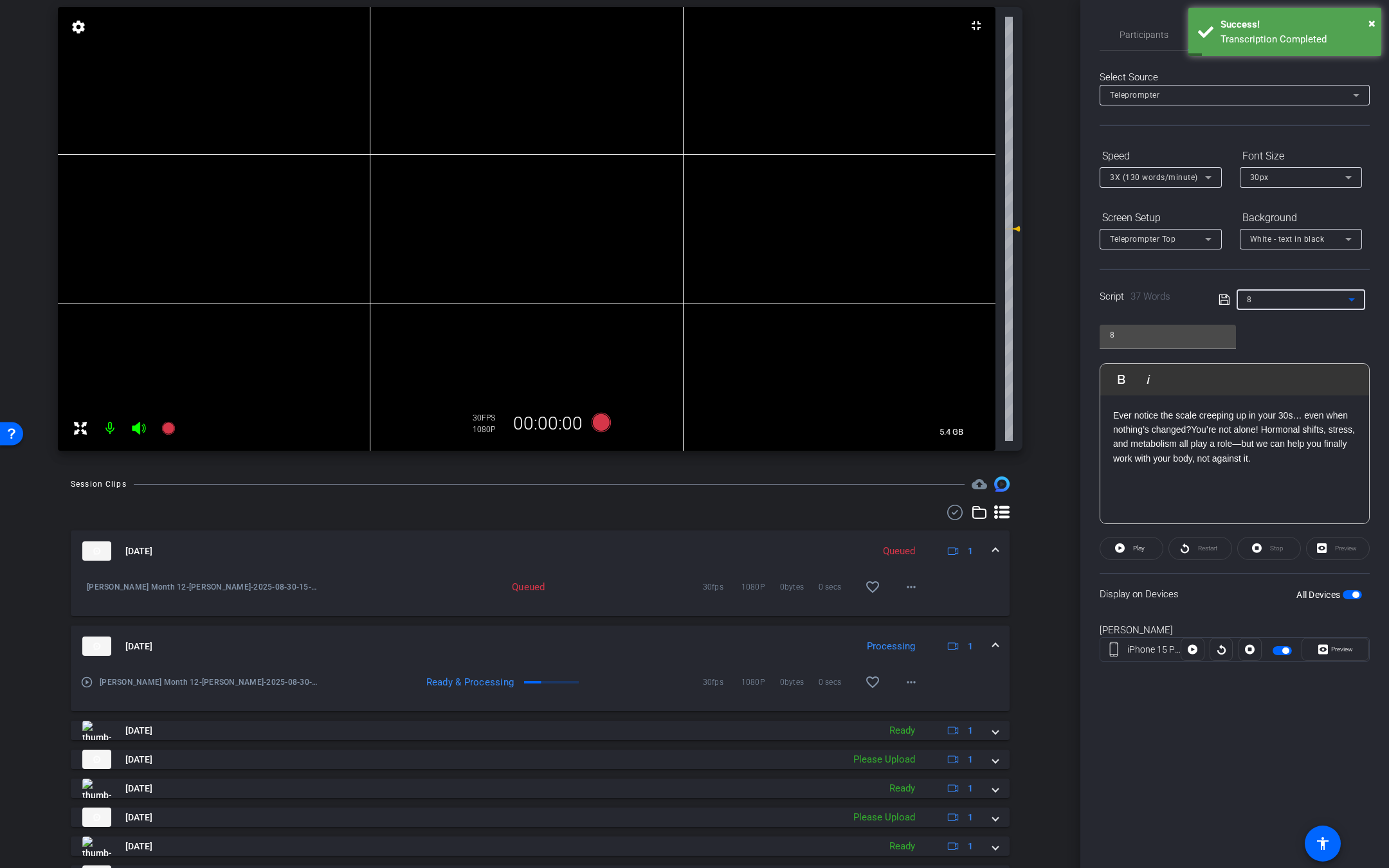
type input "9"
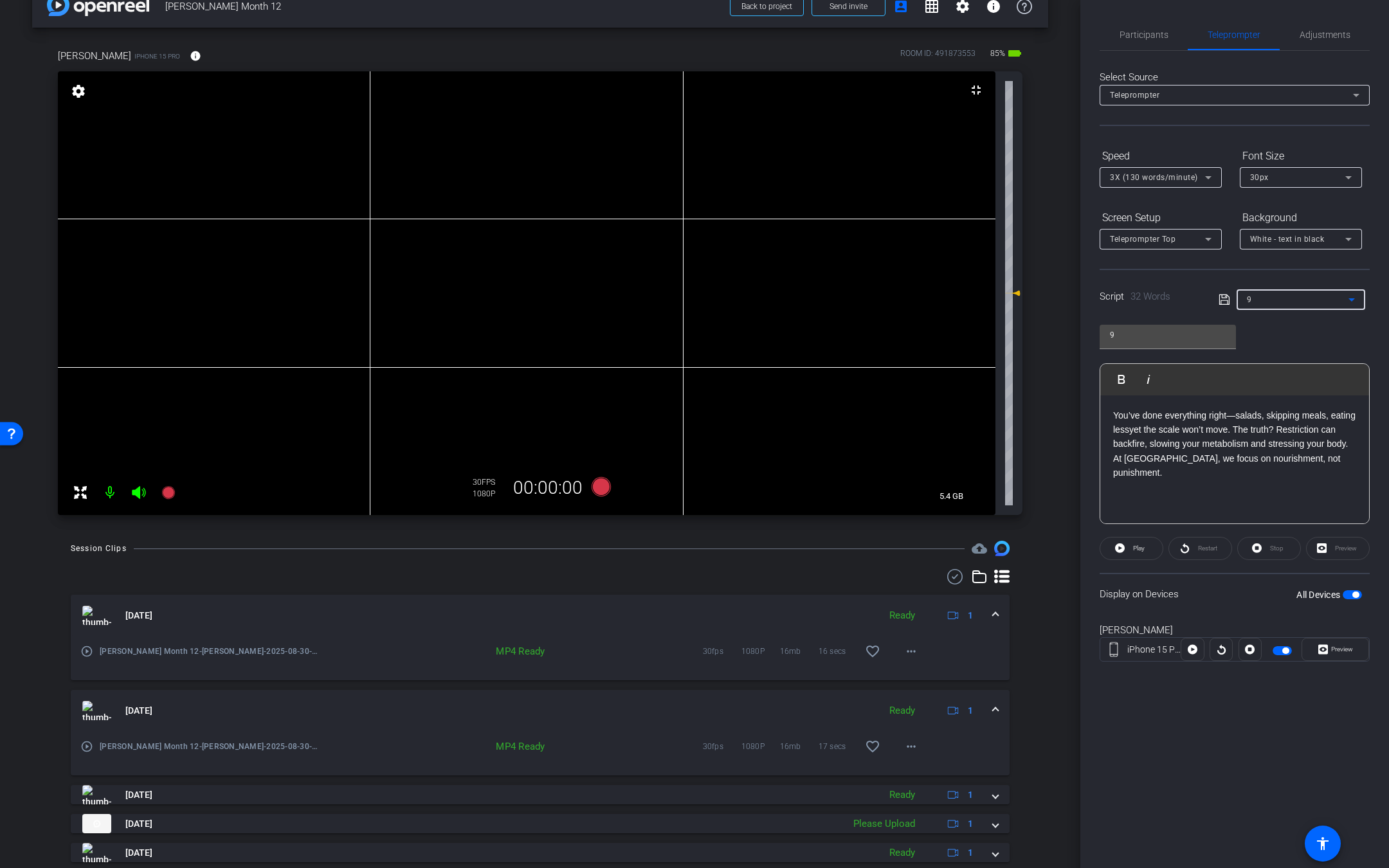
scroll to position [26, 0]
click at [145, 492] on icon at bounding box center [139, 494] width 15 height 15
click at [170, 497] on icon at bounding box center [168, 494] width 13 height 13
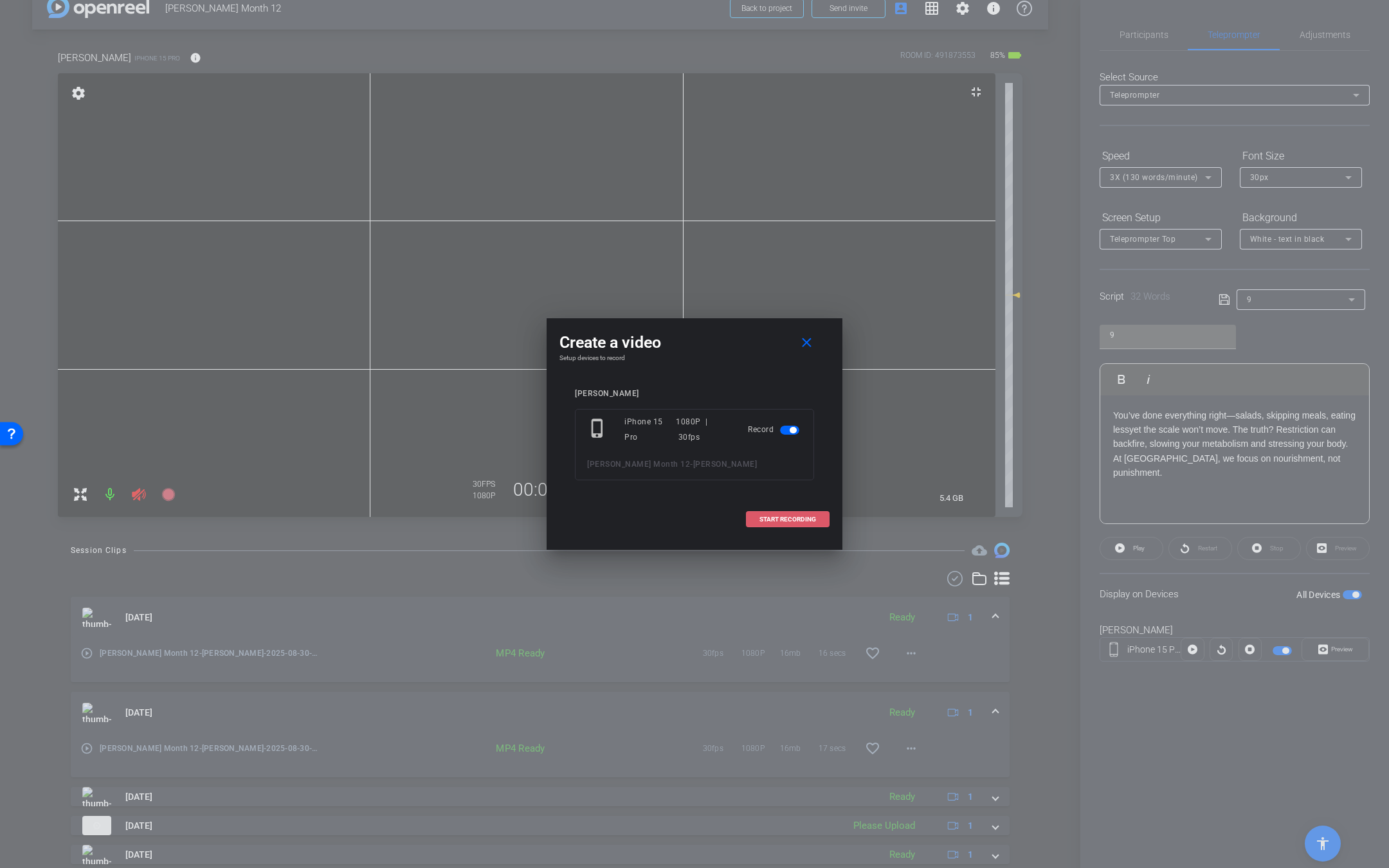
click at [783, 513] on span at bounding box center [787, 519] width 82 height 31
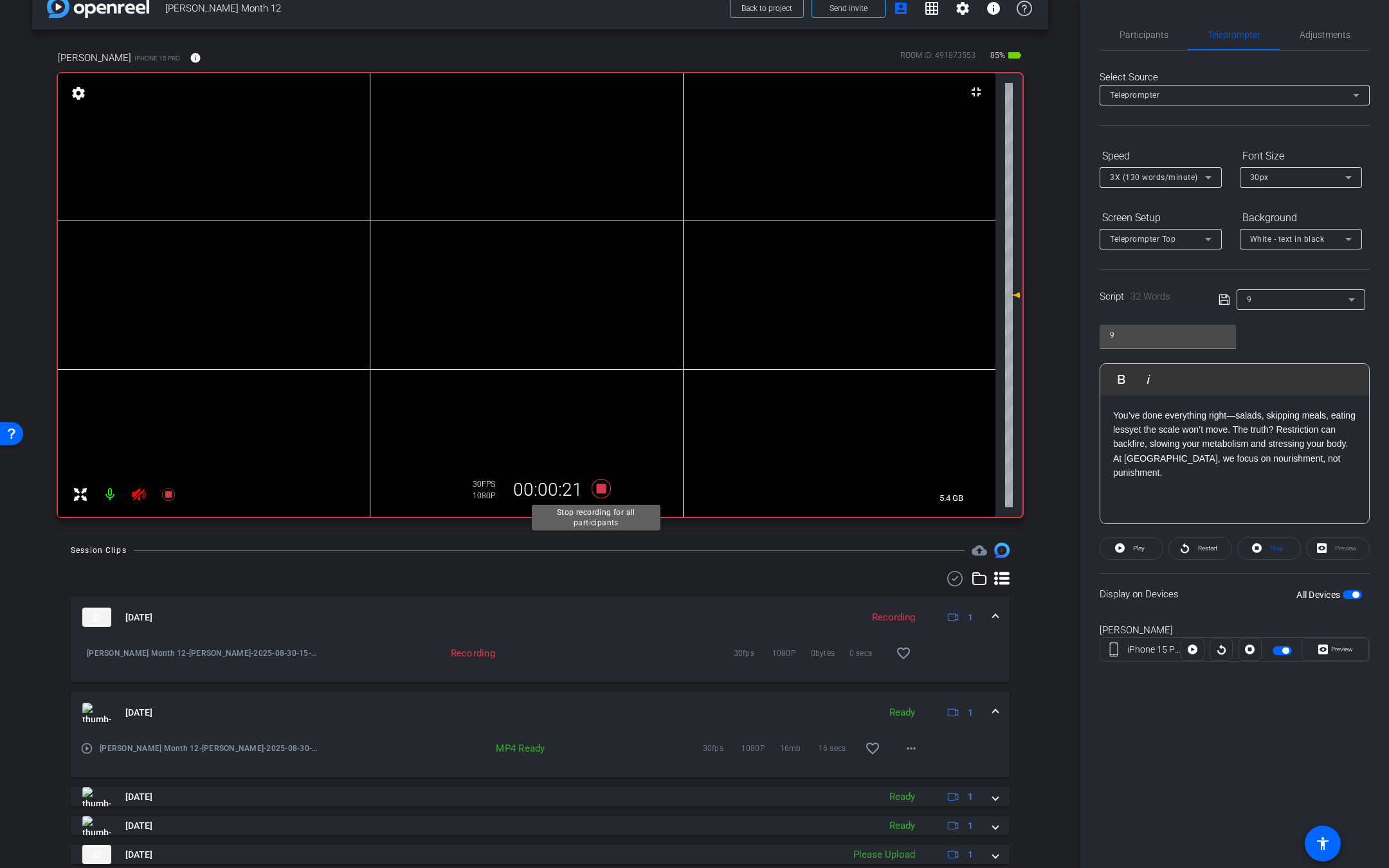
click at [603, 484] on icon at bounding box center [601, 488] width 31 height 23
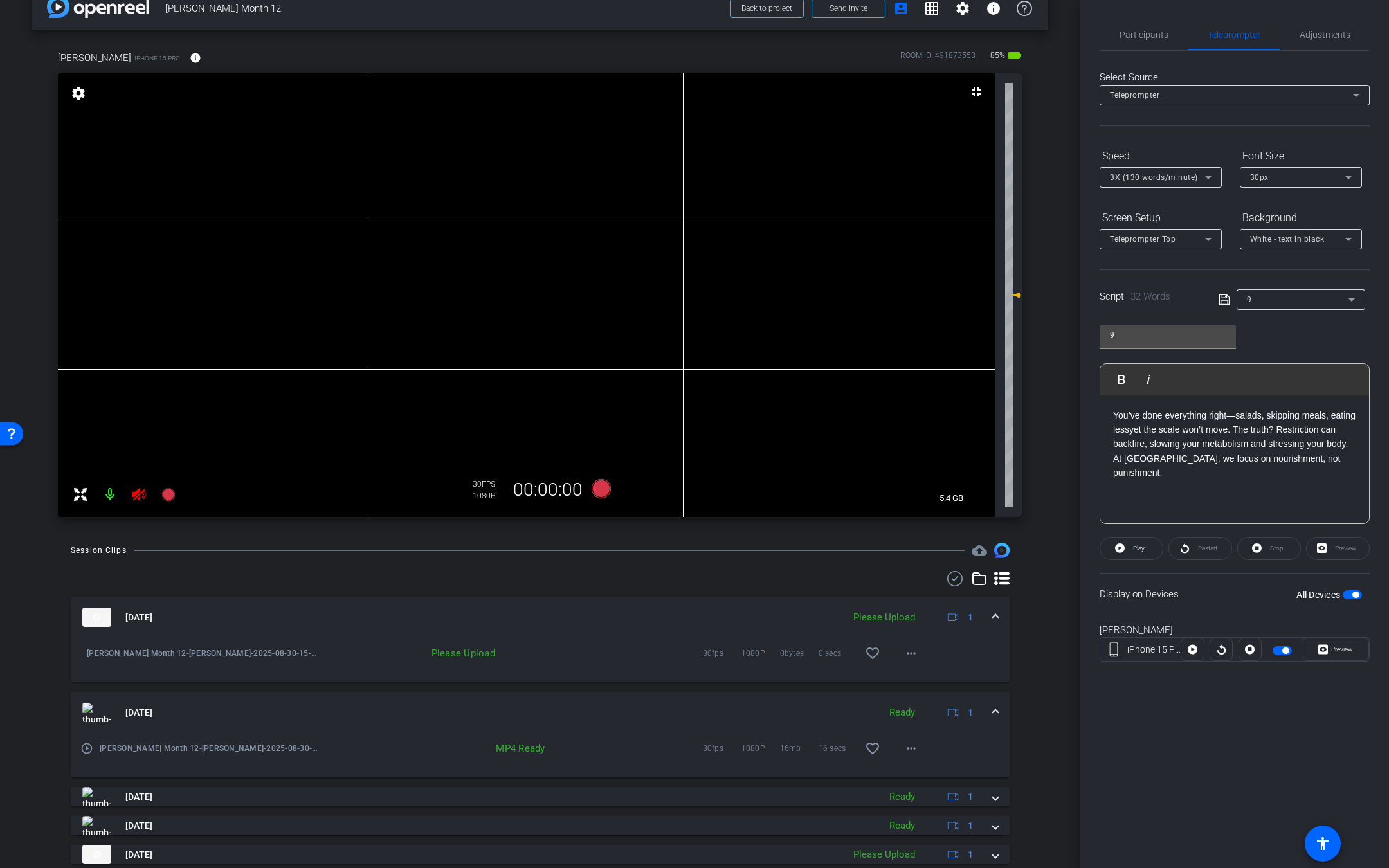
click at [147, 496] on mat-icon at bounding box center [138, 494] width 26 height 26
click at [903, 654] on mat-icon "more_horiz" at bounding box center [911, 654] width 15 height 15
click at [904, 677] on span "Upload" at bounding box center [921, 679] width 51 height 15
click at [137, 493] on icon at bounding box center [138, 494] width 13 height 13
click at [586, 493] on icon at bounding box center [601, 488] width 31 height 23
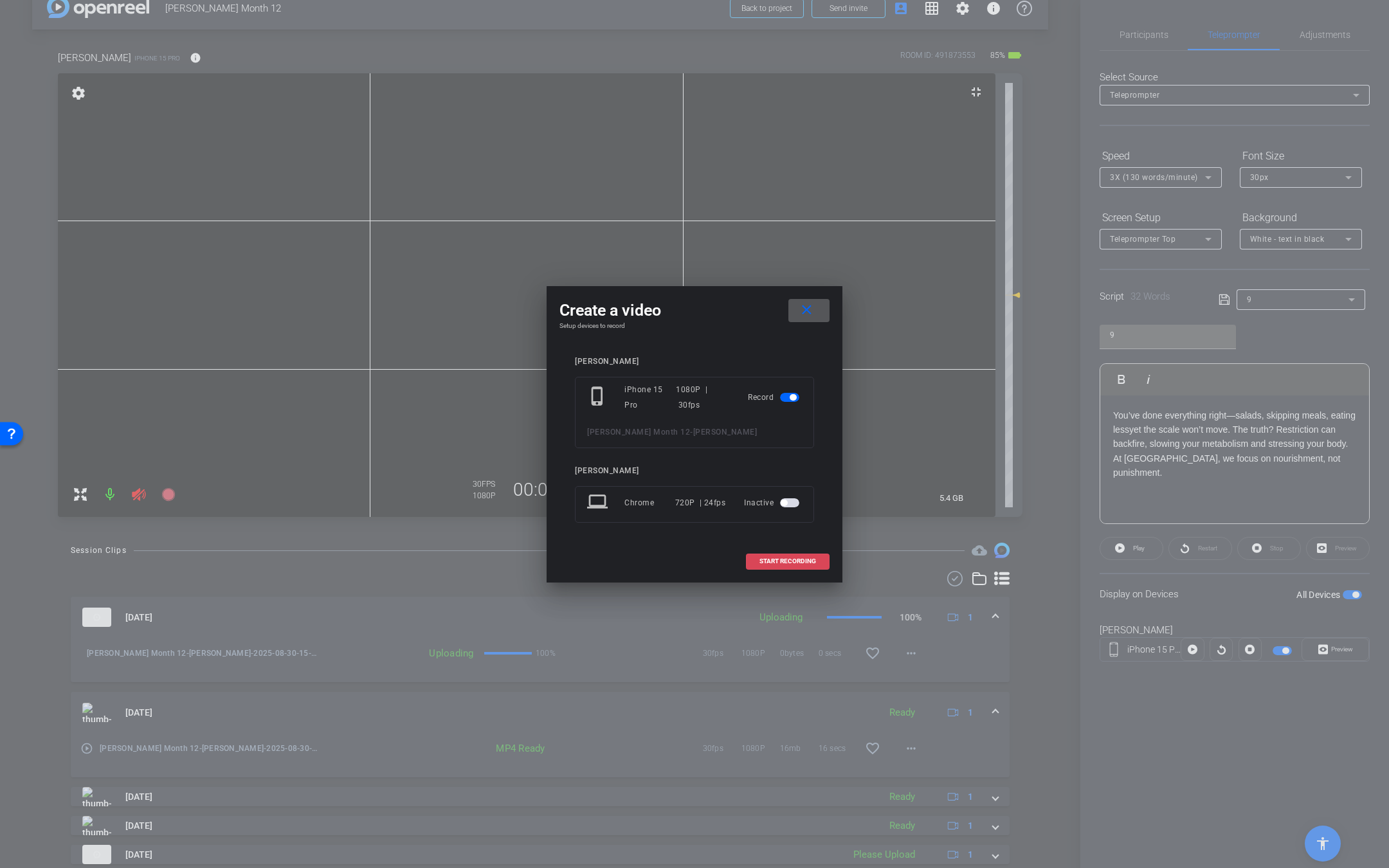
click at [822, 564] on span at bounding box center [787, 561] width 82 height 31
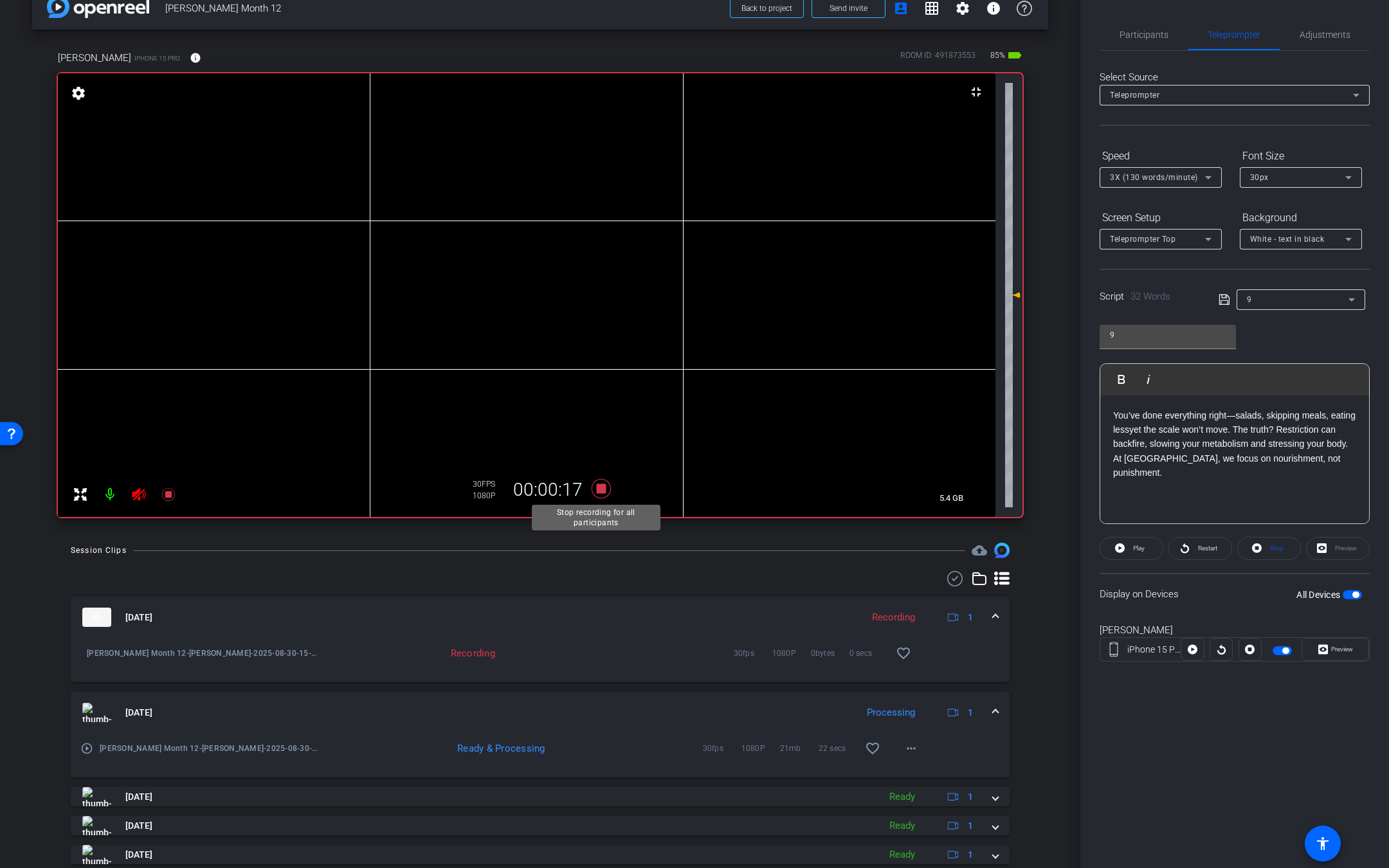
click at [598, 493] on icon at bounding box center [601, 488] width 31 height 23
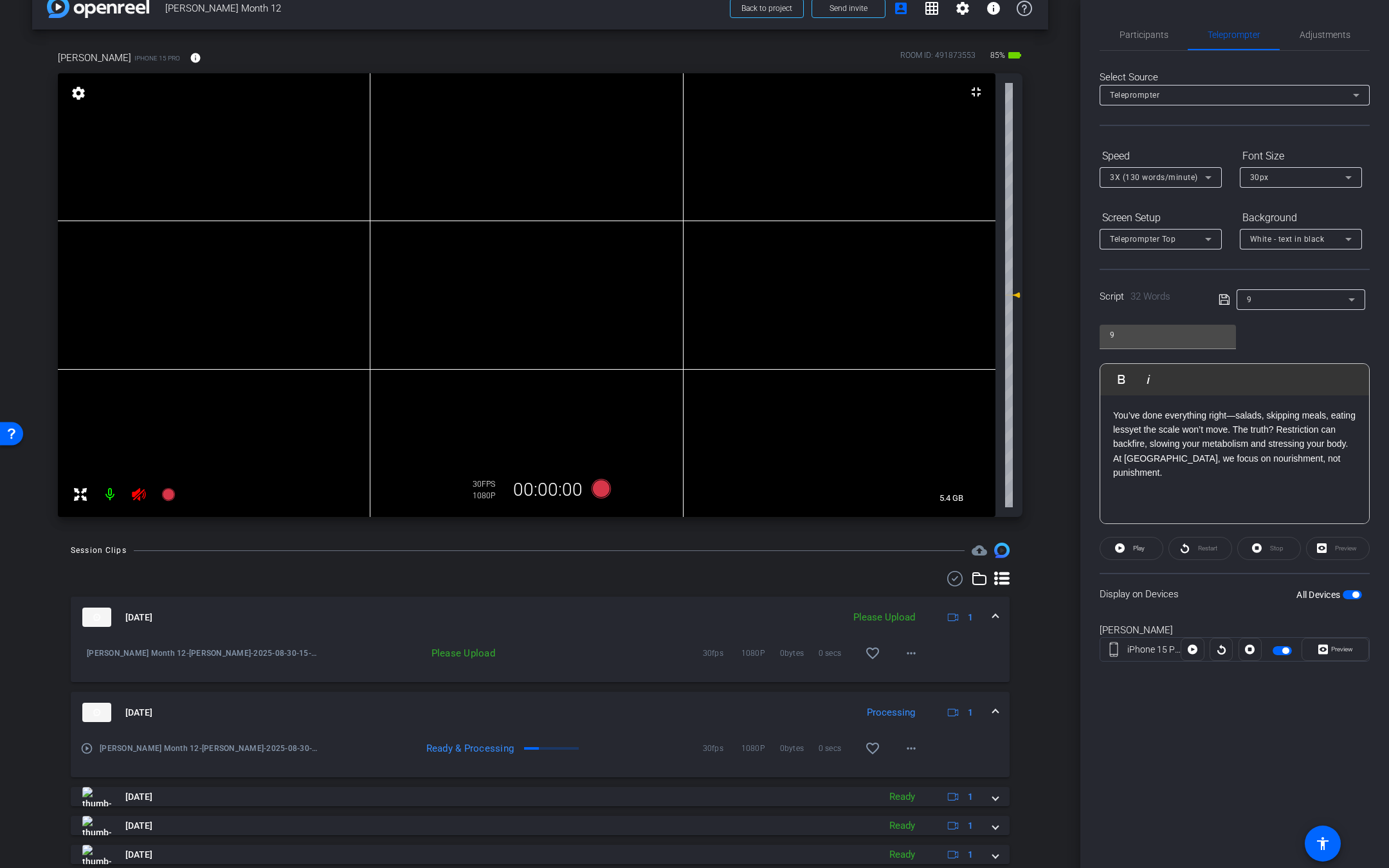
click at [132, 500] on icon at bounding box center [139, 494] width 15 height 15
click at [912, 663] on span at bounding box center [911, 653] width 31 height 31
click at [911, 671] on div "Upload Archive clip Delete clip" at bounding box center [922, 695] width 72 height 54
click at [903, 651] on mat-icon "more_horiz" at bounding box center [911, 654] width 15 height 15
click at [902, 679] on span "Upload" at bounding box center [921, 679] width 51 height 15
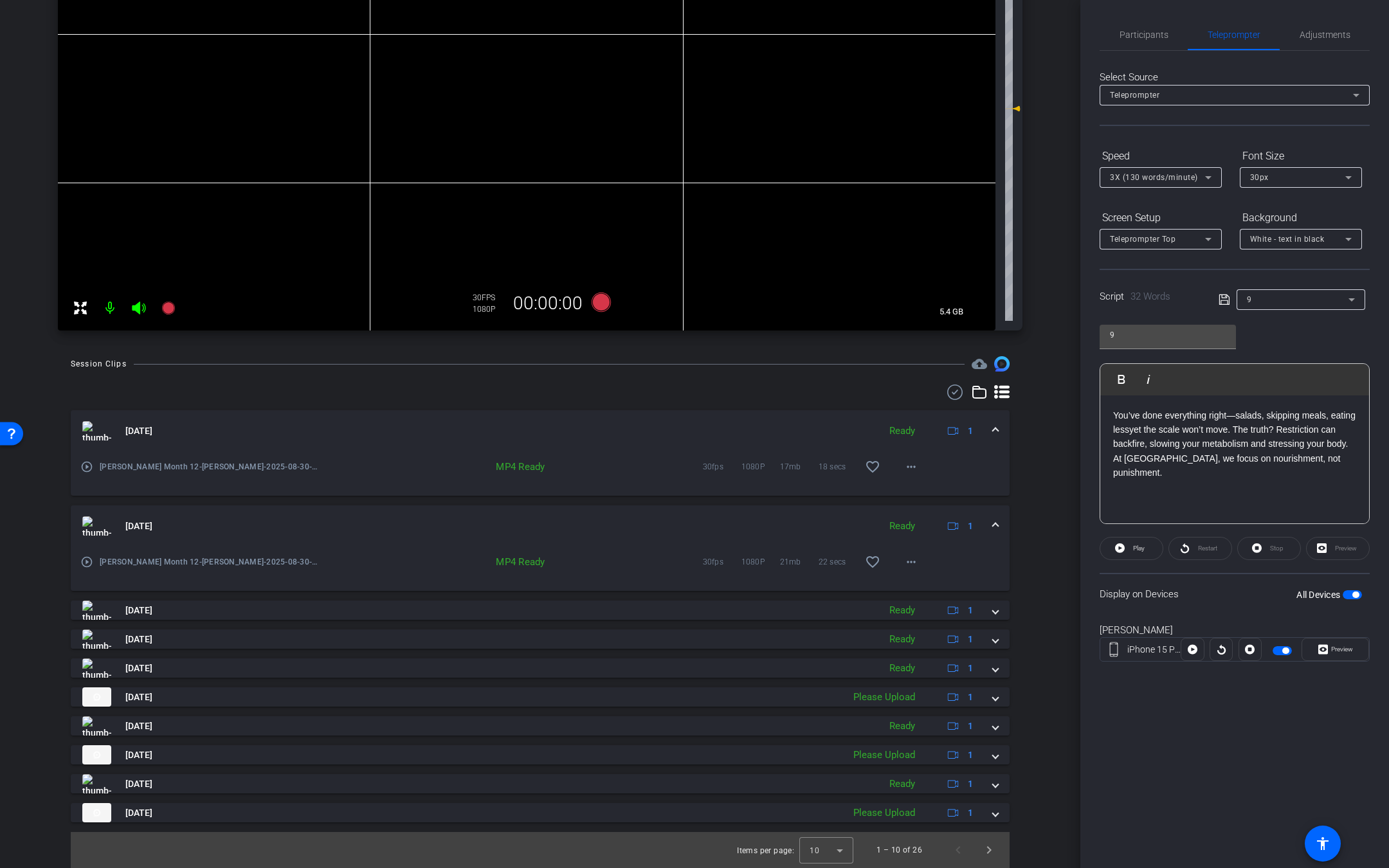
scroll to position [0, 0]
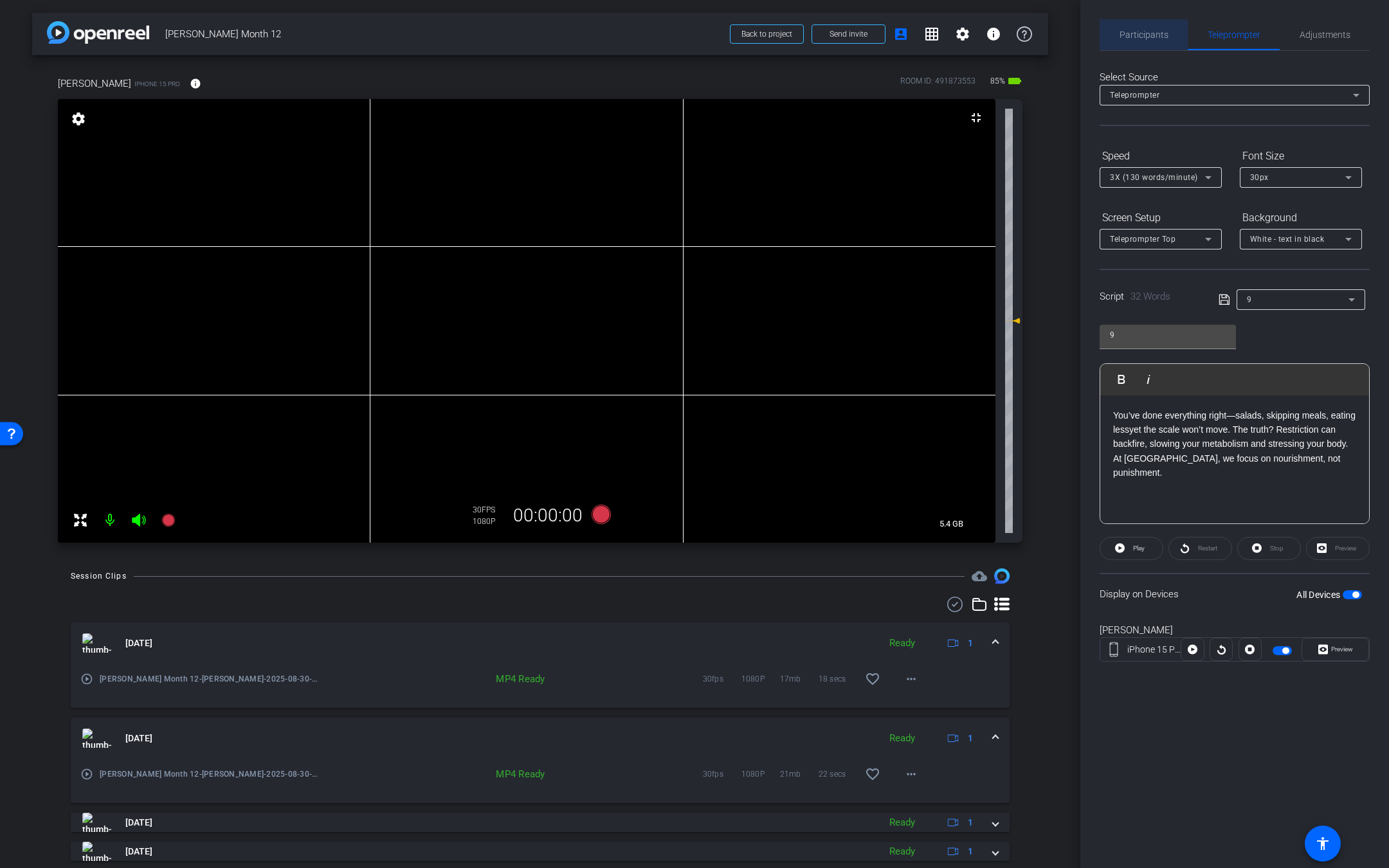
click at [1130, 44] on span "Participants" at bounding box center [1144, 34] width 49 height 31
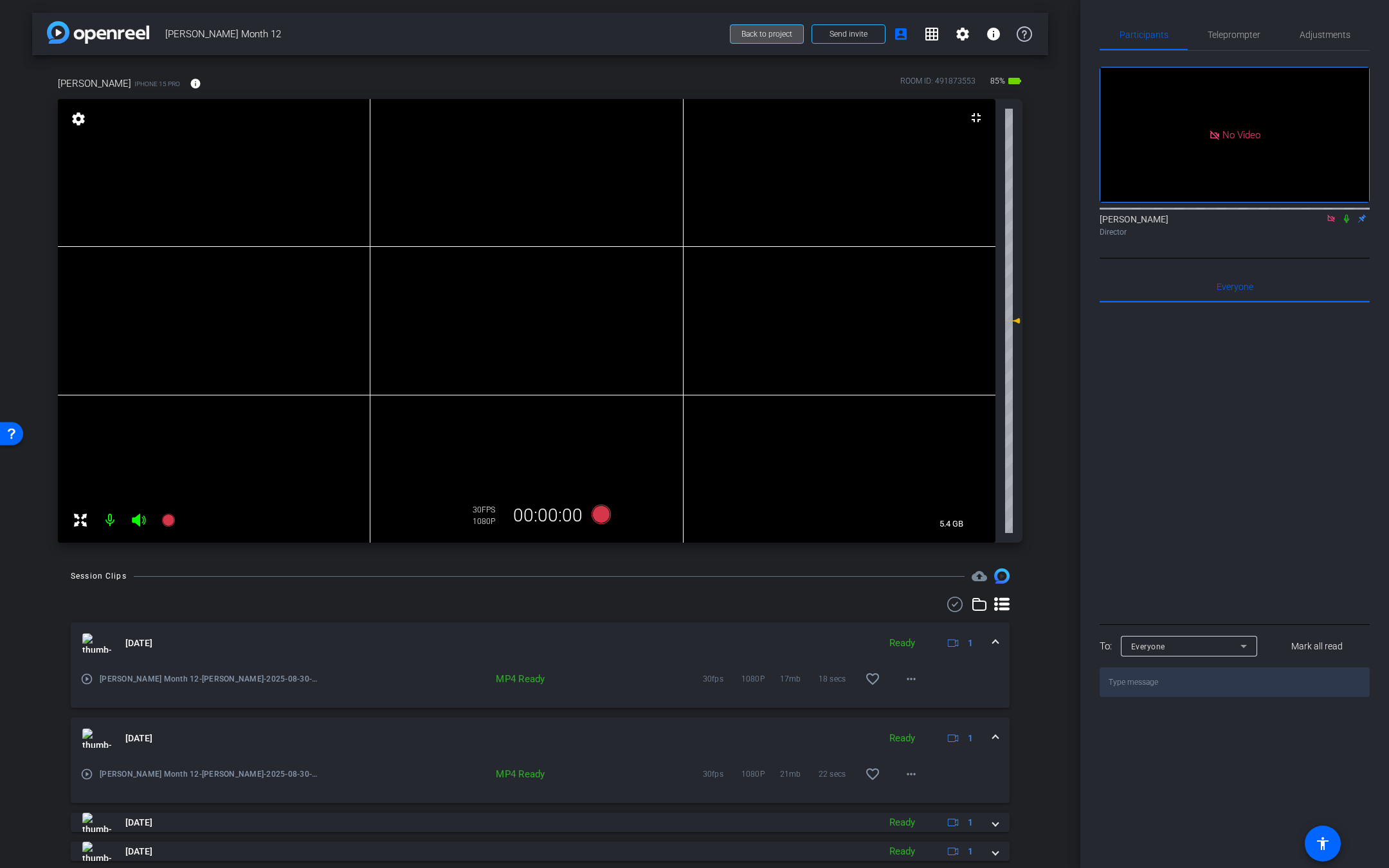
click at [762, 39] on span at bounding box center [767, 34] width 73 height 31
